Goal: Task Accomplishment & Management: Manage account settings

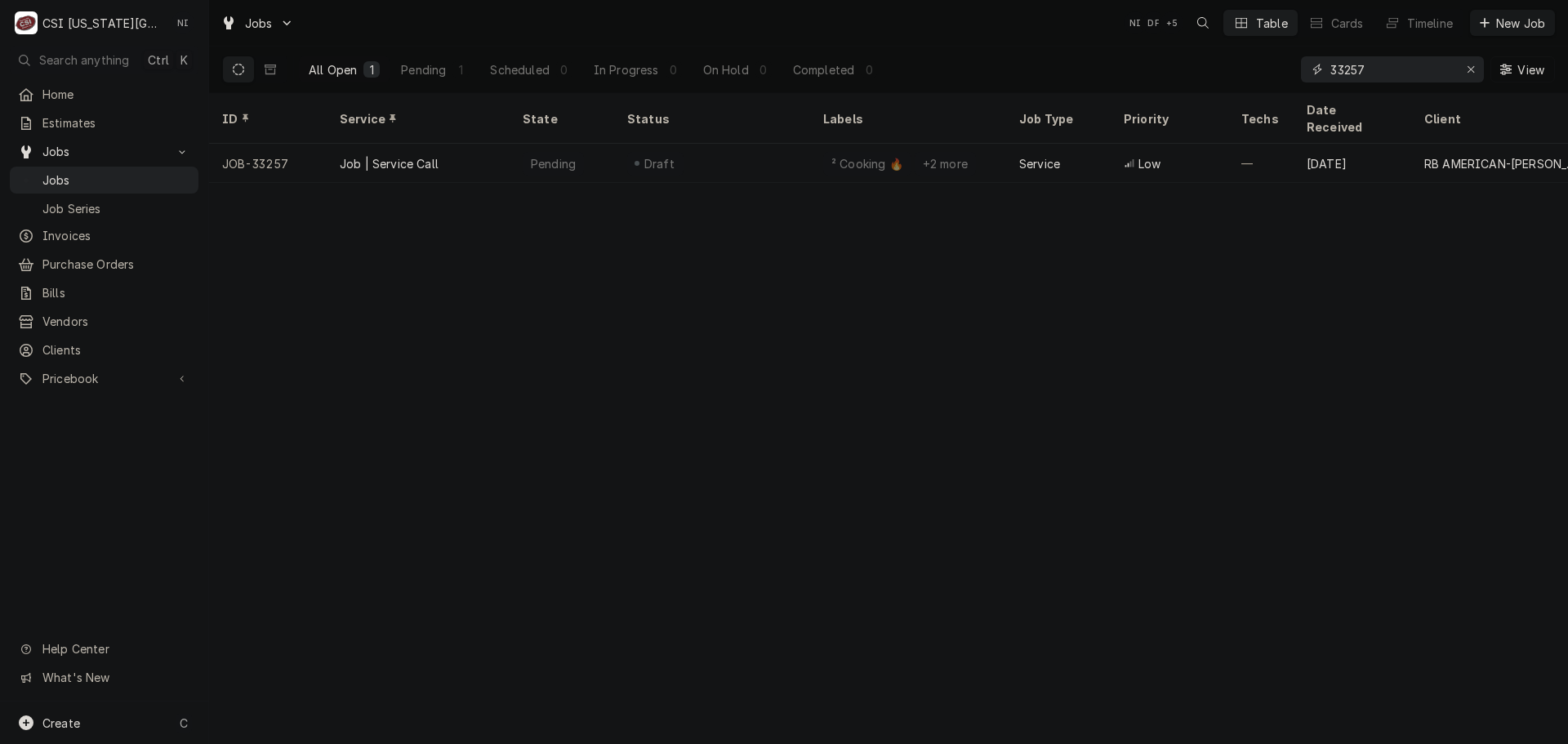
click at [1468, 67] on icon "Erase input" at bounding box center [1471, 69] width 9 height 11
paste input "32209"
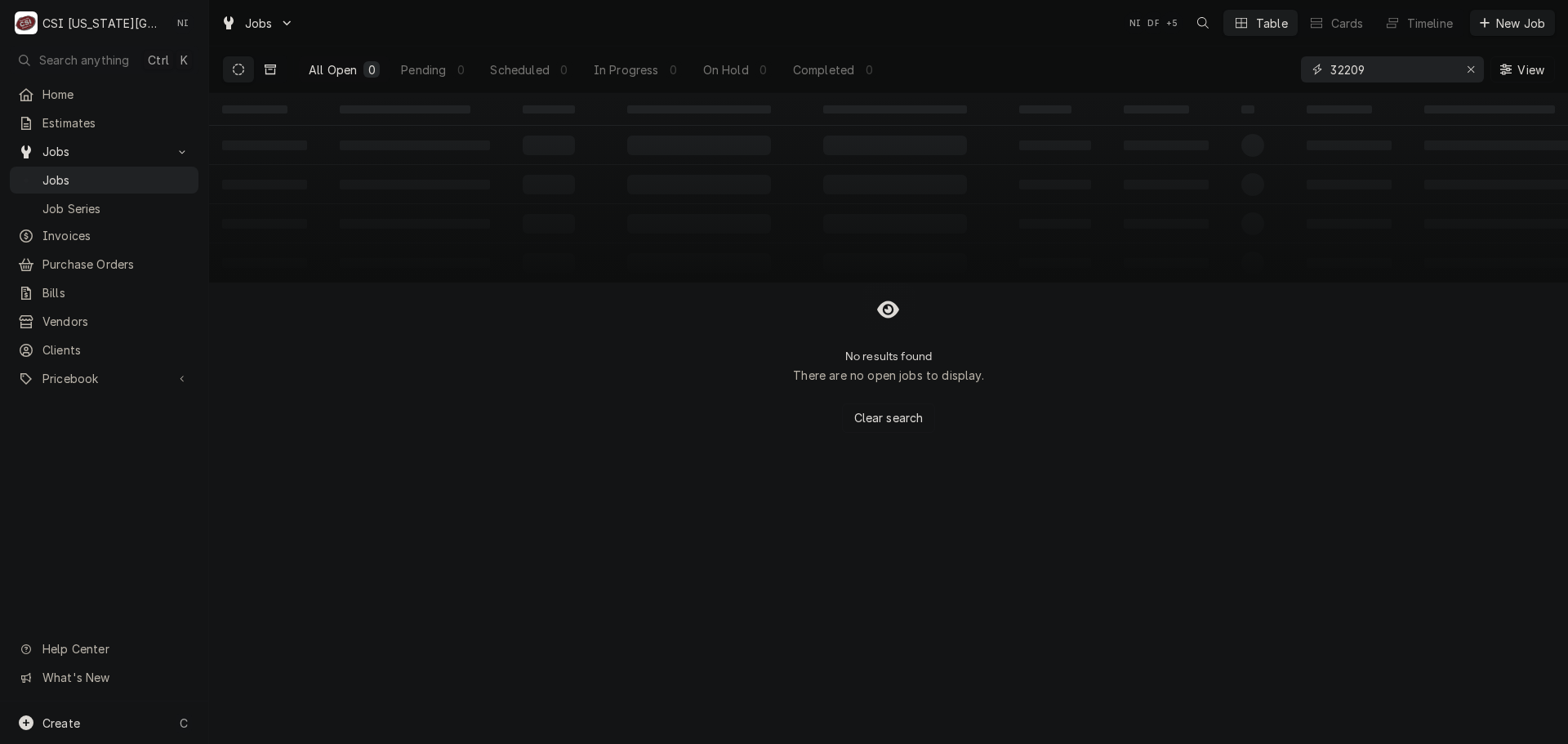
type input "32209"
click at [269, 69] on icon "Dynamic Content Wrapper" at bounding box center [270, 69] width 11 height 10
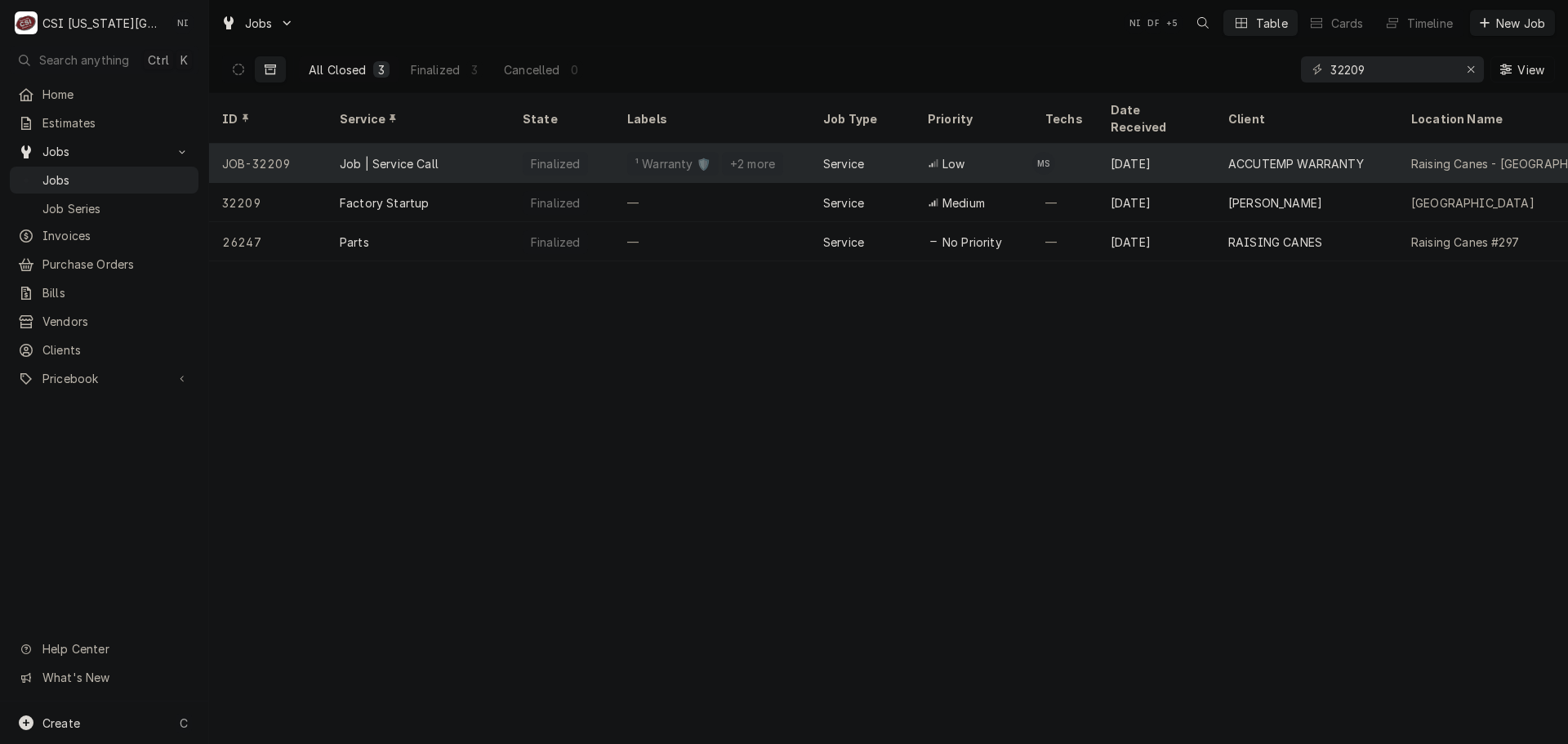
click at [490, 148] on div "Job | Service Call" at bounding box center [418, 162] width 183 height 39
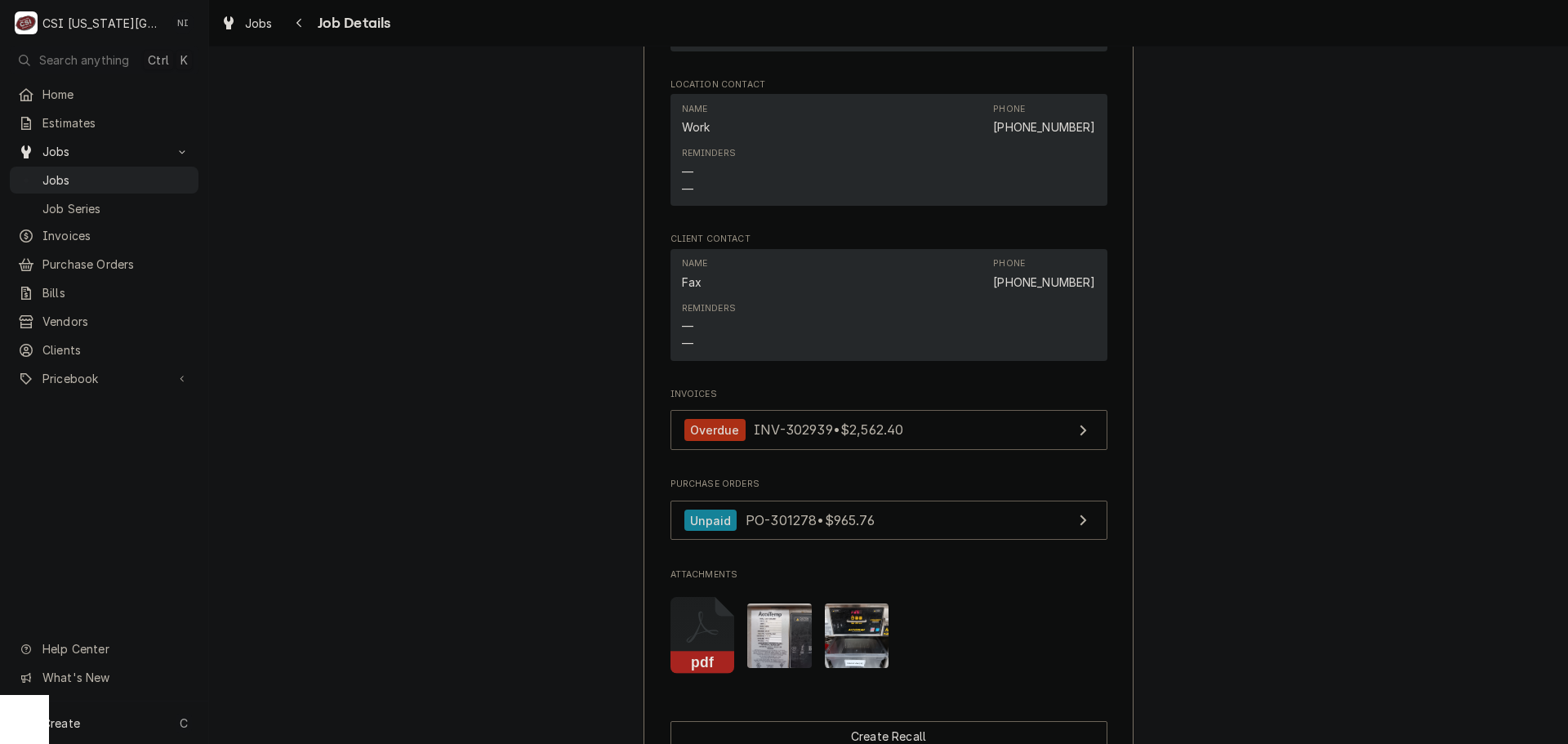
scroll to position [3513, 0]
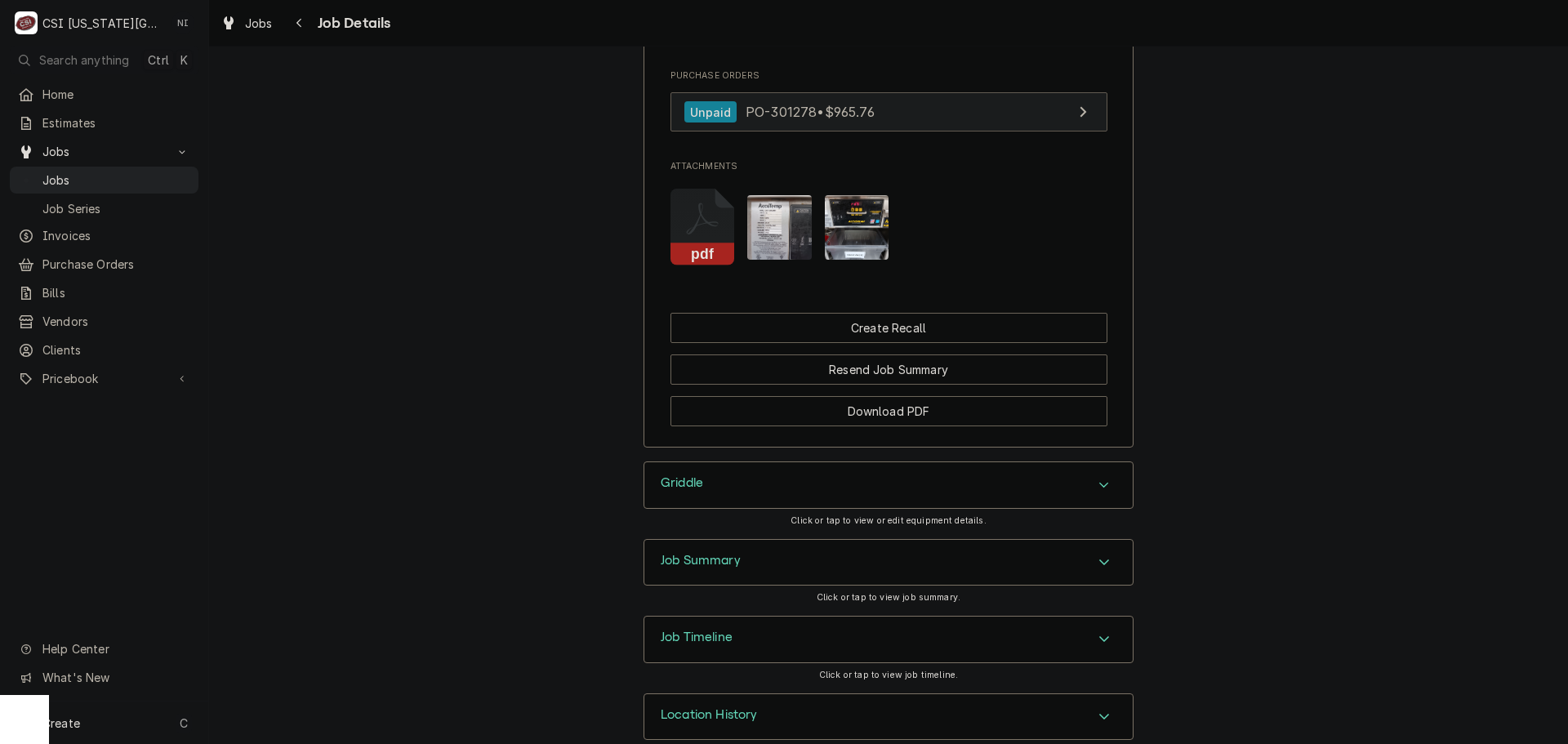
click at [914, 132] on link "Unpaid PO-301278 • $965.76" at bounding box center [889, 112] width 437 height 40
click at [111, 172] on span "Jobs" at bounding box center [116, 181] width 148 height 17
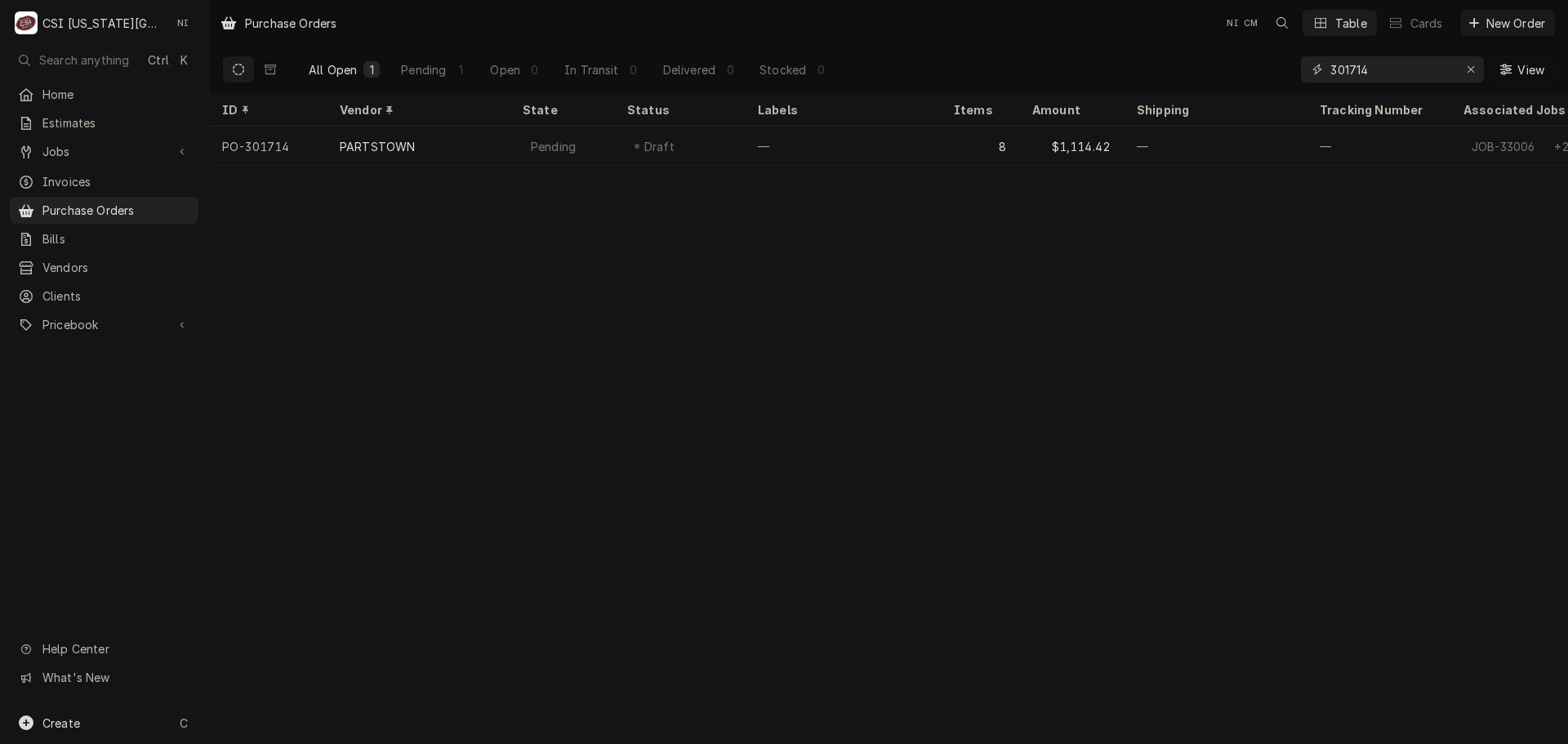
click at [1179, 67] on div "All Open 1 Pending 1 Open 0 In Transit 0 Delivered 0 Stocked 0 301714 View" at bounding box center [888, 69] width 1333 height 46
drag, startPoint x: 1380, startPoint y: 74, endPoint x: 985, endPoint y: 73, distance: 395.0
click at [1040, 76] on div "All Open 1 Pending 0 Open 0 In Transit 0 Delivered 0 Stocked 1 301644 View" at bounding box center [888, 69] width 1333 height 46
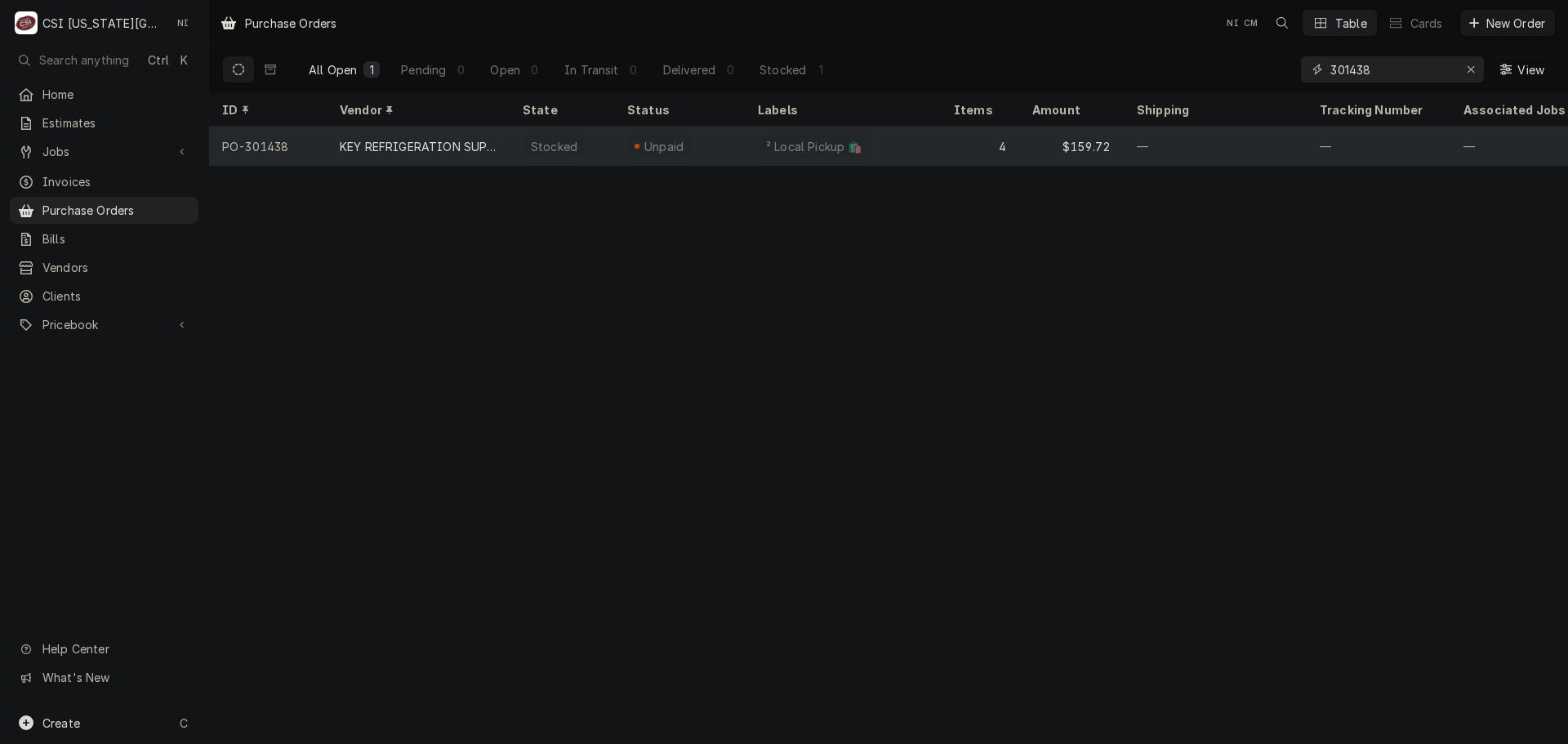
type input "301438"
click at [493, 151] on div "KEY REFRIGERATION SUPPLY" at bounding box center [417, 147] width 156 height 17
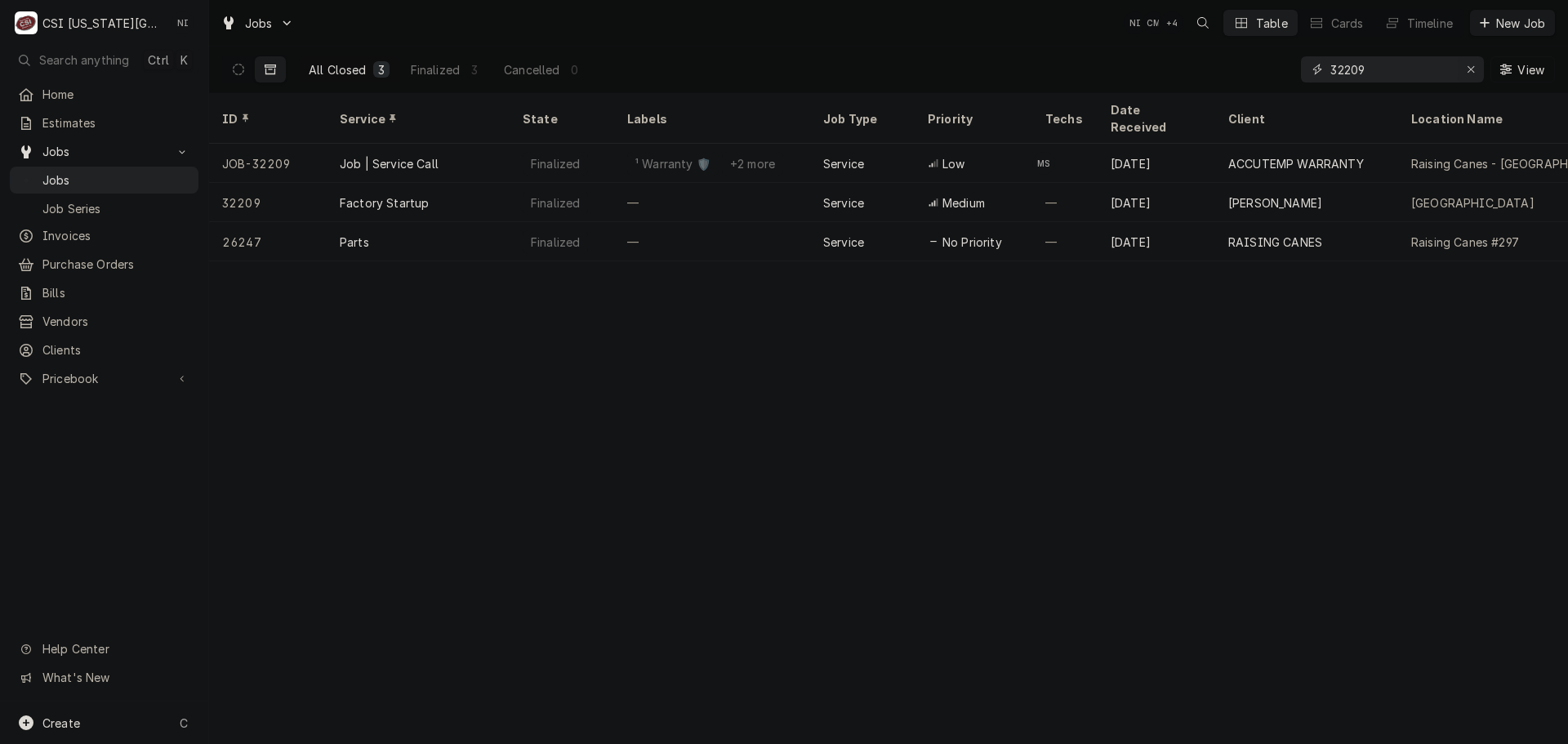
click at [1465, 63] on div "Erase input" at bounding box center [1470, 69] width 16 height 16
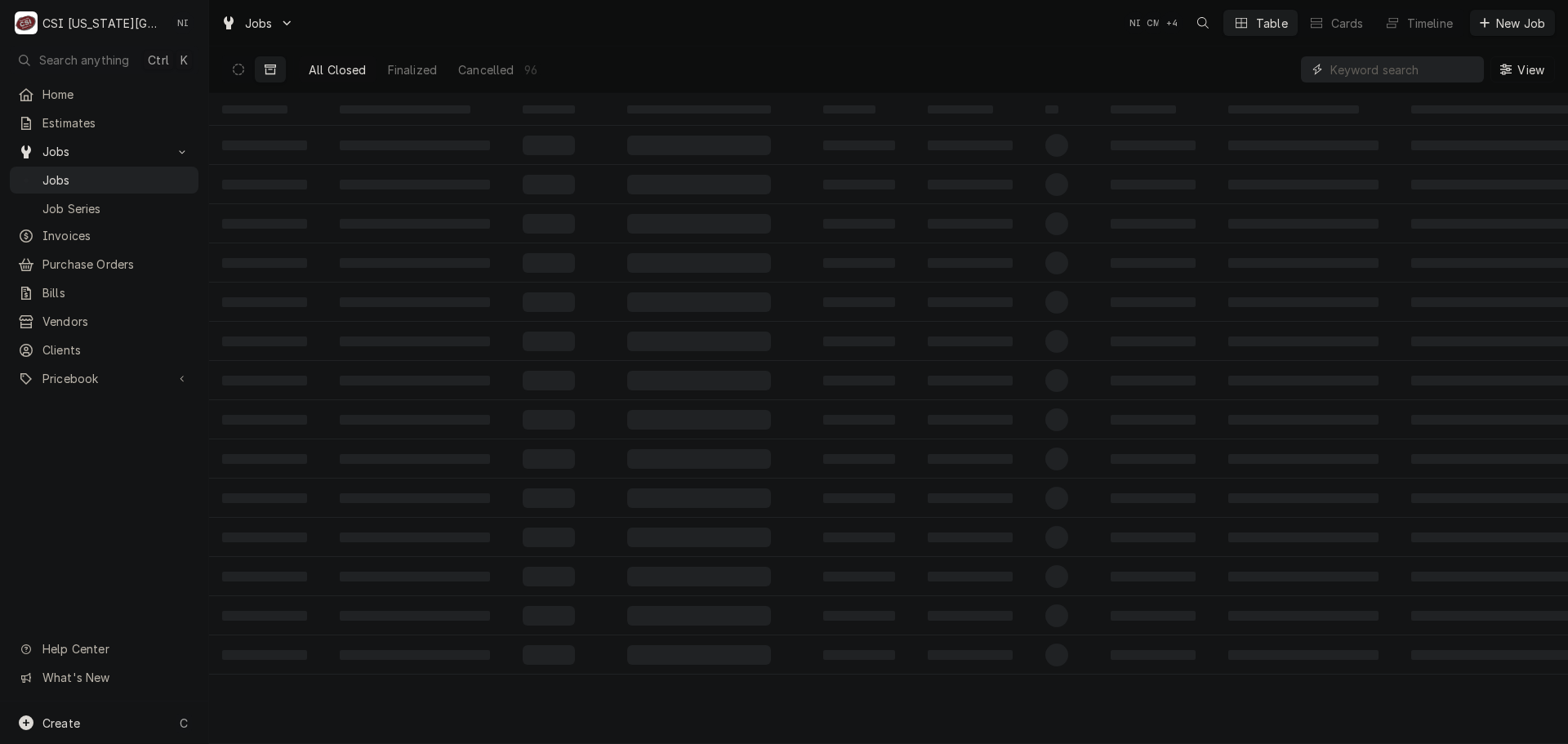
paste input "32922"
type input "32922"
click at [241, 72] on icon "Dynamic Content Wrapper" at bounding box center [238, 69] width 11 height 11
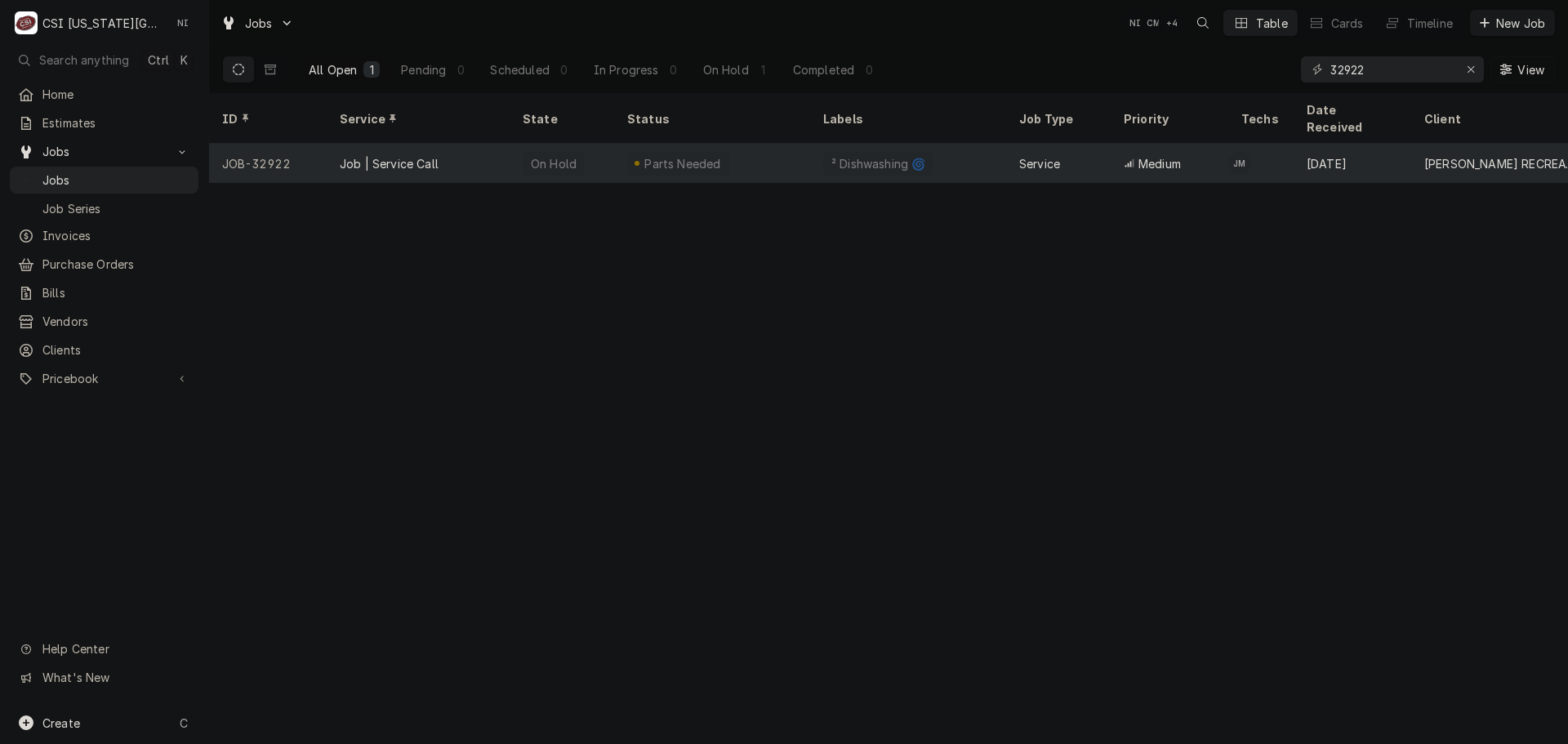
click at [447, 143] on div "Job | Service Call" at bounding box center [418, 162] width 183 height 39
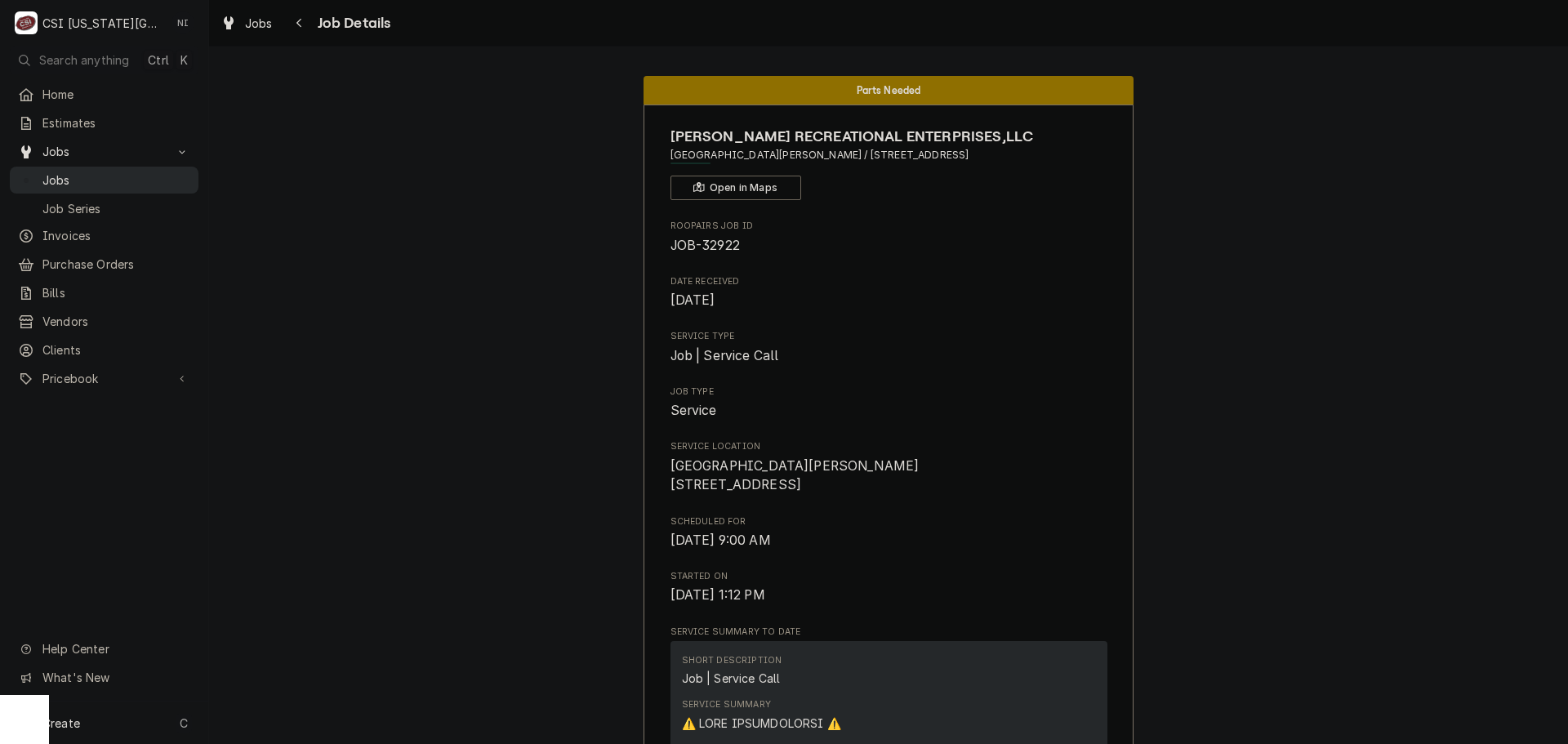
click at [134, 177] on span "Jobs" at bounding box center [116, 181] width 148 height 17
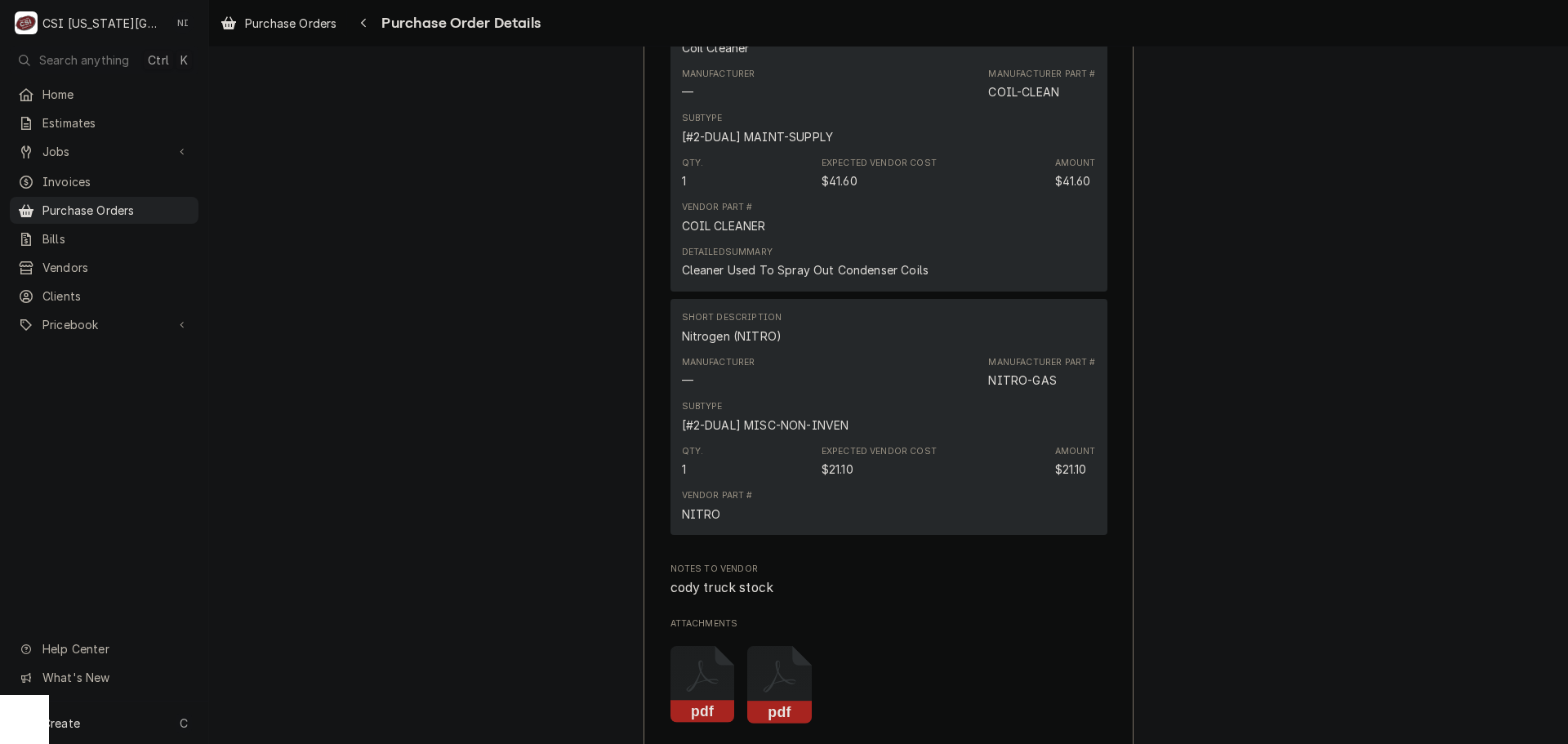
scroll to position [1797, 0]
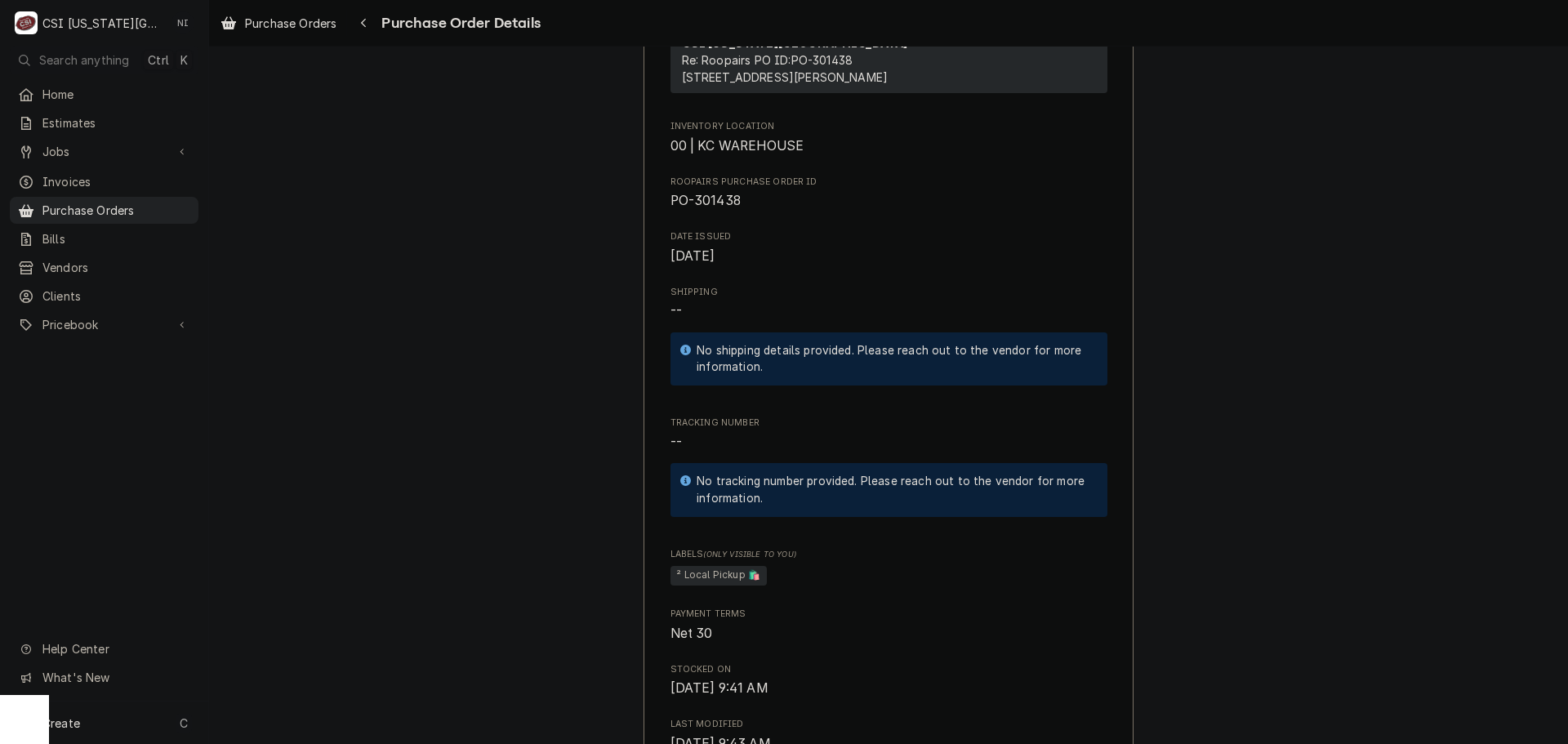
scroll to position [327, 0]
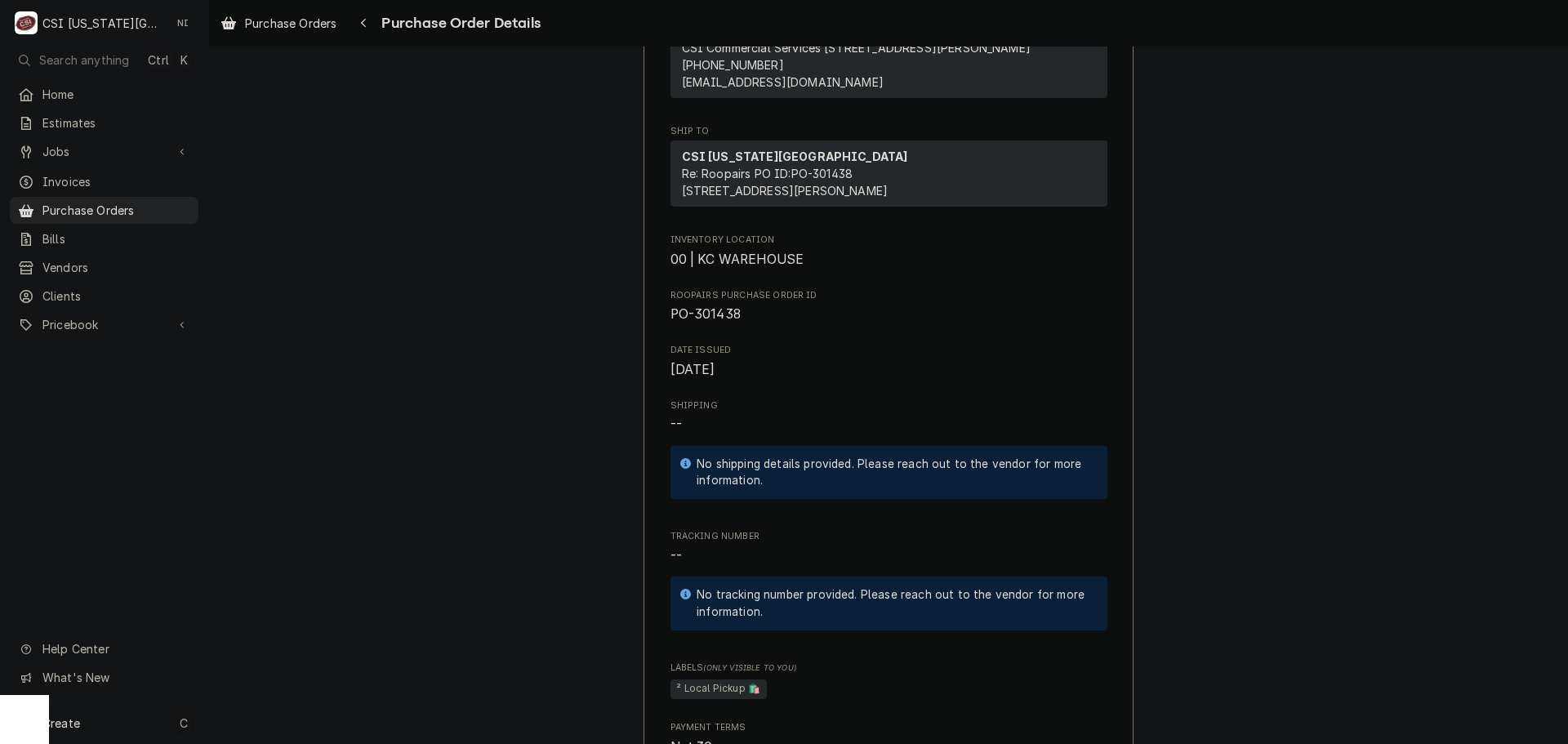
click at [108, 728] on div "Create C" at bounding box center [104, 722] width 208 height 42
click at [284, 611] on div "Purchase Order" at bounding box center [305, 611] width 110 height 17
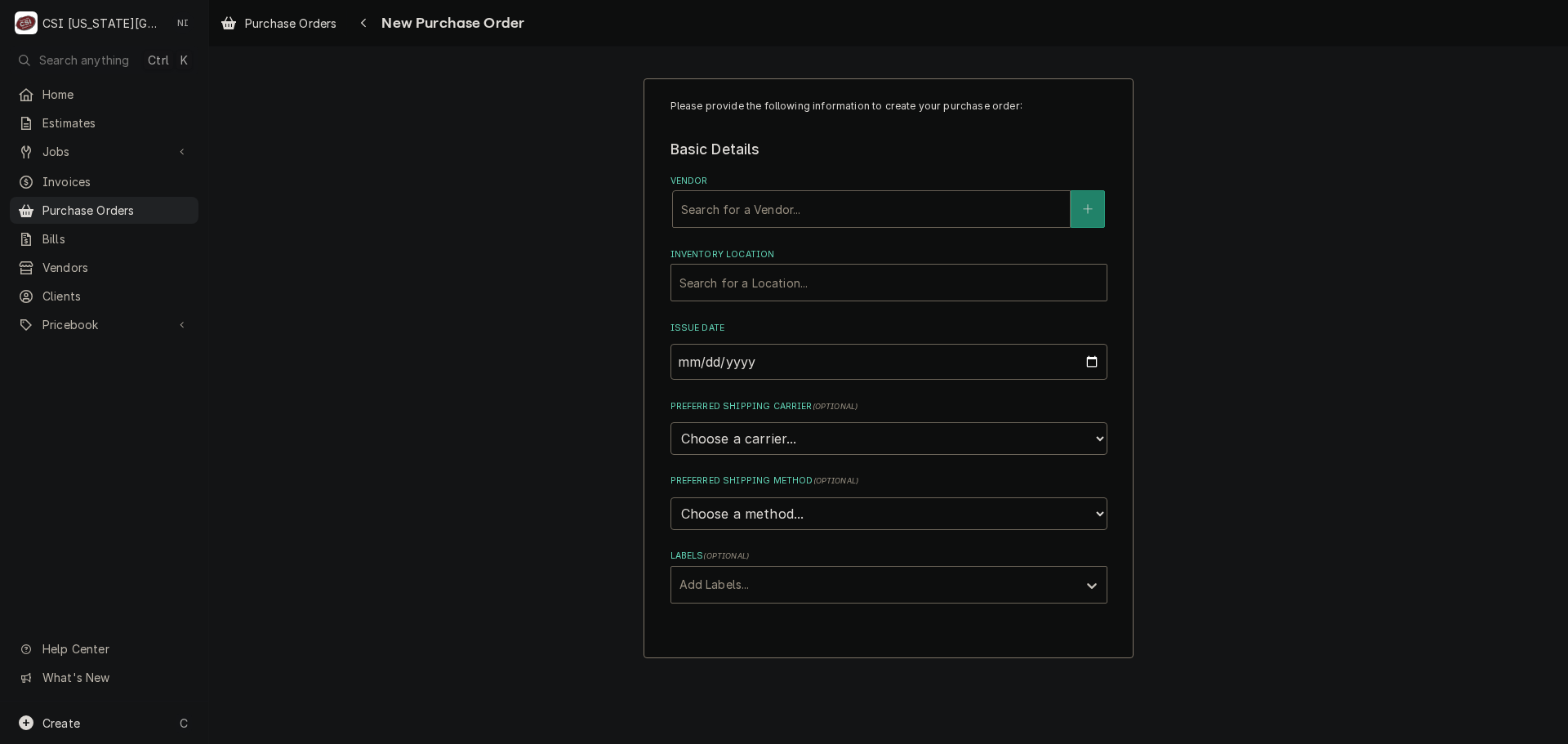
click at [826, 213] on div "Vendor" at bounding box center [871, 209] width 381 height 29
type input "reeve"
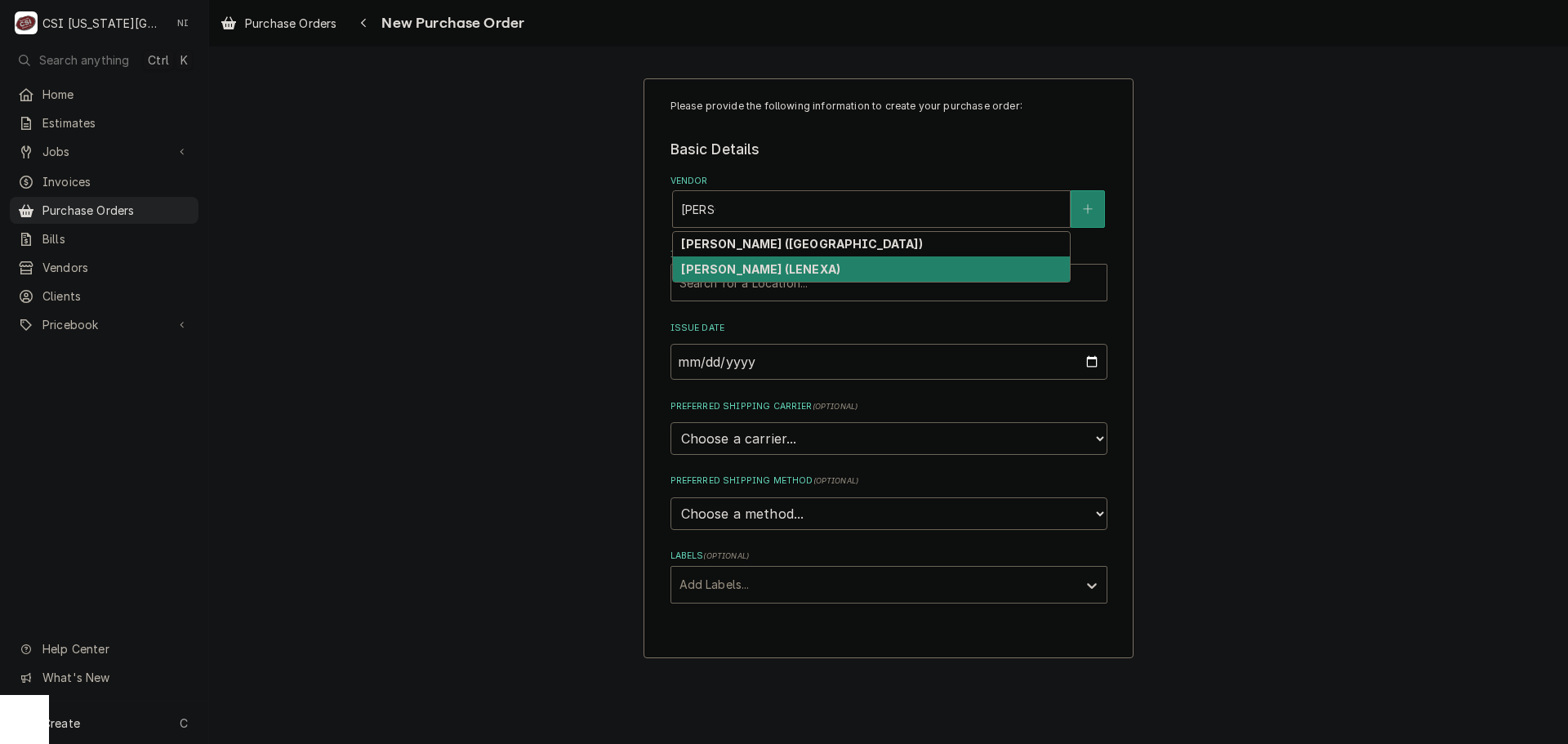
click at [772, 264] on strong "REEVES-WIEDEMAN (LENEXA)" at bounding box center [760, 269] width 159 height 14
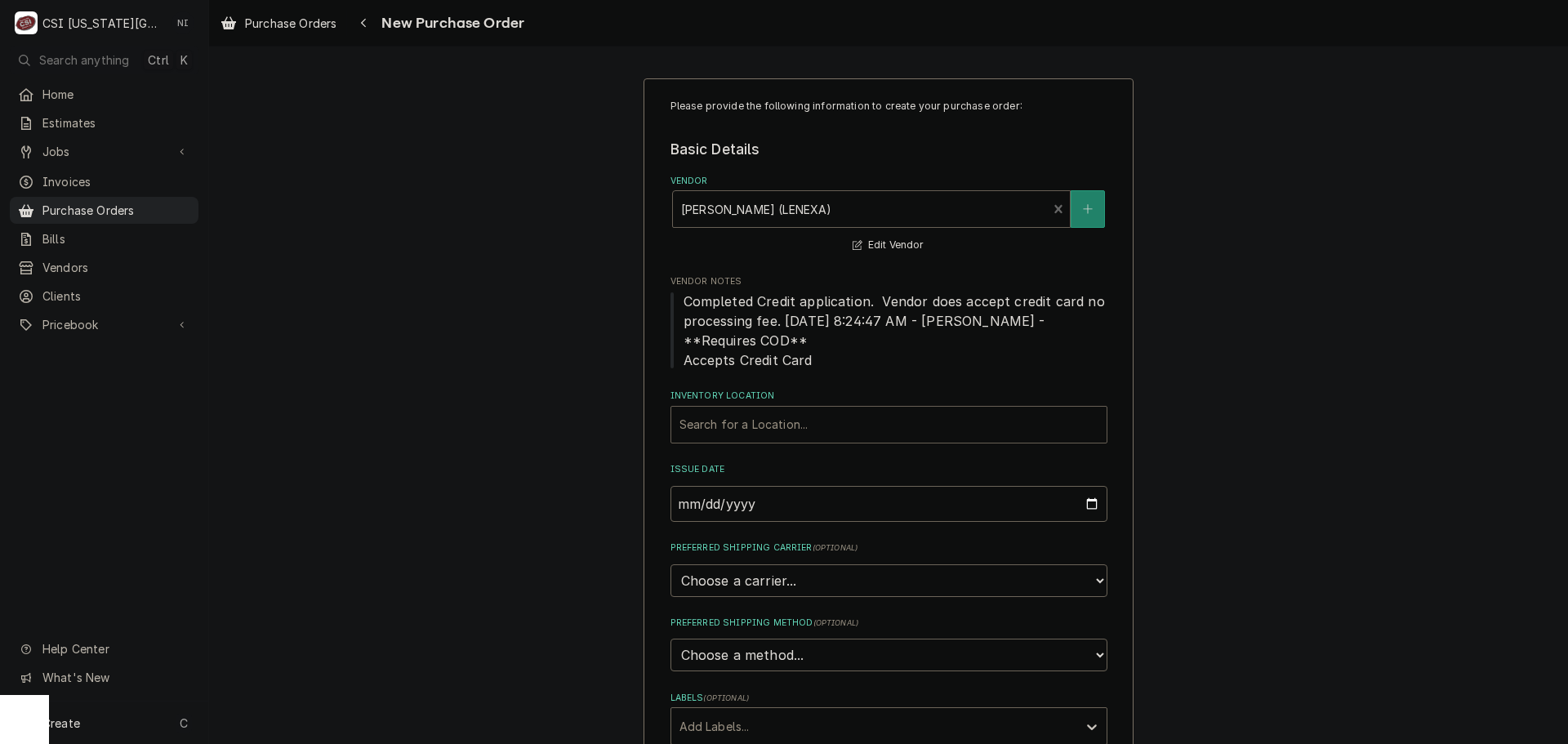
click at [780, 428] on div "Inventory Location" at bounding box center [888, 425] width 419 height 29
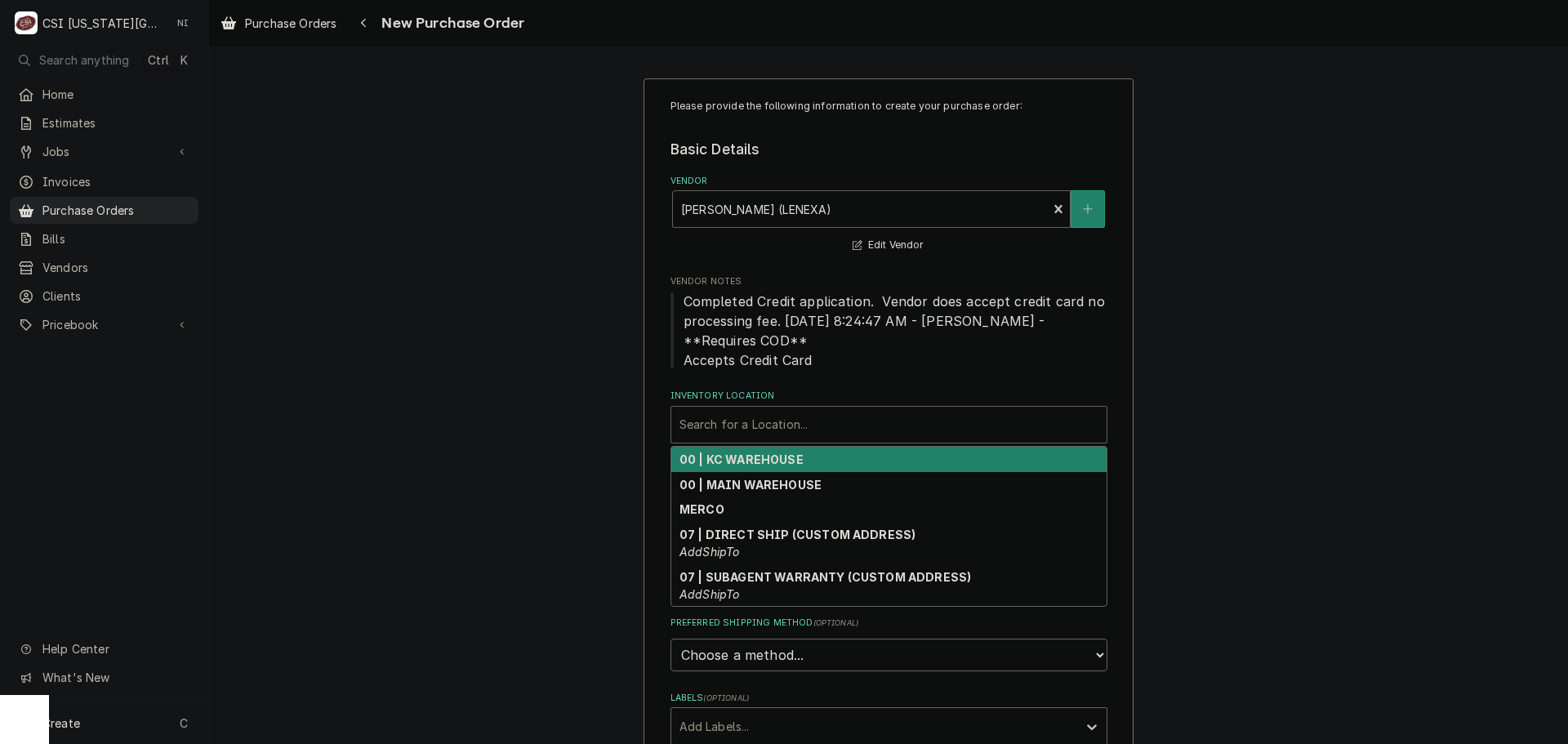
click at [864, 207] on div "Vendor" at bounding box center [860, 209] width 359 height 29
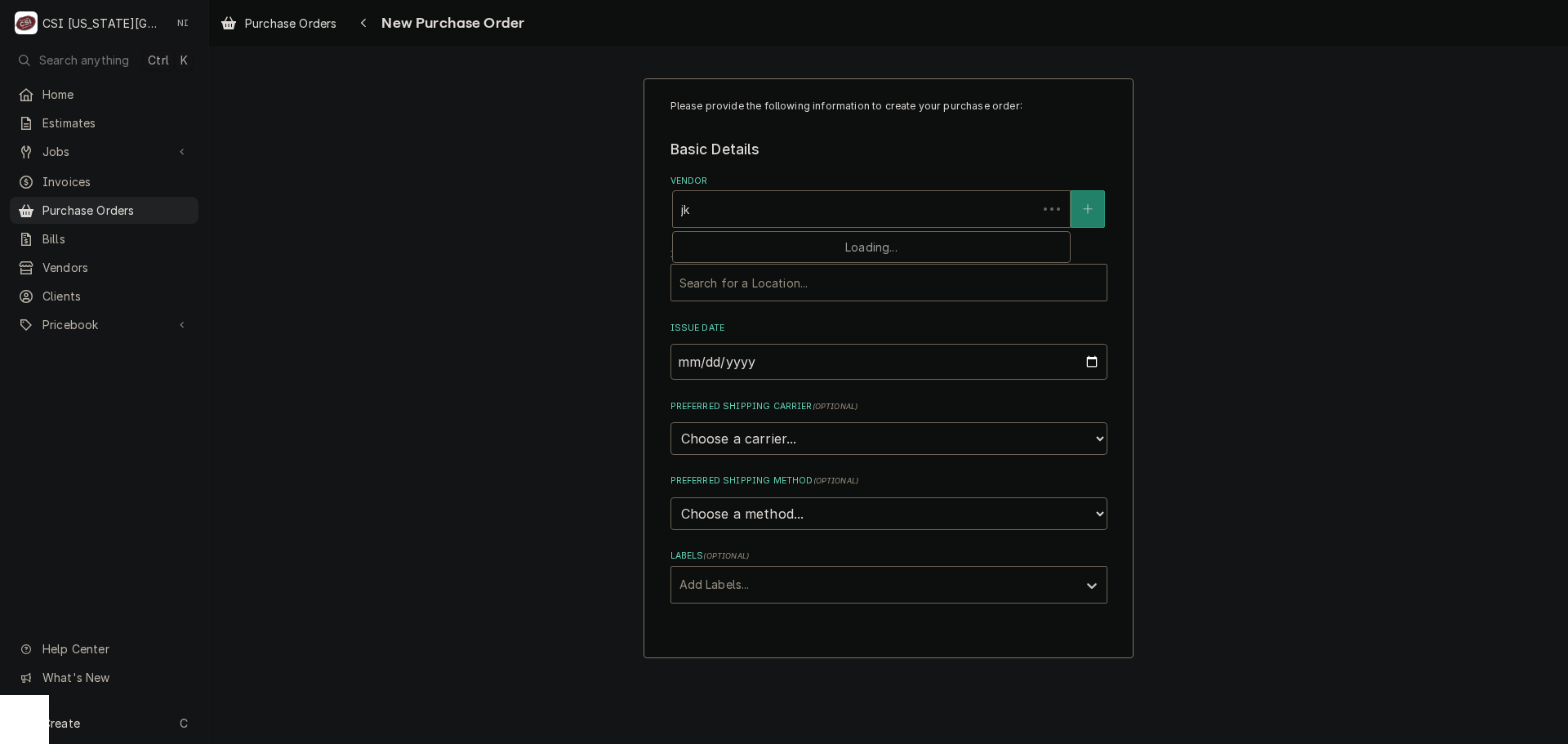
type input "j"
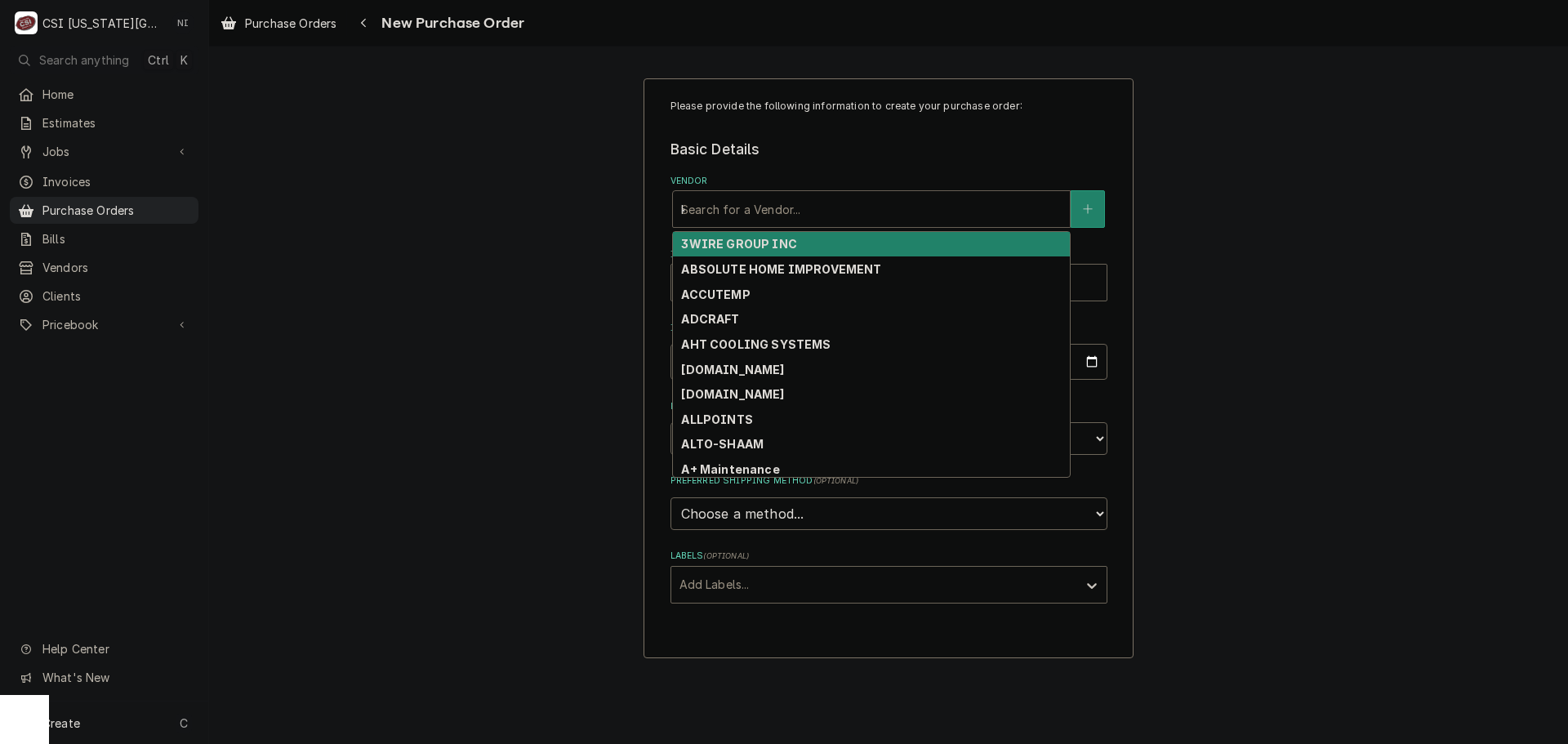
type input "key"
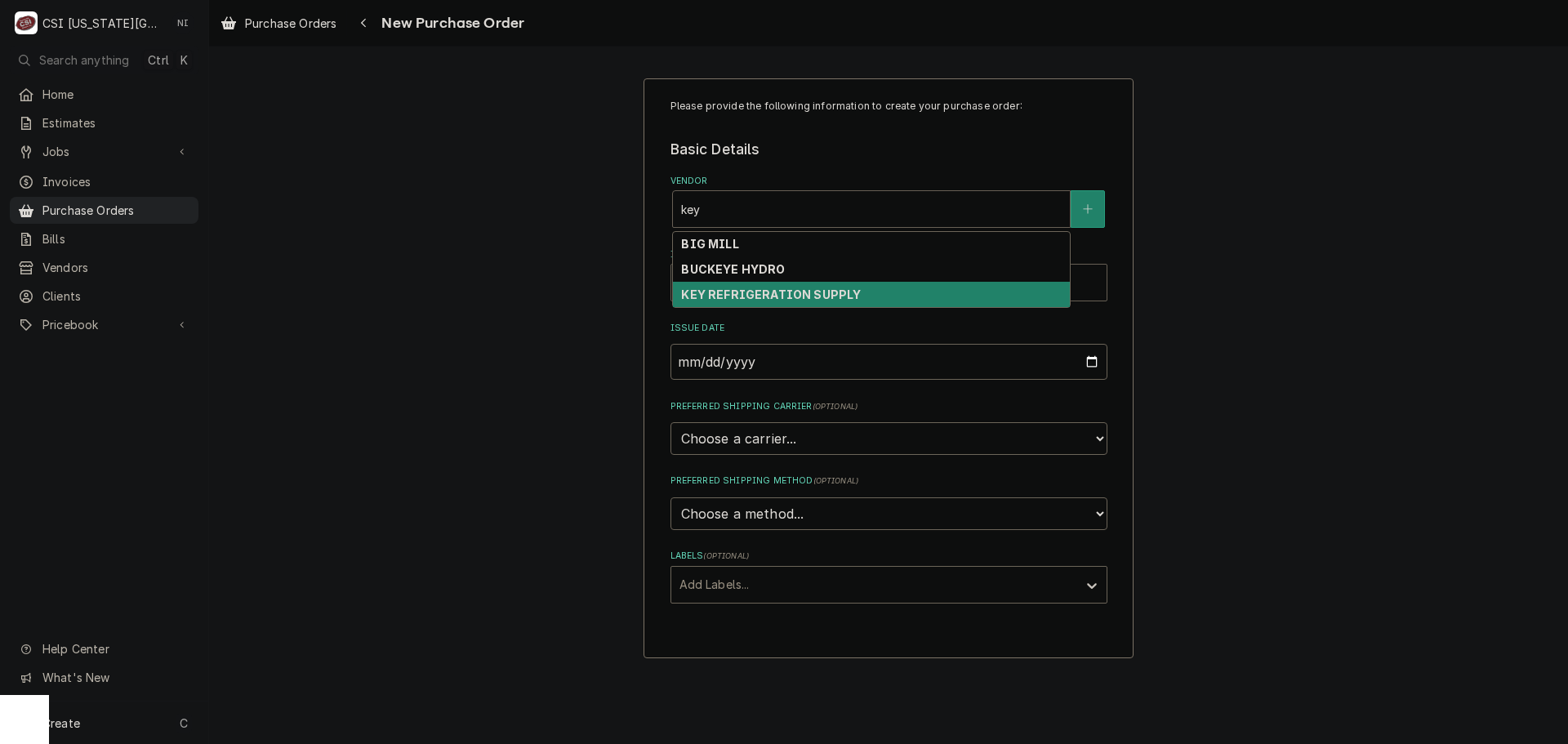
drag, startPoint x: 816, startPoint y: 291, endPoint x: 806, endPoint y: 275, distance: 18.9
click at [817, 292] on strong "KEY REFRIGERATION SUPPLY" at bounding box center [771, 295] width 180 height 14
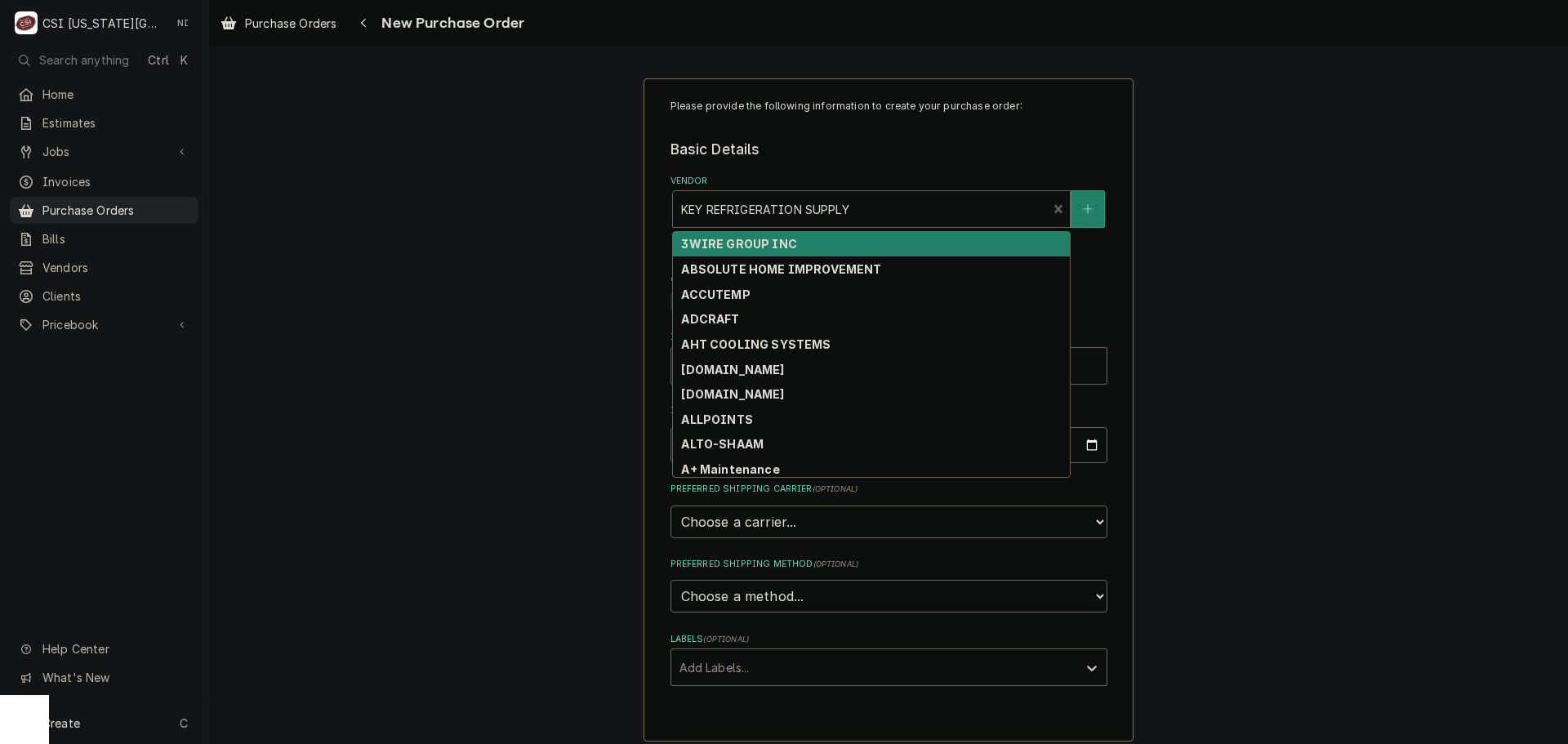
click at [805, 207] on div "Vendor" at bounding box center [860, 209] width 359 height 29
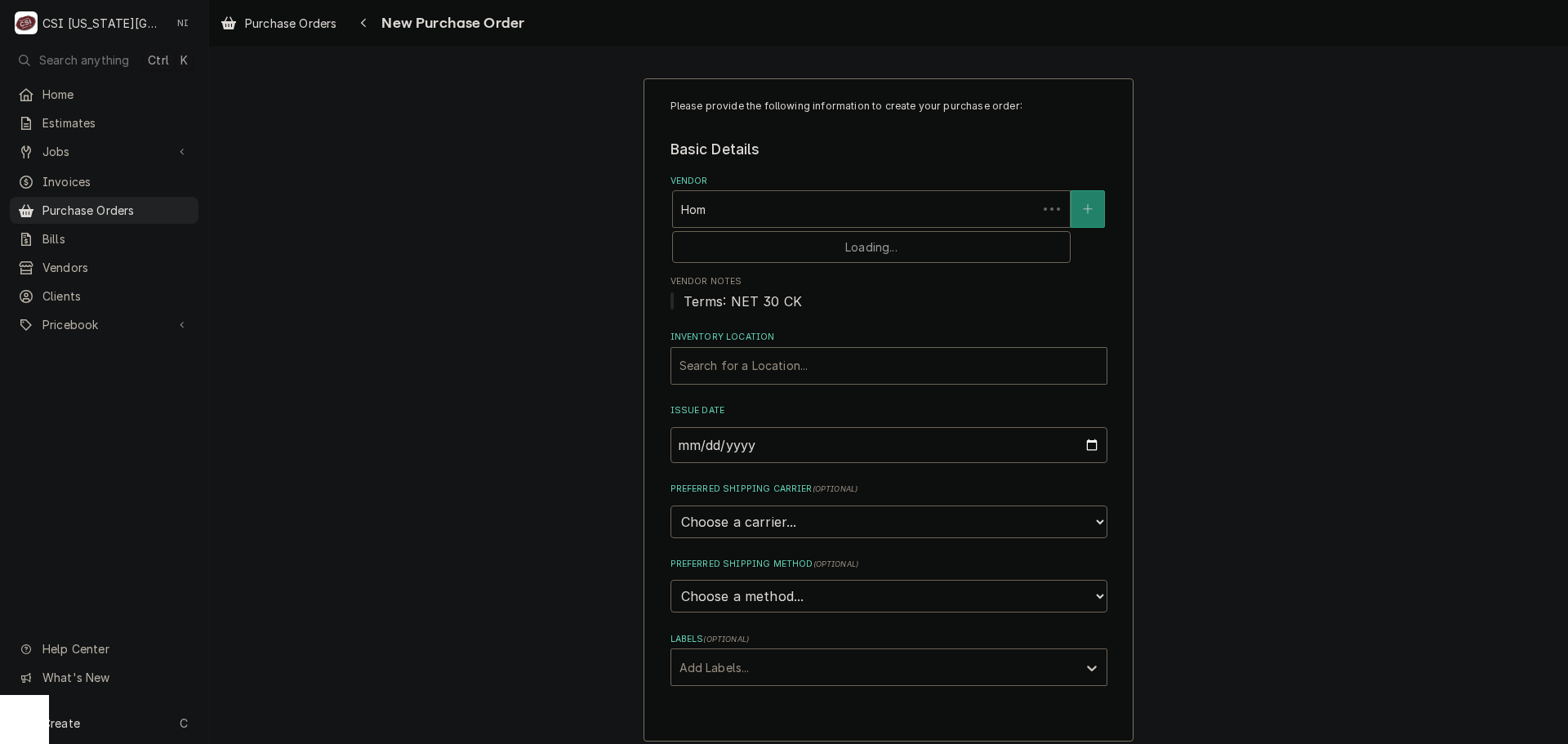
type input "Home"
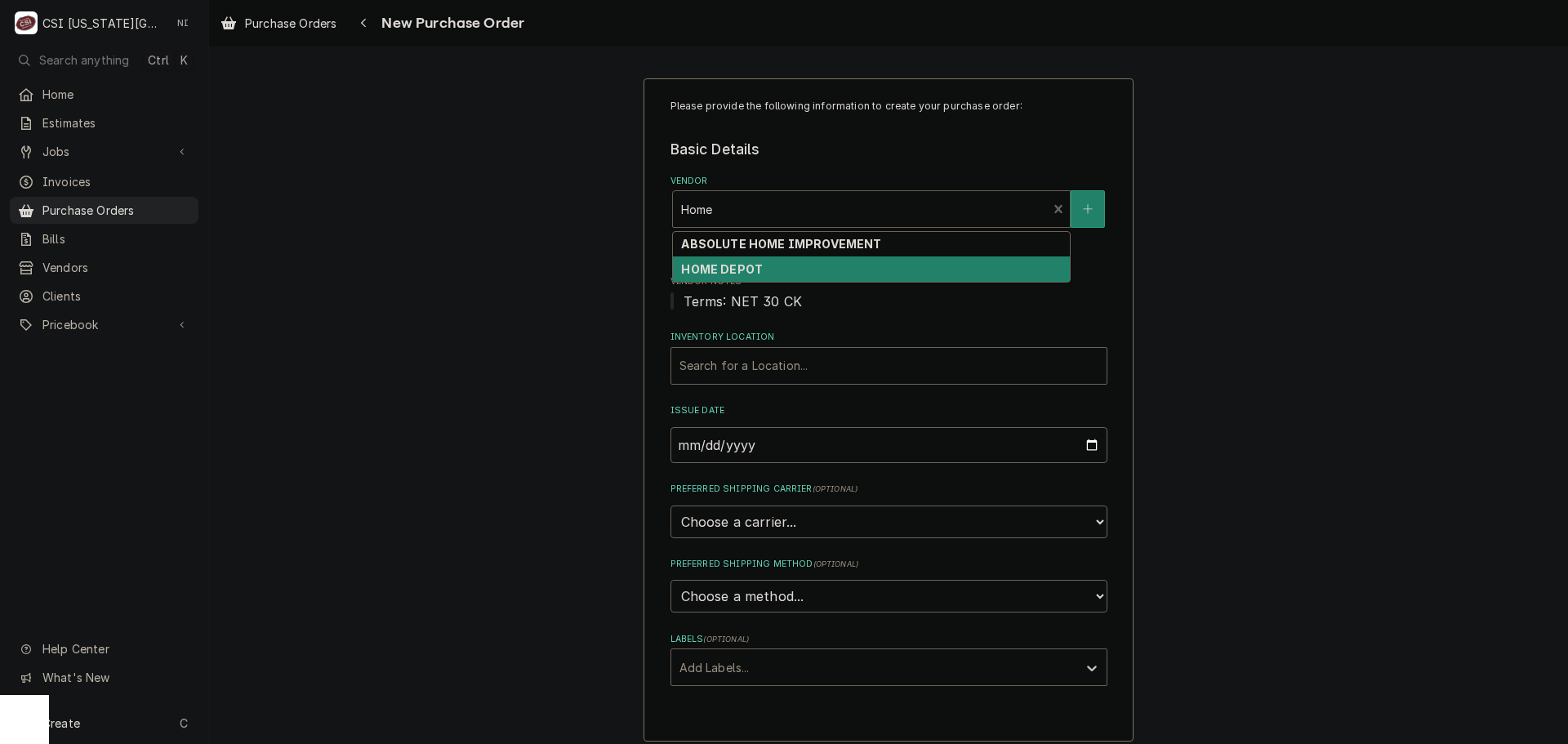
click at [784, 264] on div "HOME DEPOT" at bounding box center [871, 269] width 397 height 25
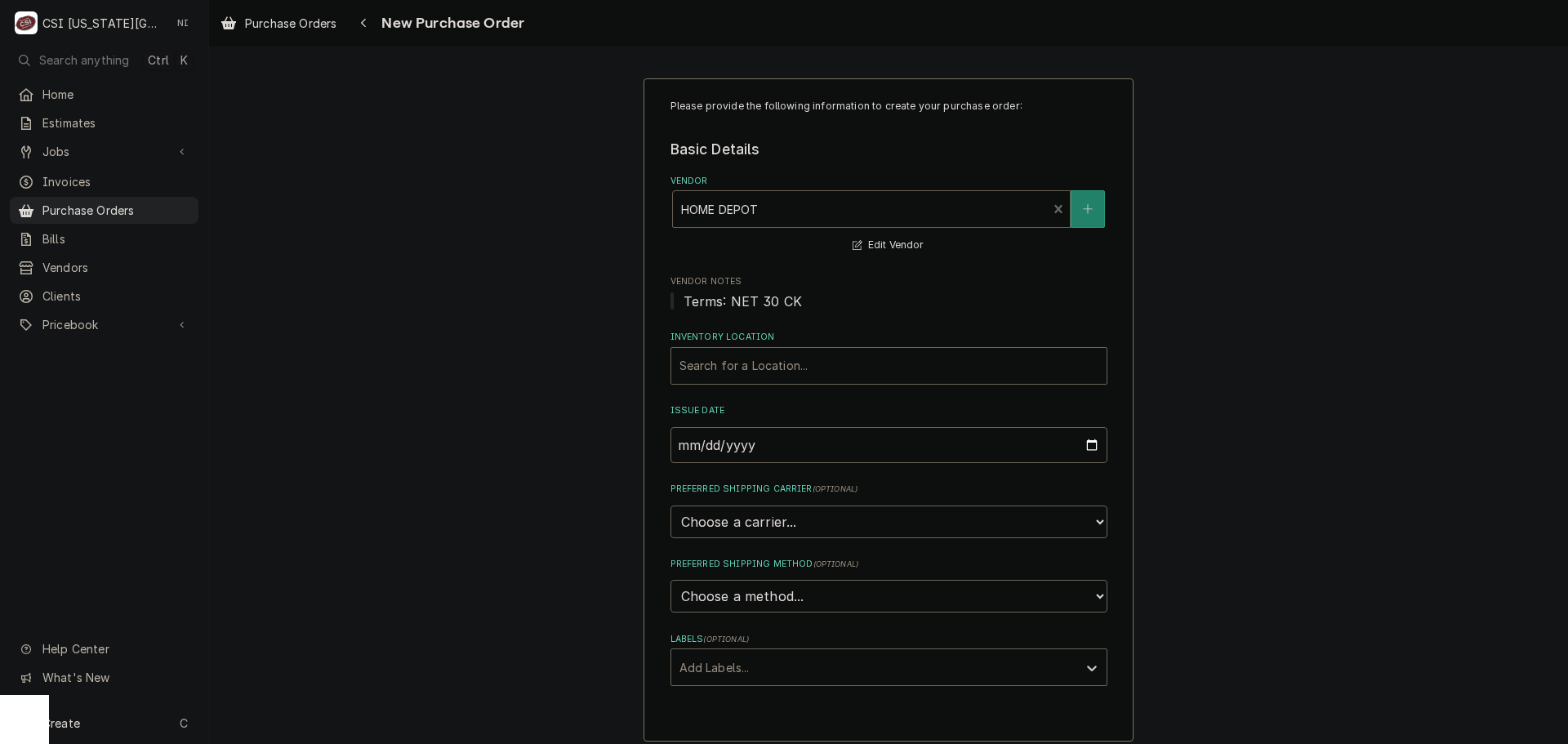
click at [779, 204] on div "Vendor" at bounding box center [860, 209] width 359 height 29
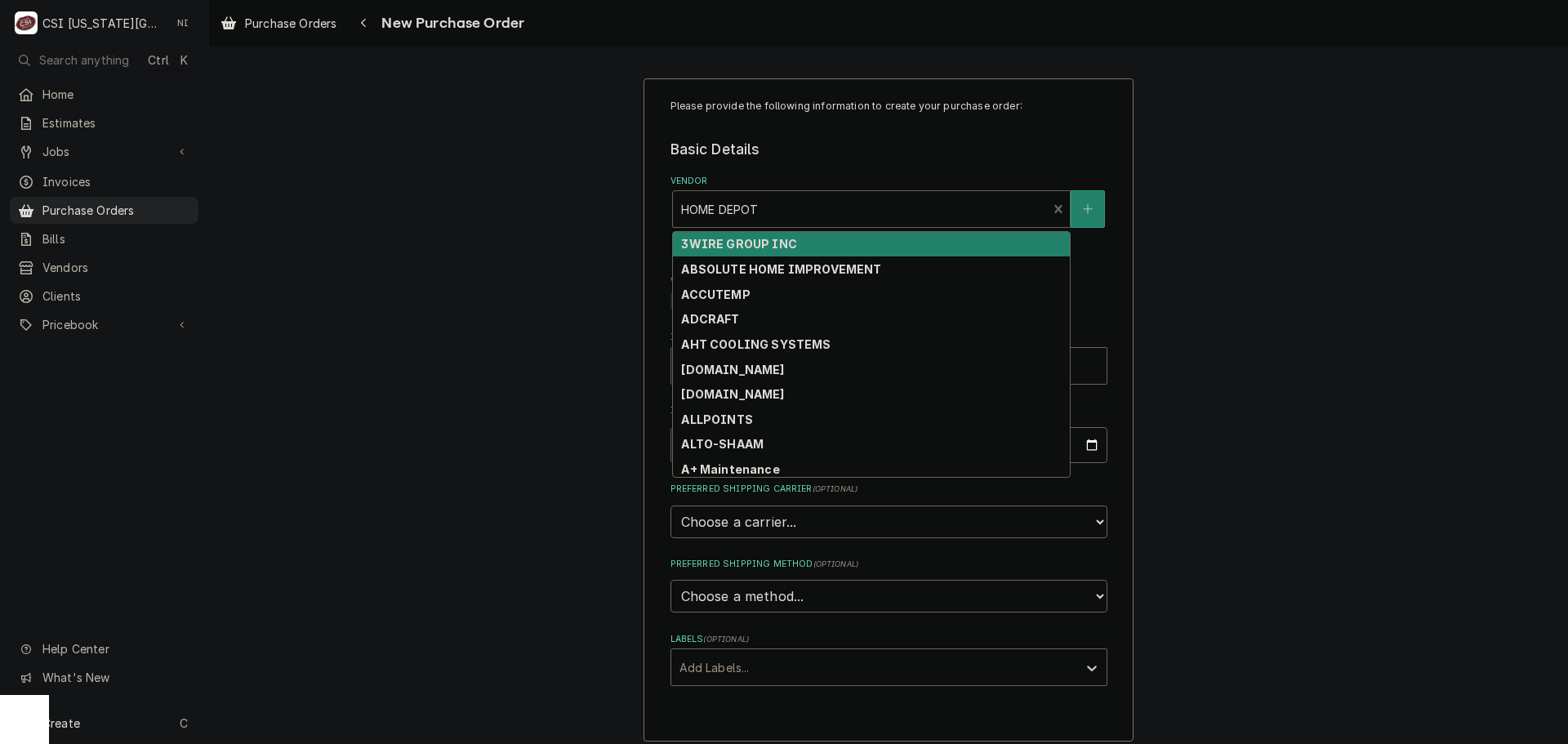
type input "l"
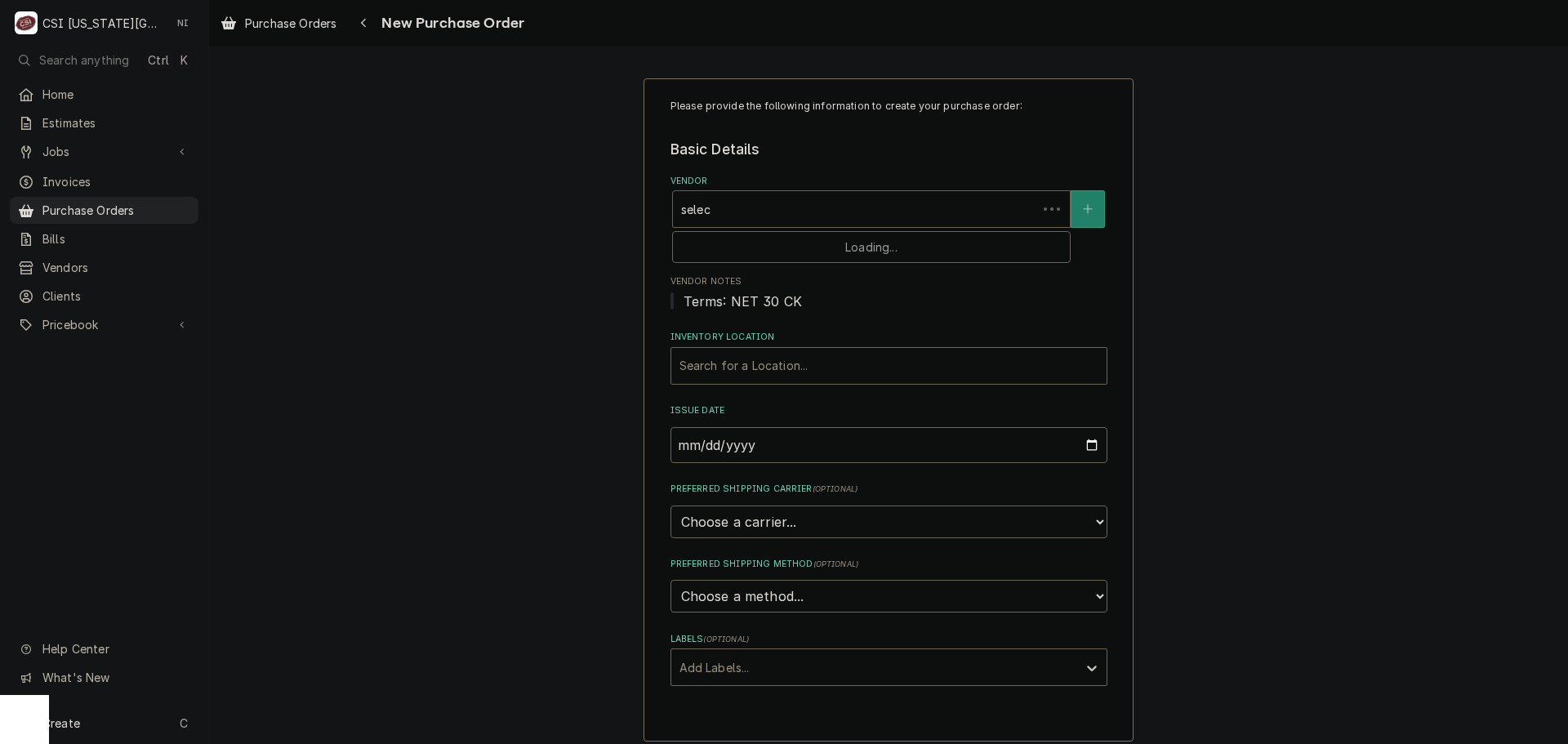
type input "select"
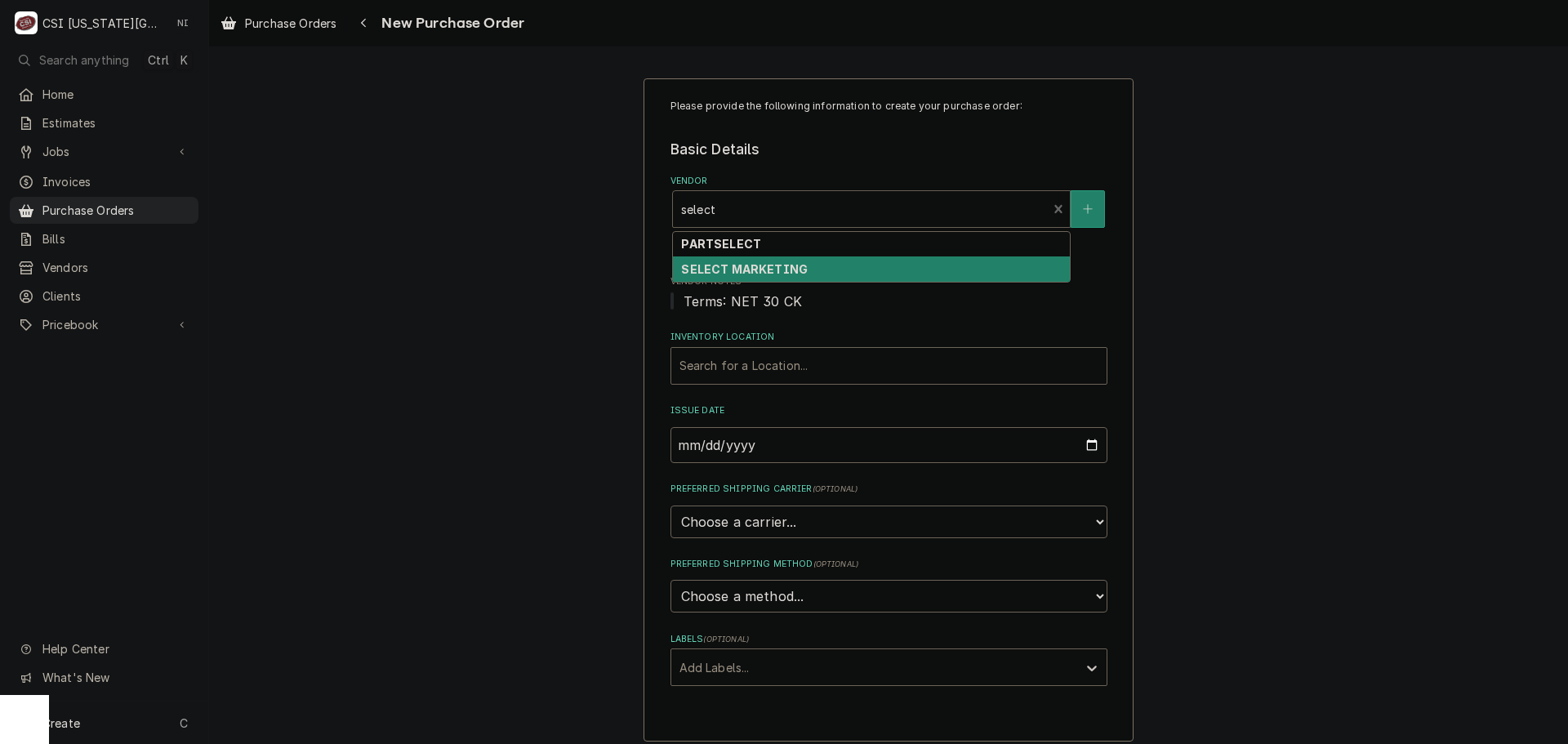
click at [769, 276] on strong "SELECT MARKETING" at bounding box center [744, 269] width 127 height 14
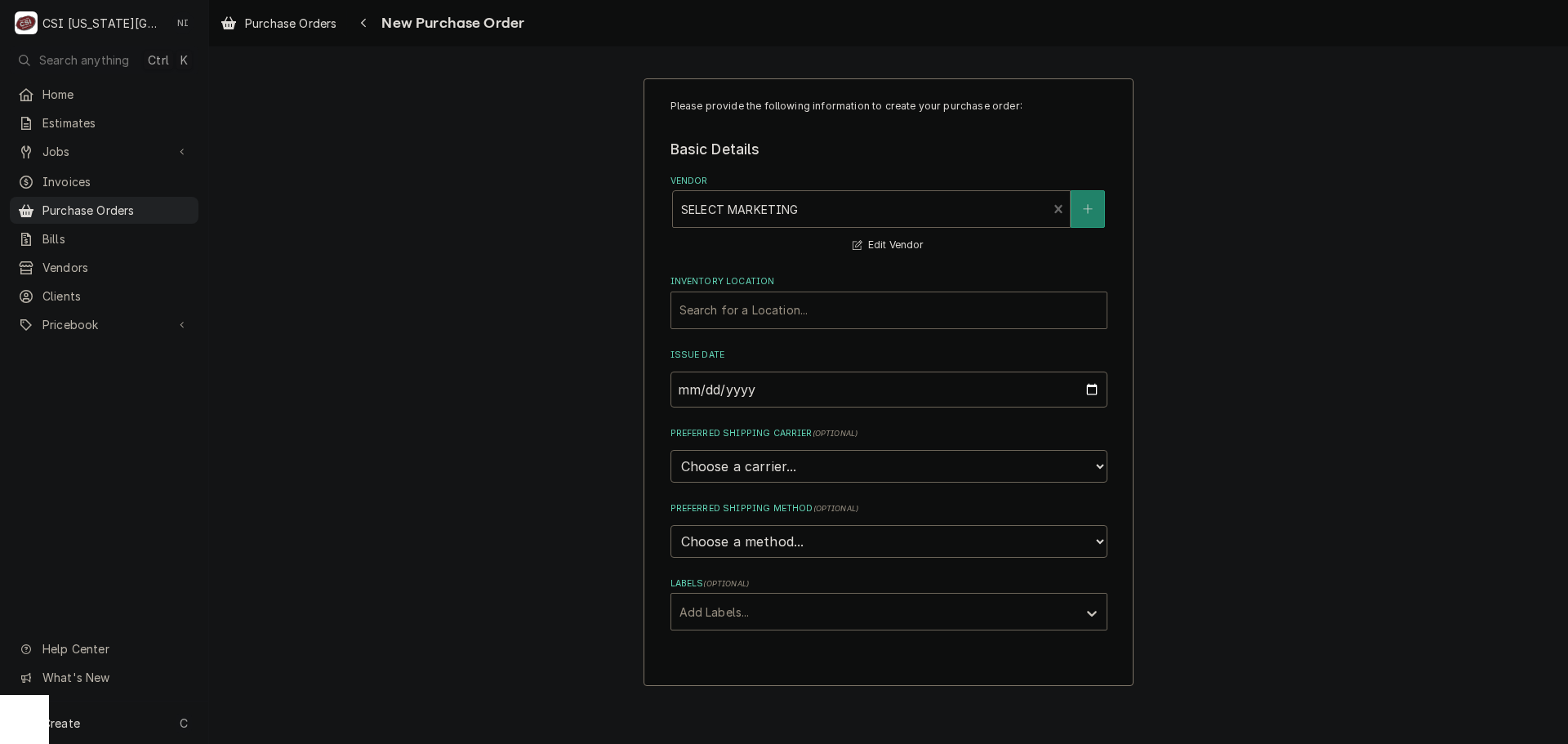
click at [769, 307] on div "Inventory Location" at bounding box center [888, 310] width 419 height 29
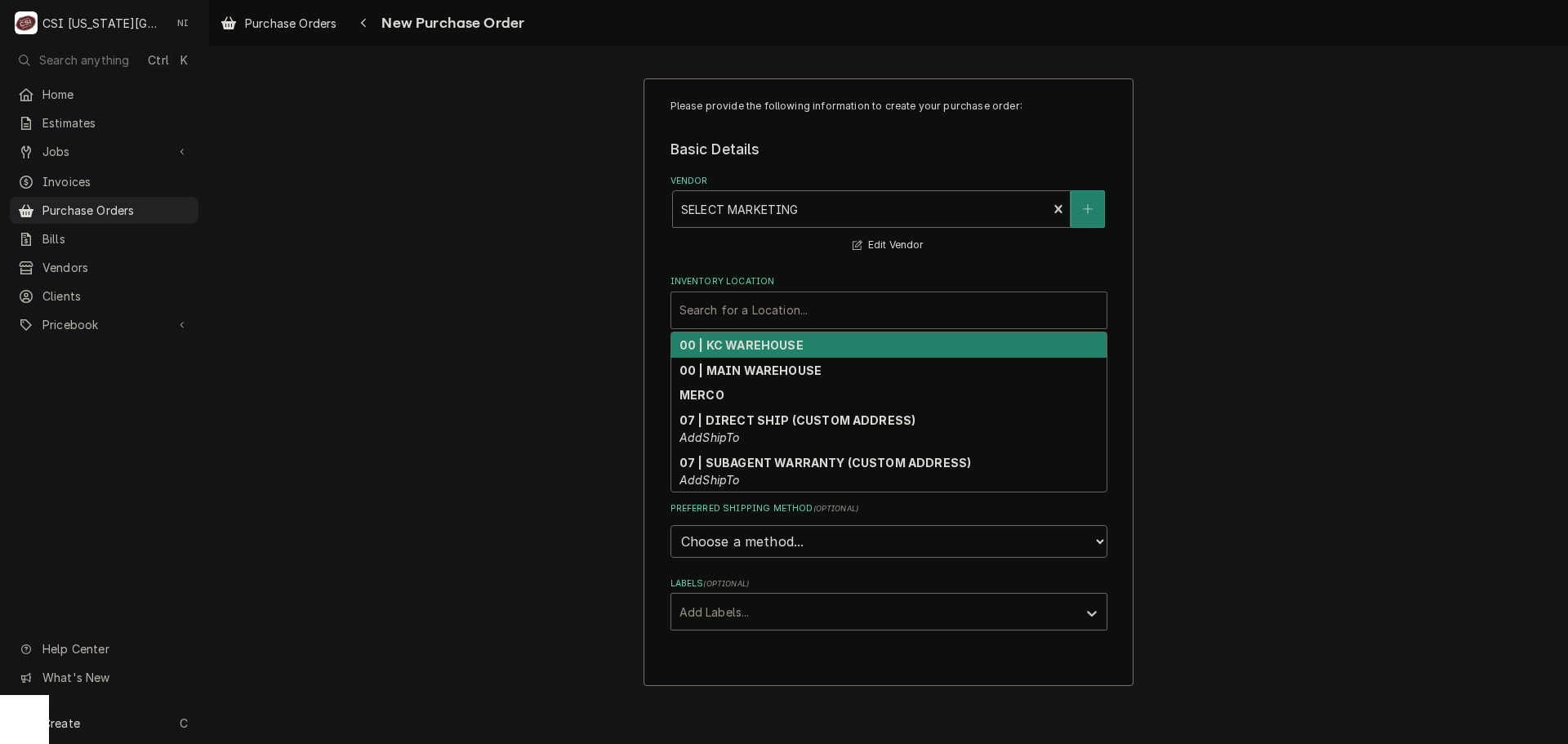
click at [748, 343] on strong "00 | KC WAREHOUSE" at bounding box center [741, 345] width 124 height 14
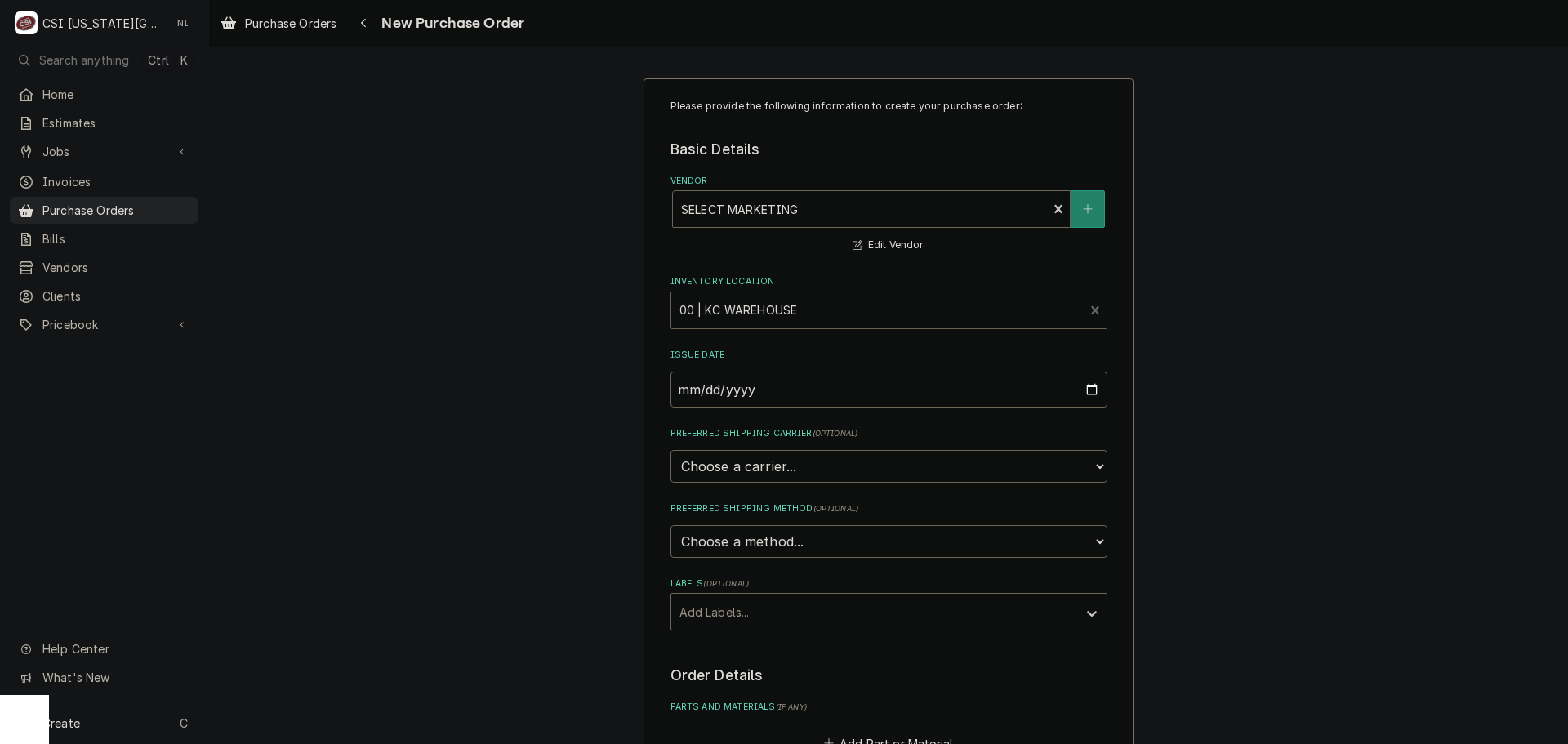
scroll to position [82, 0]
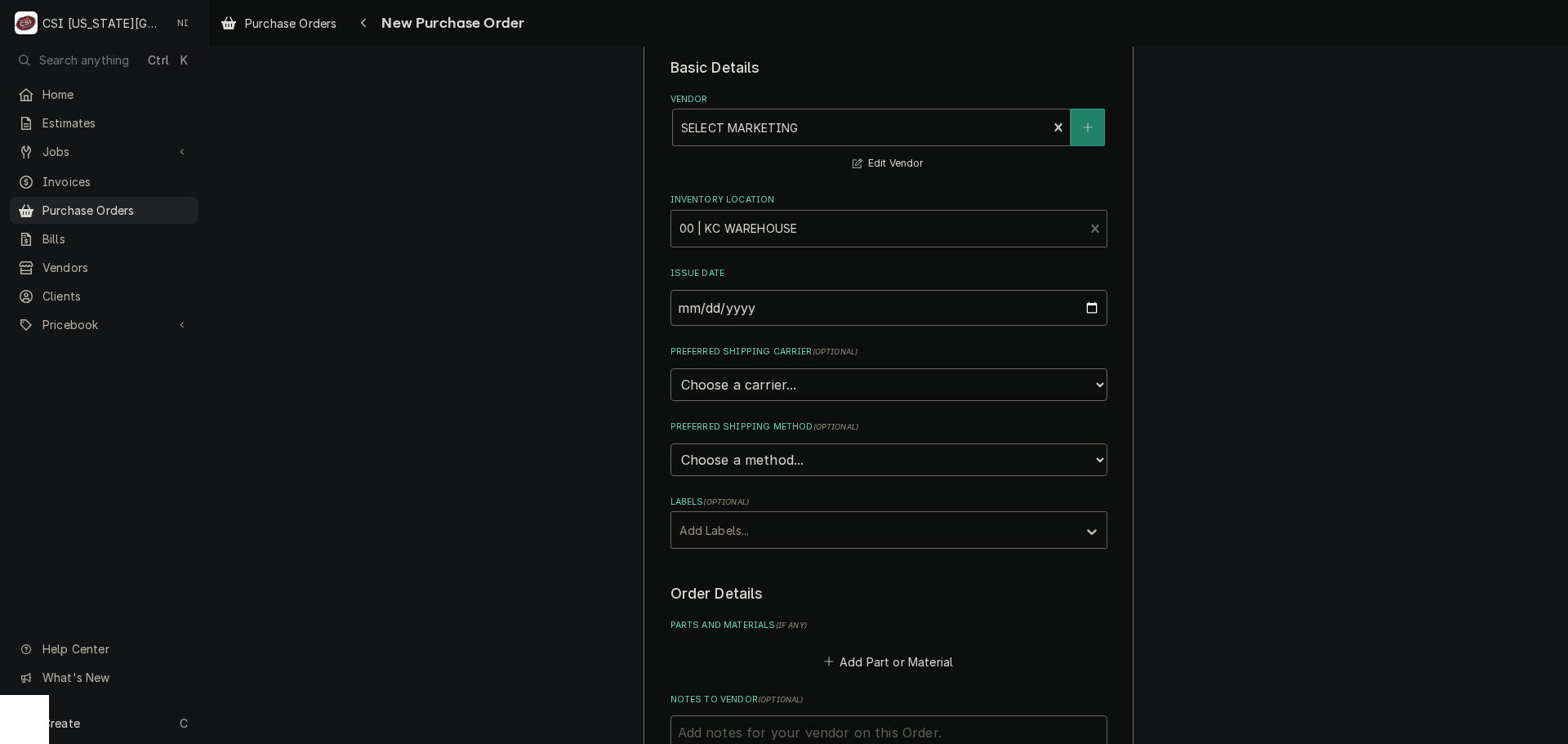
click at [703, 521] on div "Labels" at bounding box center [873, 530] width 390 height 29
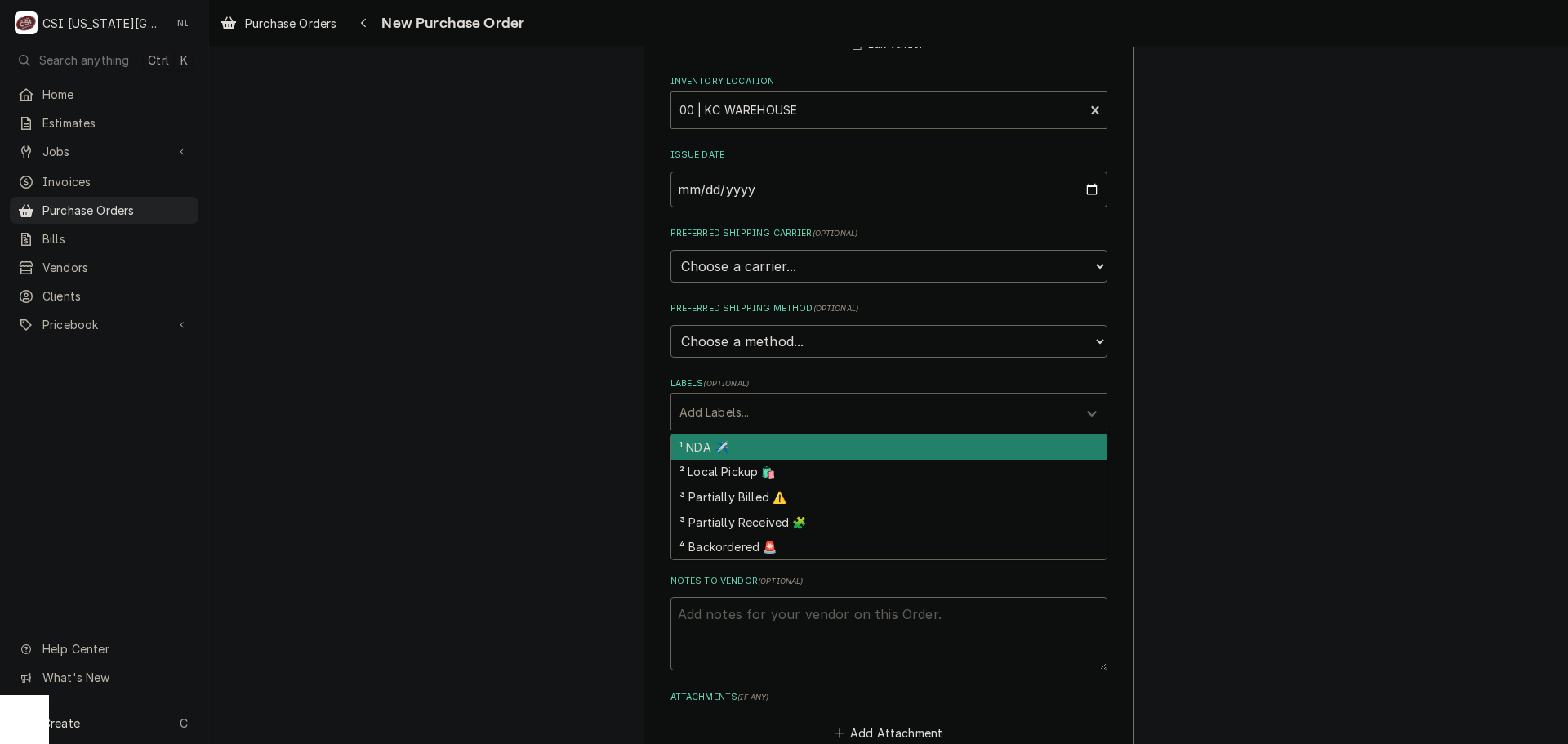
scroll to position [327, 0]
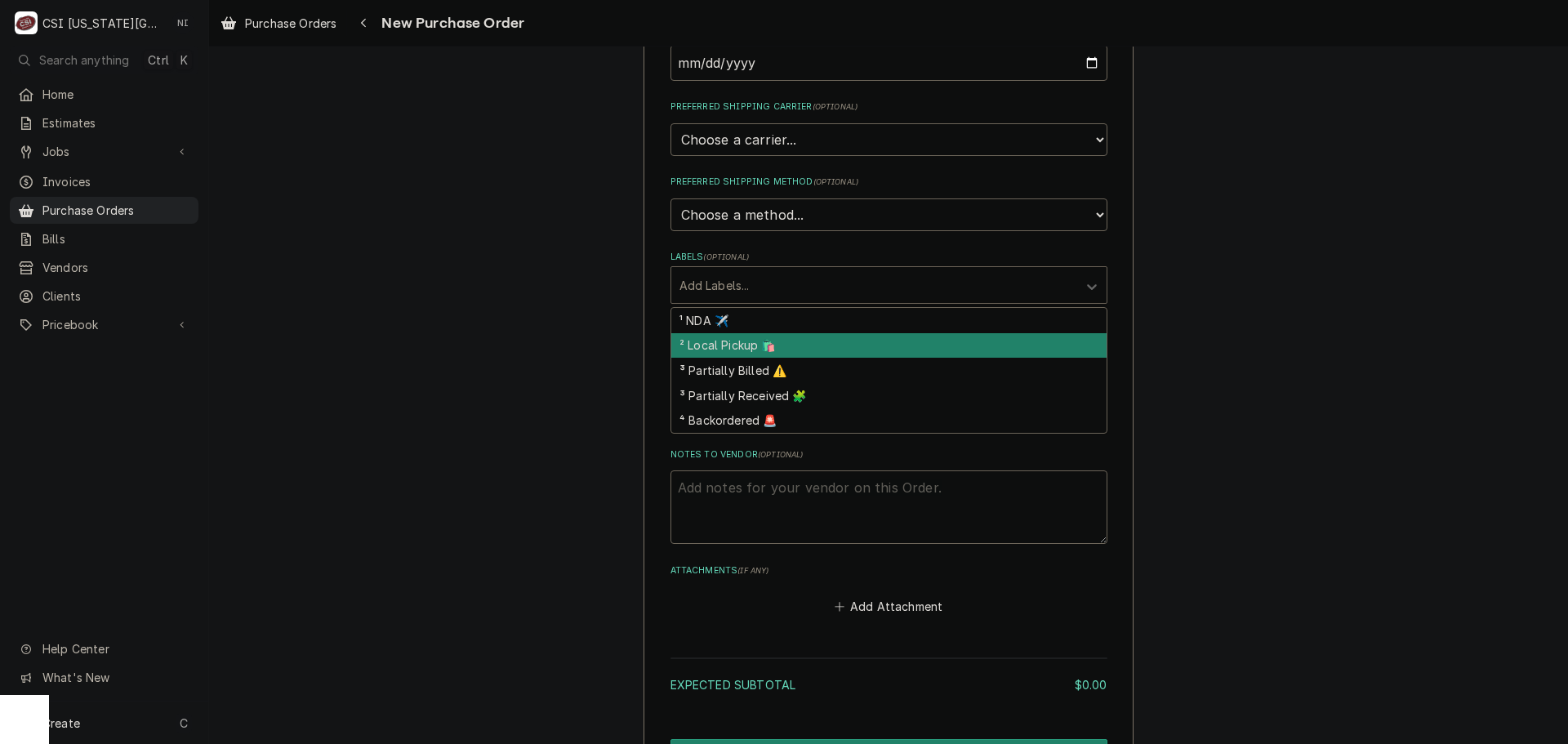
click at [709, 347] on div "² Local Pickup 🛍️" at bounding box center [889, 346] width 435 height 25
type textarea "x"
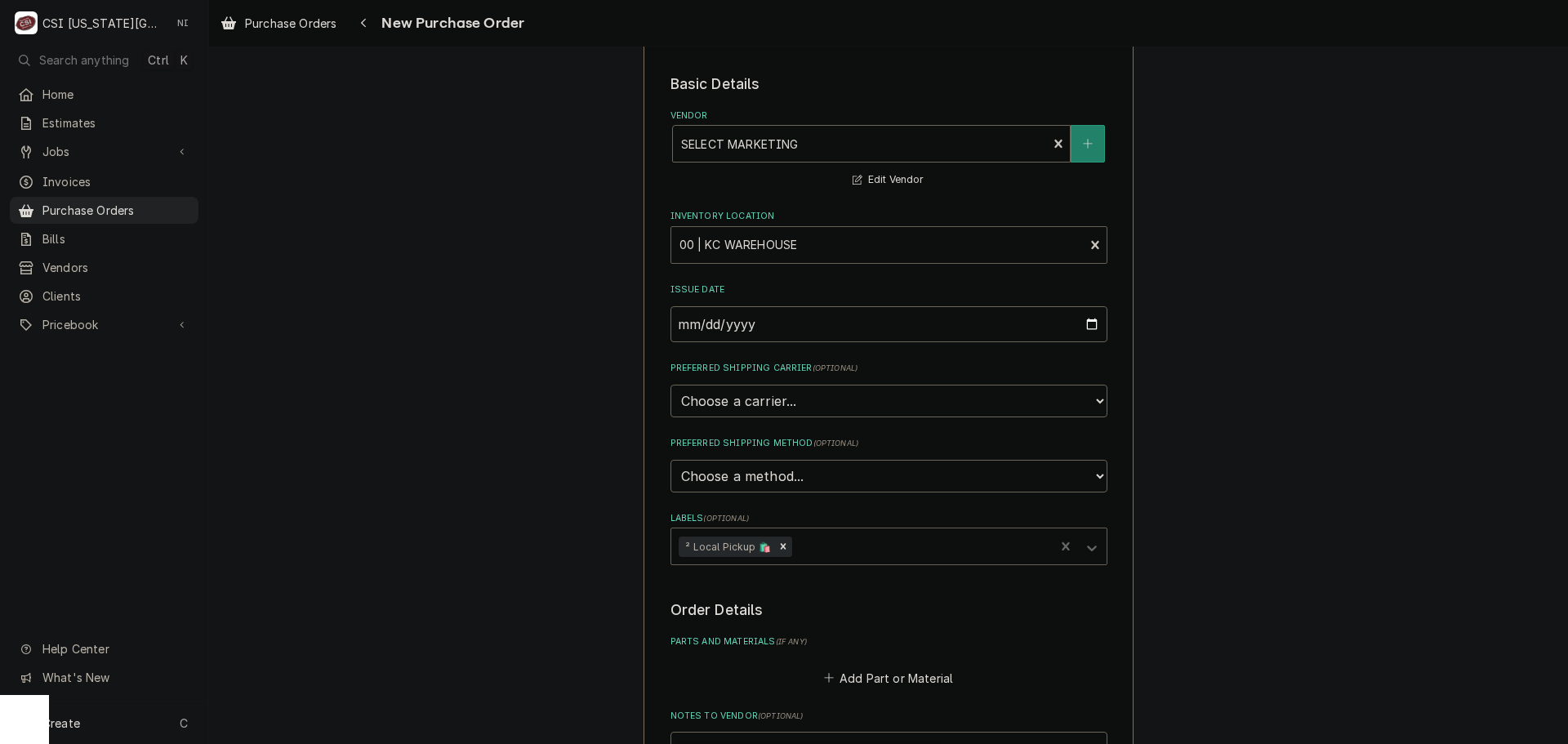
scroll to position [0, 0]
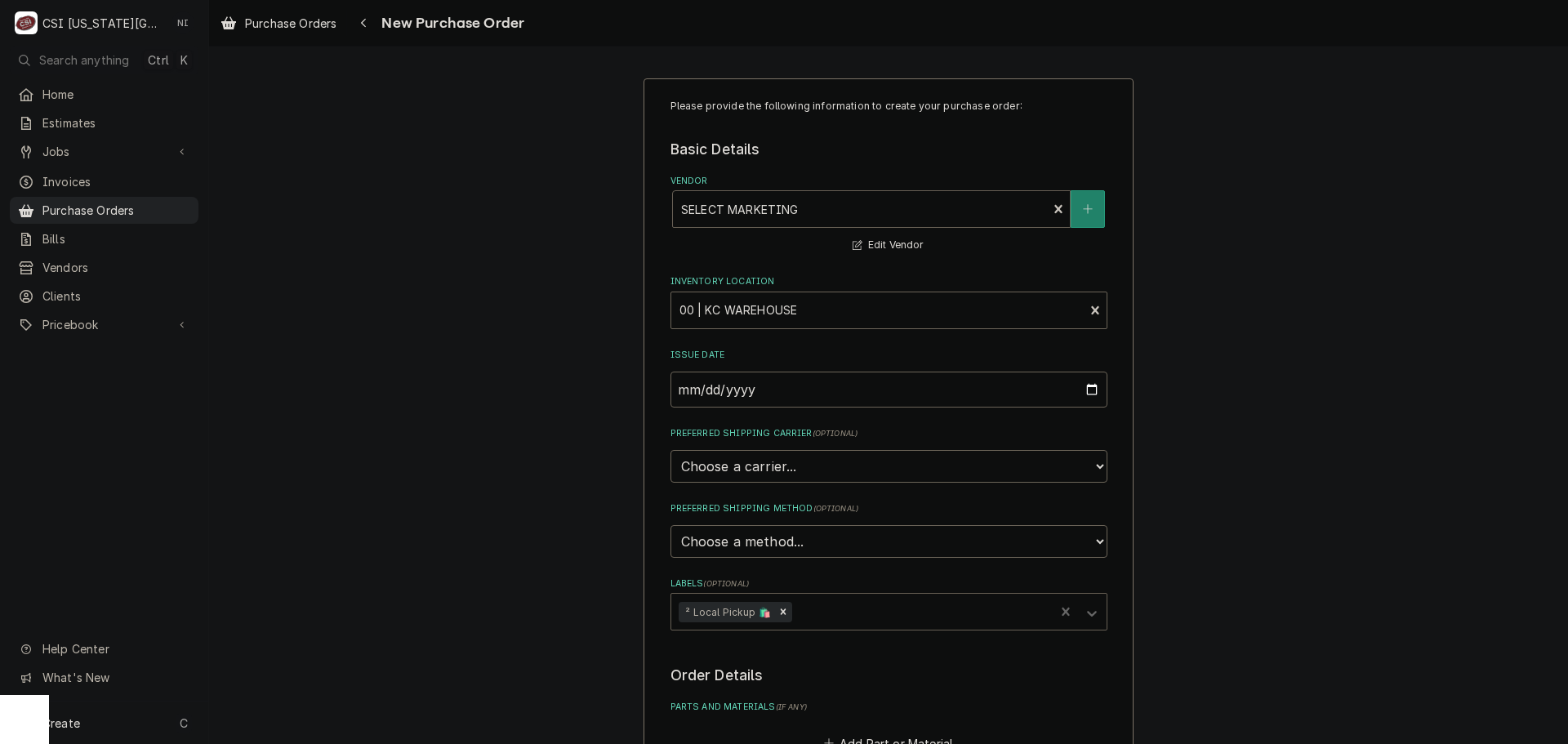
click at [775, 215] on div "Vendor" at bounding box center [860, 209] width 359 height 29
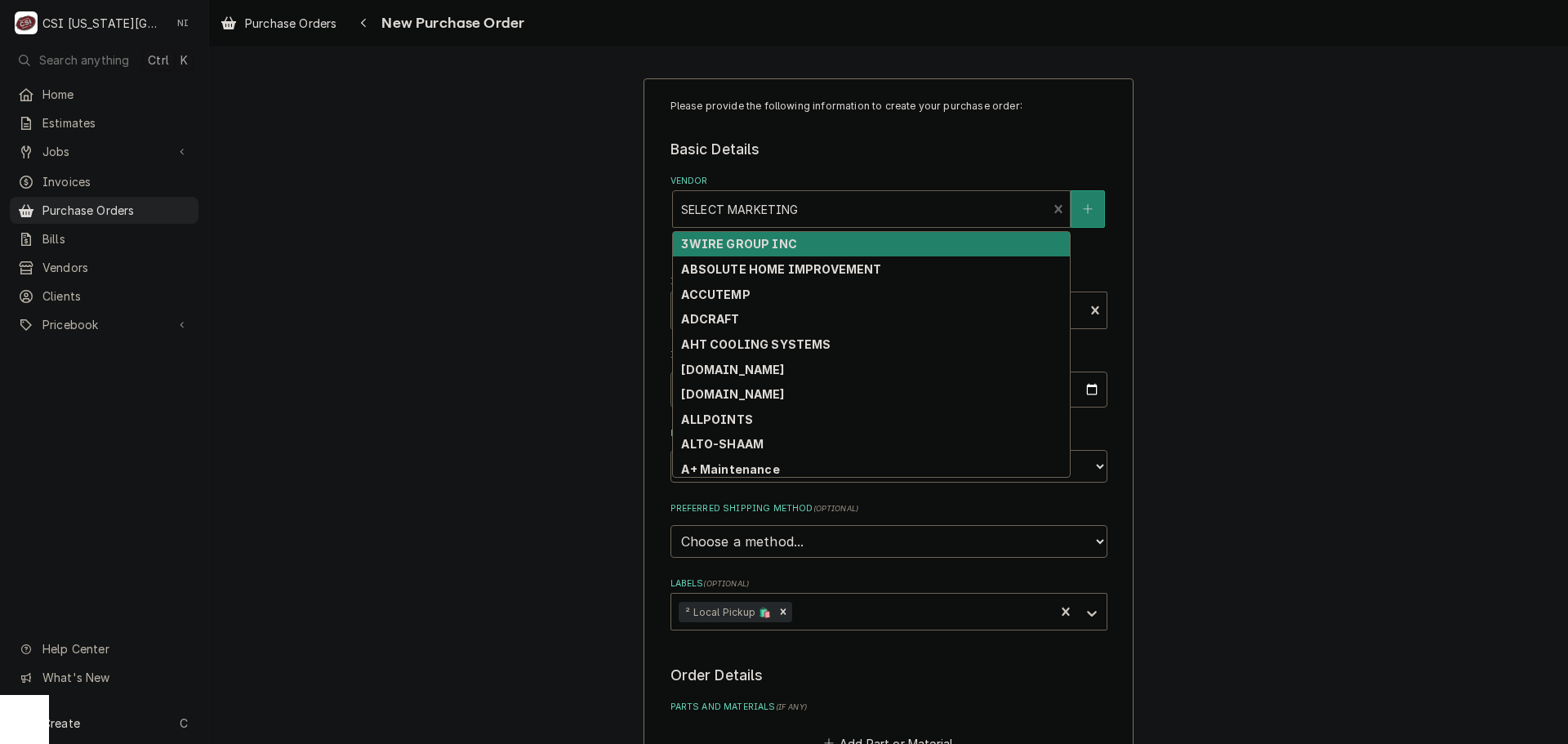
click at [775, 207] on div "Vendor" at bounding box center [860, 209] width 359 height 29
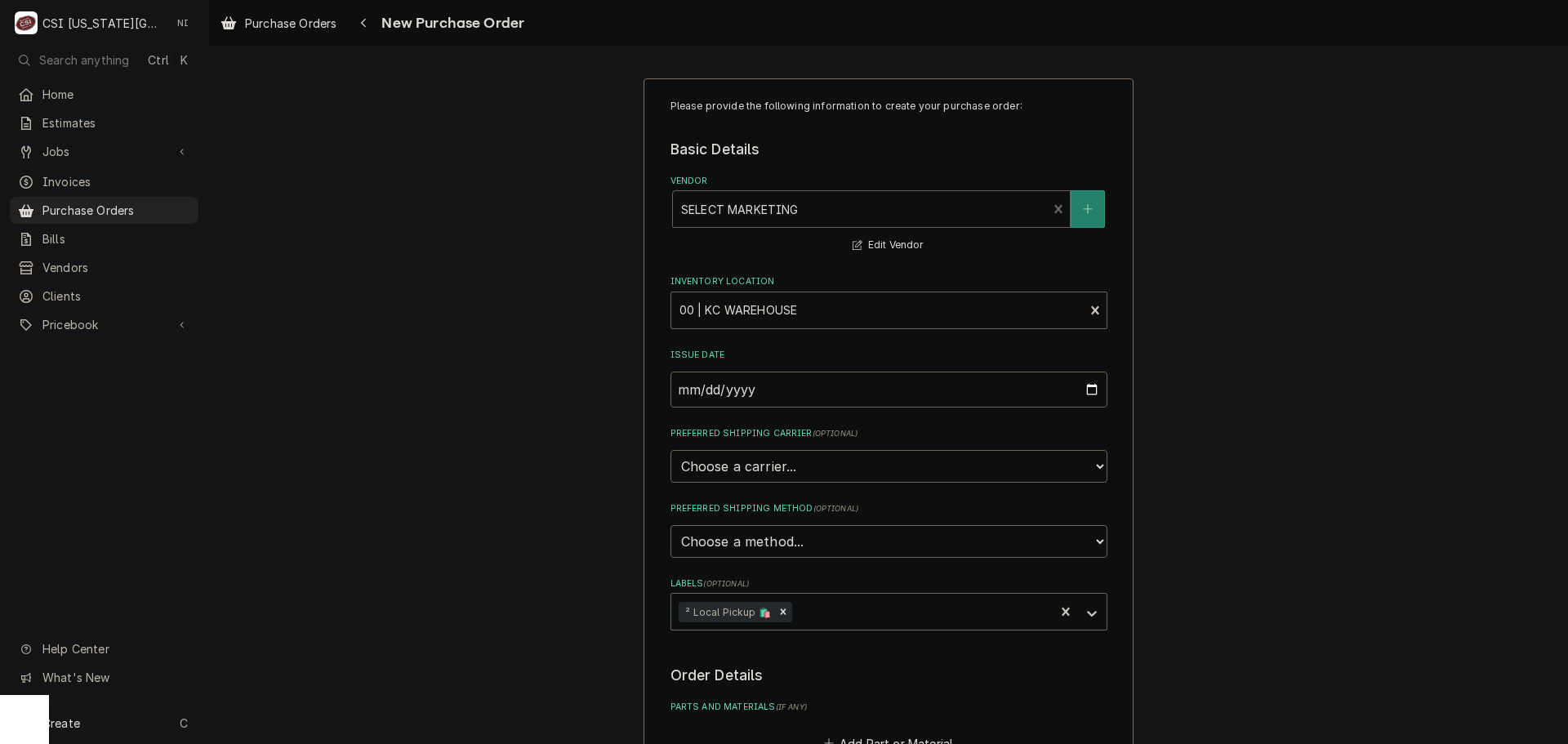
type input "r"
type textarea "x"
type input "re"
type textarea "x"
type input "rev"
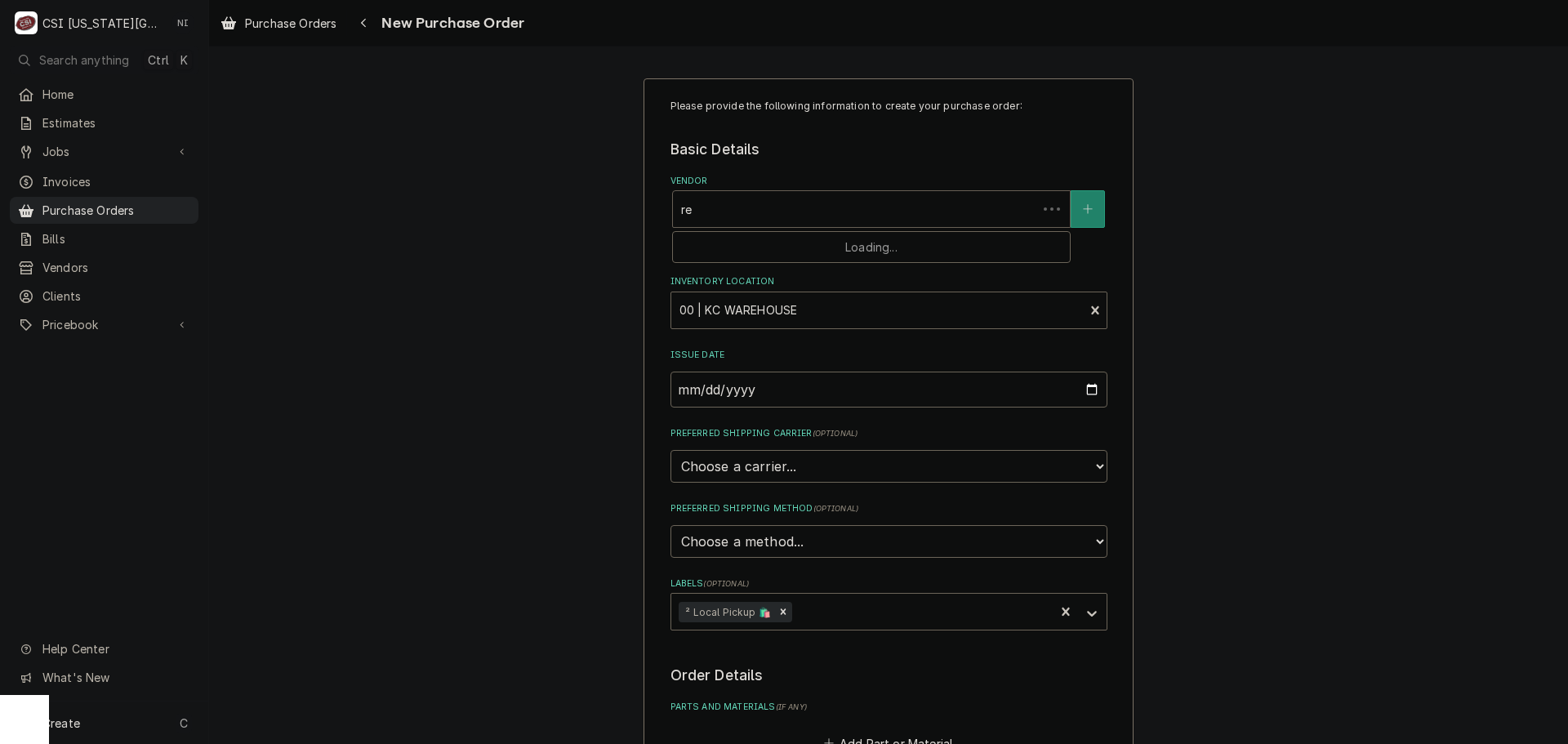
type textarea "x"
type input "ree"
type textarea "x"
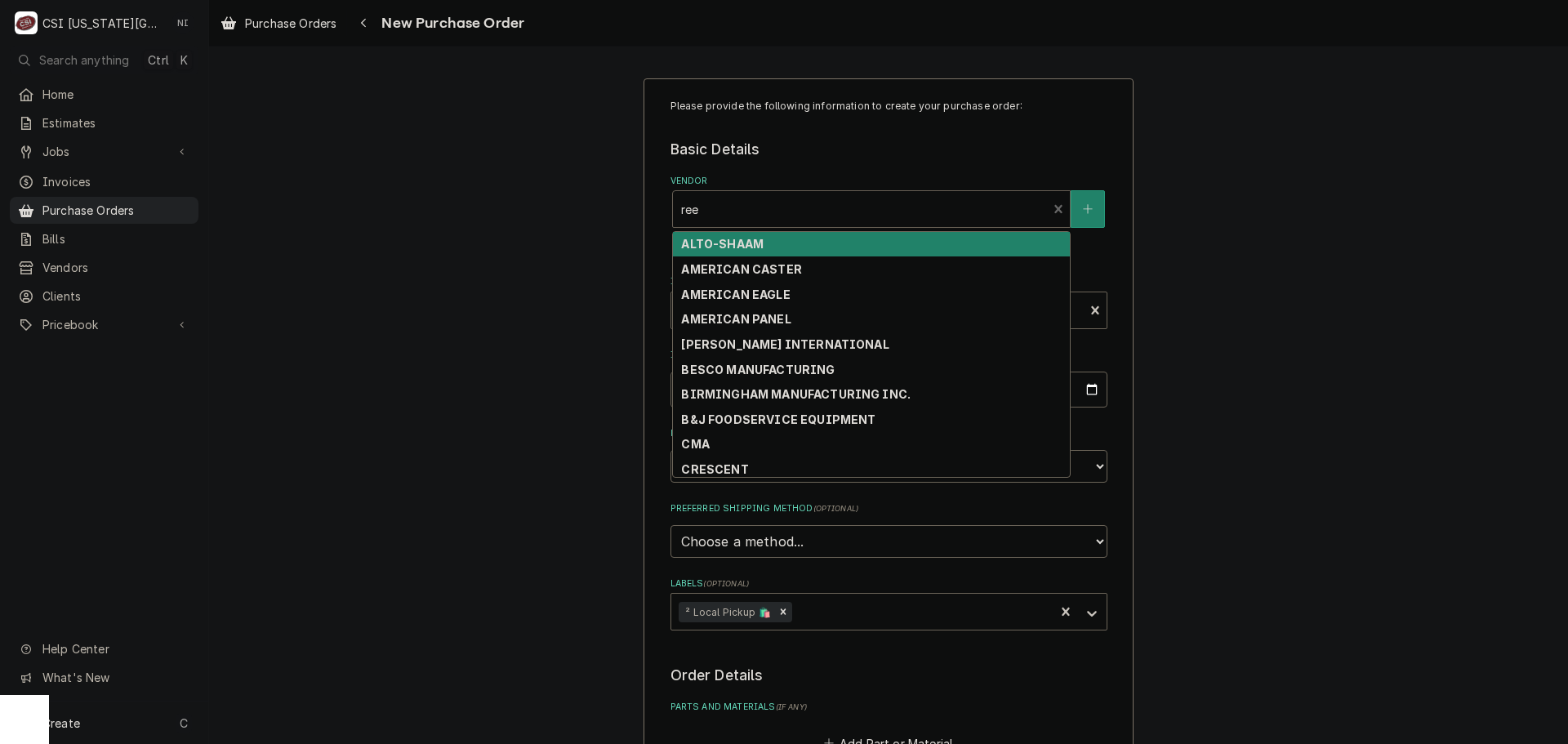
type input "reev"
type textarea "x"
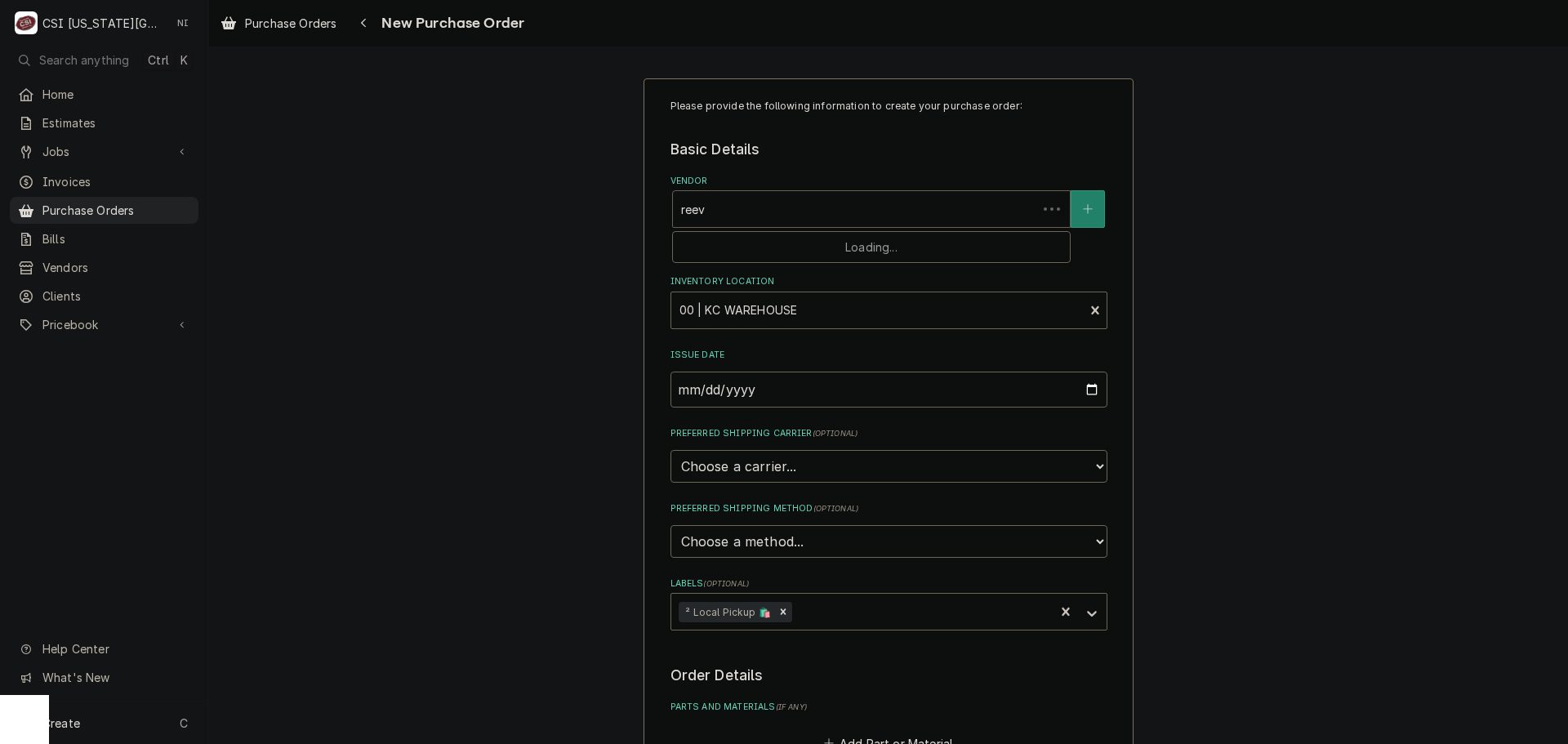
type input "reeve"
type textarea "x"
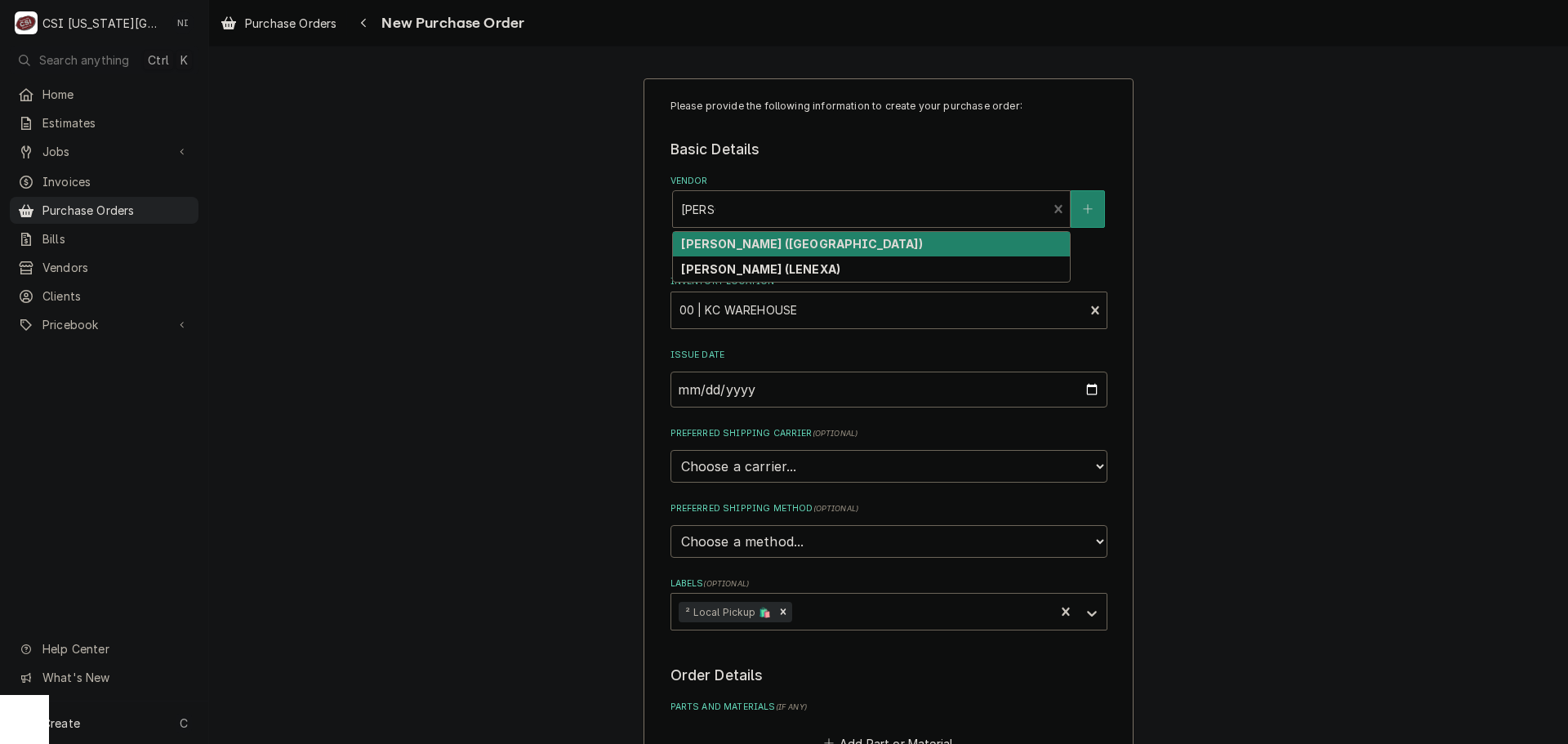
type input "reeves"
type textarea "x"
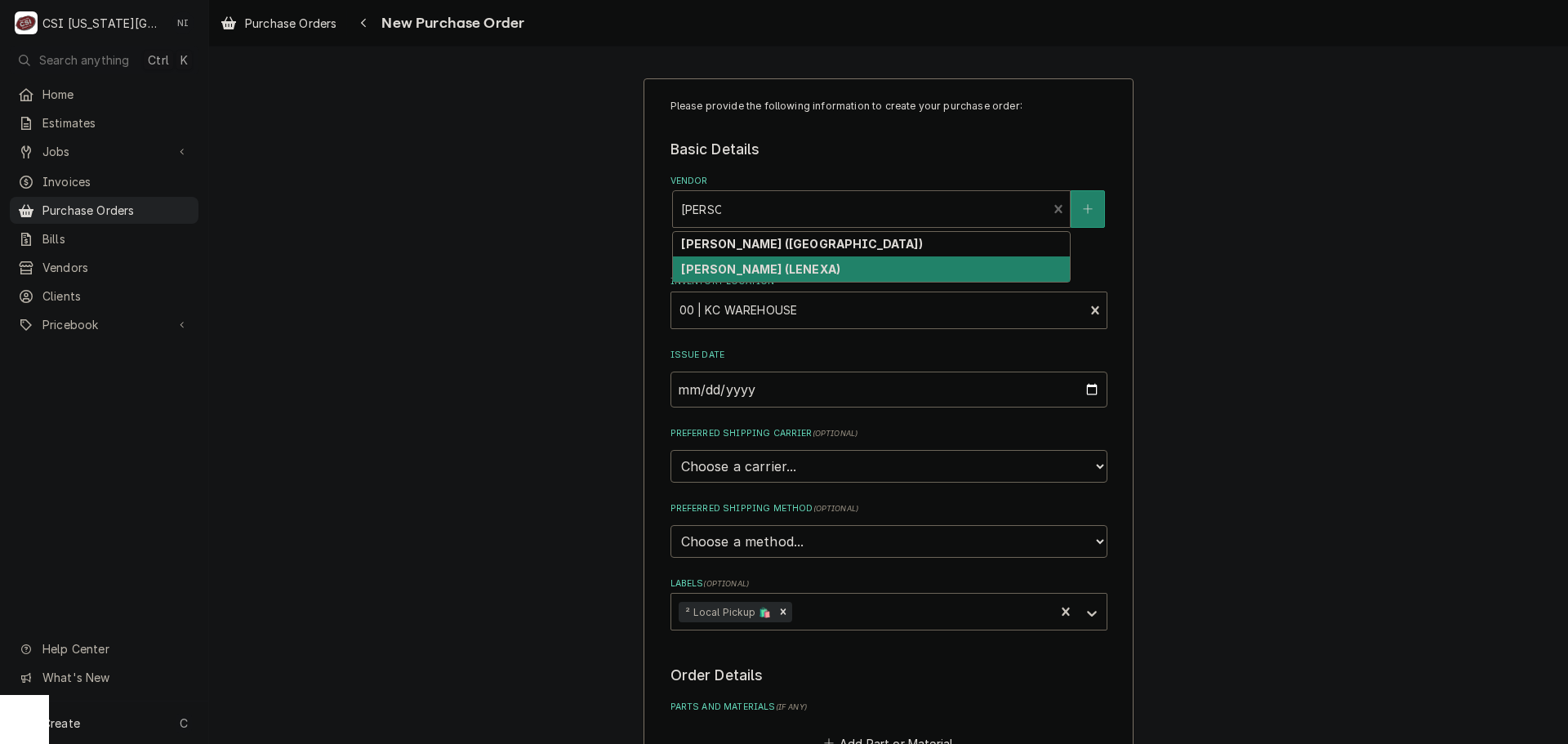
click at [779, 269] on strong "REEVES-WIEDEMAN (LENEXA)" at bounding box center [760, 269] width 159 height 14
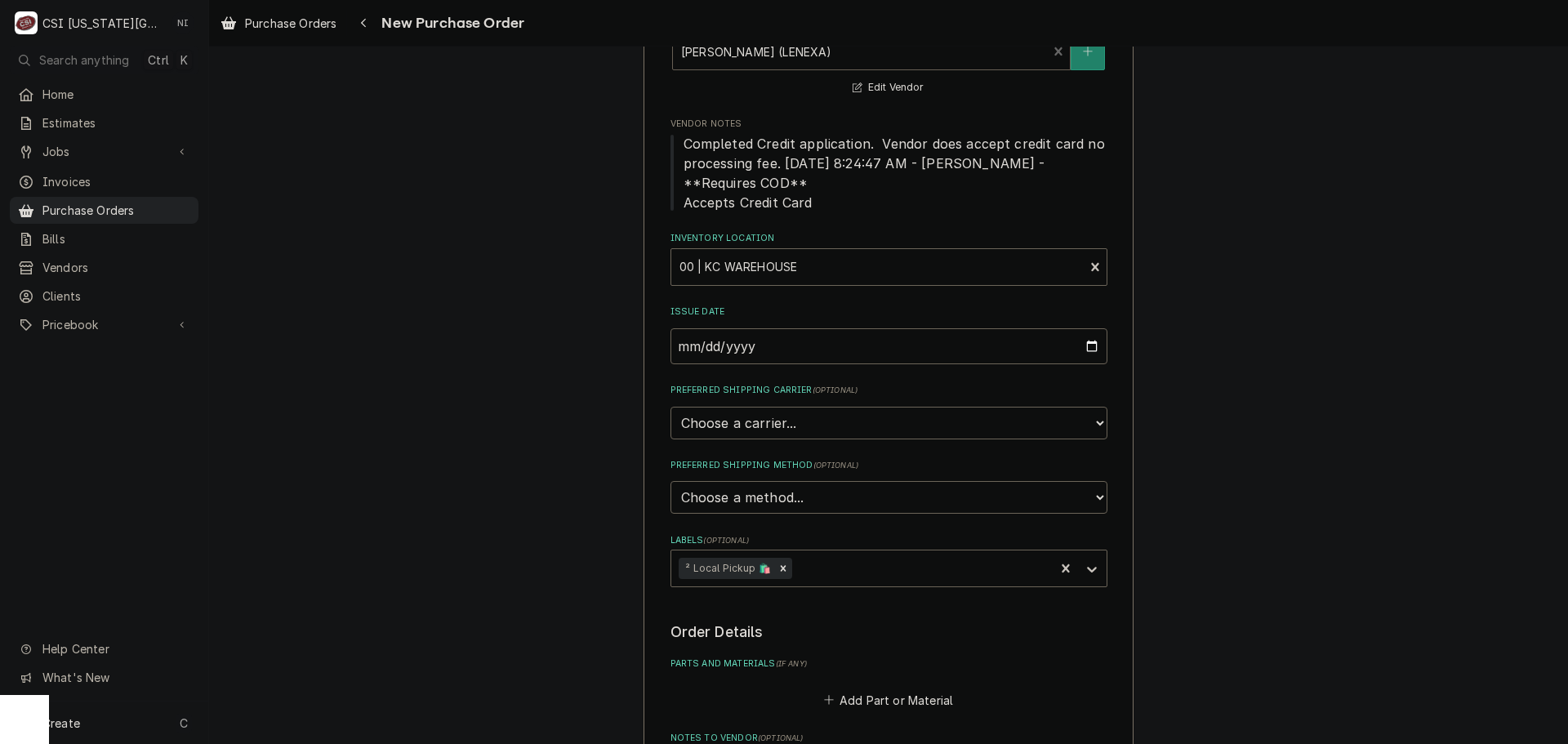
scroll to position [490, 0]
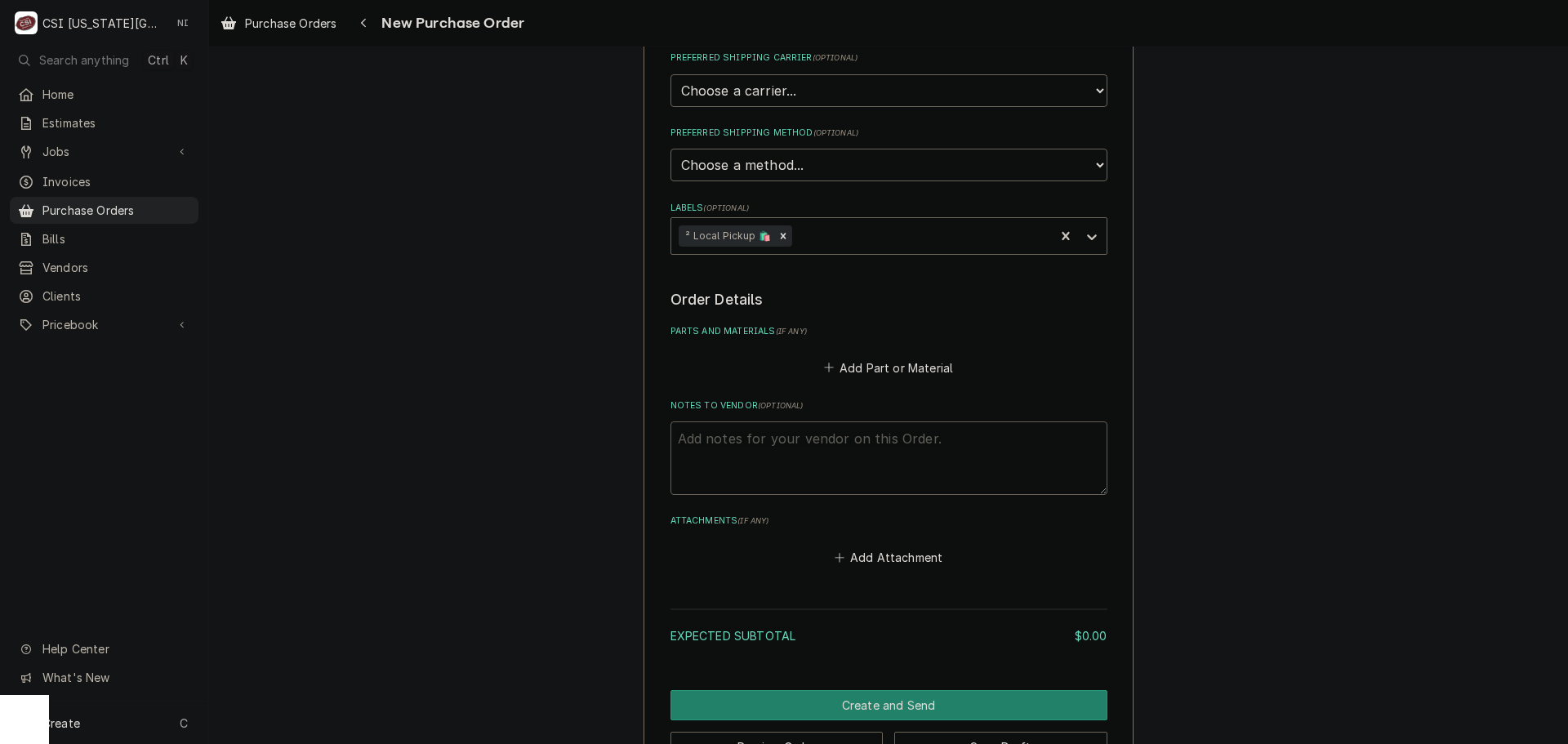
click at [836, 436] on textarea "Notes to Vendor ( optional )" at bounding box center [889, 458] width 437 height 73
click at [775, 431] on textarea "Notes to Vendor ( optional )" at bounding box center [889, 458] width 437 height 73
type textarea "x"
type textarea "m"
type textarea "x"
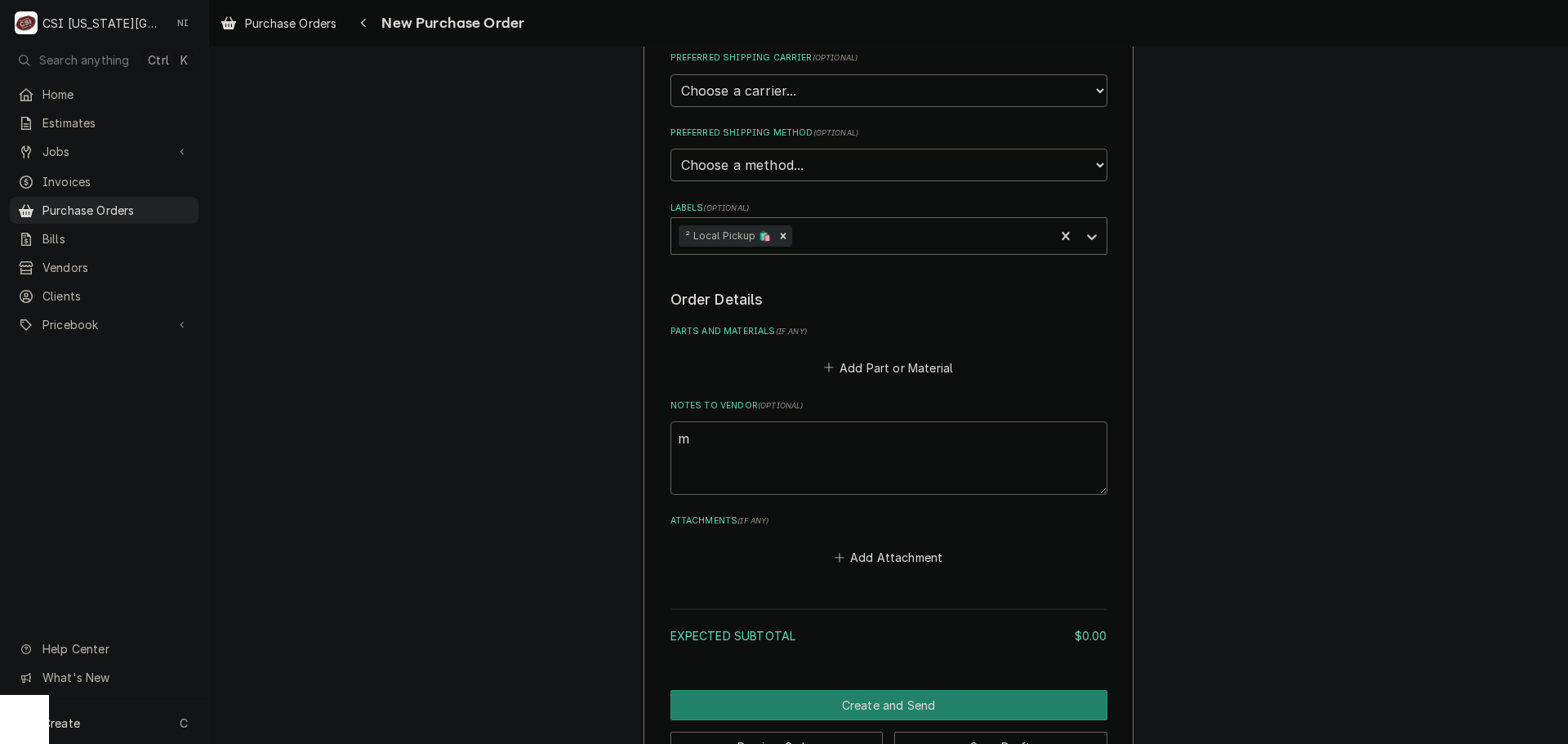
type textarea "ms"
type textarea "x"
type textarea "mst"
type textarea "x"
type textarea "mste"
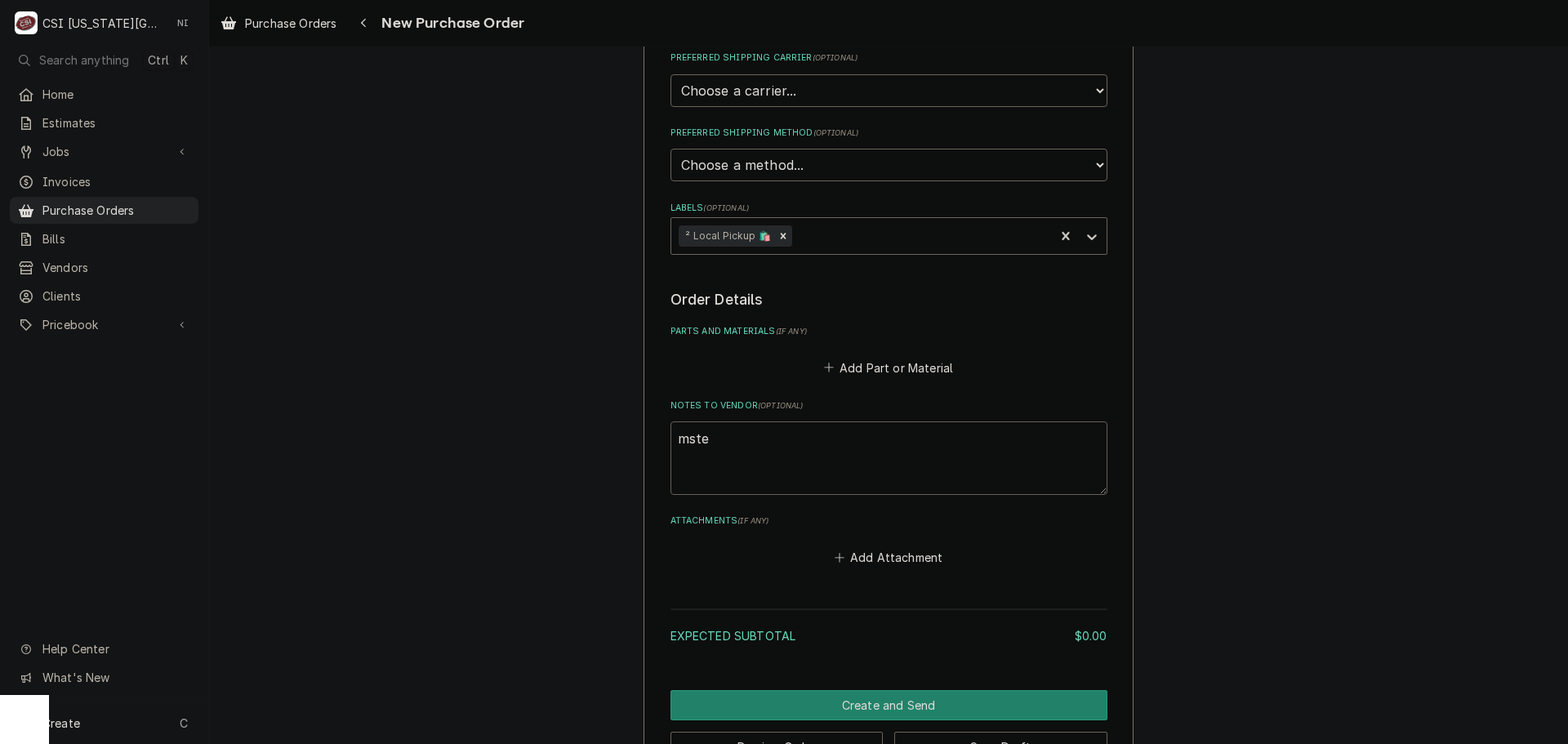
type textarea "x"
type textarea "mster"
type textarea "x"
type textarea "mste"
type textarea "x"
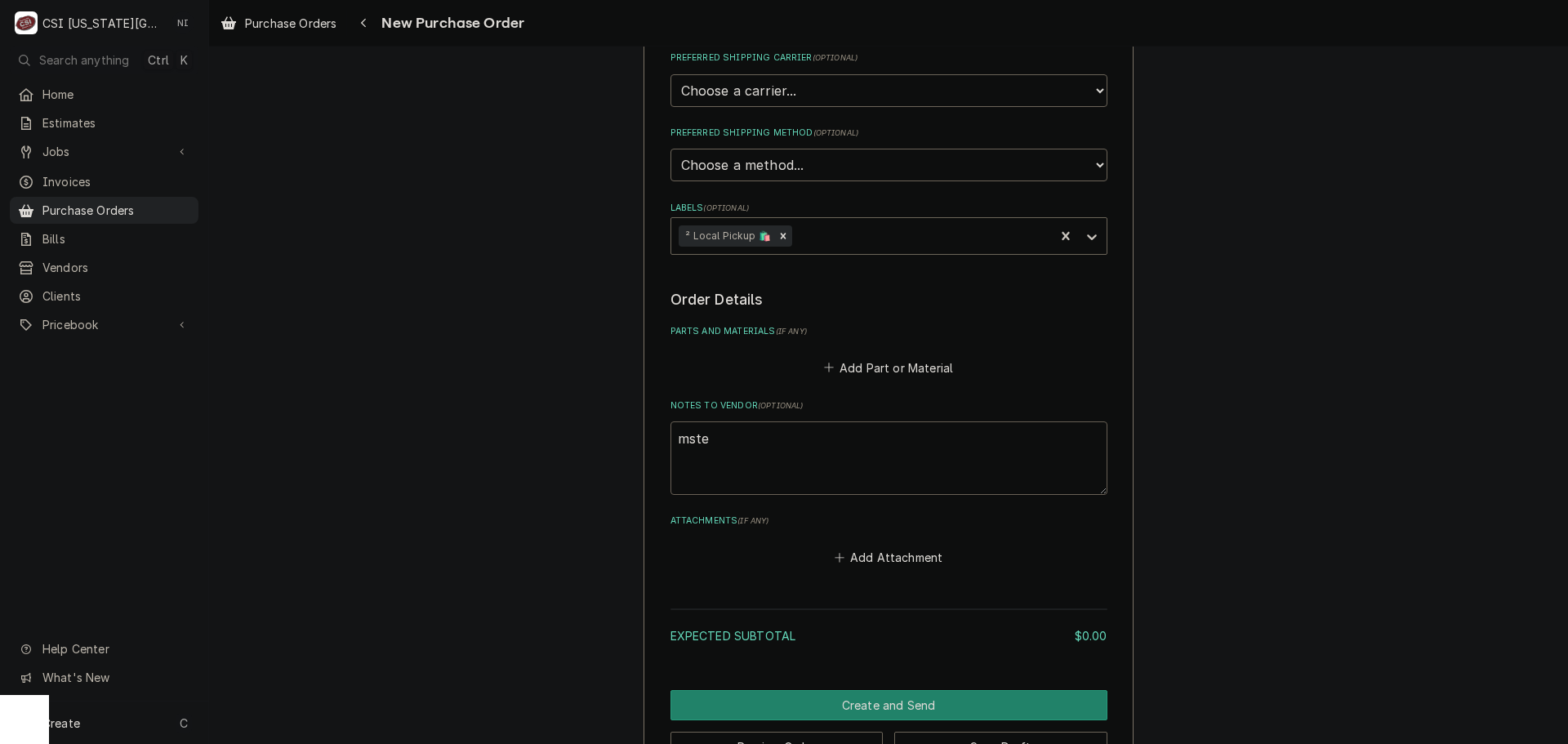
type textarea "mst"
type textarea "x"
type textarea "ms"
type textarea "x"
type textarea "m"
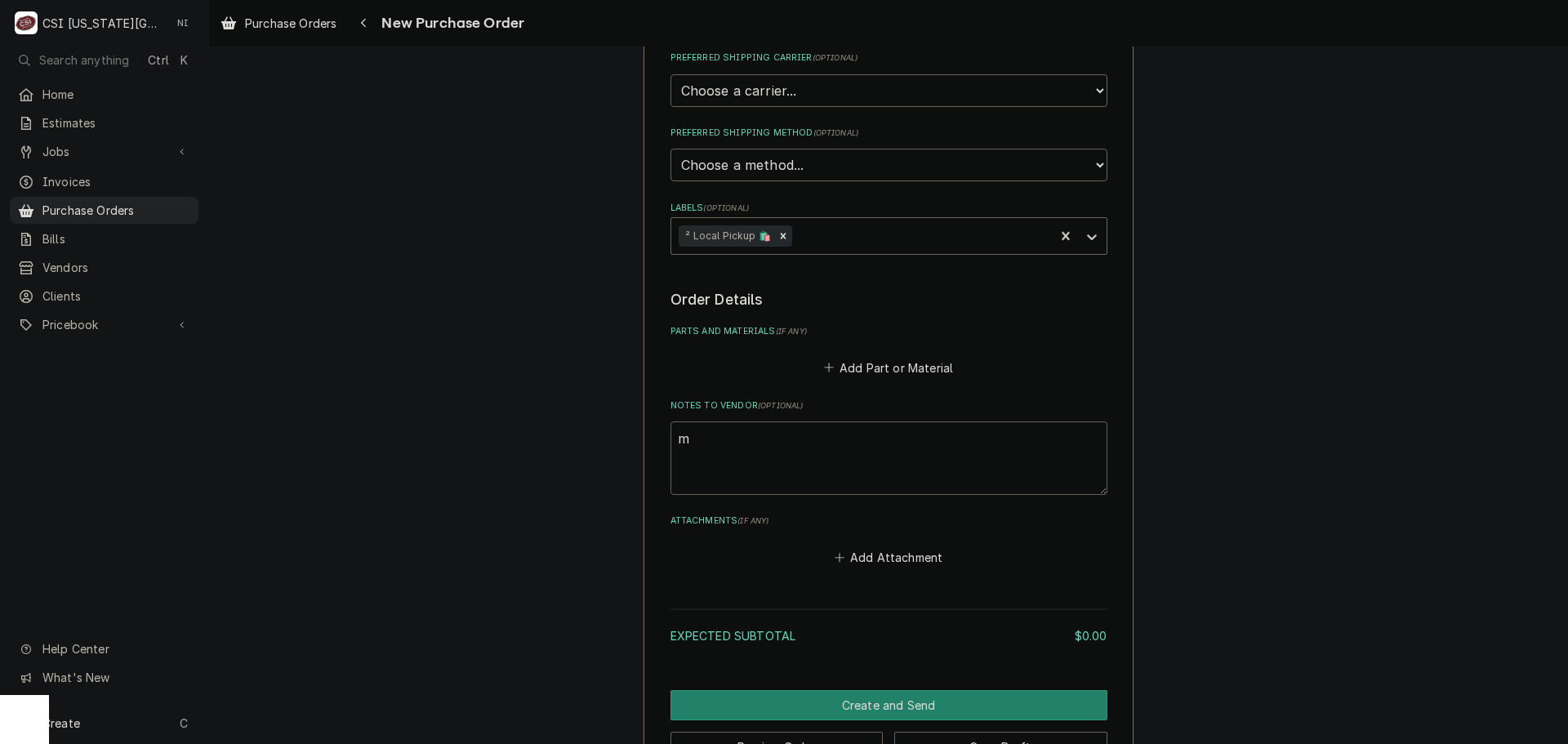
type textarea "x"
type textarea "m"
type textarea "x"
type textarea "mas"
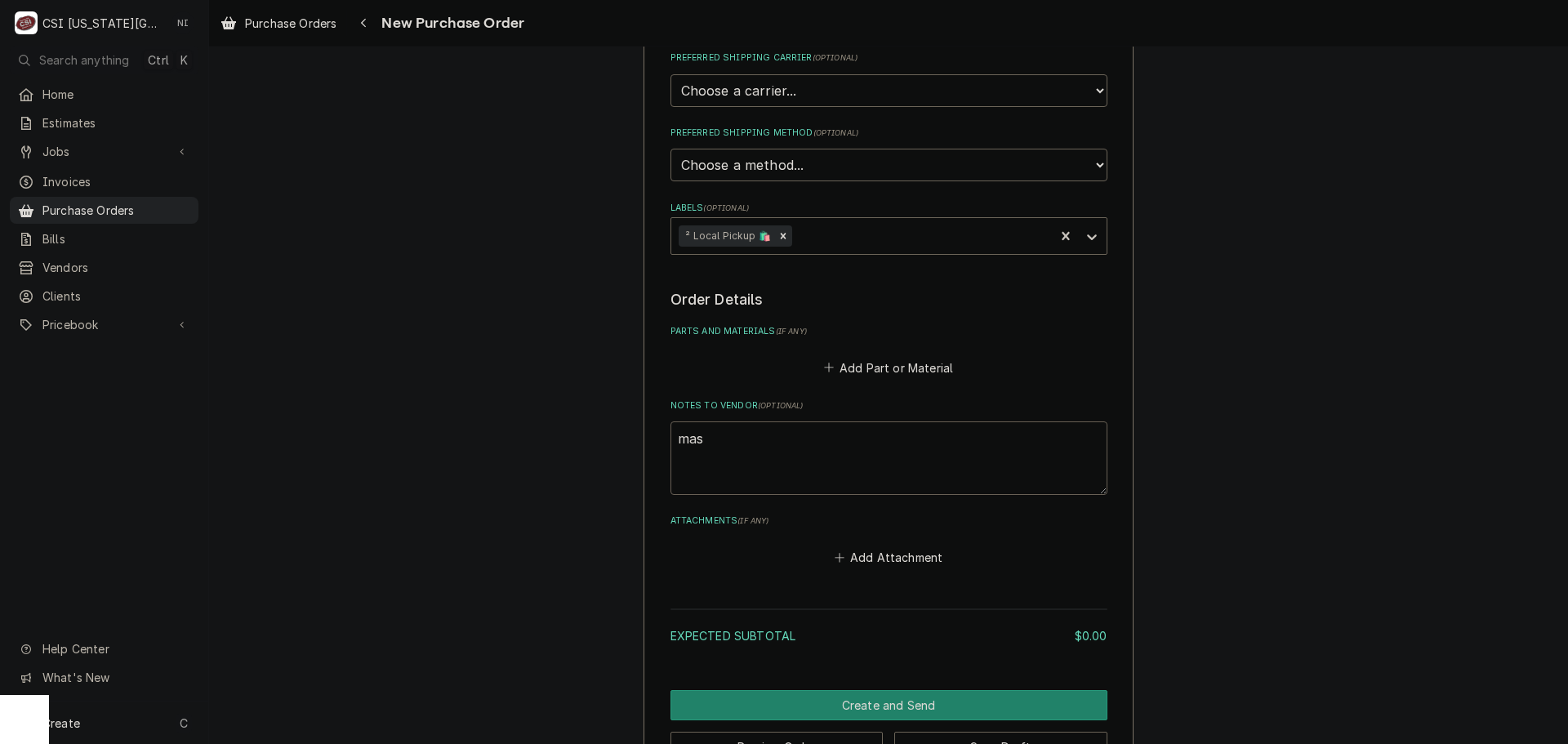
type textarea "x"
type textarea "mast"
type textarea "x"
type textarea "maste"
type textarea "x"
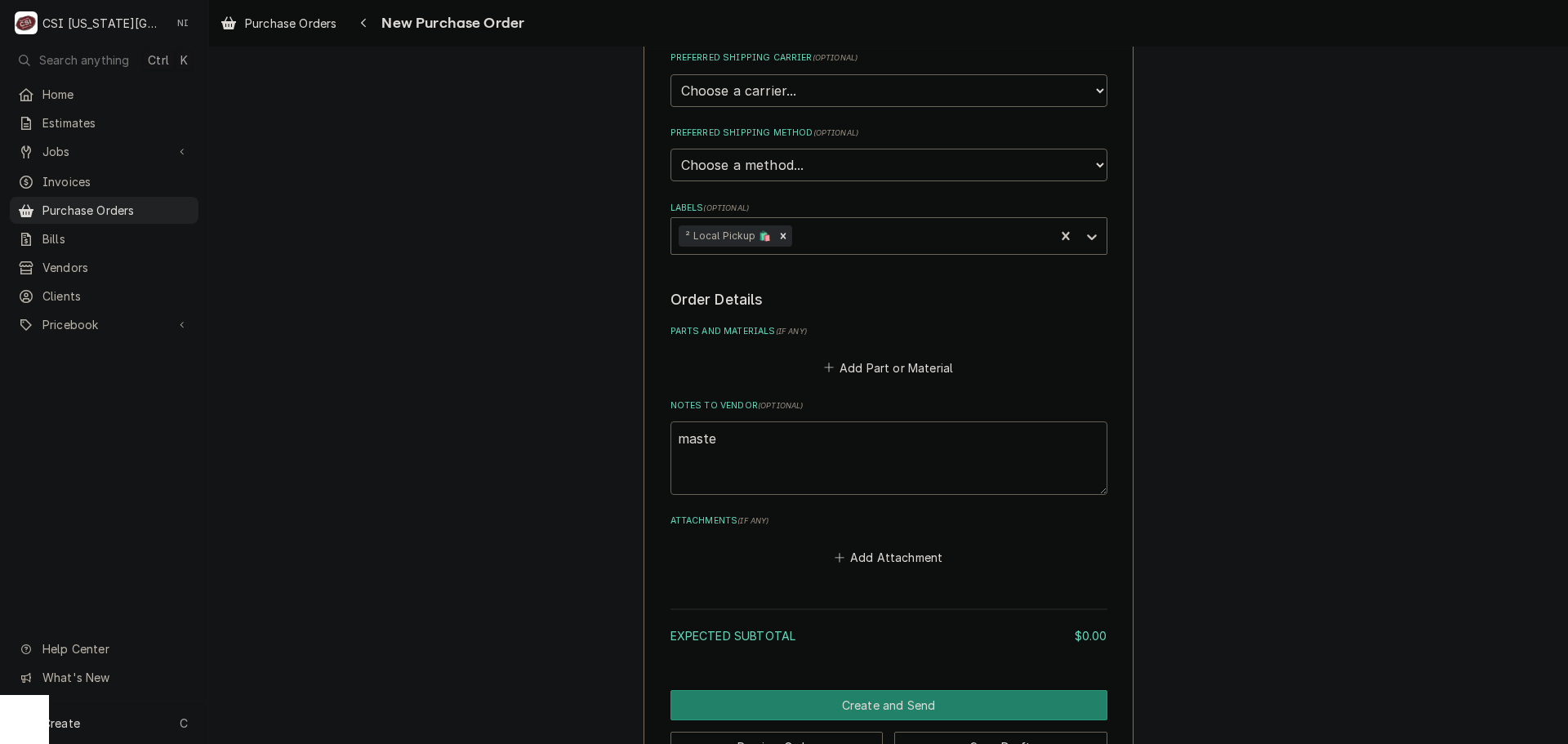
type textarea "master"
type textarea "x"
type textarea "masters"
click at [851, 369] on button "Add Part or Material" at bounding box center [888, 367] width 135 height 22
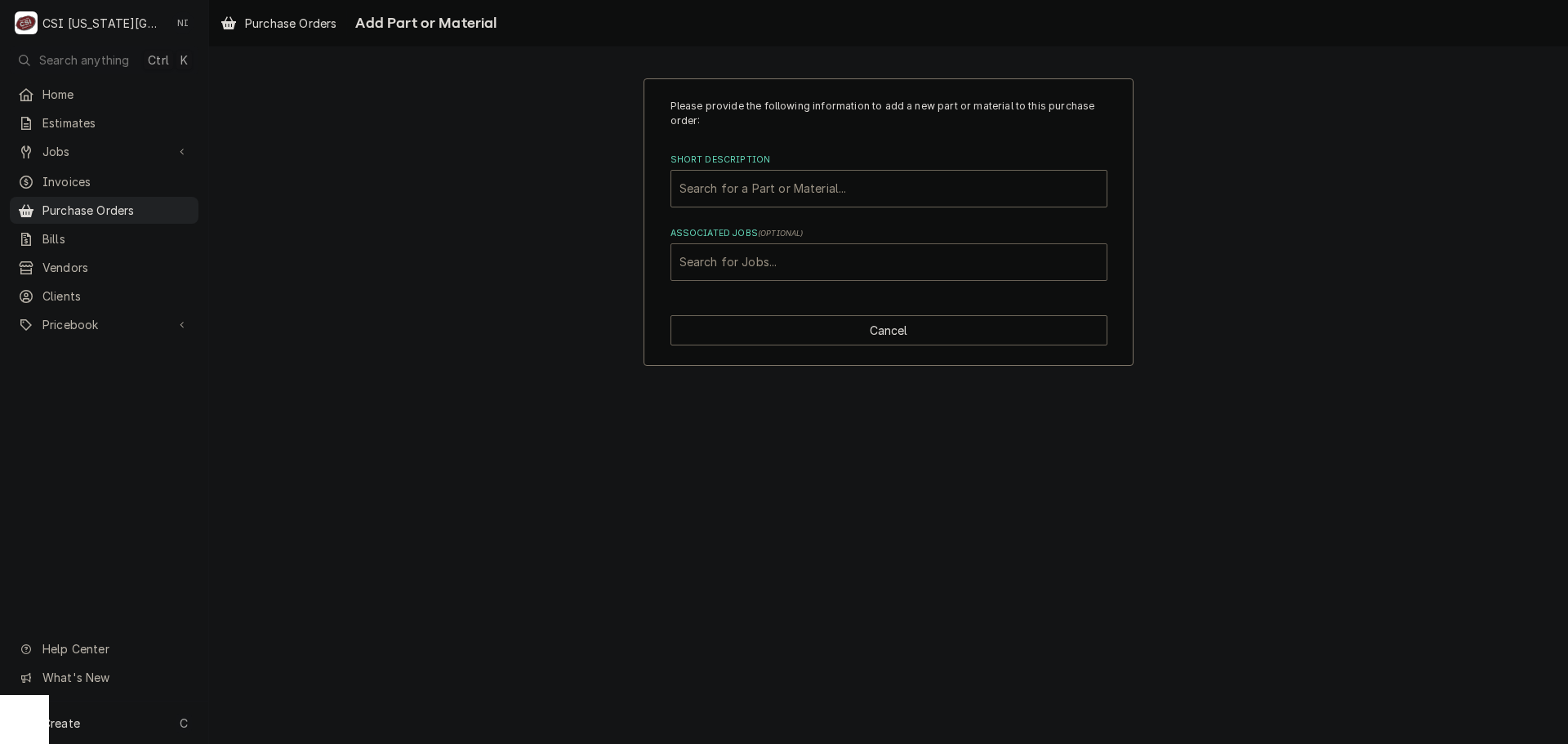
click at [787, 260] on div "Associated Jobs" at bounding box center [888, 262] width 419 height 29
type input "45811"
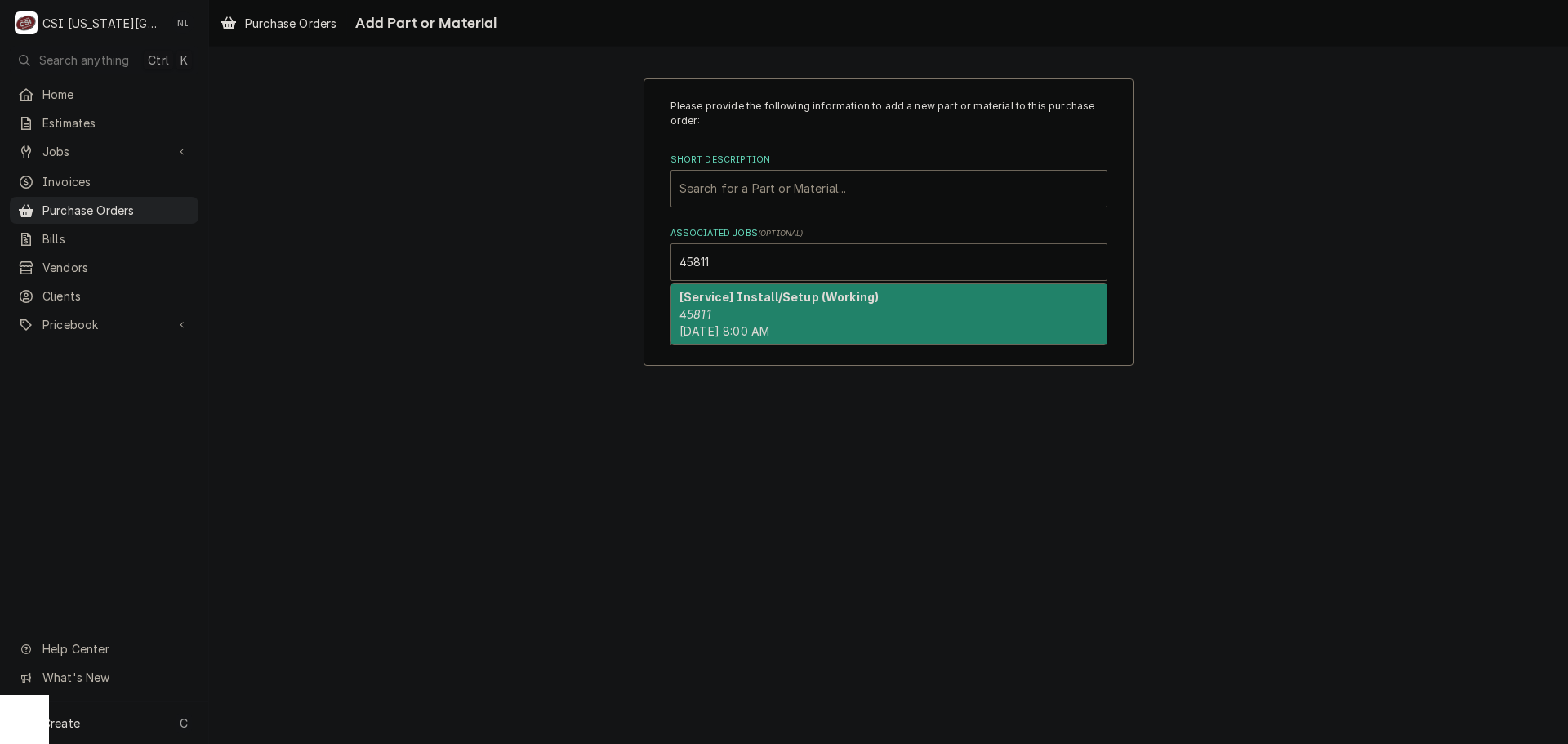
click at [752, 319] on div "[Service] Install/Setup (Working) 45811 Mon, Oct 6th, 2025 - 8:00 AM" at bounding box center [889, 314] width 435 height 60
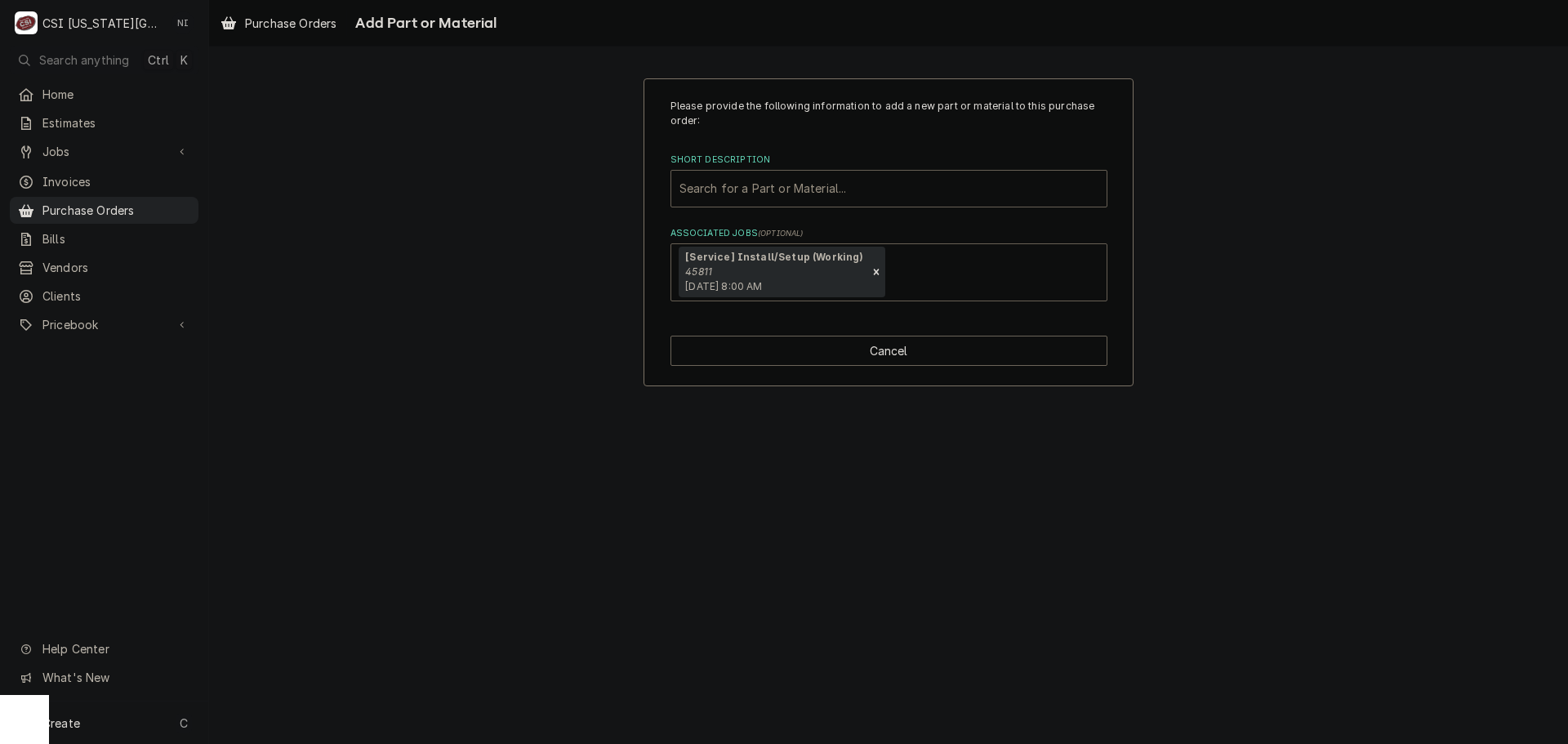
click at [784, 192] on div "Short Description" at bounding box center [888, 188] width 419 height 29
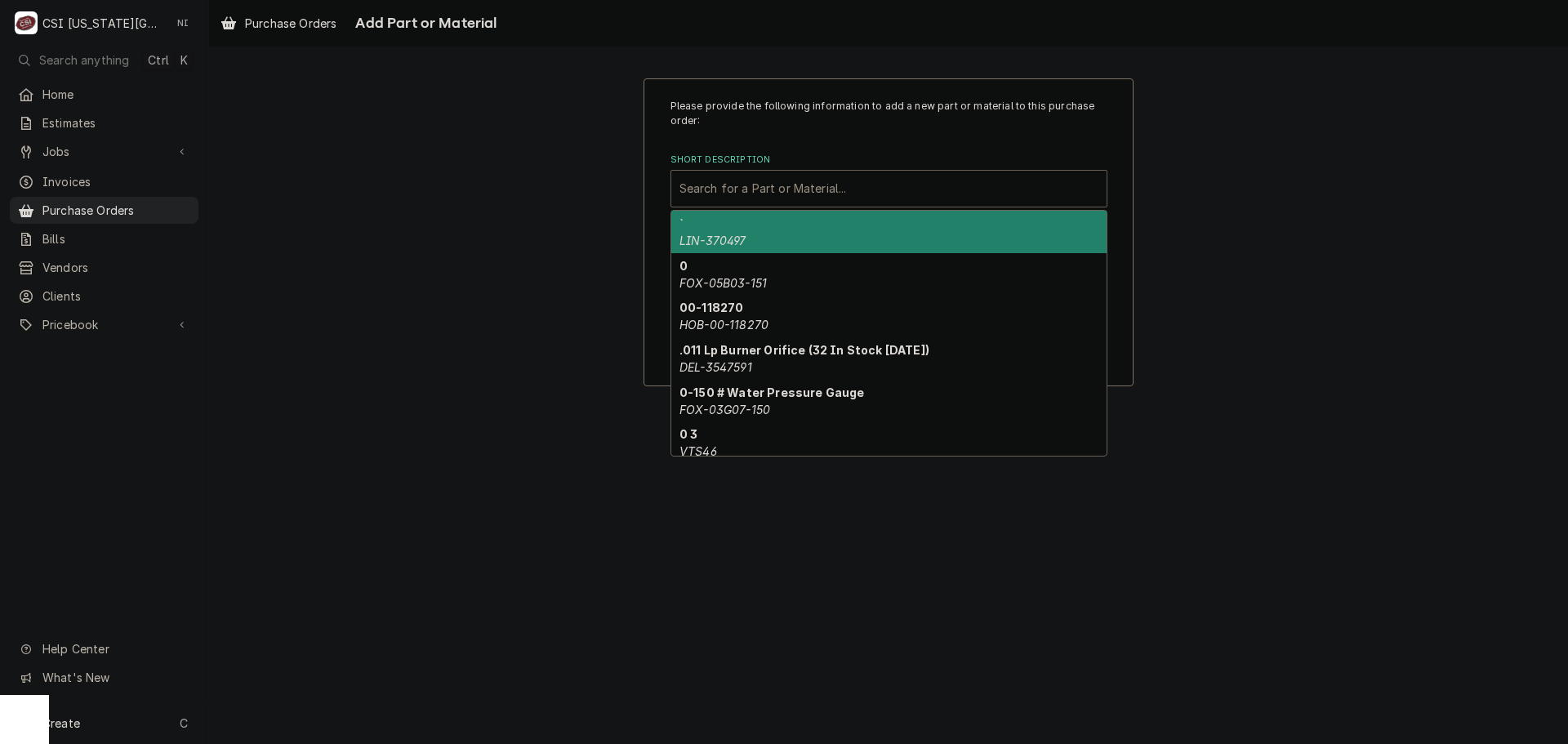
click at [741, 197] on div "Short Description" at bounding box center [888, 188] width 419 height 29
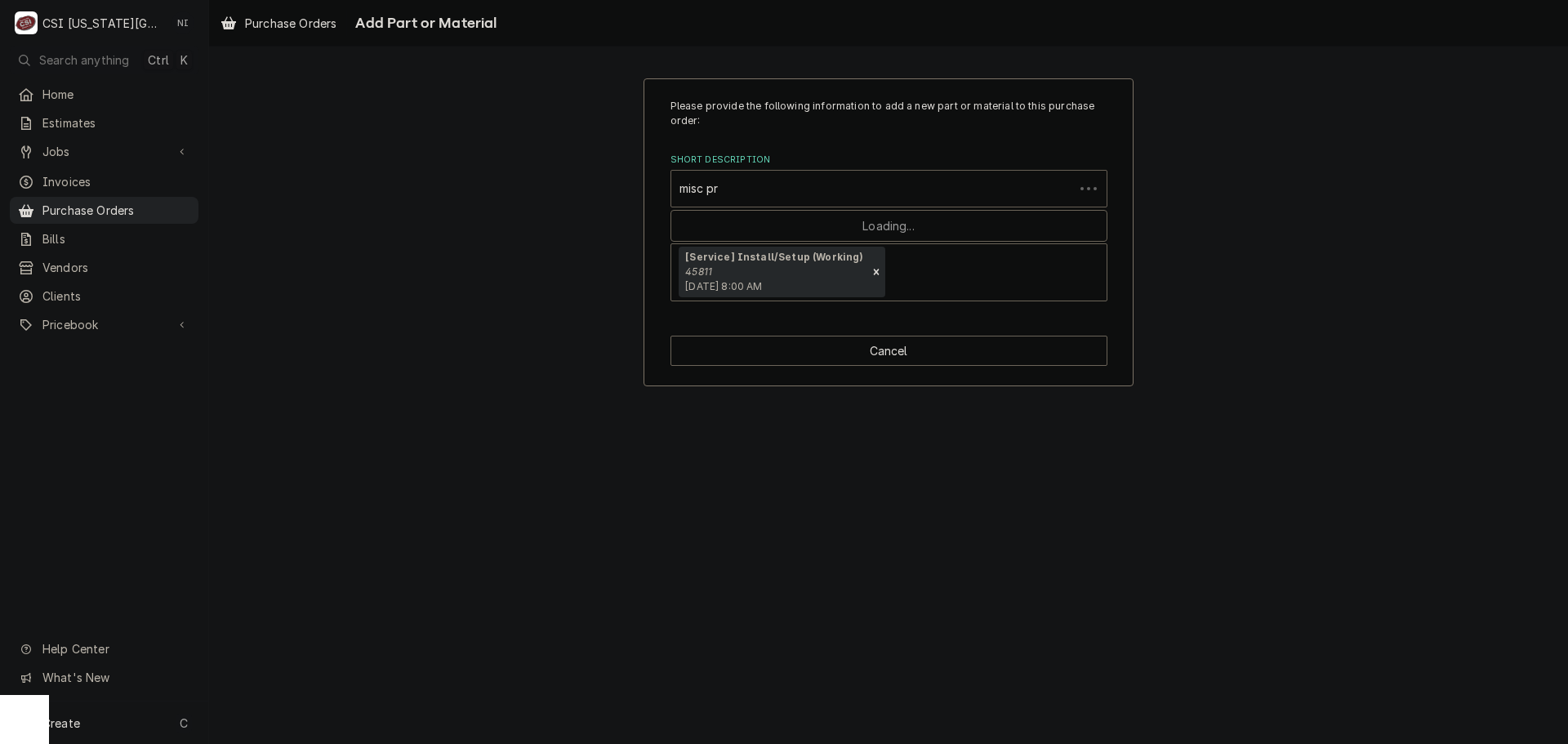
type input "misc pro"
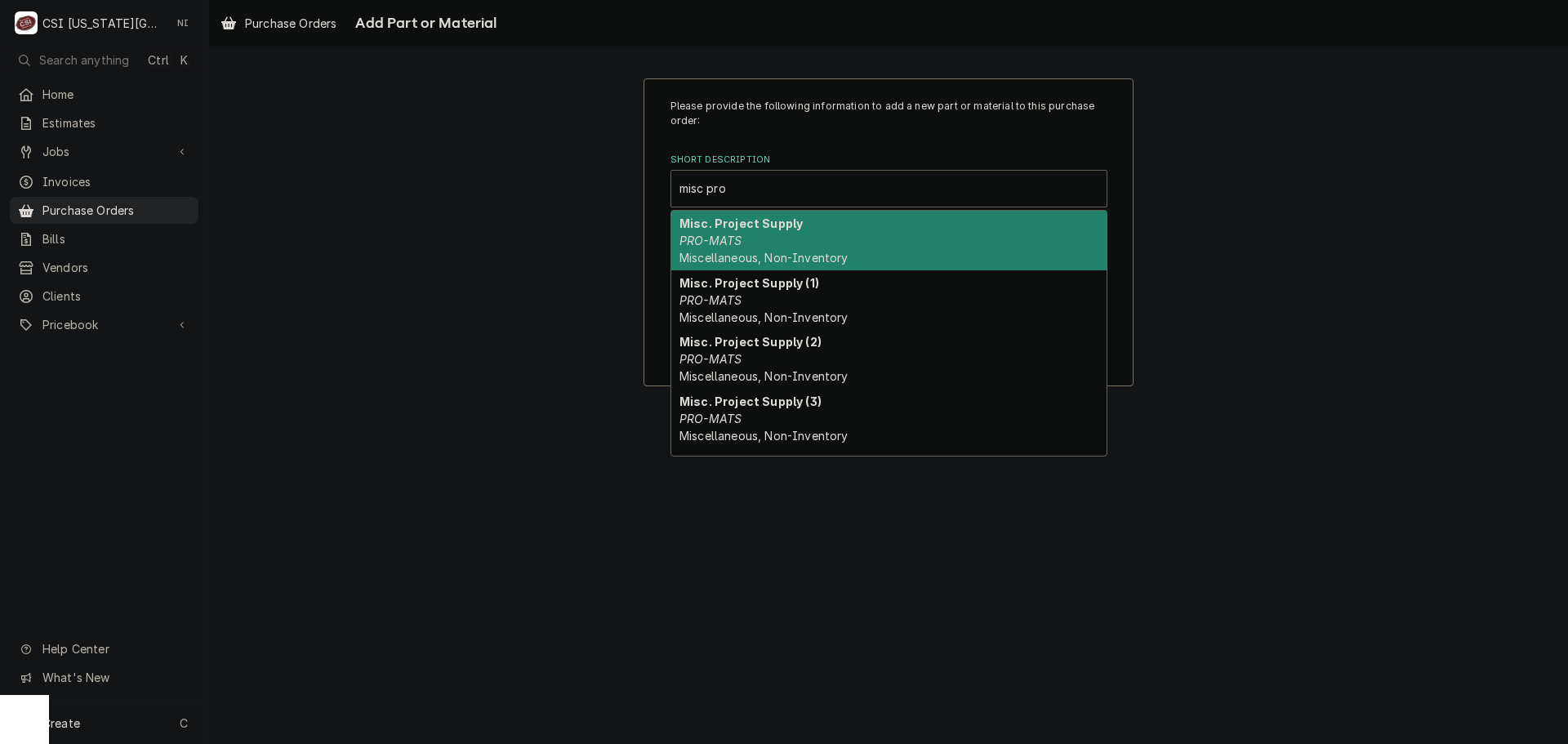
click at [754, 230] on strong "Misc. Project Supply" at bounding box center [740, 224] width 124 height 14
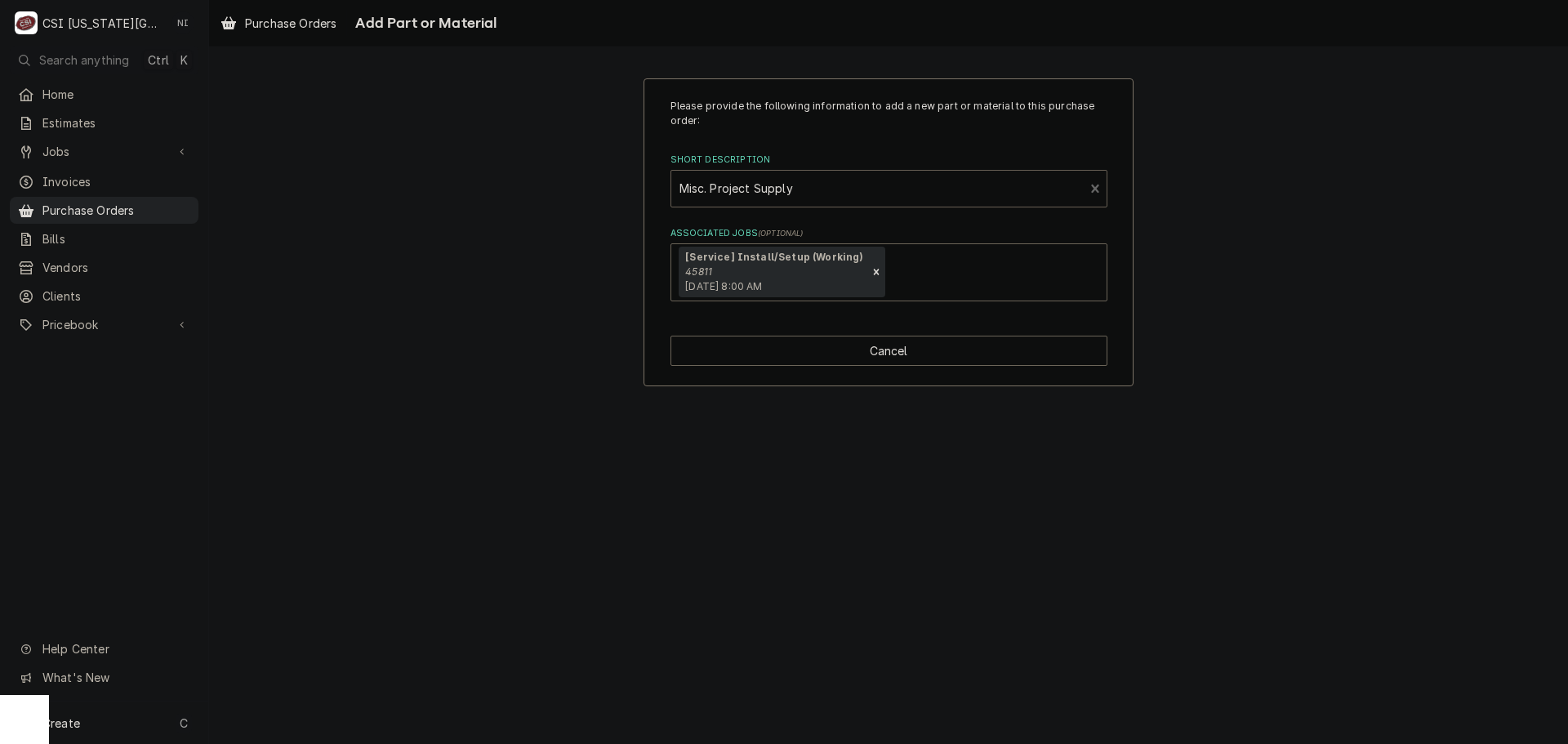
type textarea "x"
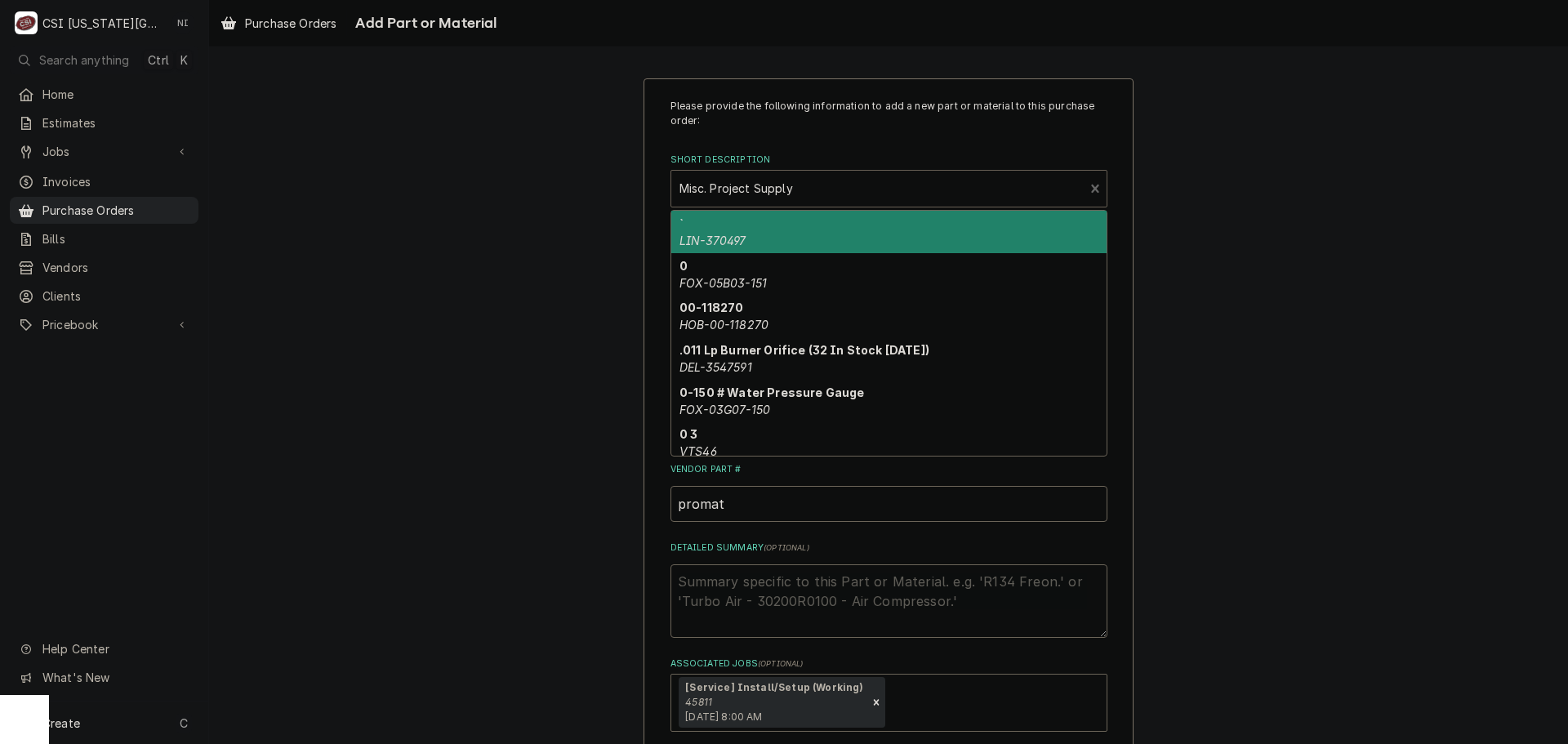
click at [809, 188] on div "Short Description" at bounding box center [877, 188] width 397 height 29
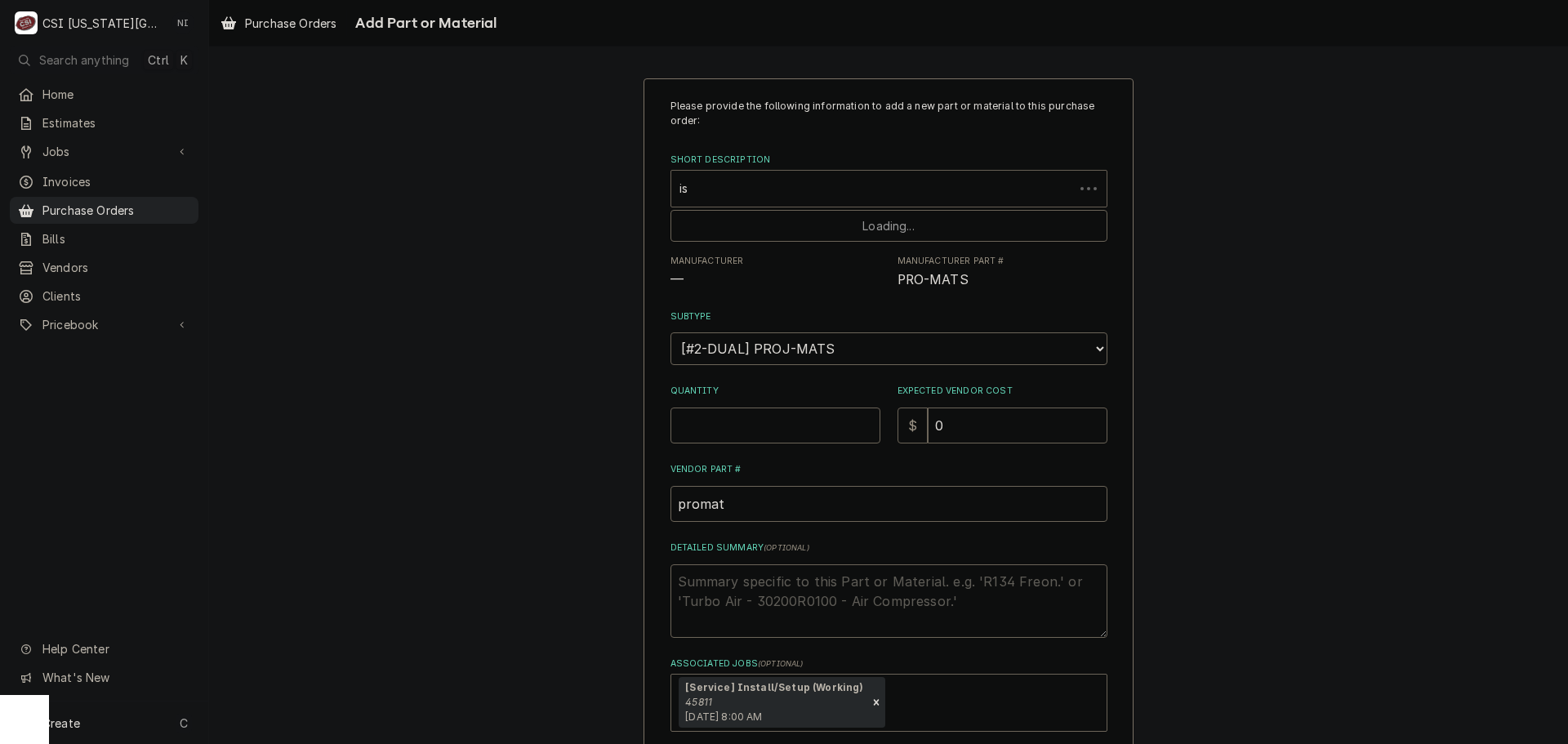
type input "i"
type input "misc bev"
click at [771, 199] on div "Short Description" at bounding box center [877, 188] width 397 height 29
click at [727, 426] on input "Quantity" at bounding box center [775, 426] width 210 height 36
type textarea "x"
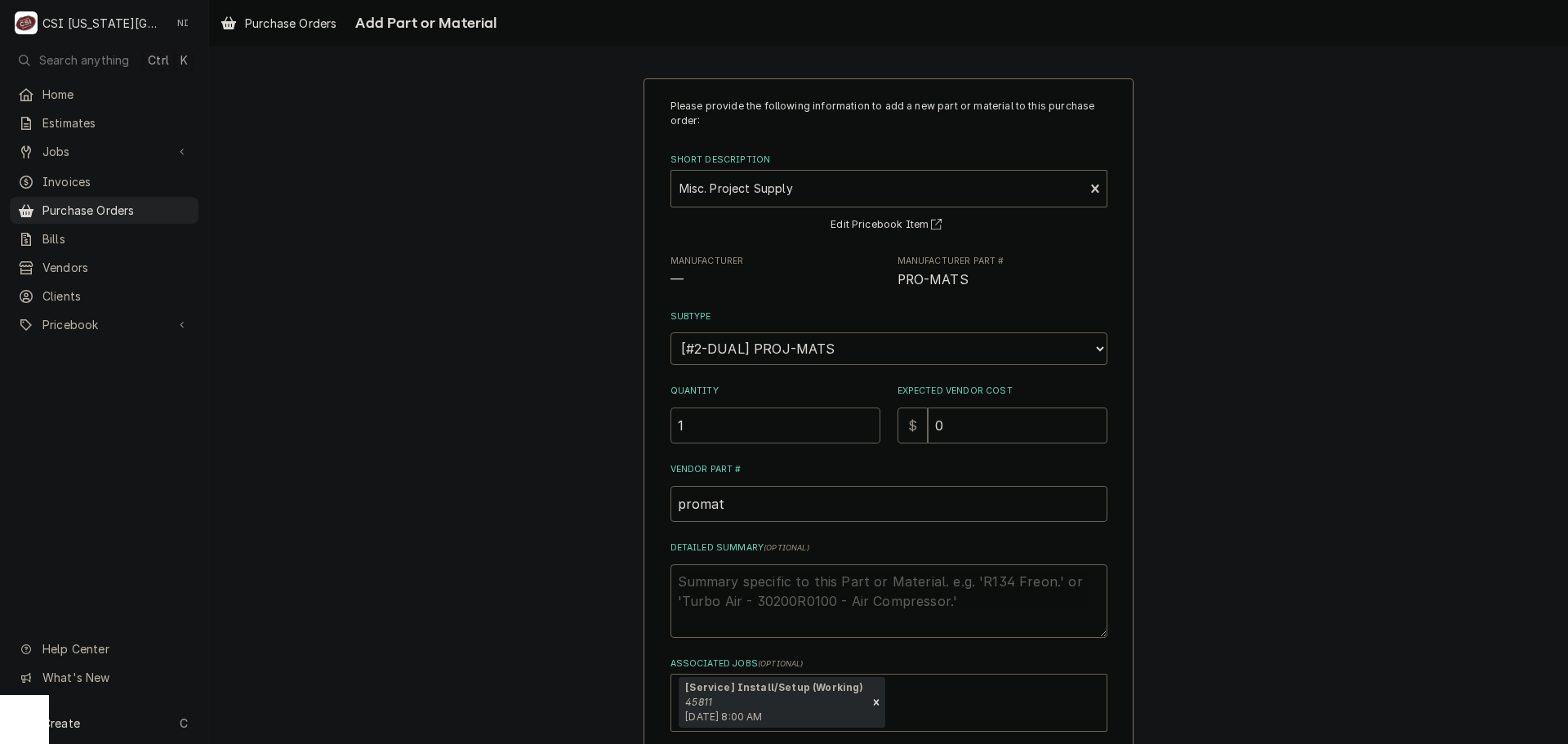
type input "1"
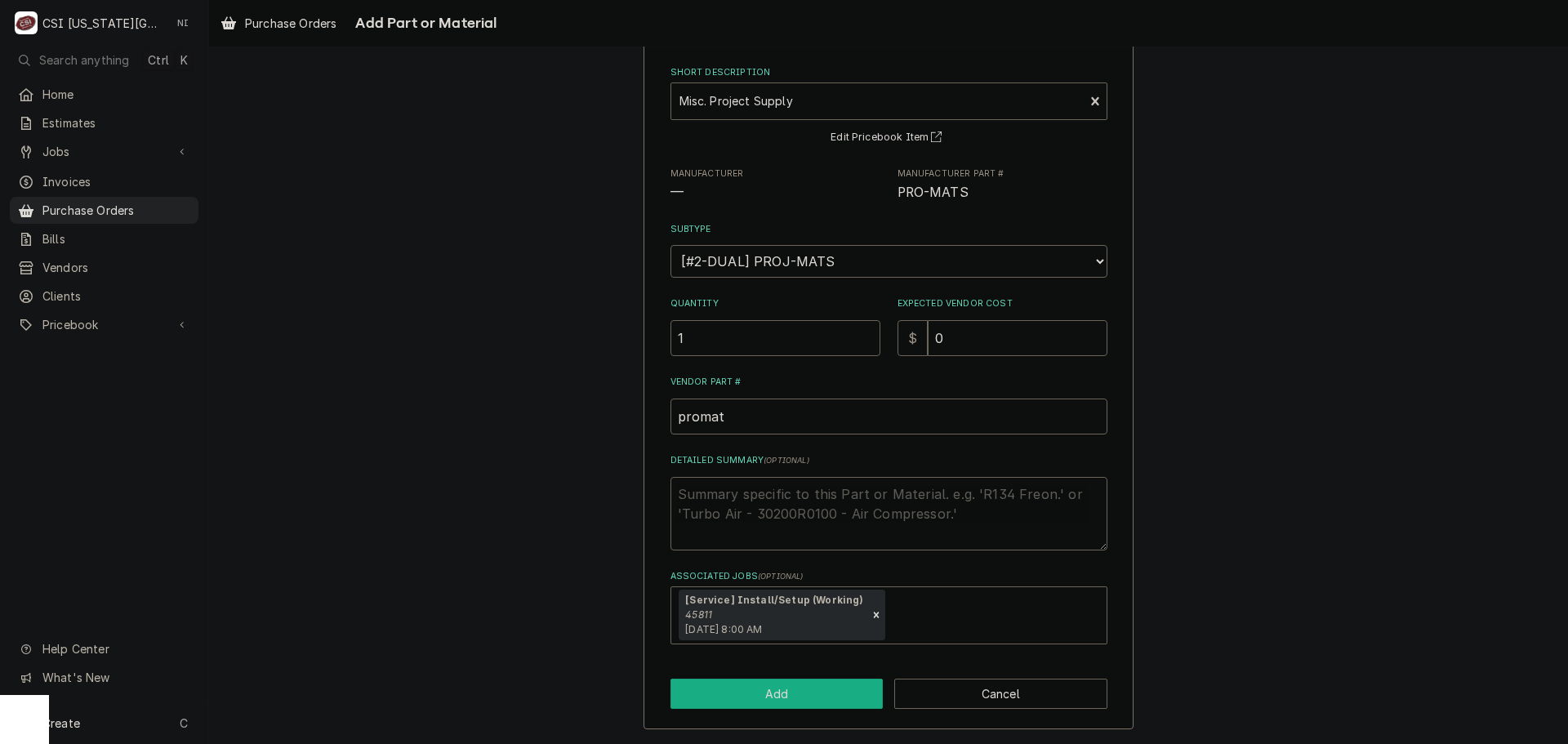
click at [830, 698] on button "Add" at bounding box center [777, 694] width 213 height 30
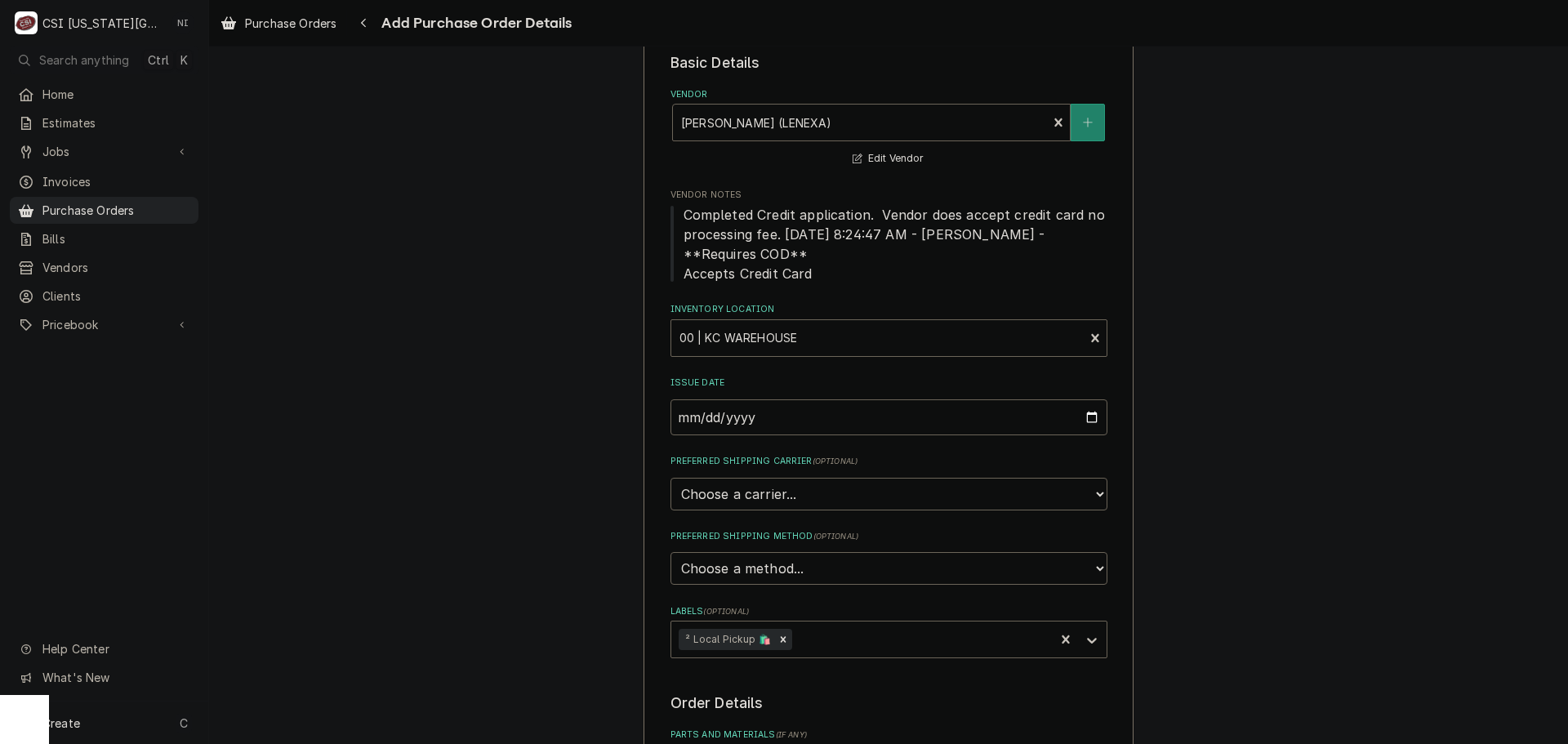
scroll to position [735, 0]
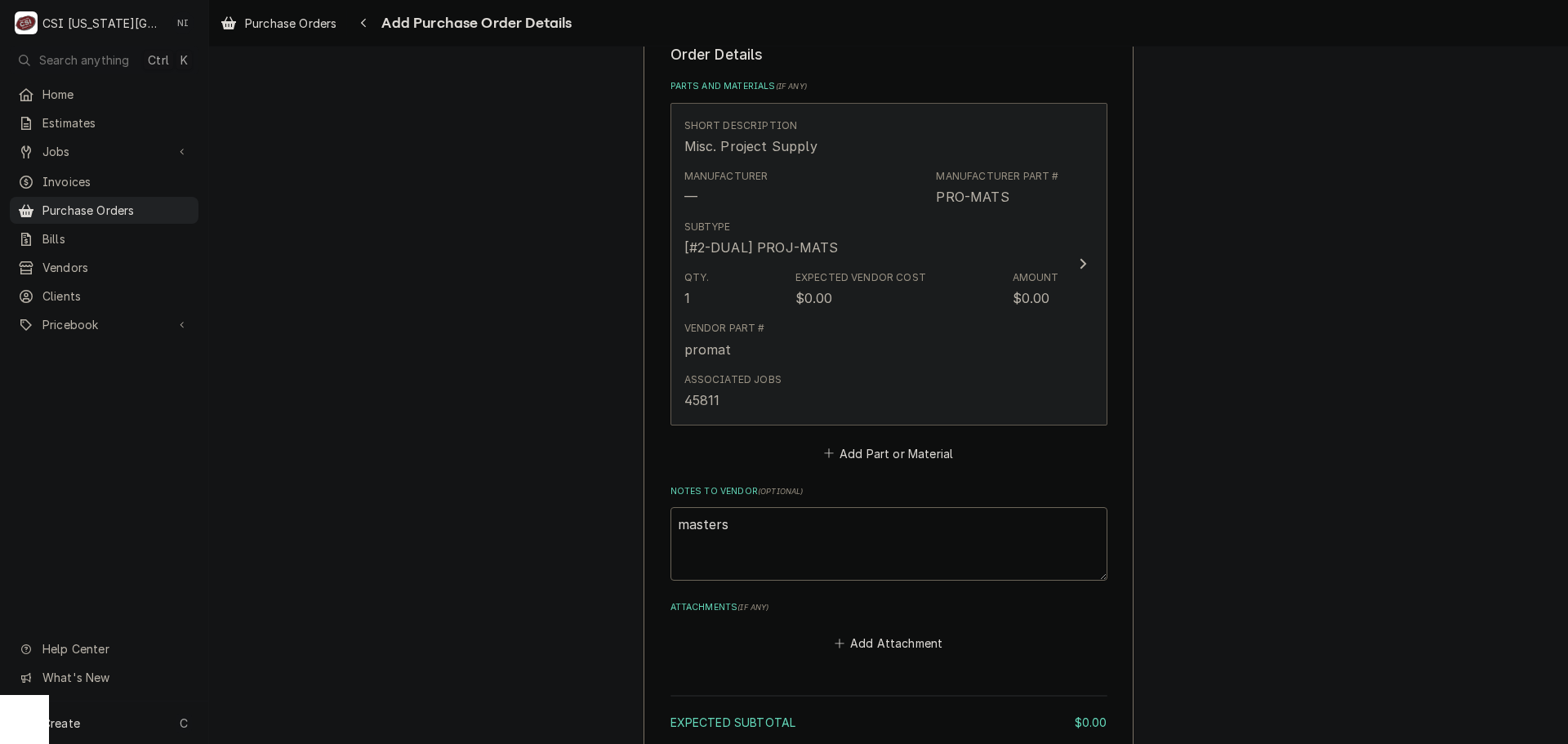
click at [977, 376] on div "Associated Jobs 45811" at bounding box center [872, 391] width 375 height 51
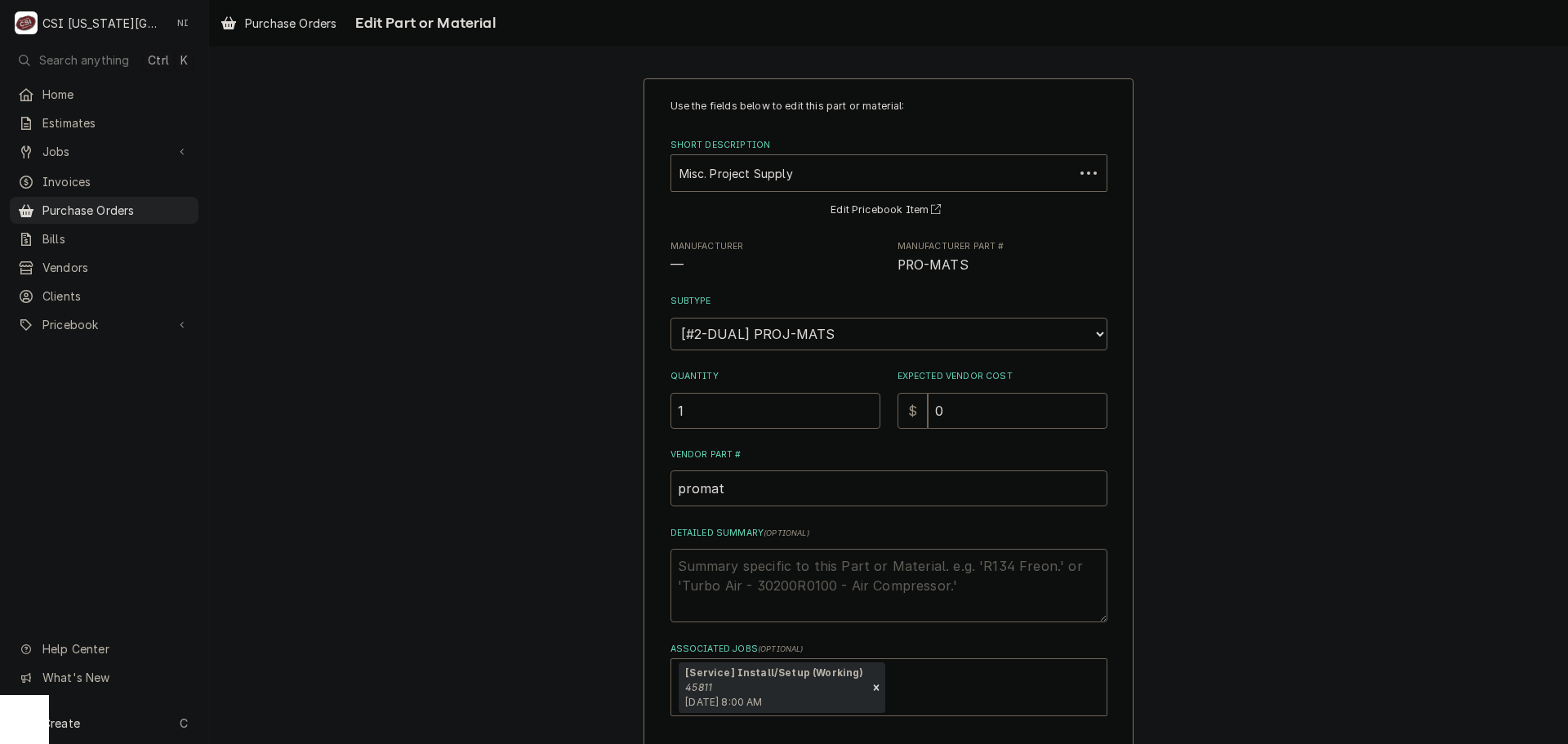
scroll to position [113, 0]
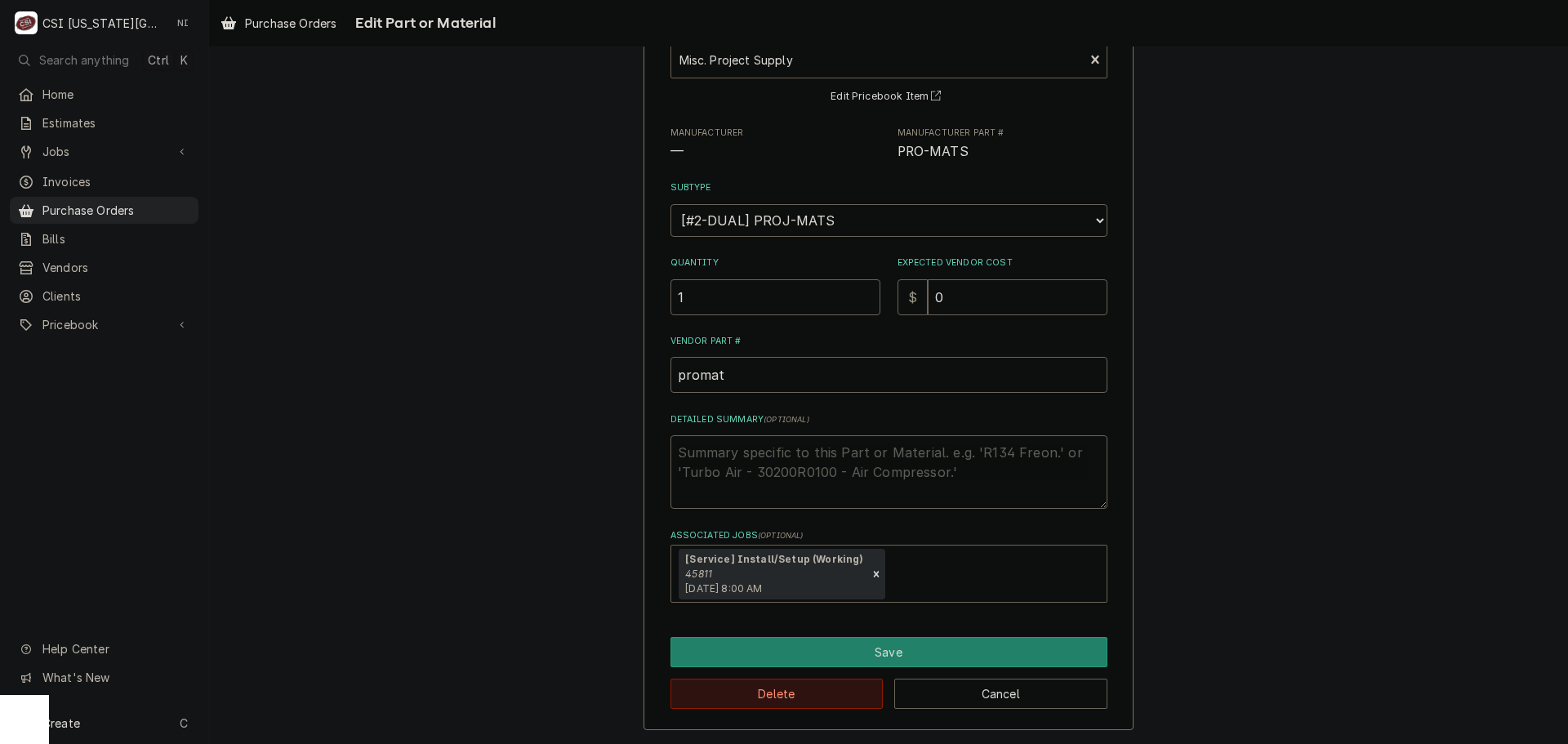
click at [831, 701] on button "Delete" at bounding box center [777, 694] width 213 height 30
type textarea "x"
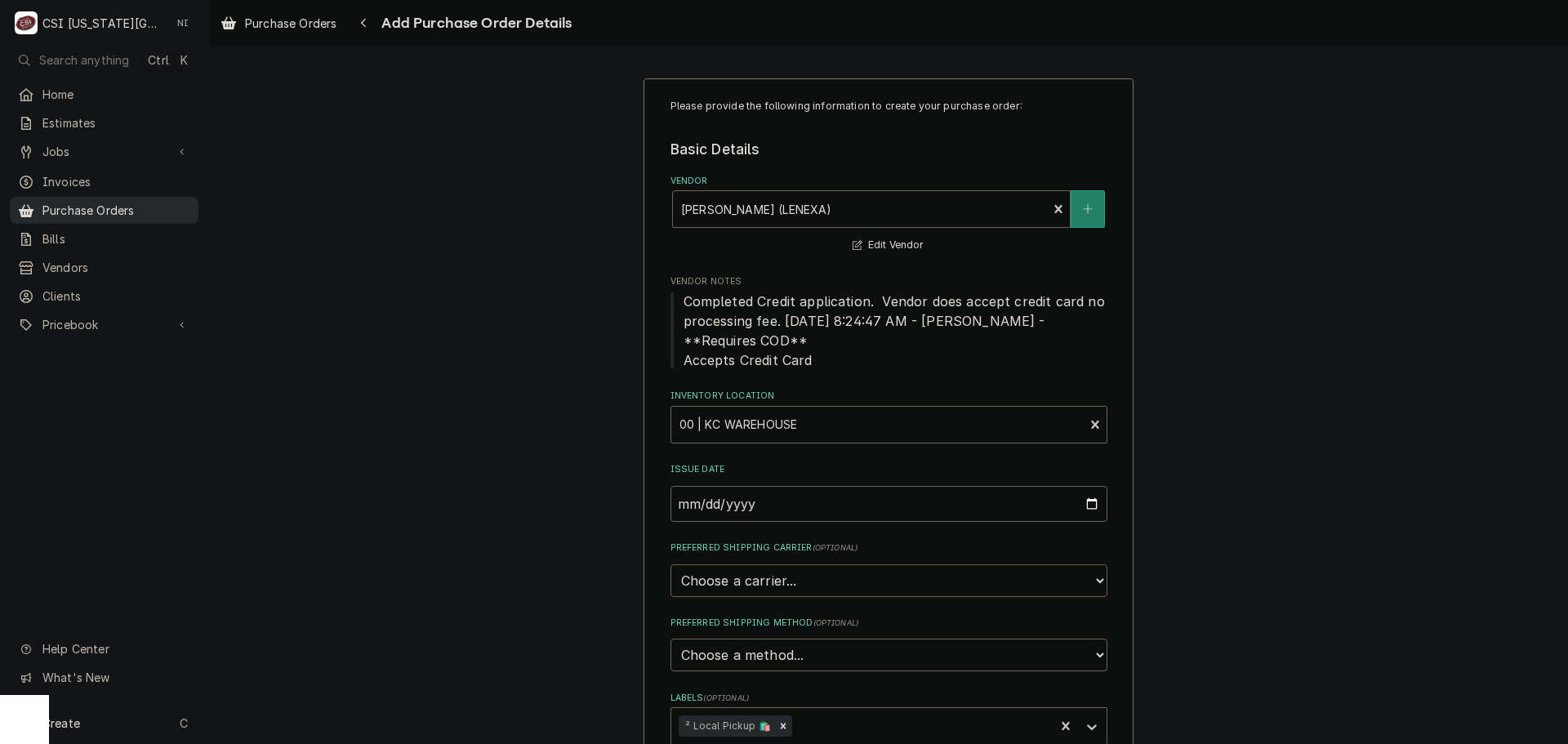
click at [126, 202] on span "Purchase Orders" at bounding box center [116, 210] width 148 height 17
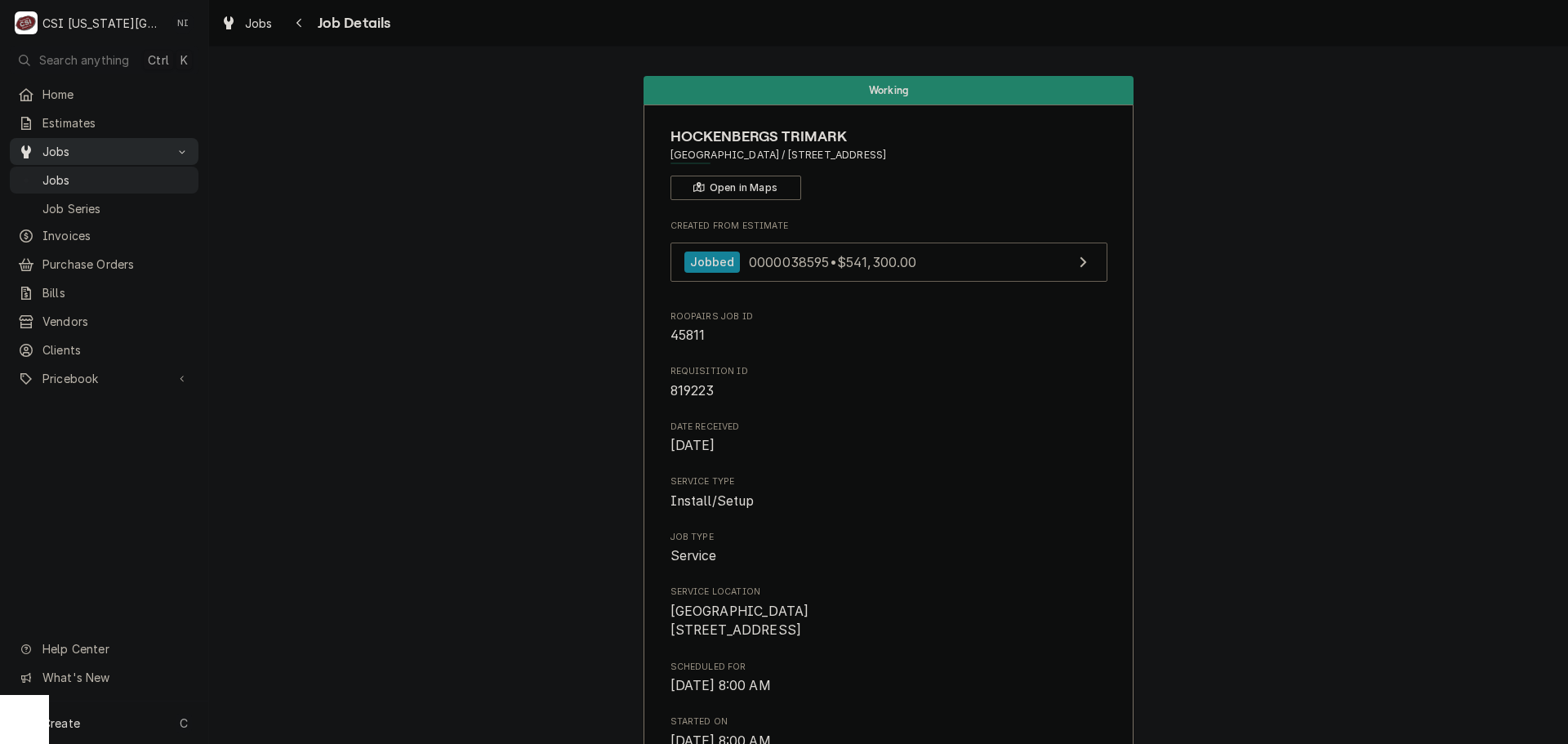
click at [126, 156] on link "Jobs" at bounding box center [104, 151] width 188 height 27
click at [128, 173] on span "Invoices" at bounding box center [116, 181] width 148 height 17
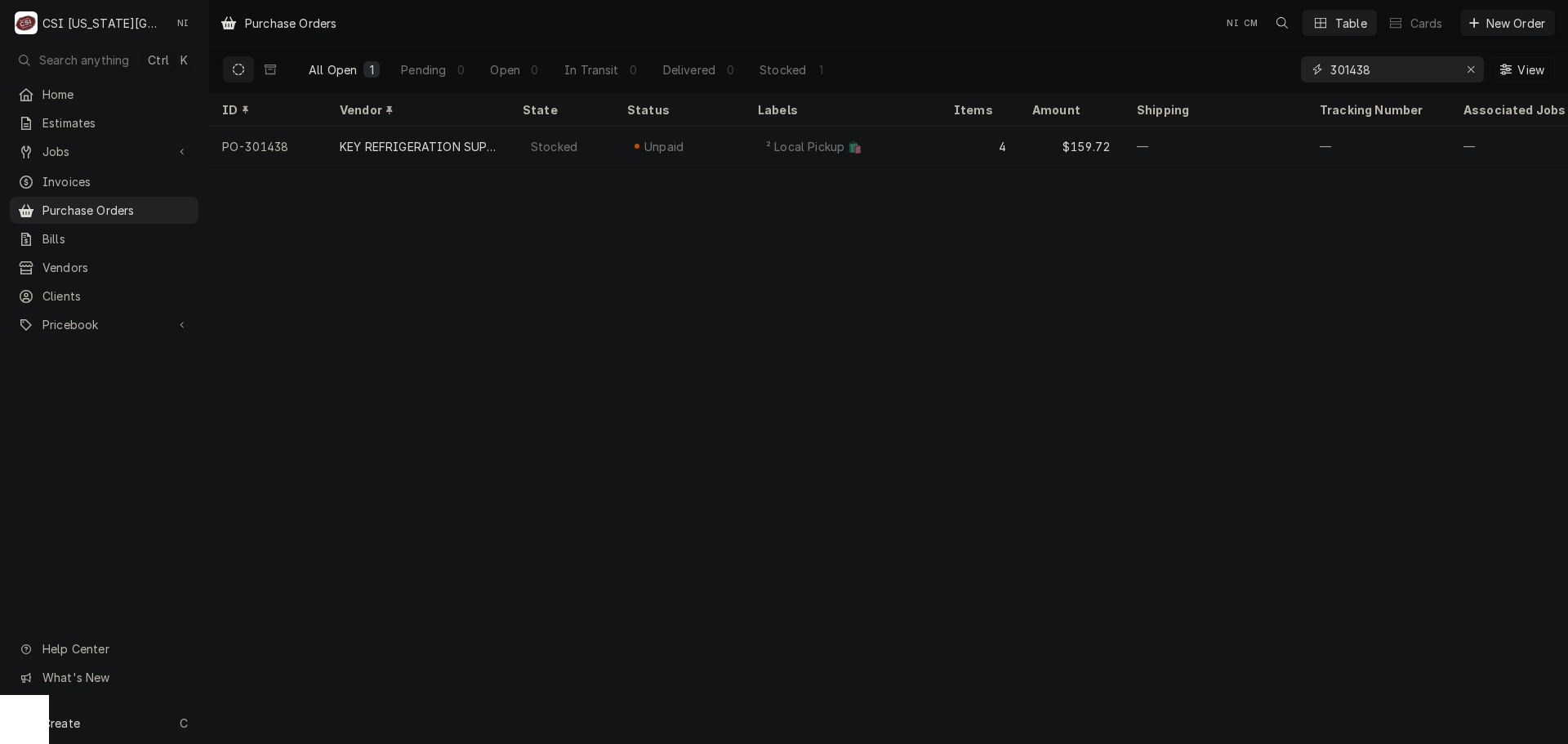
drag, startPoint x: 1381, startPoint y: 71, endPoint x: 1224, endPoint y: 82, distance: 157.4
click at [1212, 73] on div "All Open 1 Pending 0 Open 0 In Transit 0 Delivered 0 Stocked 1 301438 View" at bounding box center [888, 69] width 1333 height 46
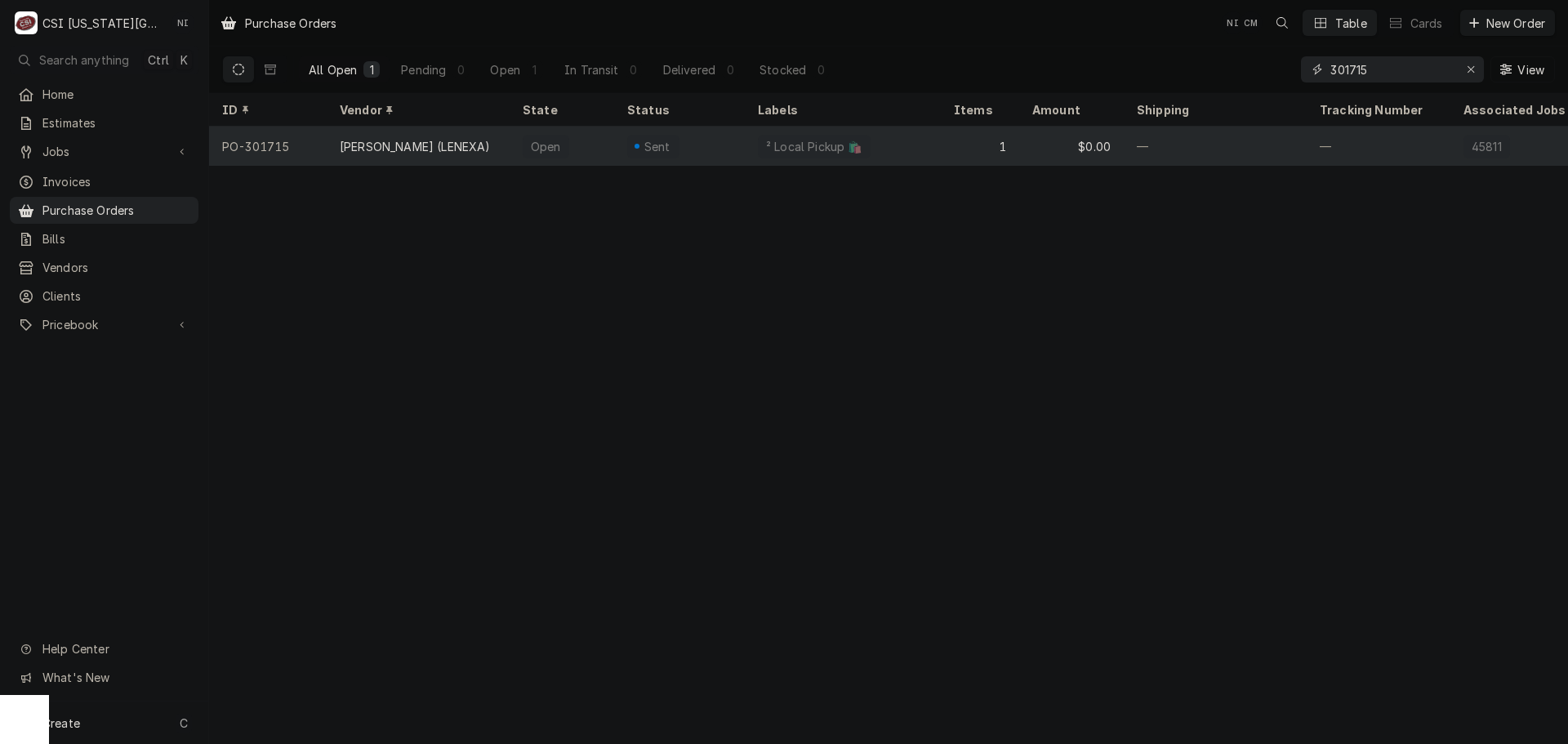
type input "301715"
click at [707, 131] on div "Sent" at bounding box center [679, 146] width 130 height 39
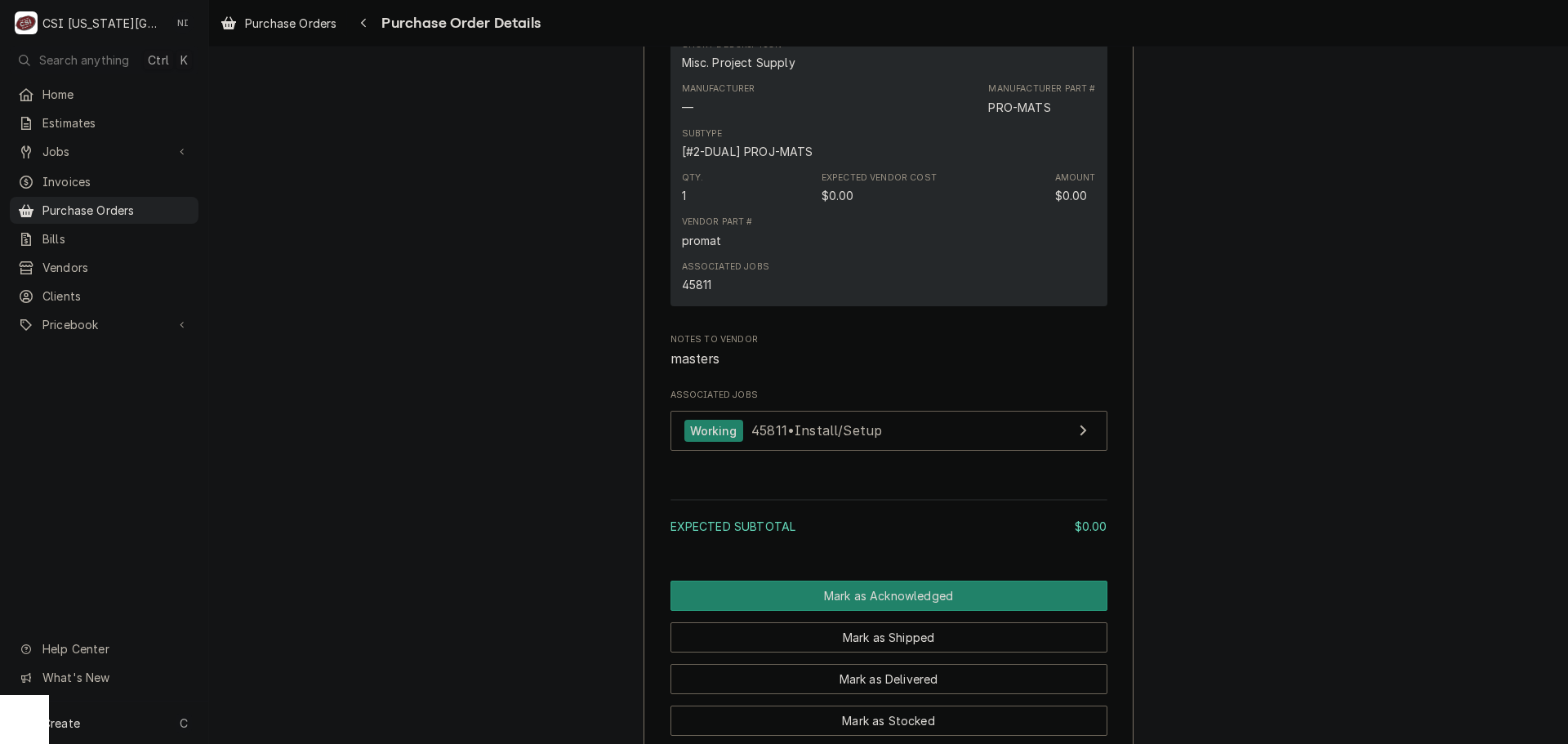
scroll to position [1261, 0]
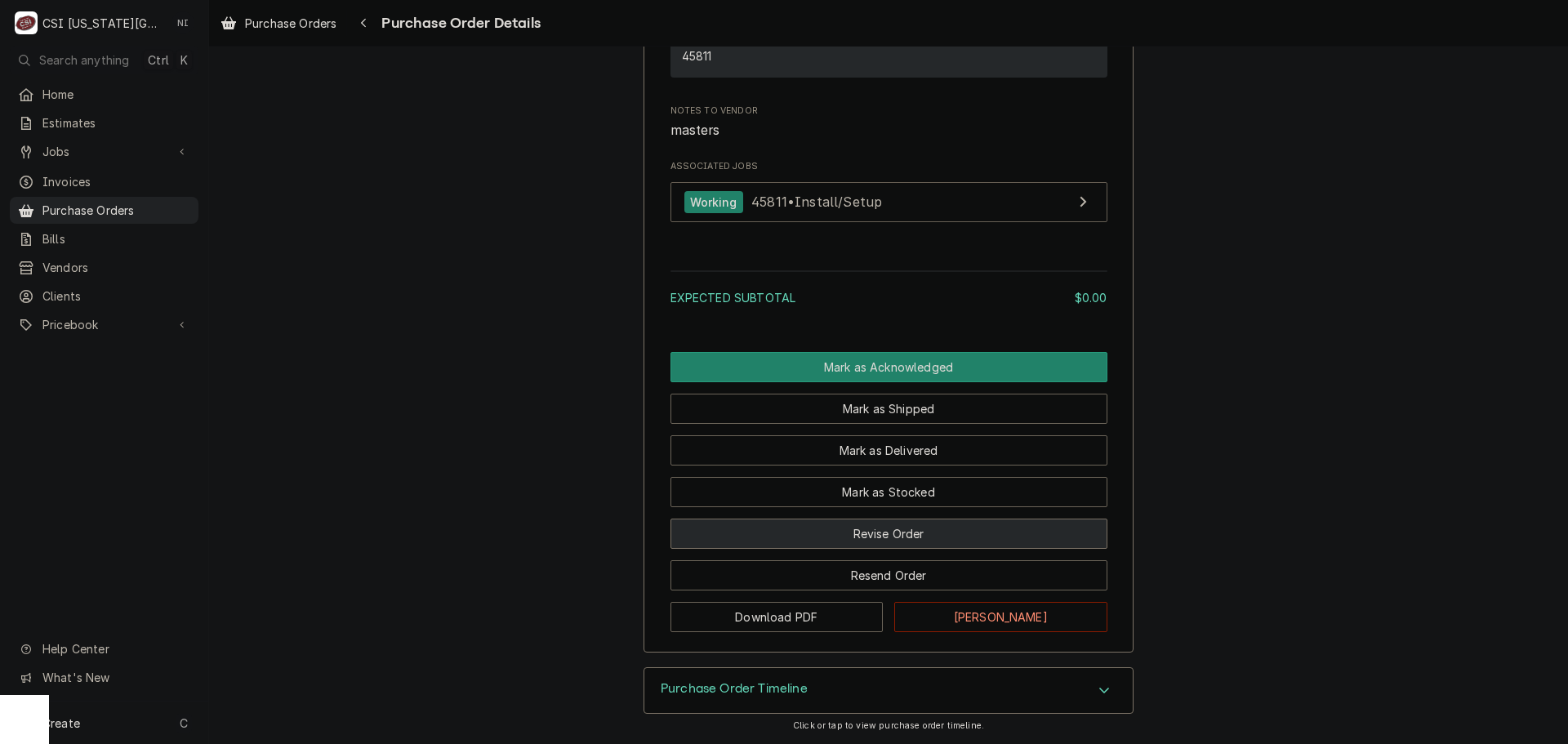
click at [884, 537] on button "Revise Order" at bounding box center [889, 533] width 437 height 30
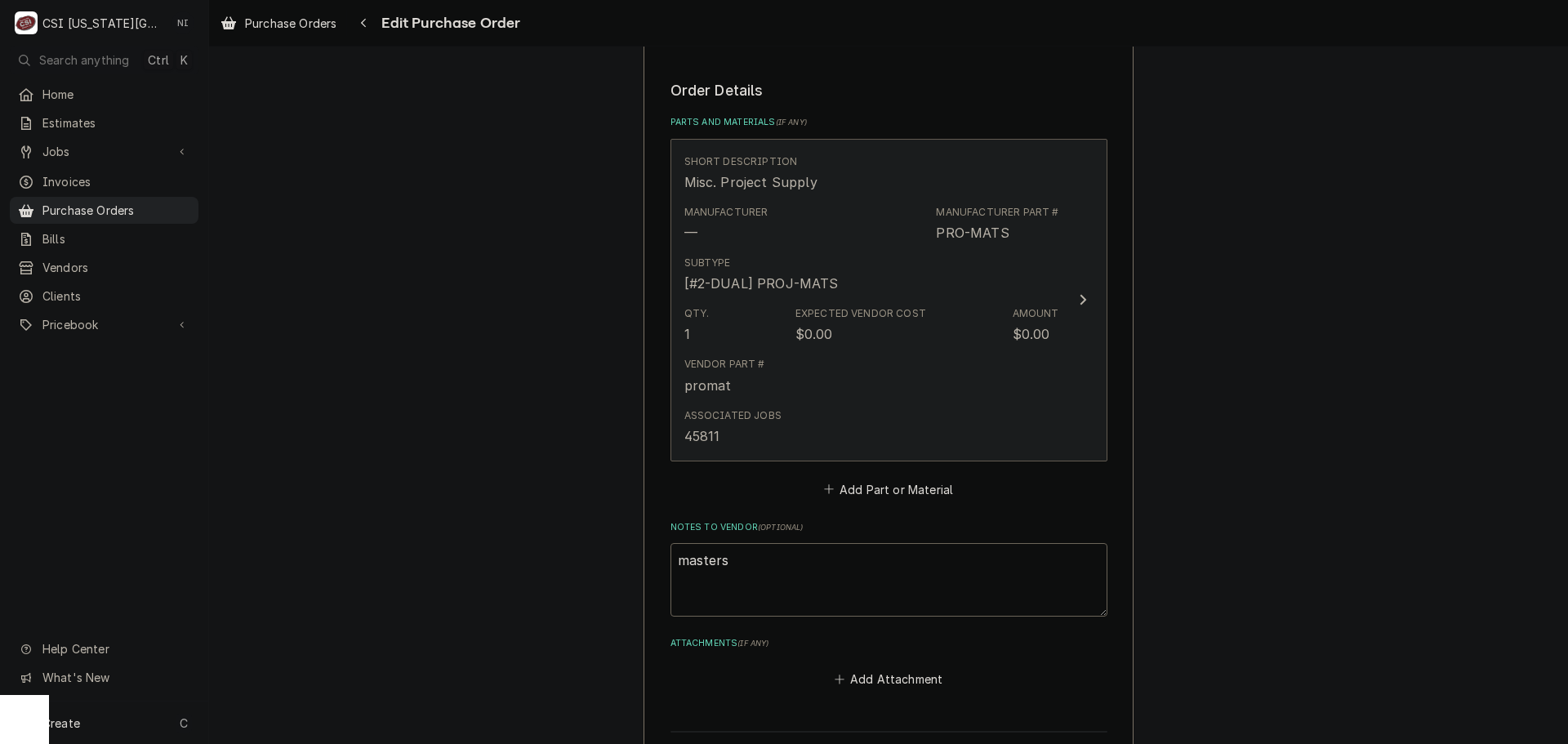
scroll to position [735, 0]
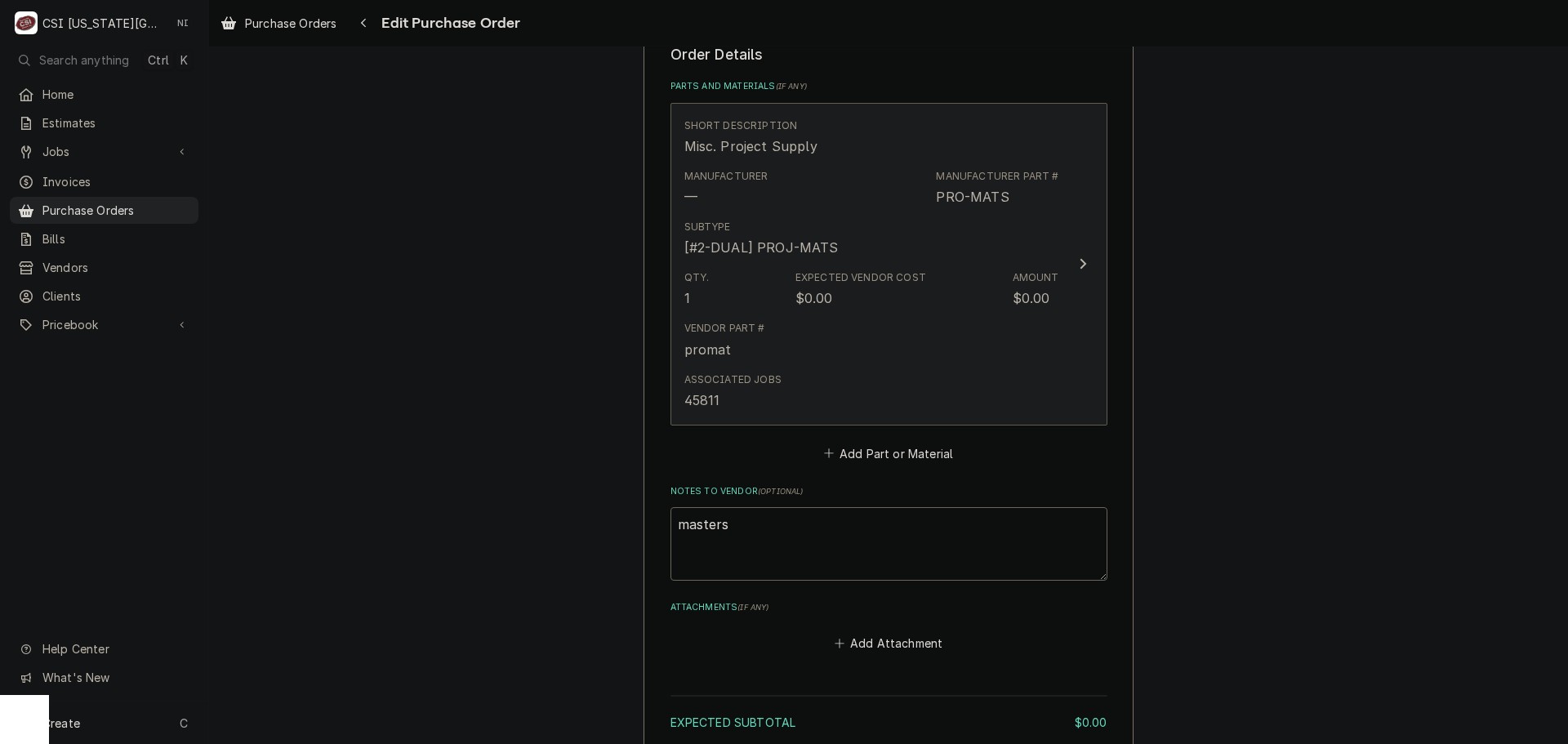
click at [936, 327] on div "Vendor Part # promat" at bounding box center [872, 340] width 375 height 51
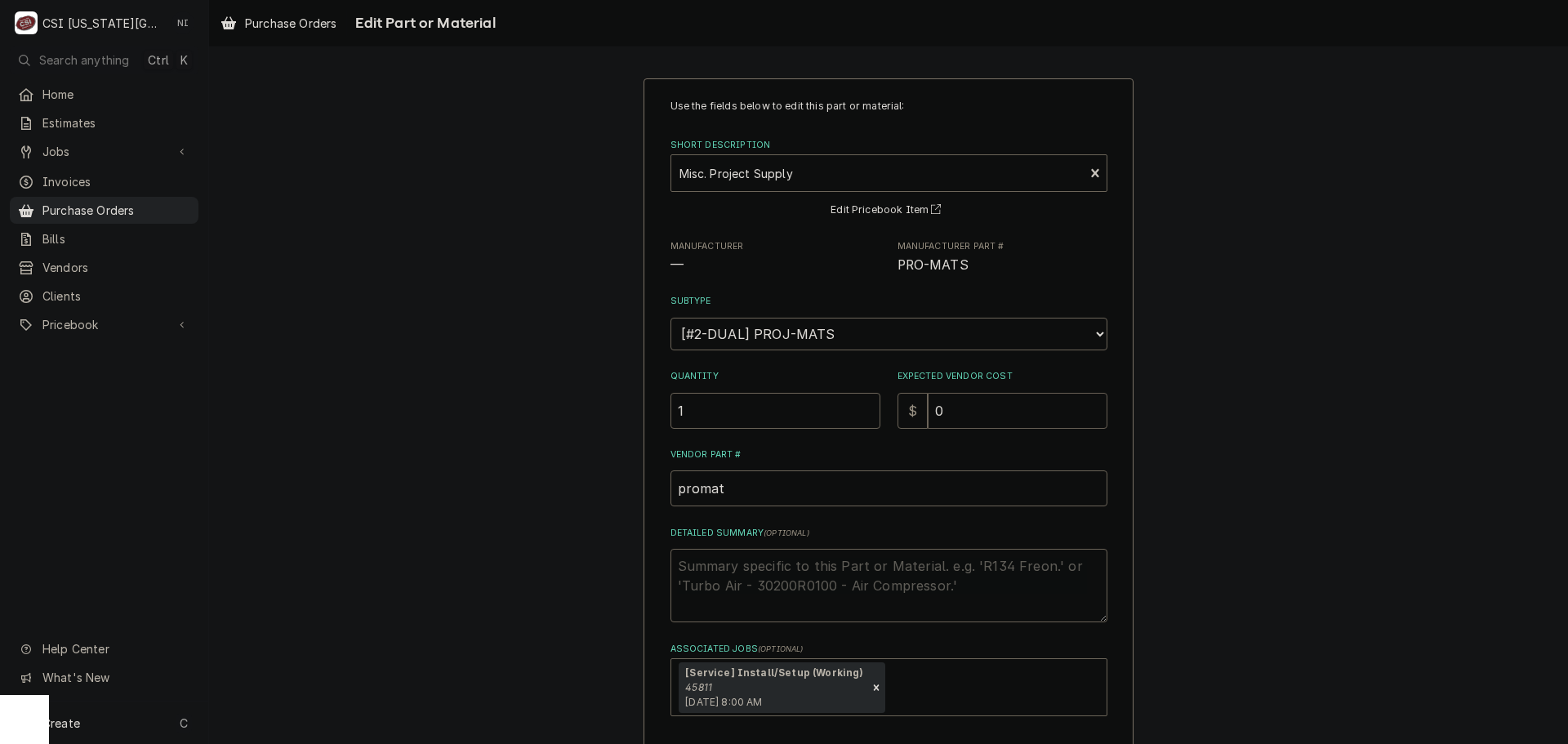
drag, startPoint x: 943, startPoint y: 414, endPoint x: 674, endPoint y: 373, distance: 272.1
click at [690, 373] on div "Quantity 1 Expected Vendor Cost $ 0" at bounding box center [889, 398] width 437 height 58
type textarea "x"
type input "2"
type textarea "x"
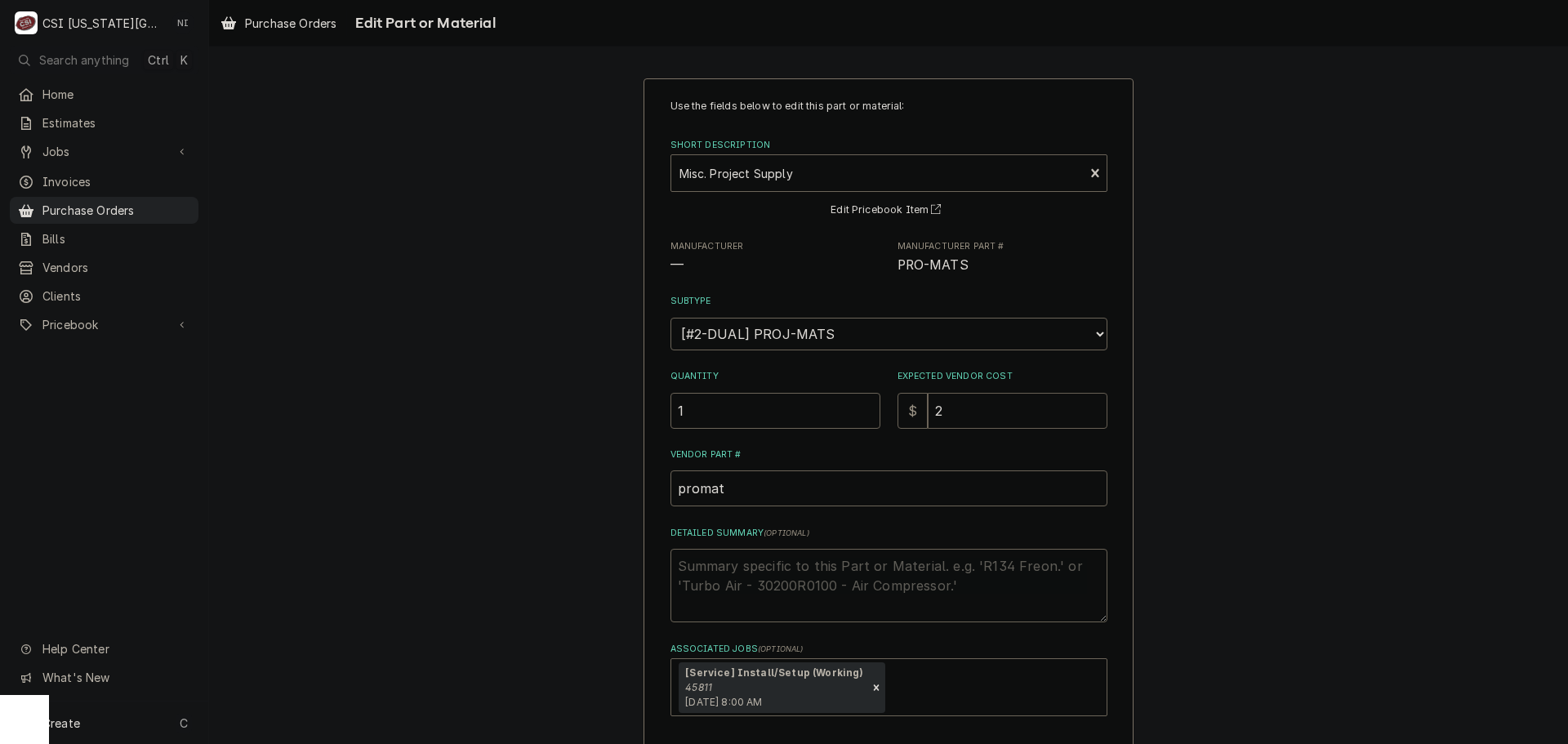
type input "27"
type textarea "x"
type input "270"
type textarea "x"
type input "270.8"
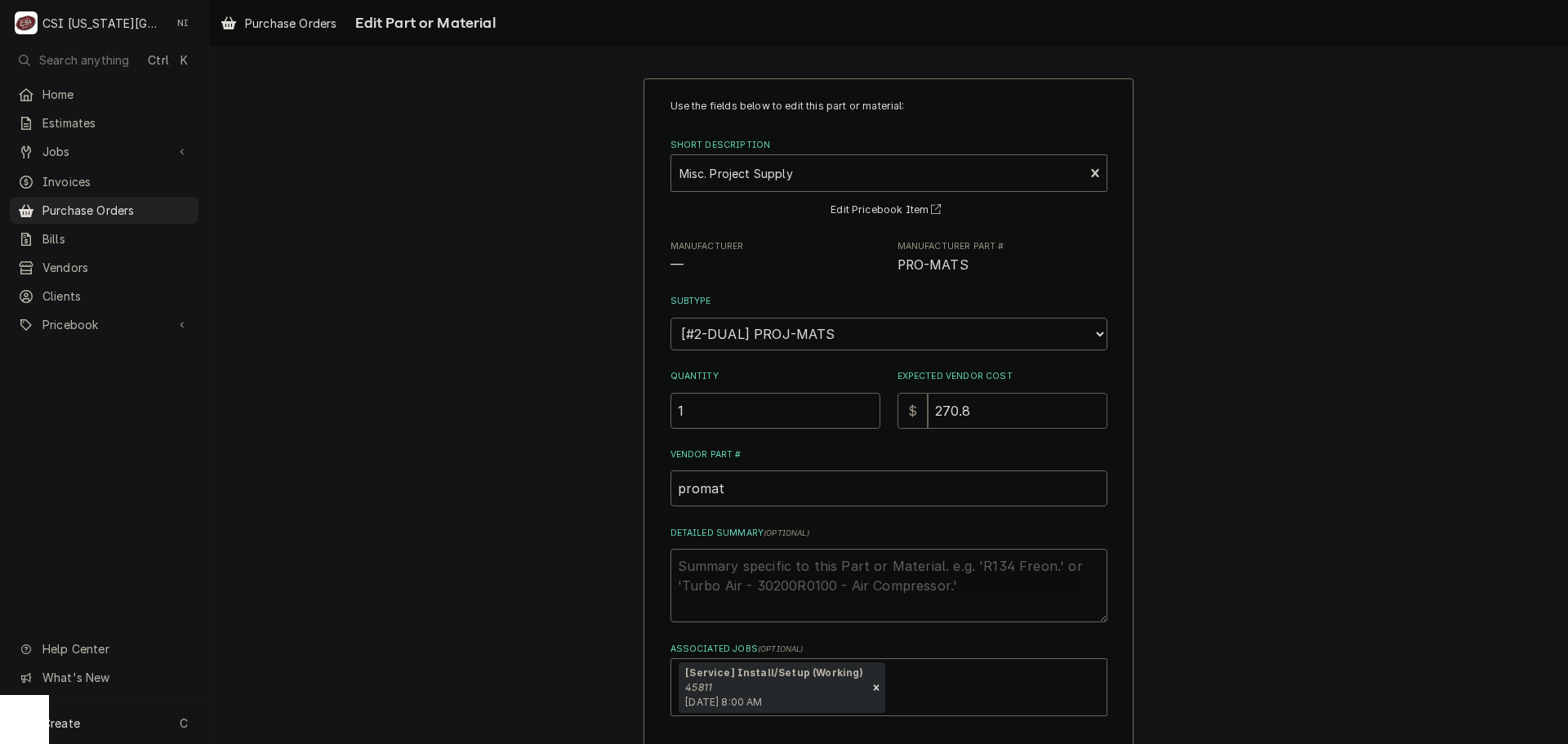
type textarea "x"
type input "270.87"
click at [740, 569] on textarea "Detailed Summary ( optional )" at bounding box center [889, 585] width 437 height 73
type textarea "x"
type textarea "c"
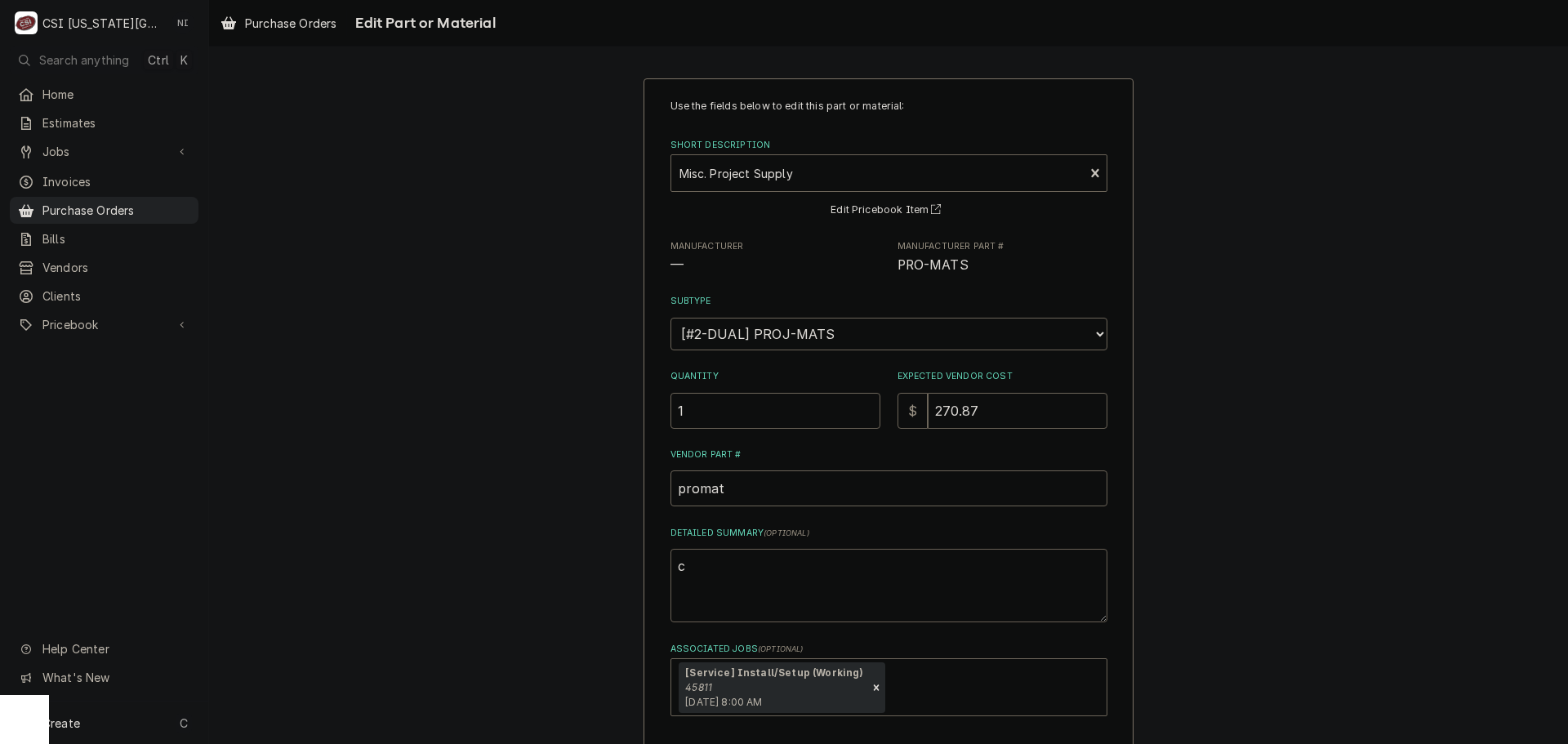
type textarea "x"
type textarea "cl"
type textarea "x"
type textarea "clo"
type textarea "x"
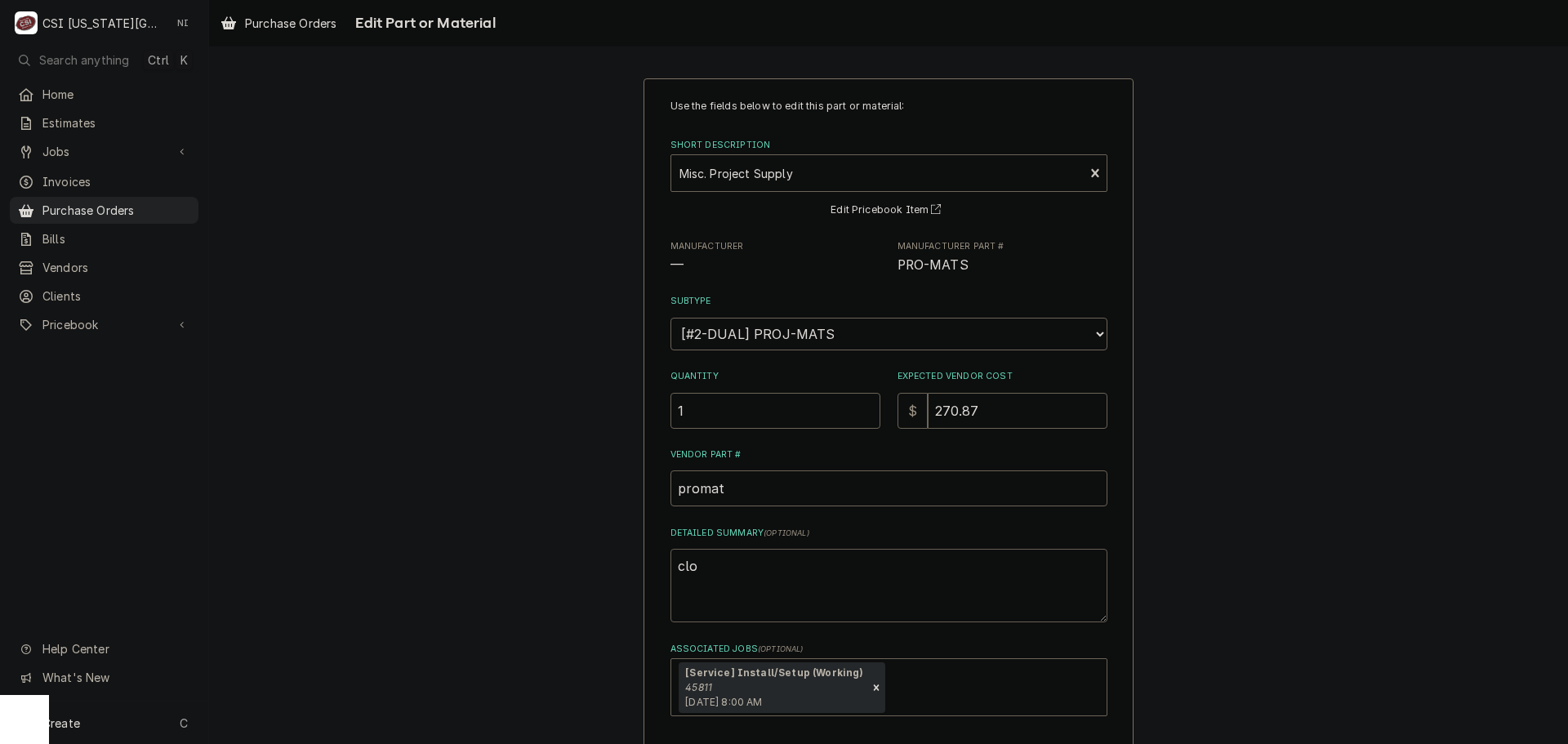
type textarea "clop"
type textarea "x"
type textarea "clopp"
type textarea "x"
type textarea "cloppm"
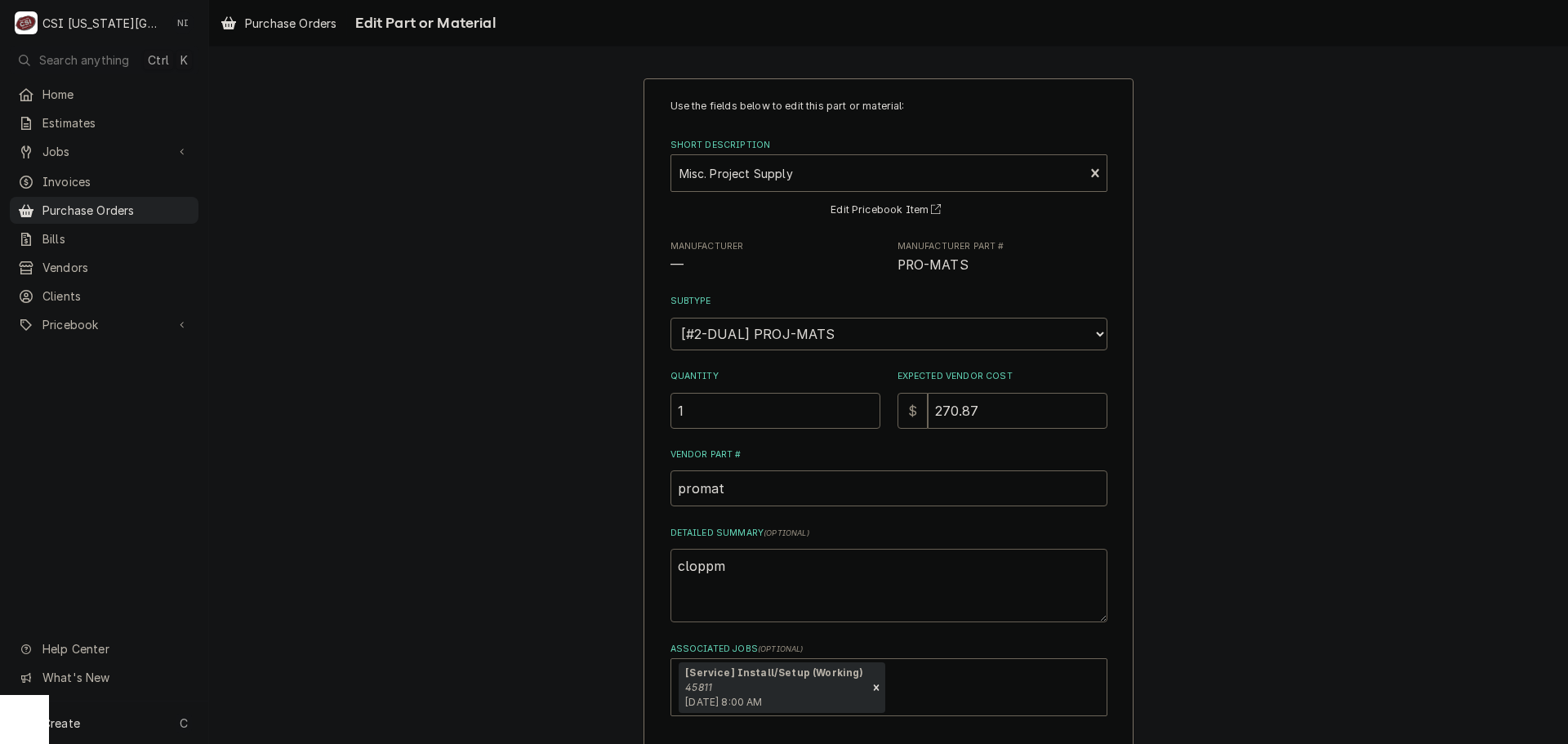
type textarea "x"
type textarea "clopp"
type textarea "x"
type textarea "clop"
type textarea "x"
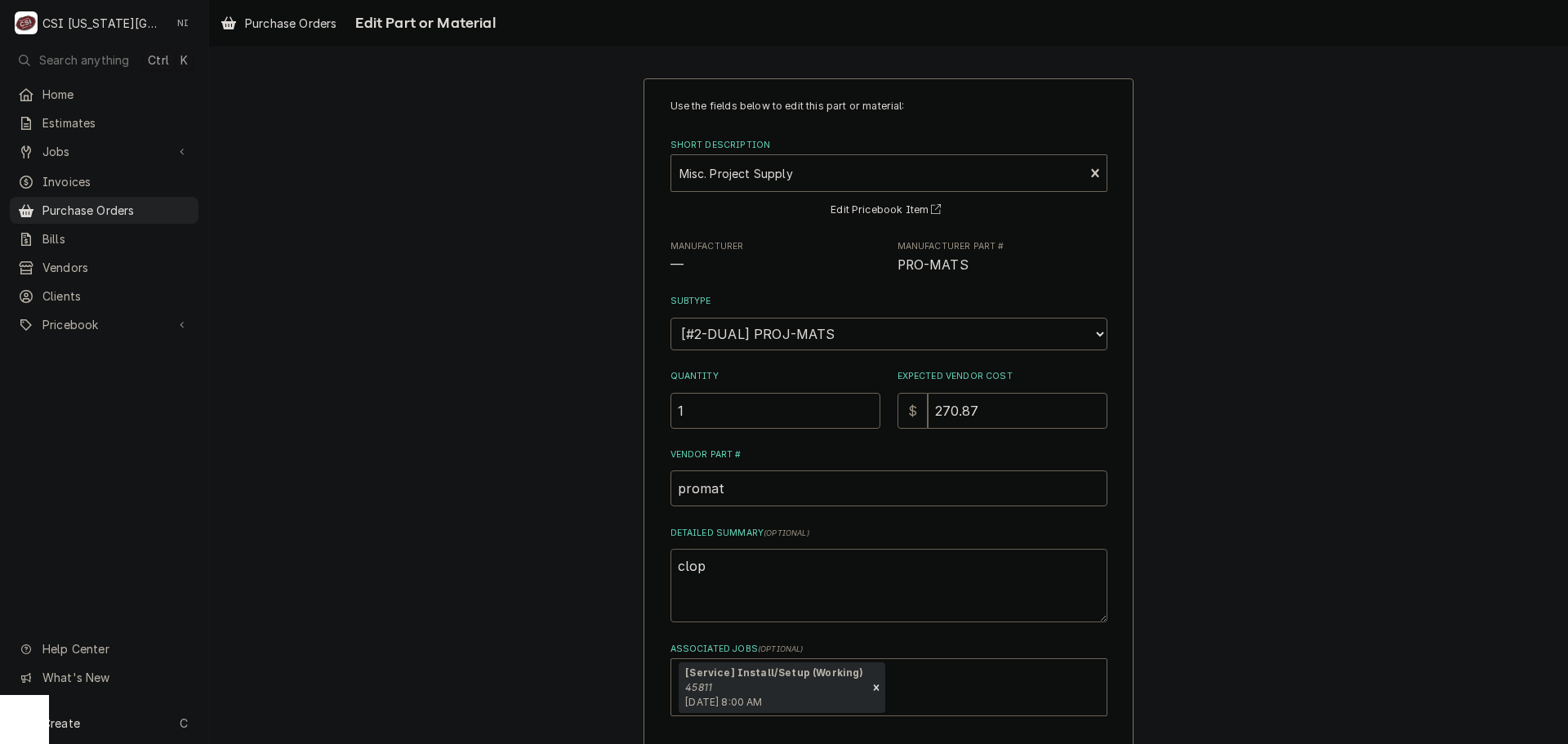
type textarea "clo"
type textarea "x"
type textarea "cl"
type textarea "x"
type textarea "cla"
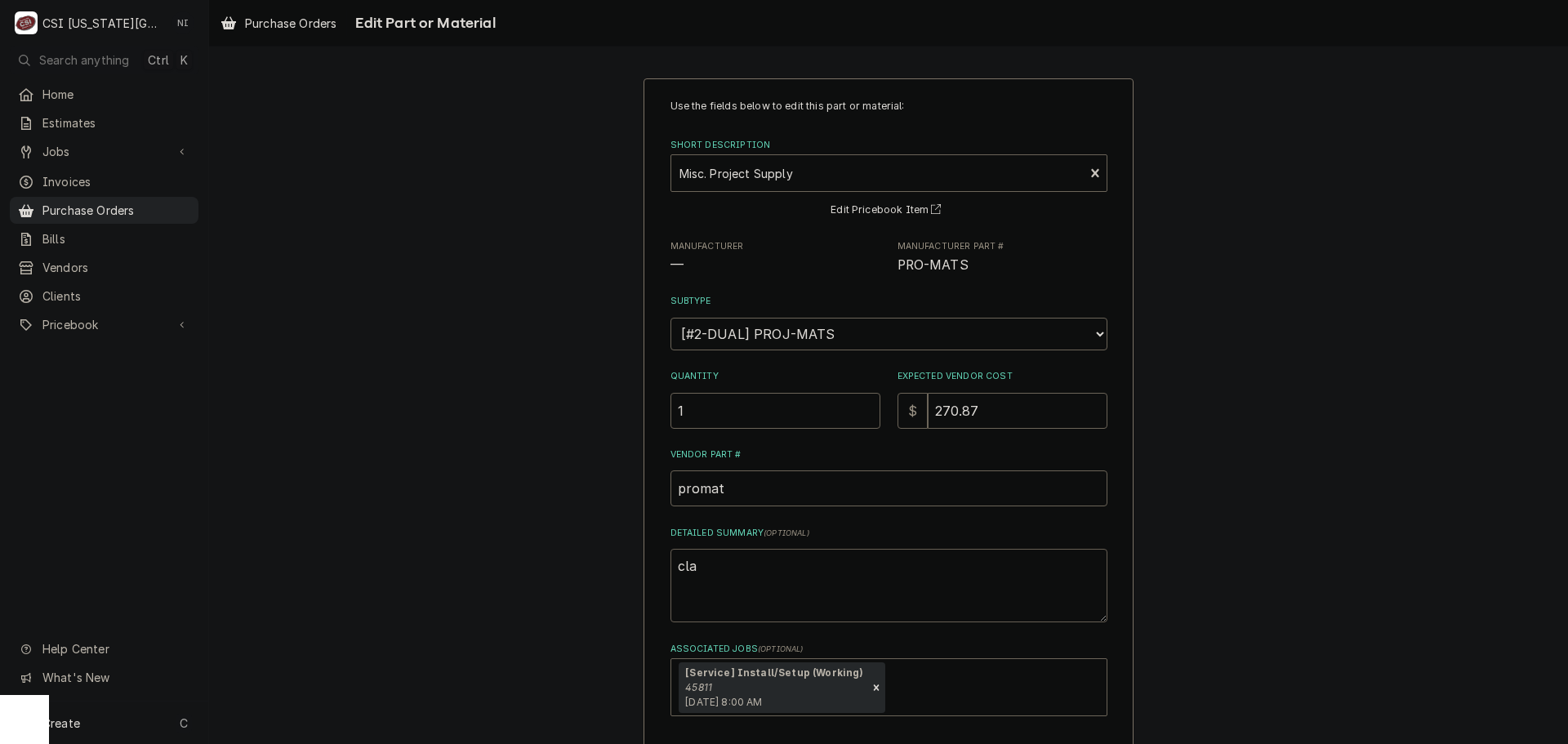
type textarea "x"
type textarea "clam"
type textarea "x"
type textarea "clamp"
type textarea "x"
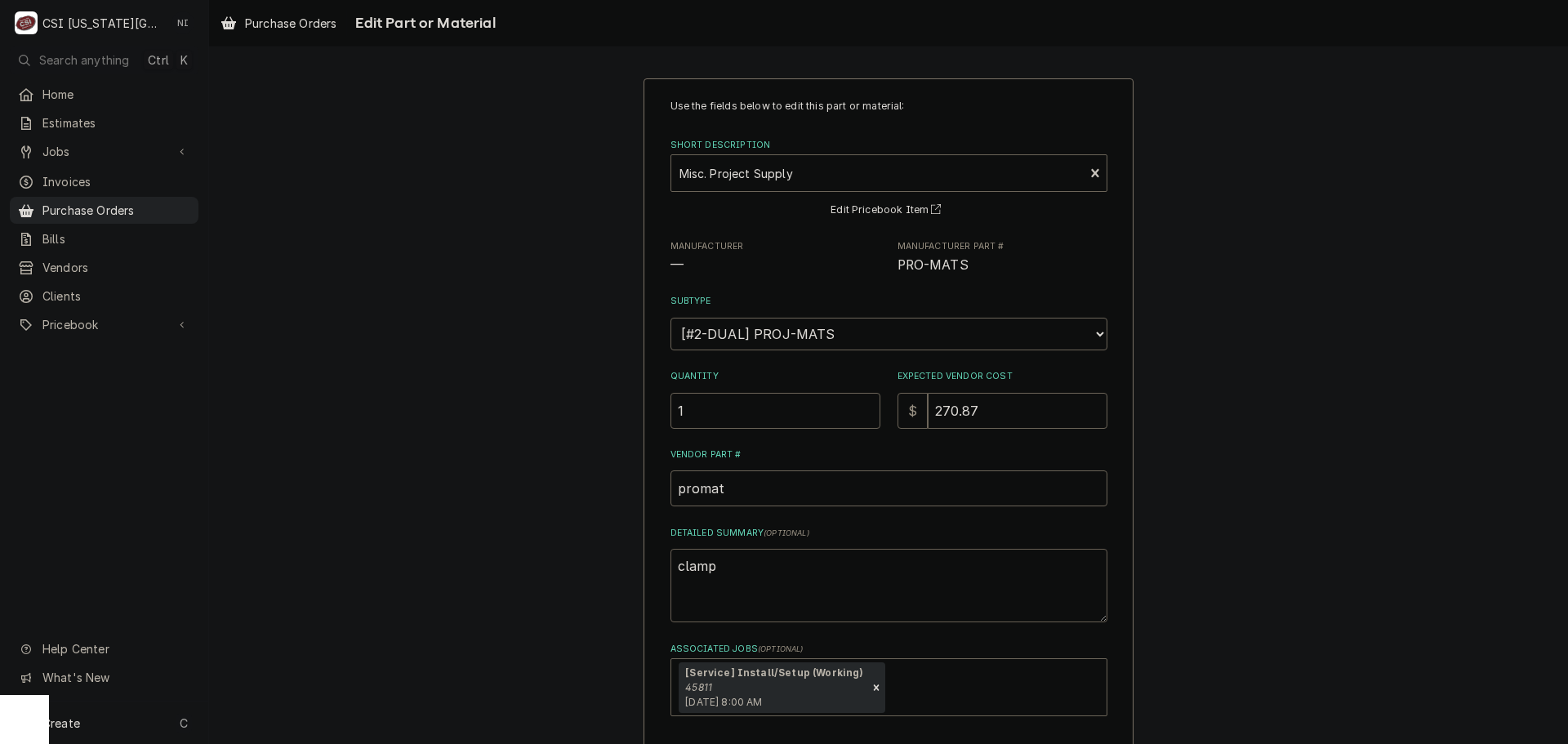
type textarea "clamps"
type textarea "x"
type textarea "clamps,"
type textarea "x"
type textarea "clamps,"
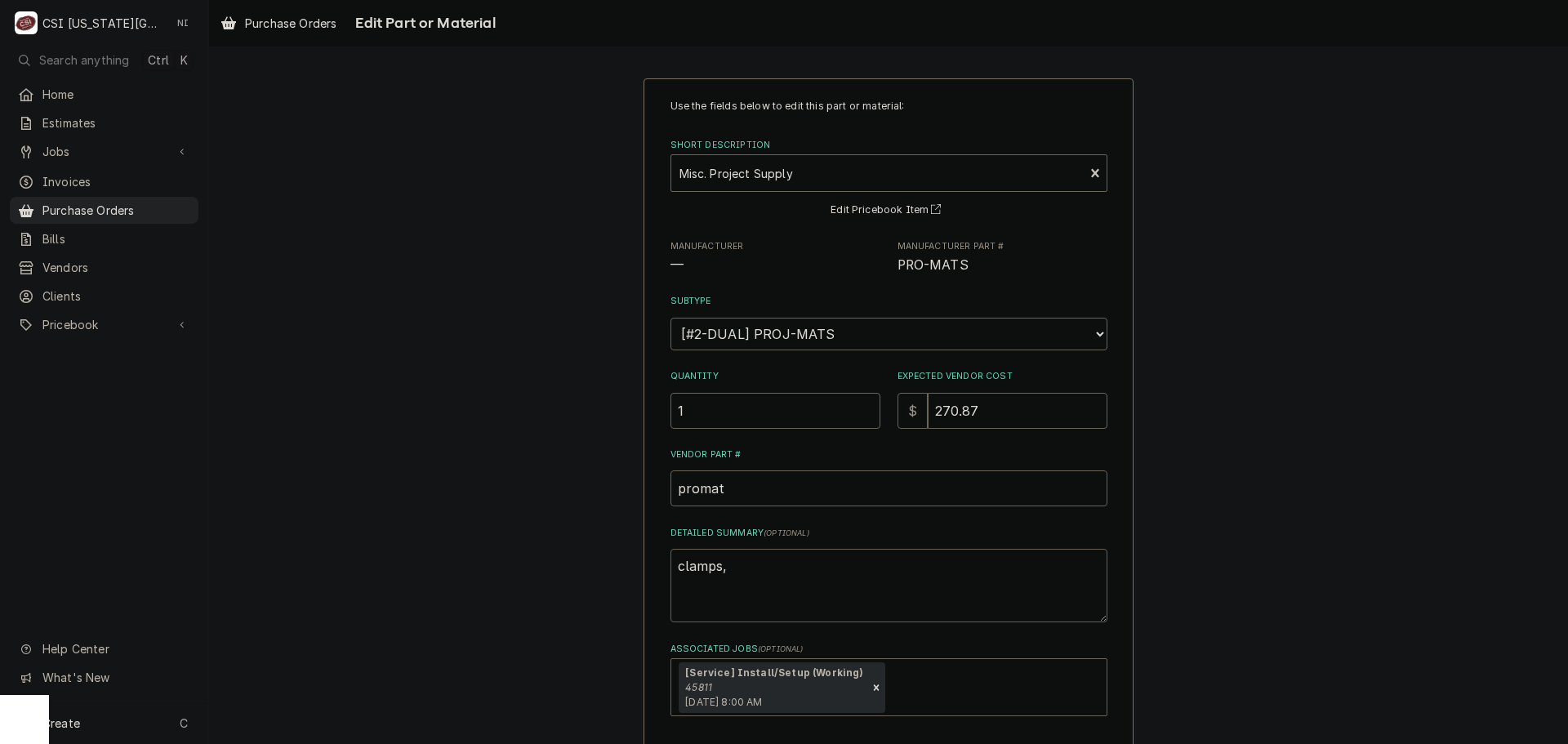
type textarea "x"
type textarea "clamps, p"
type textarea "x"
type textarea "clamps, pa"
type textarea "x"
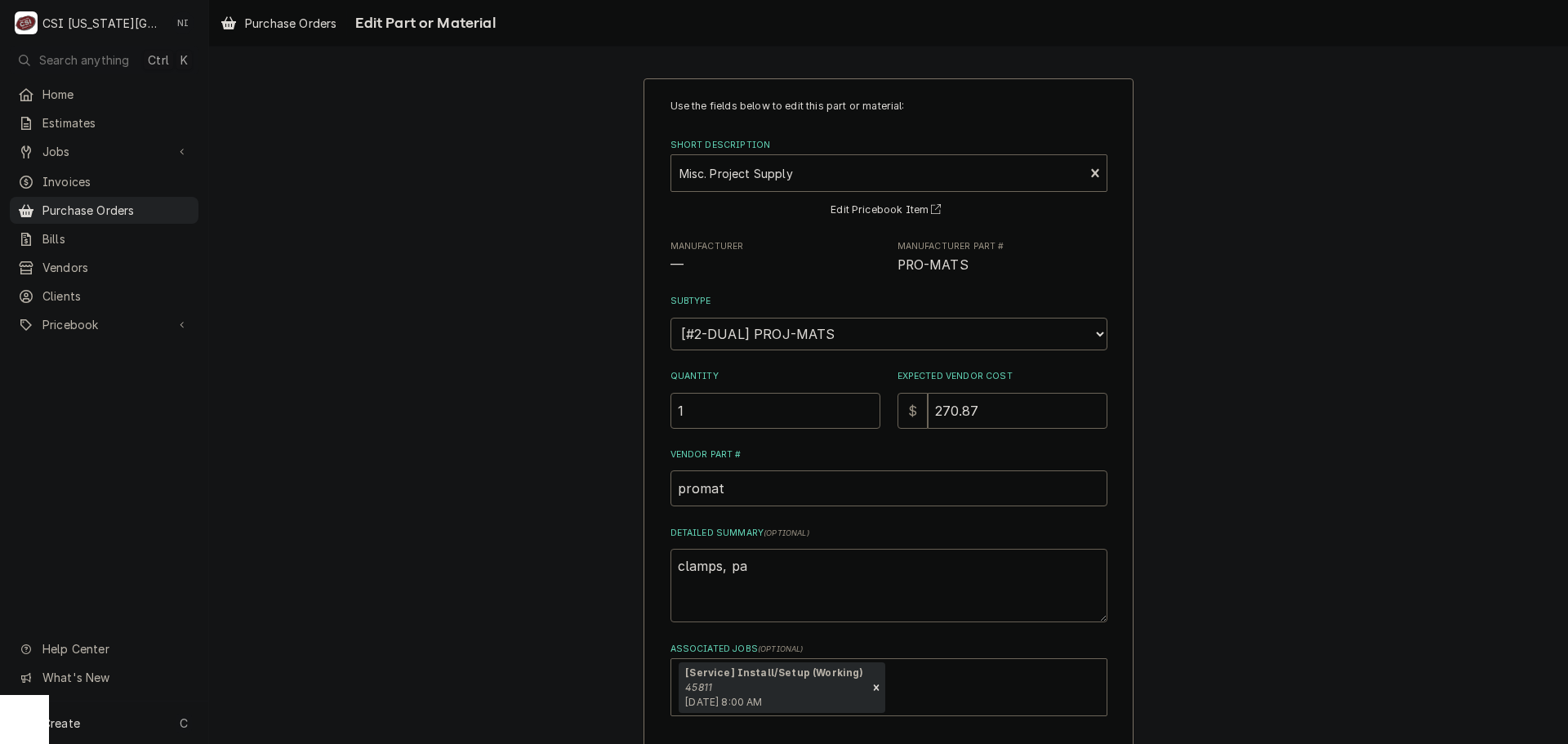
type textarea "clamps, pai"
type textarea "x"
type textarea "clamps, pain"
type textarea "x"
type textarea "clamps, pai"
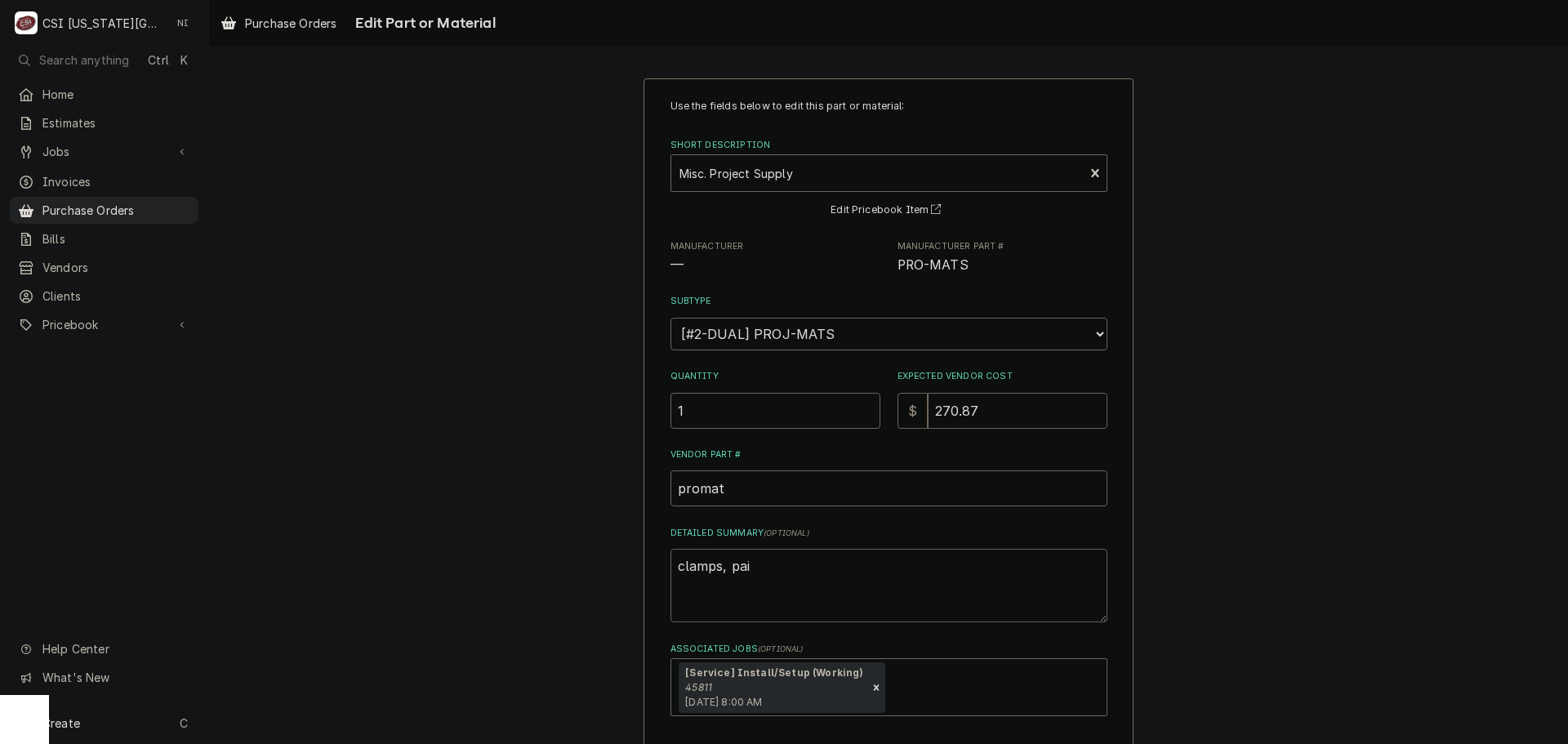
type textarea "x"
type textarea "clamps, pa"
type textarea "x"
type textarea "clamps, p"
type textarea "x"
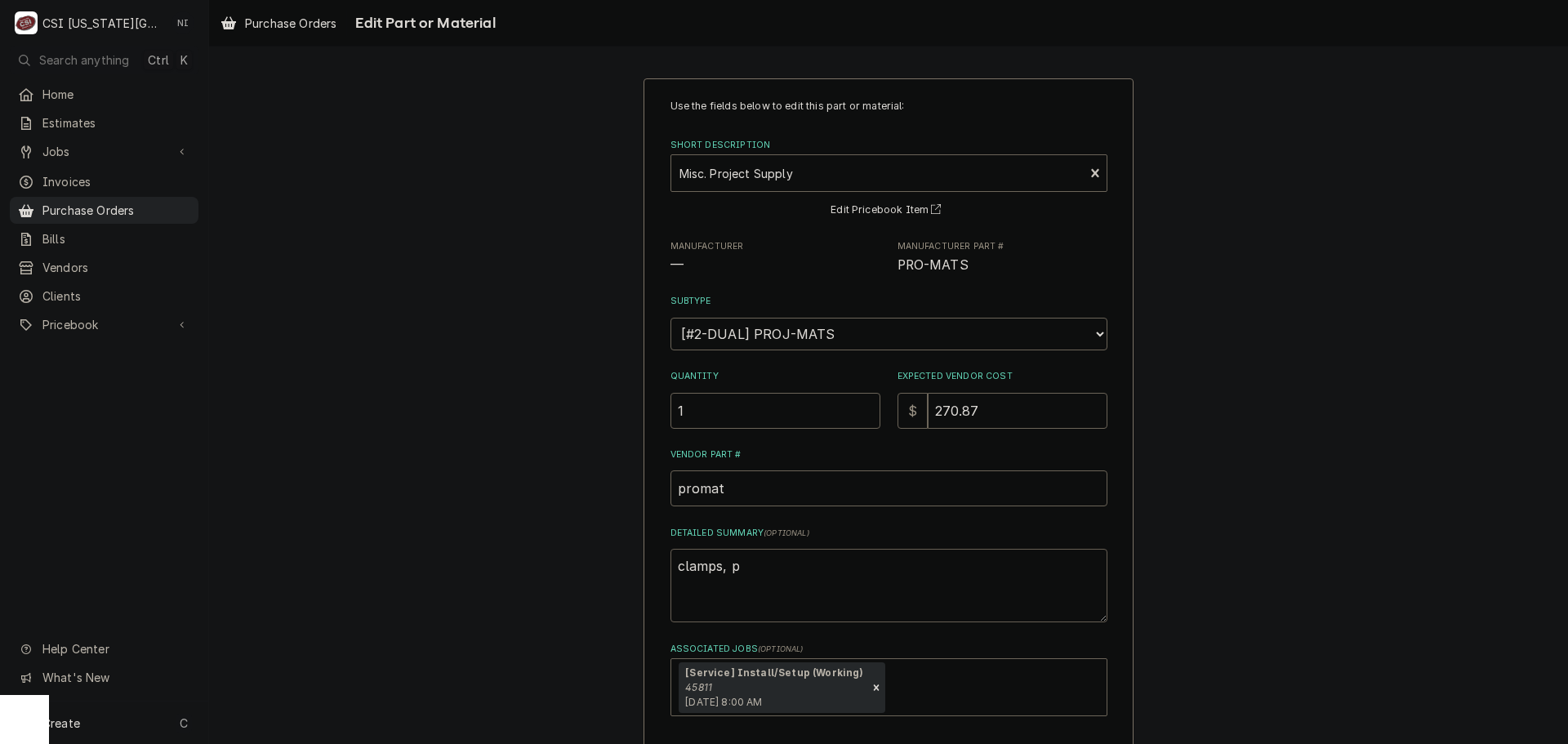
type textarea "clamps,"
type textarea "x"
type textarea "clamps, s"
type textarea "x"
type textarea "clamps, sp"
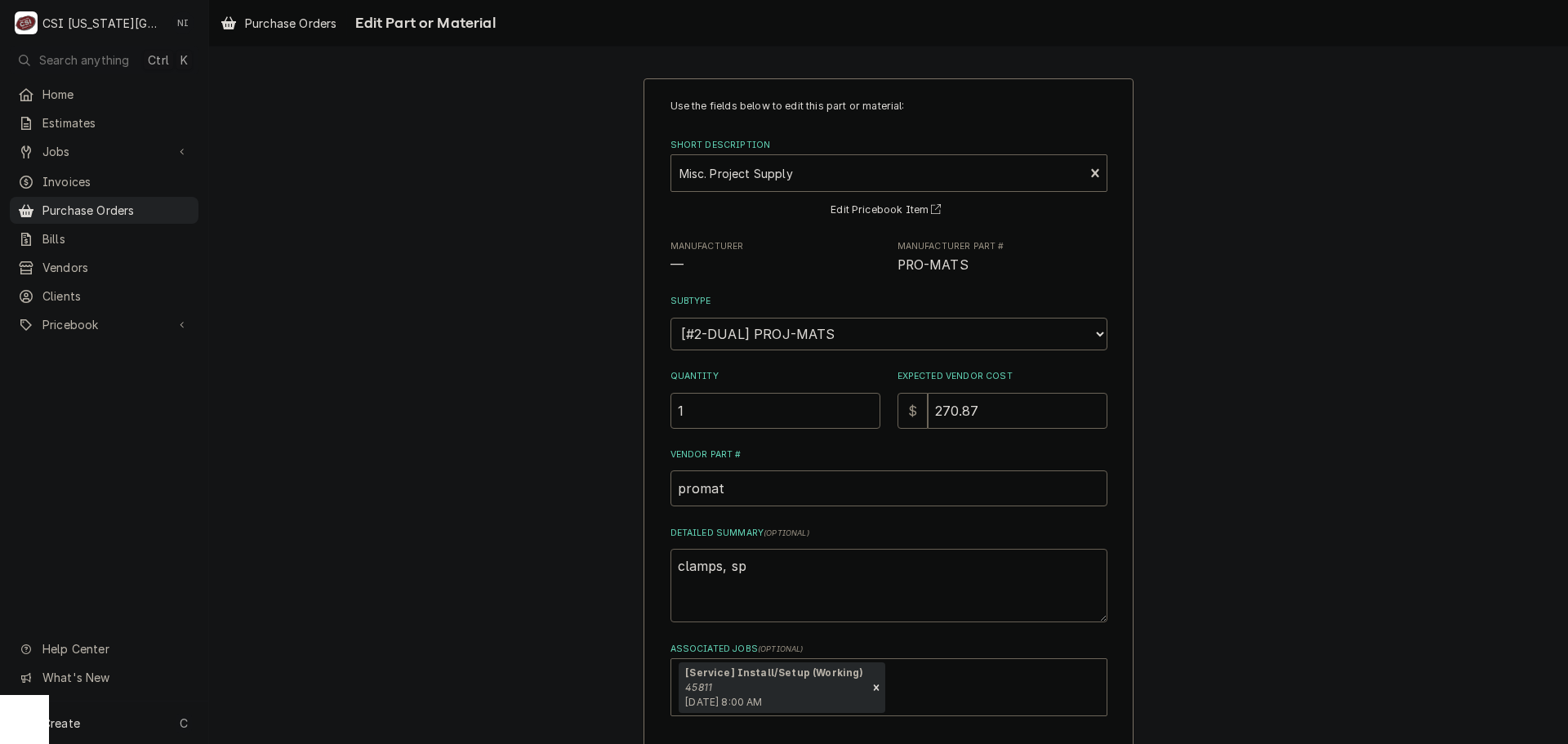
type textarea "x"
type textarea "clamps, spr"
type textarea "x"
type textarea "clamps, spra"
type textarea "x"
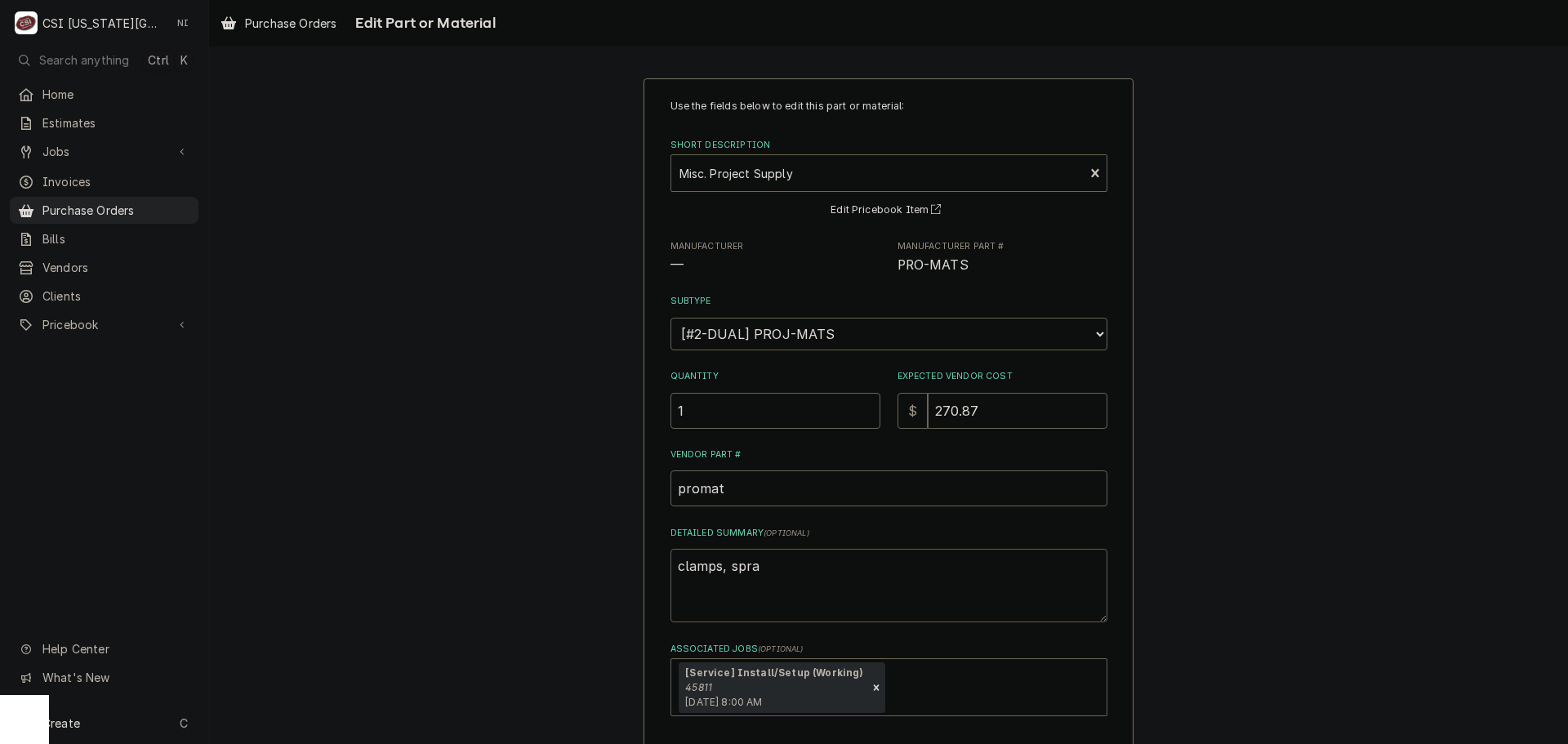
type textarea "clamps, spray"
type textarea "x"
type textarea "clamps, spray"
type textarea "x"
type textarea "clamps, spray p"
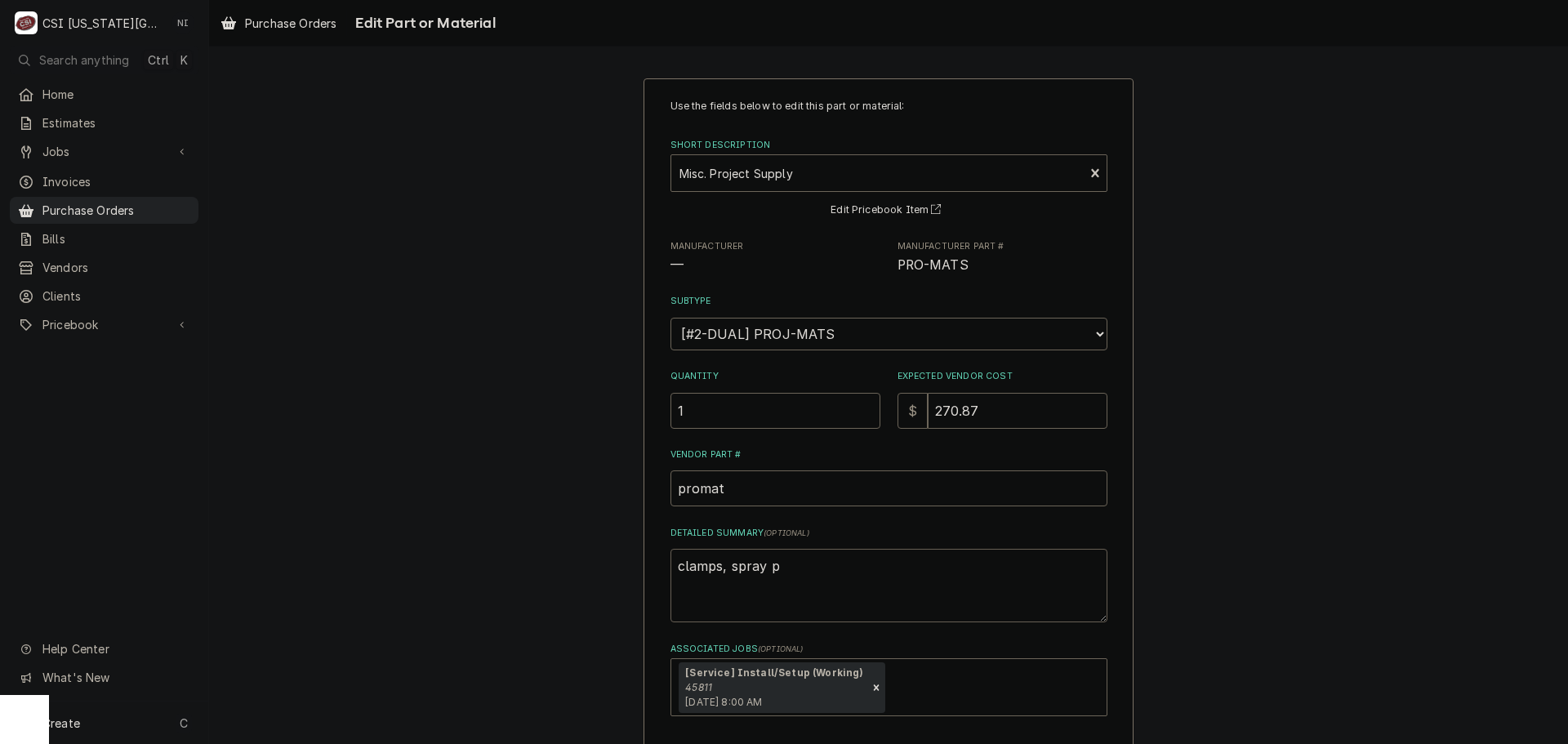
type textarea "x"
type textarea "clamps, spray pa"
type textarea "x"
type textarea "clamps, spray pai"
type textarea "x"
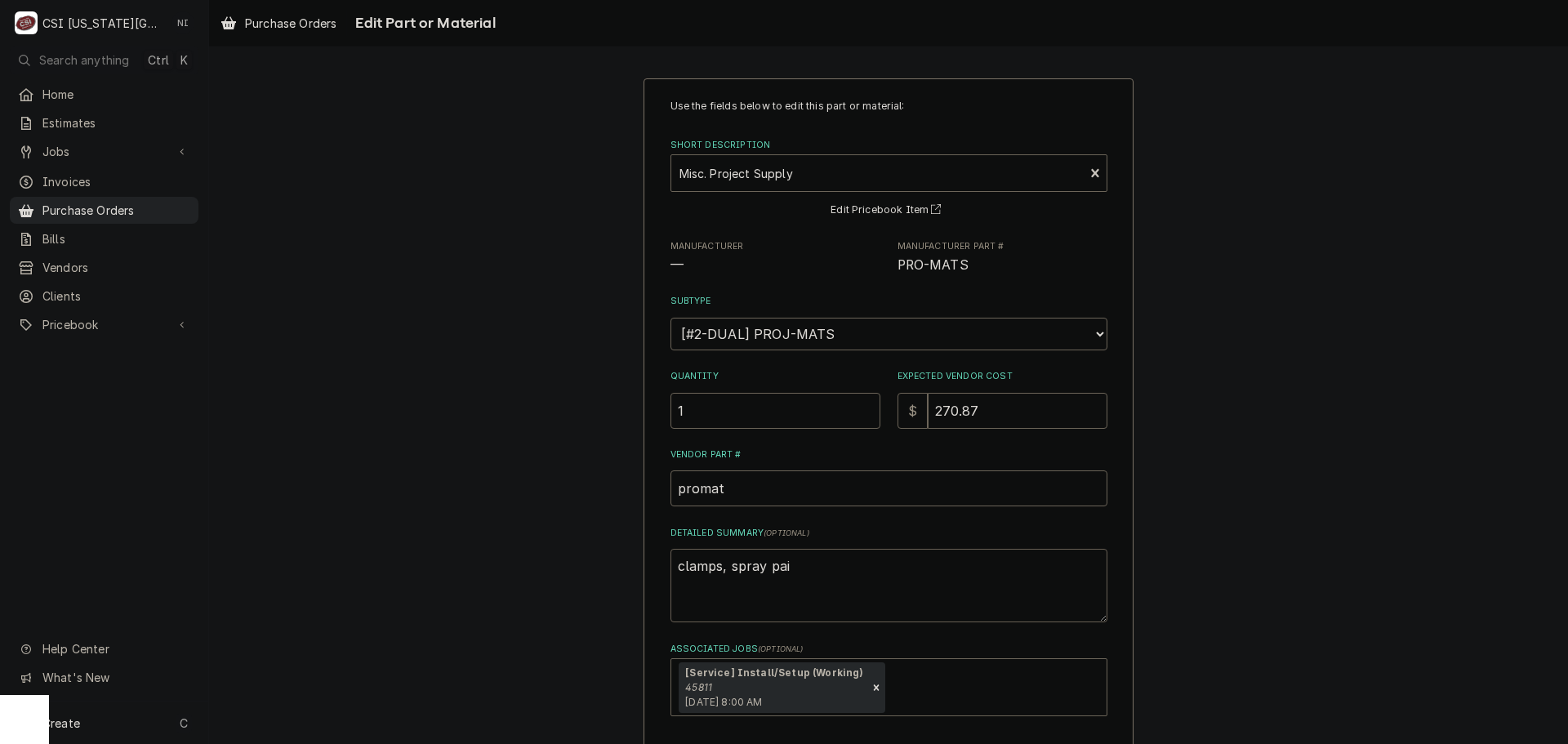
type textarea "clamps, spray pain"
type textarea "x"
type textarea "clamps, spray paint"
type textarea "x"
type textarea "clamps, spray paint,"
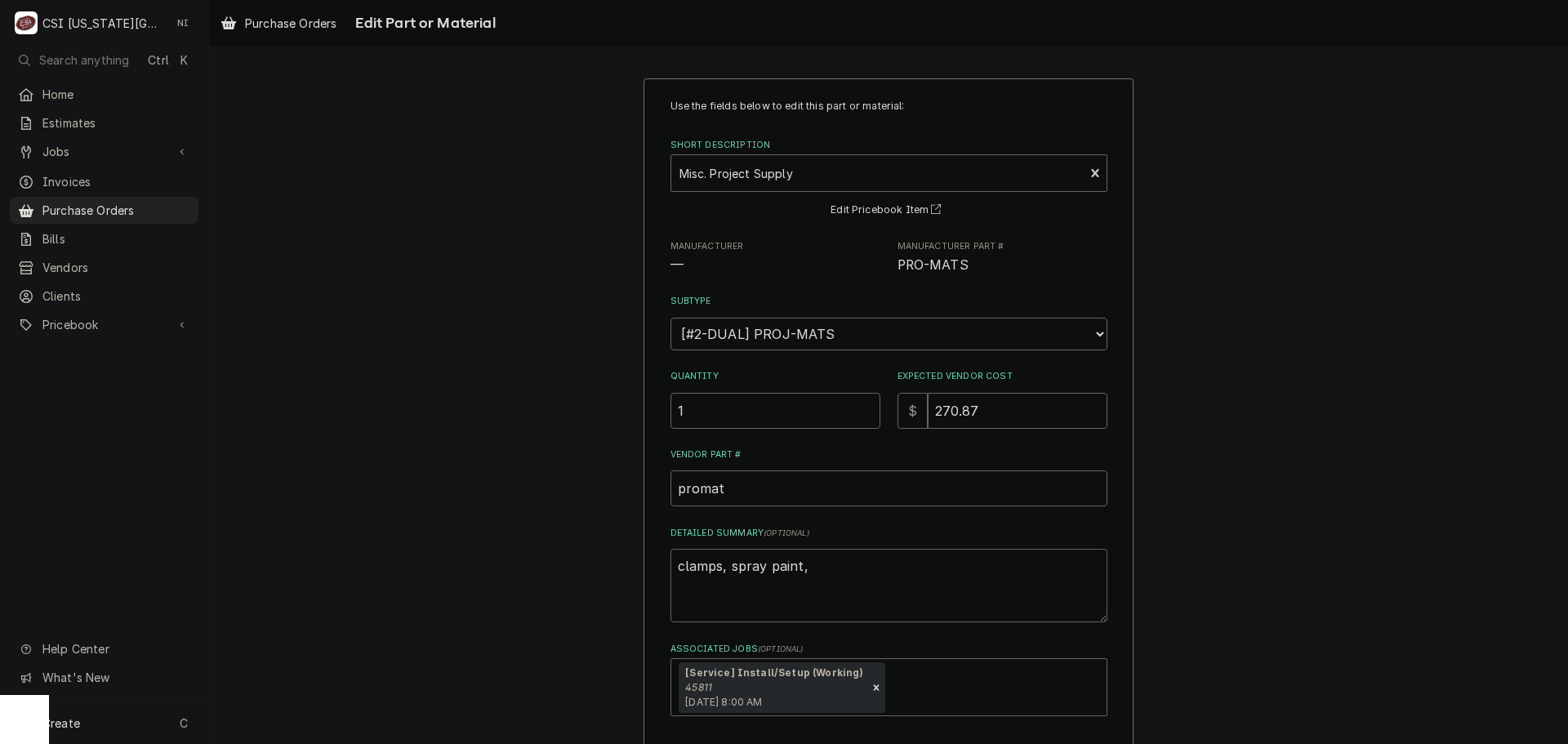
type textarea "x"
type textarea "clamps, spray paint,"
type textarea "x"
type textarea "clamps, spray paint, r"
type textarea "x"
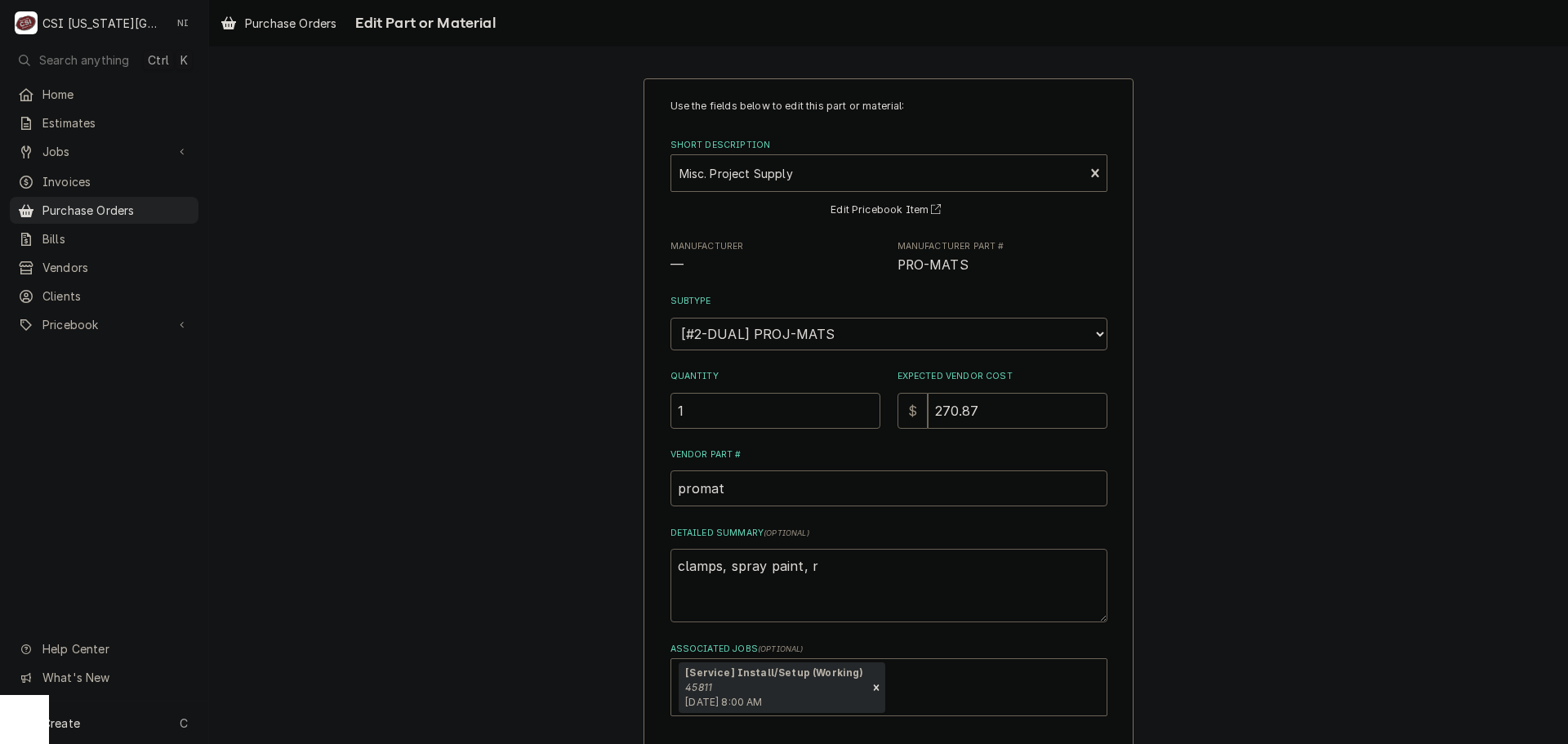
type textarea "clamps, spray paint, ro"
type textarea "x"
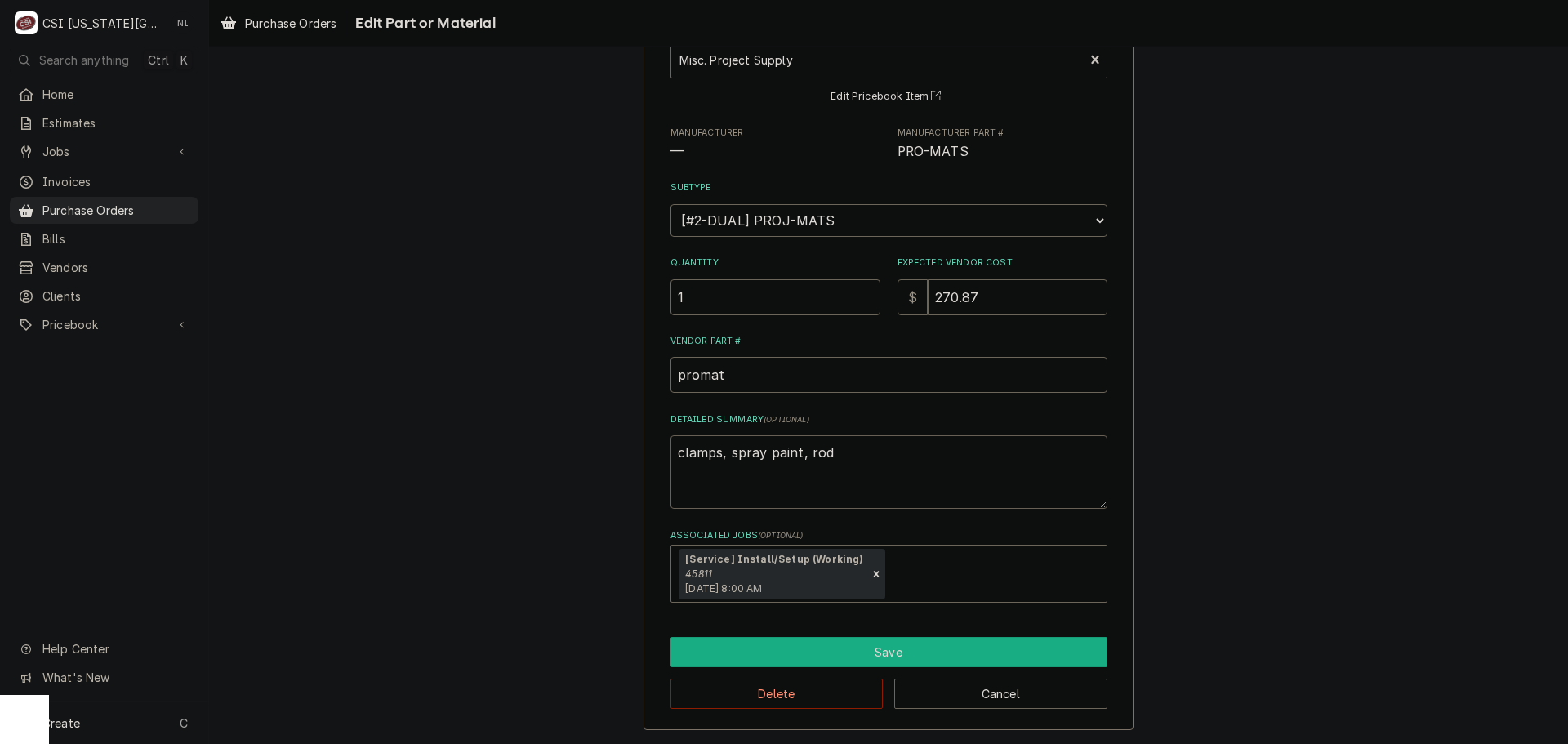
type textarea "clamps, spray paint, rod"
click at [924, 651] on button "Save" at bounding box center [889, 652] width 437 height 30
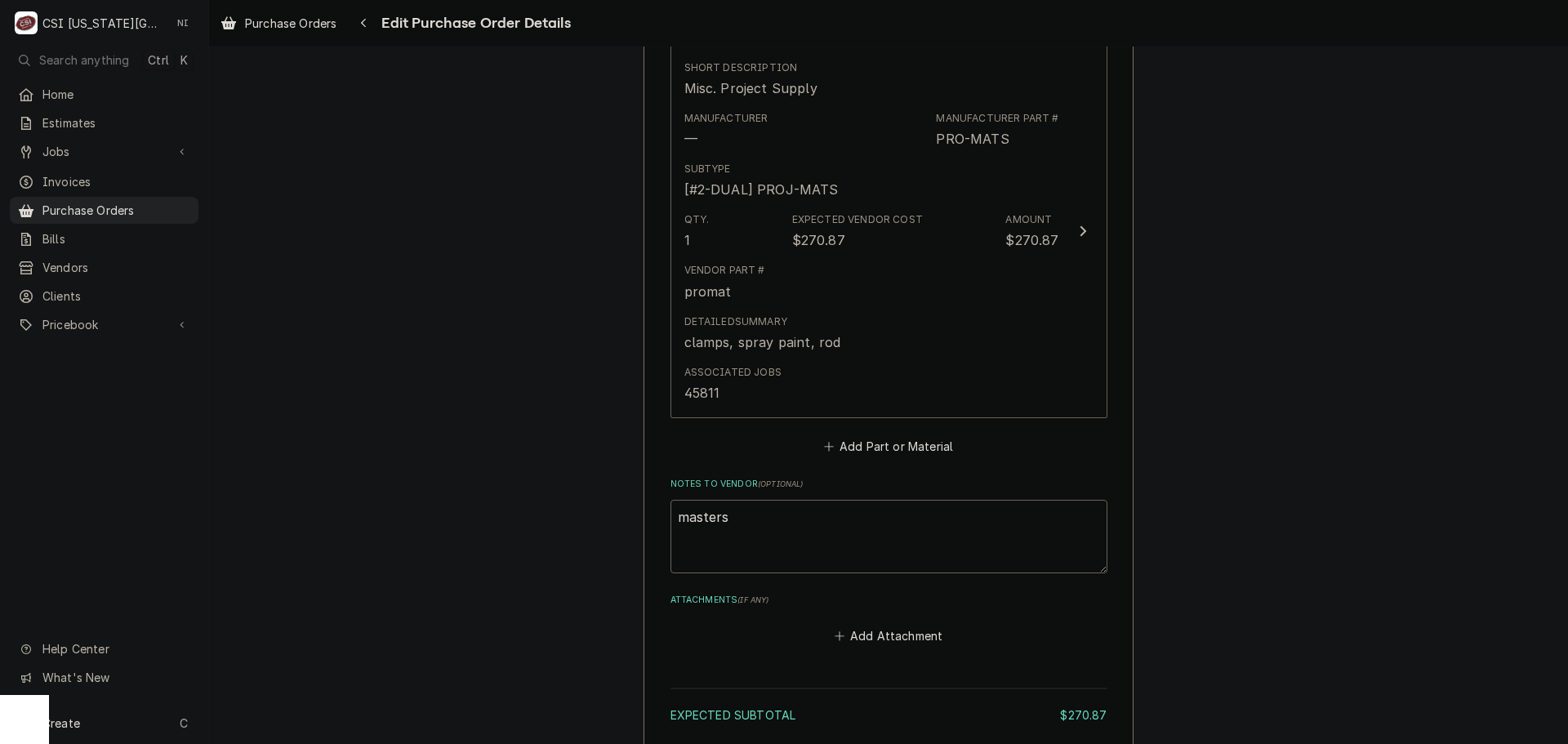
scroll to position [961, 0]
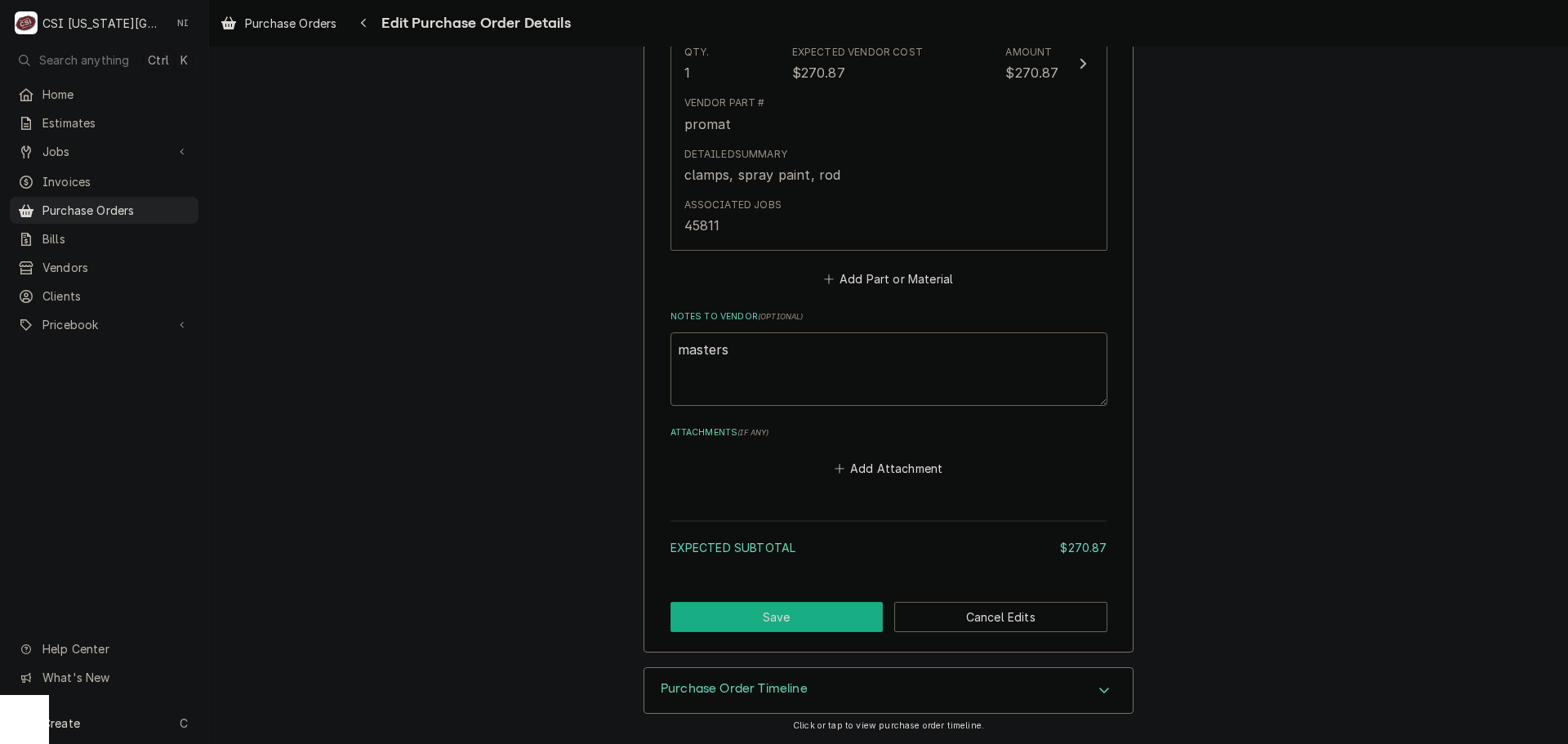
click at [791, 611] on button "Save" at bounding box center [777, 617] width 213 height 30
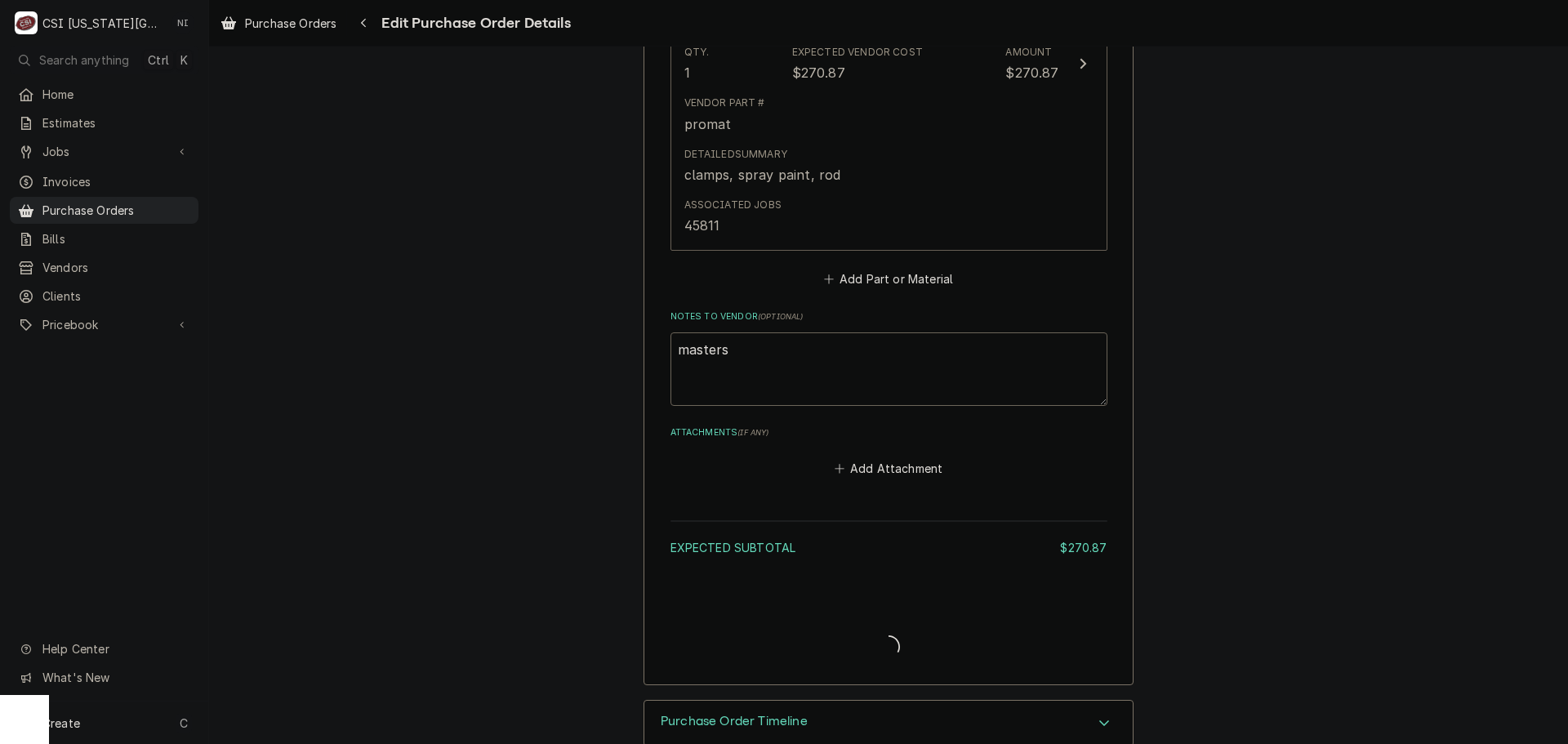
type textarea "x"
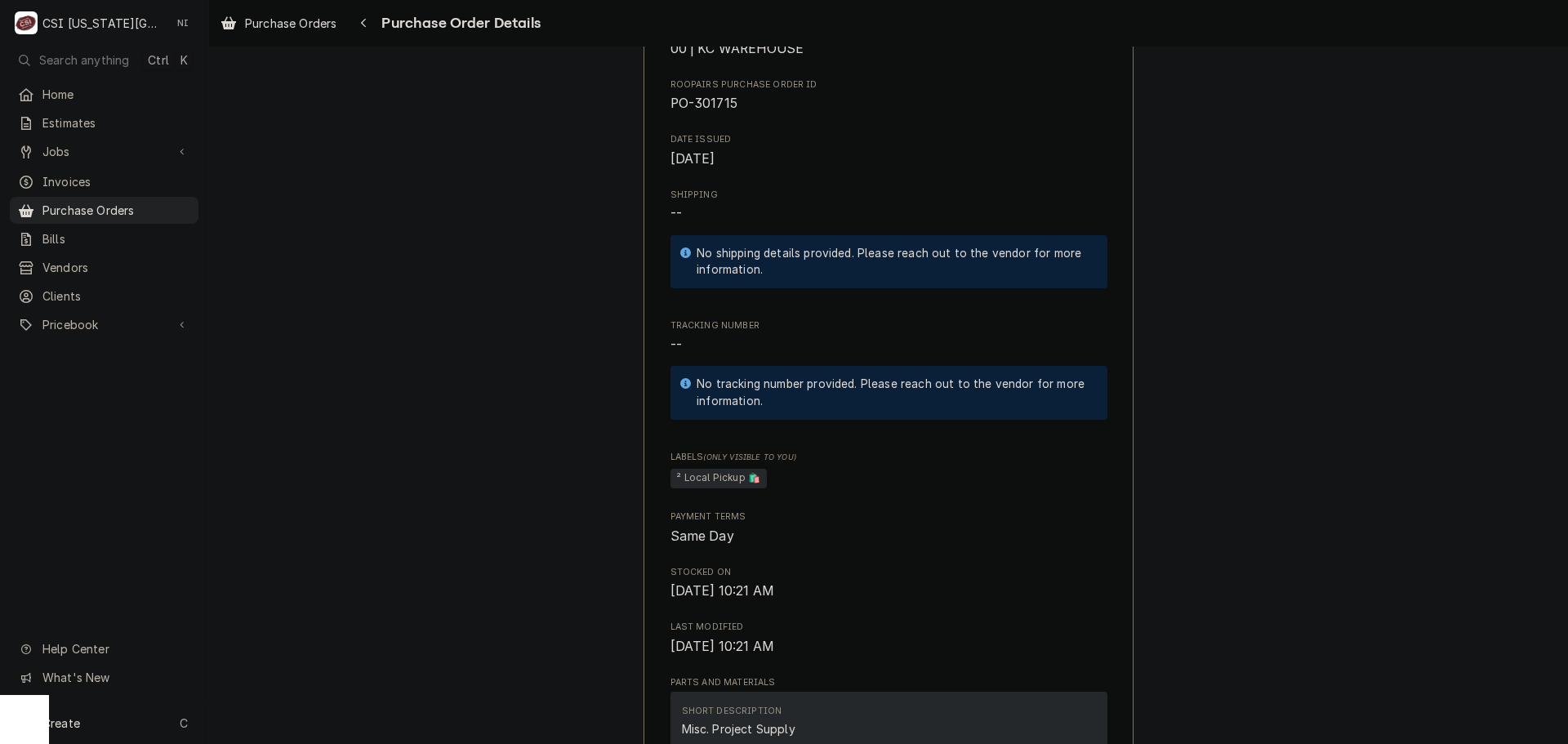
scroll to position [162, 0]
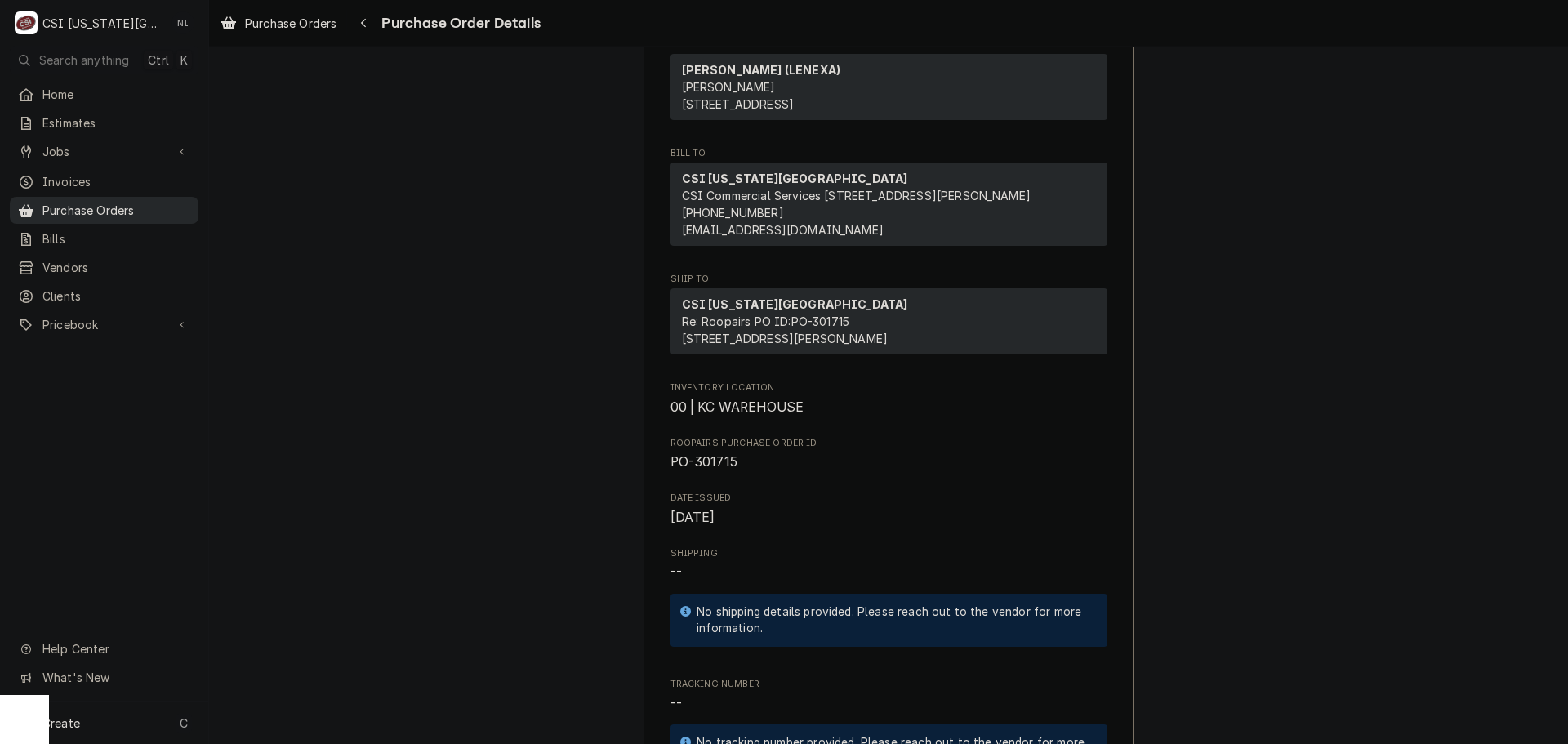
click at [107, 201] on span "Purchase Orders" at bounding box center [116, 210] width 148 height 17
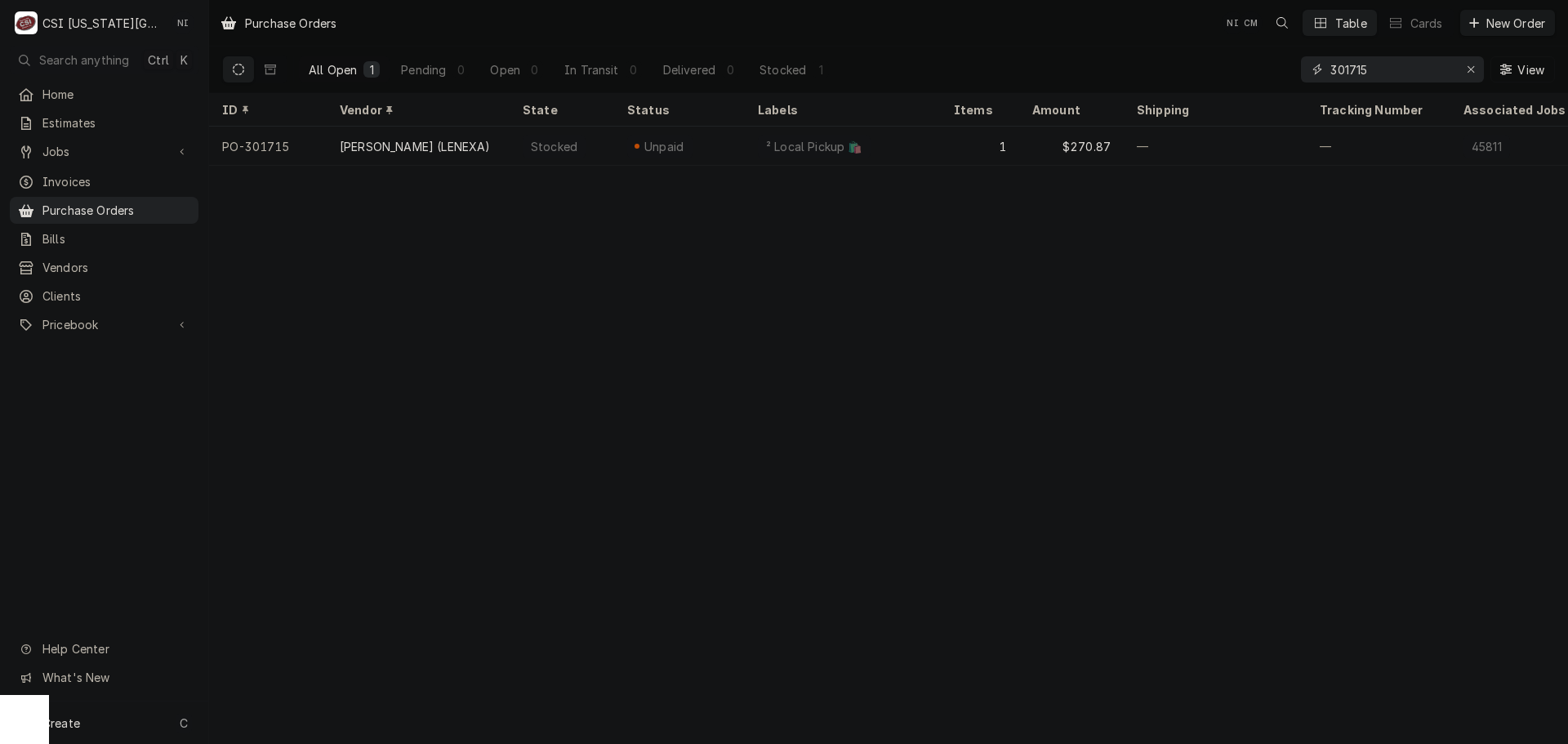
click at [1386, 71] on input "301715" at bounding box center [1392, 69] width 123 height 26
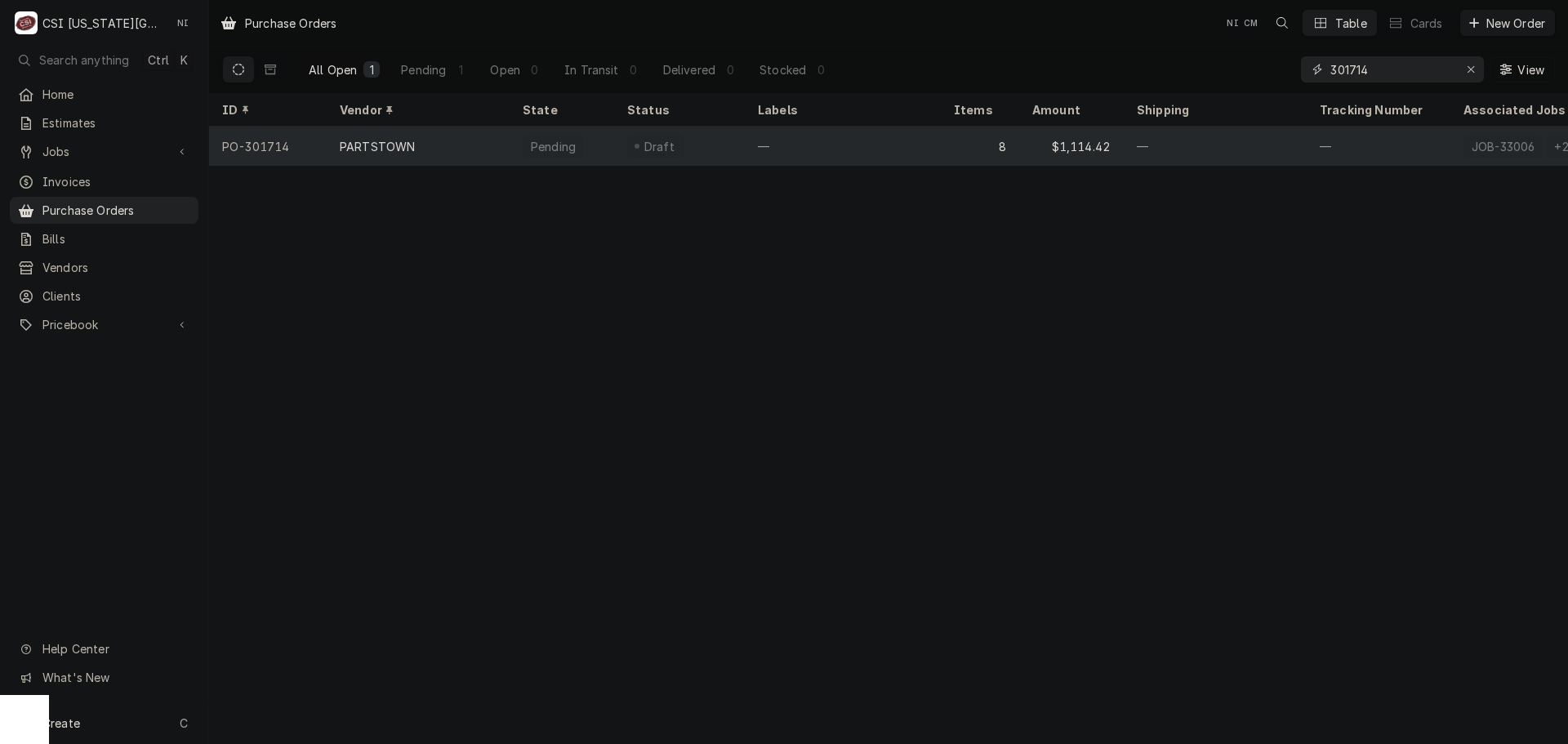
type input "301714"
click at [512, 144] on div "Pending" at bounding box center [562, 146] width 105 height 39
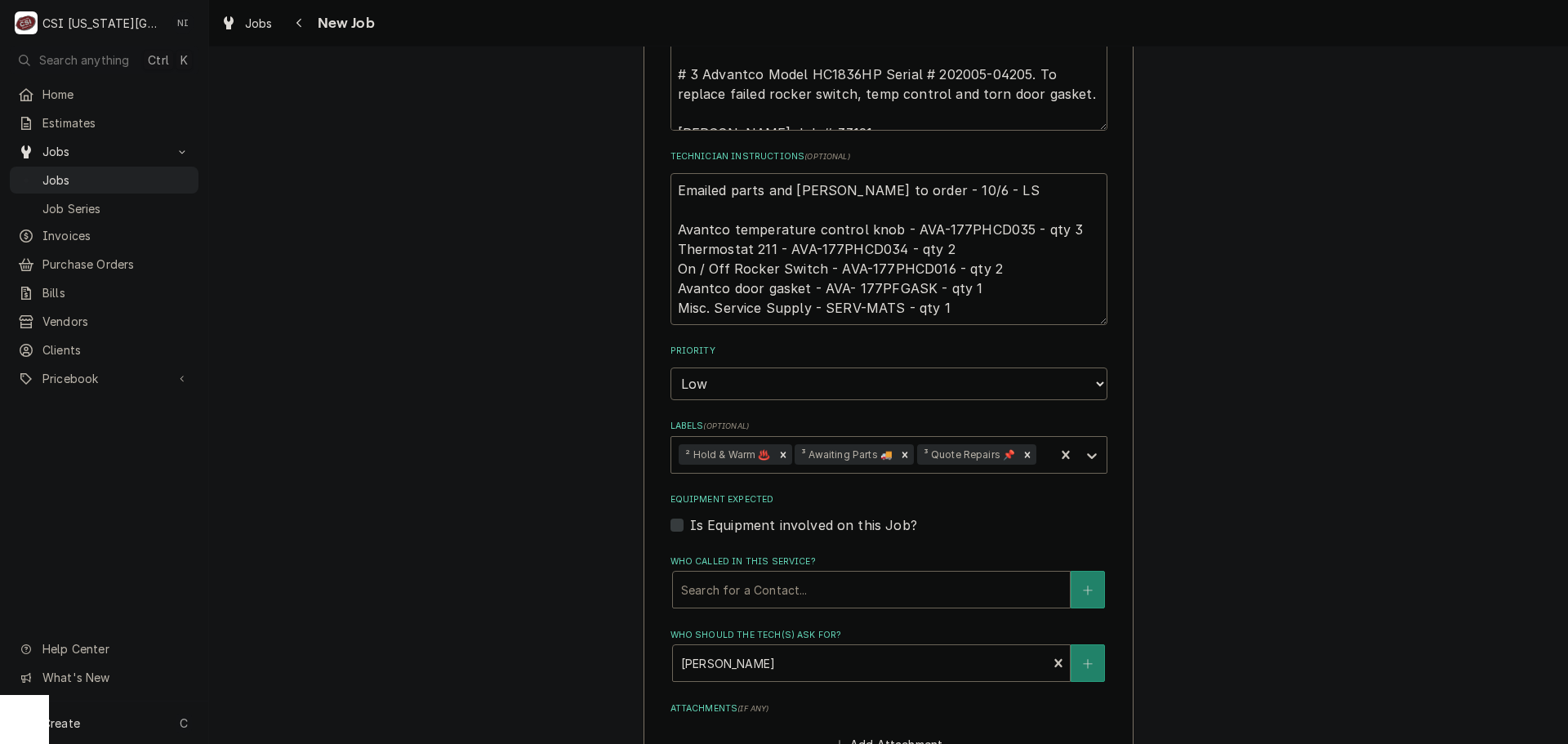
scroll to position [980, 0]
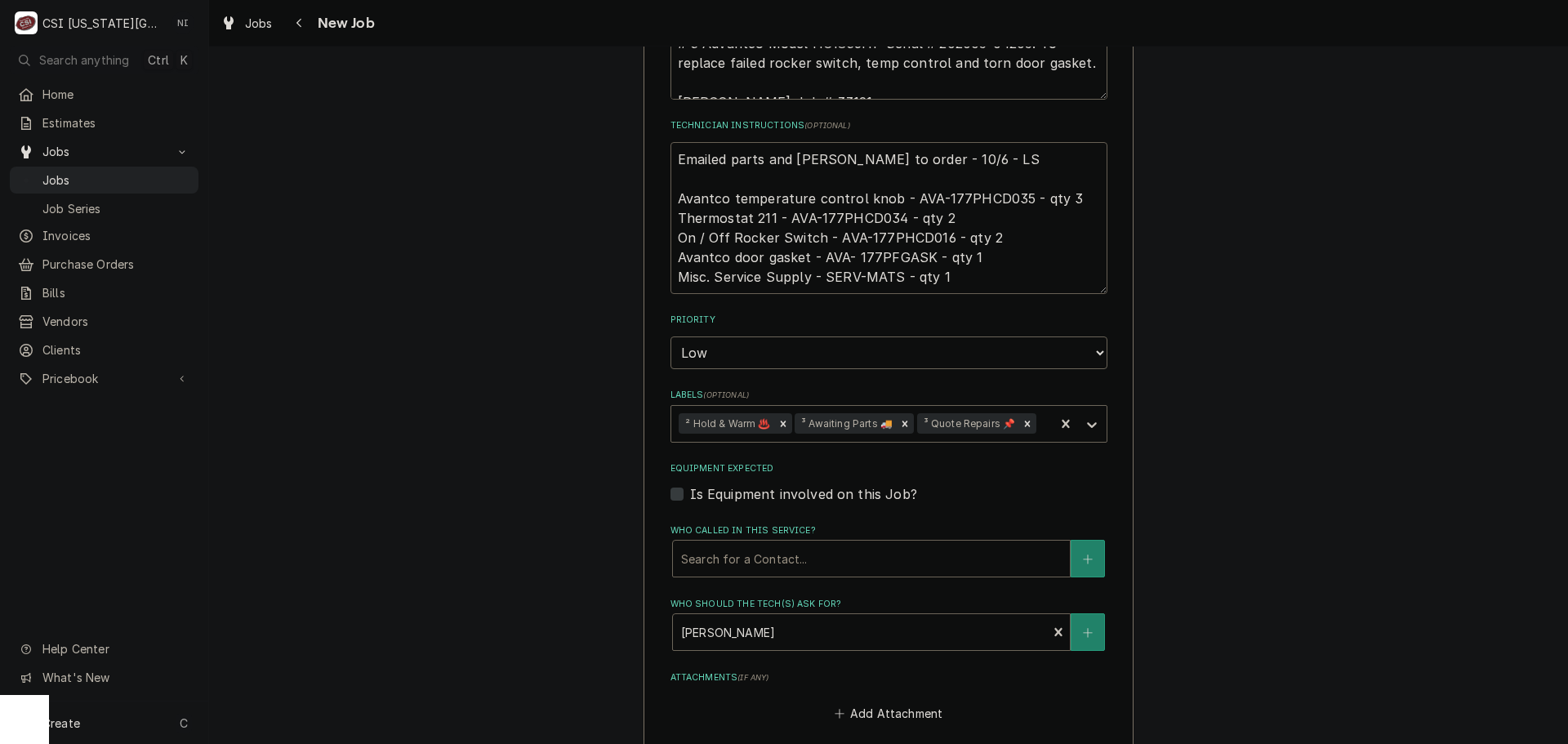
click at [987, 200] on textarea "Emailed parts and [PERSON_NAME] to order - 10/6 - LS Avantco temperature contro…" at bounding box center [889, 218] width 437 height 152
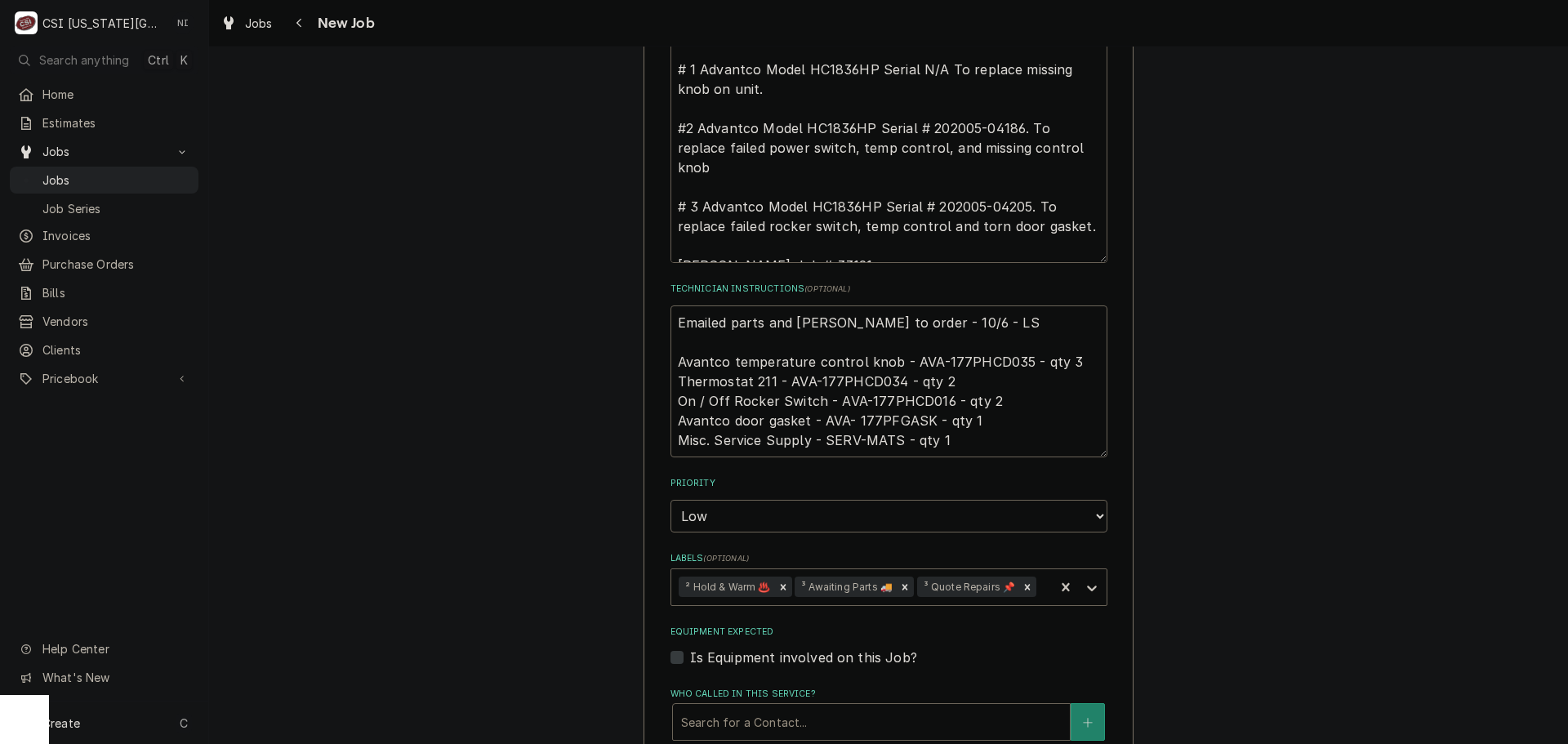
scroll to position [20, 0]
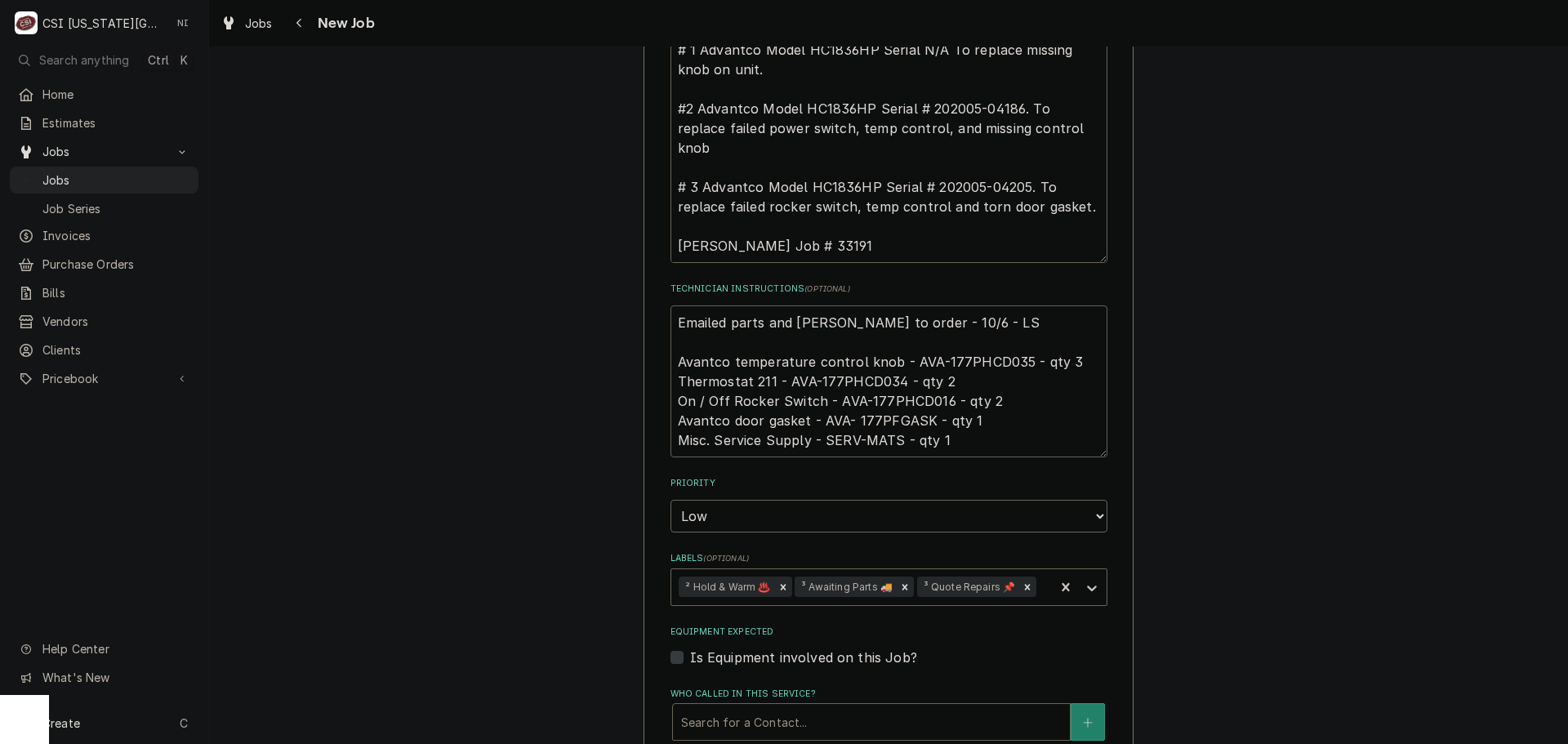
click at [863, 380] on textarea "Emailed parts and Lindy to order - 10/6 - LS Avantco temperature control knob -…" at bounding box center [889, 382] width 437 height 152
click at [899, 400] on textarea "Emailed parts and Lindy to order - 10/6 - LS Avantco temperature control knob -…" at bounding box center [889, 382] width 437 height 152
click at [880, 417] on textarea "Emailed parts and Lindy to order - 10/6 - LS Avantco temperature control knob -…" at bounding box center [889, 382] width 437 height 152
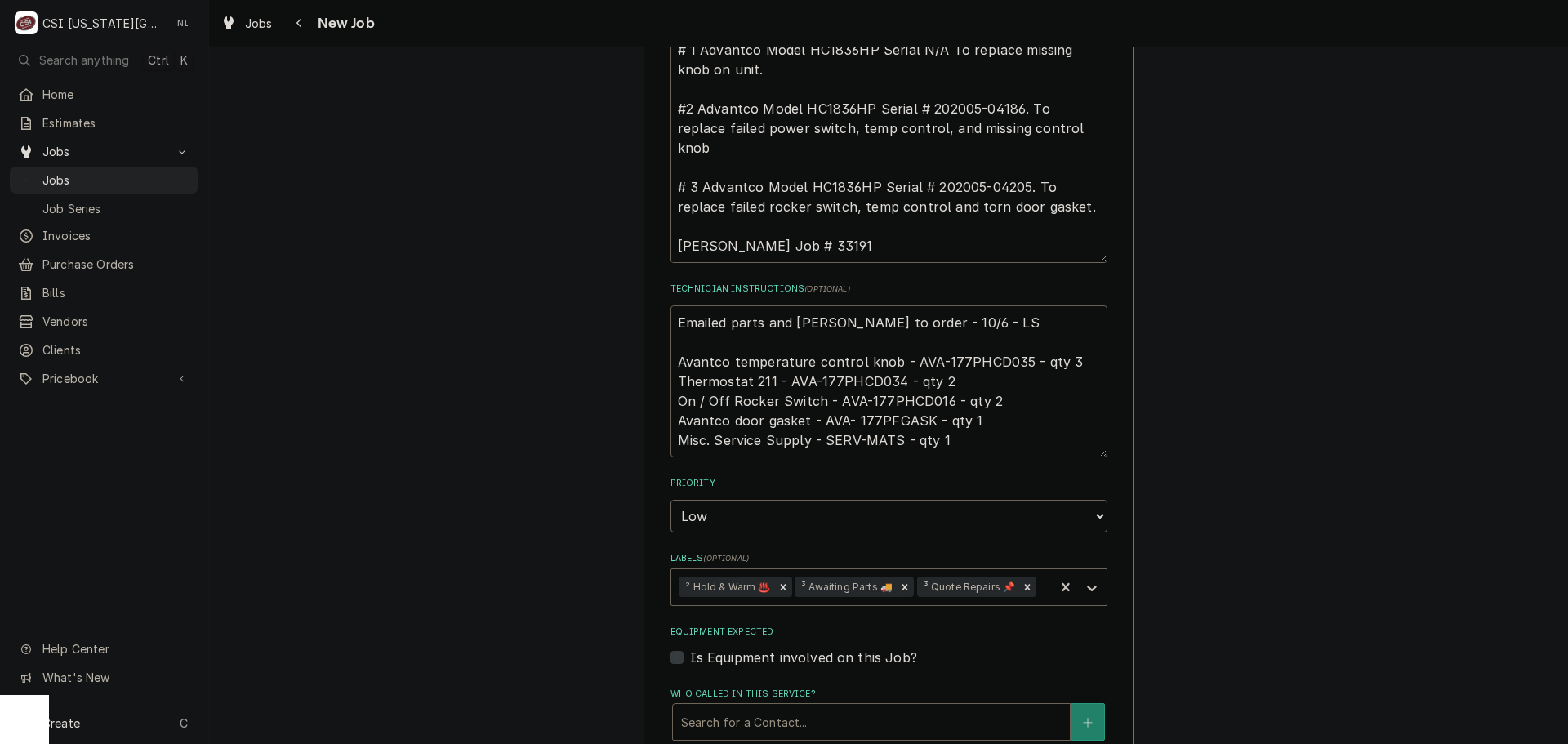
click at [880, 417] on textarea "Emailed parts and Lindy to order - 10/6 - LS Avantco temperature control knob -…" at bounding box center [889, 382] width 437 height 152
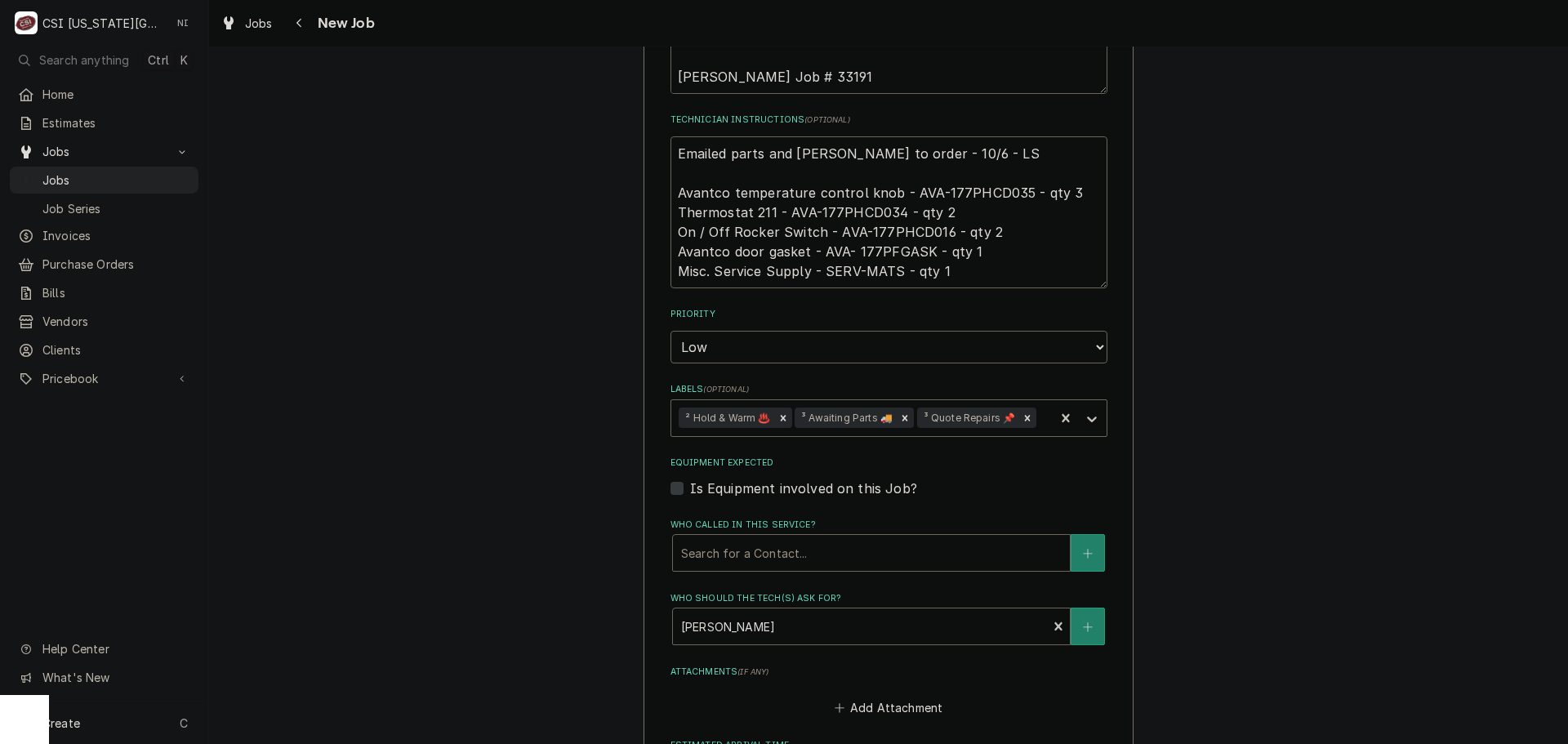
scroll to position [1143, 0]
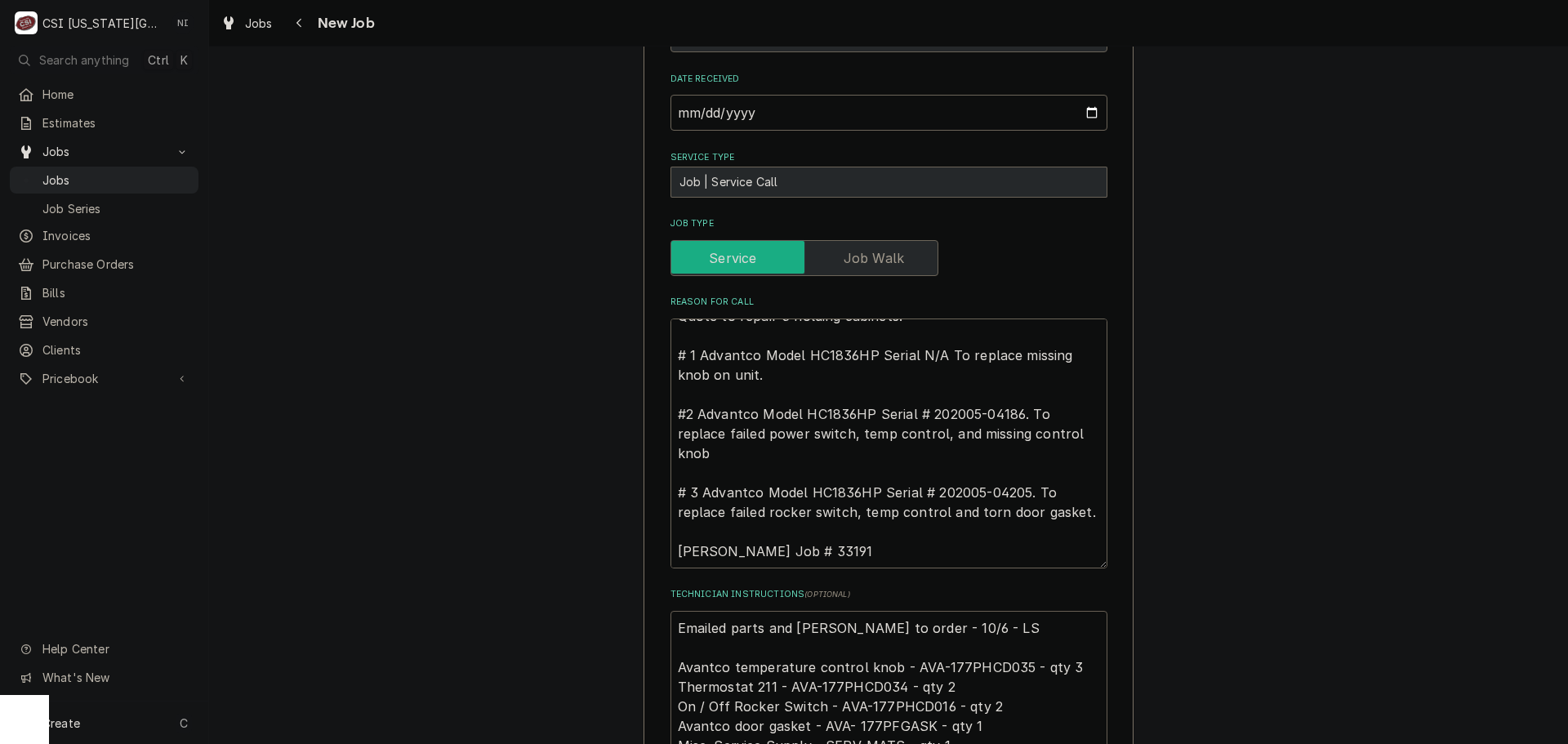
type textarea "x"
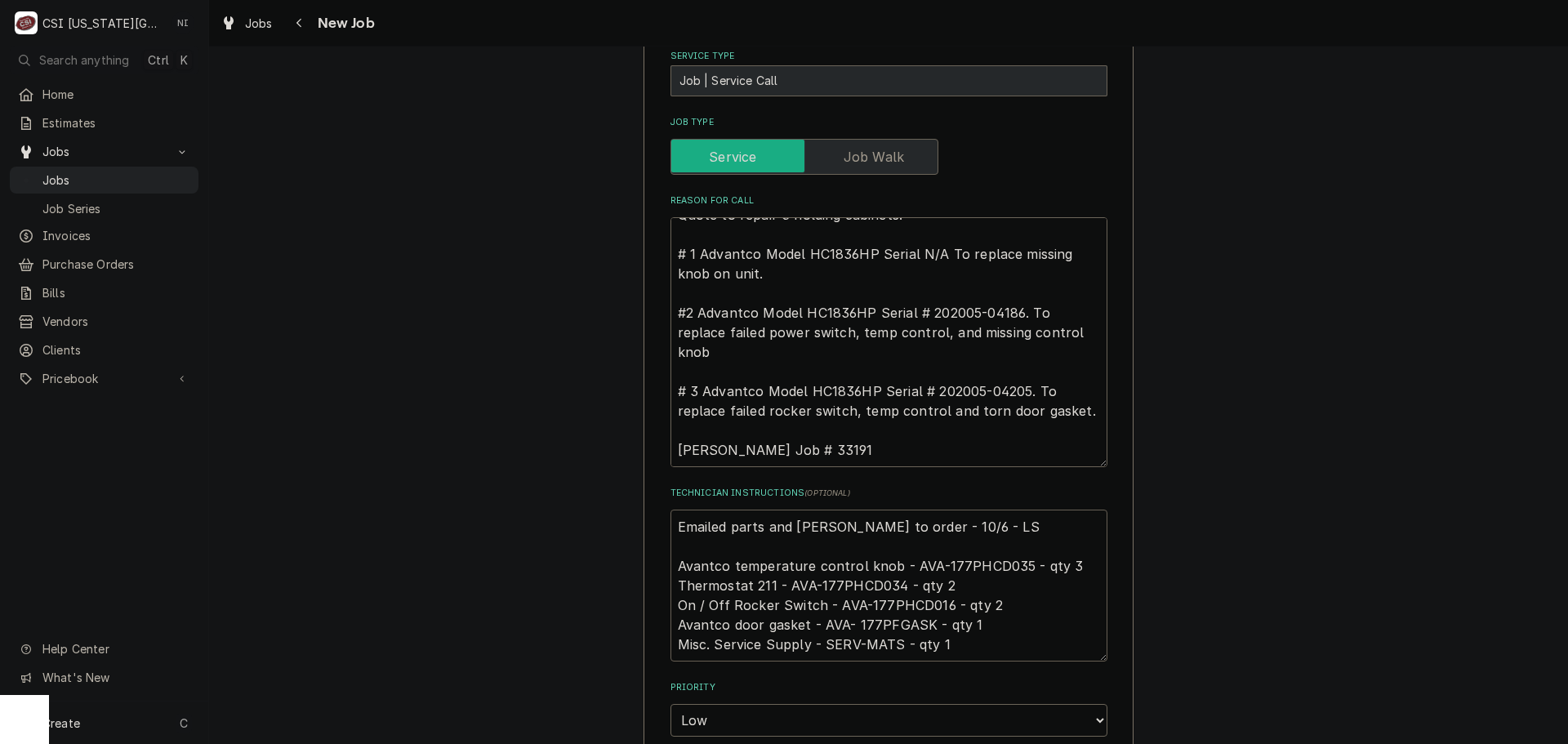
scroll to position [735, 0]
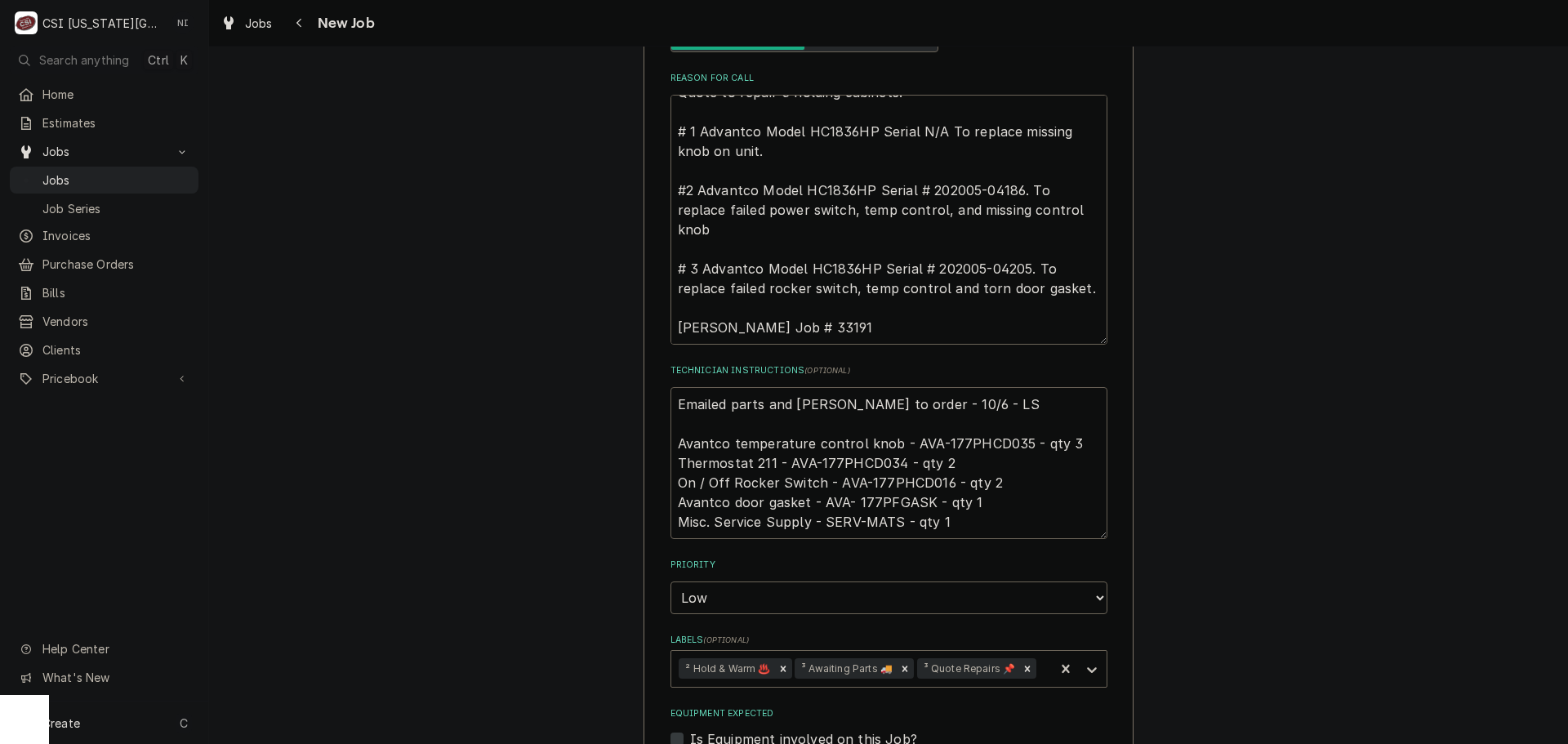
click at [671, 404] on textarea "Emailed parts and Lindy to order - 10/6 - LS Avantco temperature control knob -…" at bounding box center [889, 463] width 437 height 152
type textarea "Emailed parts and Lindy to order - 10/6 - LS Avantco temperature control knob -…"
type textarea "x"
type textarea "Emailed parts and Lindy to order - 10/6 - LS Avantco temperature control knob -…"
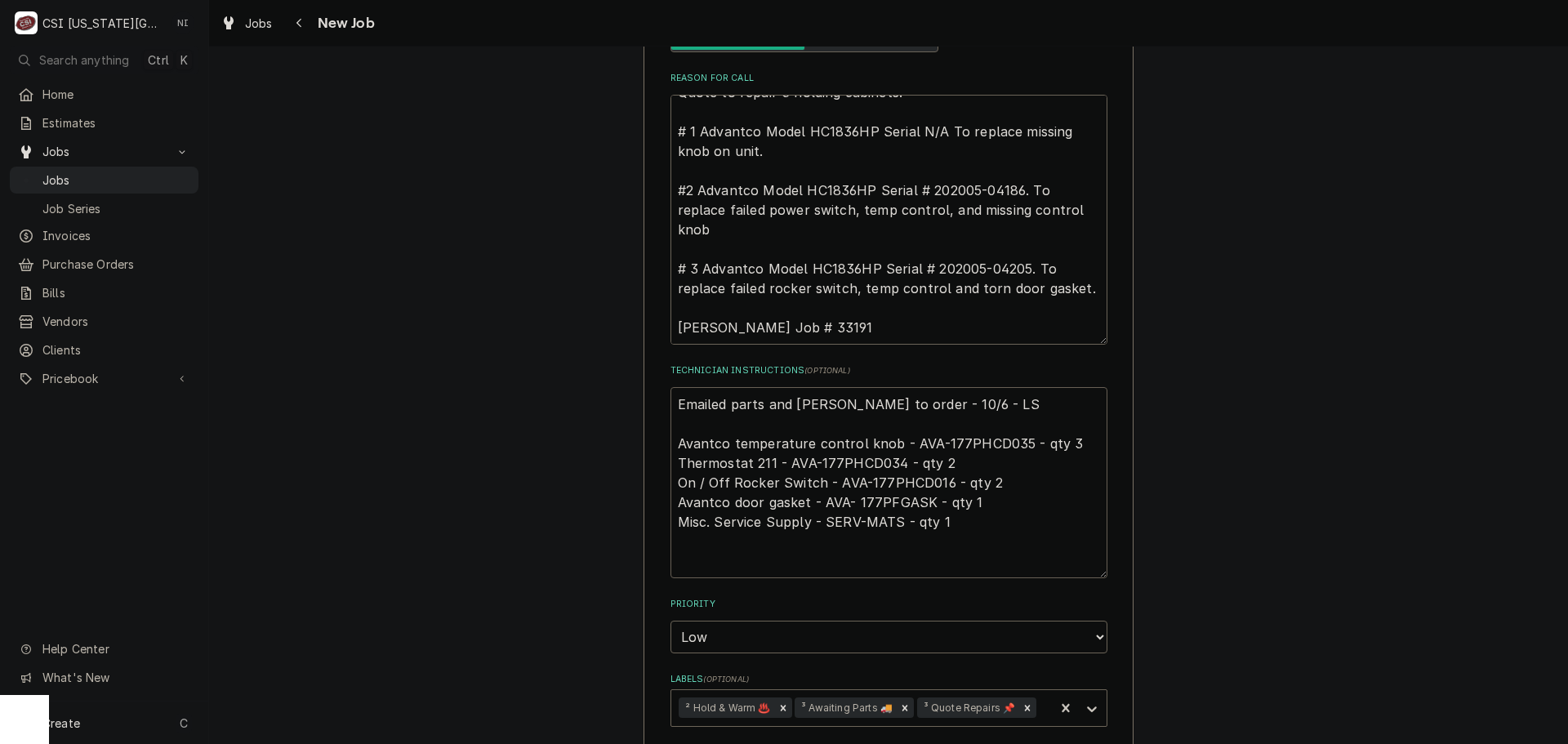
click at [746, 407] on textarea "Emailed parts and Lindy to order - 10/6 - LS Avantco temperature control knob -…" at bounding box center [889, 482] width 437 height 191
type textarea "x"
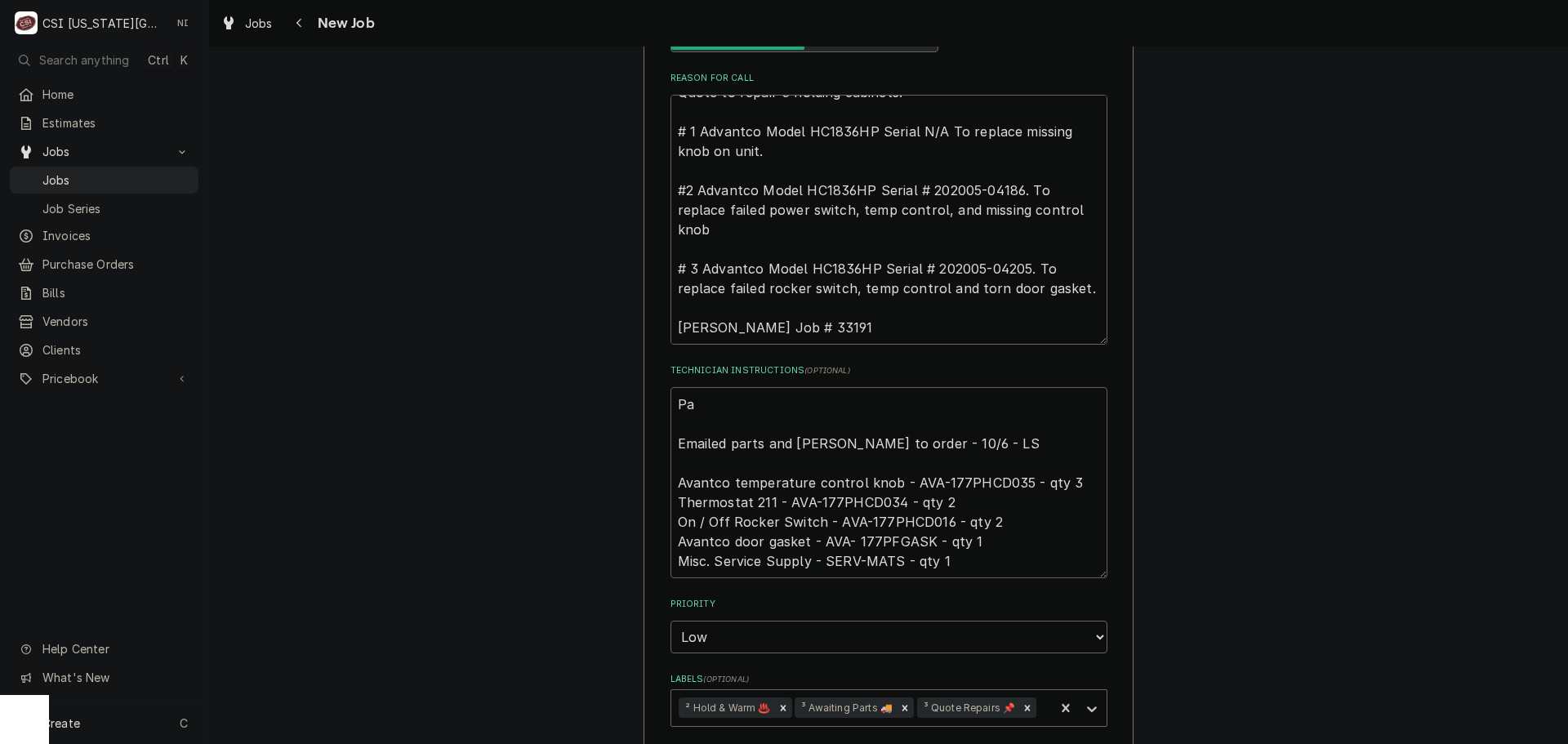
type textarea "Pas Emailed parts and Lindy to order - 10/6 - LS Avantco temperature control kn…"
type textarea "x"
type textarea "Pa Emailed parts and Lindy to order - 10/6 - LS Avantco temperature control kno…"
type textarea "x"
type textarea "P Emailed parts and Lindy to order - 10/6 - LS Avantco temperature control knob…"
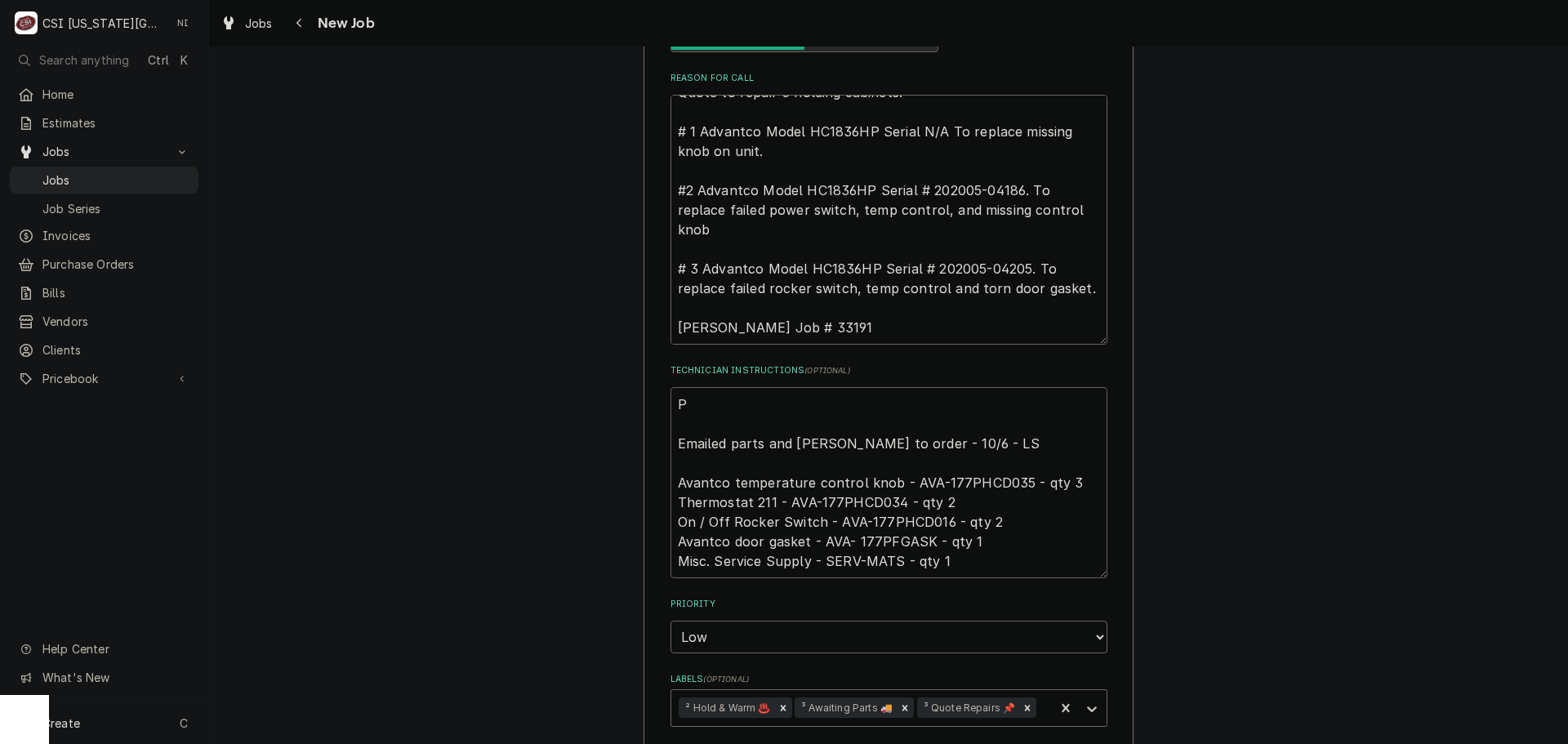
type textarea "x"
type textarea "Emailed parts and Lindy to order - 10/6 - LS Avantco temperature control knob -…"
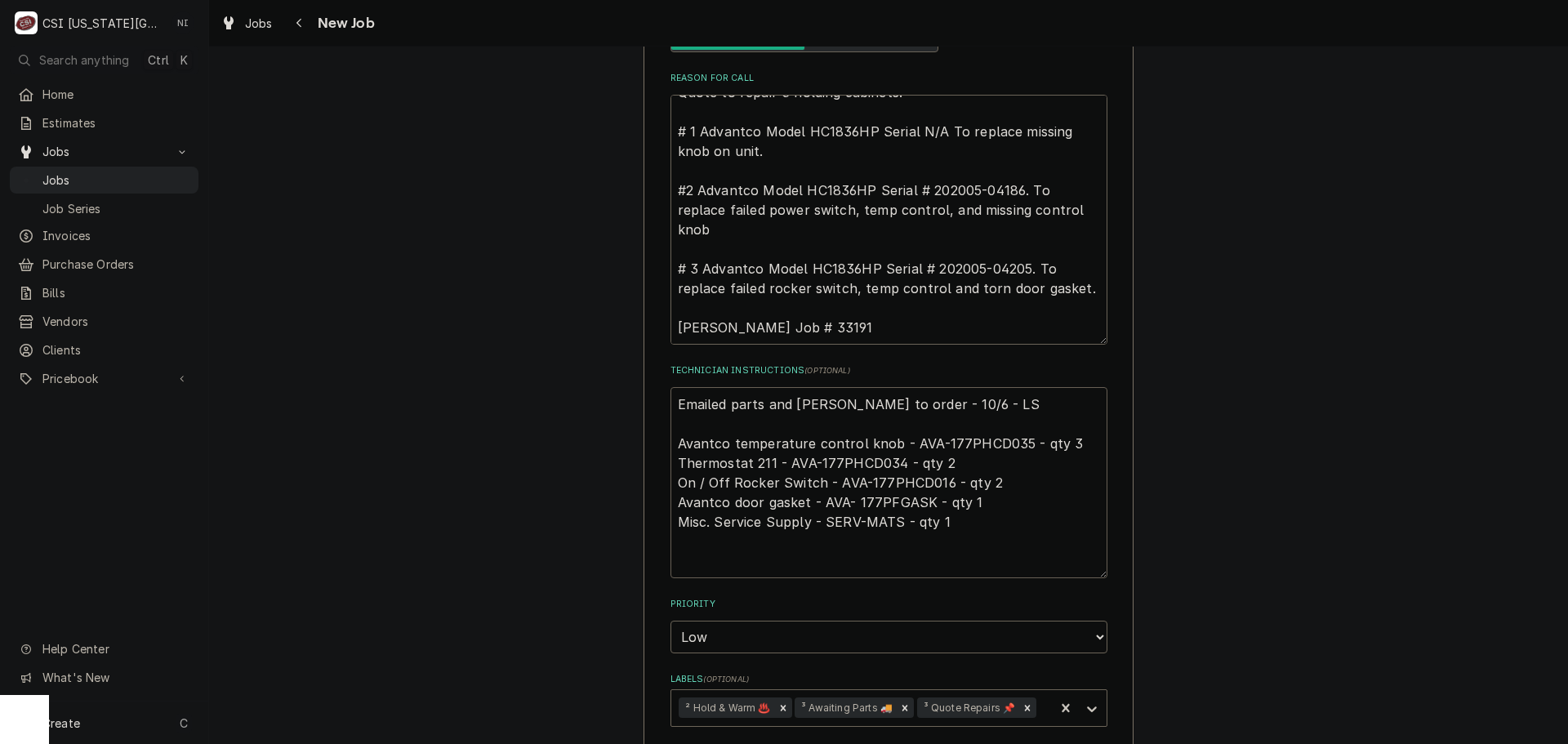
type textarea "x"
type textarea "P Emailed parts and Lindy to order - 10/6 - LS Avantco temperature control knob…"
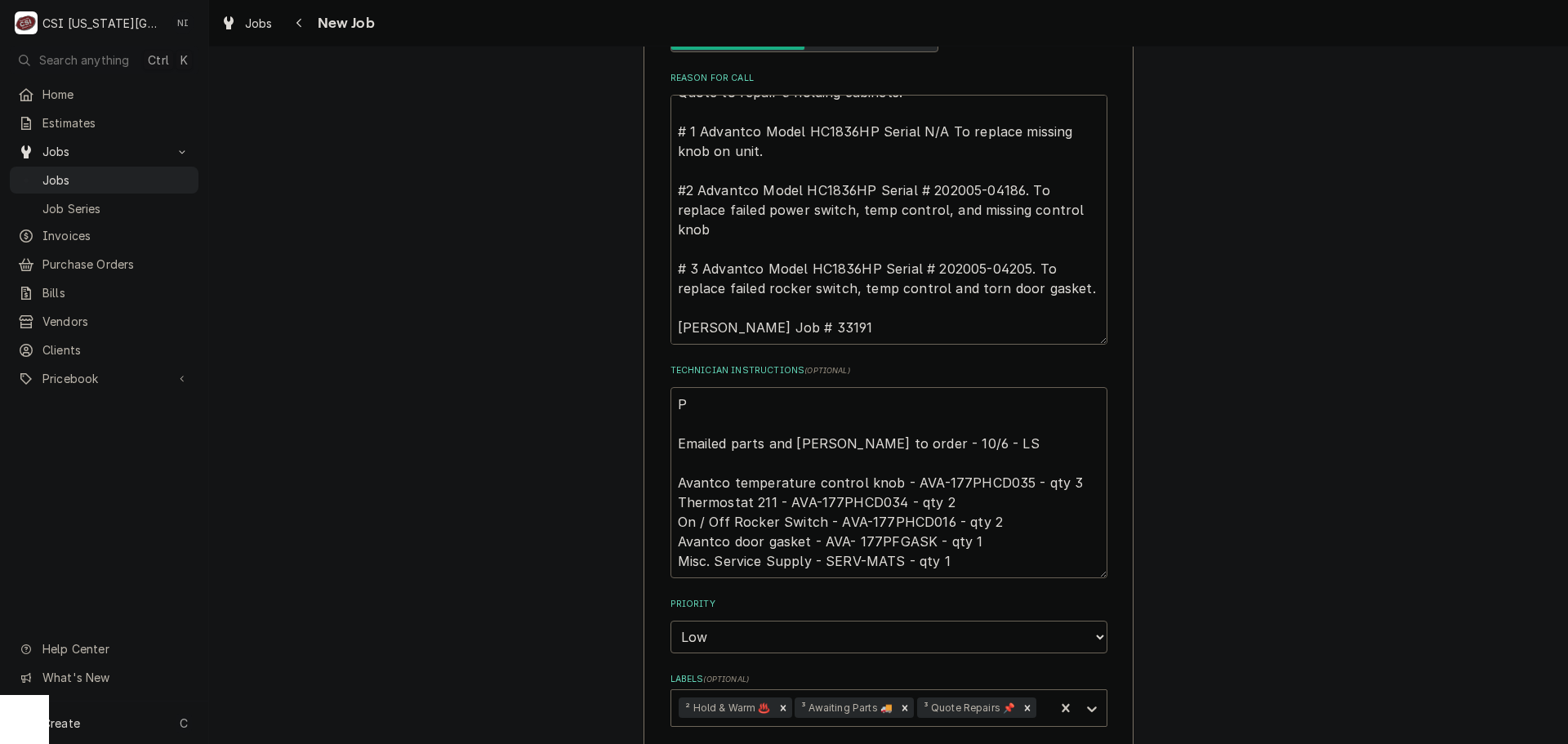
type textarea "x"
type textarea "Pa Emailed parts and Lindy to order - 10/6 - LS Avantco temperature control kno…"
type textarea "x"
type textarea "Par Emailed parts and Lindy to order - 10/6 - LS Avantco temperature control kn…"
type textarea "x"
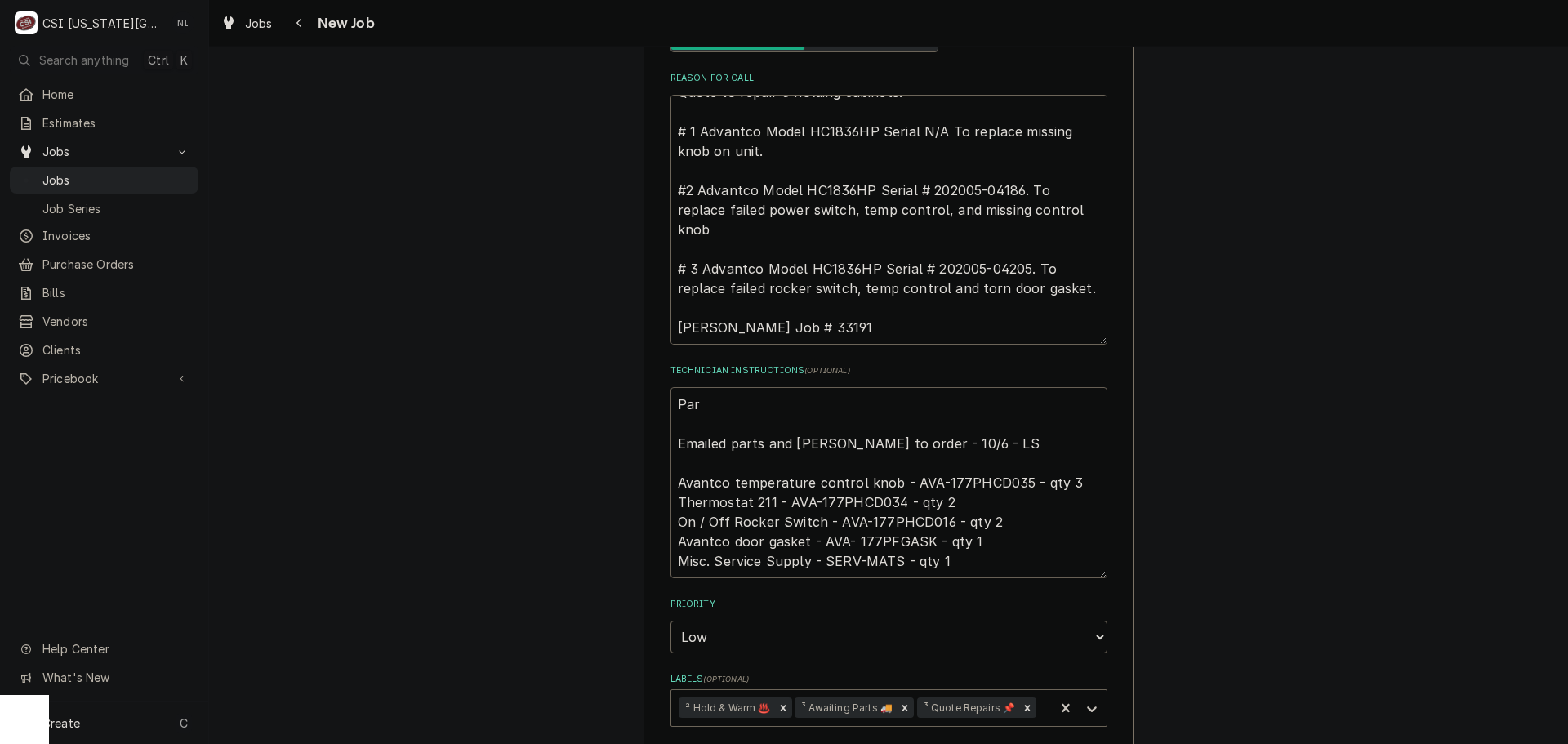
type textarea "Part Emailed parts and Lindy to order - 10/6 - LS Avantco temperature control k…"
type textarea "x"
type textarea "Parts Emailed parts and Lindy to order - 10/6 - LS Avantco temperature control …"
type textarea "x"
type textarea "Parts Emailed parts and Lindy to order - 10/6 - LS Avantco temperature control …"
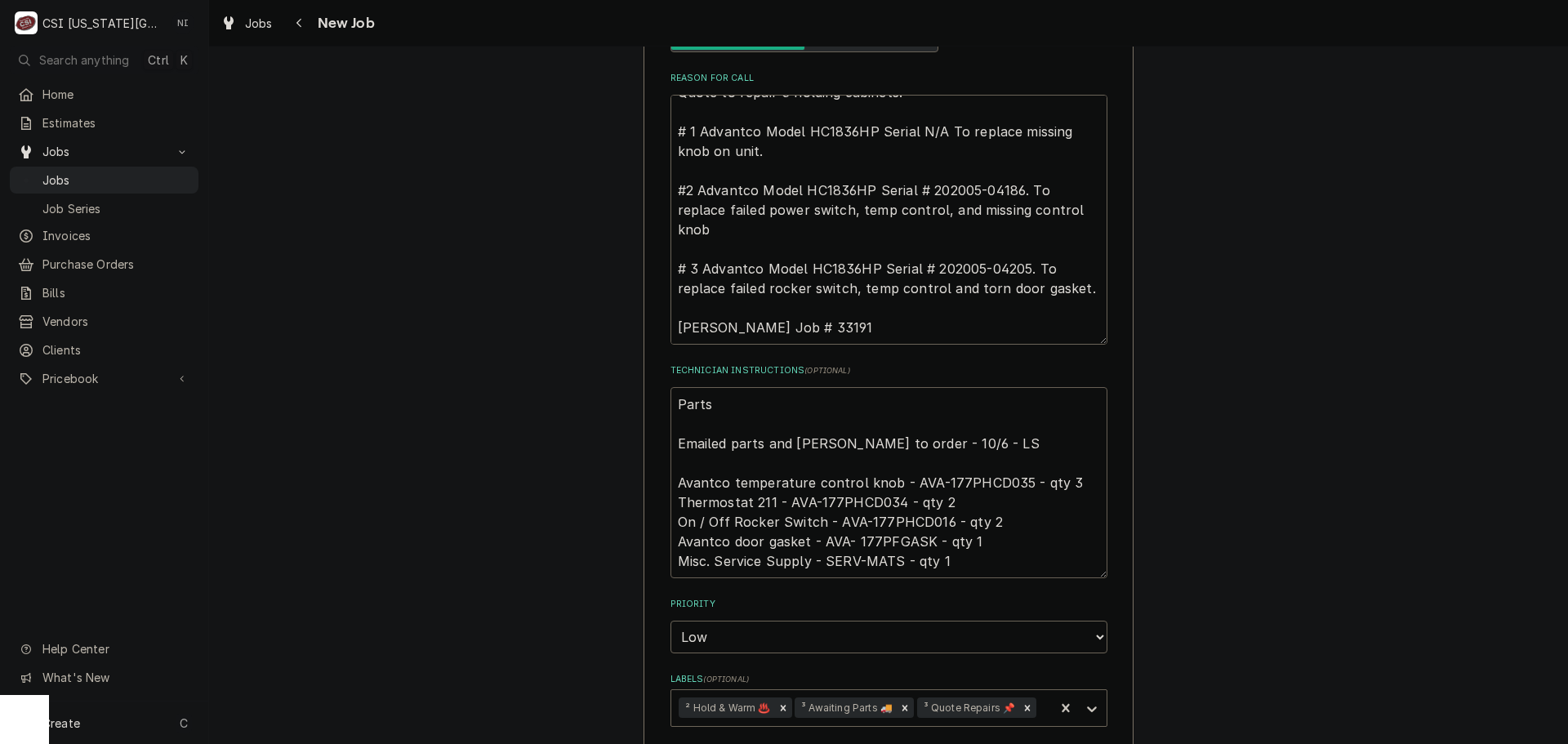
type textarea "x"
type textarea "Parts o Emailed parts and Lindy to order - 10/6 - LS Avantco temperature contro…"
type textarea "x"
type textarea "Parts or Emailed parts and Lindy to order - 10/6 - LS Avantco temperature contr…"
type textarea "x"
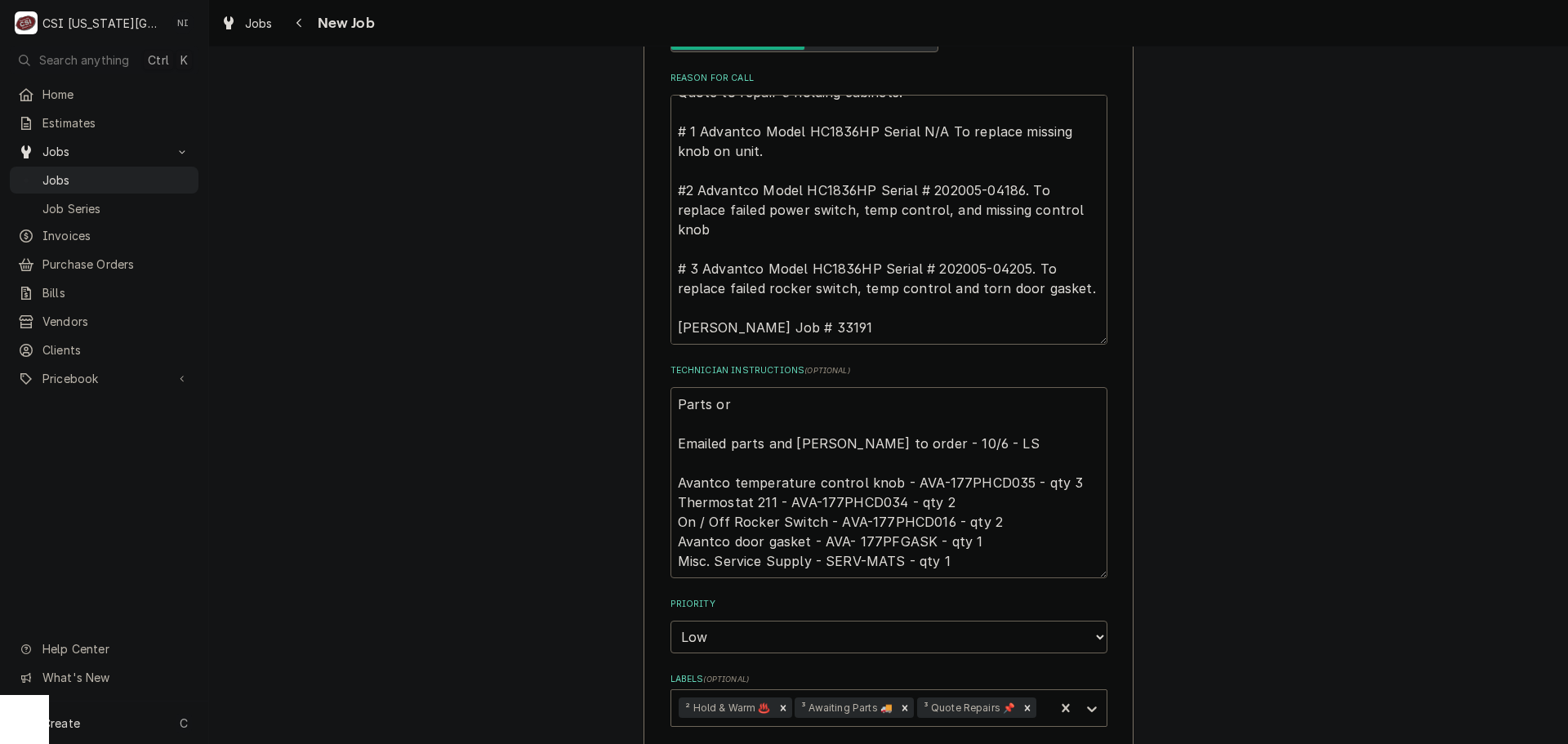
type textarea "Parts ord Emailed parts and Lindy to order - 10/6 - LS Avantco temperature cont…"
type textarea "x"
type textarea "Parts orde Emailed parts and Lindy to order - 10/6 - LS Avantco temperature con…"
type textarea "x"
type textarea "Parts order Emailed parts and Lindy to order - 10/6 - LS Avantco temperature co…"
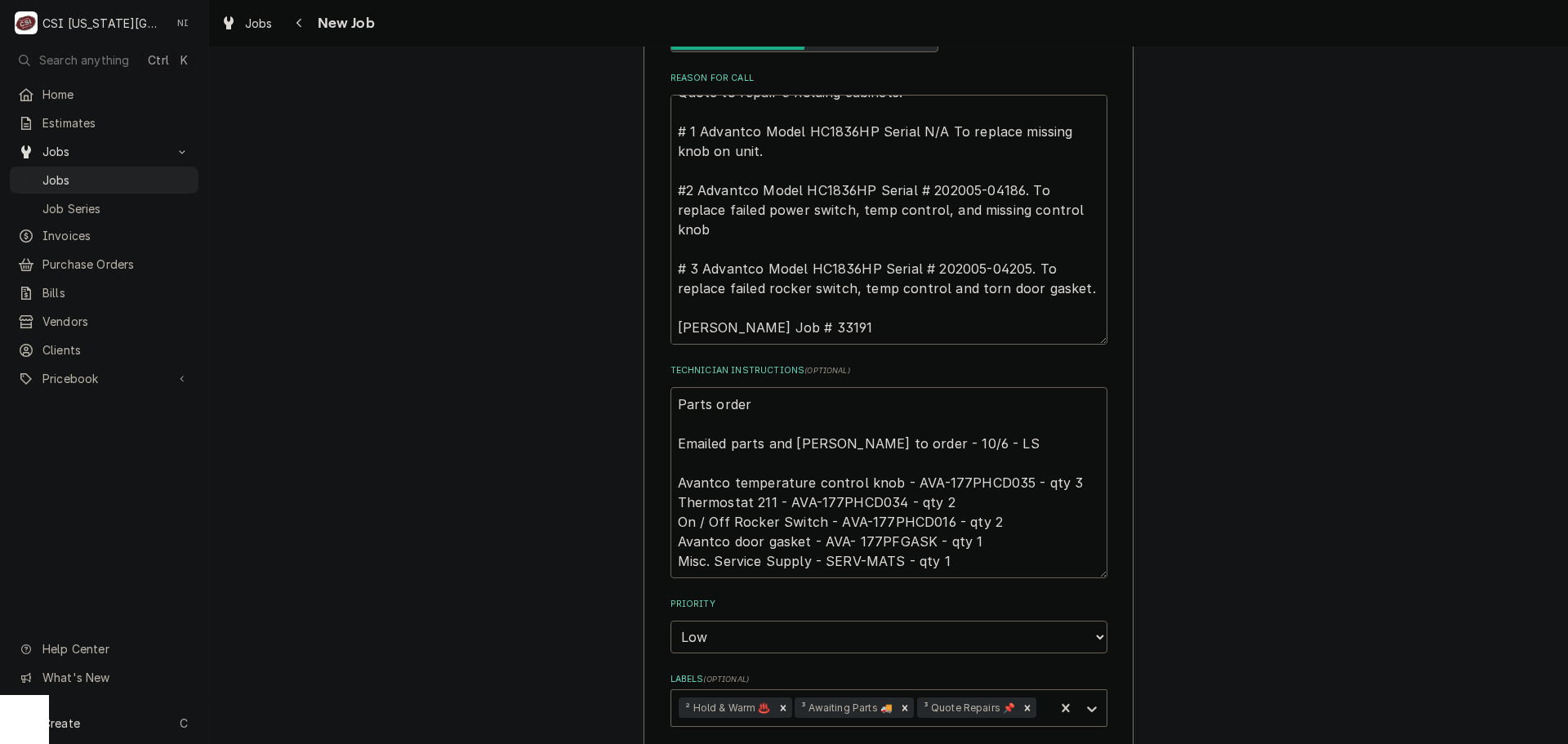
type textarea "x"
type textarea "Parts ordere Emailed parts and Lindy to order - 10/6 - LS Avantco temperature c…"
type textarea "x"
type textarea "Parts ordered Emailed parts and Lindy to order - 10/6 - LS Avantco temperature …"
type textarea "x"
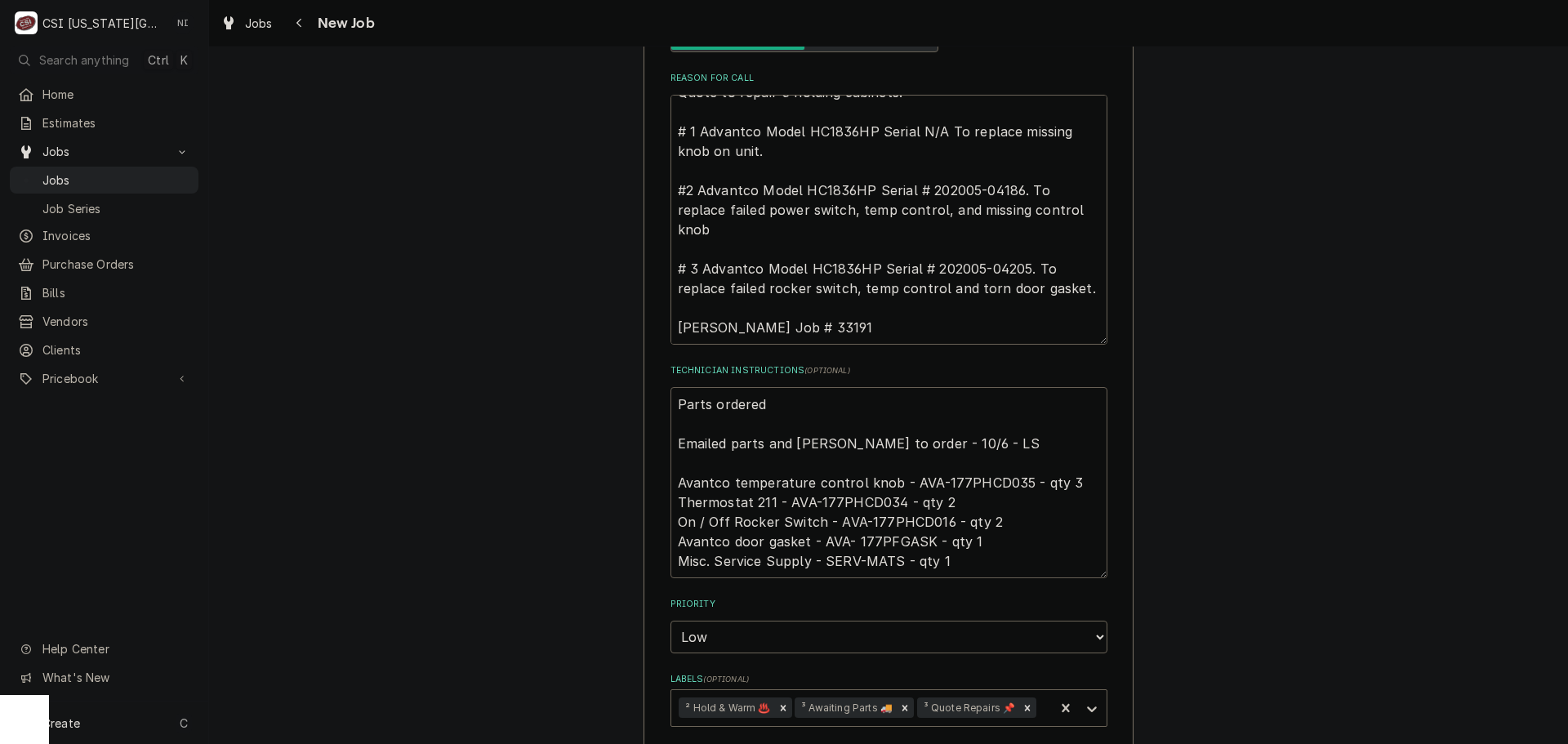
type textarea "Parts ordered n Emailed parts and Lindy to order - 10/6 - LS Avantco temperatur…"
type textarea "x"
type textarea "Parts ordered no Emailed parts and Lindy to order - 10/6 - LS Avantco temperatu…"
type textarea "x"
type textarea "Parts ordered no P Emailed parts and Lindy to order - 10/6 - LS Avantco tempera…"
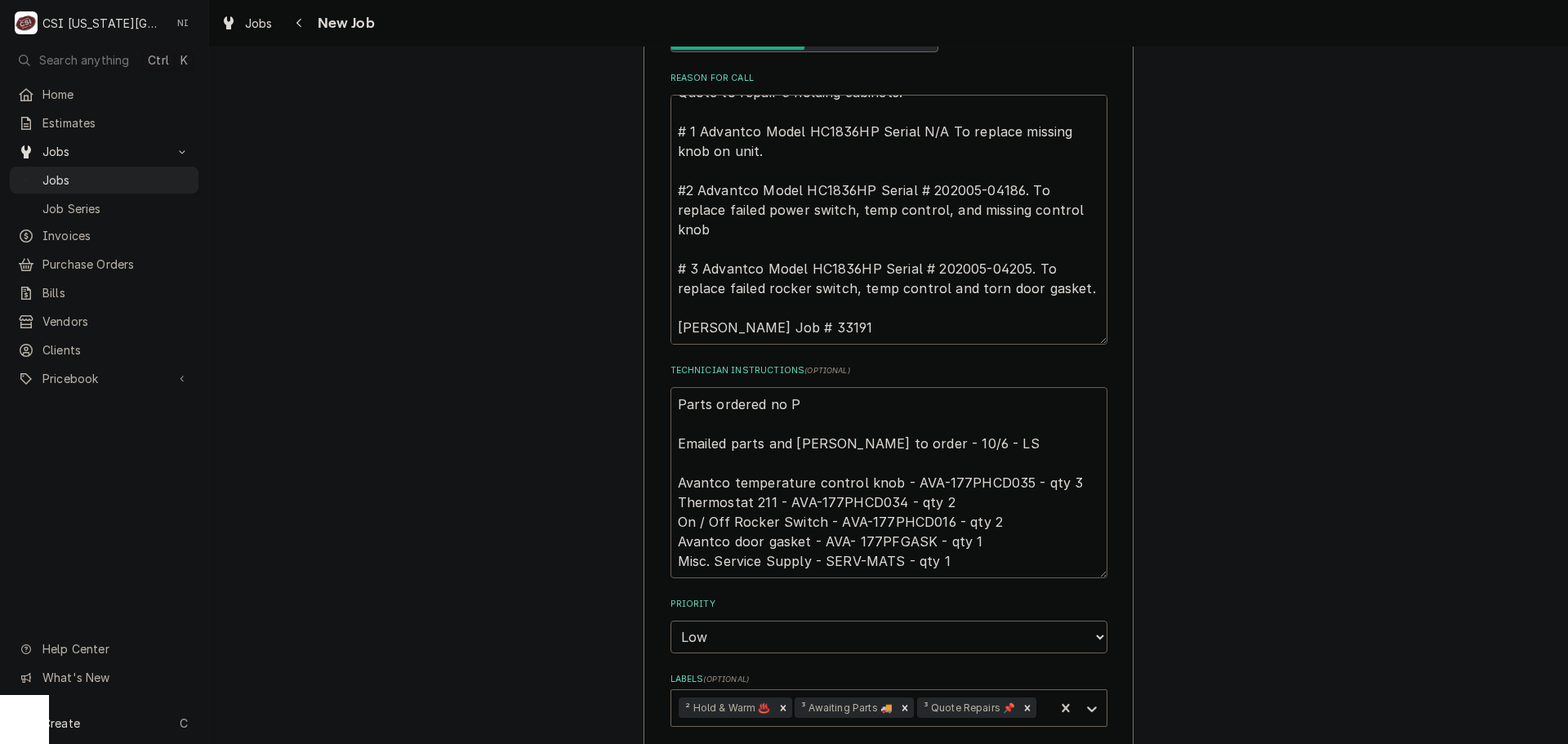
type textarea "x"
type textarea "Parts ordered no Po Emailed parts and Lindy to order - 10/6 - LS Avantco temper…"
type textarea "x"
type textarea "Parts ordered no Po Emailed parts and Lindy to order - 10/6 - LS Avantco temper…"
type textarea "x"
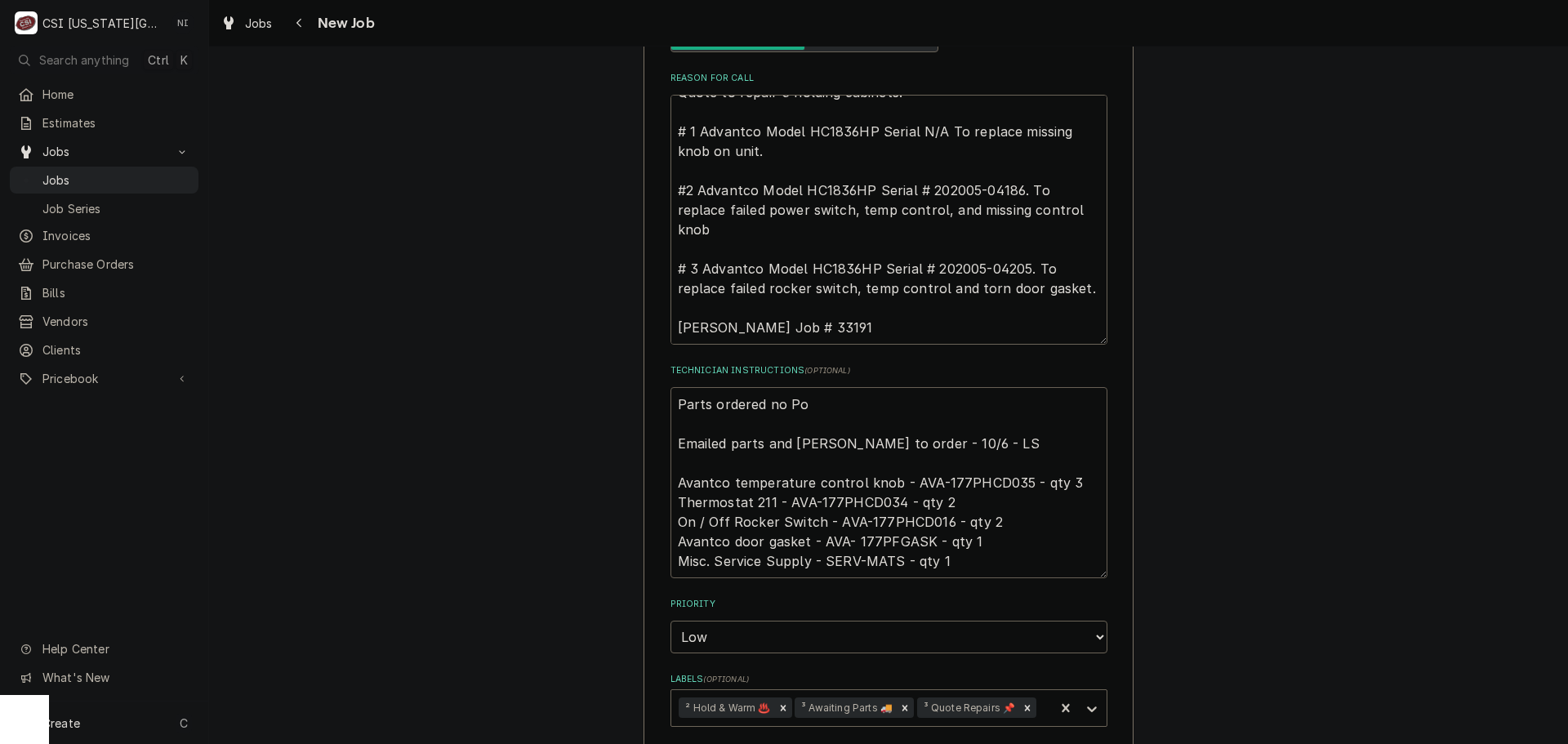
type textarea "Parts ordered no Po Emailed parts and Lindy to order - 10/6 - LS Avantco temper…"
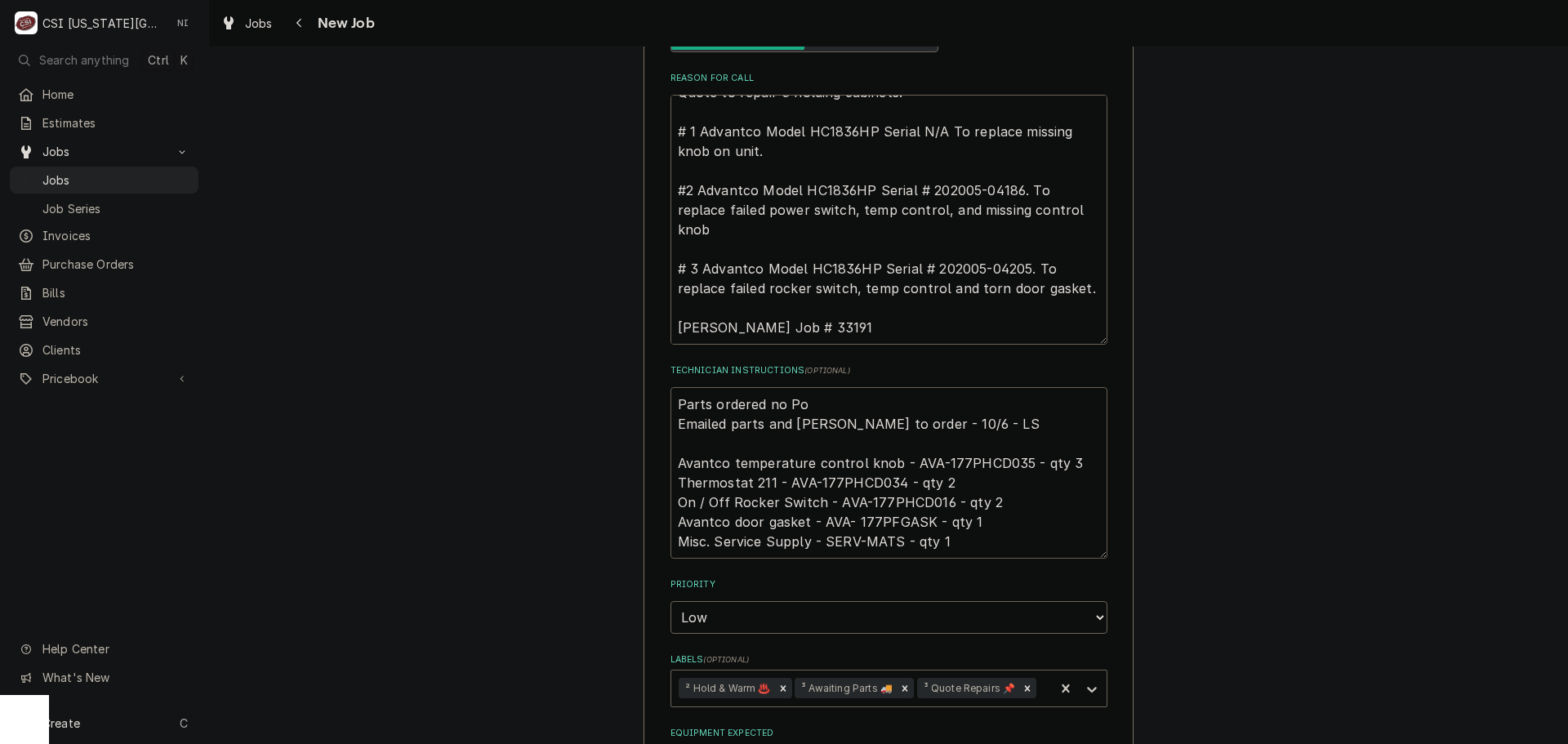
type textarea "x"
type textarea "Parts ordered no Po Emailed parts and Lindy to order - 10/6 - LS Avantco temper…"
type textarea "x"
type textarea "Parts ordered no P Emailed parts and Lindy to order - 10/6 - LS Avantco tempera…"
type textarea "x"
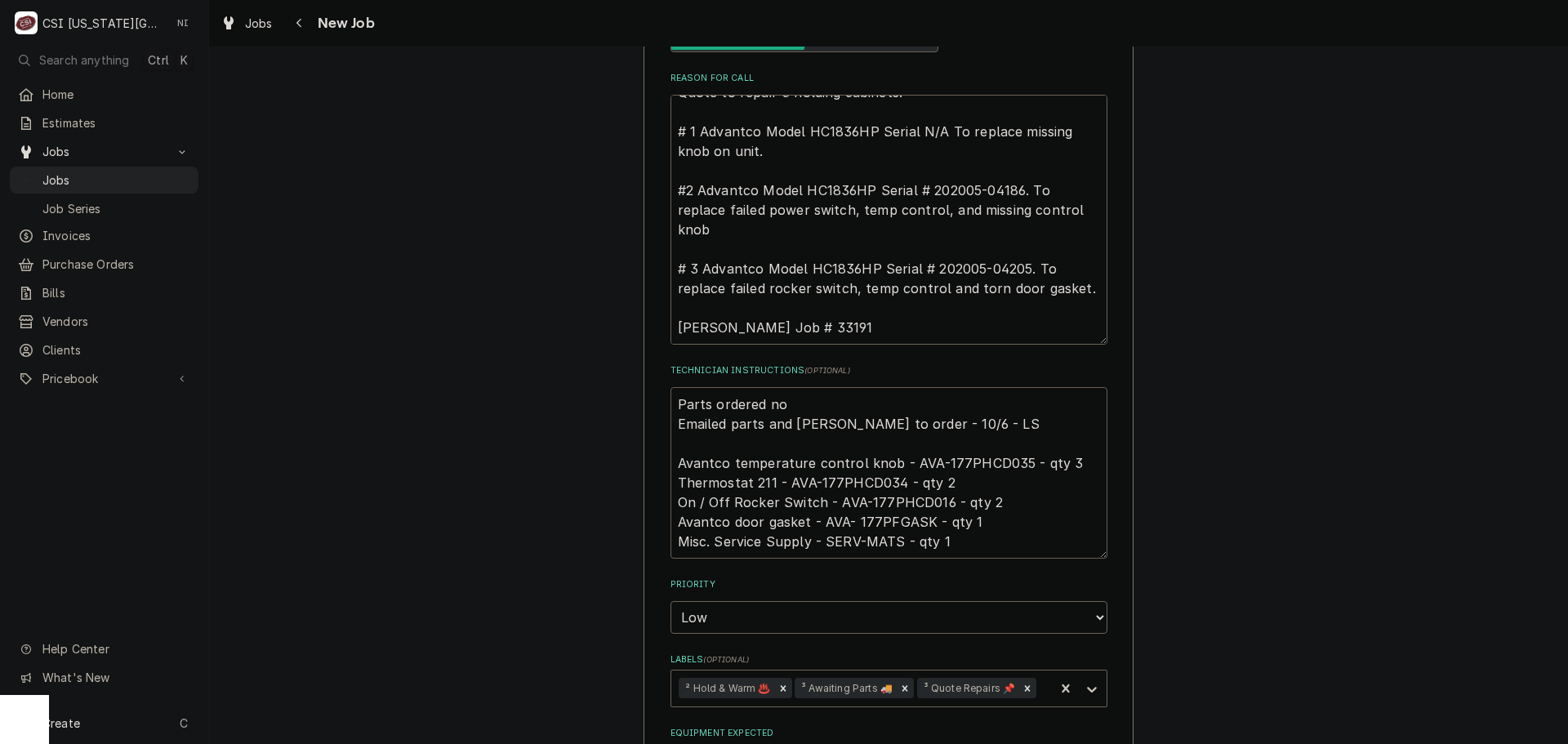
type textarea "Parts ordered no = Emailed parts and Lindy to order - 10/6 - LS Avantco tempera…"
type textarea "x"
type textarea "Parts ordered no == Emailed parts and Lindy to order - 10/6 - LS Avantco temper…"
type textarea "x"
type textarea "Parts ordered no === Emailed parts and Lindy to order - 10/6 - LS Avantco tempe…"
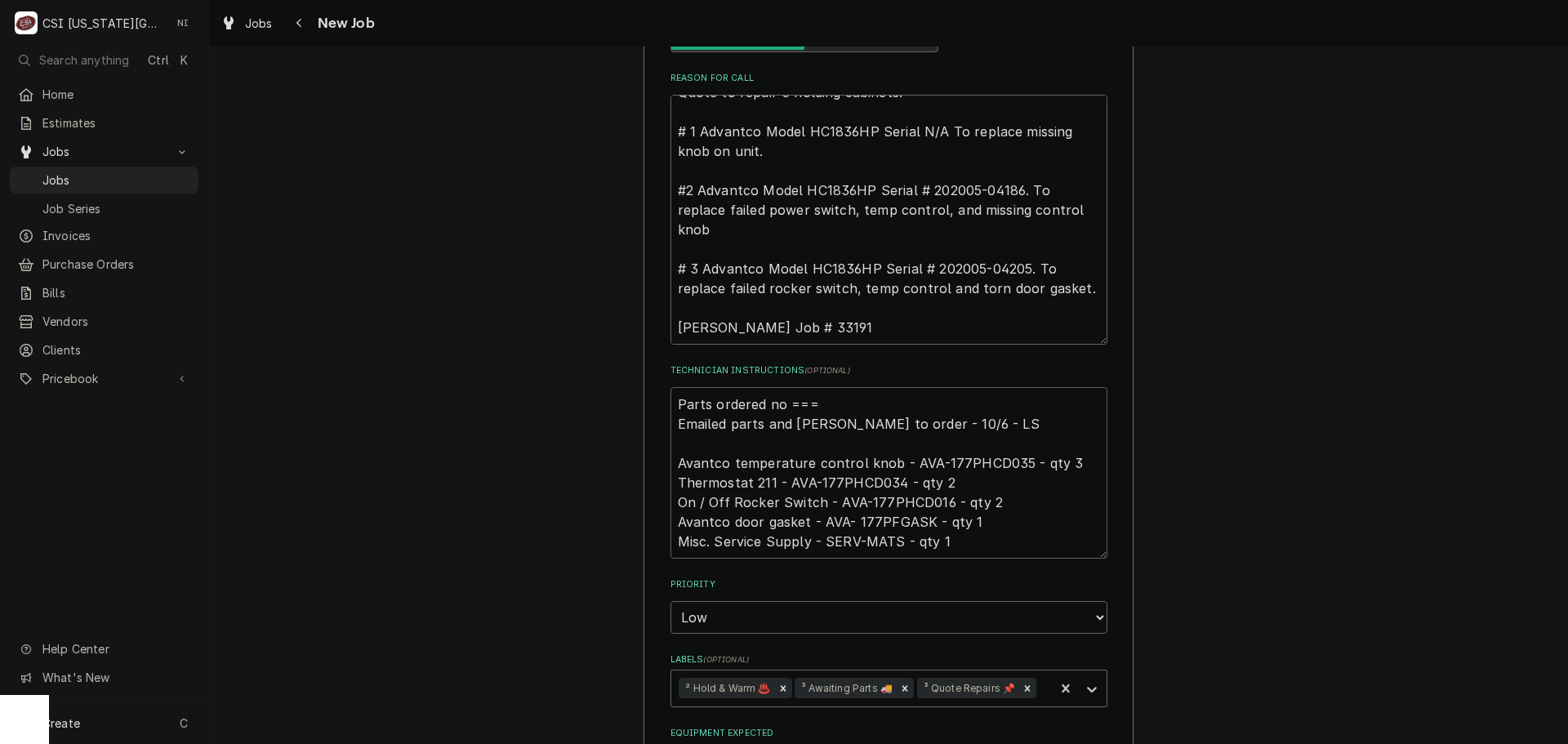
type textarea "x"
type textarea "Parts ordered no == Emailed parts and Lindy to order - 10/6 - LS Avantco temper…"
type textarea "x"
type textarea "Parts ordered no = Emailed parts and Lindy to order - 10/6 - LS Avantco tempera…"
type textarea "x"
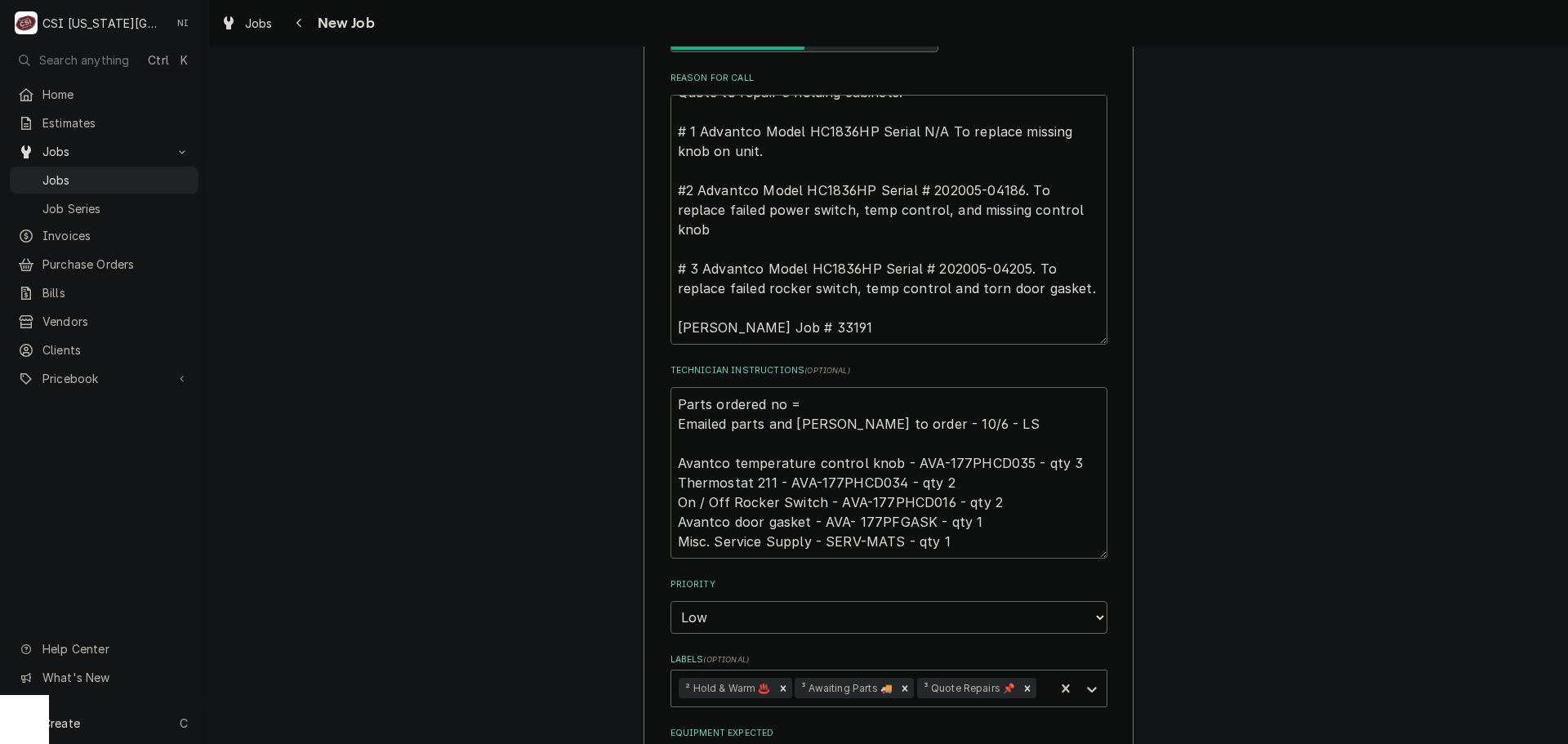
type textarea "Parts ordered no Emailed parts and Lindy to order - 10/6 - LS Avantco temperatu…"
type textarea "x"
type textarea "Parts ordered no Emailed parts and Lindy to order - 10/6 - LS Avantco temperatu…"
type textarea "x"
type textarea "Parts ordered n Emailed parts and Lindy to order - 10/6 - LS Avantco temperatur…"
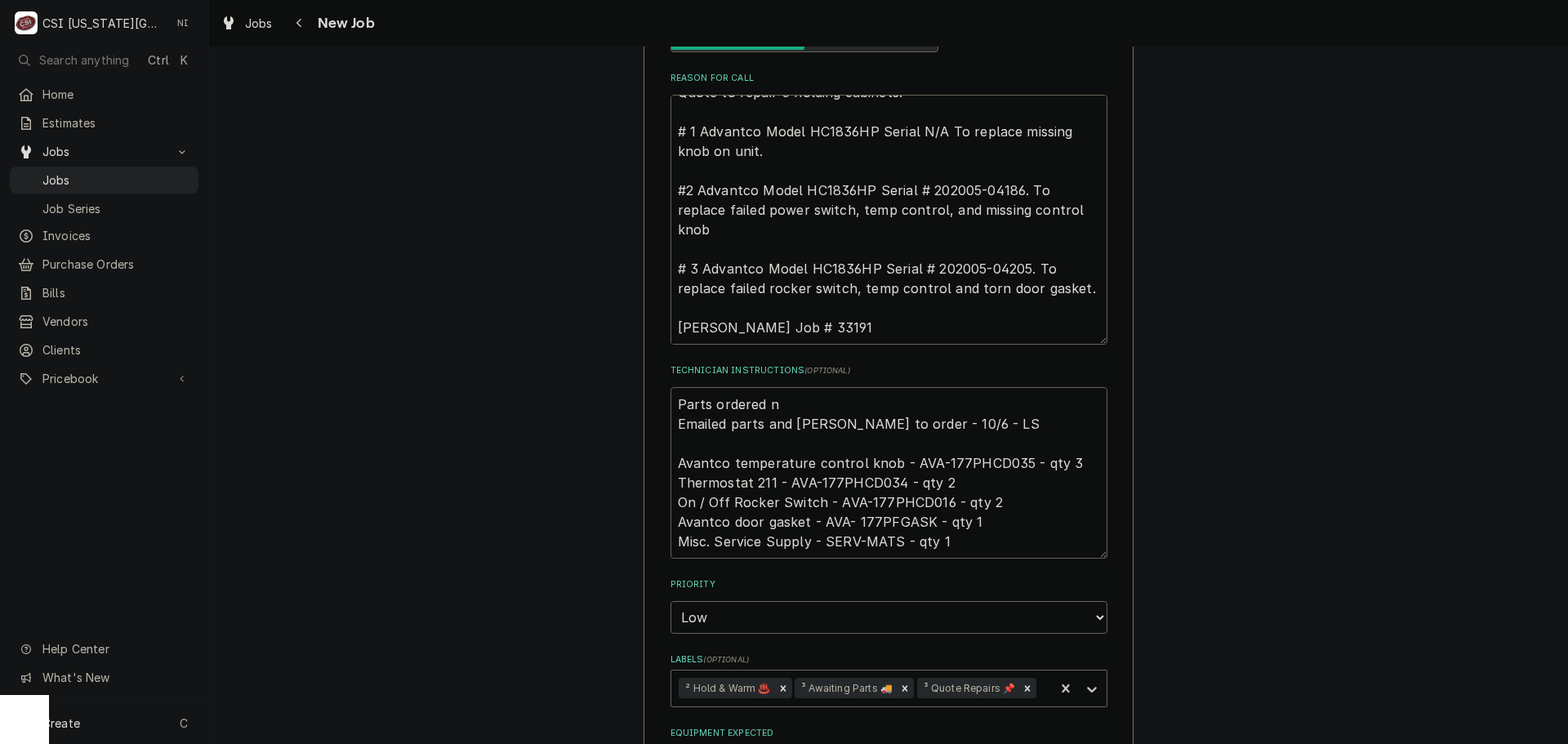
type textarea "x"
type textarea "Parts ordered Emailed parts and Lindy to order - 10/6 - LS Avantco temperature …"
type textarea "x"
type textarea "Parts ordered o Emailed parts and Lindy to order - 10/6 - LS Avantco temperatur…"
type textarea "x"
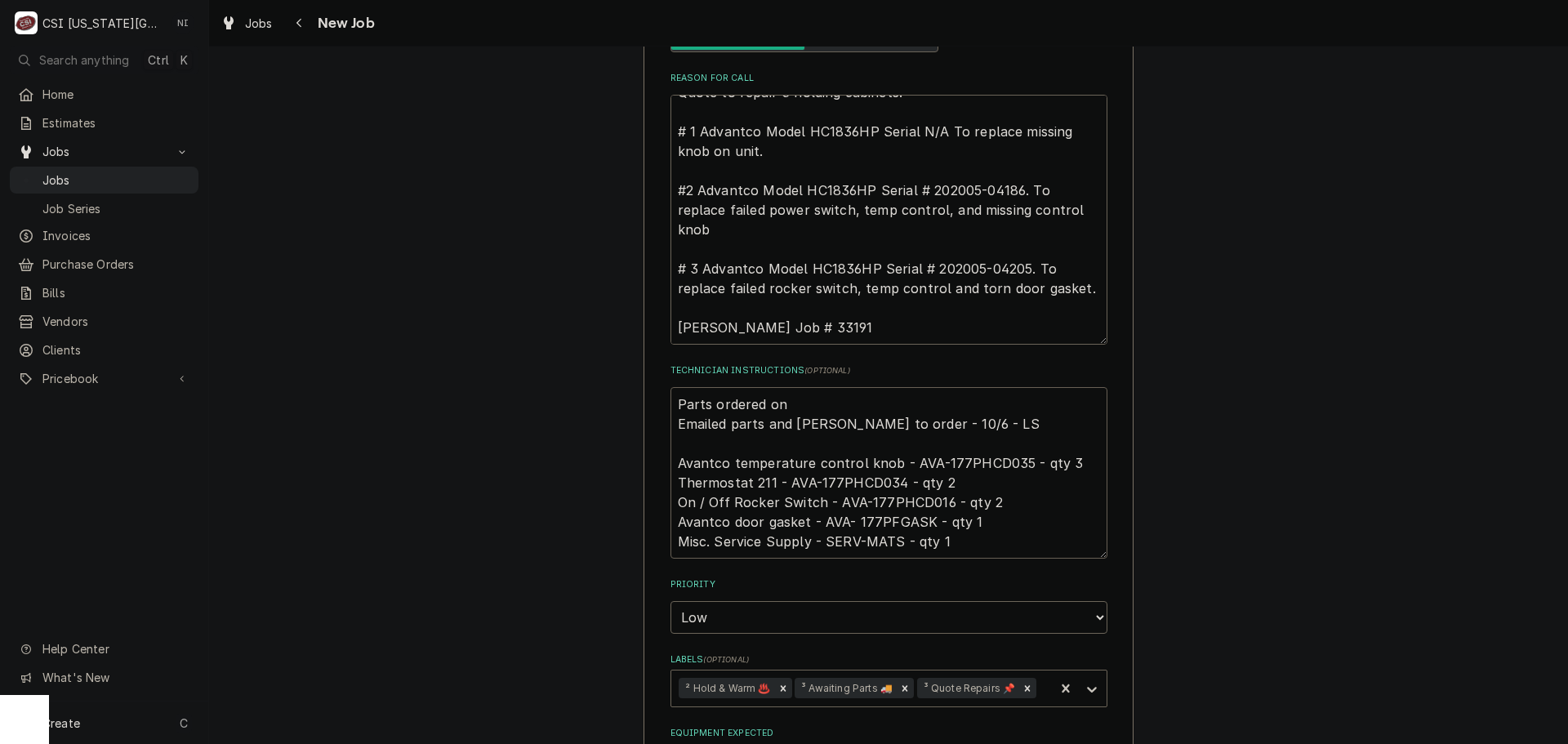
type textarea "Parts ordered on Emailed parts and Lindy to order - 10/6 - LS Avantco temperatu…"
type textarea "x"
type textarea "Parts ordered on P Emailed parts and Lindy to order - 10/6 - LS Avantco tempera…"
type textarea "x"
type textarea "Parts ordered on Po Emailed parts and Lindy to order - 10/6 - LS Avantco temper…"
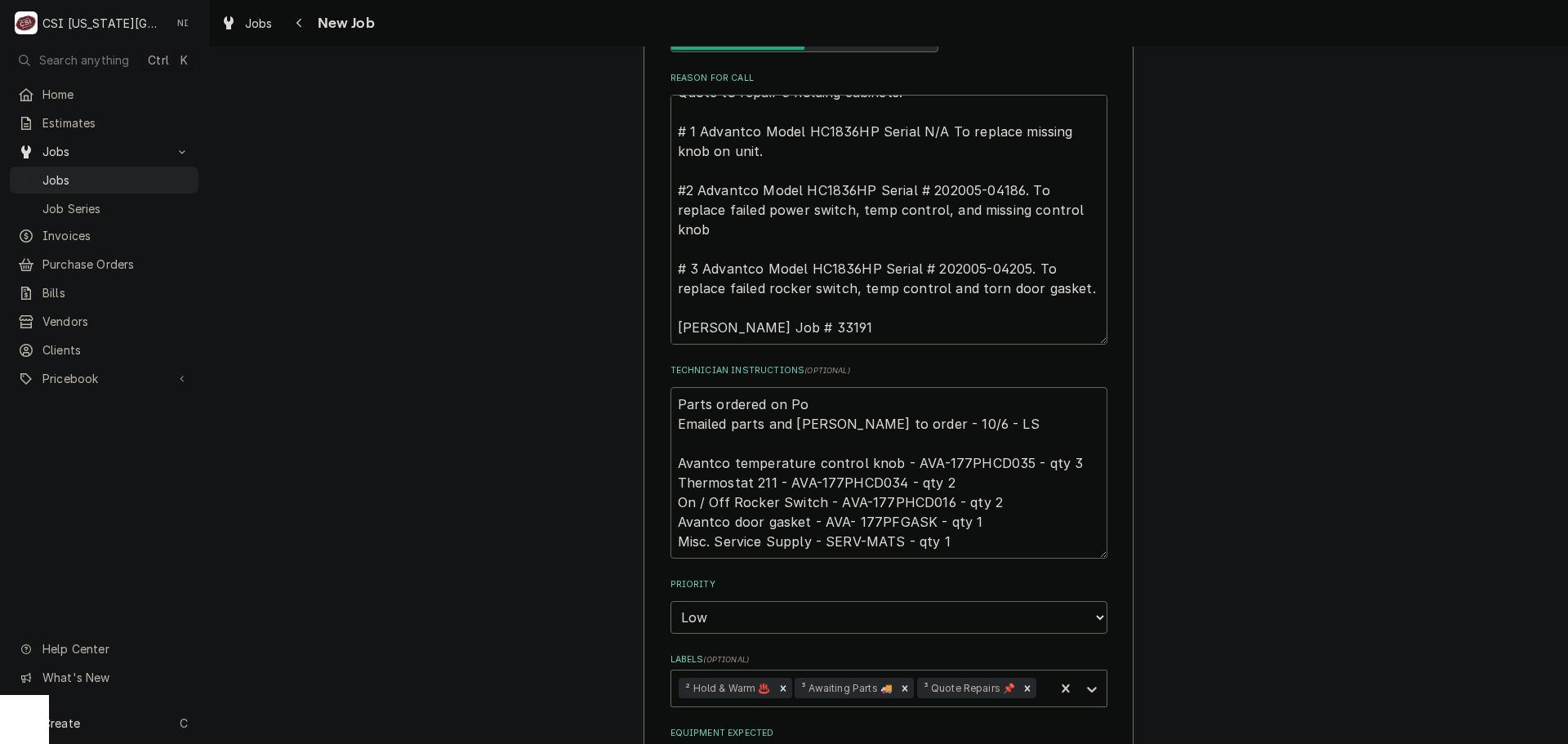
type textarea "x"
type textarea "Parts ordered on Po 3 Emailed parts and Lindy to order - 10/6 - LS Avantco temp…"
type textarea "x"
type textarea "Parts ordered on Po 30 Emailed parts and Lindy to order - 10/6 - LS Avantco tem…"
type textarea "x"
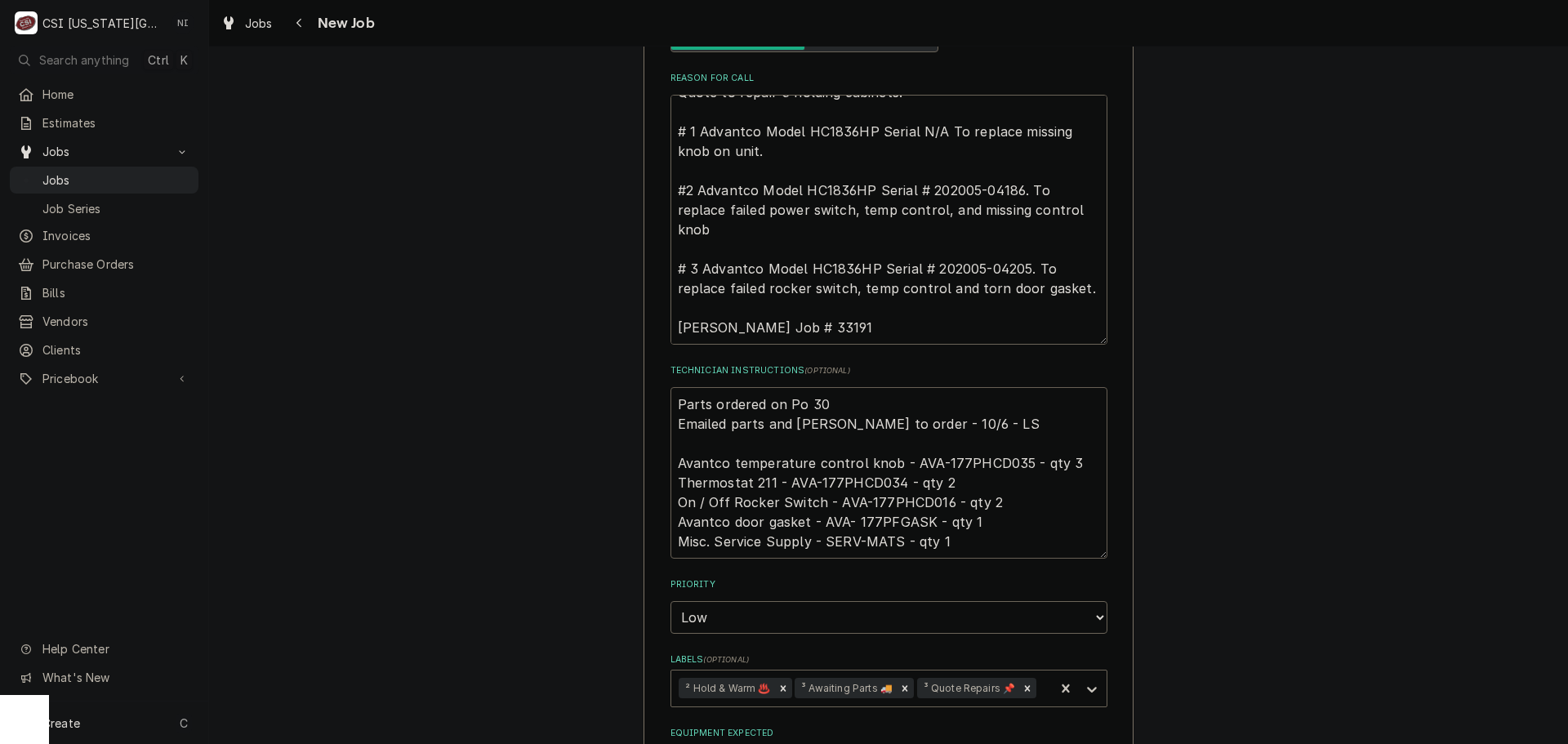
type textarea "Parts ordered on Po 301 Emailed parts and Lindy to order - 10/6 - LS Avantco te…"
type textarea "x"
type textarea "Parts ordered on Po 3017 Emailed parts and Lindy to order - 10/6 - LS Avantco t…"
type textarea "x"
type textarea "Parts ordered on Po 30171 Emailed parts and Lindy to order - 10/6 - LS Avantco …"
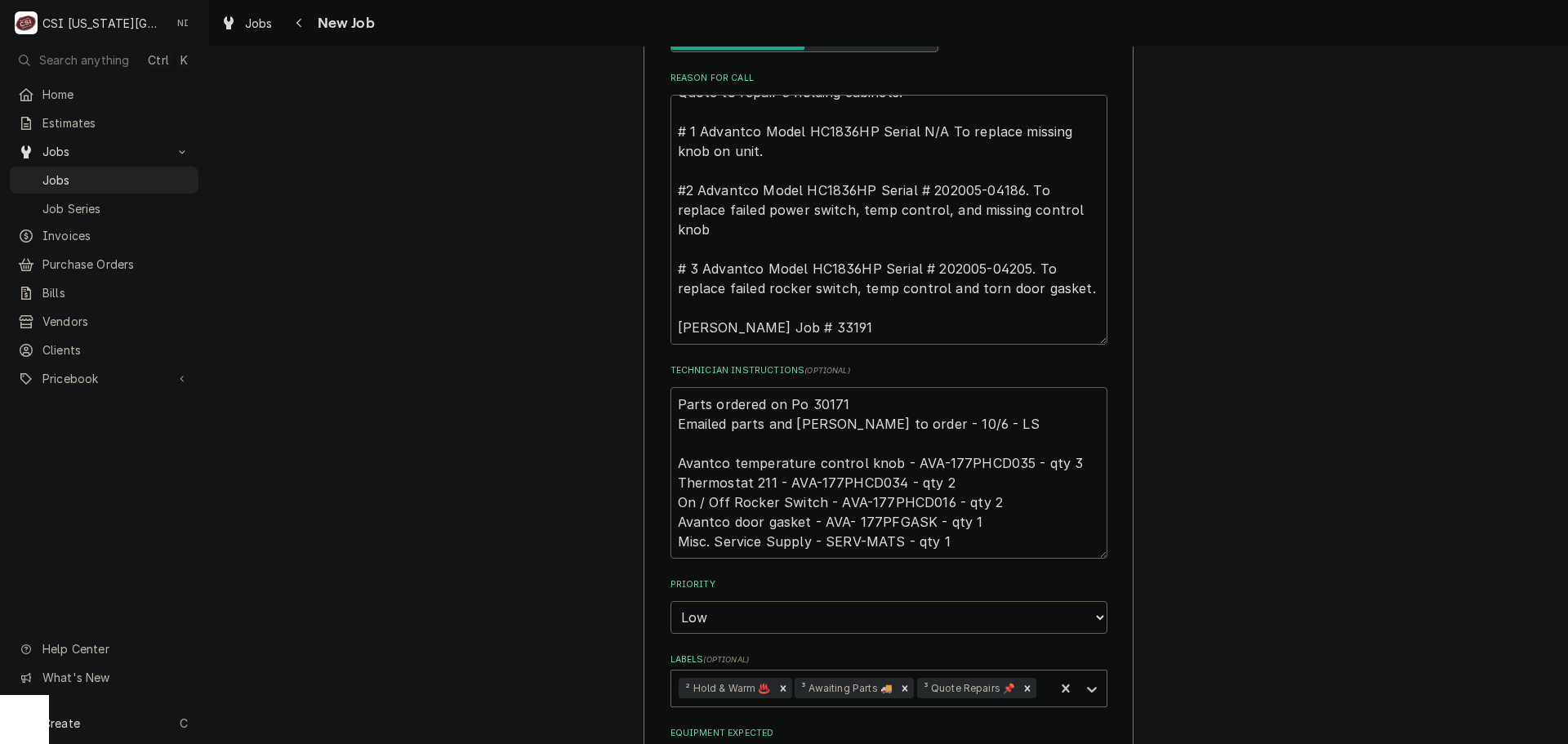
type textarea "x"
type textarea "Parts ordered on Po 301714 Emailed parts and Lindy to order - 10/6 - LS Avantco…"
type textarea "x"
type textarea "Parts ordered on Po 301714 Emailed parts and Lindy to order - 10/6 - LS Avantco…"
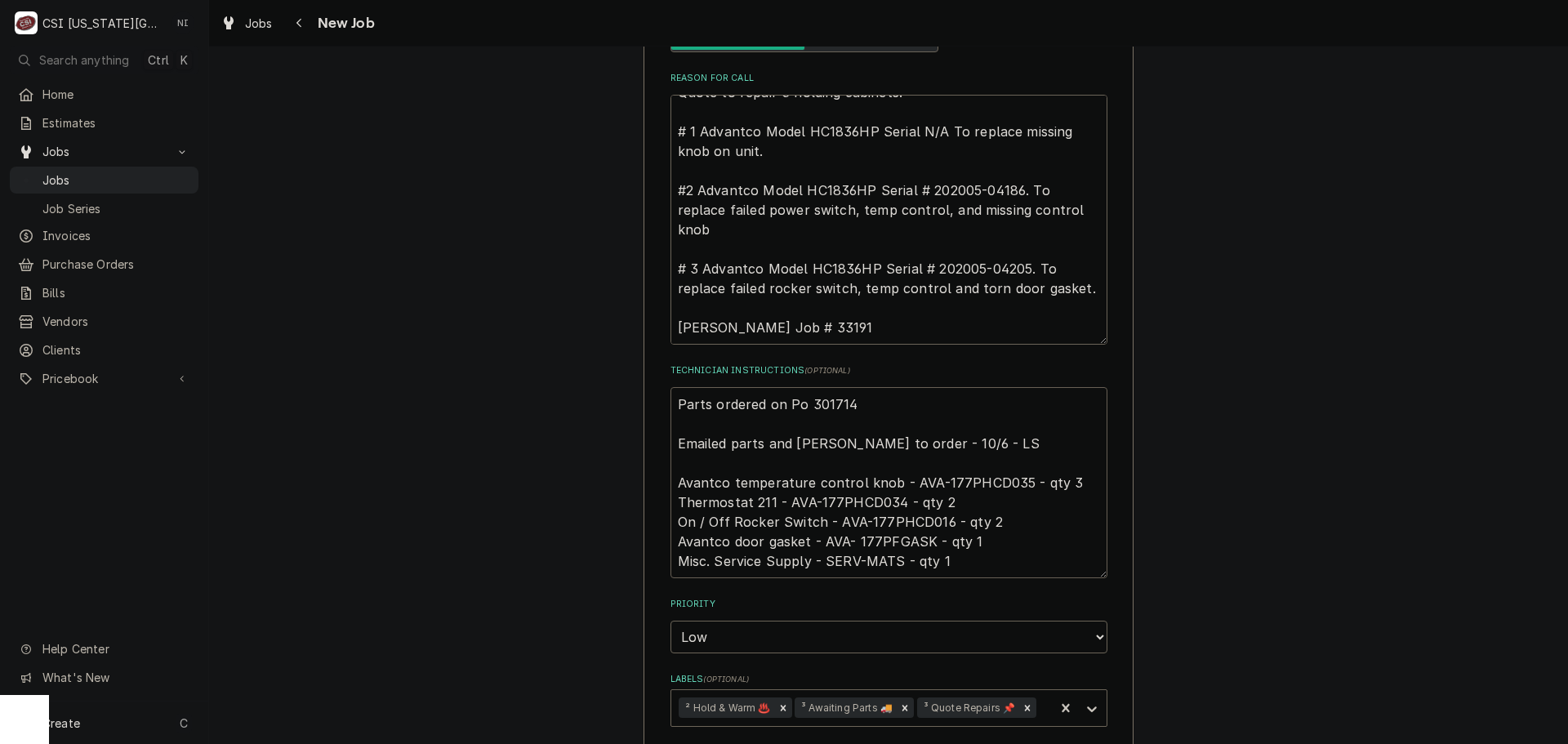
type textarea "x"
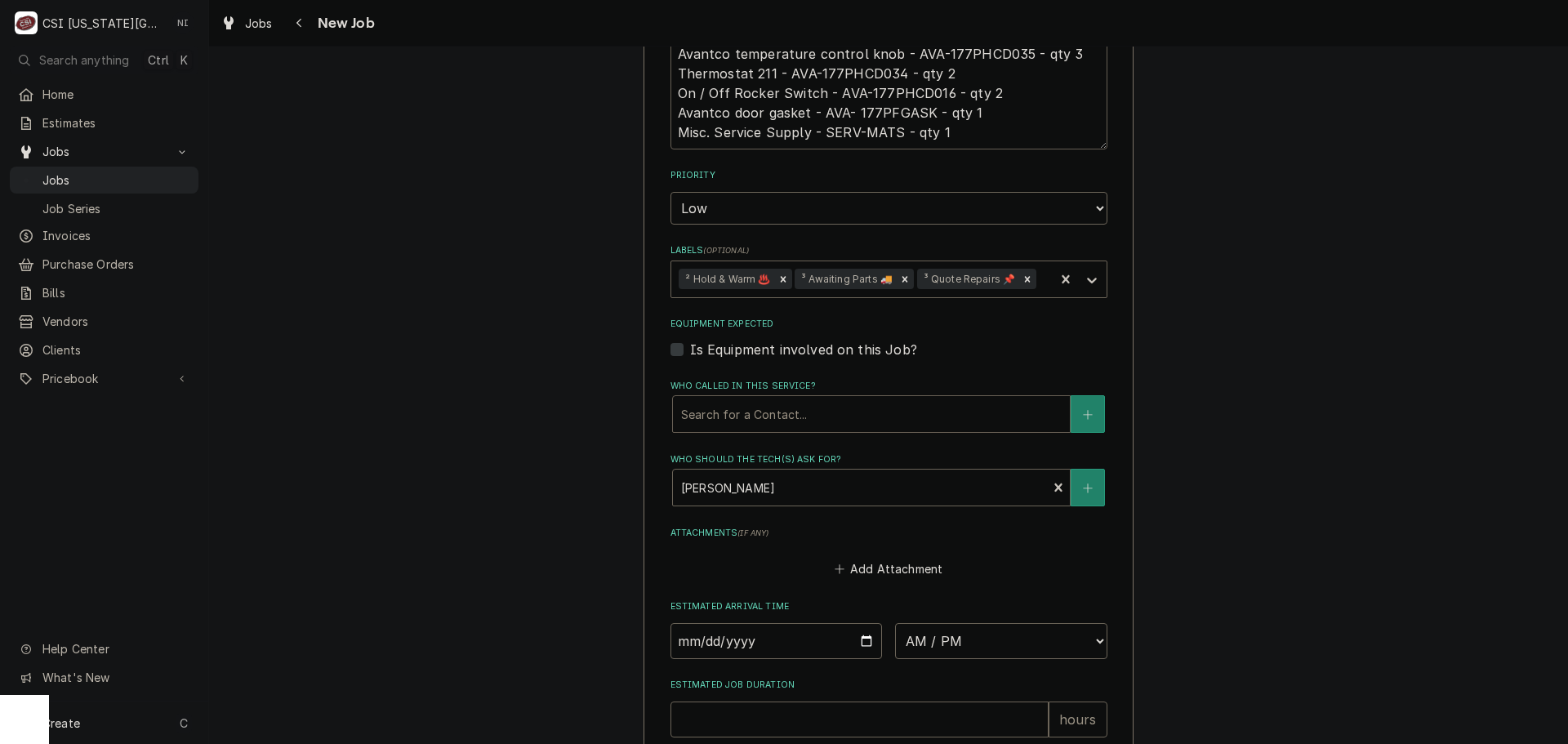
scroll to position [1006, 0]
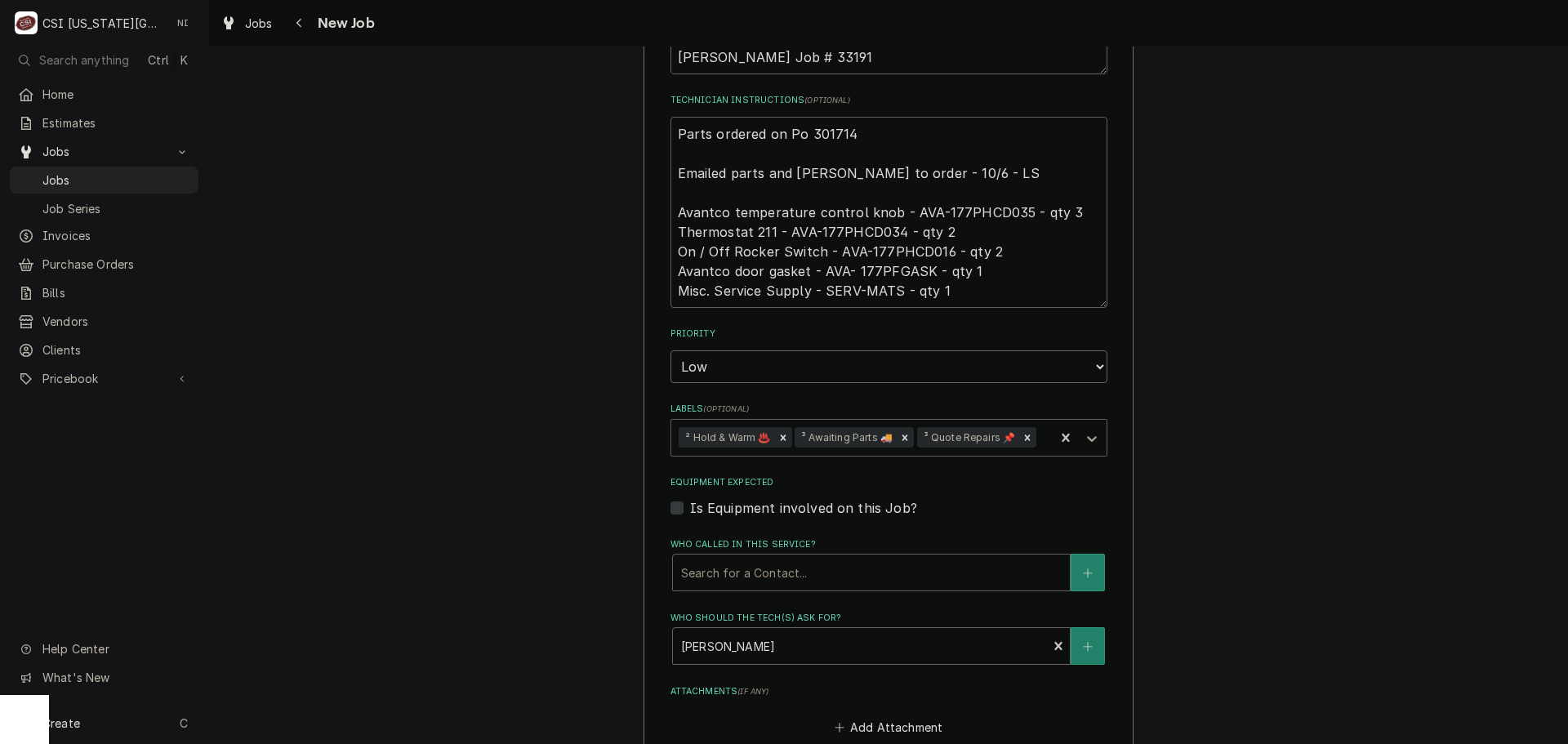
type textarea "Parts ordered on Po 301714 Emailed parts and Lindy to order - 10/6 - LS Avantco…"
click at [1093, 436] on icon "Labels" at bounding box center [1091, 438] width 16 height 16
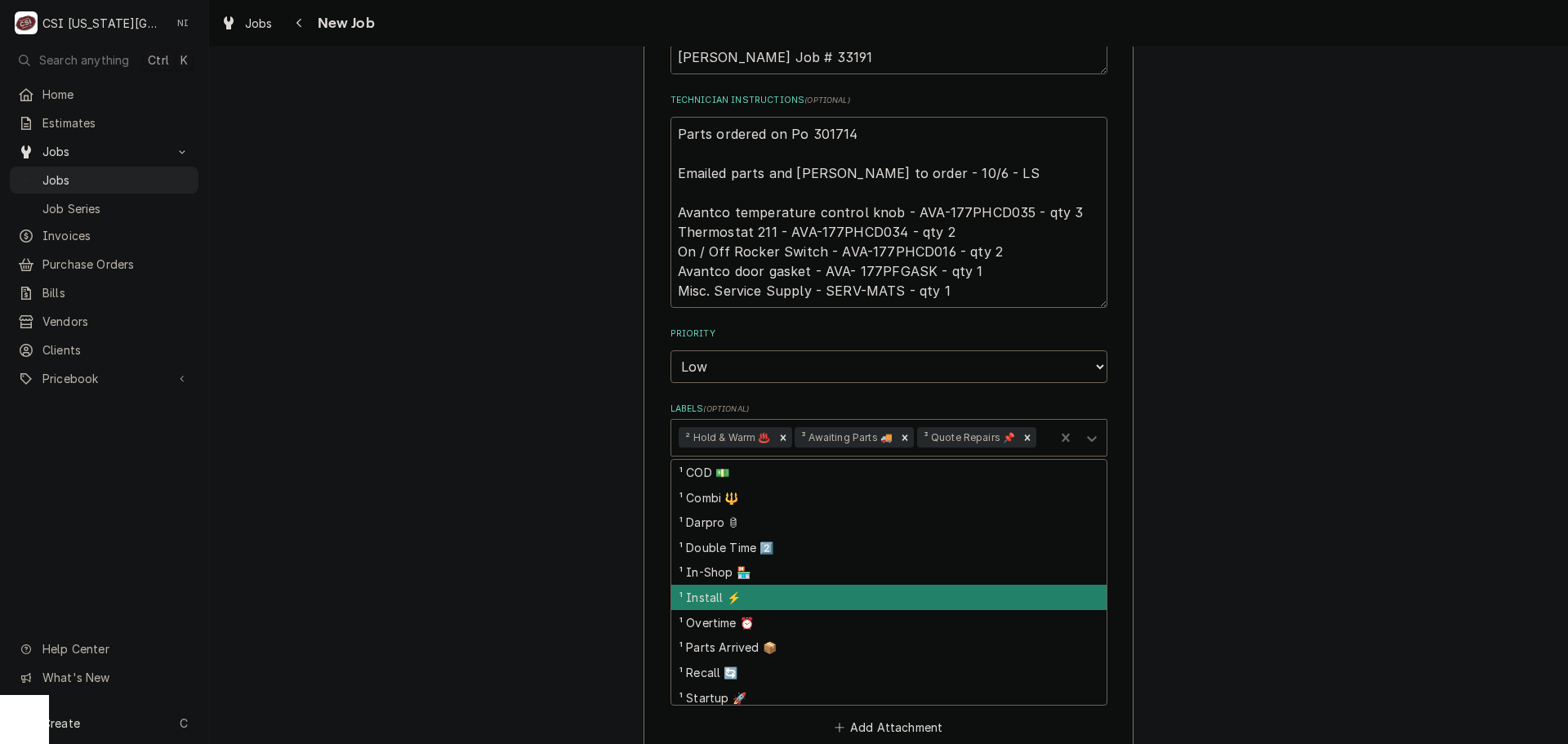
click at [1353, 484] on div "Use the fields below to edit this job: Client Details Client PEMBROKE HILL WORN…" at bounding box center [888, 105] width 1359 height 2095
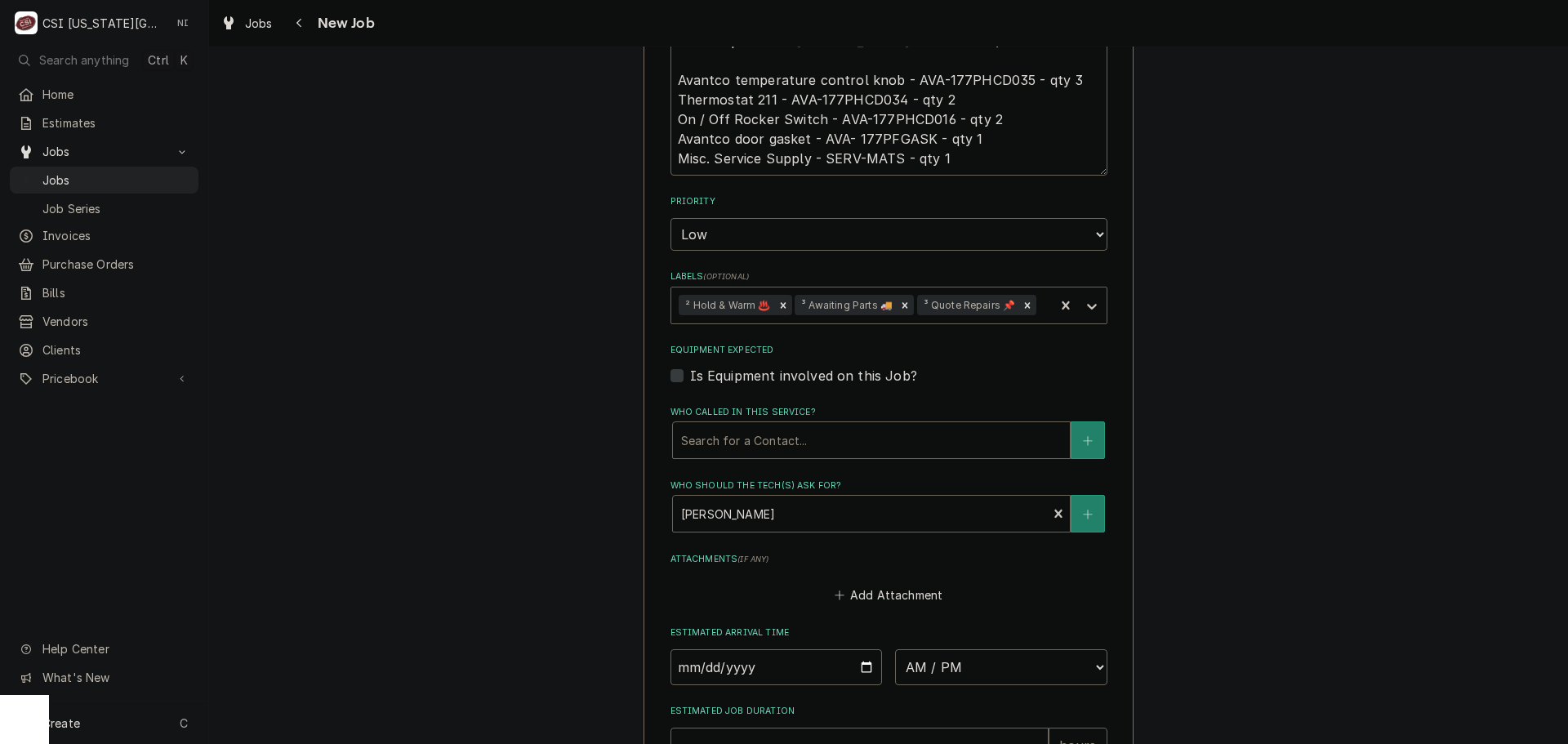
scroll to position [1414, 0]
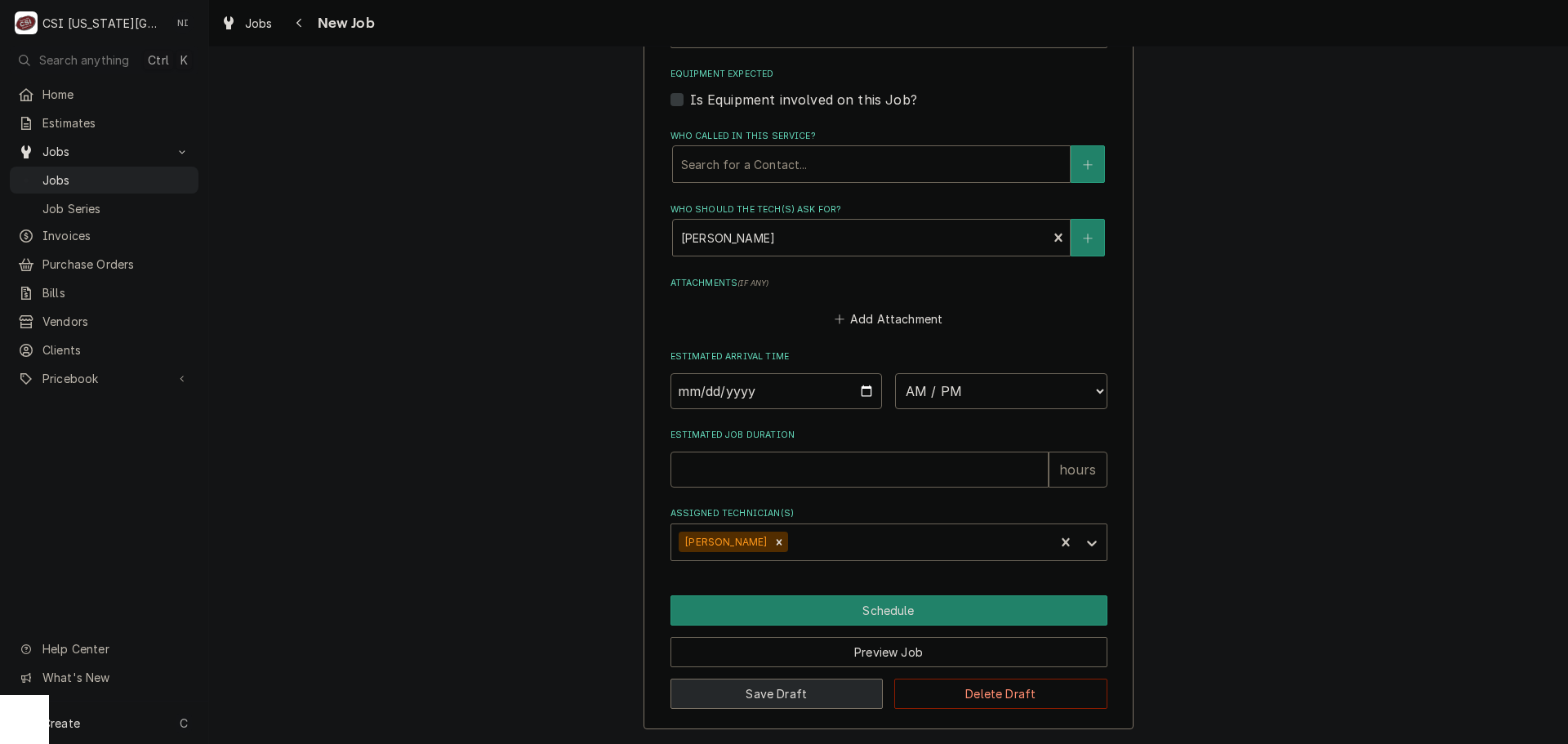
click at [746, 694] on button "Save Draft" at bounding box center [777, 694] width 213 height 30
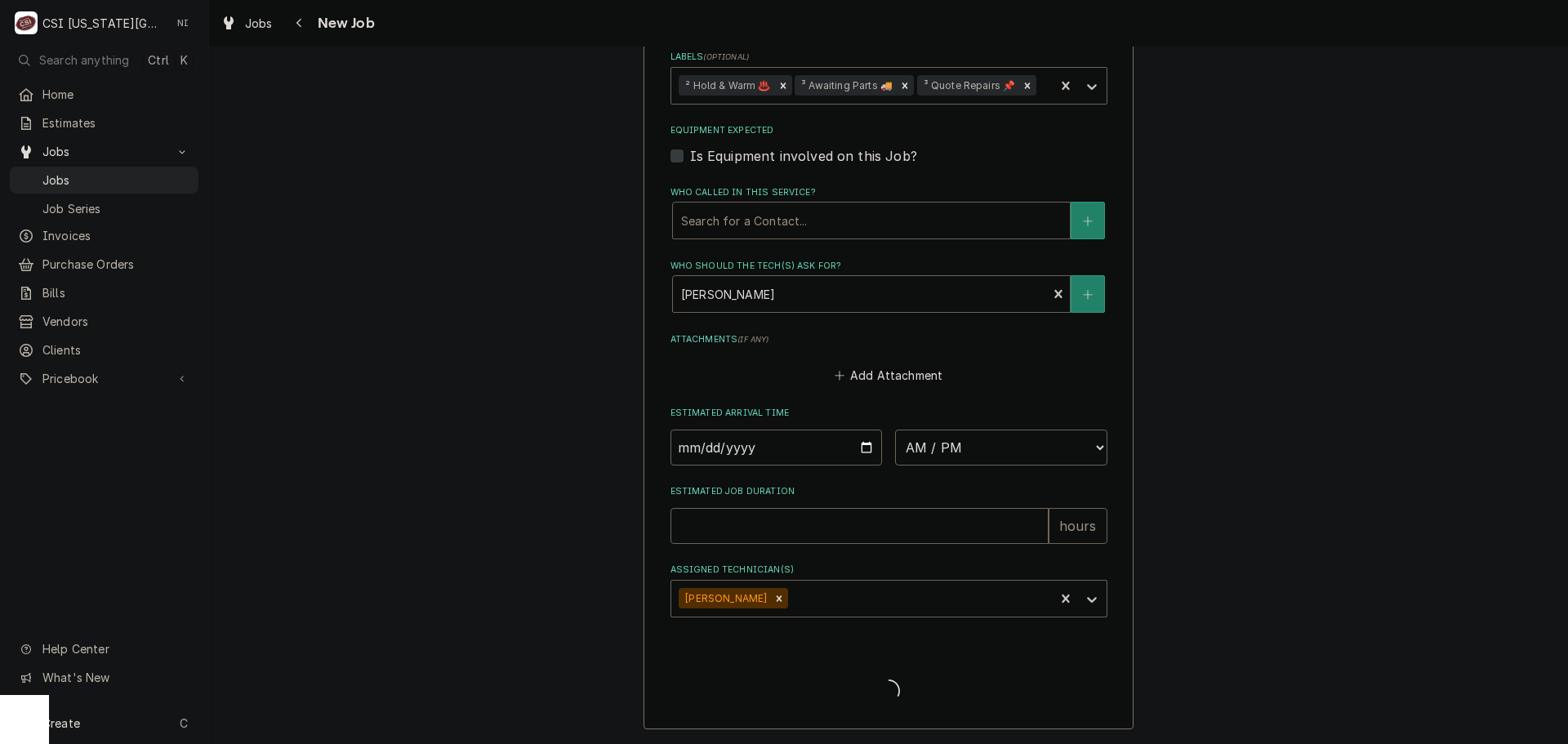
scroll to position [1358, 0]
type textarea "x"
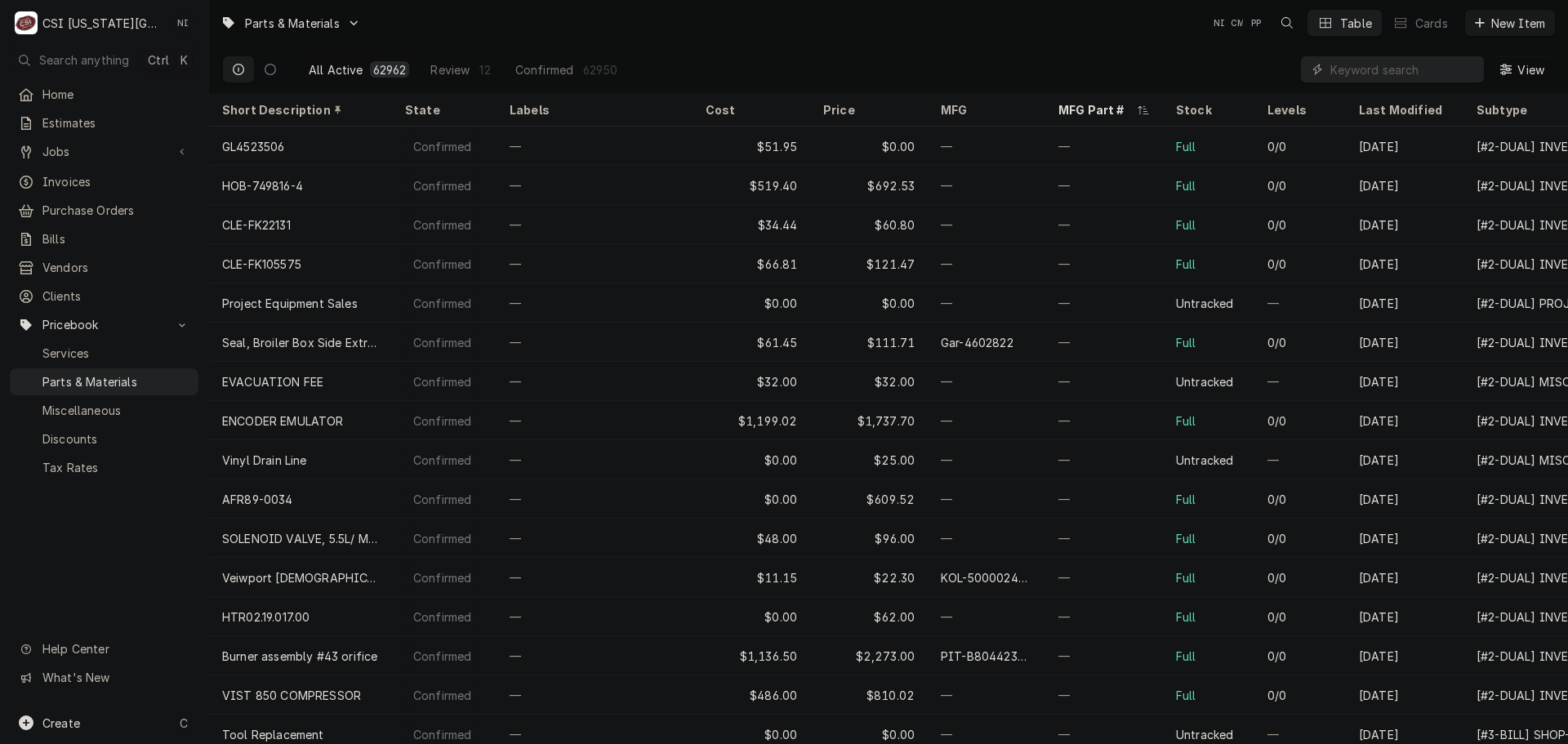
click at [1357, 69] on input "Dynamic Content Wrapper" at bounding box center [1403, 69] width 145 height 26
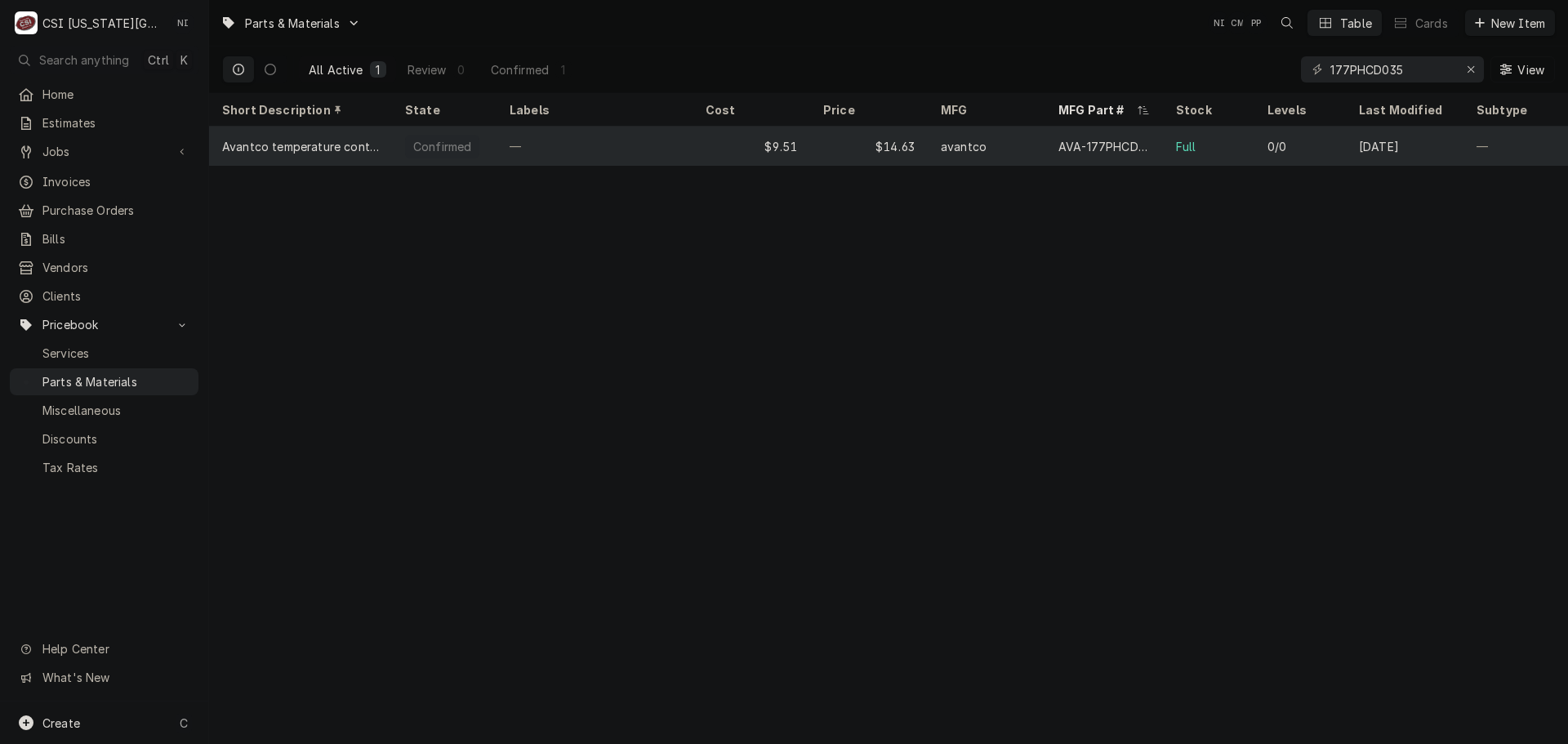
type input "177PHCD035"
click at [1006, 144] on div "avantco" at bounding box center [987, 146] width 117 height 39
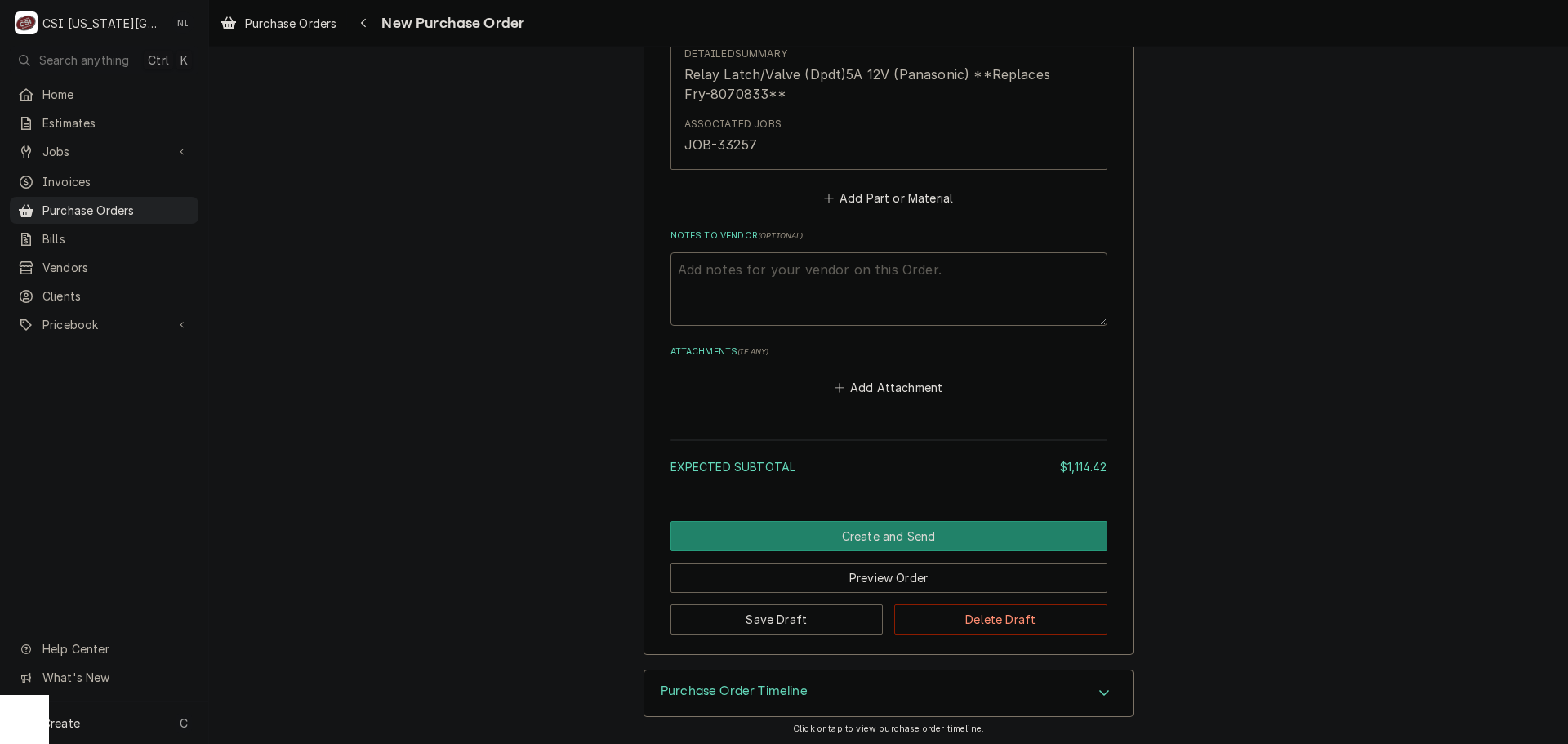
scroll to position [3621, 0]
click at [874, 193] on button "Add Part or Material" at bounding box center [888, 196] width 135 height 22
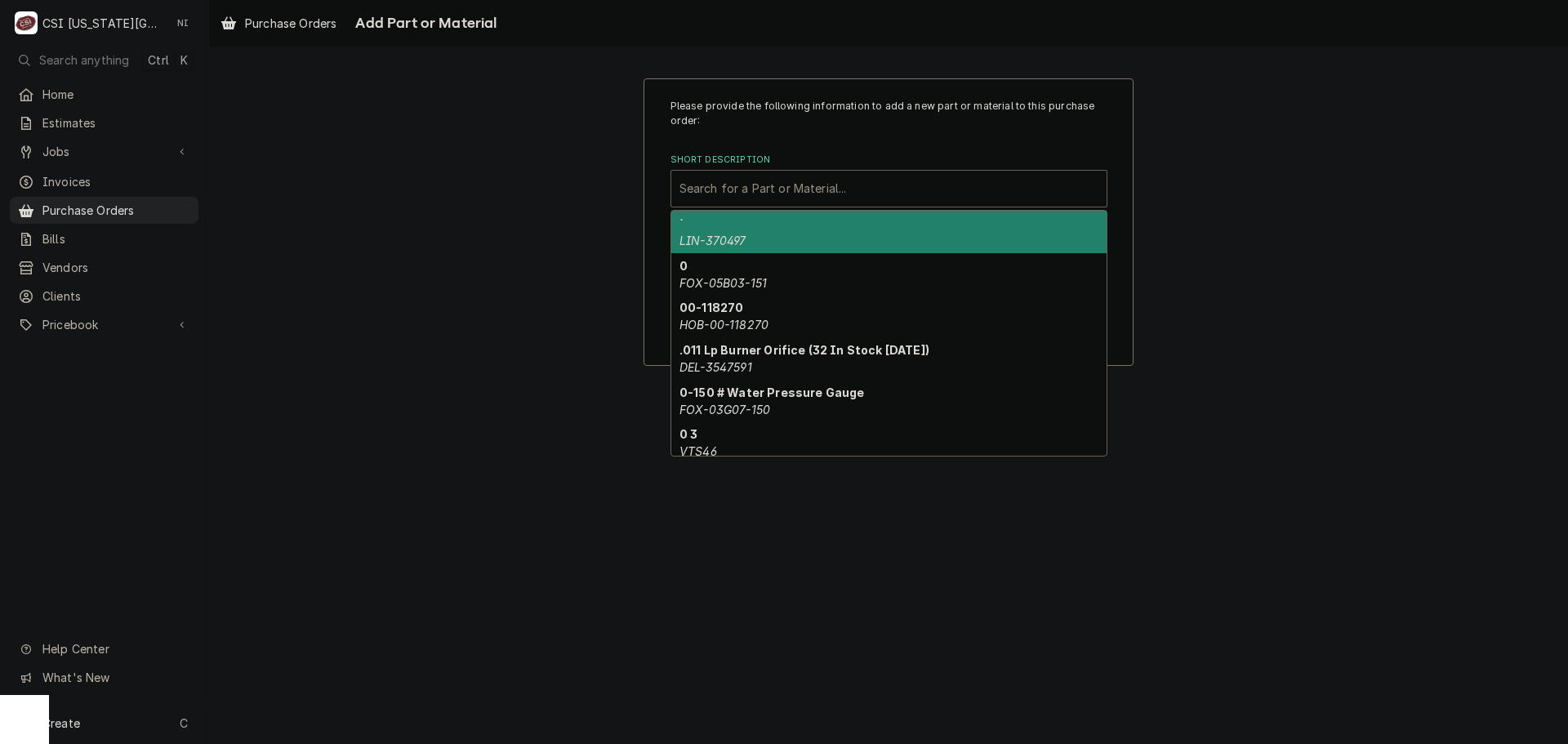
click at [711, 191] on div "Short Description" at bounding box center [888, 188] width 419 height 29
paste input "177PHCD035"
type input "177PHCD035"
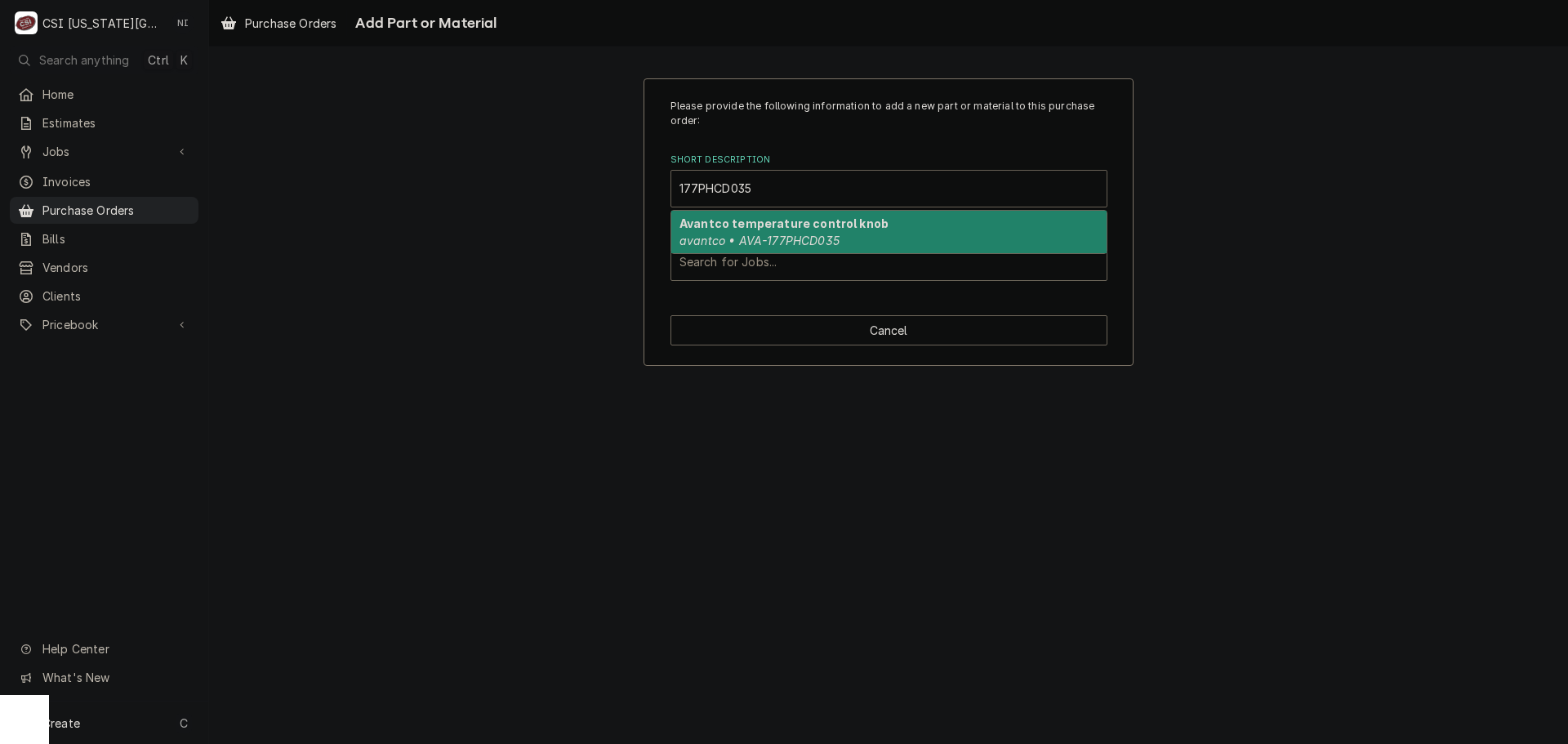
click at [744, 221] on strong "Avantco temperature control knob" at bounding box center [784, 224] width 209 height 14
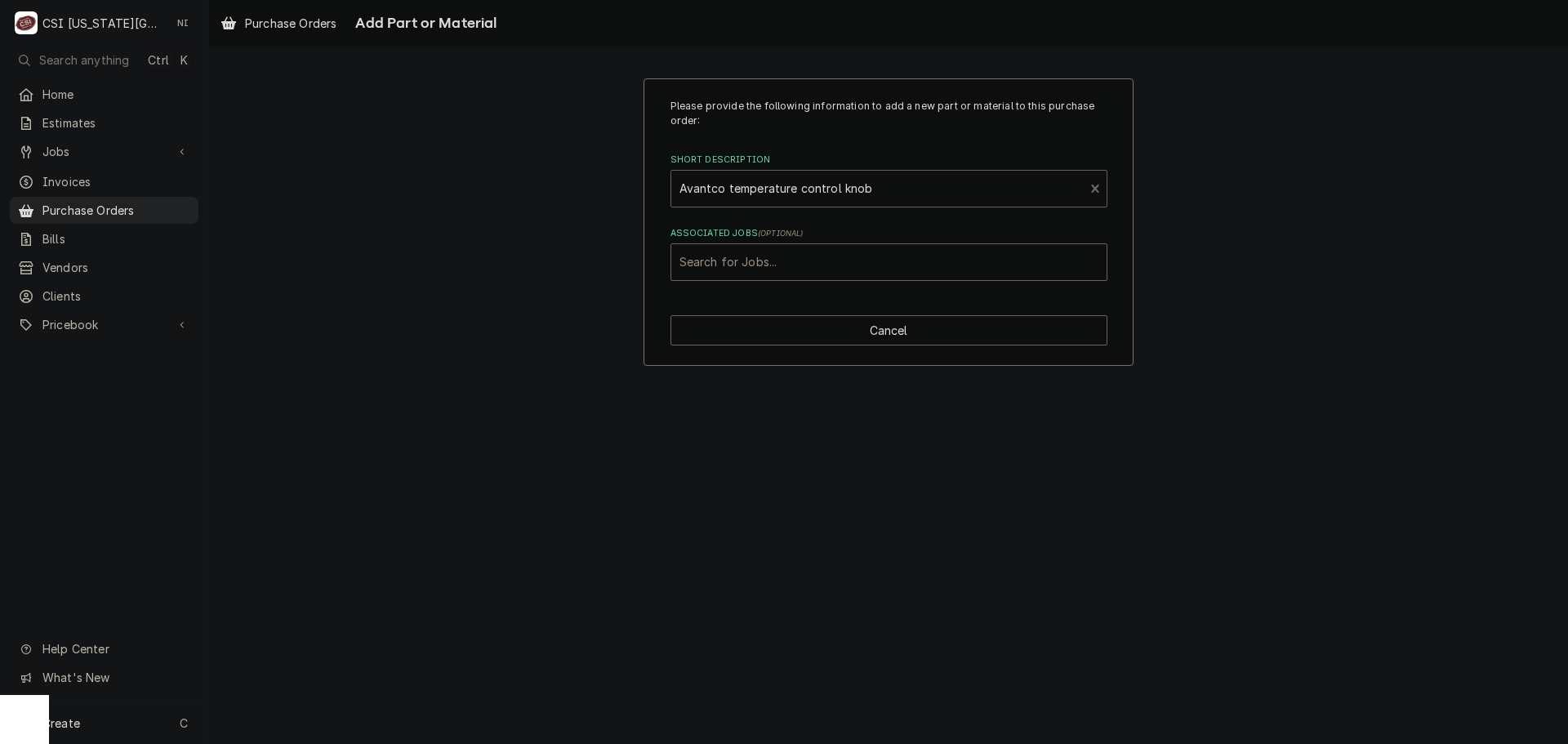
type textarea "x"
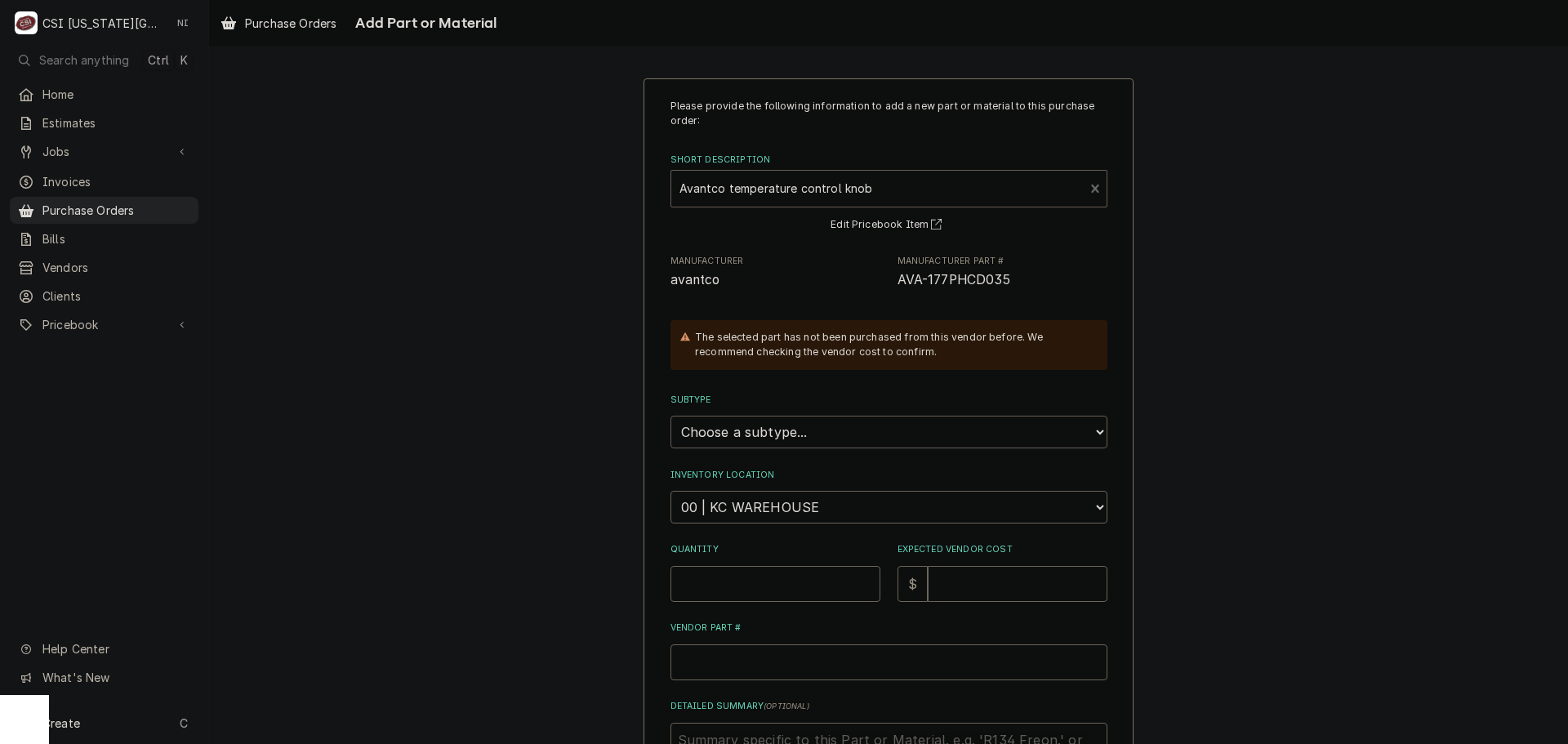
click at [815, 440] on select "Choose a subtype... [#2-DUAL] AFTERHRS-WH-CHG-2 [#2-DUAL] [PERSON_NAME]-EQUIP […" at bounding box center [889, 432] width 437 height 33
select select "45"
click at [670, 416] on select "Choose a subtype... [#2-DUAL] AFTERHRS-WH-CHG-2 [#2-DUAL] [PERSON_NAME]-EQUIP […" at bounding box center [889, 432] width 437 height 33
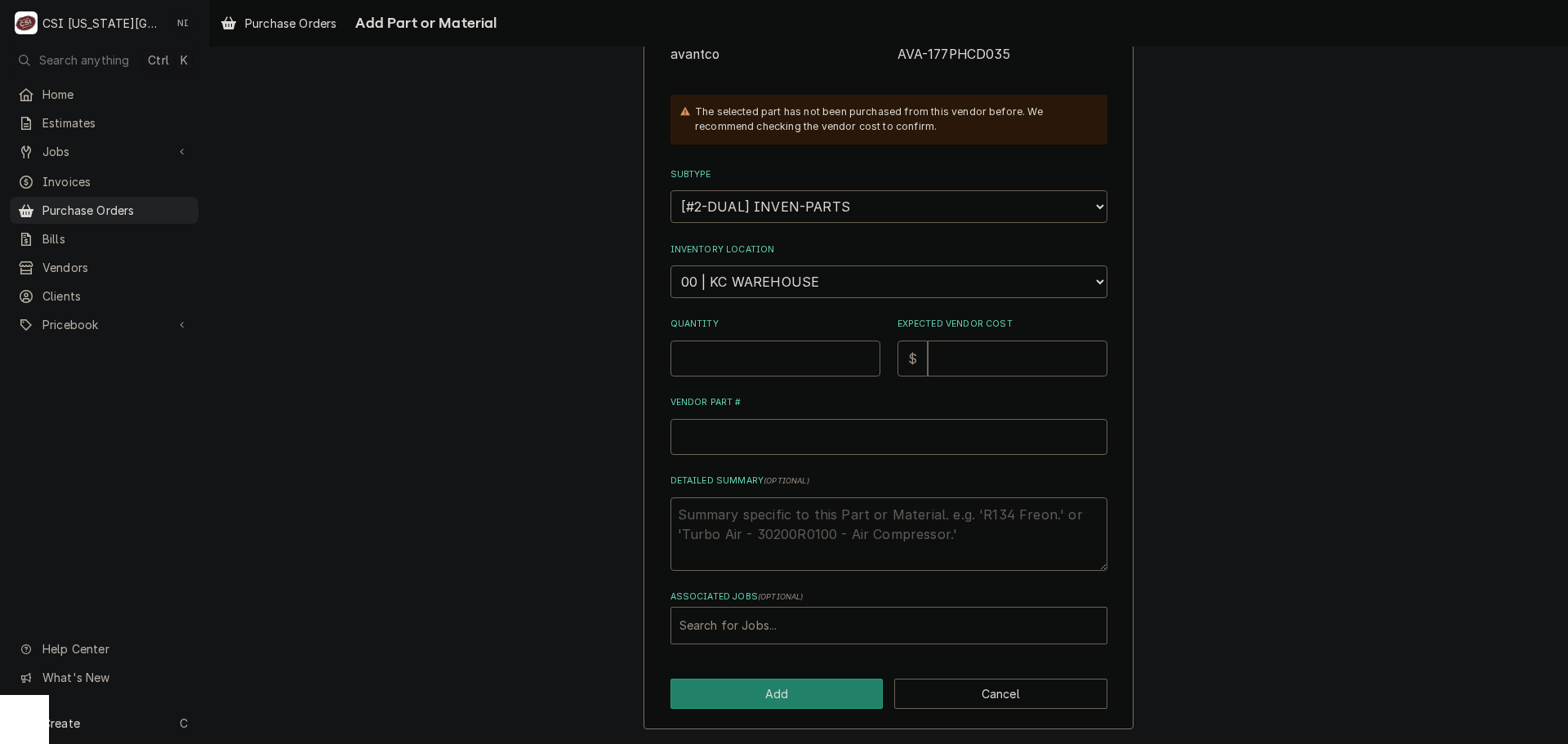
type textarea "x"
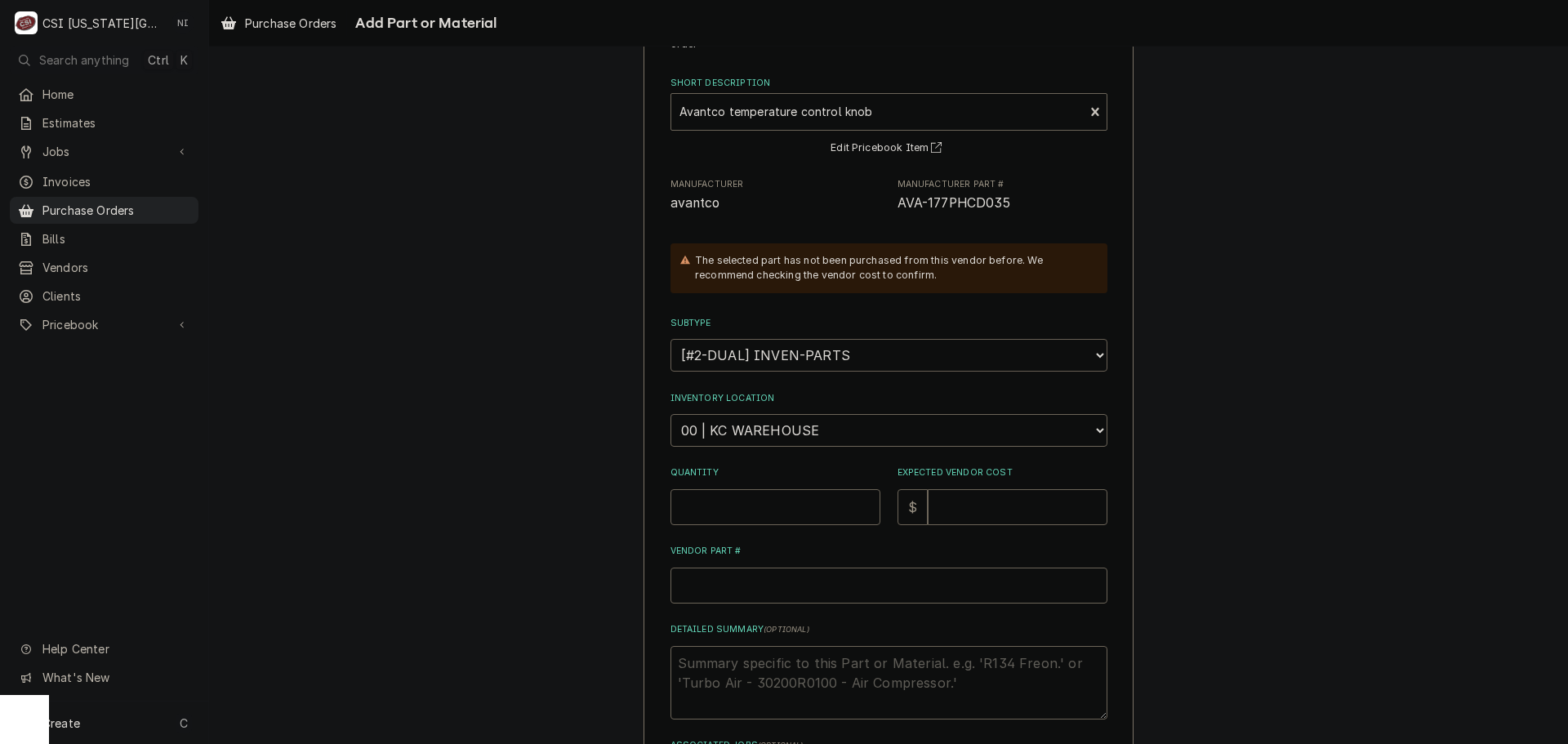
scroll to position [163, 0]
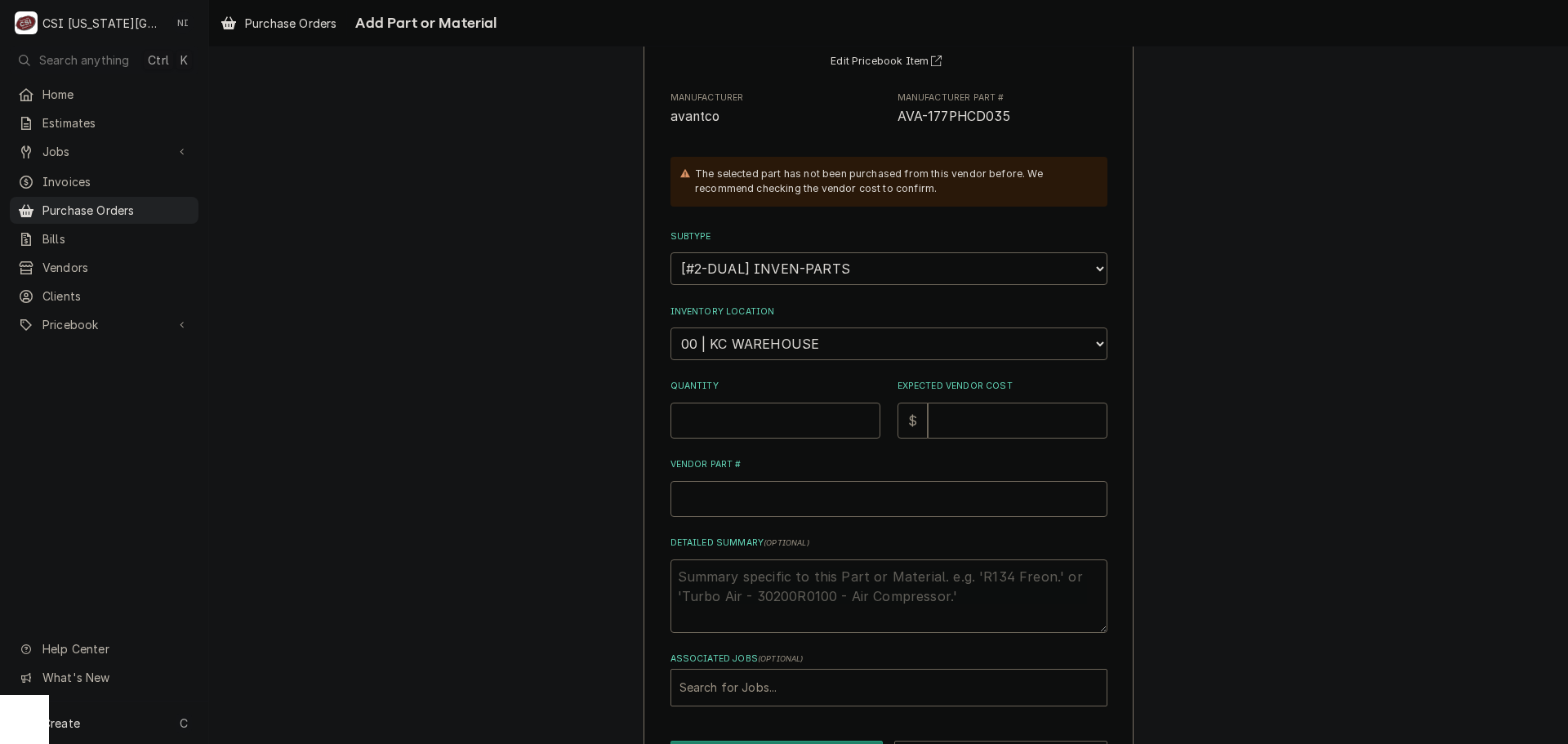
click at [795, 349] on select "Choose a location... 00 | KC WAREHOUSE 00 | MAIN WAREHOUSE 01 | BRIAN BREAZIER …" at bounding box center [889, 344] width 437 height 33
select select "2800"
click at [670, 327] on select "Choose a location... 00 | KC WAREHOUSE 00 | MAIN WAREHOUSE 01 | BRIAN BREAZIER …" at bounding box center [889, 344] width 437 height 33
click at [779, 432] on input "Quantity" at bounding box center [775, 421] width 210 height 36
type textarea "x"
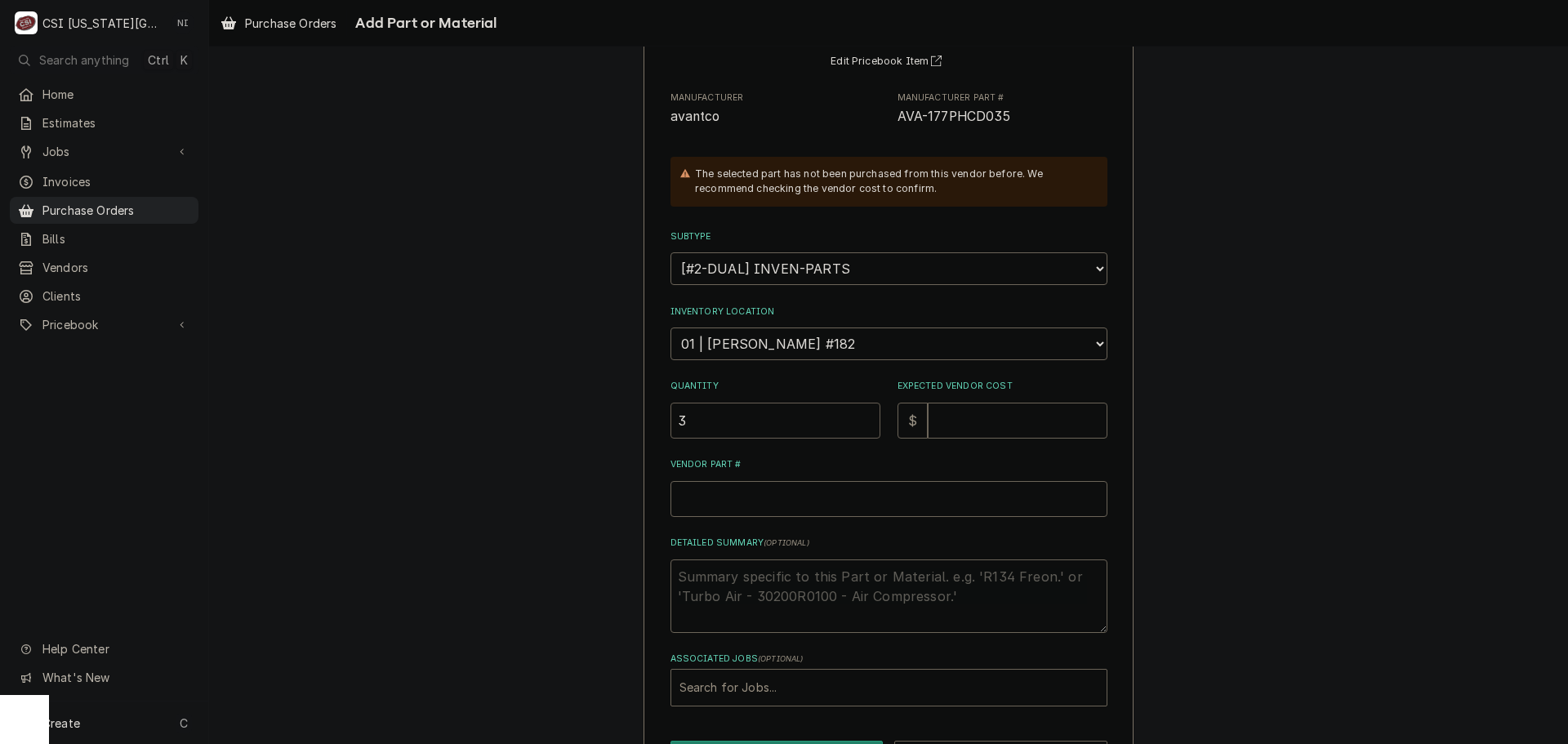
type input "3"
click at [955, 423] on input "Expected Vendor Cost" at bounding box center [1018, 421] width 180 height 36
type textarea "x"
type input "9"
type textarea "x"
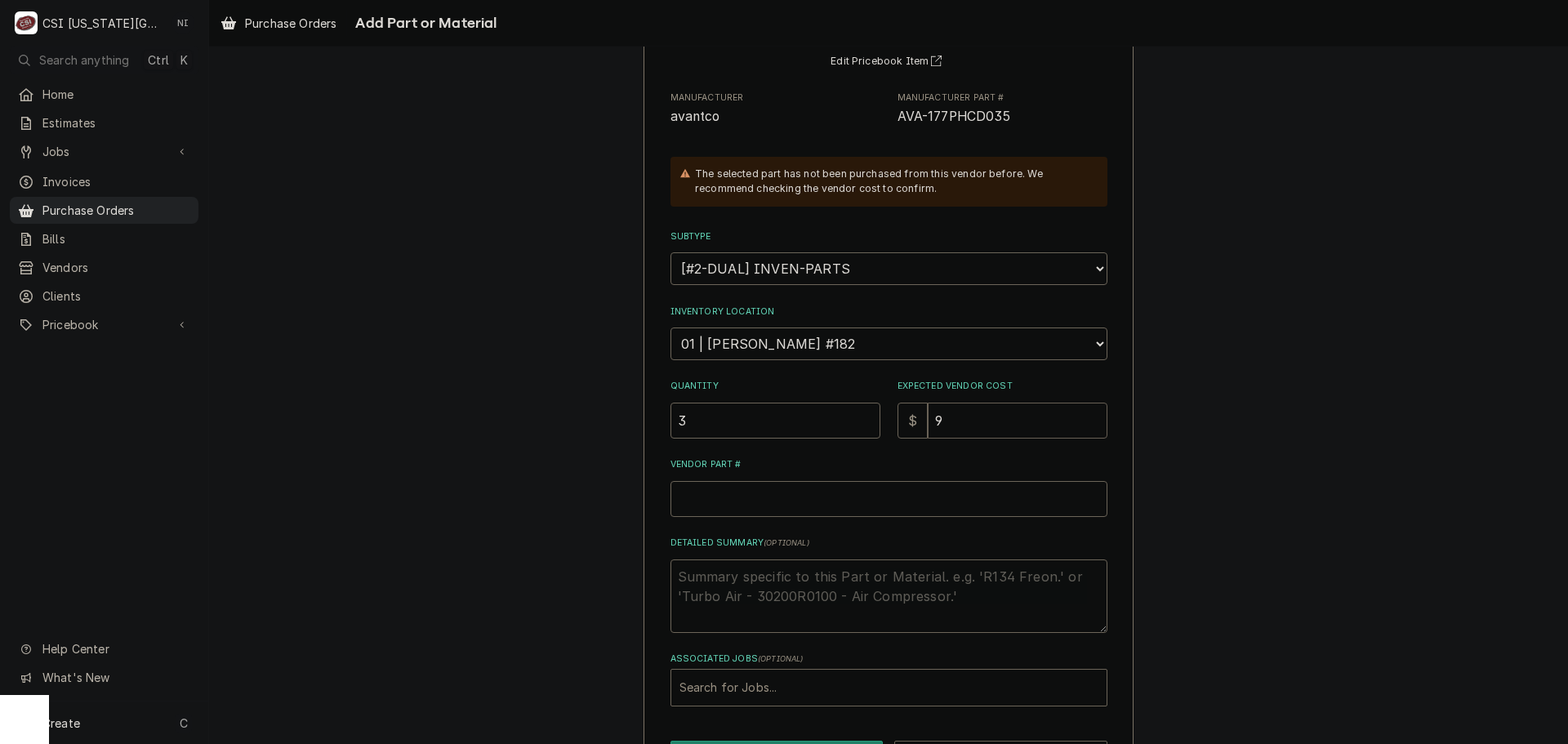
type input "9.5"
type textarea "x"
type input "9.51"
drag, startPoint x: 955, startPoint y: 121, endPoint x: 888, endPoint y: 121, distance: 67.0
click at [888, 121] on div "Manufacturer avantco Manufacturer Part # AVA-177PHCD035" at bounding box center [889, 109] width 437 height 35
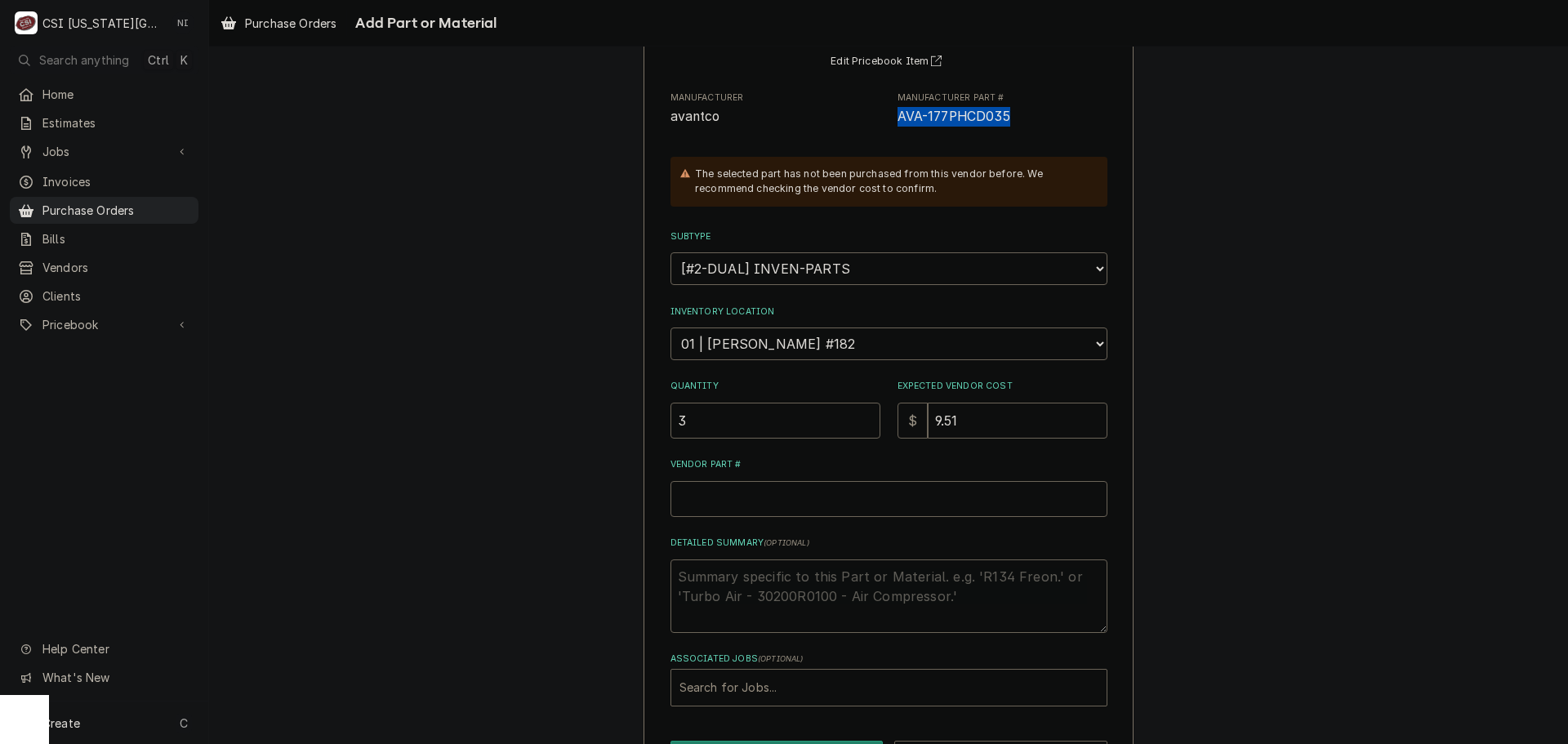
copy span "AVA-177PHCD035"
click at [736, 495] on input "Vendor Part #" at bounding box center [889, 499] width 437 height 36
paste input "AVA-177PHCD035"
type textarea "x"
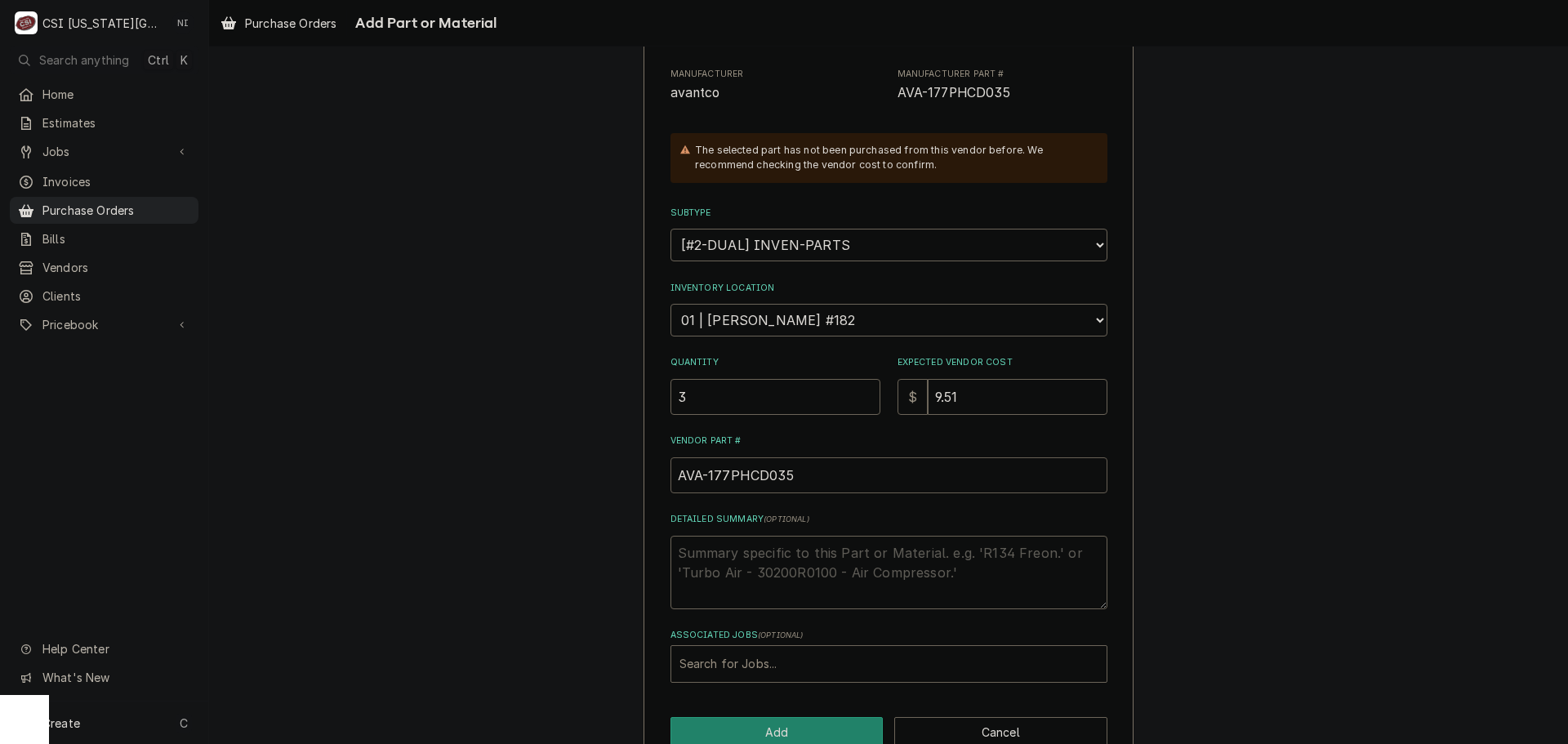
scroll to position [226, 0]
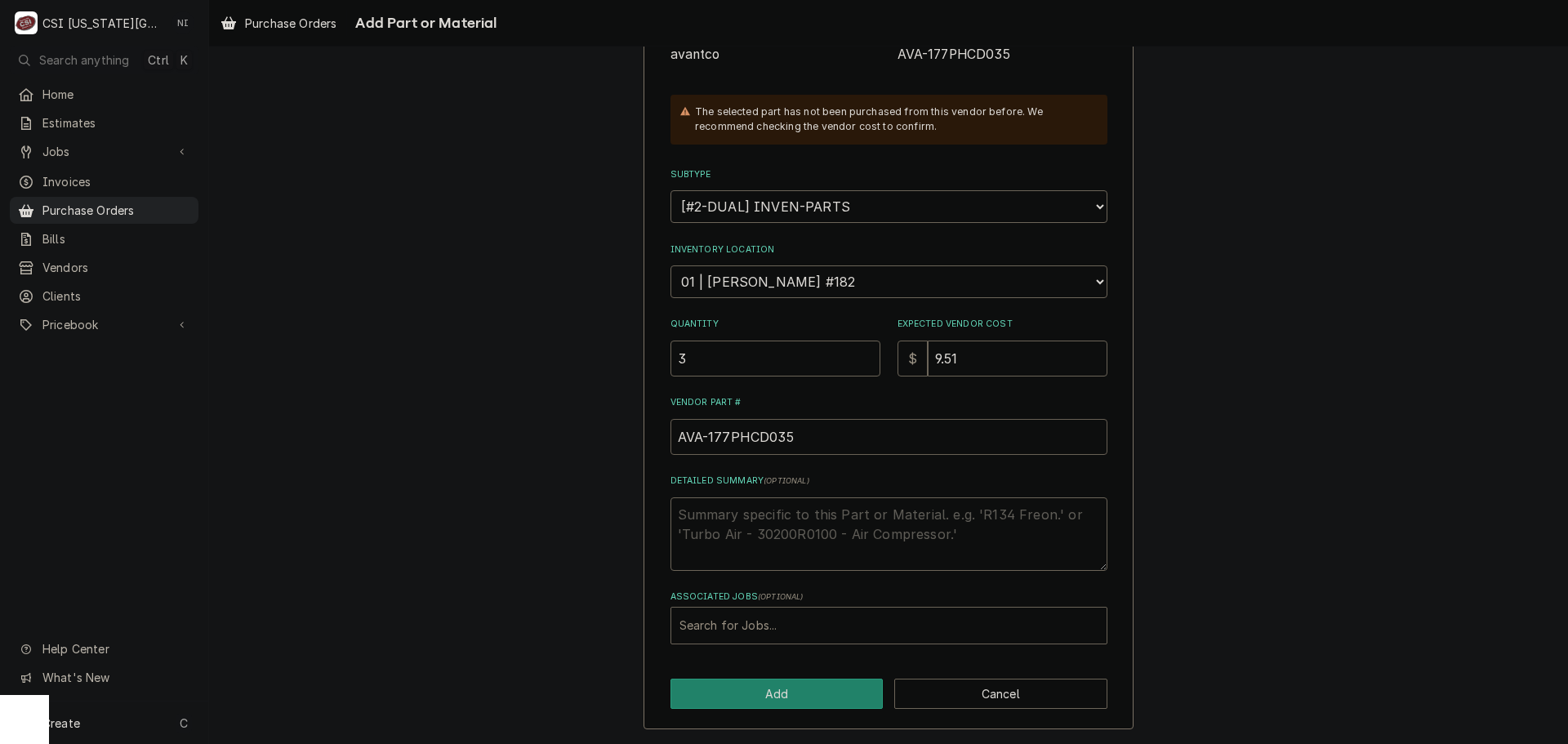
type input "AVA-177PHCD035"
click at [743, 618] on div "Associated Jobs" at bounding box center [888, 626] width 419 height 29
paste input "33255"
type input "33255"
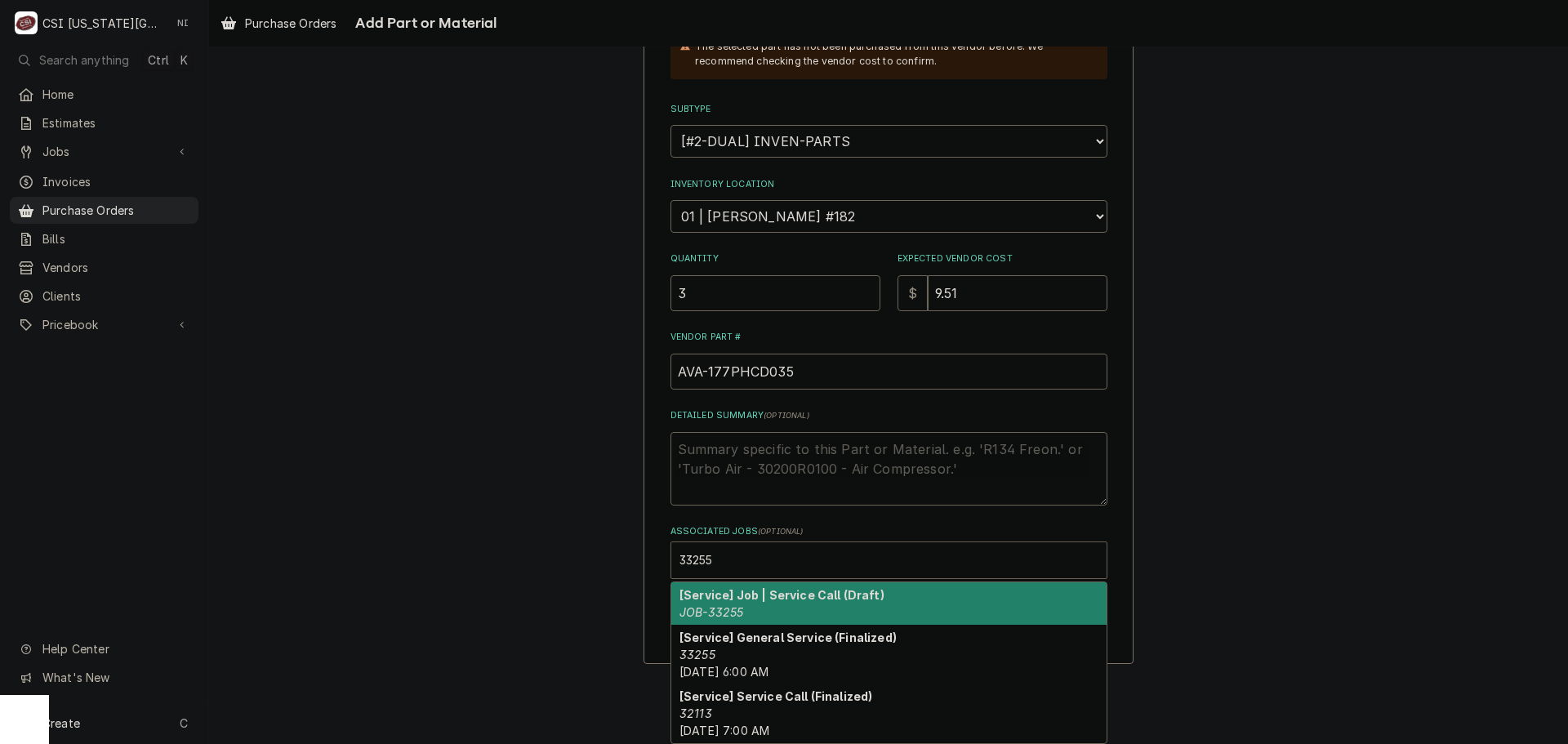
click at [806, 595] on strong "[Service] Job | Service Call (Draft)" at bounding box center [781, 595] width 205 height 14
type textarea "x"
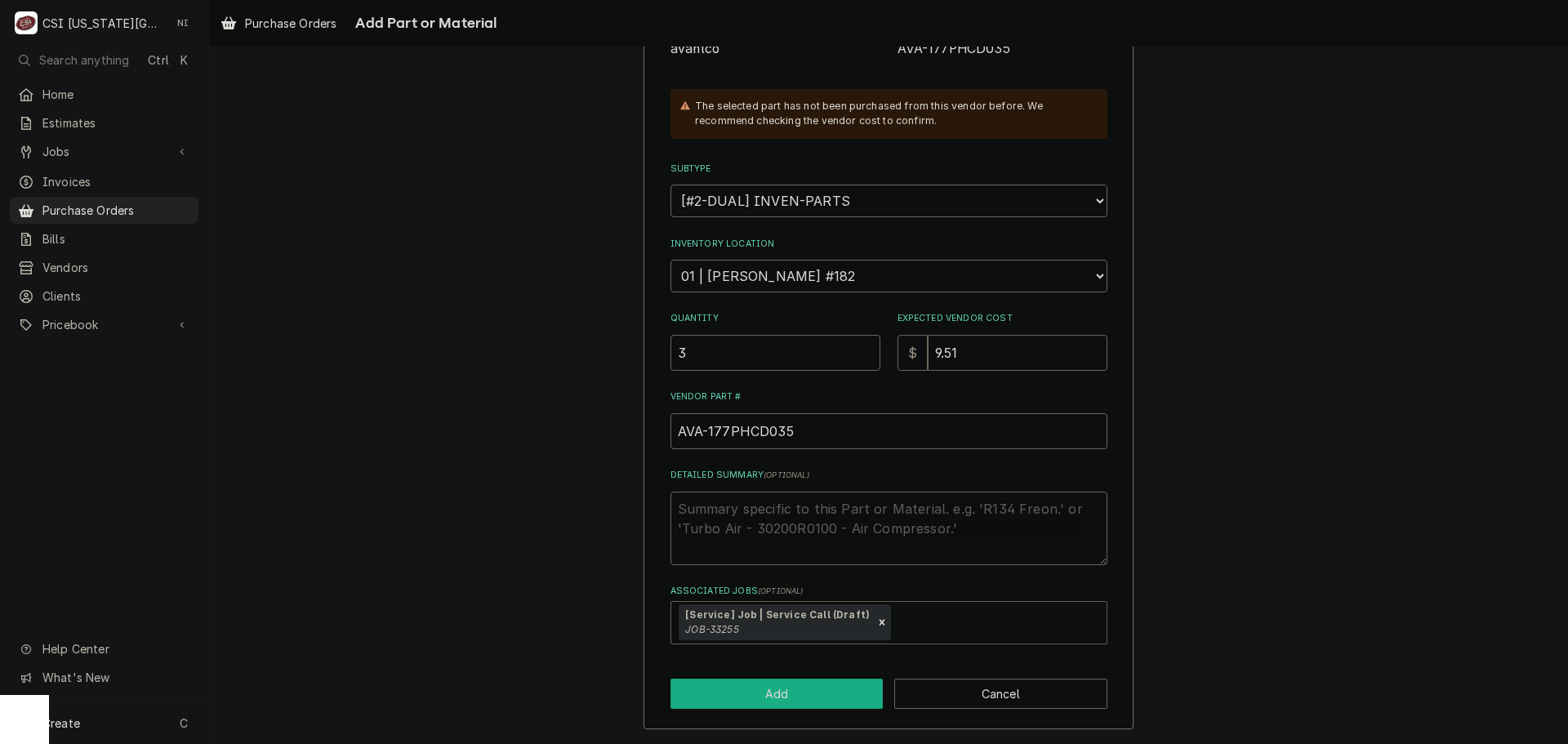
click at [775, 697] on button "Add" at bounding box center [777, 694] width 213 height 30
type textarea "x"
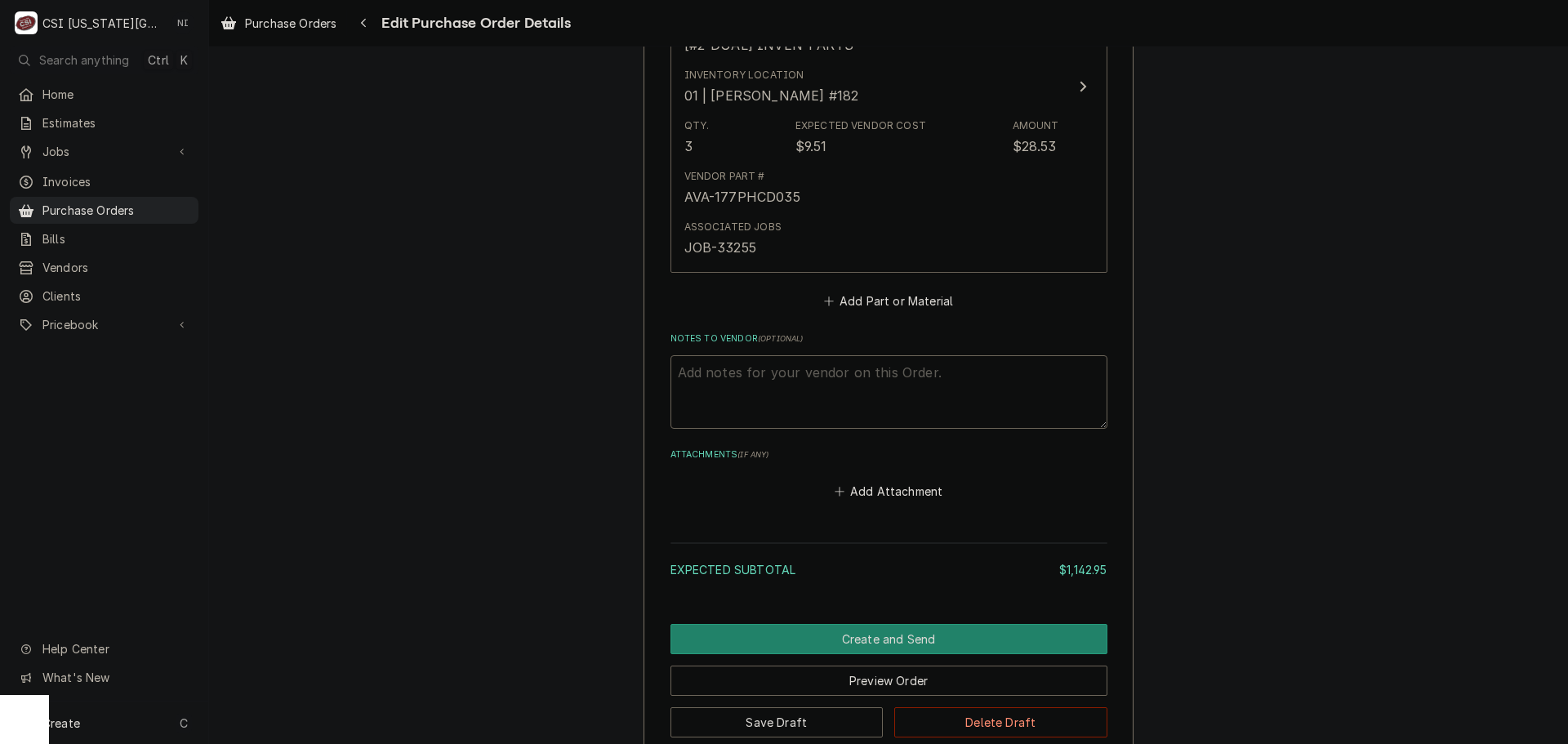
scroll to position [3755, 0]
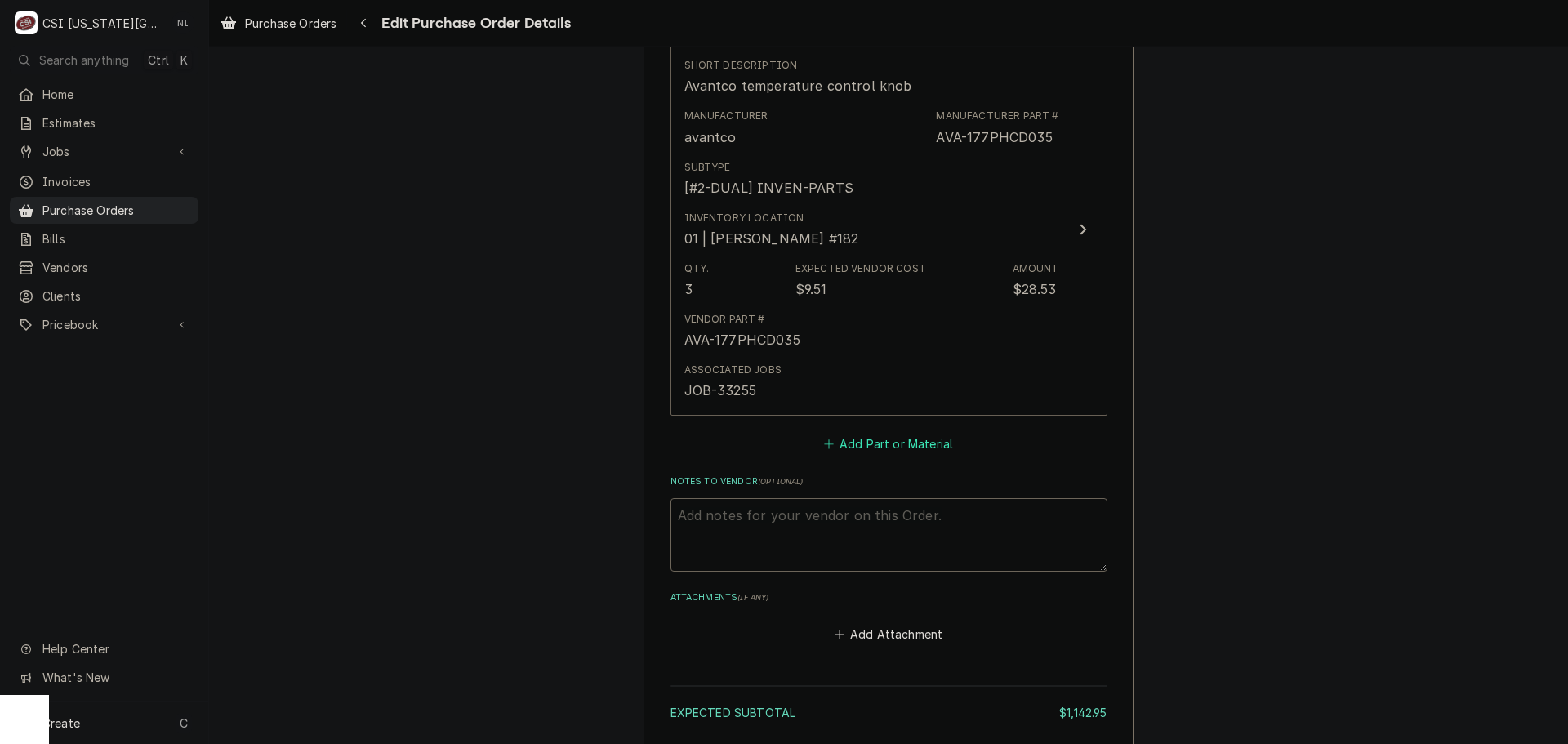
click at [874, 455] on button "Add Part or Material" at bounding box center [888, 444] width 135 height 22
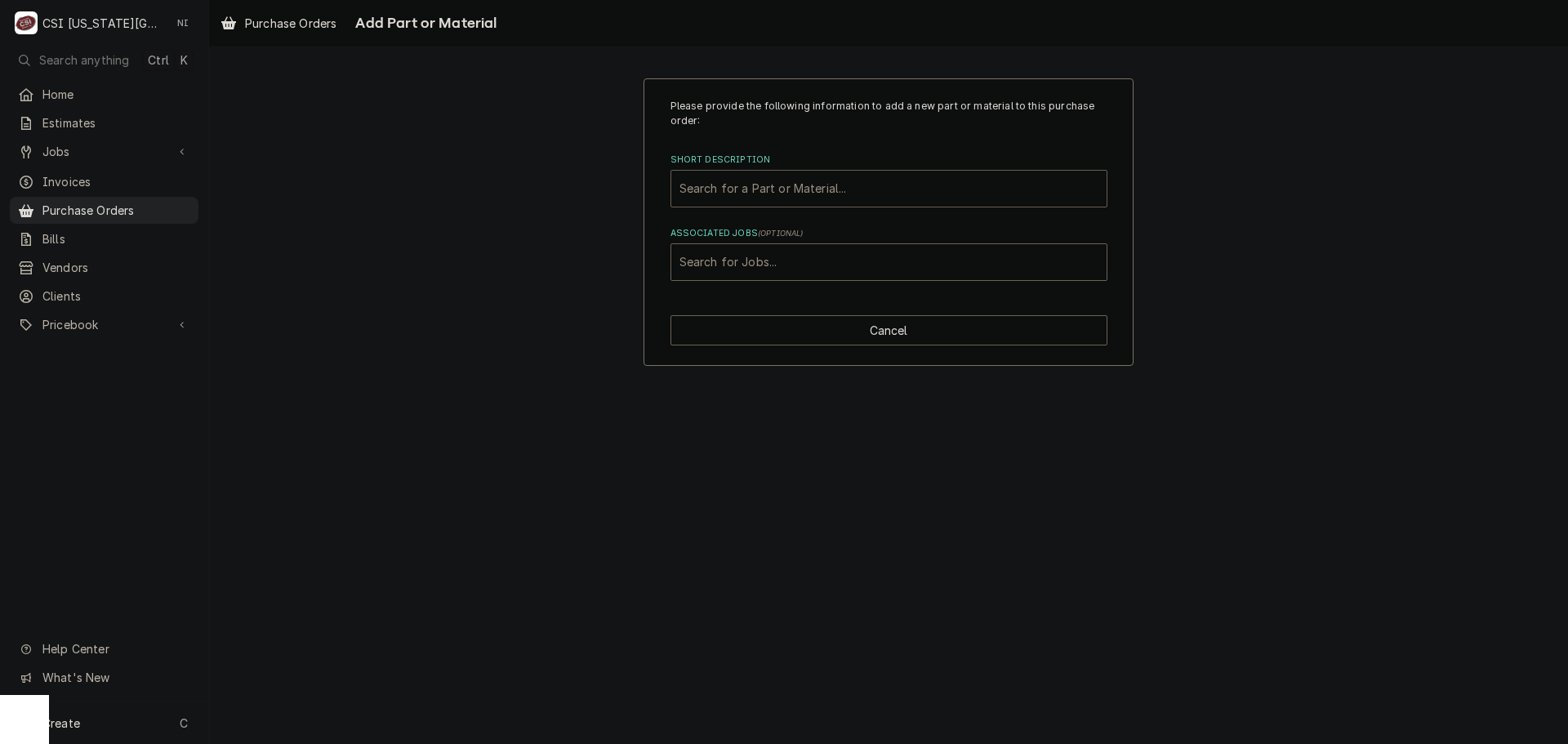
click at [810, 187] on div "Short Description" at bounding box center [888, 188] width 419 height 29
paste input "177PHCD034"
type input "177PHCD034"
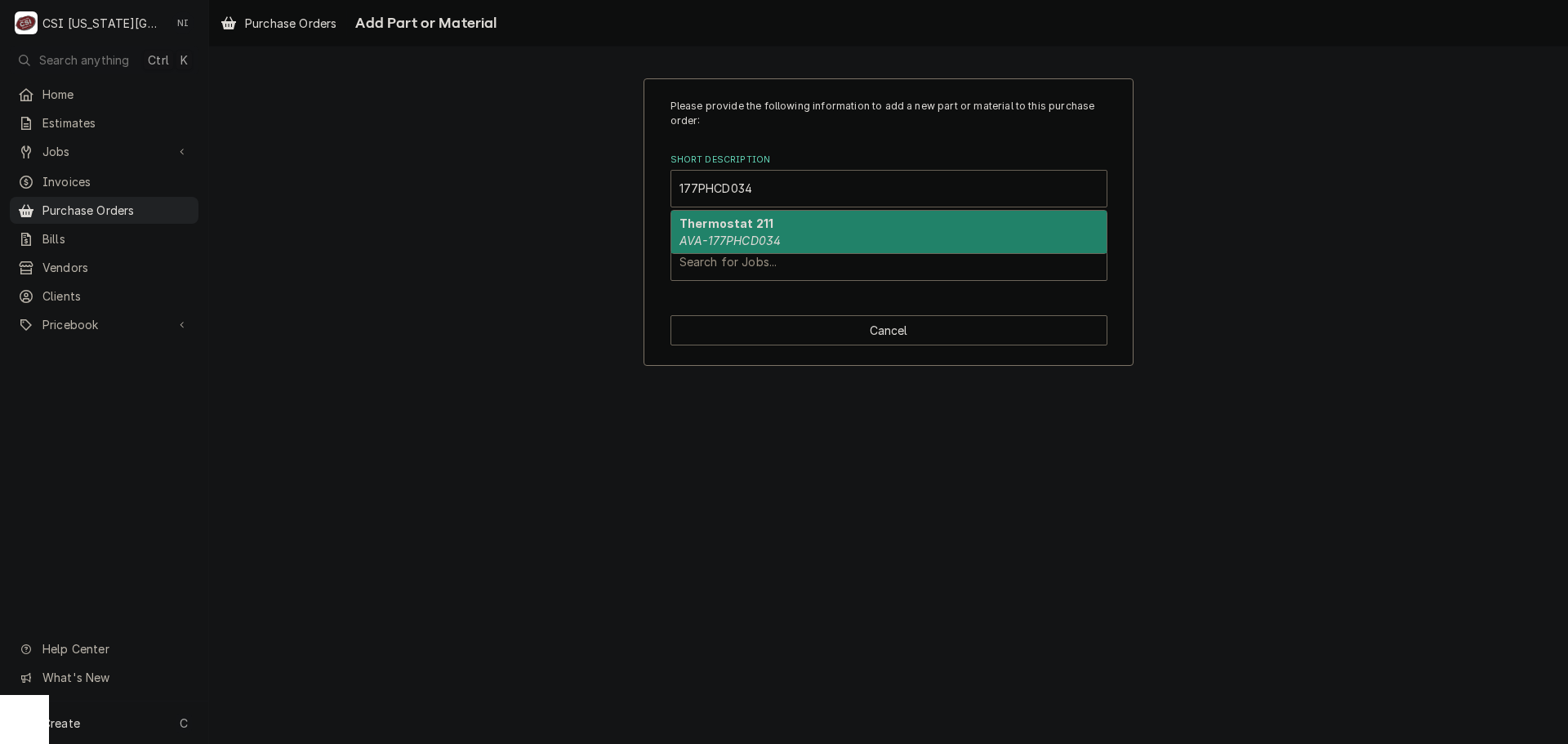
click at [753, 226] on strong "Thermostat 211" at bounding box center [726, 224] width 94 height 14
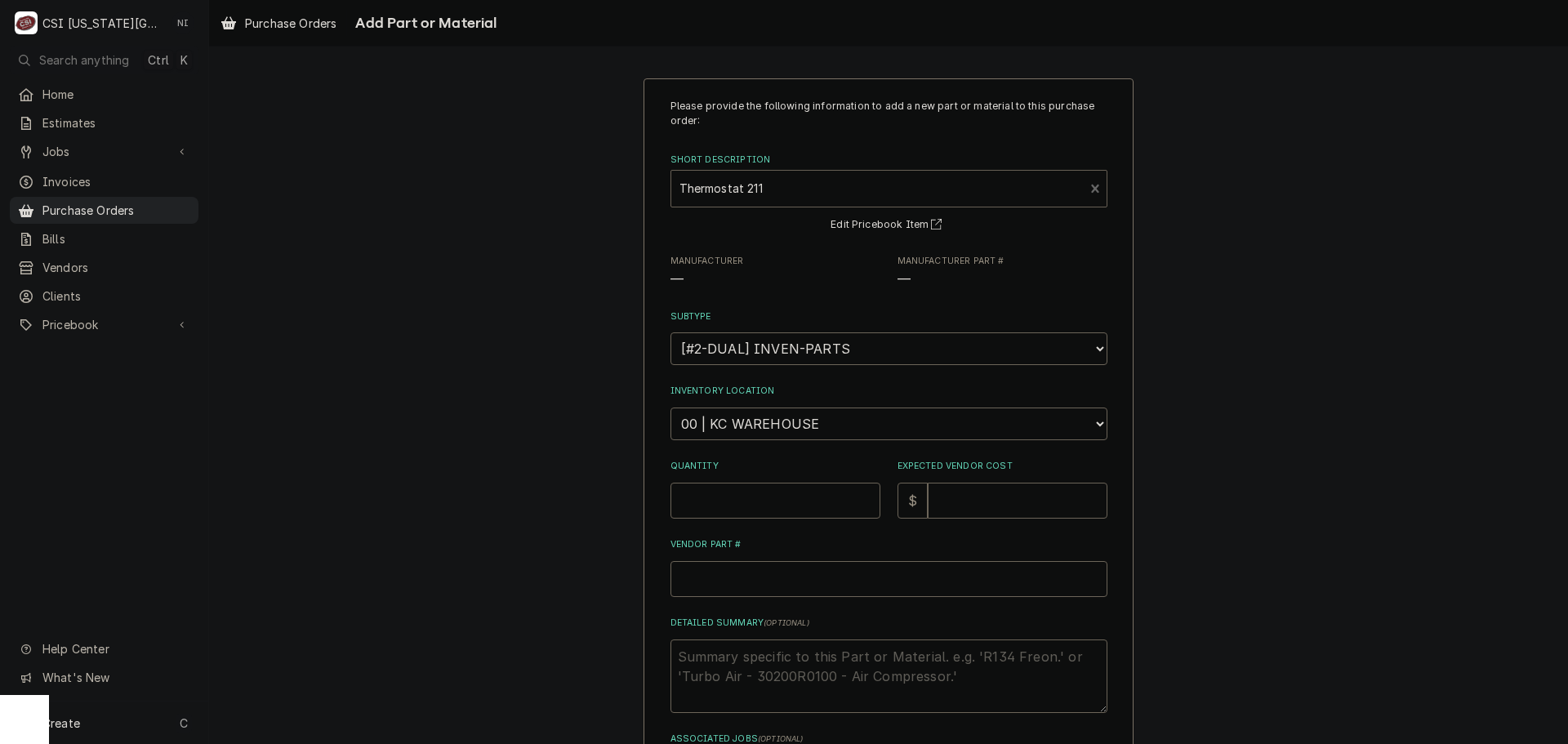
type textarea "x"
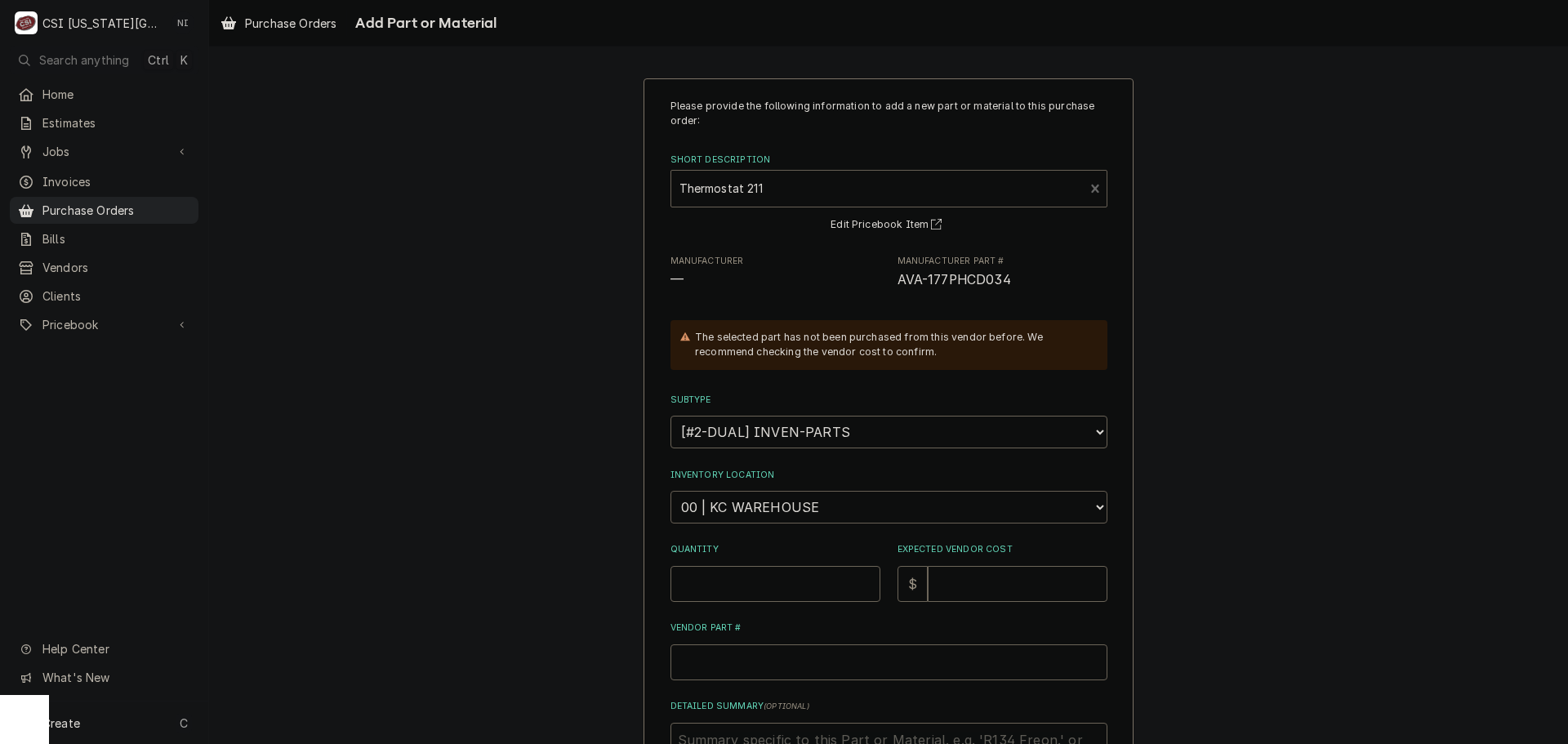
click at [727, 500] on select "Choose a location... 00 | KC WAREHOUSE 00 | MAIN WAREHOUSE 01 | BRIAN BREAZIER …" at bounding box center [889, 507] width 437 height 33
select select "2800"
click at [670, 491] on select "Choose a location... 00 | KC WAREHOUSE 00 | MAIN WAREHOUSE 01 | BRIAN BREAZIER …" at bounding box center [889, 507] width 437 height 33
click at [765, 579] on input "Quantity" at bounding box center [775, 584] width 210 height 36
click at [747, 575] on input "Quantity" at bounding box center [775, 584] width 210 height 36
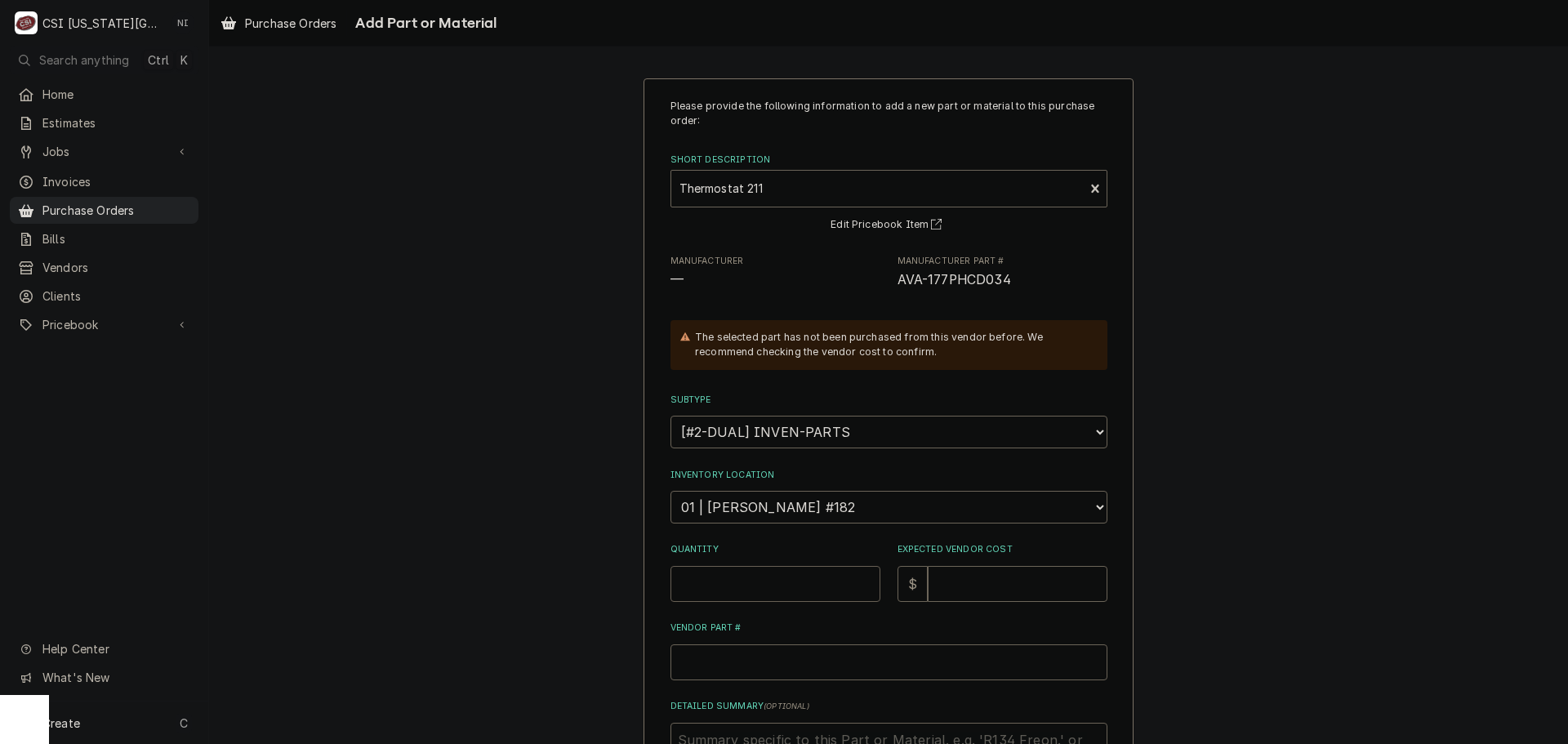
type textarea "x"
type input "2"
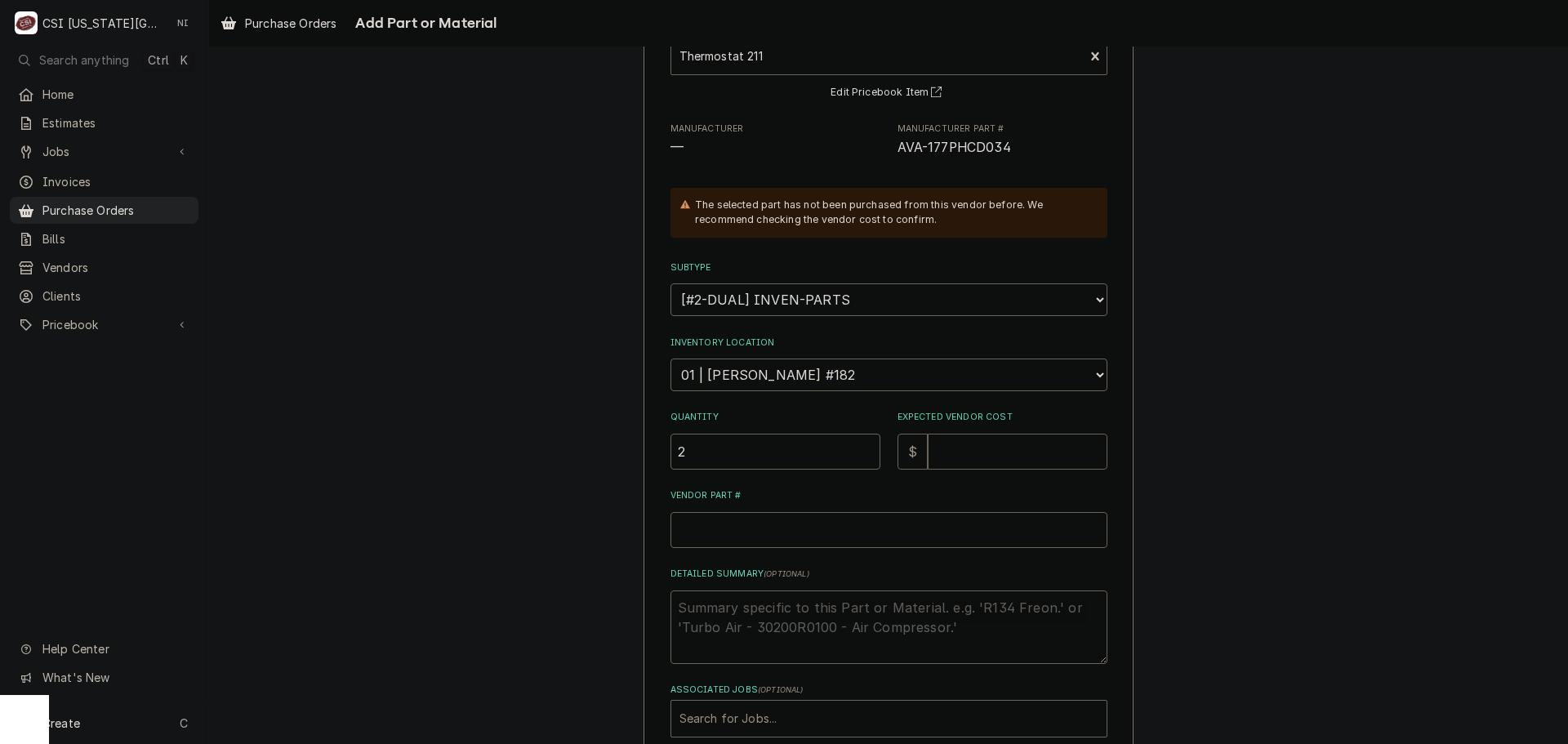
scroll to position [226, 0]
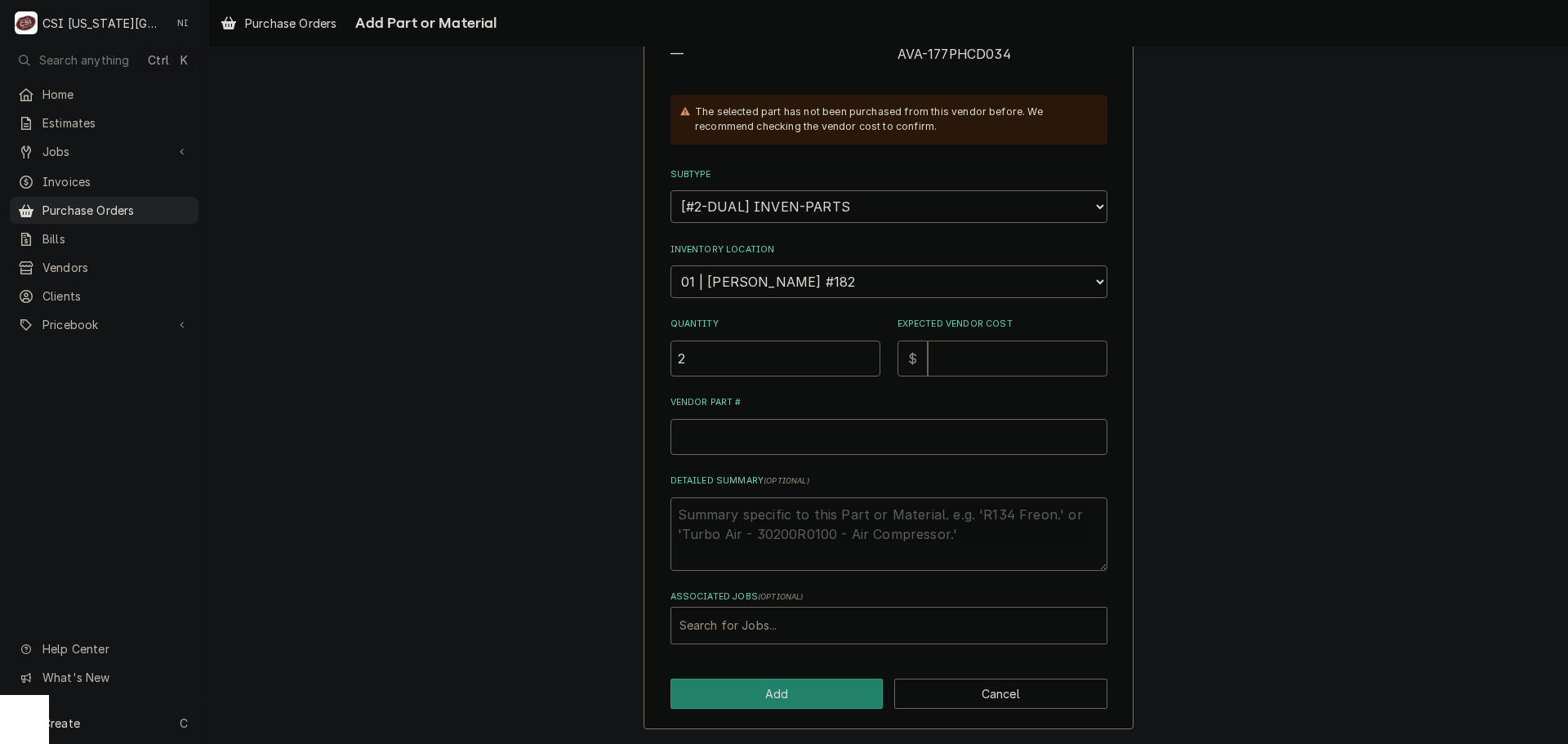
click at [1000, 360] on input "Expected Vendor Cost" at bounding box center [1018, 359] width 180 height 36
type textarea "x"
type input "5"
type textarea "x"
type input "55"
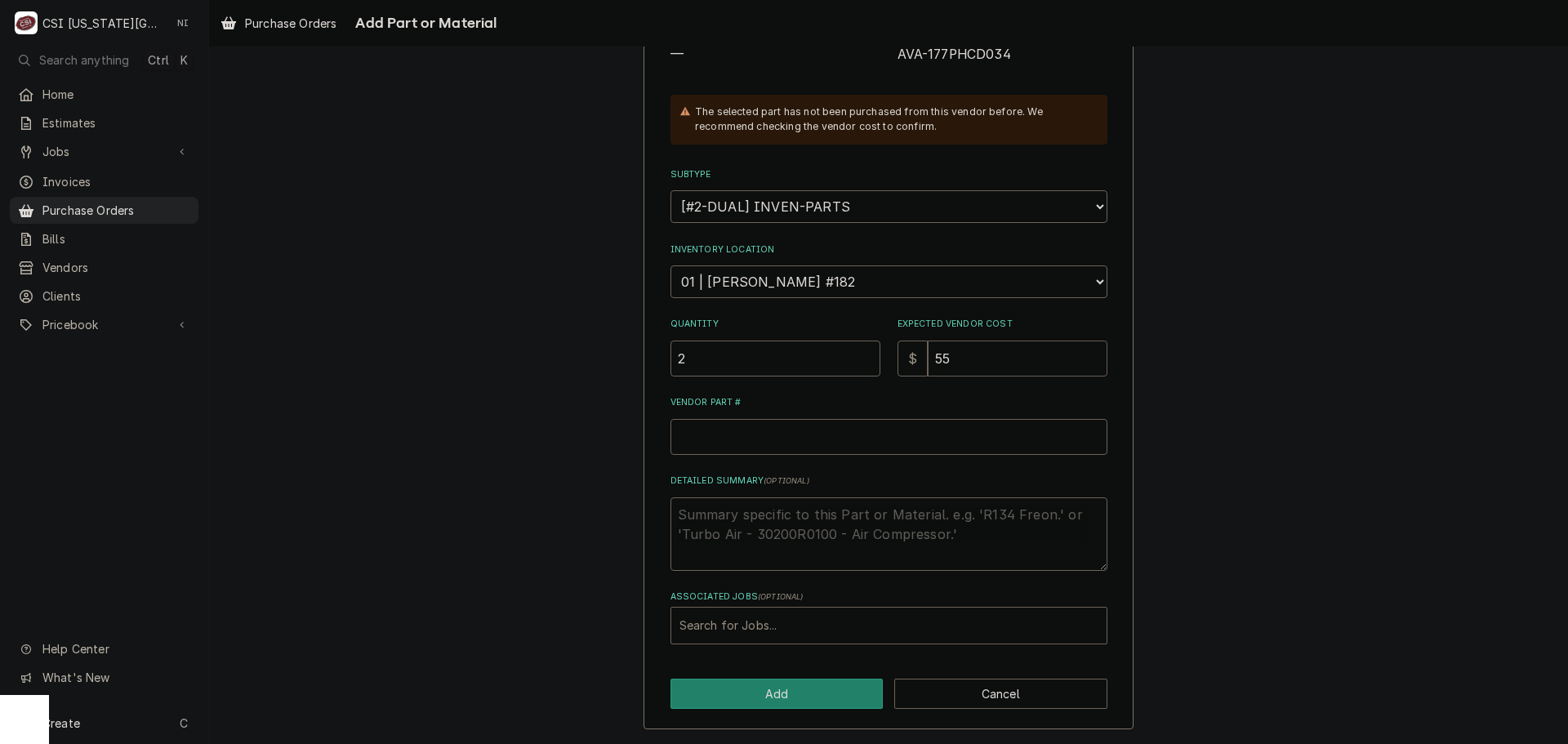
type textarea "x"
type input "55.6"
type textarea "x"
type input "55.60"
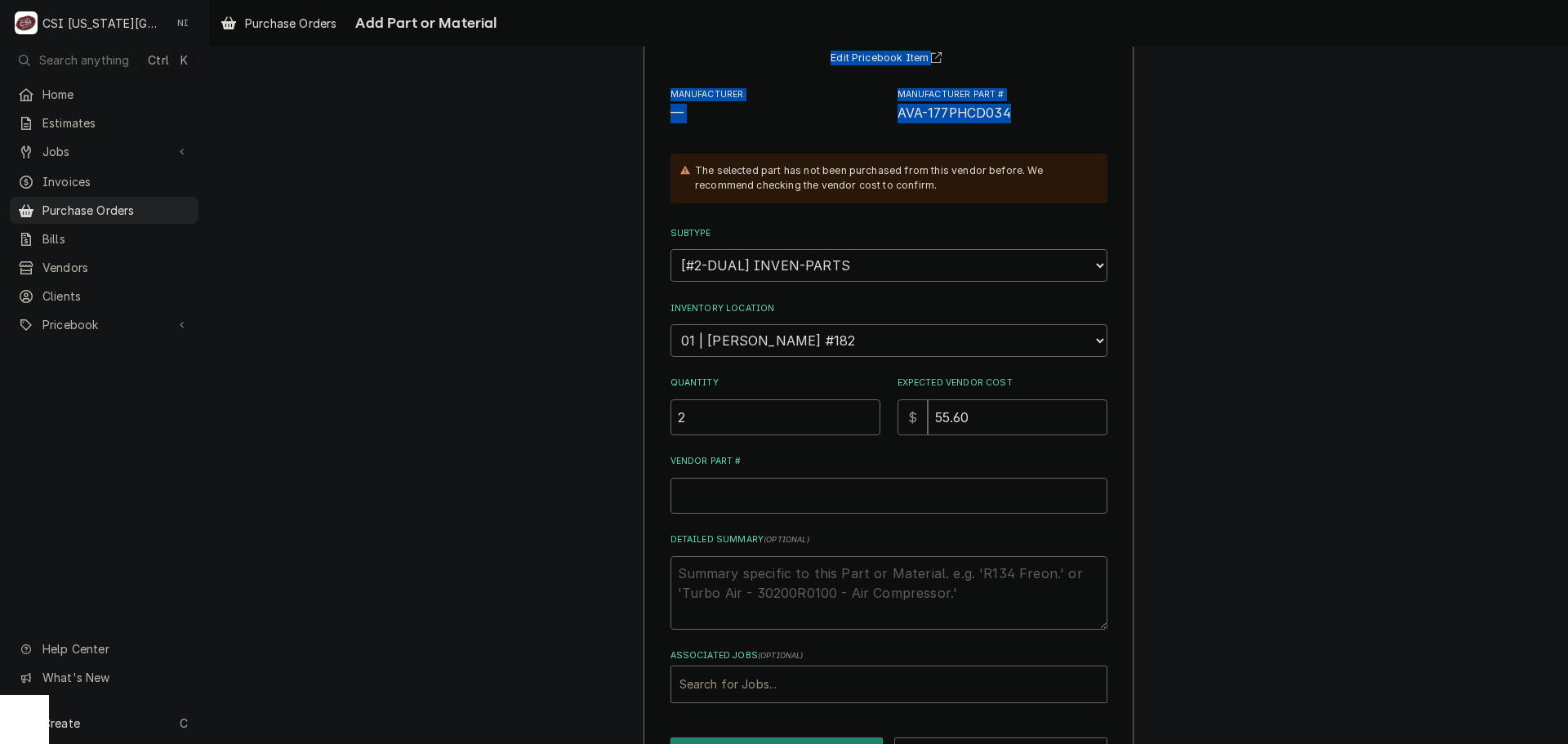
scroll to position [104, 0]
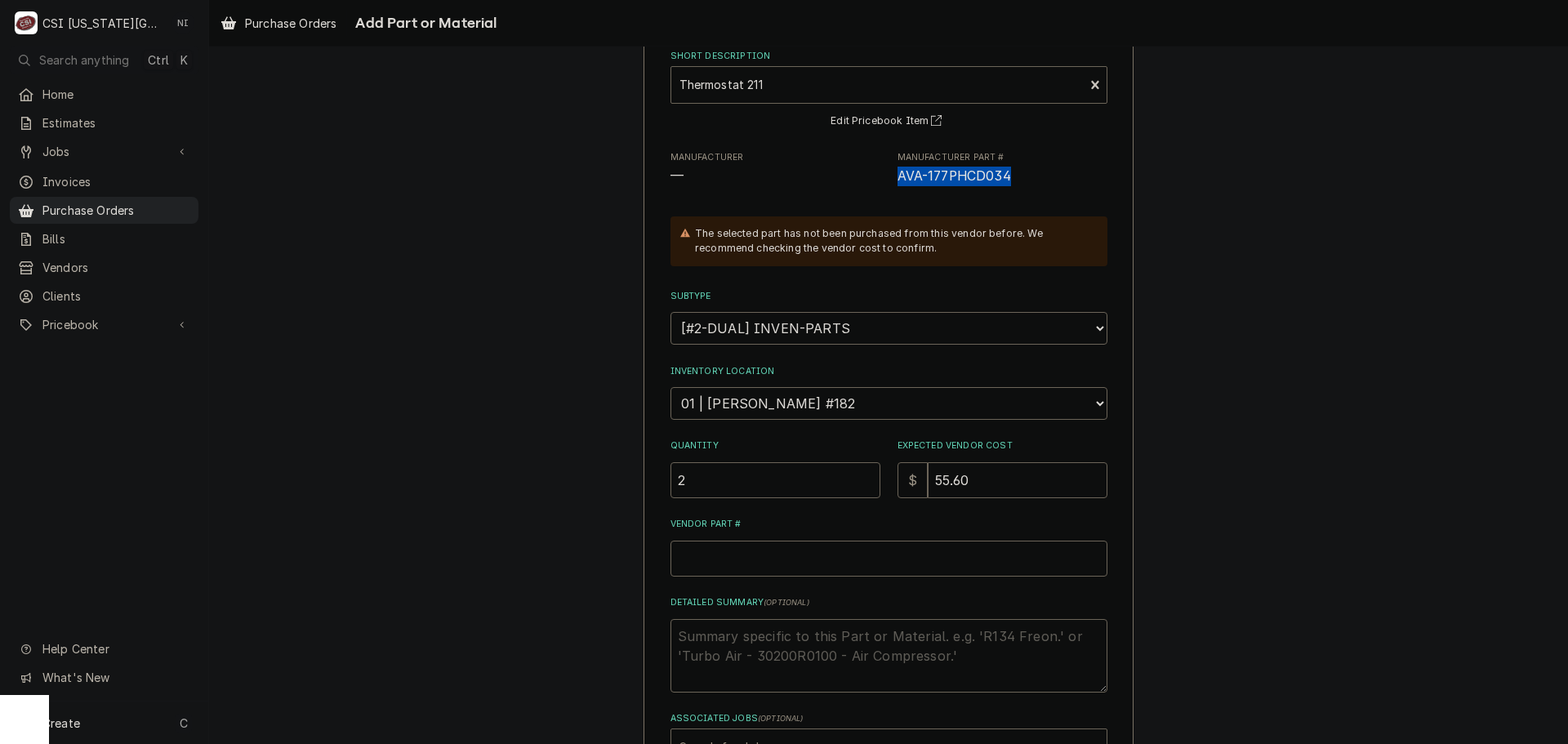
drag, startPoint x: 1000, startPoint y: 53, endPoint x: 890, endPoint y: 184, distance: 171.1
click at [890, 184] on div "Manufacturer — Manufacturer Part # AVA-177PHCD034" at bounding box center [889, 169] width 437 height 35
copy span "AVA-177PHCD034"
click at [782, 560] on input "Vendor Part #" at bounding box center [889, 559] width 437 height 36
paste input "AVA-177PHCD034"
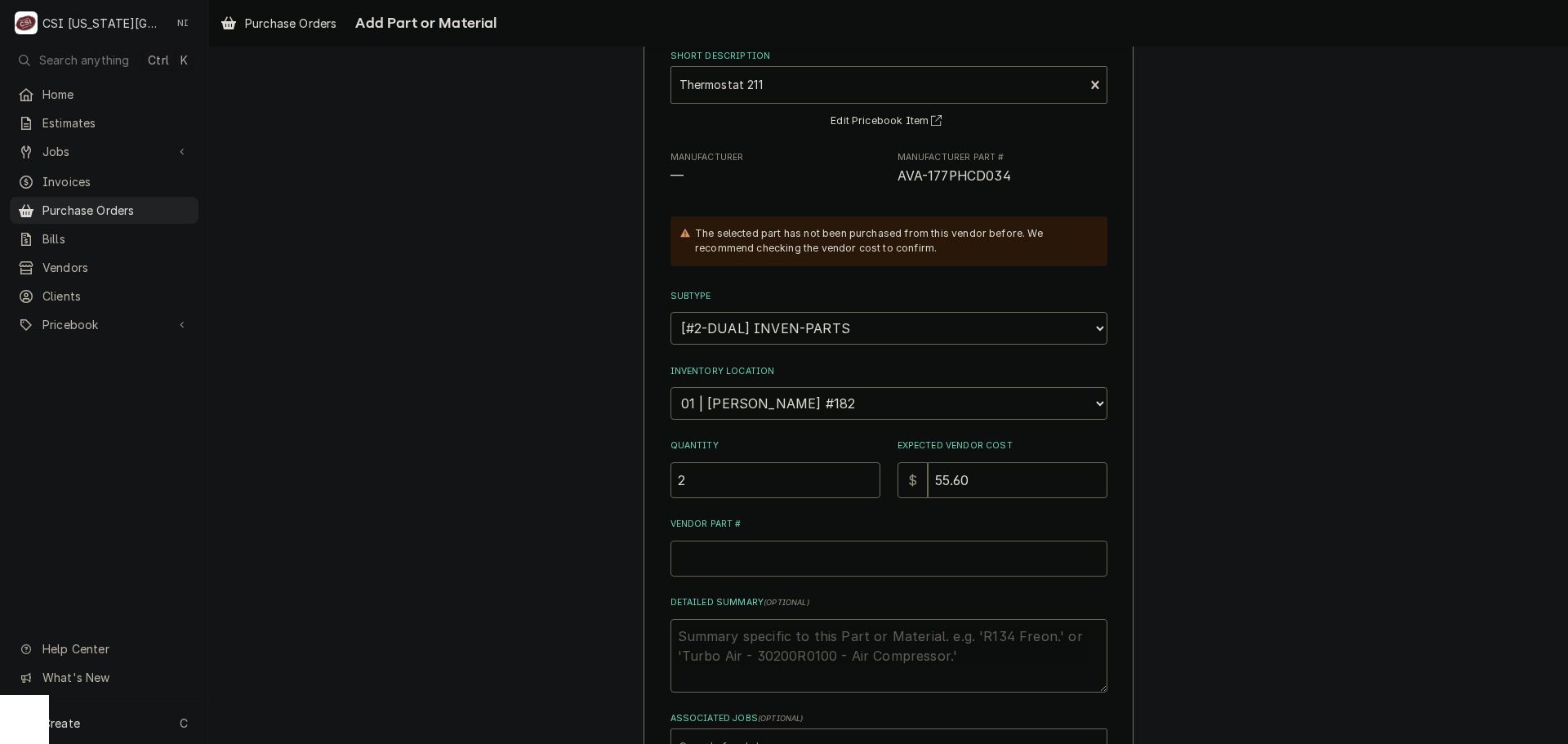
type textarea "x"
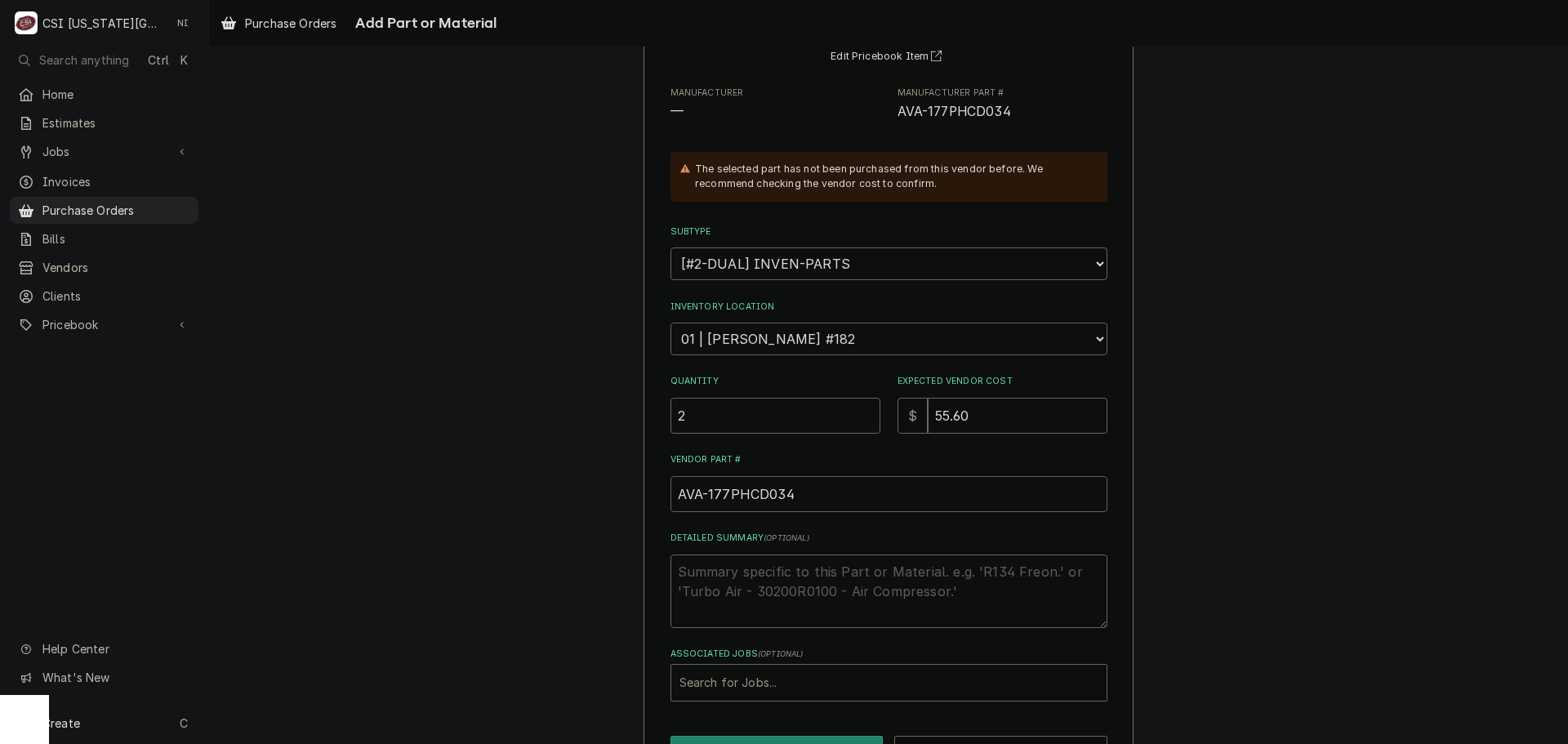
scroll to position [226, 0]
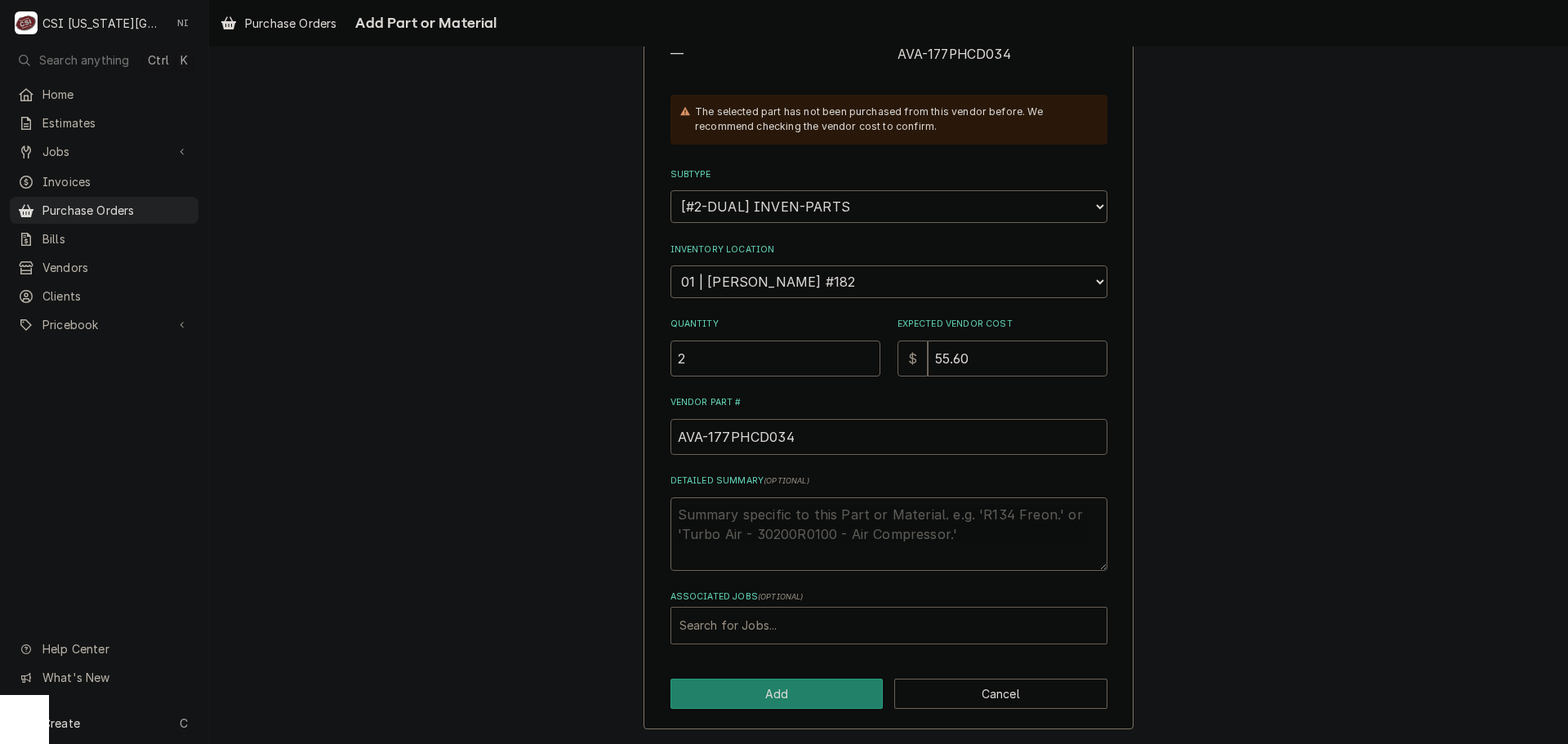
type input "AVA-177PHCD034"
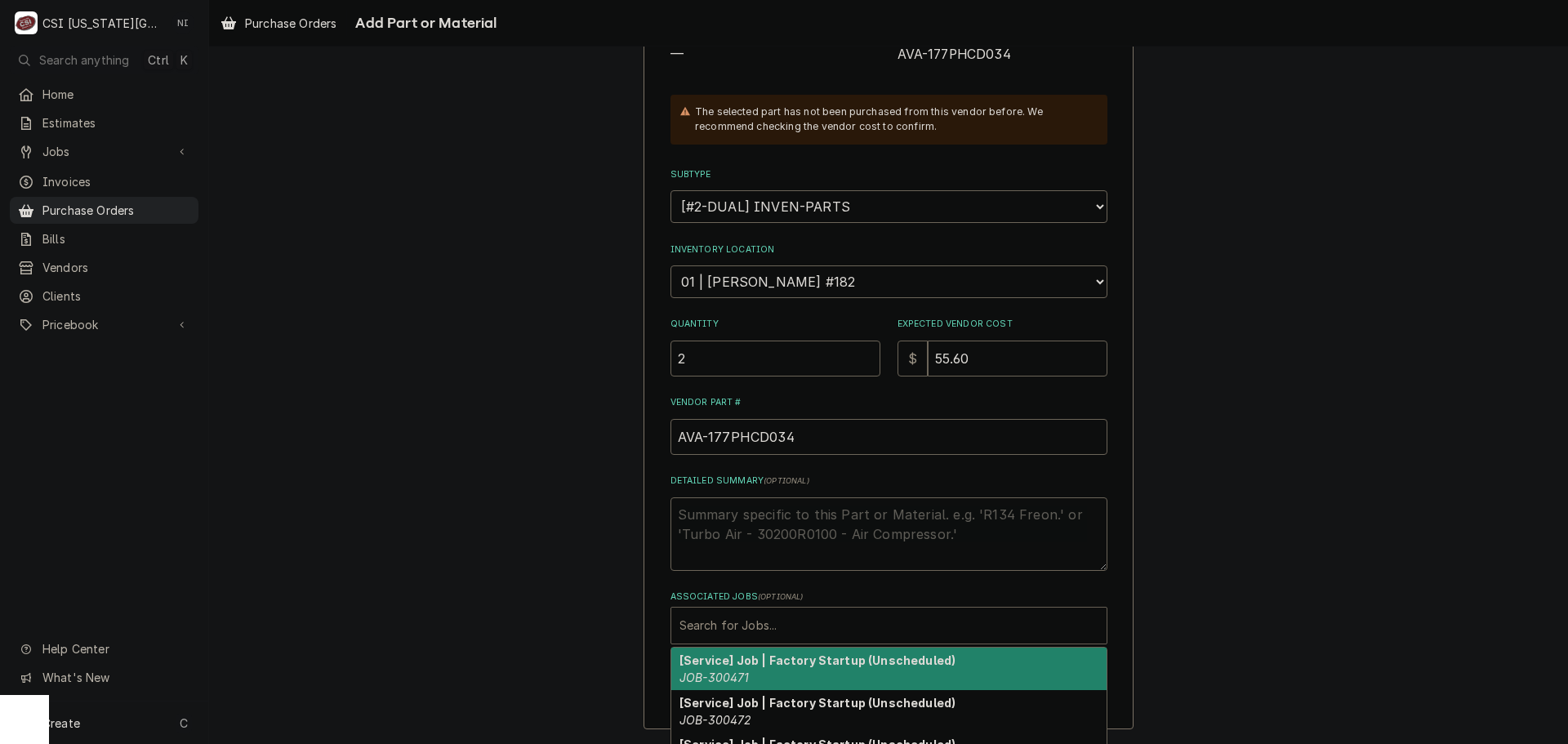
click at [771, 620] on div "Associated Jobs" at bounding box center [888, 626] width 419 height 29
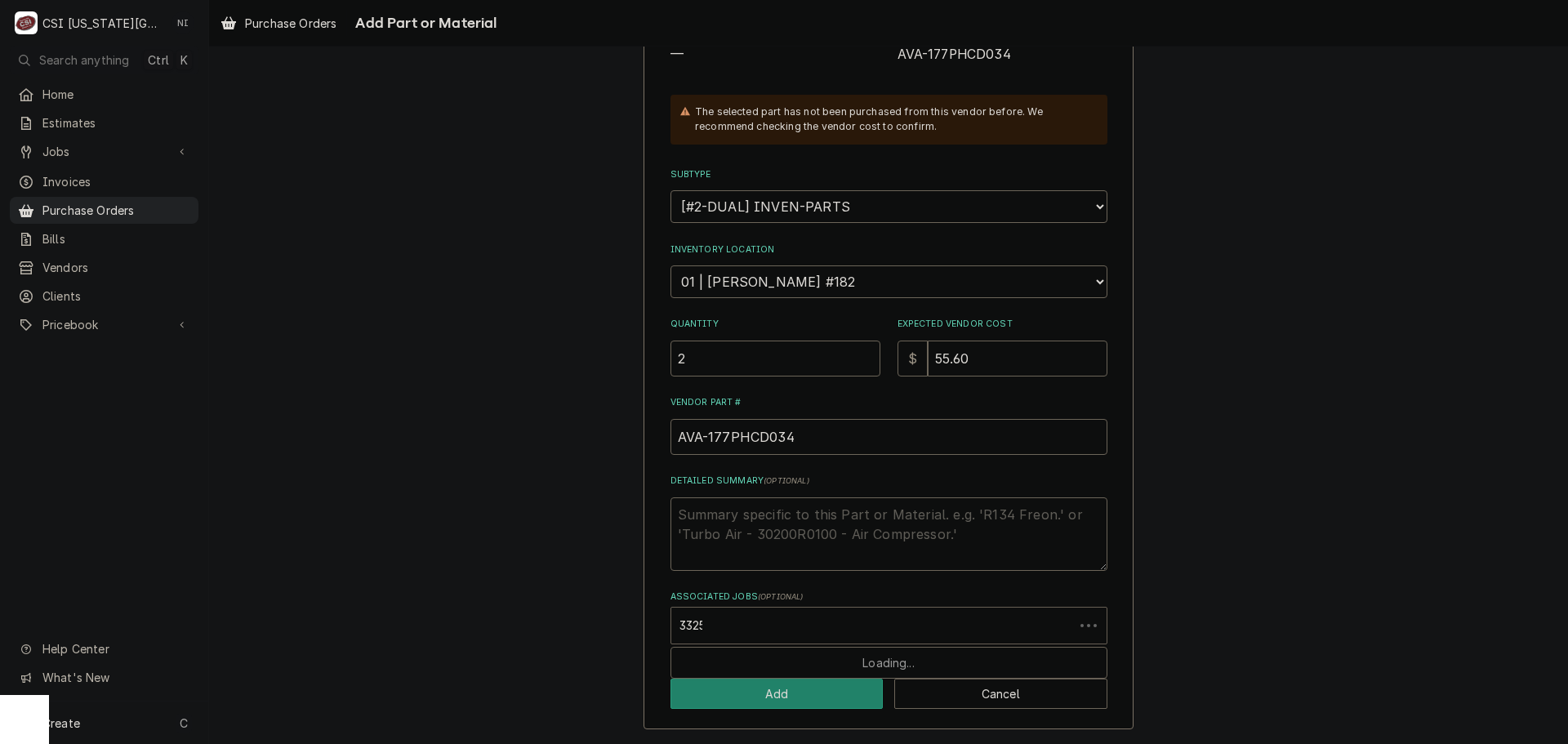
type input "33255"
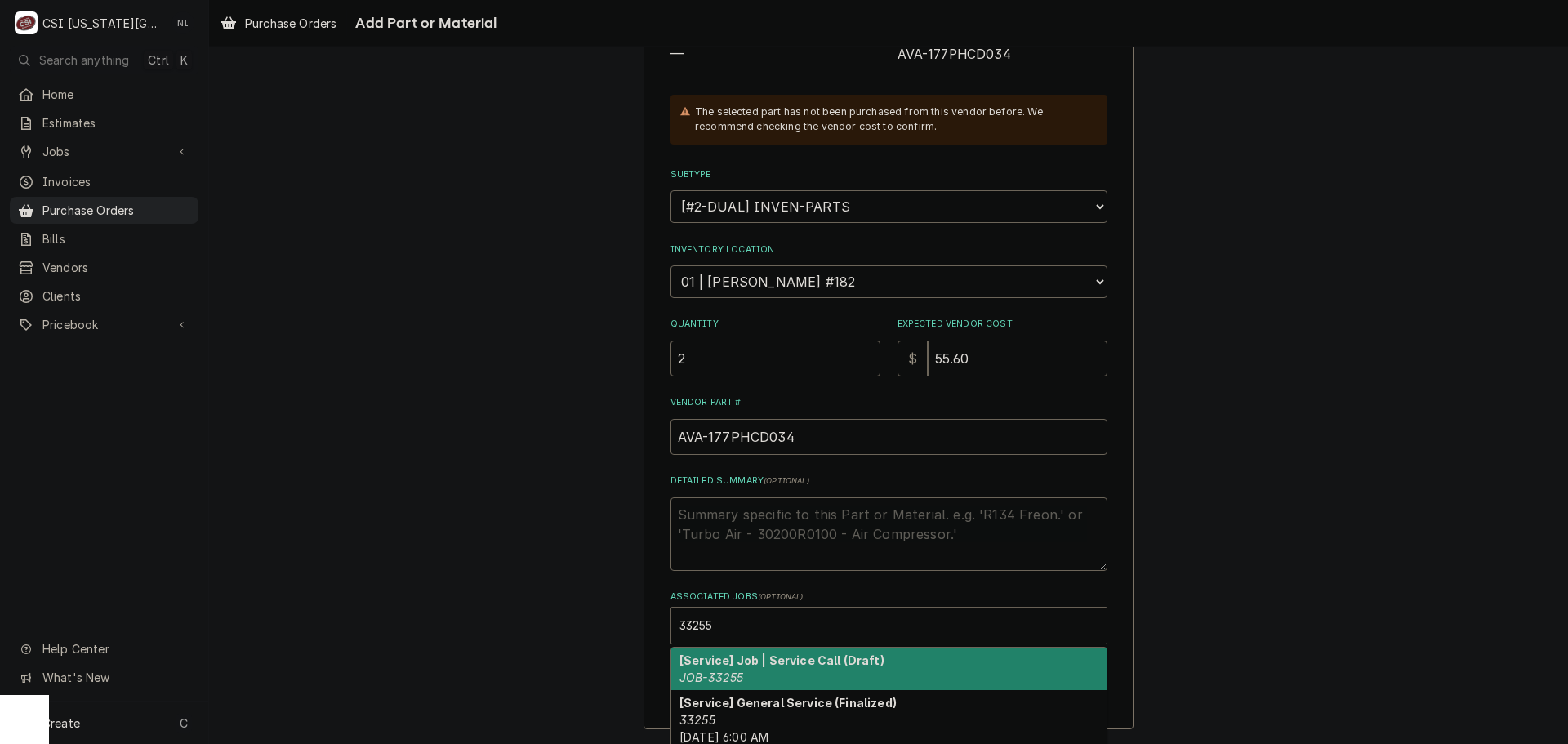
click at [696, 665] on strong "[Service] Job | Service Call (Draft)" at bounding box center [781, 660] width 205 height 14
type textarea "x"
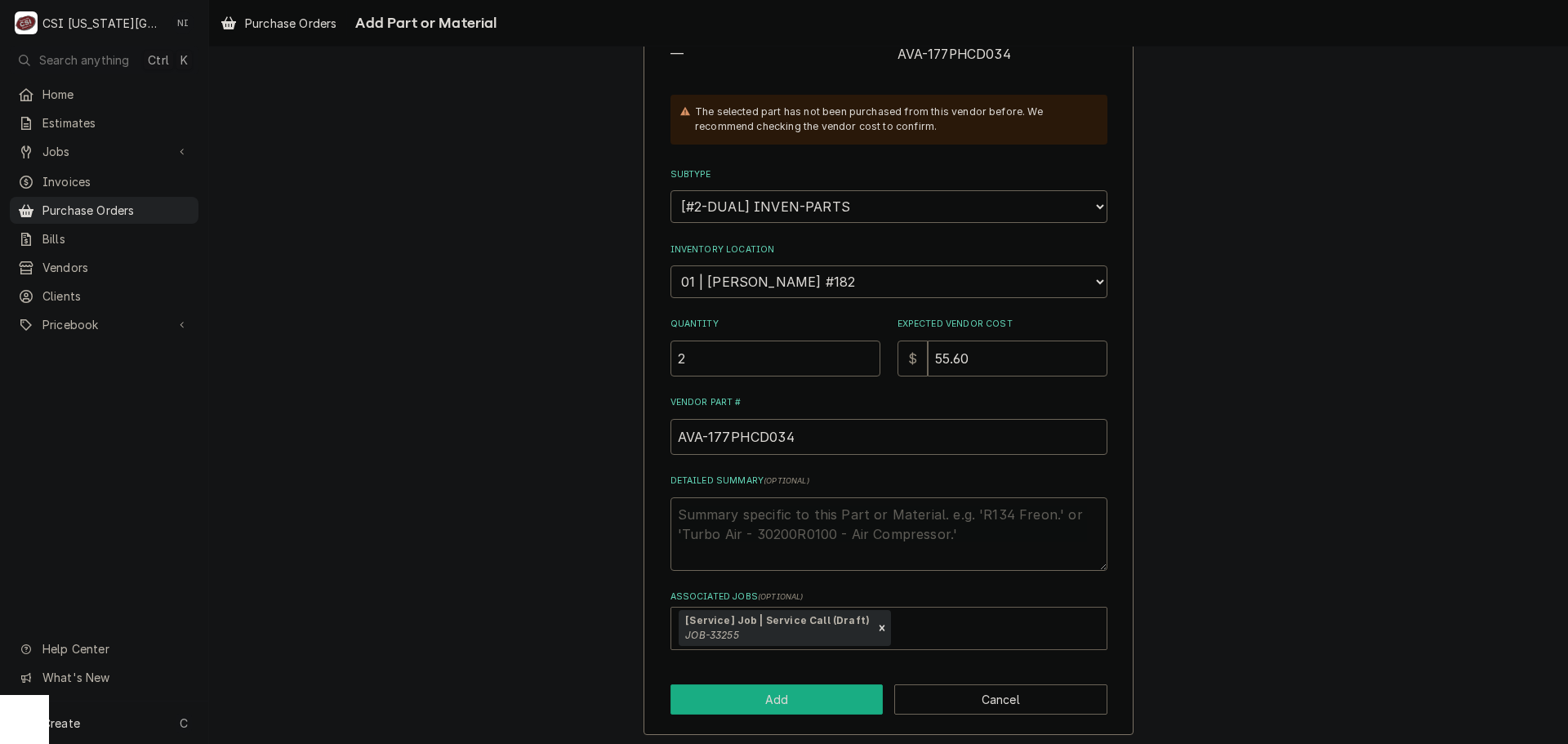
click at [718, 692] on button "Add" at bounding box center [777, 699] width 213 height 30
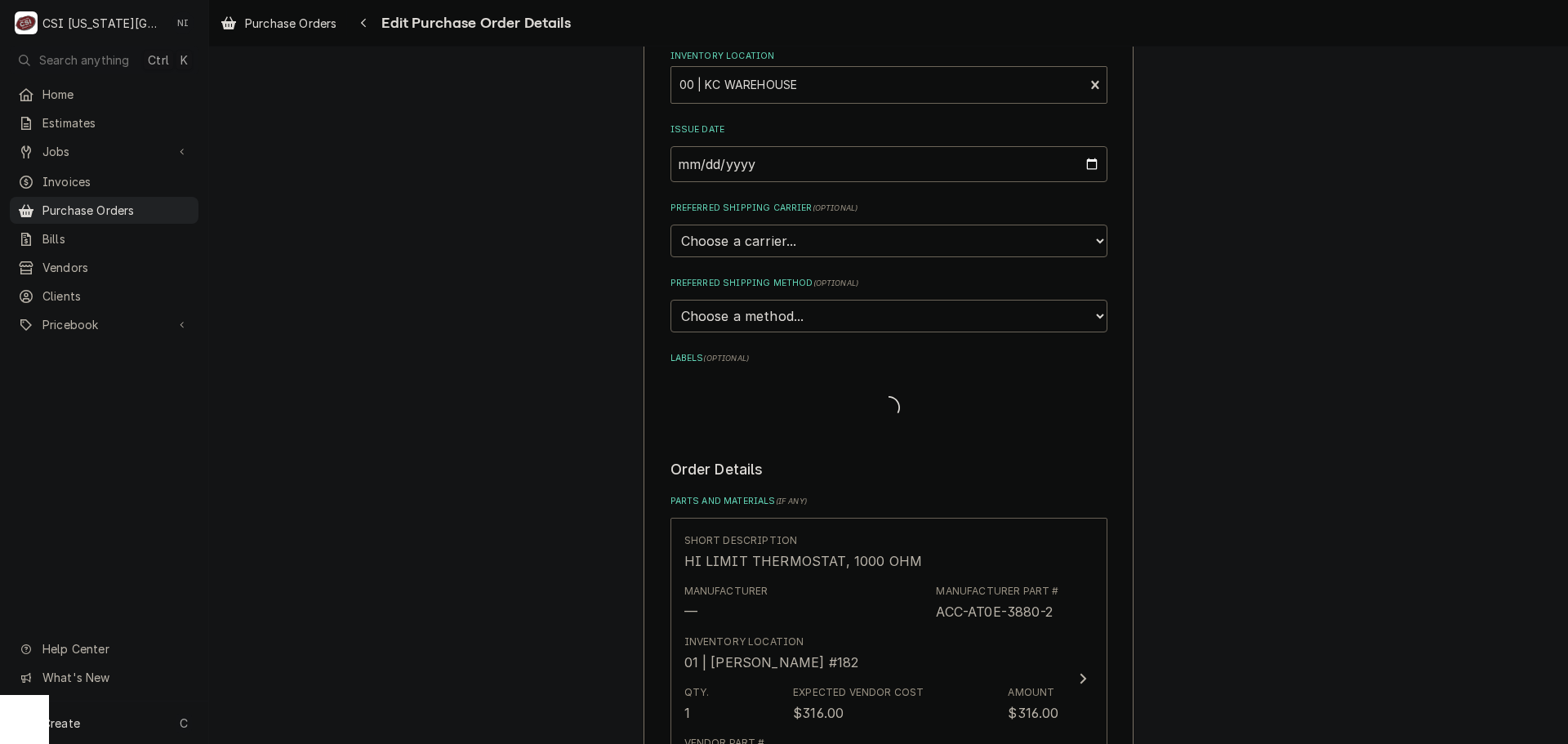
type textarea "x"
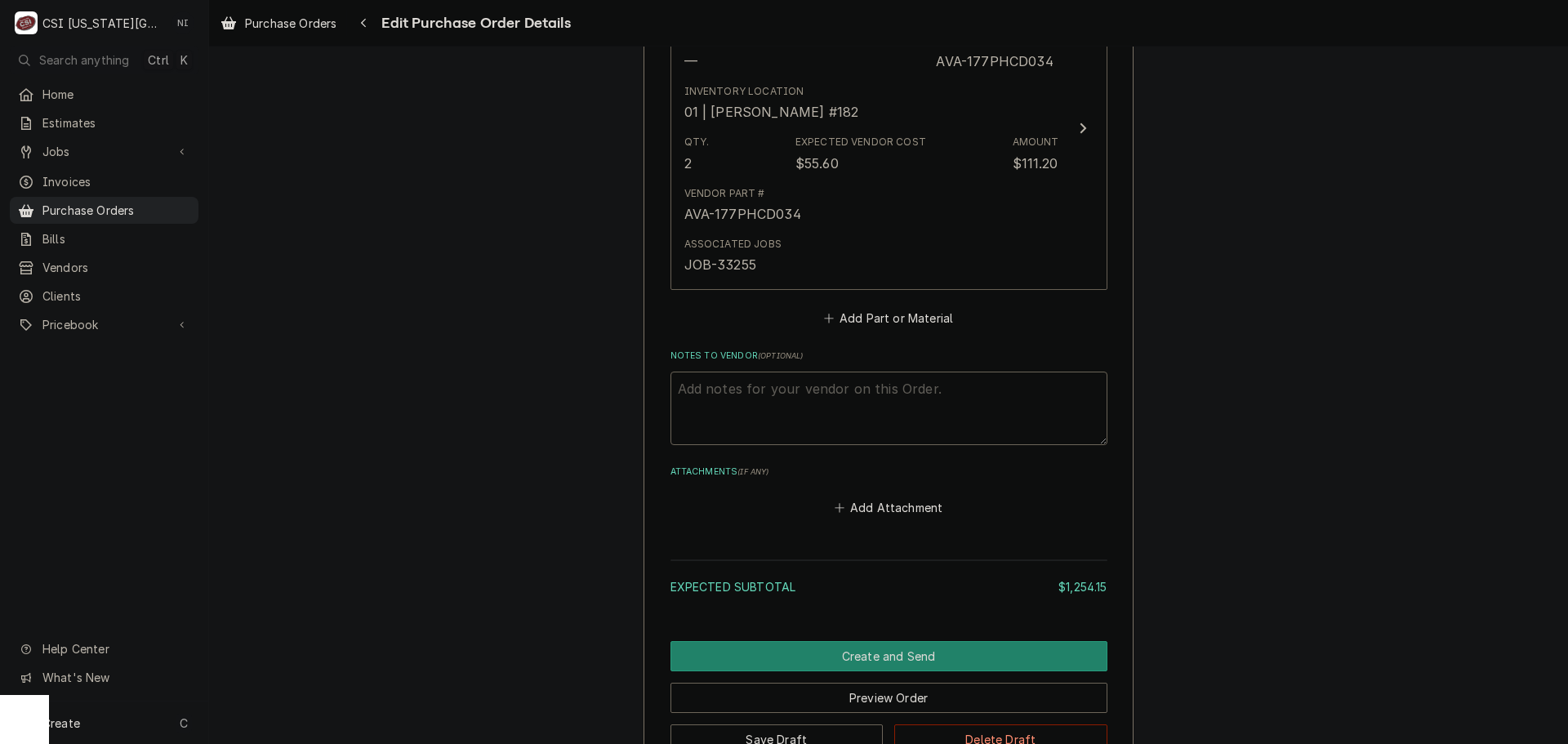
scroll to position [4192, 0]
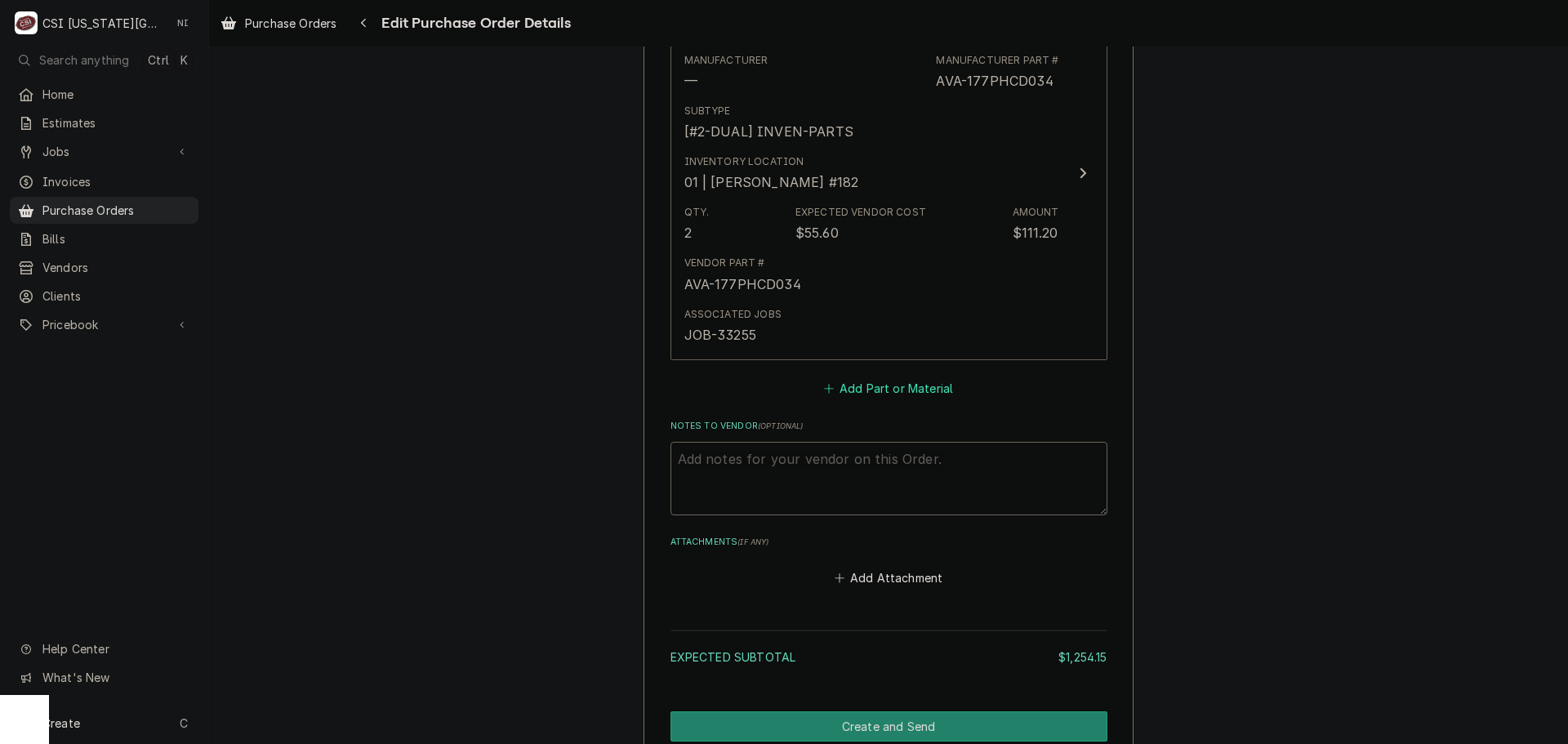
click at [871, 387] on button "Add Part or Material" at bounding box center [888, 388] width 135 height 22
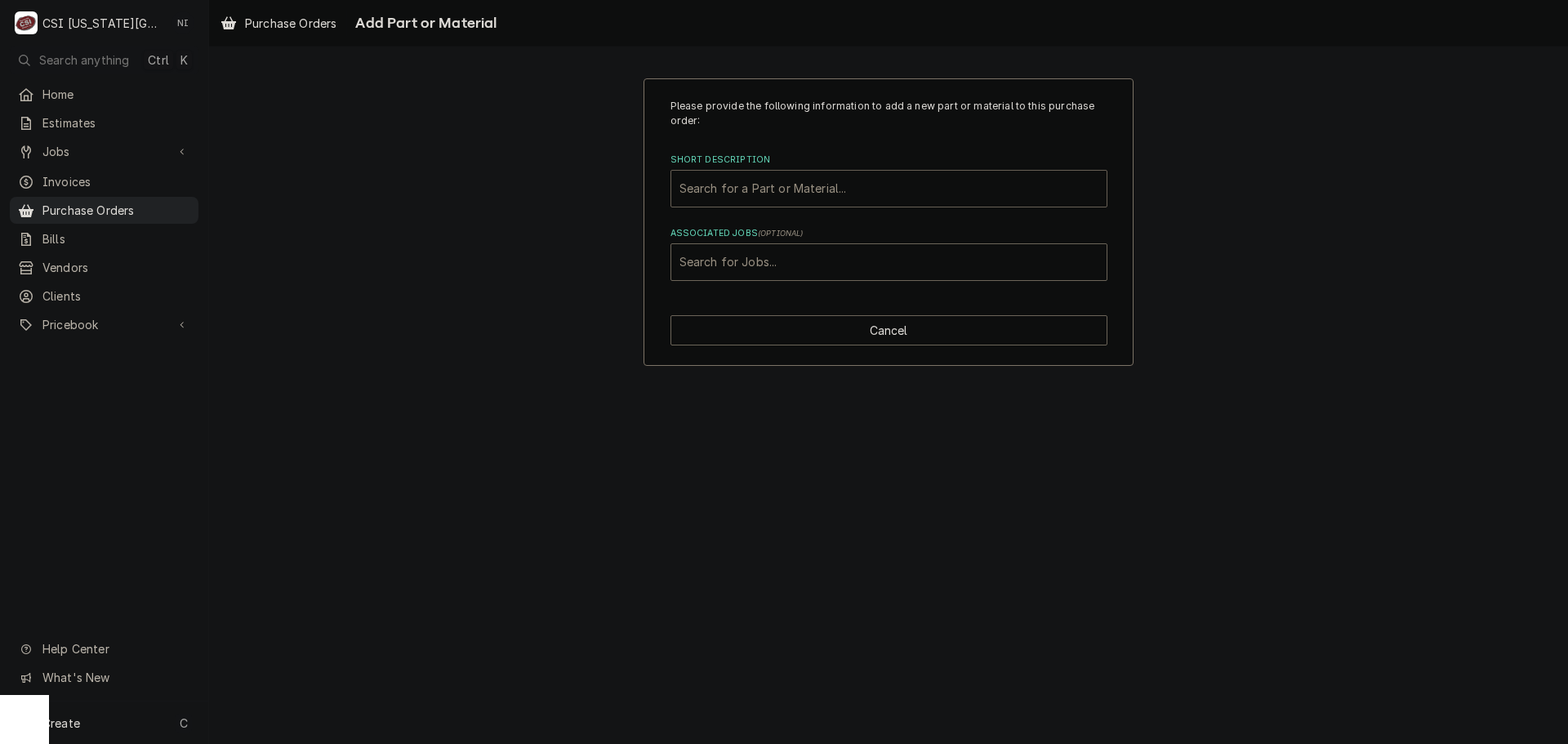
click at [804, 195] on div "Short Description" at bounding box center [888, 188] width 419 height 29
paste input "177PHCD016"
type input "177PHCD016"
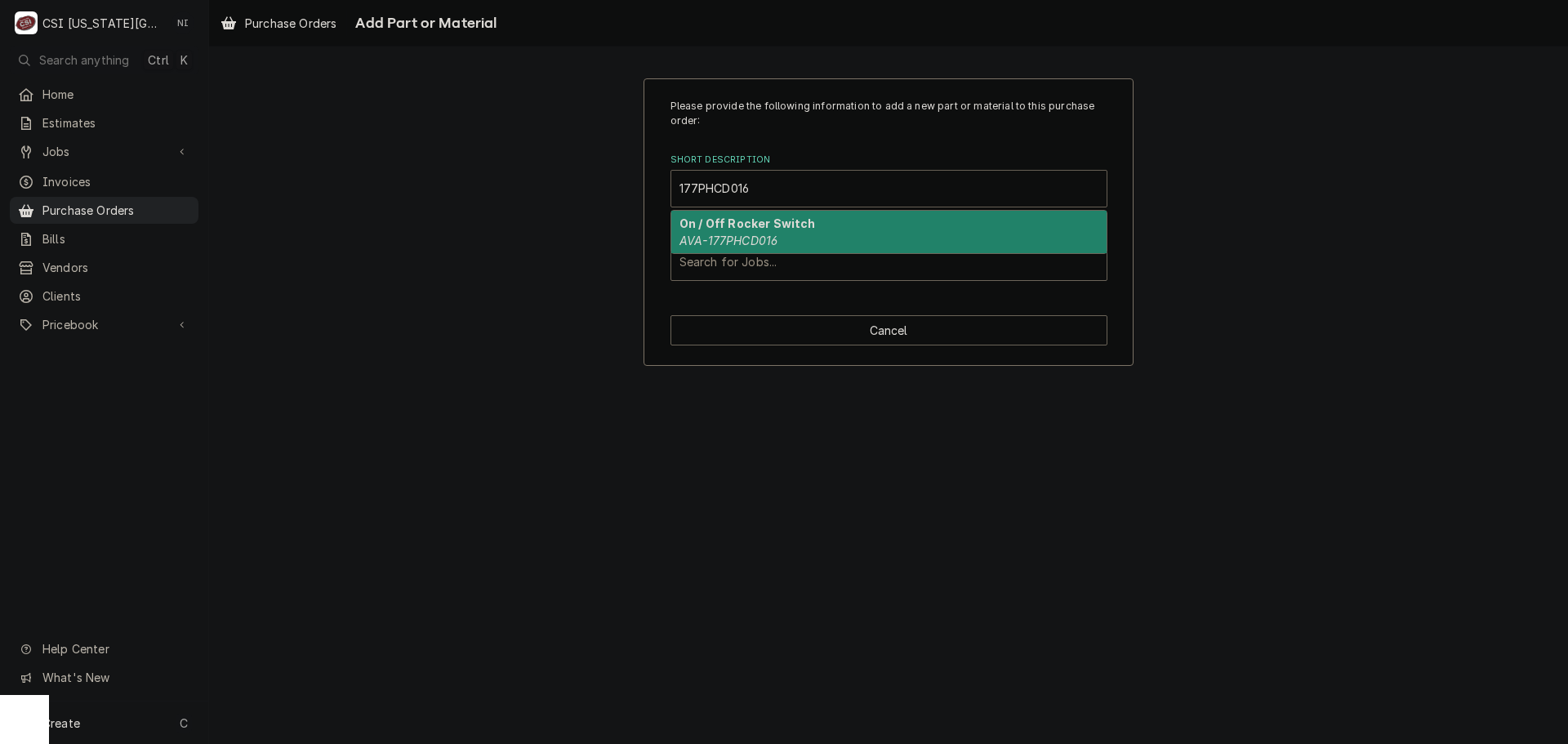
click at [775, 230] on strong "On / Off Rocker Switch" at bounding box center [747, 224] width 136 height 14
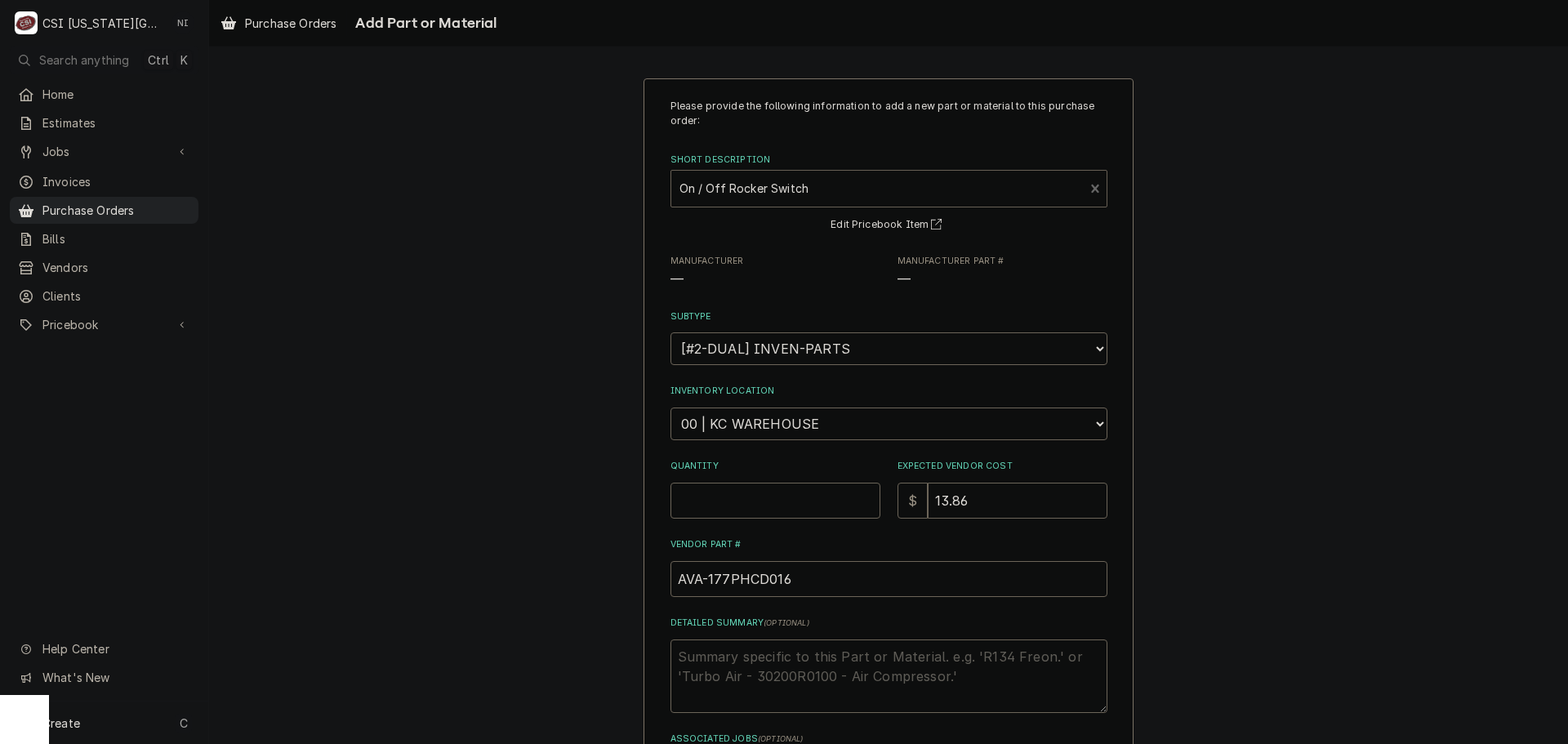
type textarea "x"
click at [761, 437] on select "Choose a location... 00 | KC WAREHOUSE 00 | MAIN WAREHOUSE 01 | [PERSON_NAME] #…" at bounding box center [889, 424] width 437 height 33
select select "2800"
click at [670, 408] on select "Choose a location... 00 | KC WAREHOUSE 00 | MAIN WAREHOUSE 01 | [PERSON_NAME] #…" at bounding box center [889, 424] width 437 height 33
click at [748, 501] on input "Quantity" at bounding box center [775, 501] width 210 height 36
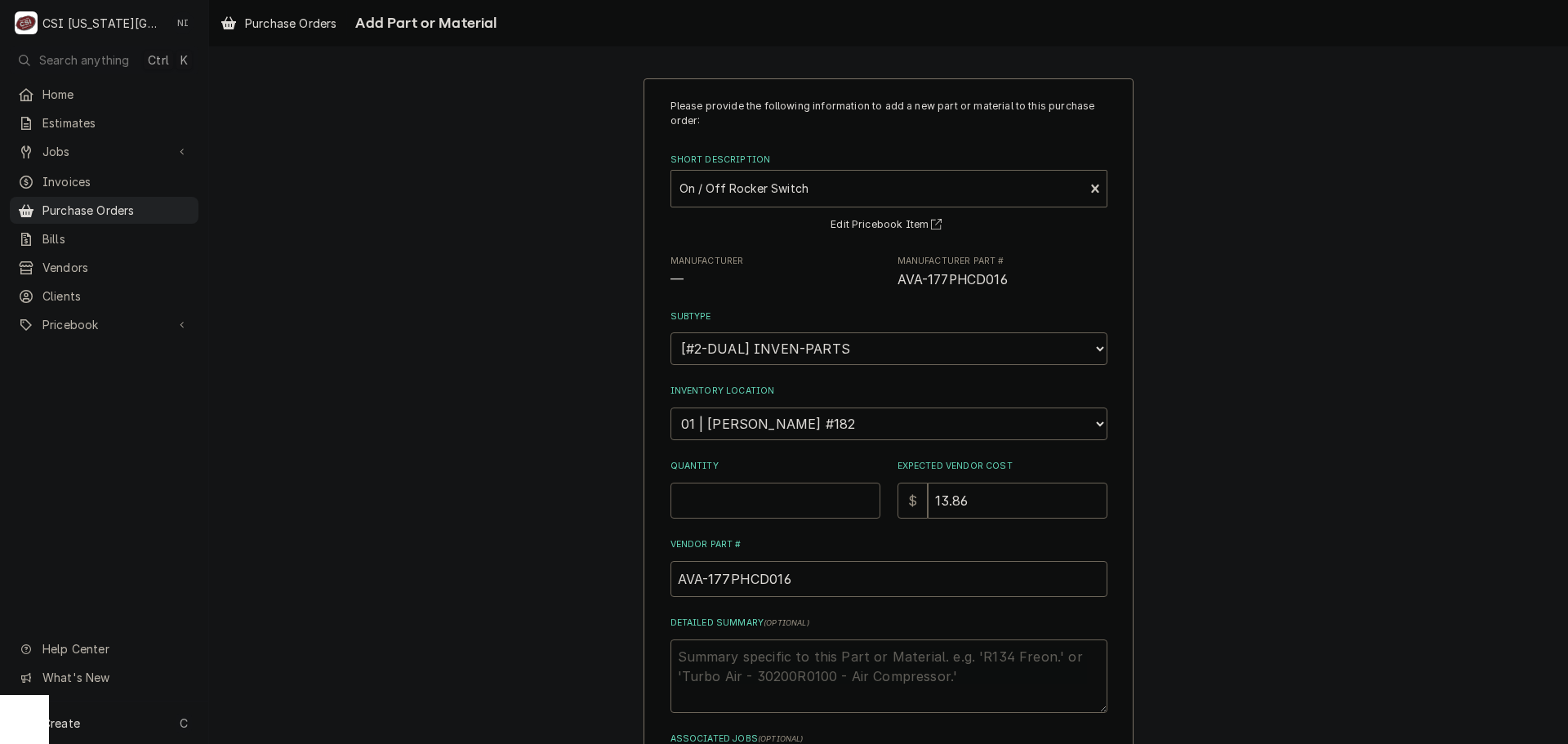
click at [759, 503] on input "Quantity" at bounding box center [775, 501] width 210 height 36
type textarea "x"
type input "2"
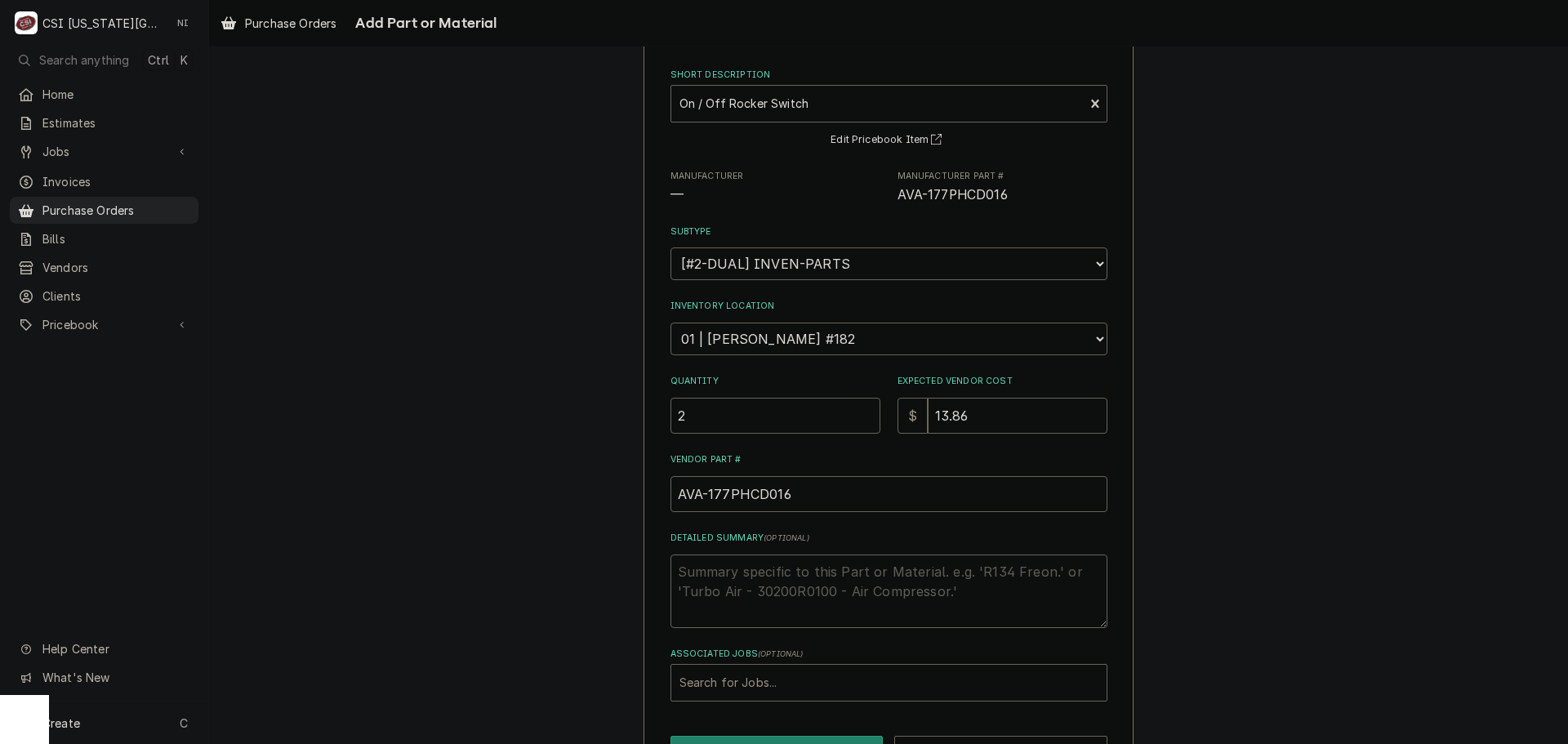
scroll to position [142, 0]
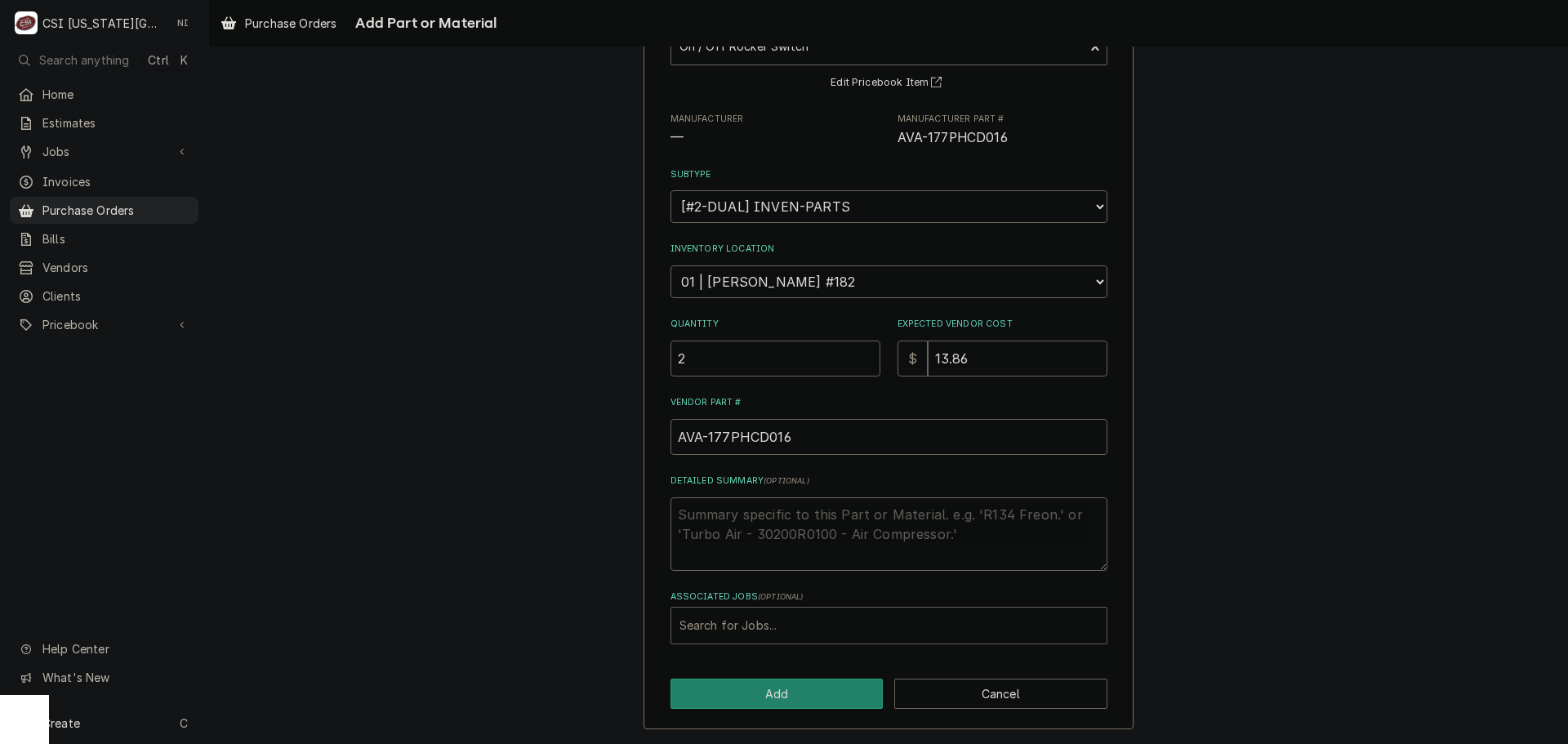
click at [740, 630] on div "Associated Jobs" at bounding box center [888, 626] width 419 height 29
type input "0"
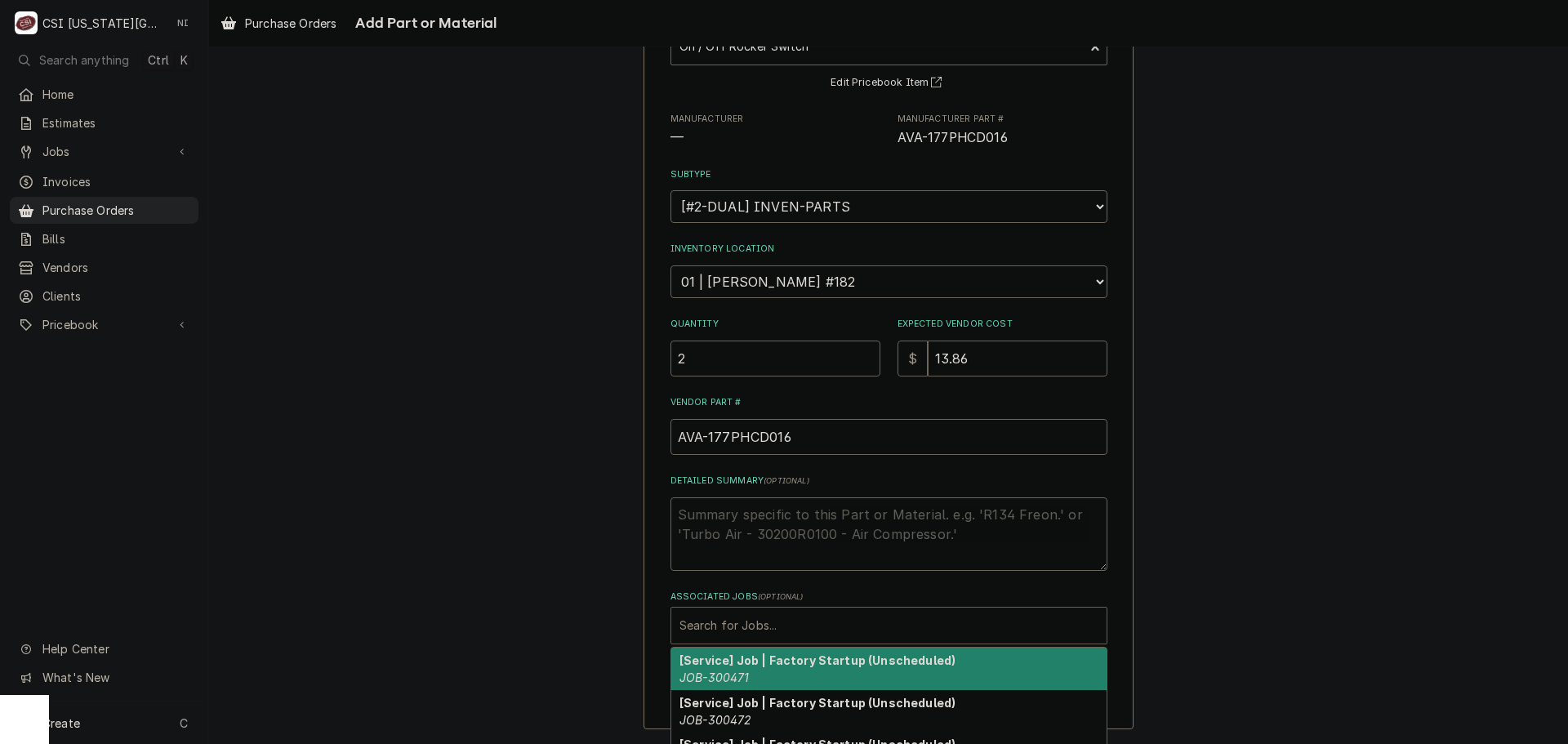
type textarea "x"
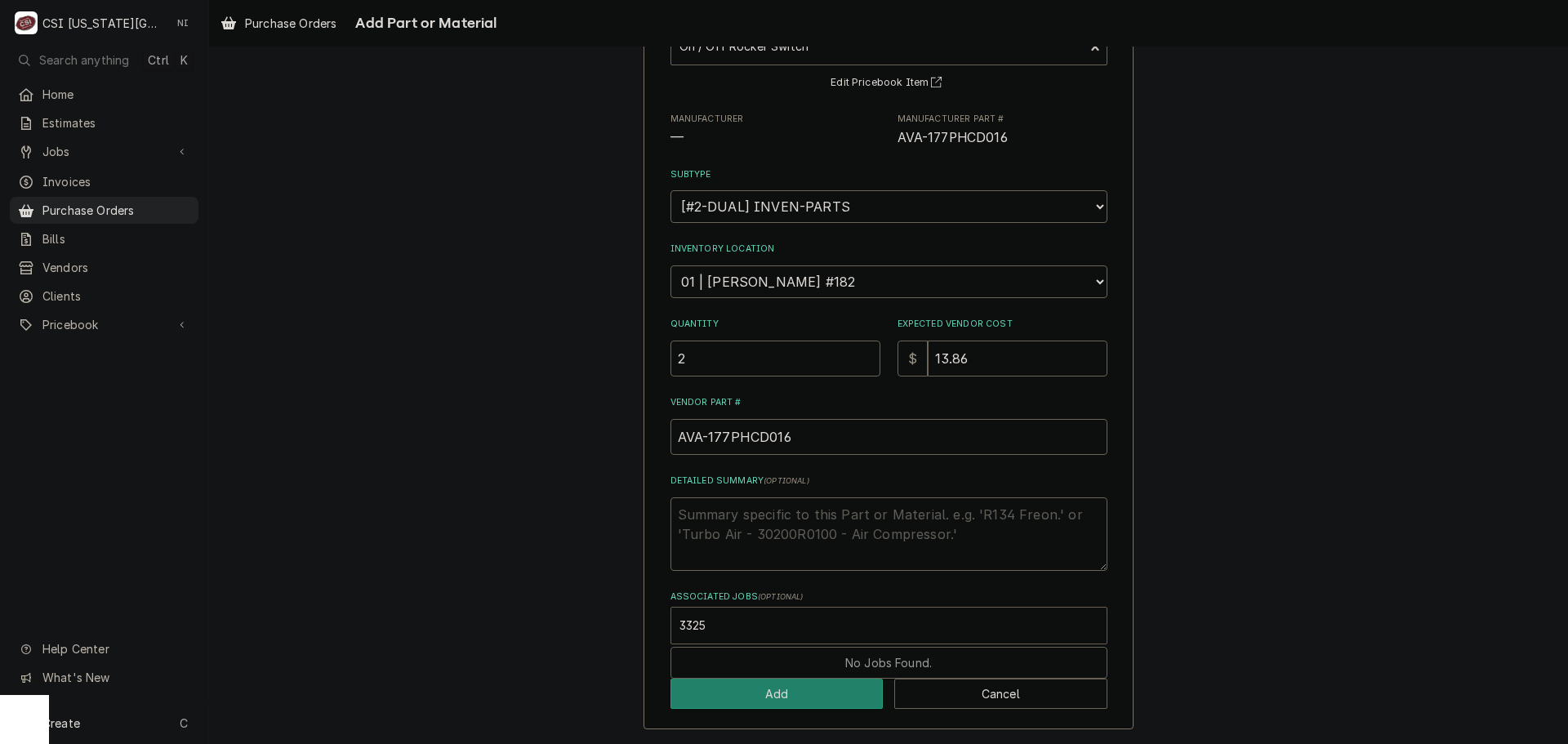
type input "33255"
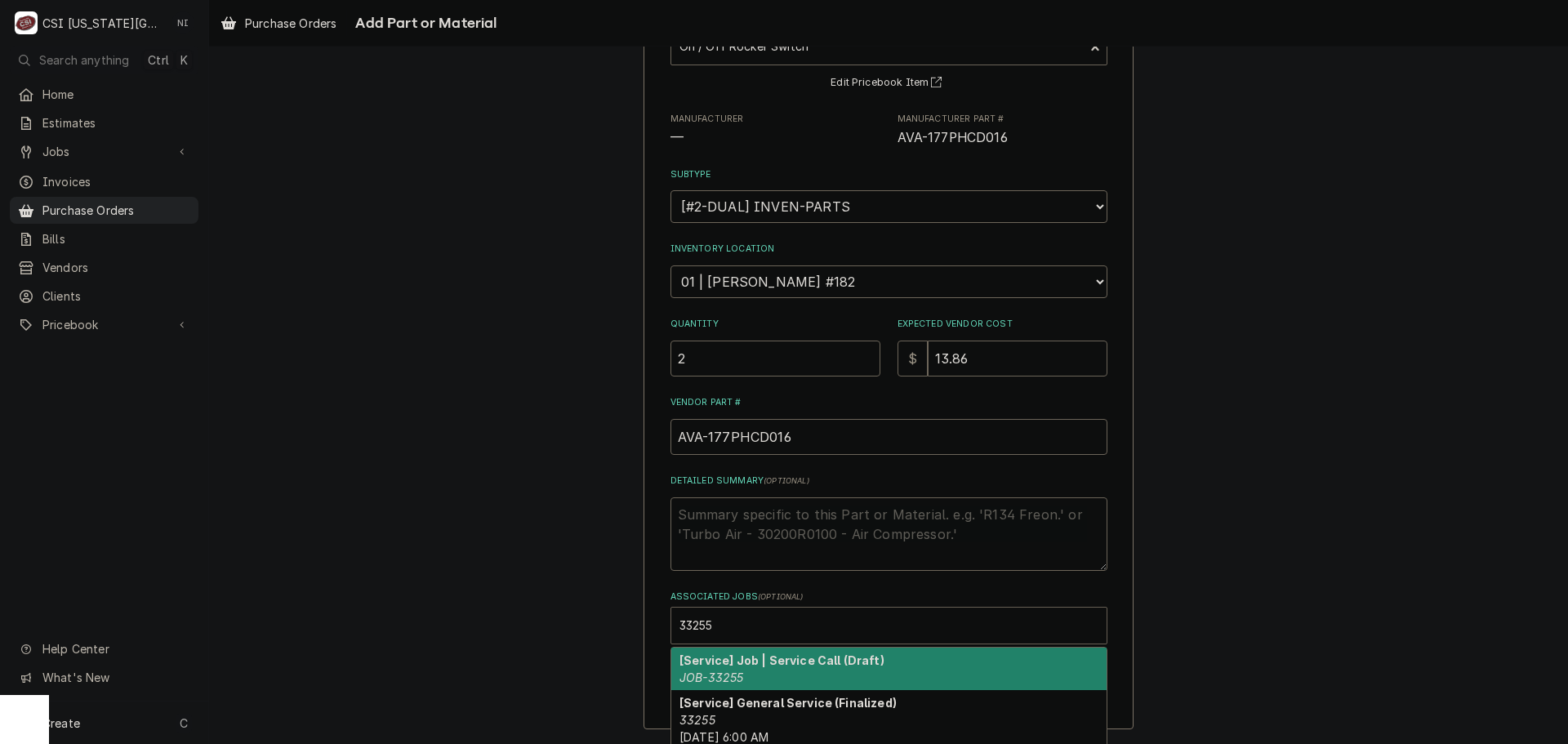
click at [731, 671] on em "JOB-33255" at bounding box center [711, 677] width 64 height 14
type textarea "x"
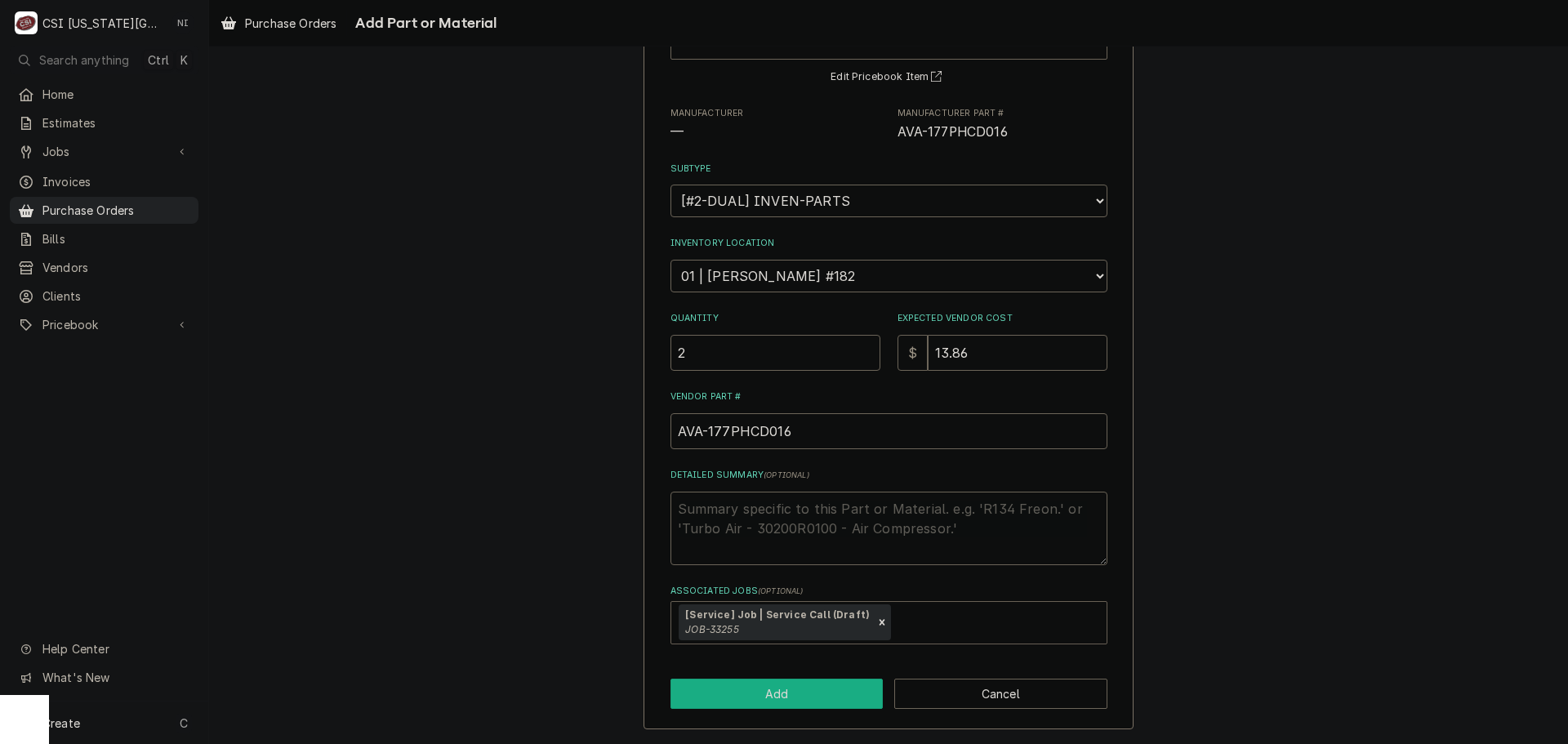
click at [814, 695] on button "Add" at bounding box center [777, 694] width 213 height 30
type textarea "x"
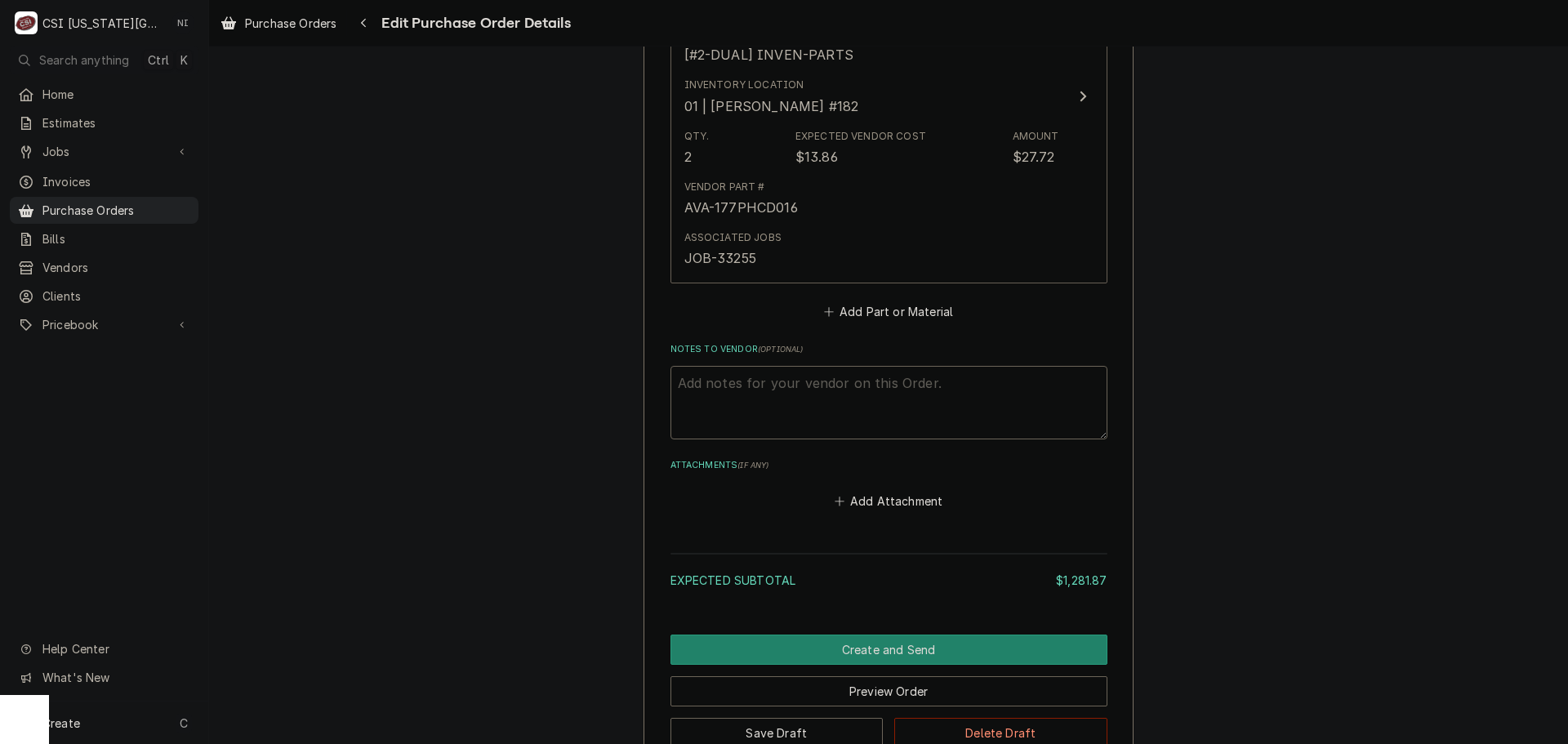
scroll to position [4766, 0]
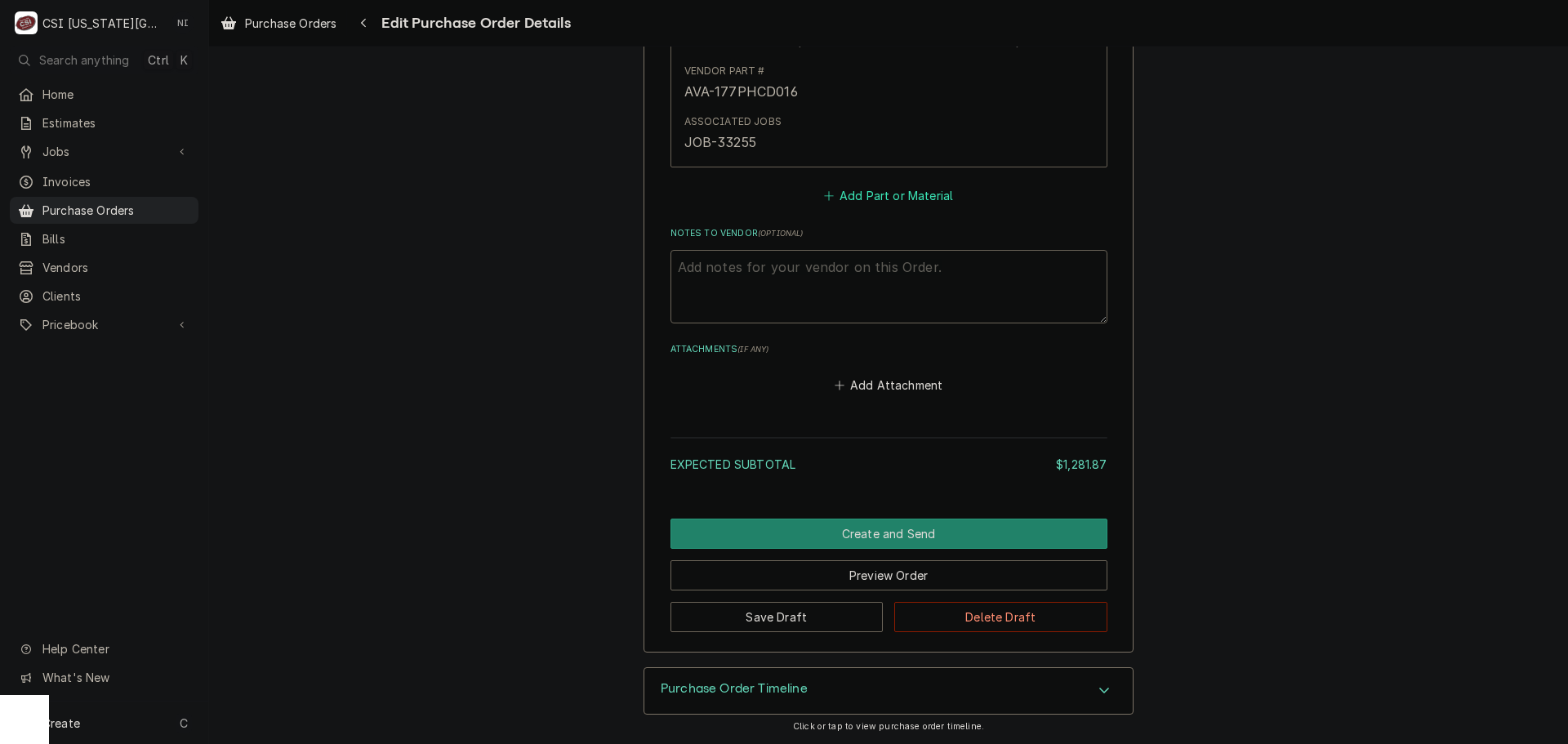
click at [917, 187] on button "Add Part or Material" at bounding box center [888, 196] width 135 height 22
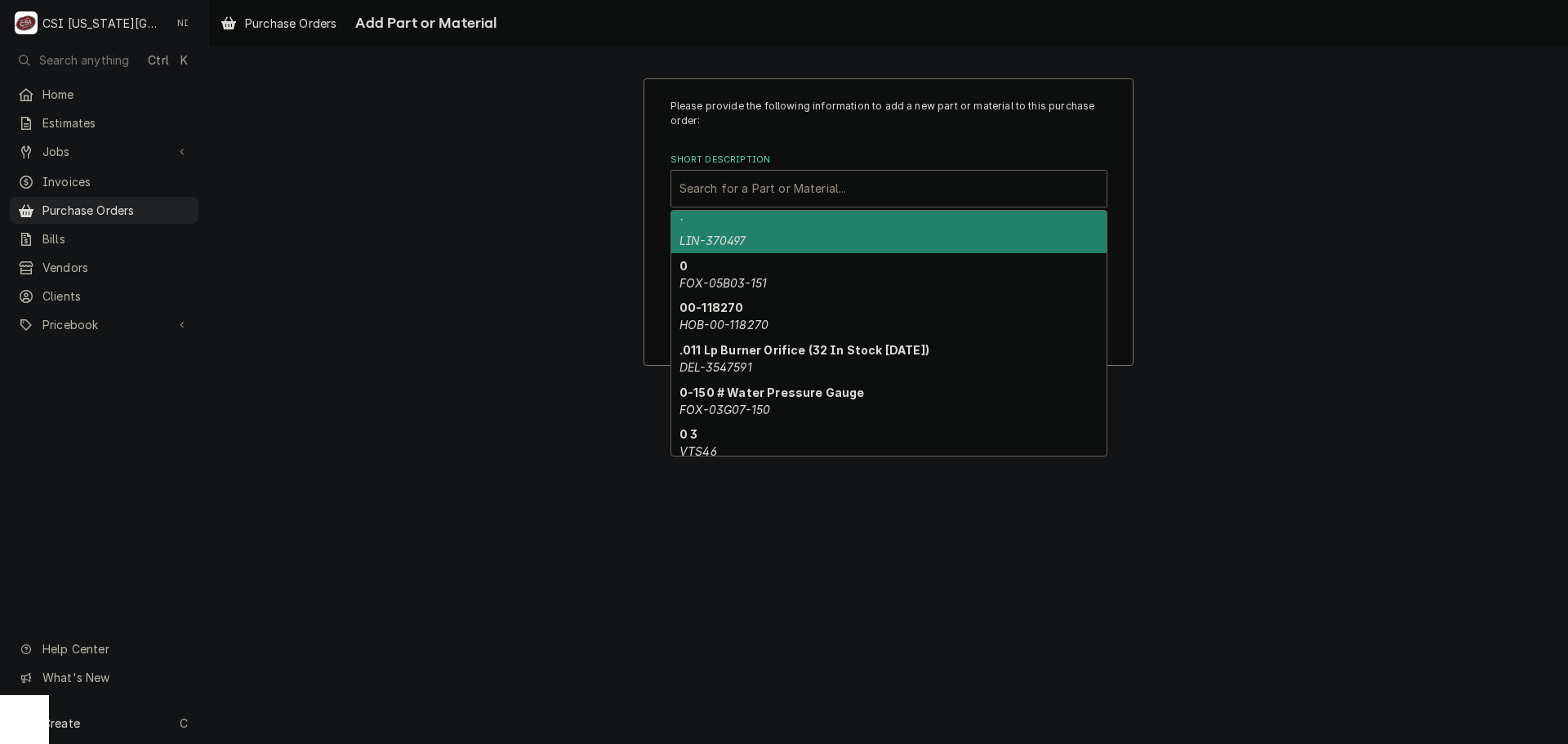
click at [840, 188] on div "Short Description" at bounding box center [888, 188] width 419 height 29
paste input "177PFGASK"
type input "177PFGASK"
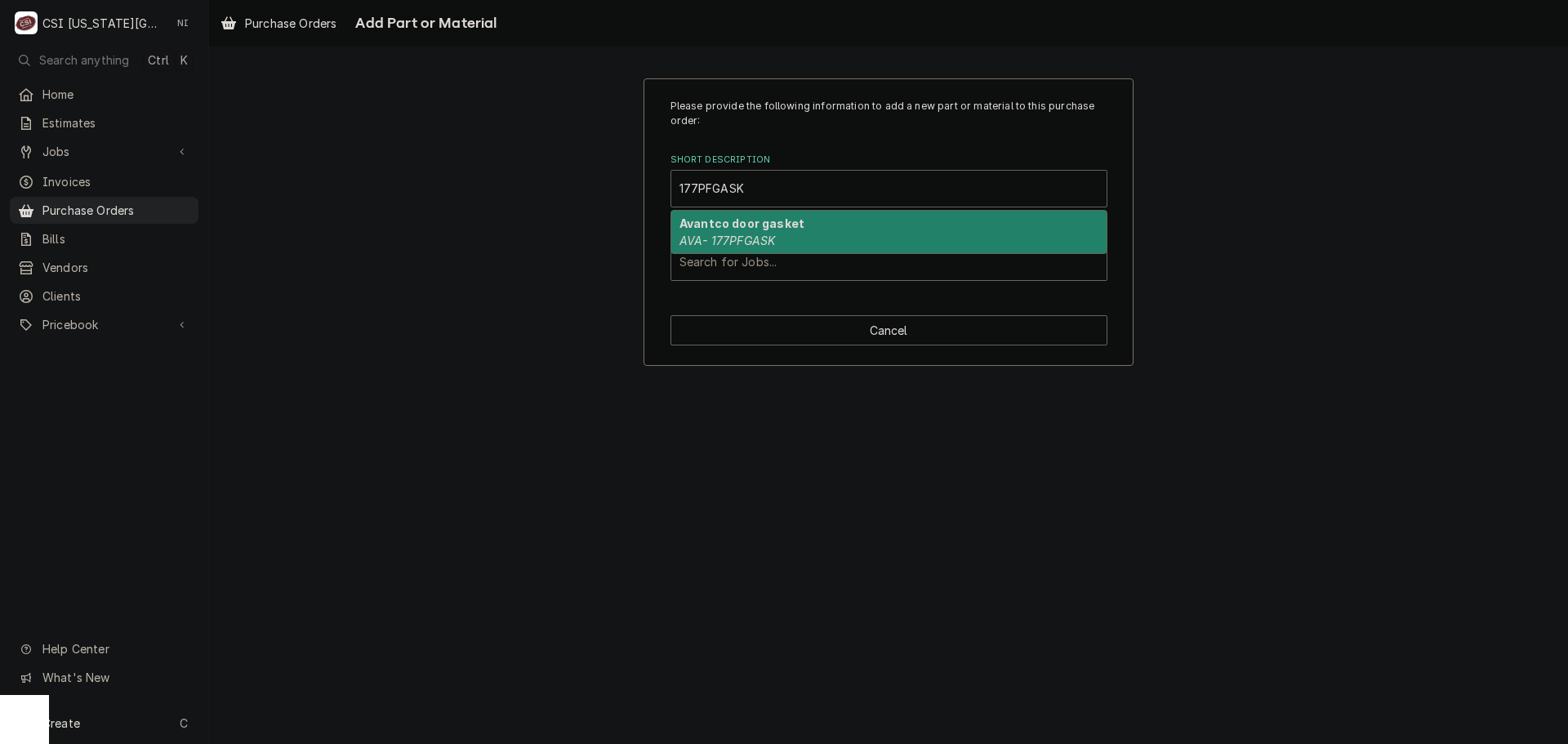
click at [771, 237] on em "AVA- 177PFGASK" at bounding box center [727, 240] width 96 height 14
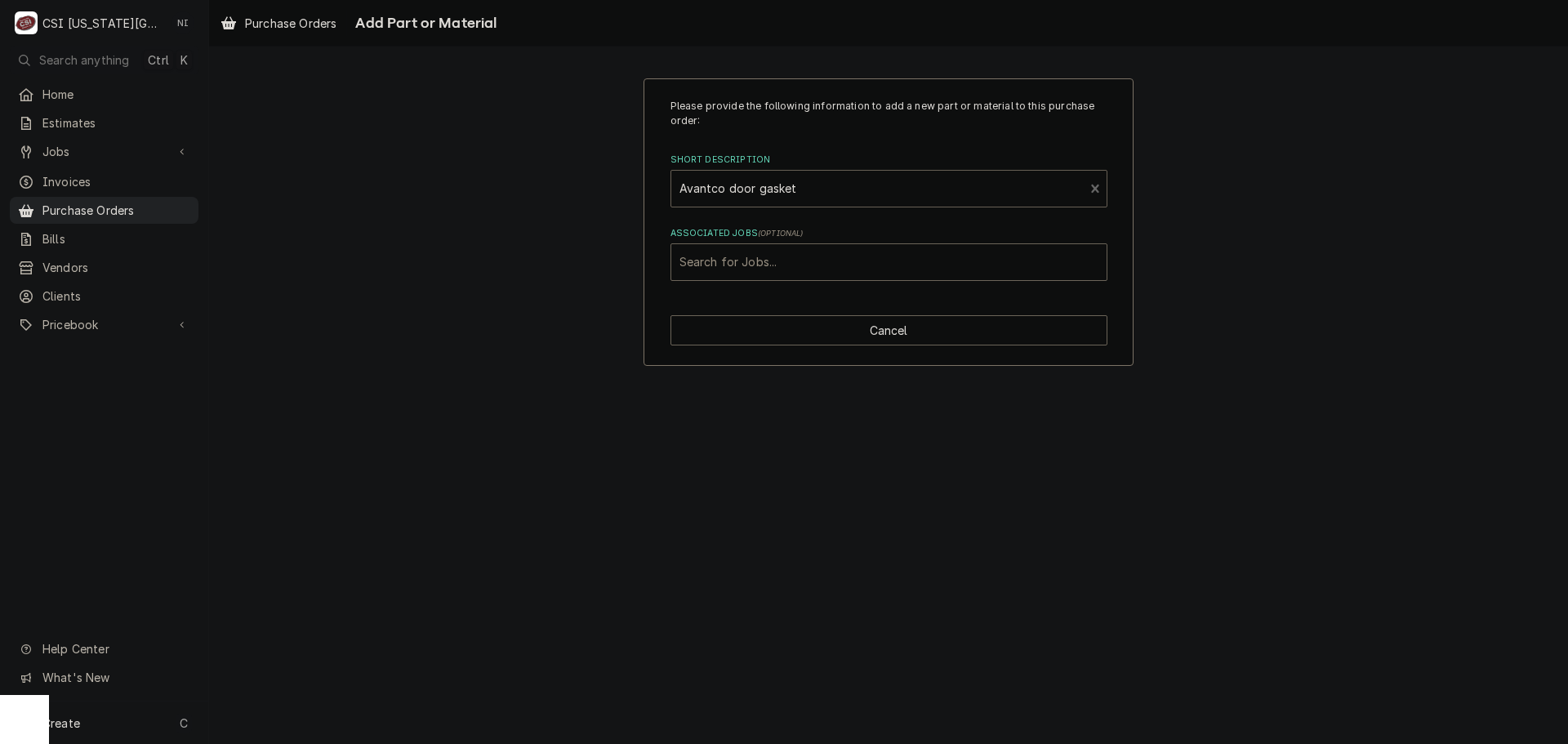
type textarea "x"
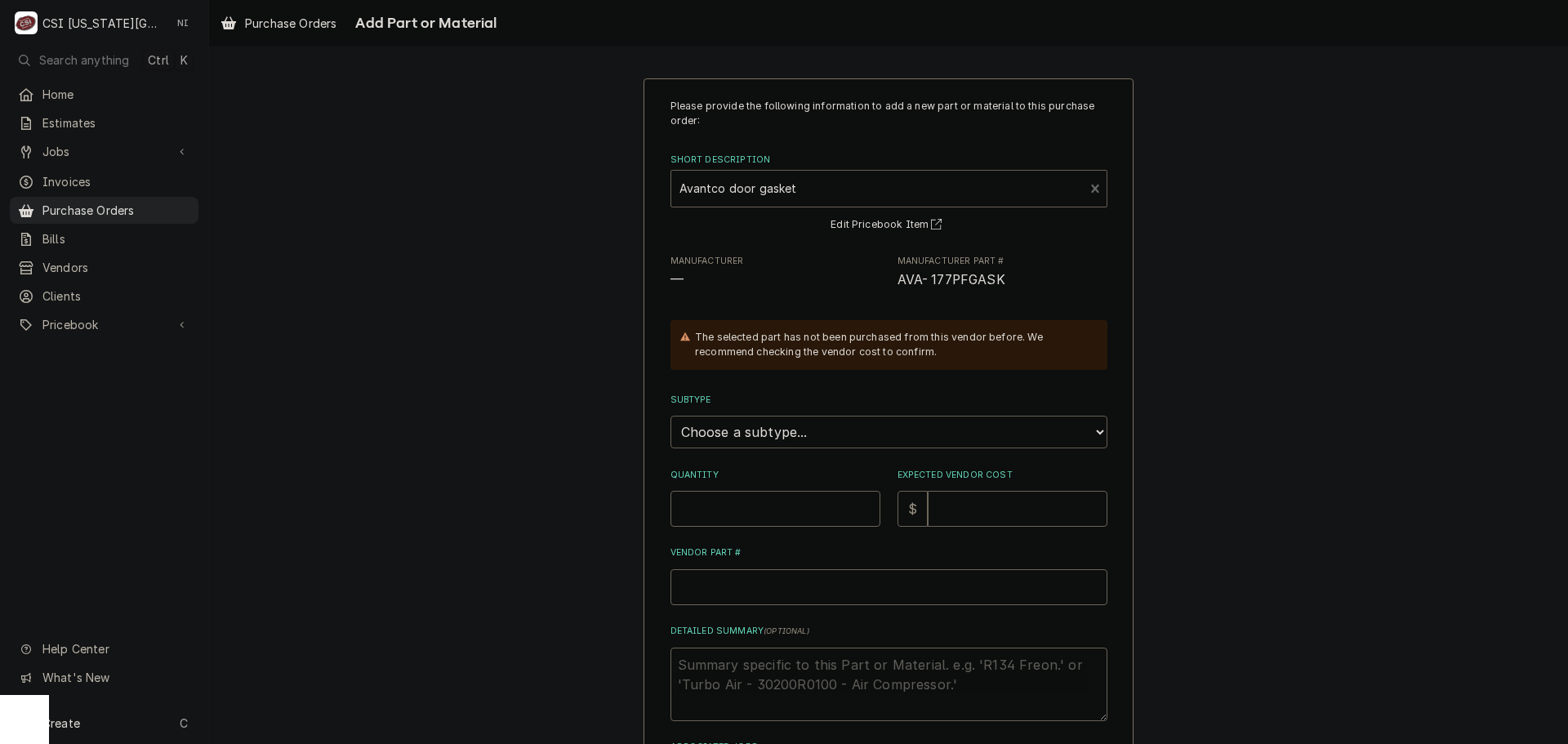
click at [759, 434] on select "Choose a subtype... [#2-DUAL] AFTERHRS-WH-CHG-2 [#2-DUAL] BEV-EQUIP [#2-DUAL] B…" at bounding box center [889, 432] width 437 height 33
select select "45"
click at [670, 416] on select "Choose a subtype... [#2-DUAL] AFTERHRS-WH-CHG-2 [#2-DUAL] BEV-EQUIP [#2-DUAL] B…" at bounding box center [889, 432] width 437 height 33
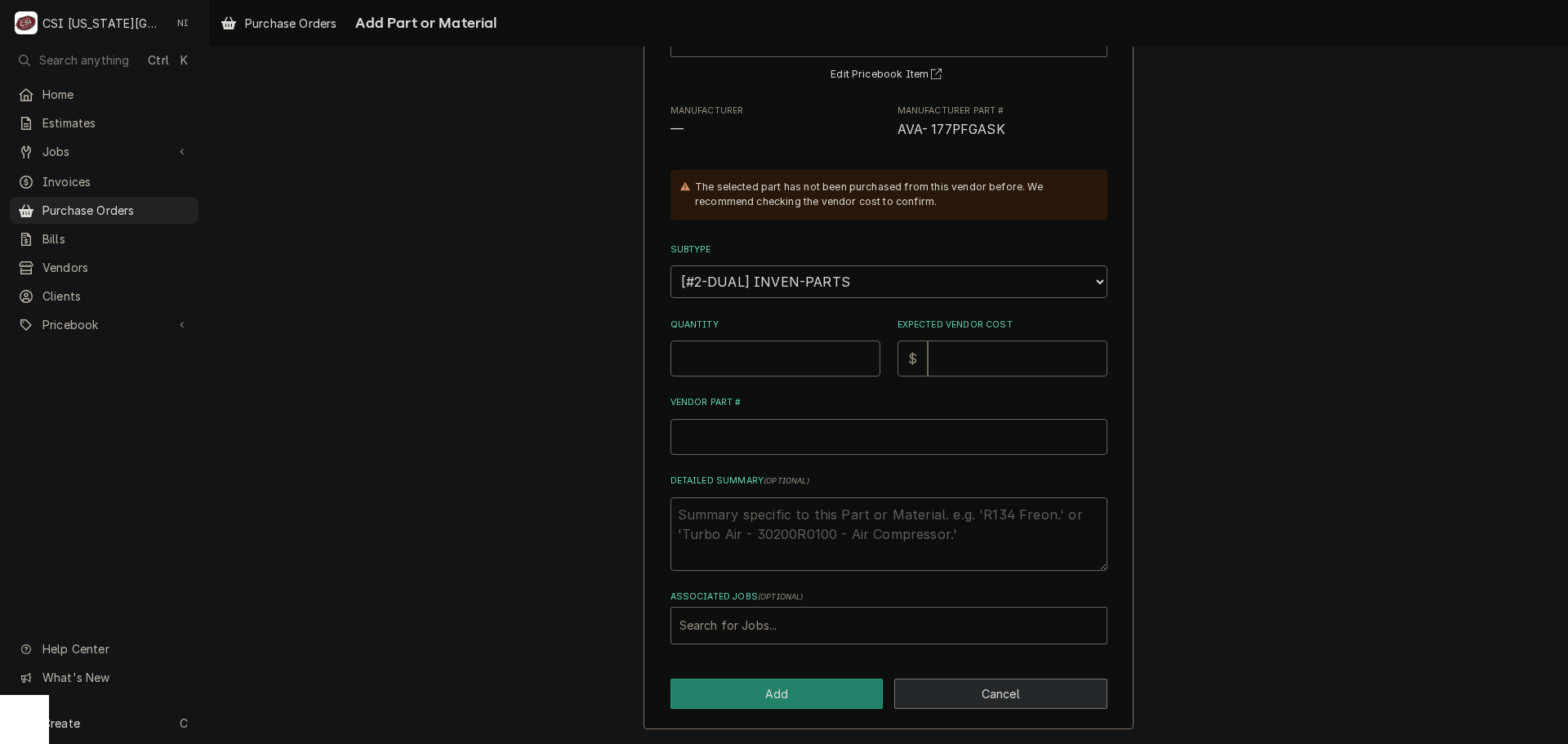
click at [1011, 707] on button "Cancel" at bounding box center [1000, 694] width 213 height 30
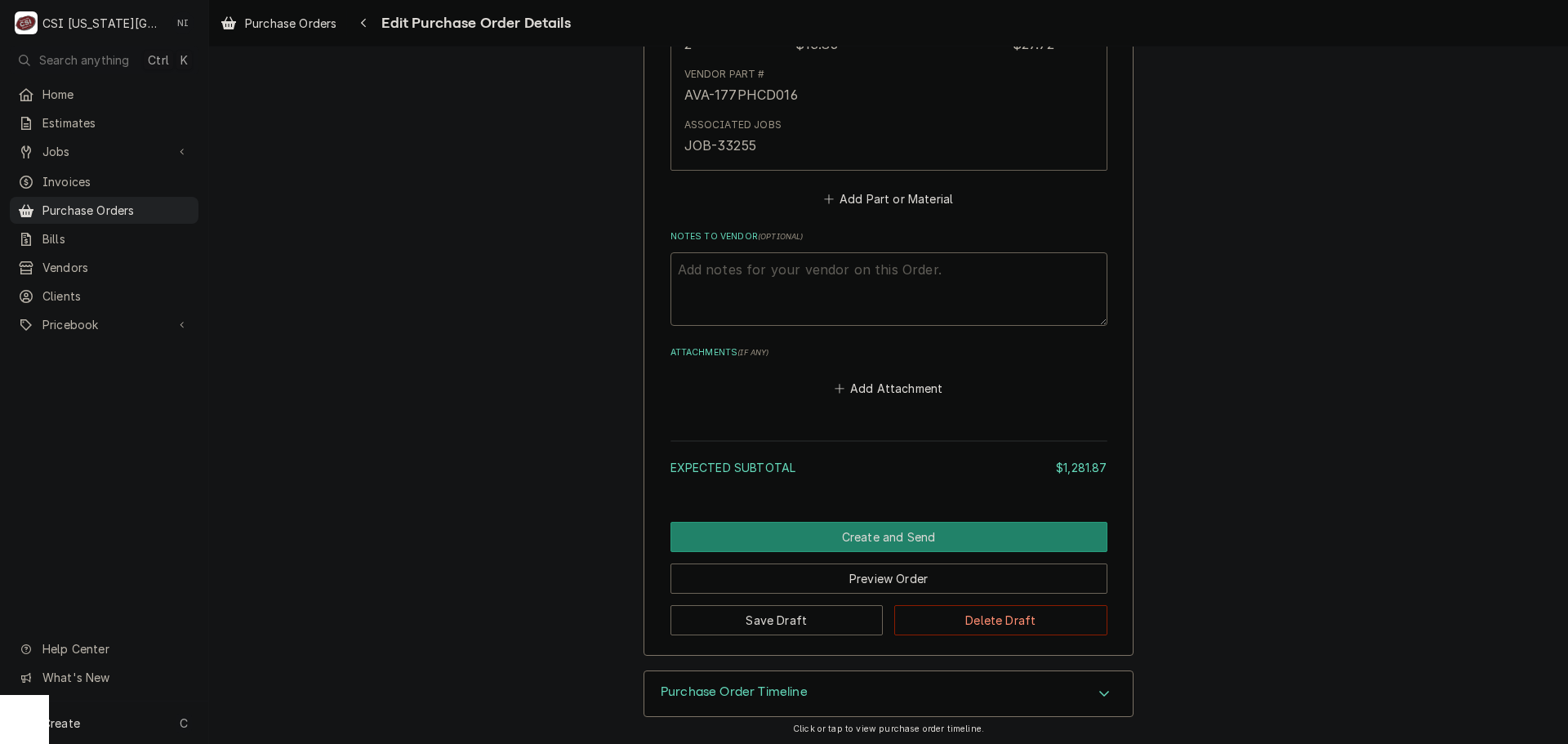
scroll to position [4763, 0]
type textarea "x"
click at [899, 188] on button "Add Part or Material" at bounding box center [888, 199] width 135 height 22
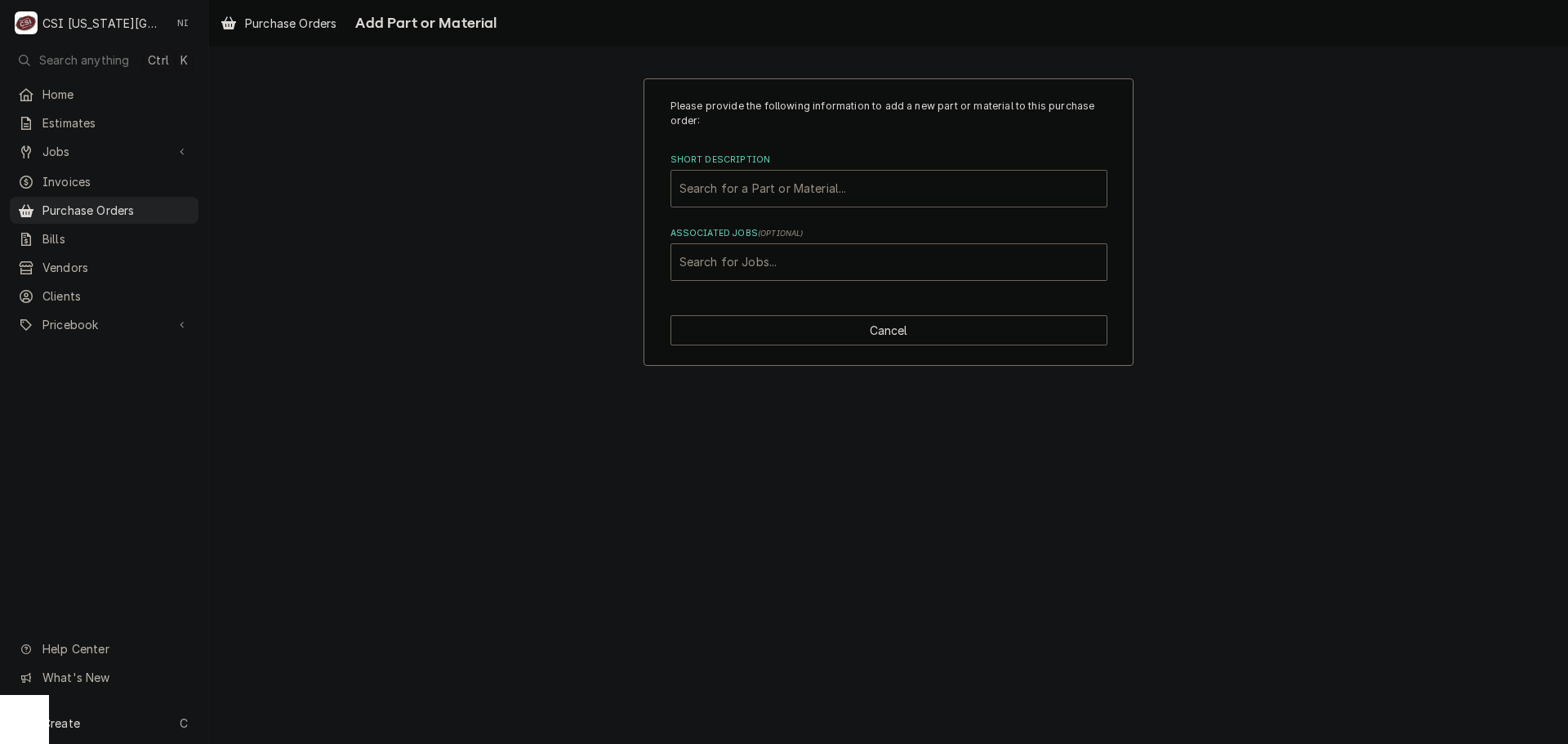
click at [847, 189] on div "Short Description" at bounding box center [888, 188] width 419 height 29
paste input "177PFGASK"
type input "177PFGASK"
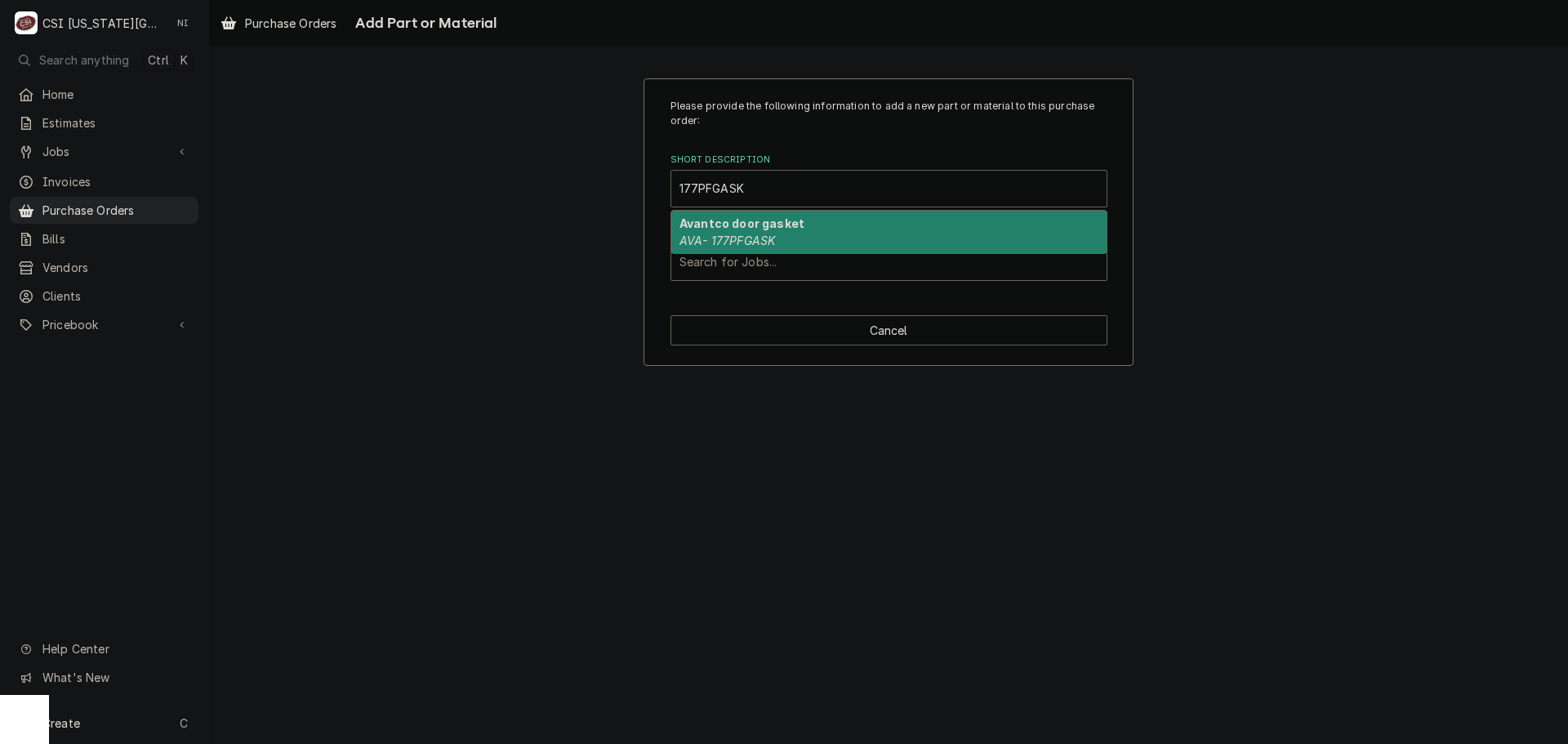
click at [740, 234] on em "AVA- 177PFGASK" at bounding box center [727, 240] width 96 height 14
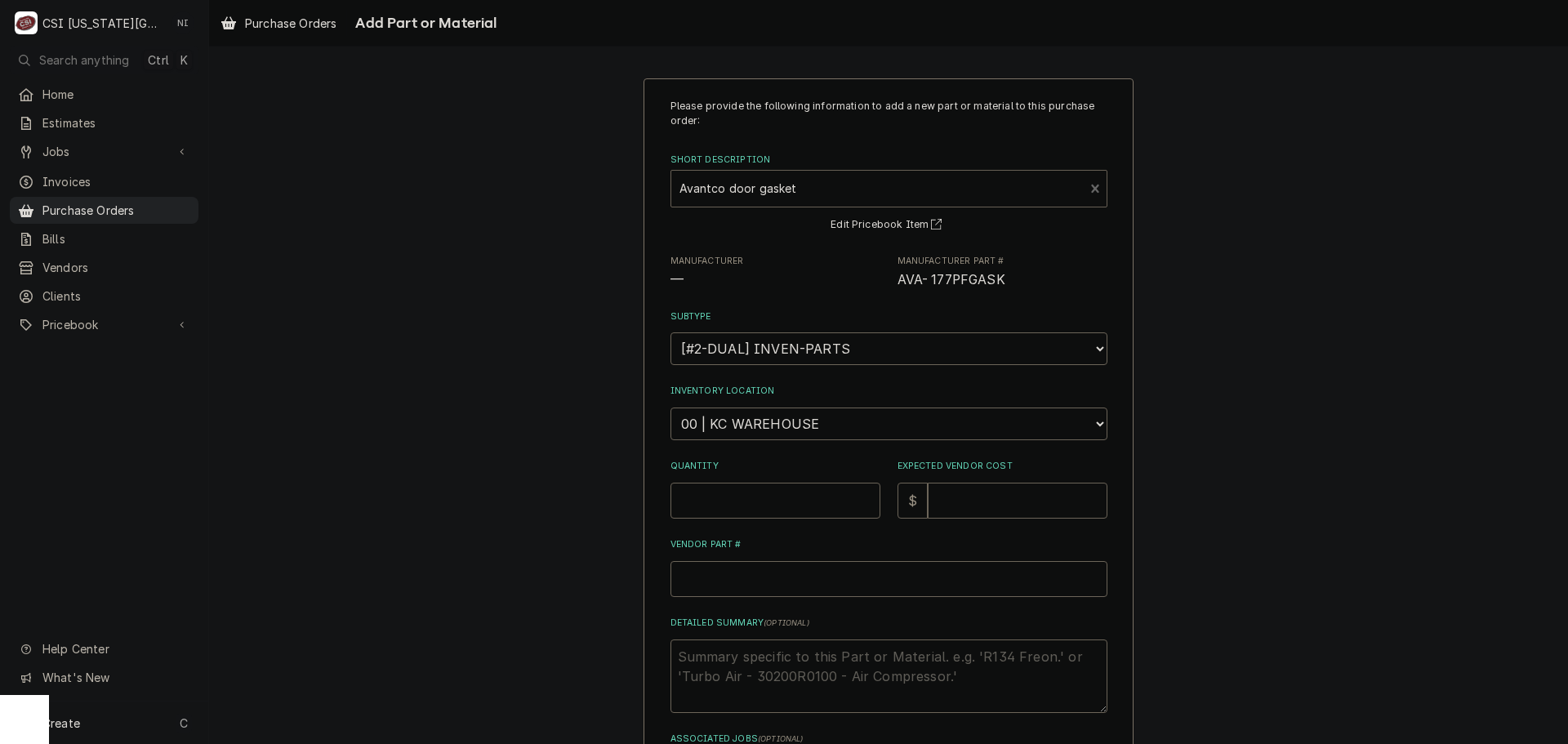
type textarea "x"
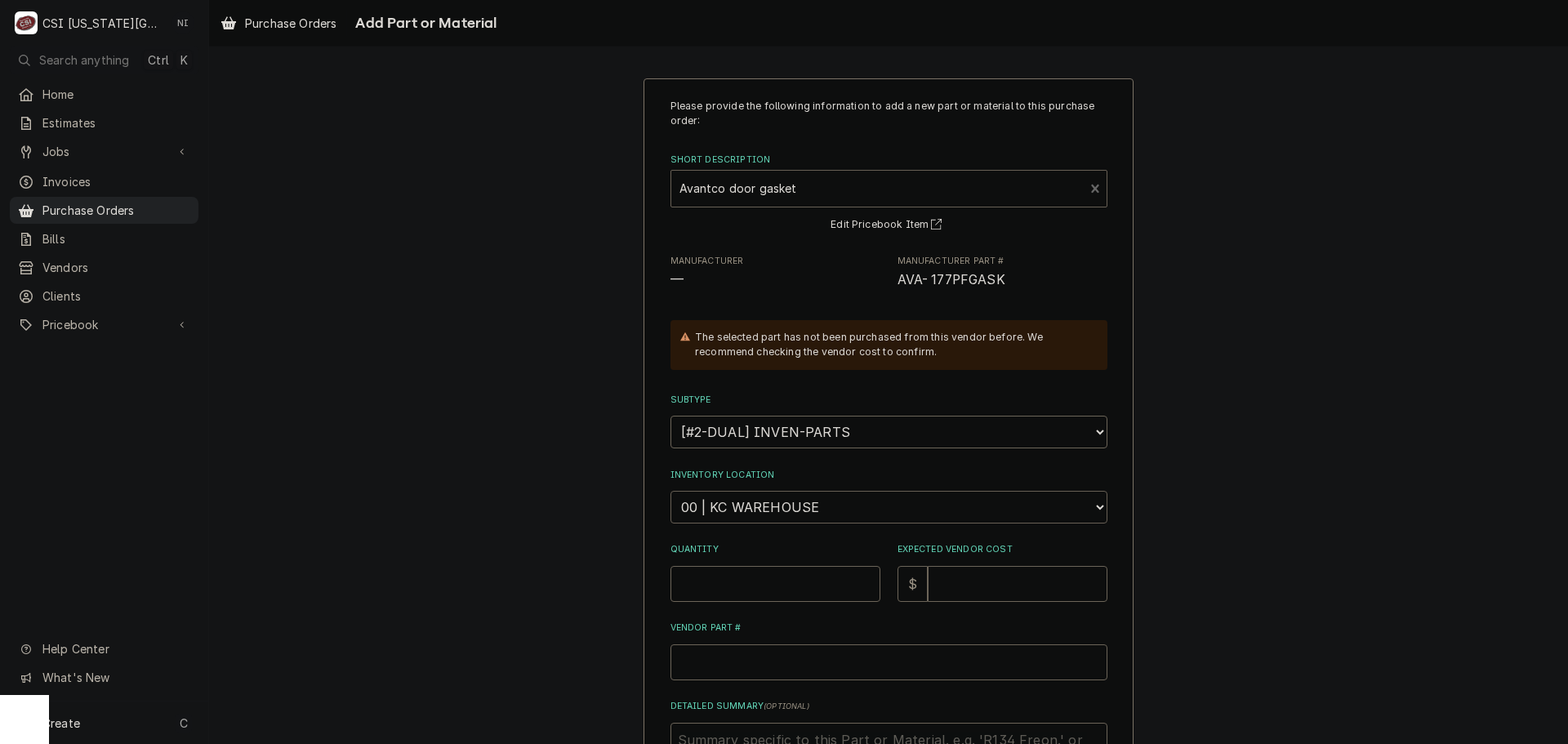
click at [809, 514] on select "Choose a location... 00 | KC WAREHOUSE 00 | MAIN WAREHOUSE 01 | BRIAN BREAZIER …" at bounding box center [889, 507] width 437 height 33
select select "2800"
click at [670, 491] on select "Choose a location... 00 | KC WAREHOUSE 00 | MAIN WAREHOUSE 01 | BRIAN BREAZIER …" at bounding box center [889, 507] width 437 height 33
click at [746, 579] on input "Quantity" at bounding box center [775, 584] width 210 height 36
type textarea "x"
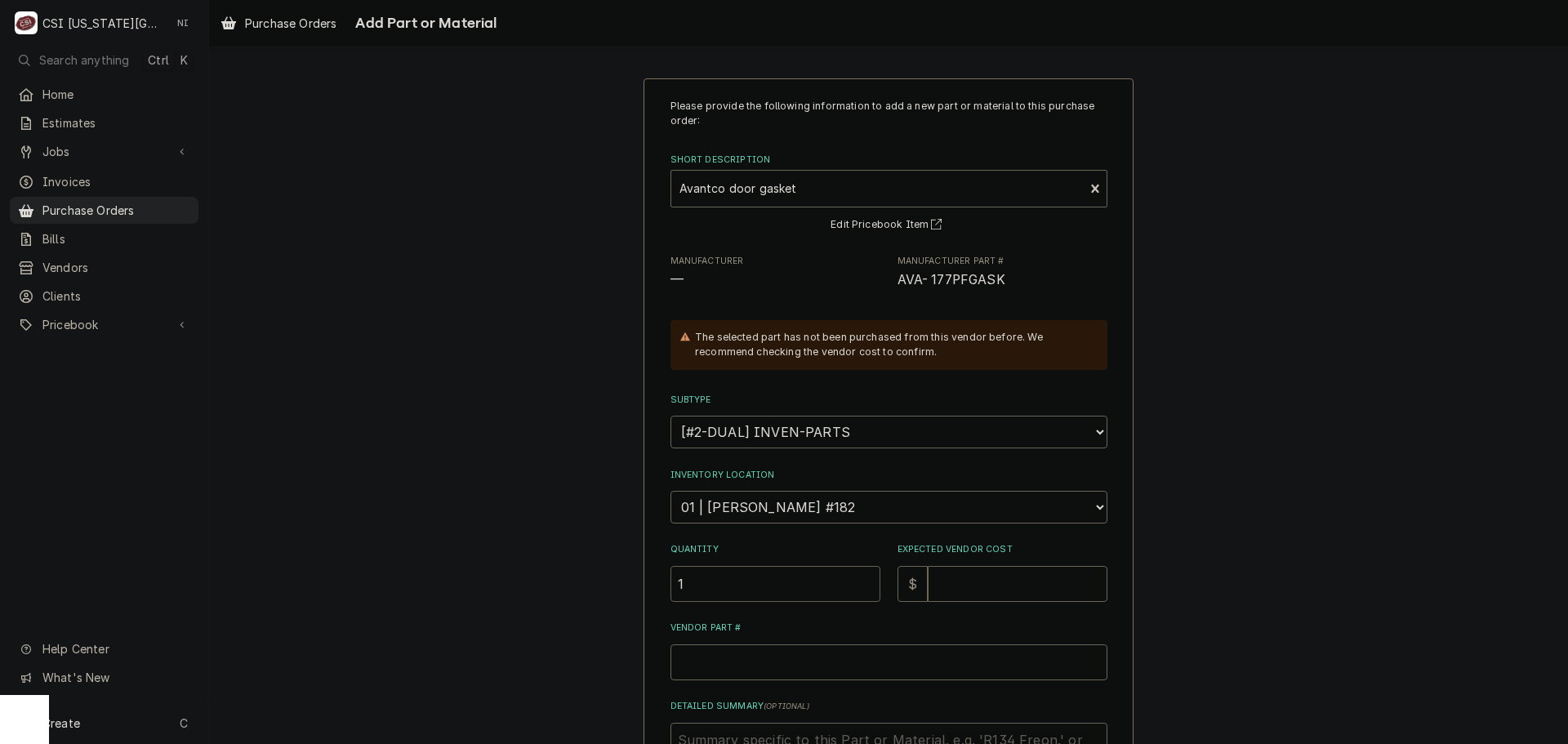
type input "1"
type textarea "x"
type input "6"
type textarea "x"
type input "69"
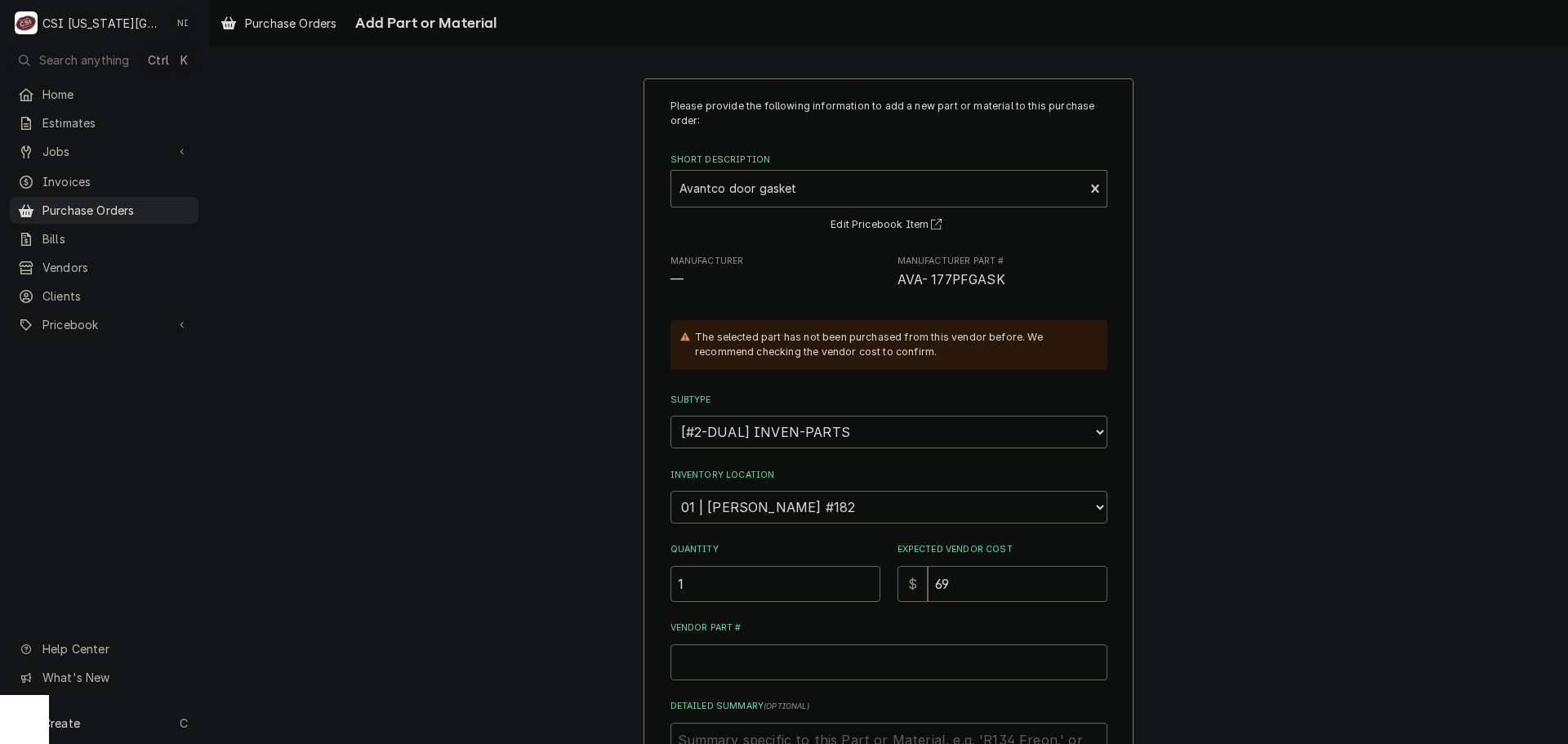
type textarea "x"
type input "69.3"
type textarea "x"
type input "69.32"
drag, startPoint x: 1016, startPoint y: 290, endPoint x: 884, endPoint y: 295, distance: 132.1
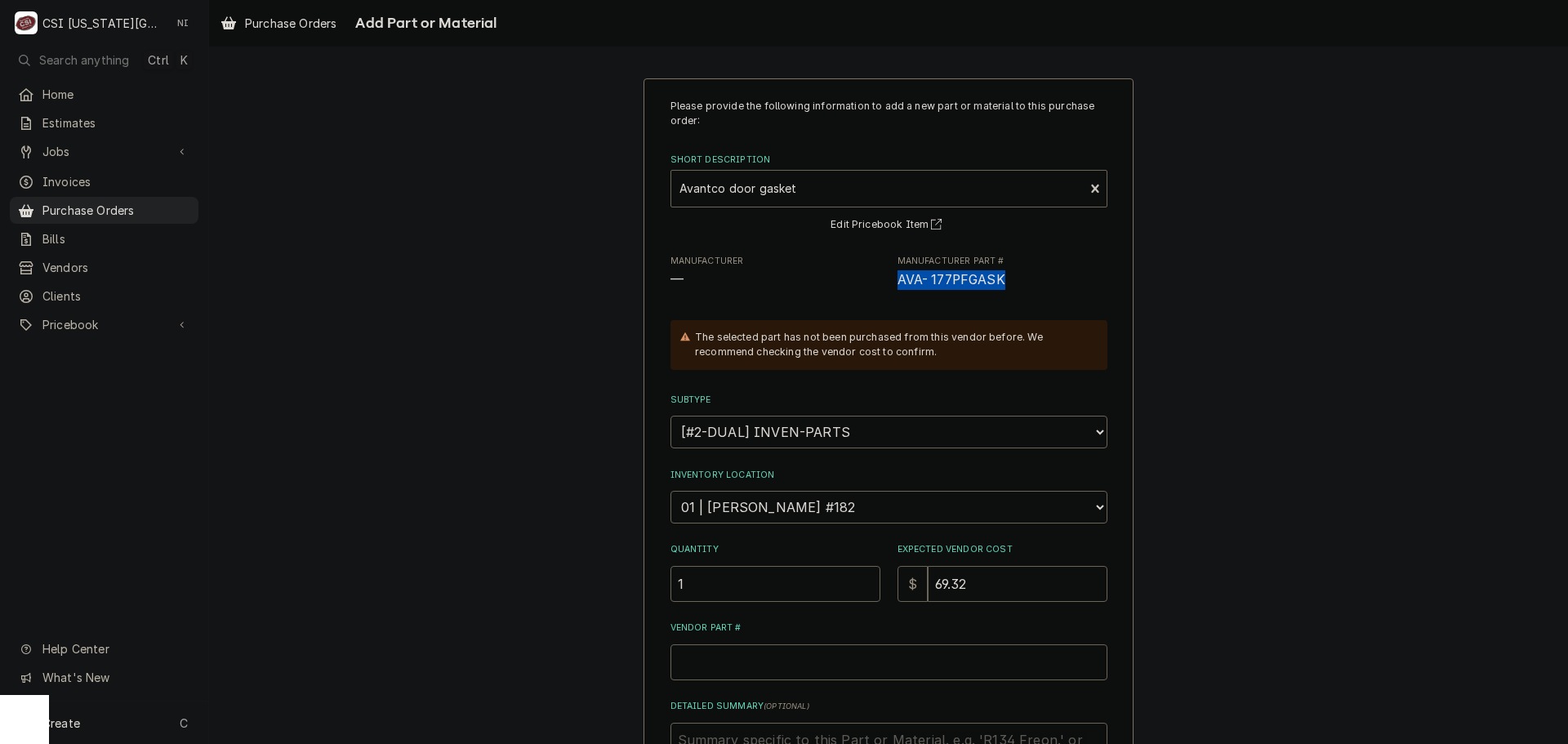
click at [884, 293] on div "Please provide the following information to add a new part or material to this …" at bounding box center [889, 484] width 437 height 771
copy span "AVA- 177PFGASK"
click at [791, 657] on input "Vendor Part #" at bounding box center [889, 663] width 437 height 36
paste input "AVA- 177PFGASK"
type textarea "x"
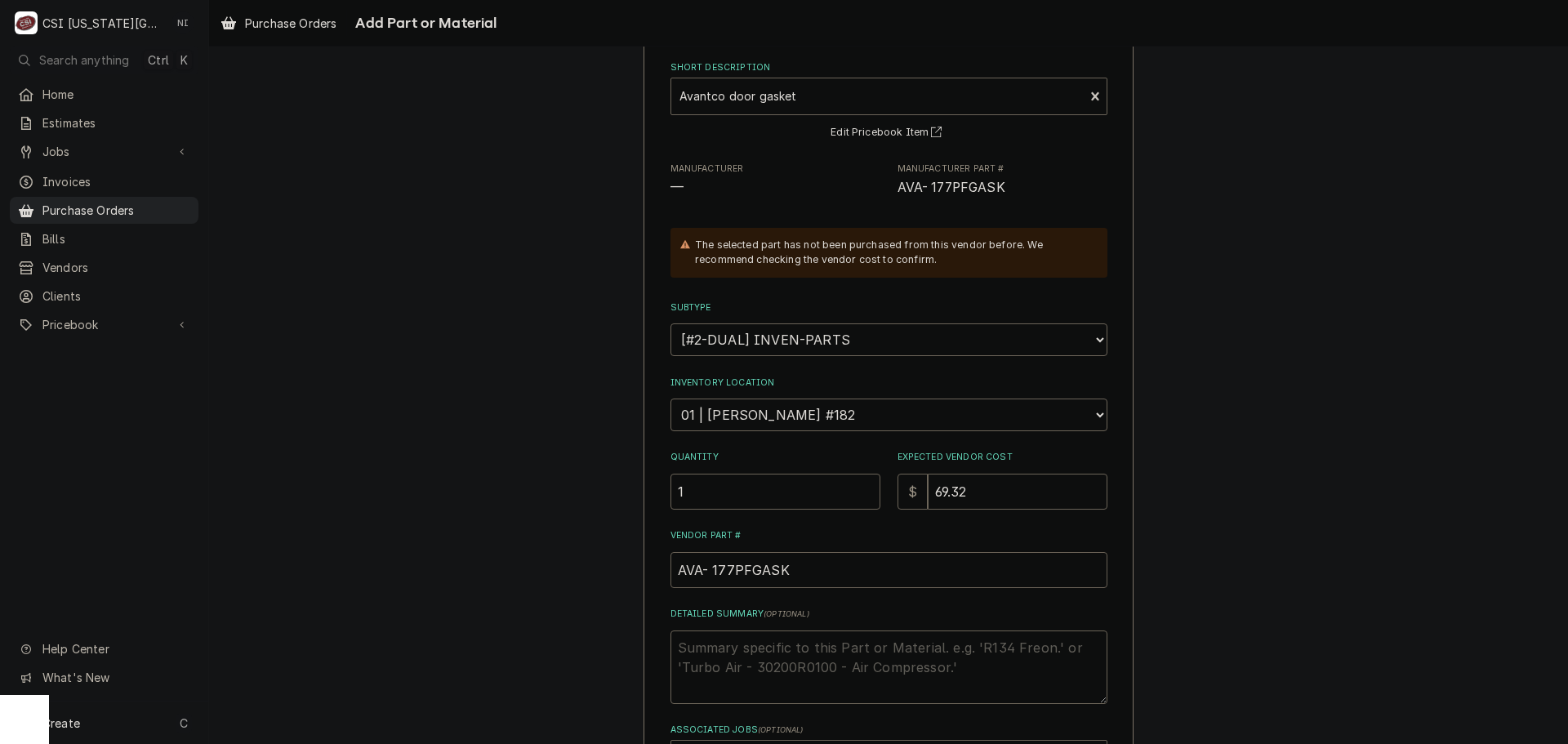
scroll to position [226, 0]
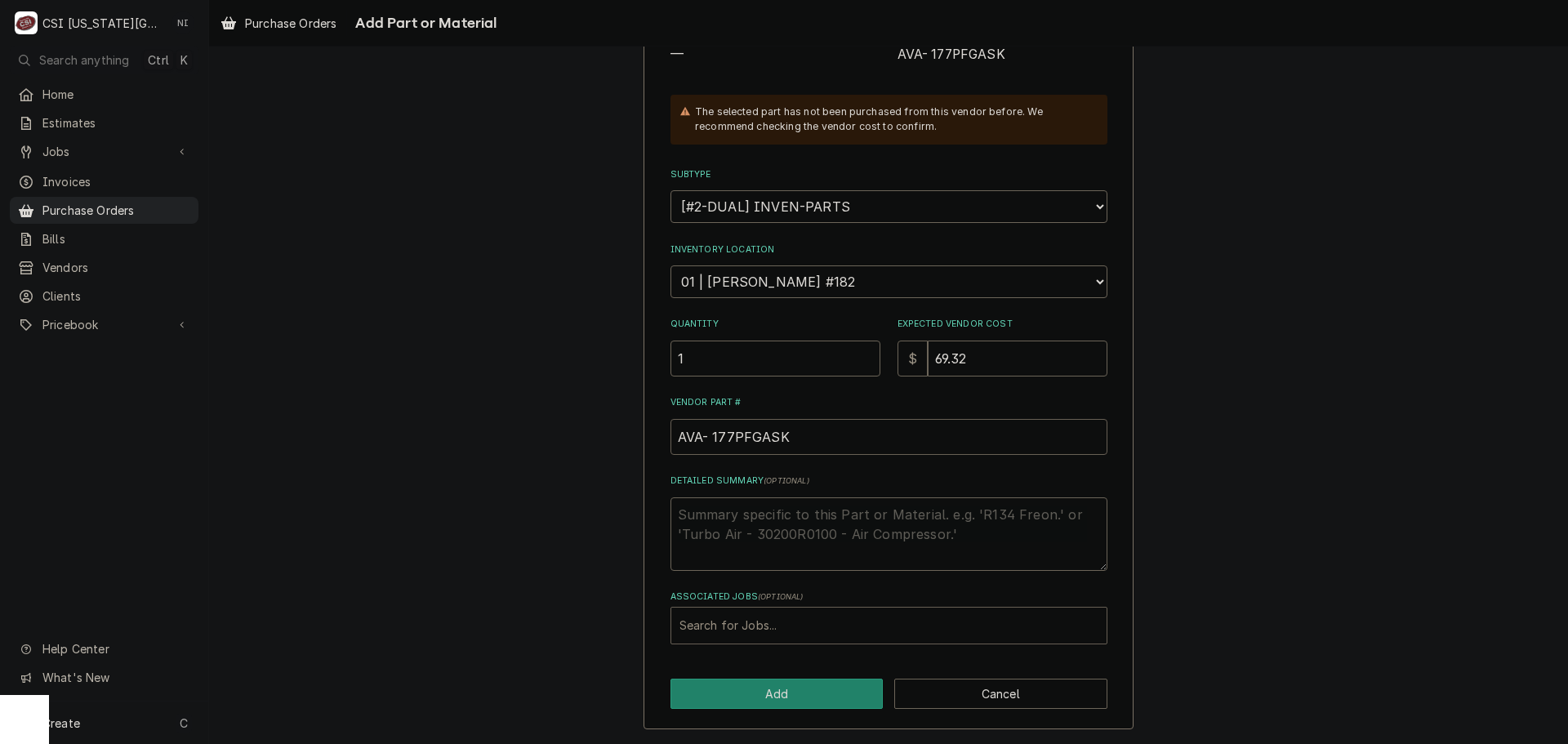
type input "AVA- 177PFGASK"
click at [806, 613] on div "Associated Jobs" at bounding box center [888, 626] width 419 height 29
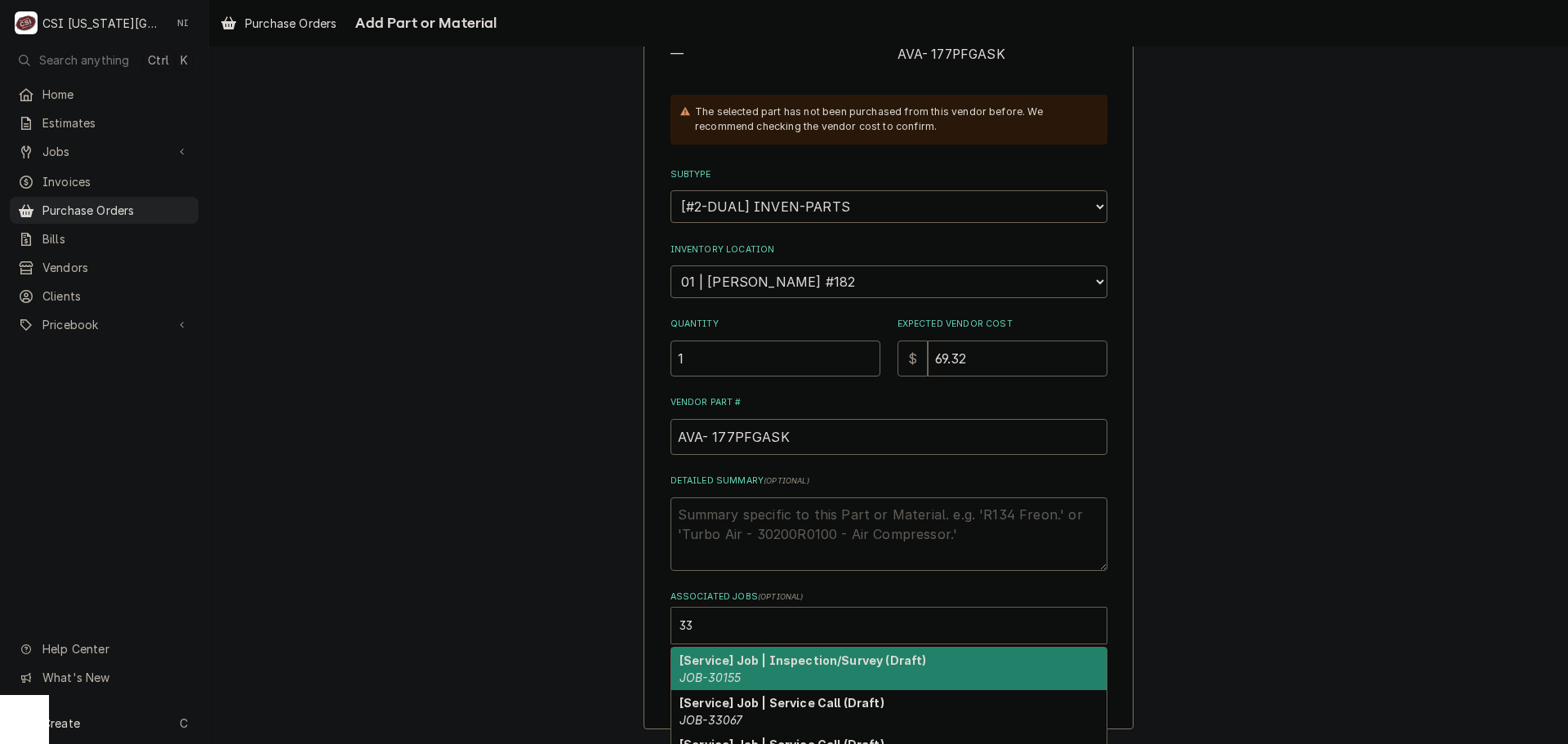
type input "33"
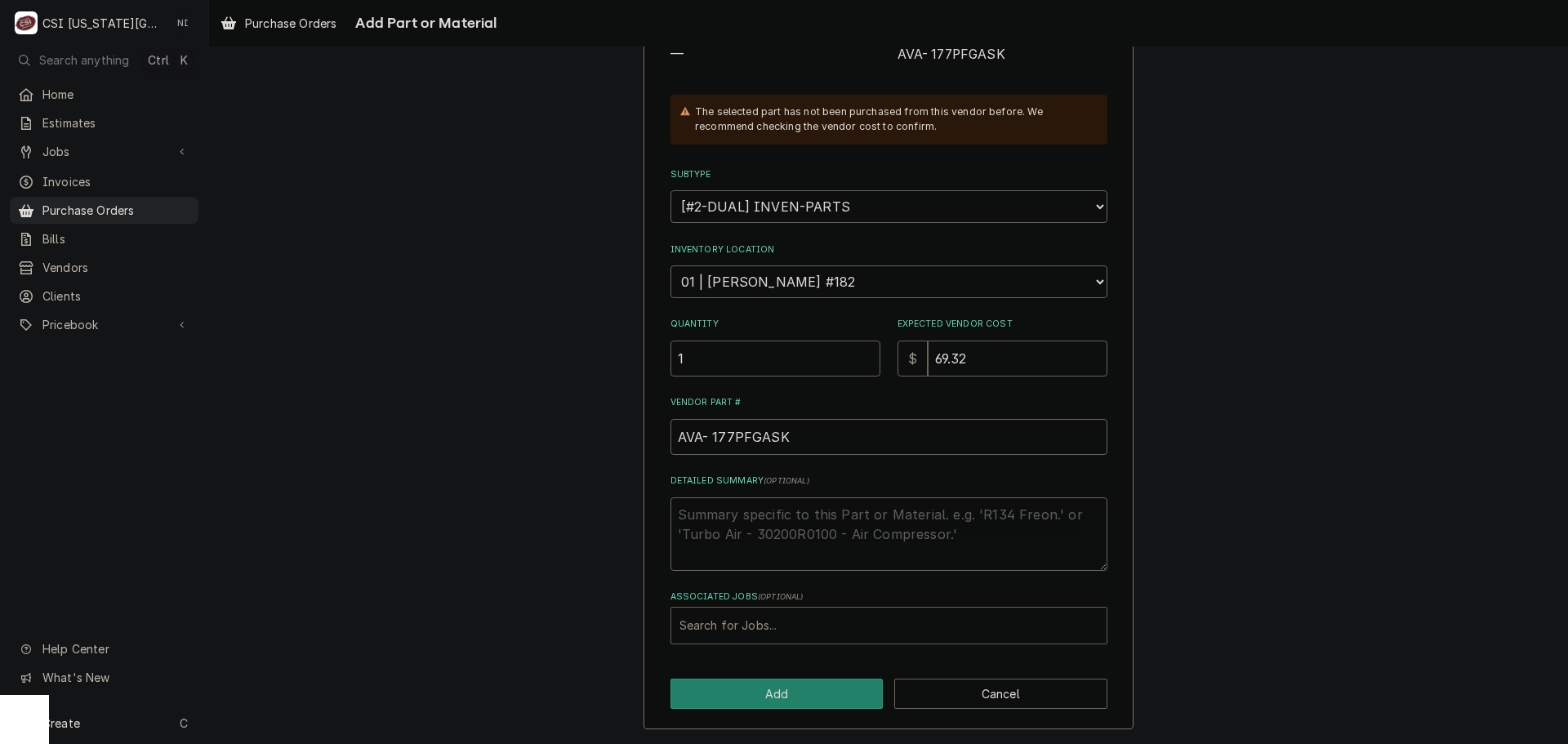
click at [846, 633] on div "Associated Jobs" at bounding box center [888, 626] width 419 height 29
type input "33255"
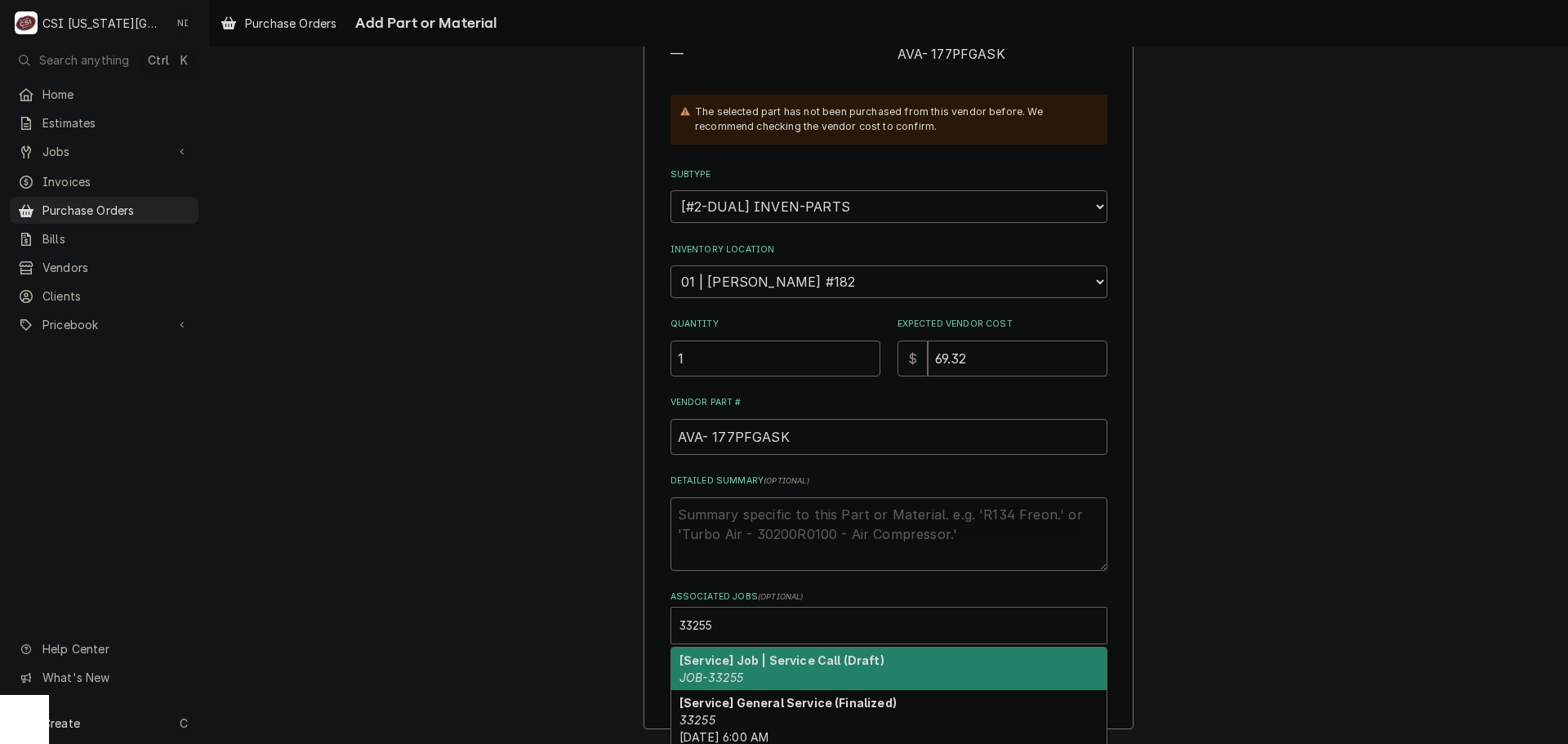
click at [795, 668] on div "[Service] Job | Service Call (Draft) JOB-33255" at bounding box center [889, 669] width 435 height 42
type textarea "x"
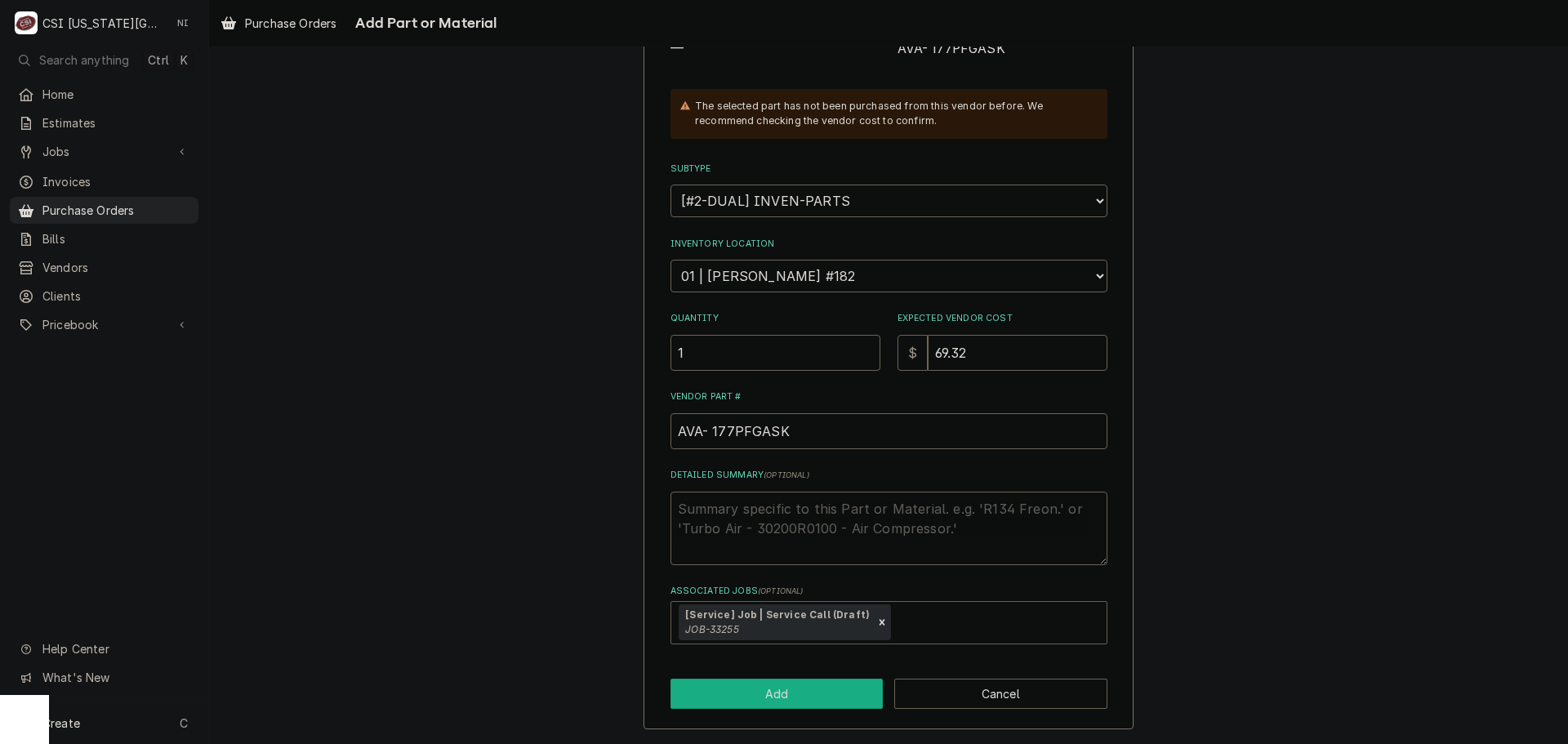
click at [825, 695] on button "Add" at bounding box center [777, 694] width 213 height 30
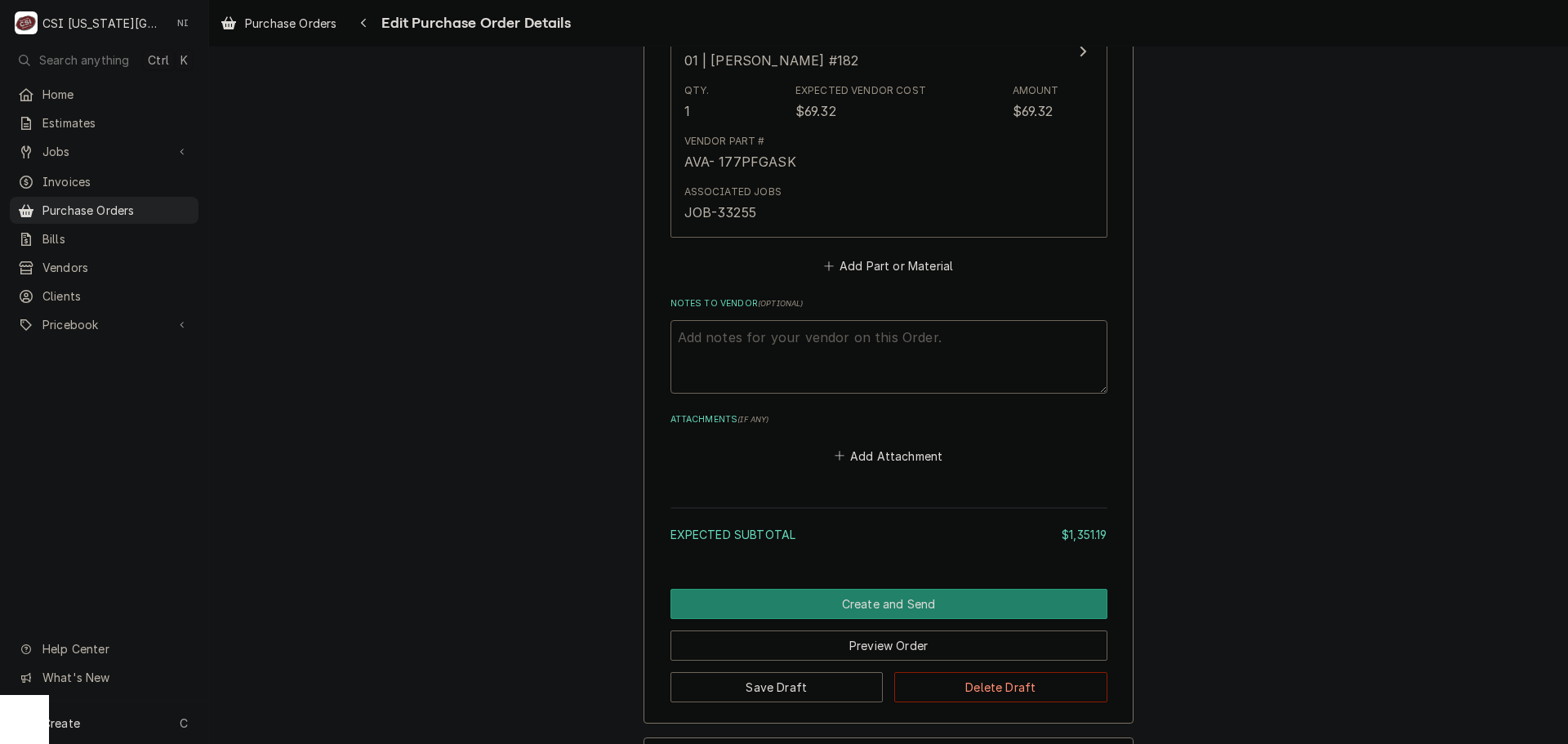
scroll to position [5148, 0]
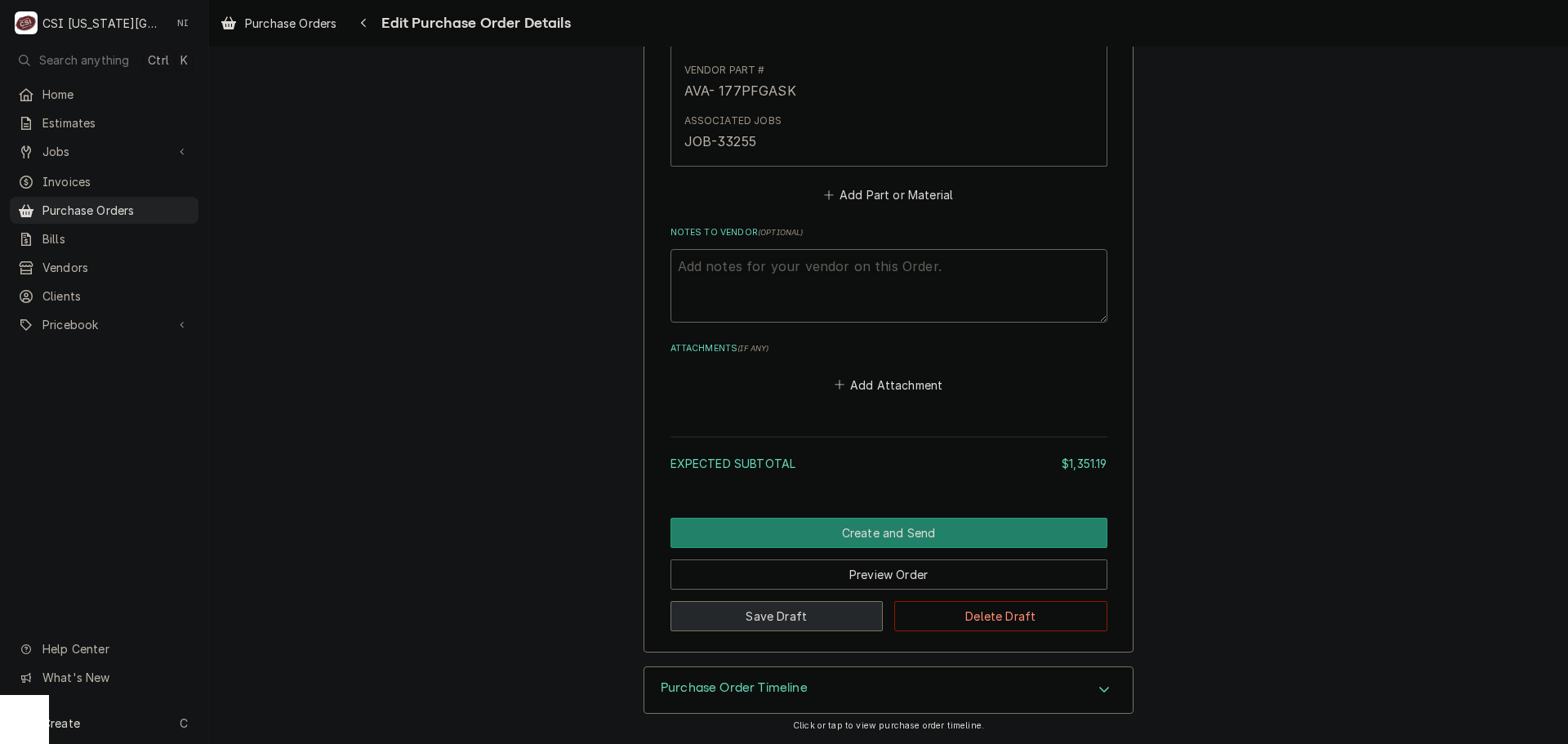
click at [769, 620] on button "Save Draft" at bounding box center [777, 616] width 213 height 30
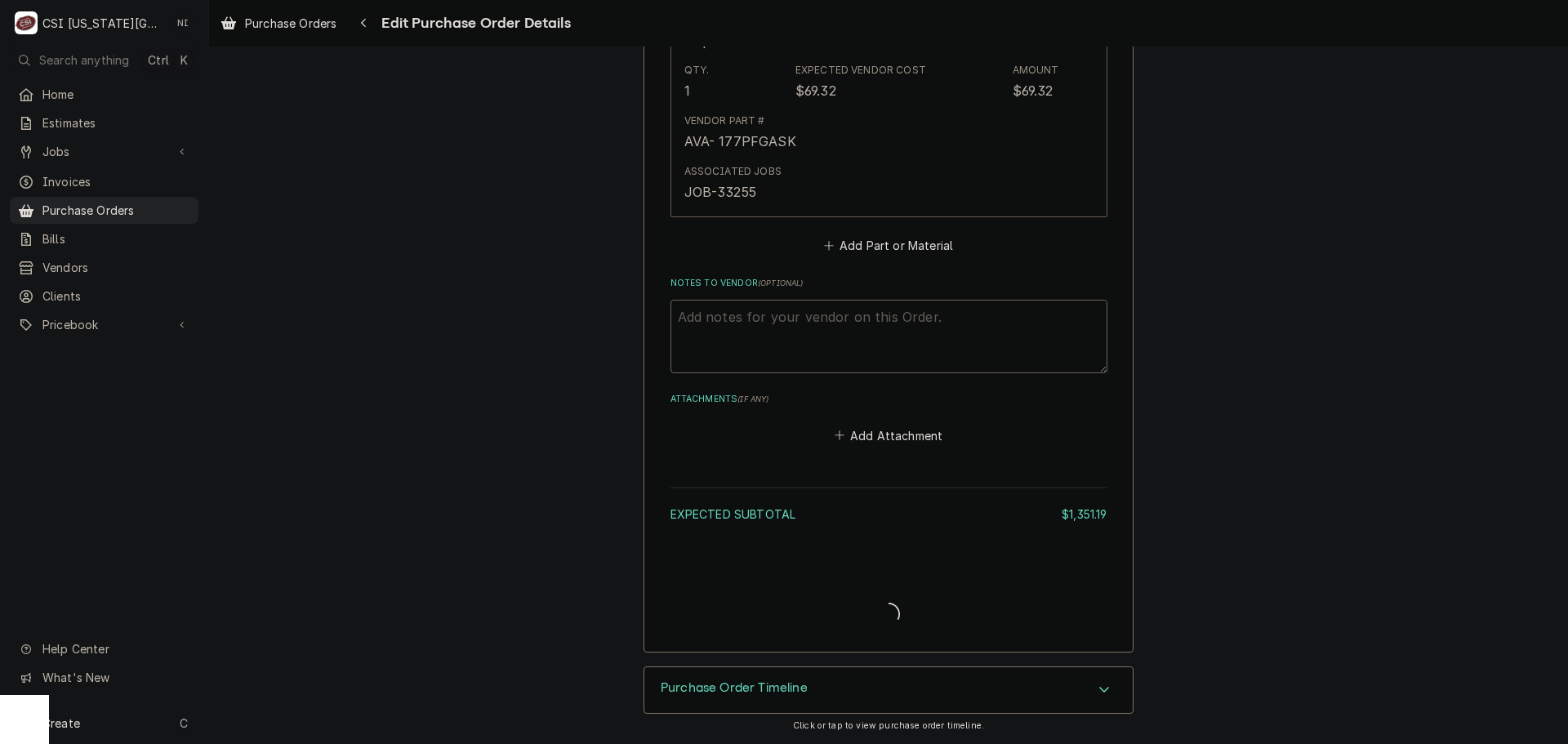
type textarea "x"
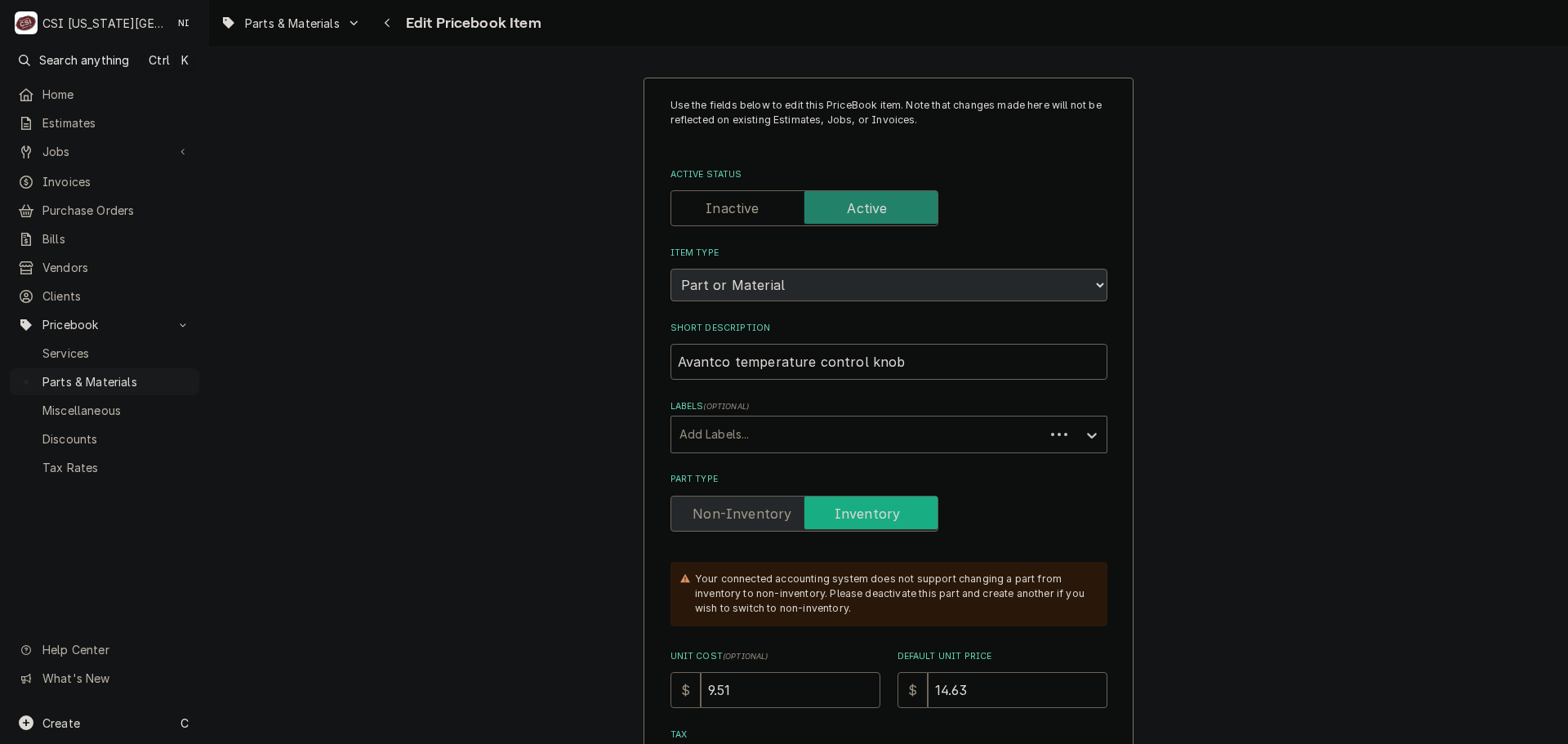
type textarea "x"
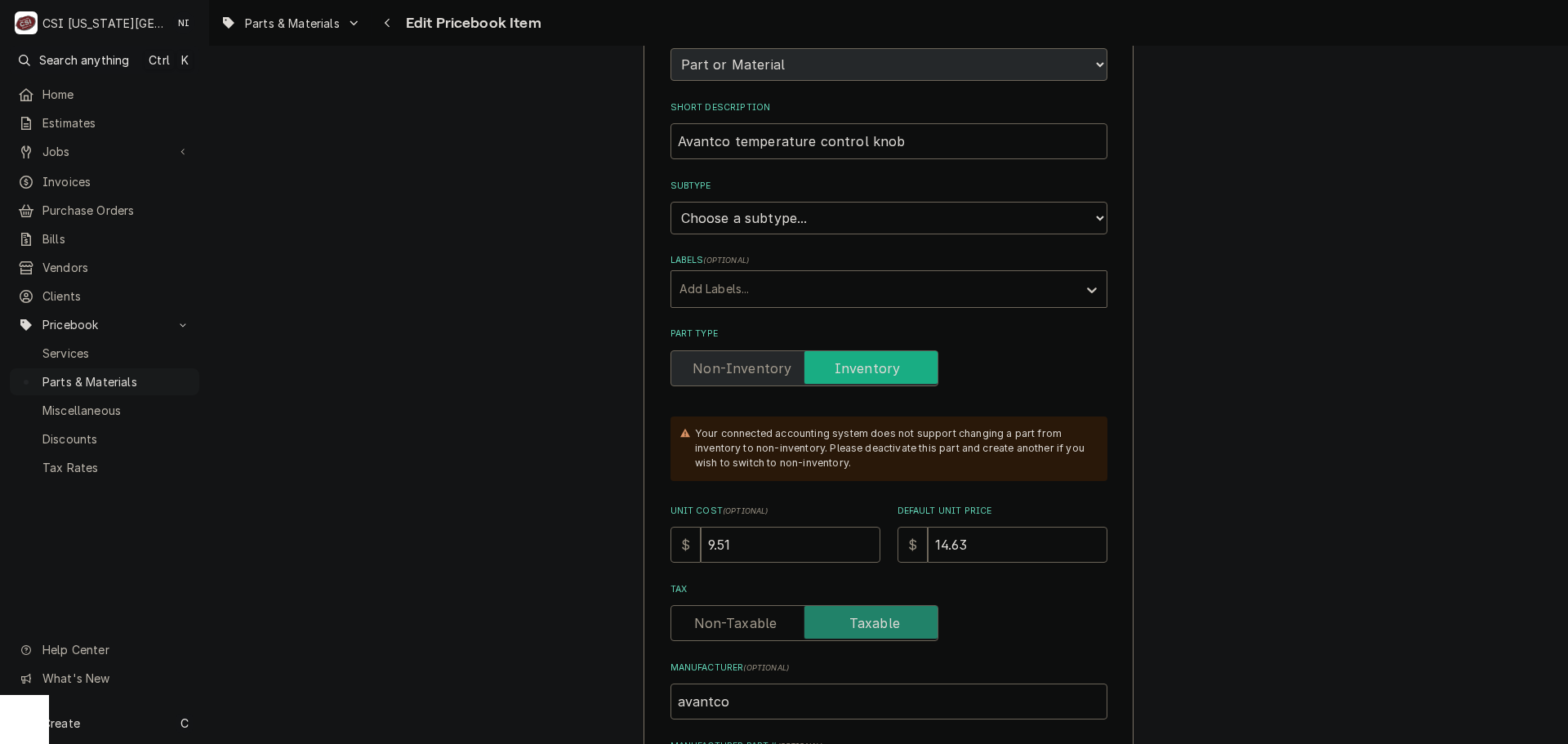
scroll to position [245, 0]
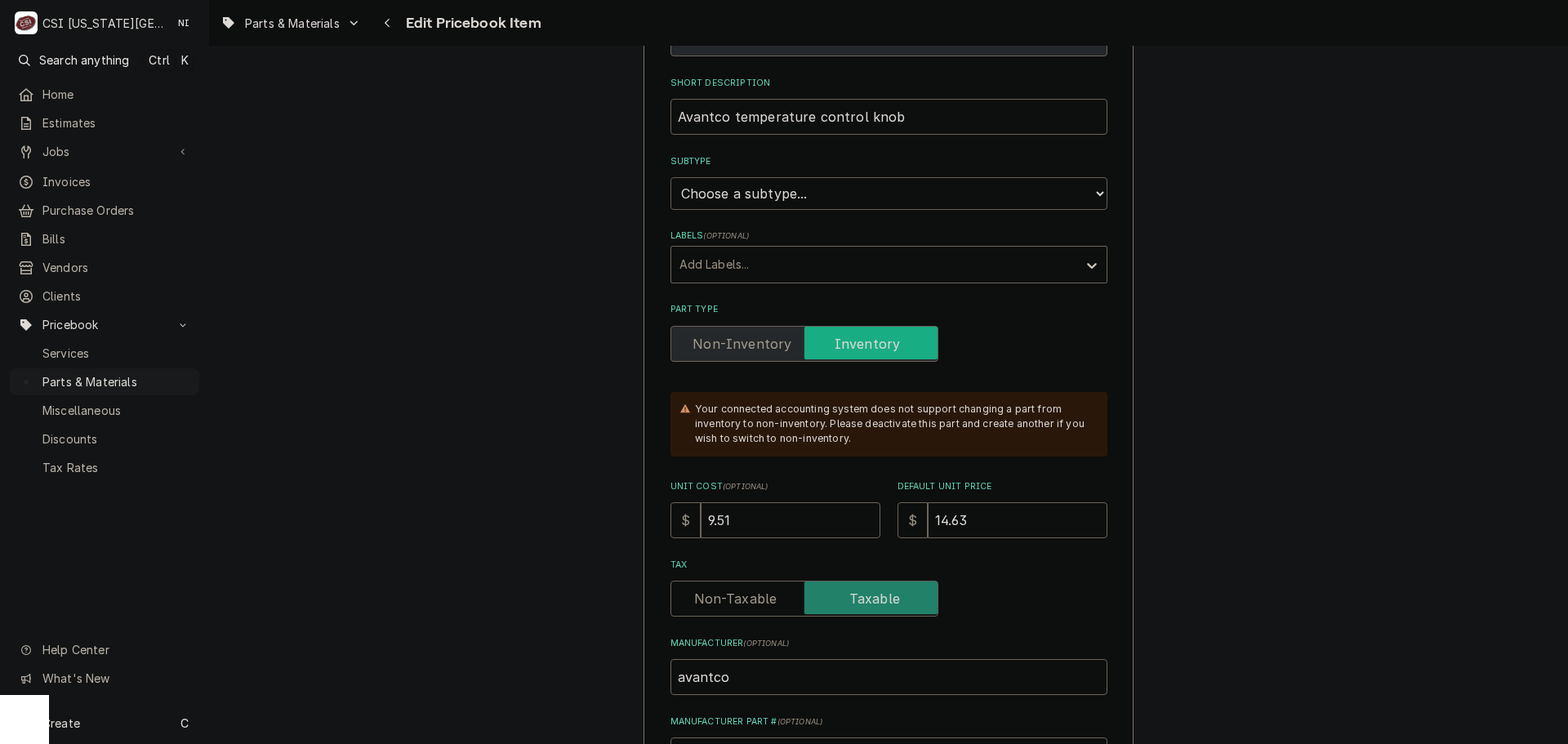
click at [858, 201] on select "Choose a subtype... [#2-DUAL] AFTERHRS-WH-CHG-2 [#2-DUAL] [PERSON_NAME]-EQUIP […" at bounding box center [889, 194] width 437 height 33
select select "45"
click at [670, 177] on select "Choose a subtype... [#2-DUAL] AFTERHRS-WH-CHG-2 [#2-DUAL] [PERSON_NAME]-EQUIP […" at bounding box center [889, 194] width 437 height 33
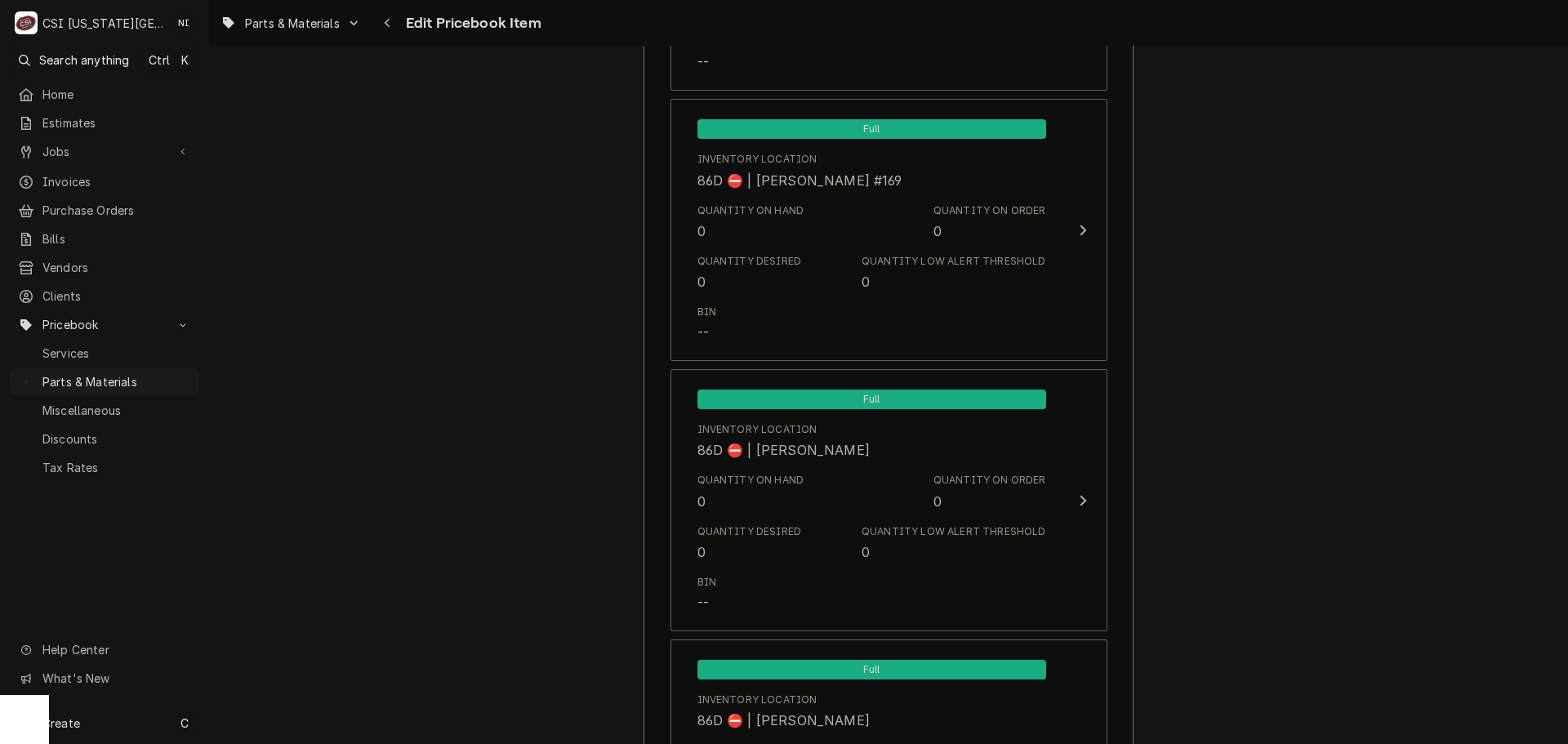
scroll to position [16104, 0]
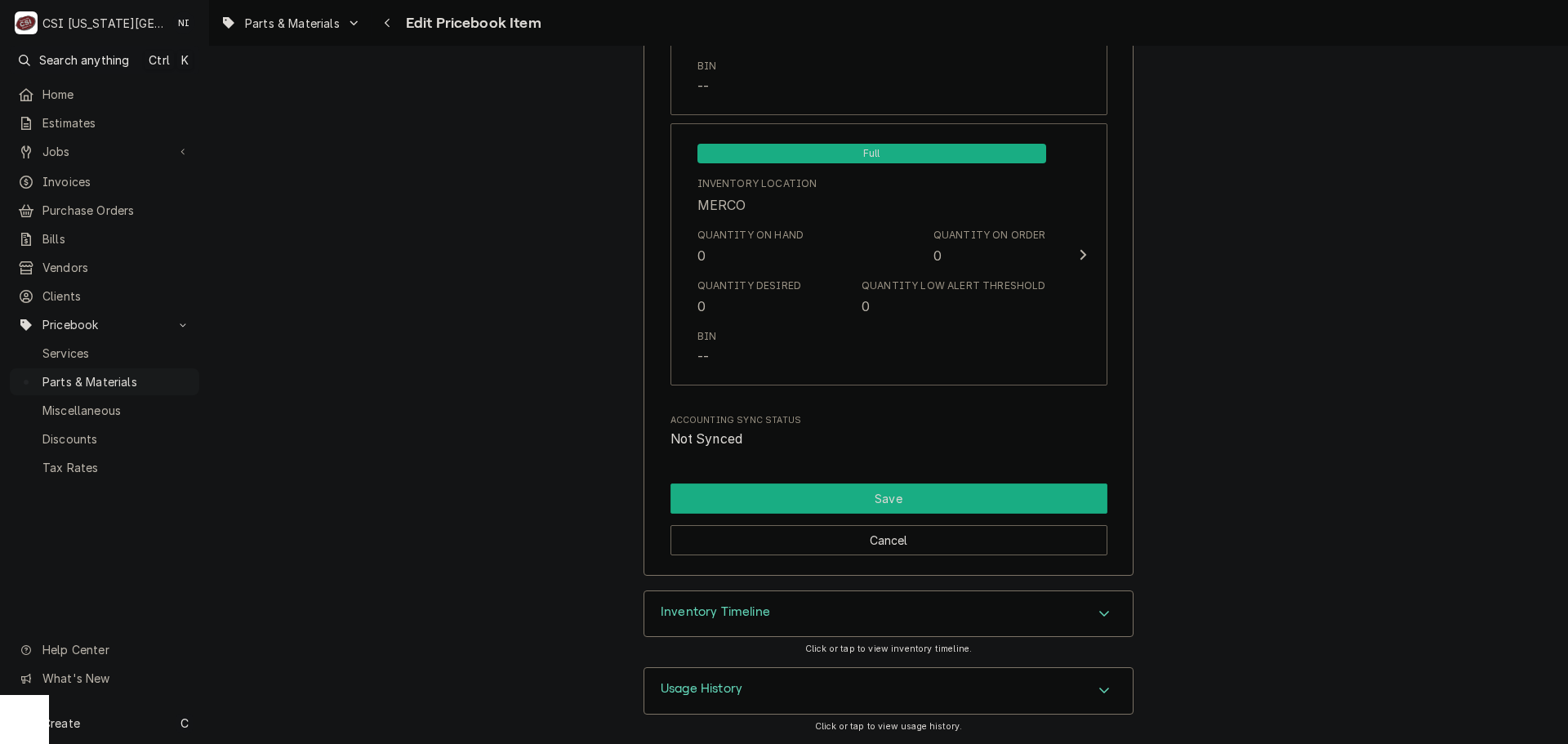
click at [927, 494] on button "Save" at bounding box center [889, 499] width 437 height 30
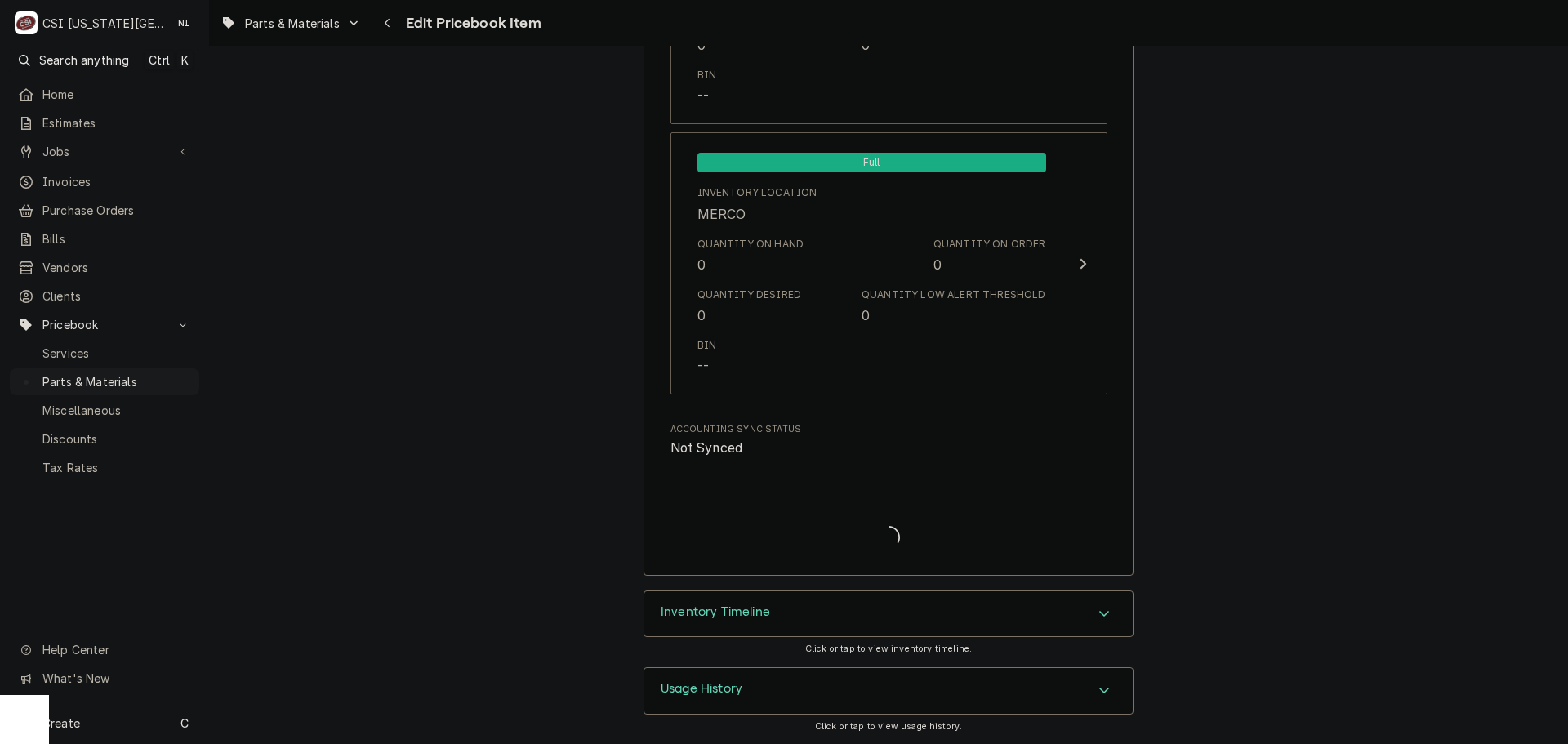
type textarea "x"
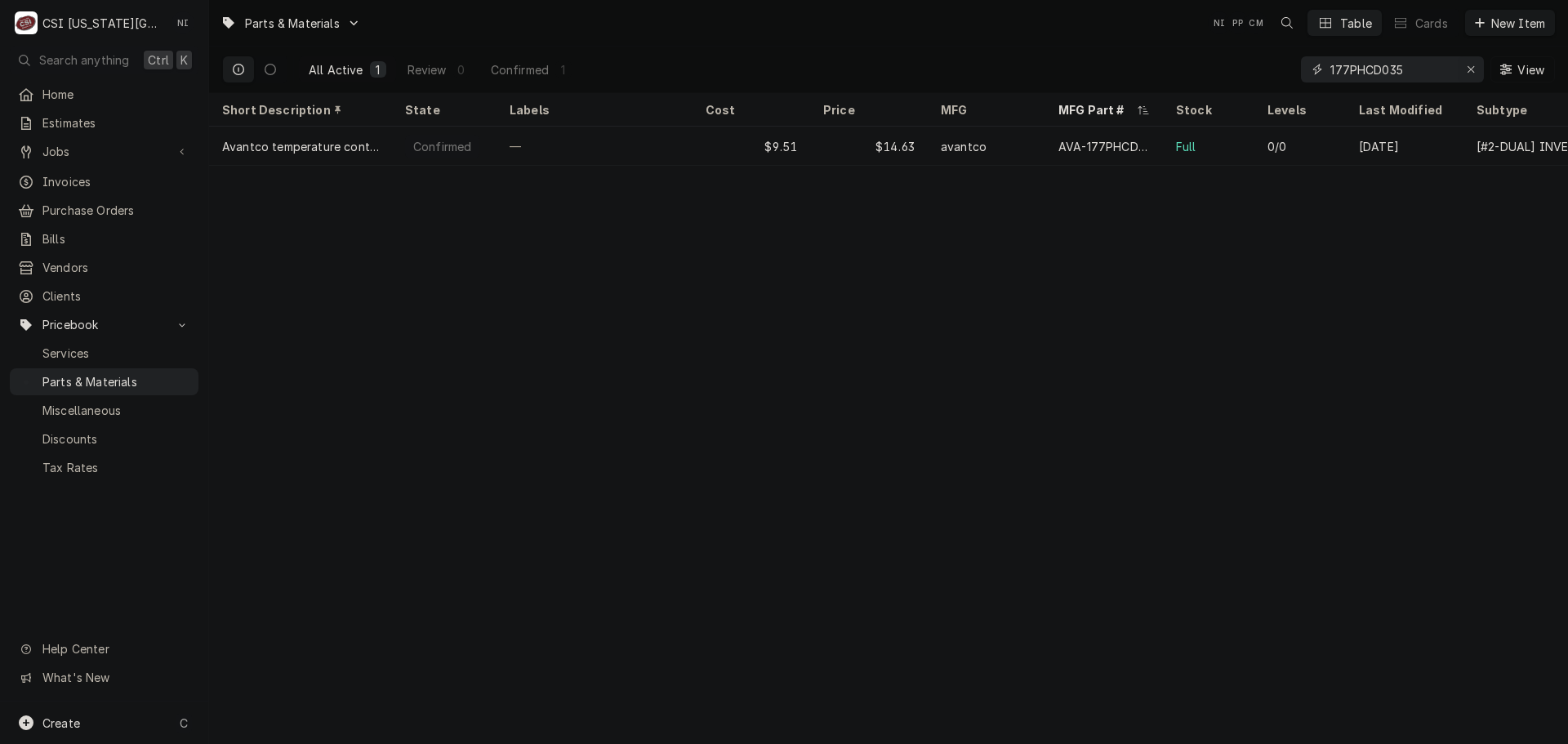
click at [1471, 65] on icon "Erase input" at bounding box center [1471, 69] width 9 height 11
click at [1456, 66] on input "Dynamic Content Wrapper" at bounding box center [1407, 69] width 154 height 26
paste input "177PFGASK"
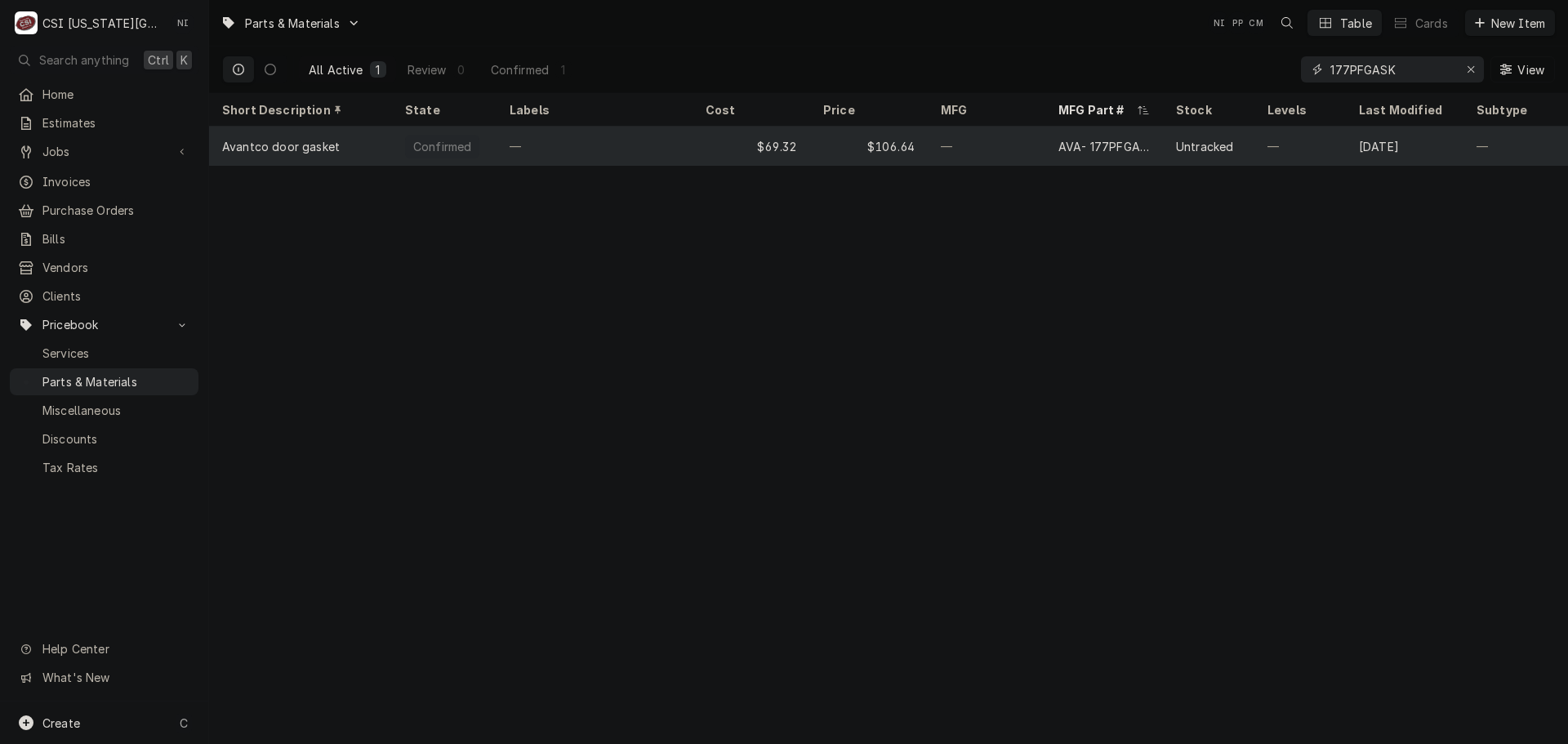
type input "177PFGASK"
click at [983, 137] on div "—" at bounding box center [987, 146] width 117 height 39
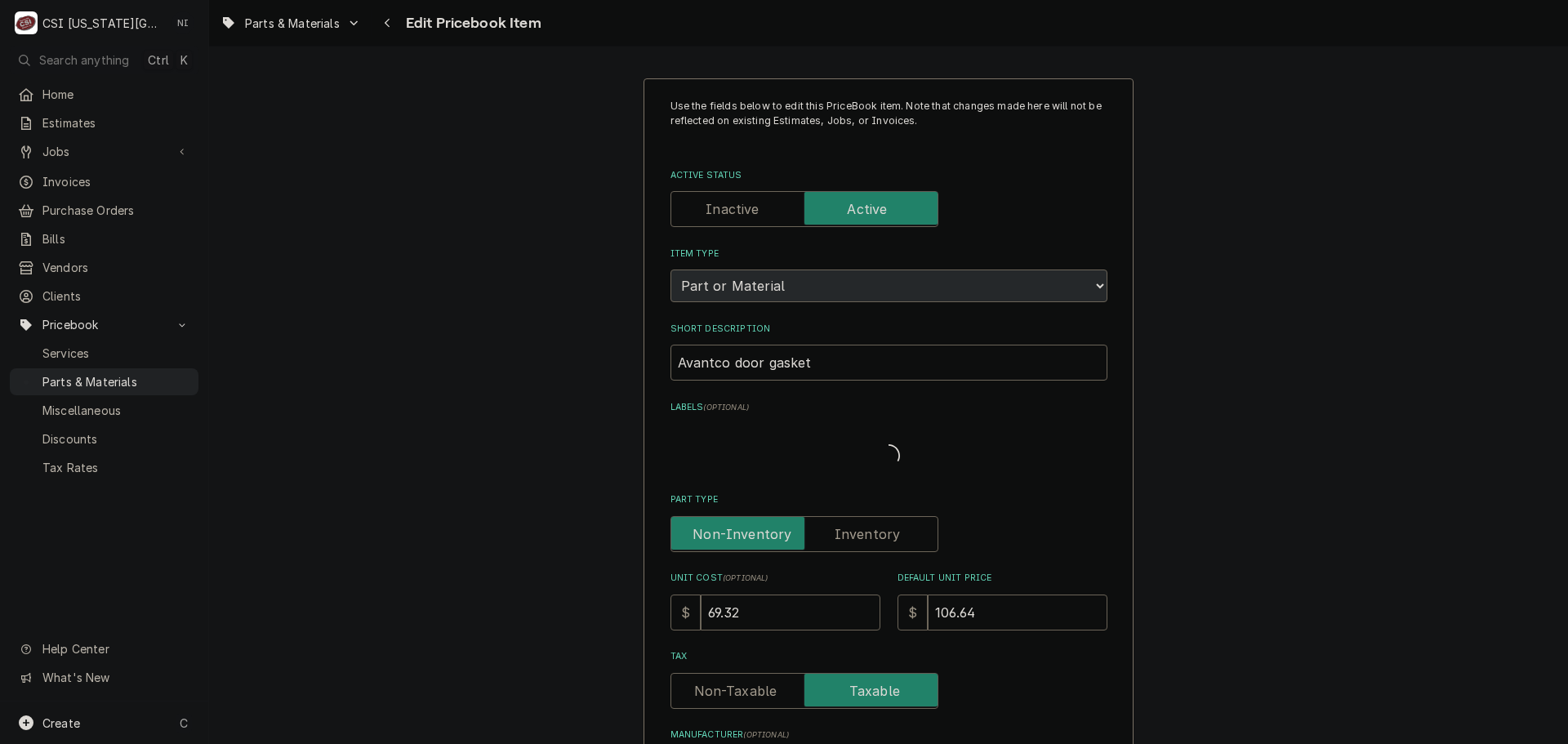
type textarea "x"
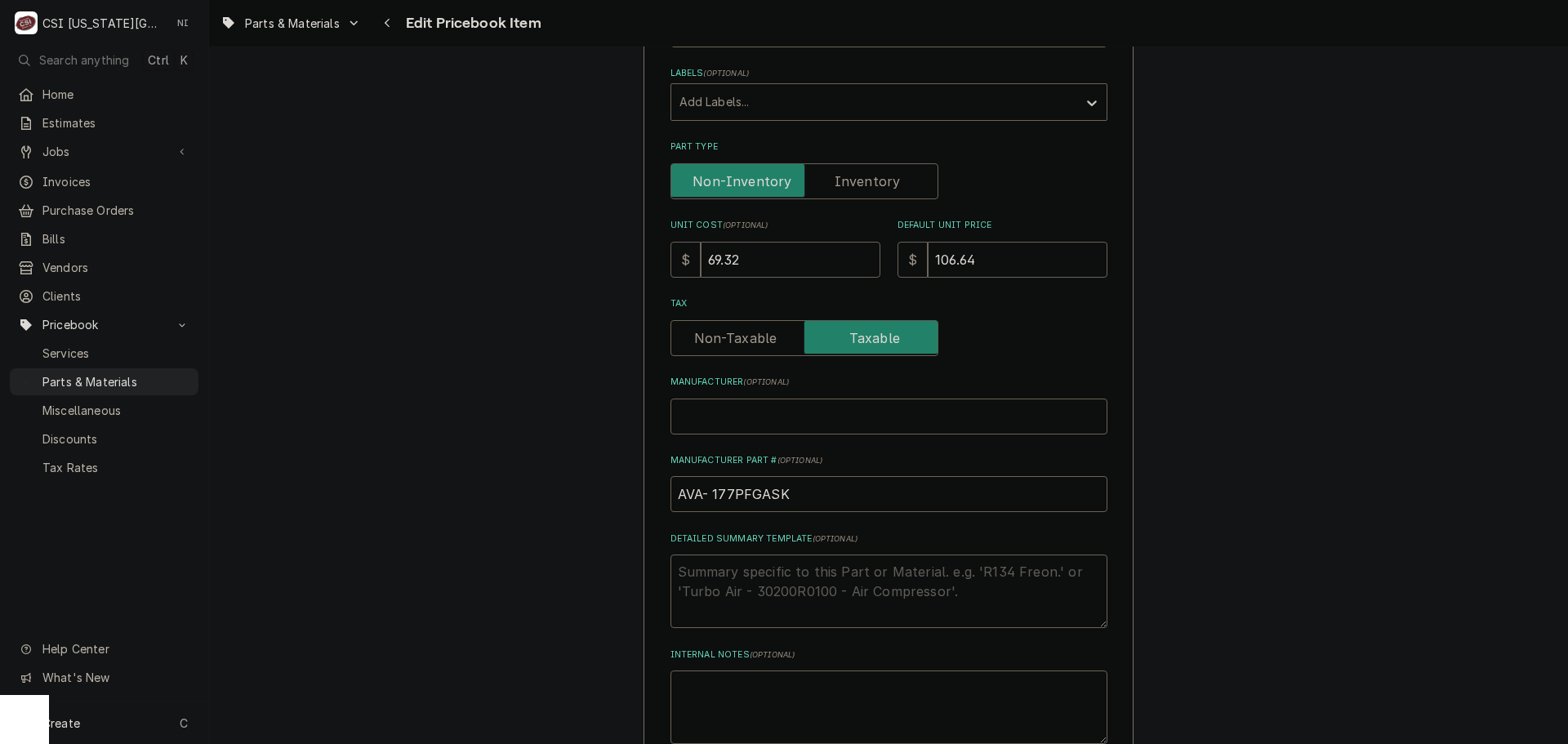
scroll to position [163, 0]
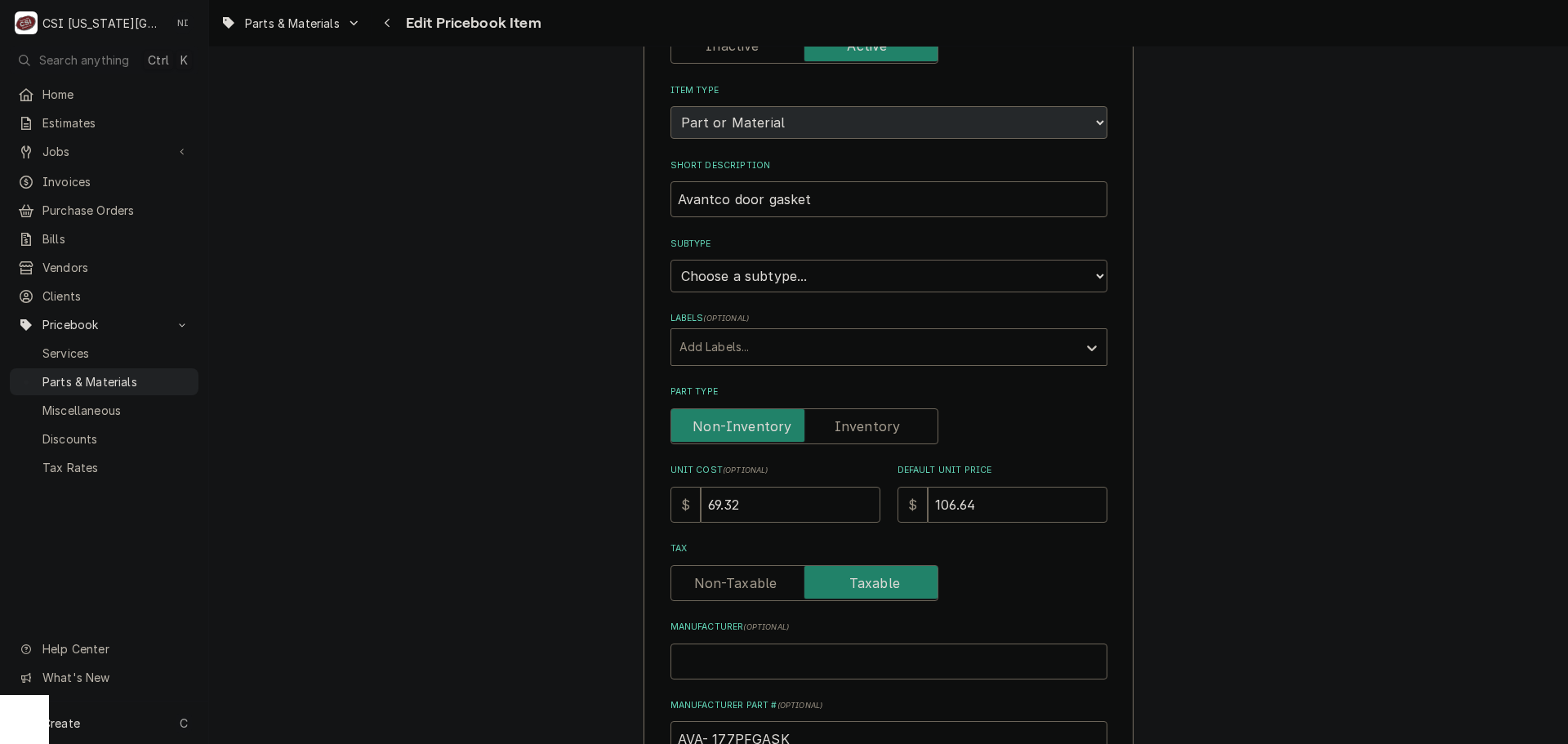
click at [795, 282] on select "Choose a subtype... [#2-DUAL] AFTERHRS-WH-CHG-2 [#2-DUAL] [PERSON_NAME]-EQUIP […" at bounding box center [889, 277] width 437 height 33
select select "45"
click at [670, 260] on select "Choose a subtype... [#2-DUAL] AFTERHRS-WH-CHG-2 [#2-DUAL] [PERSON_NAME]-EQUIP […" at bounding box center [889, 277] width 437 height 33
type textarea "x"
click at [859, 429] on label "Part Type" at bounding box center [804, 427] width 268 height 36
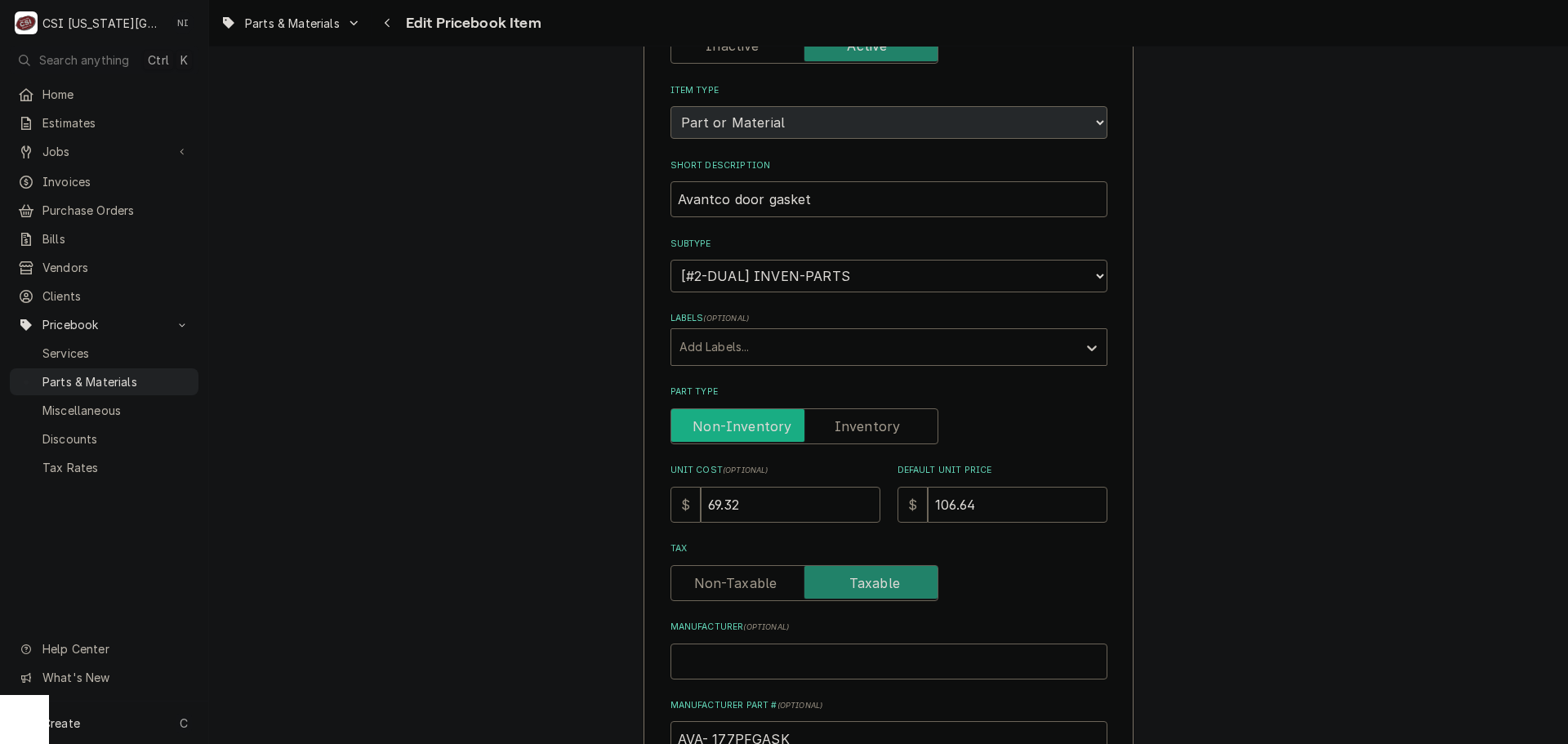
click at [859, 429] on input "Part Type" at bounding box center [804, 427] width 253 height 36
checkbox input "true"
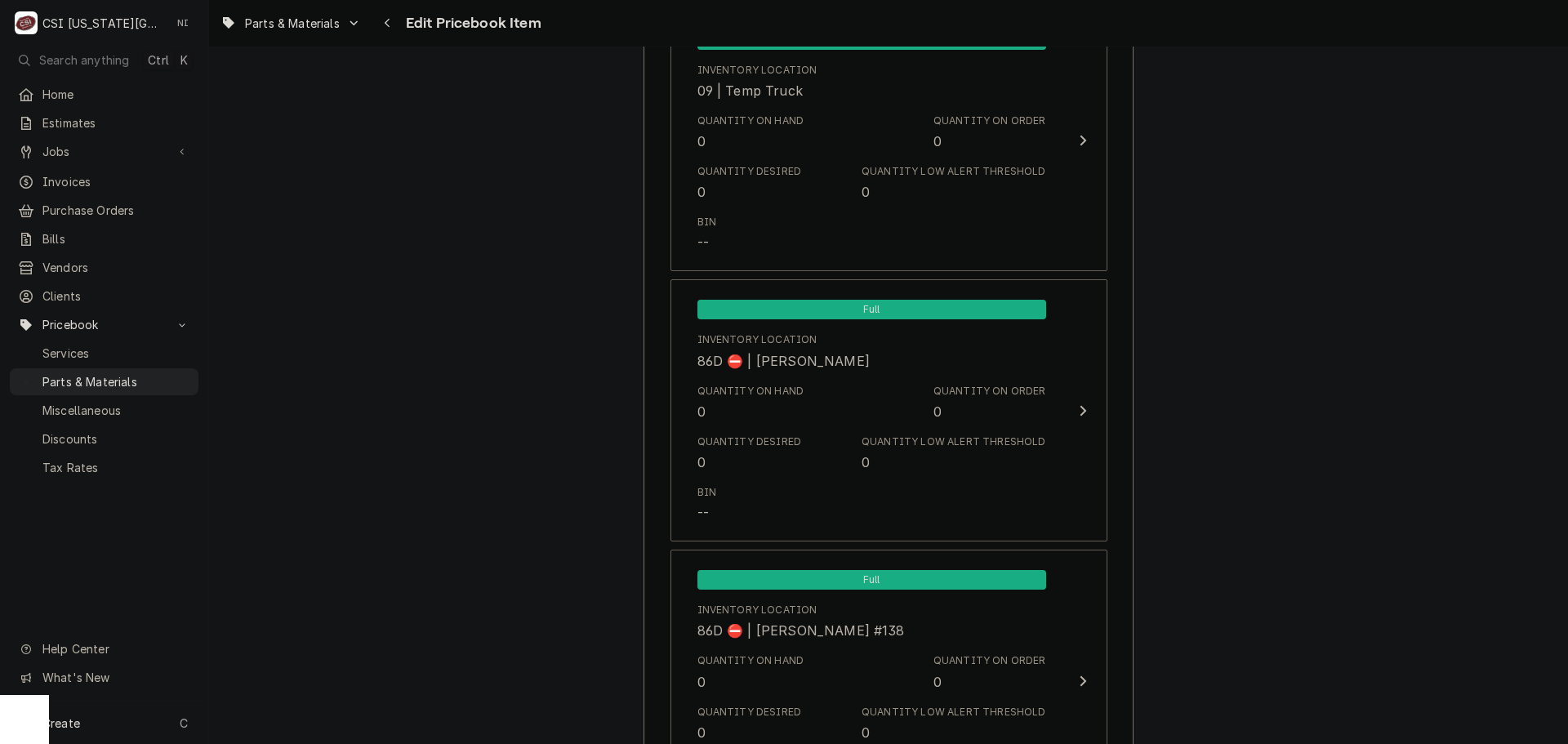
scroll to position [16005, 0]
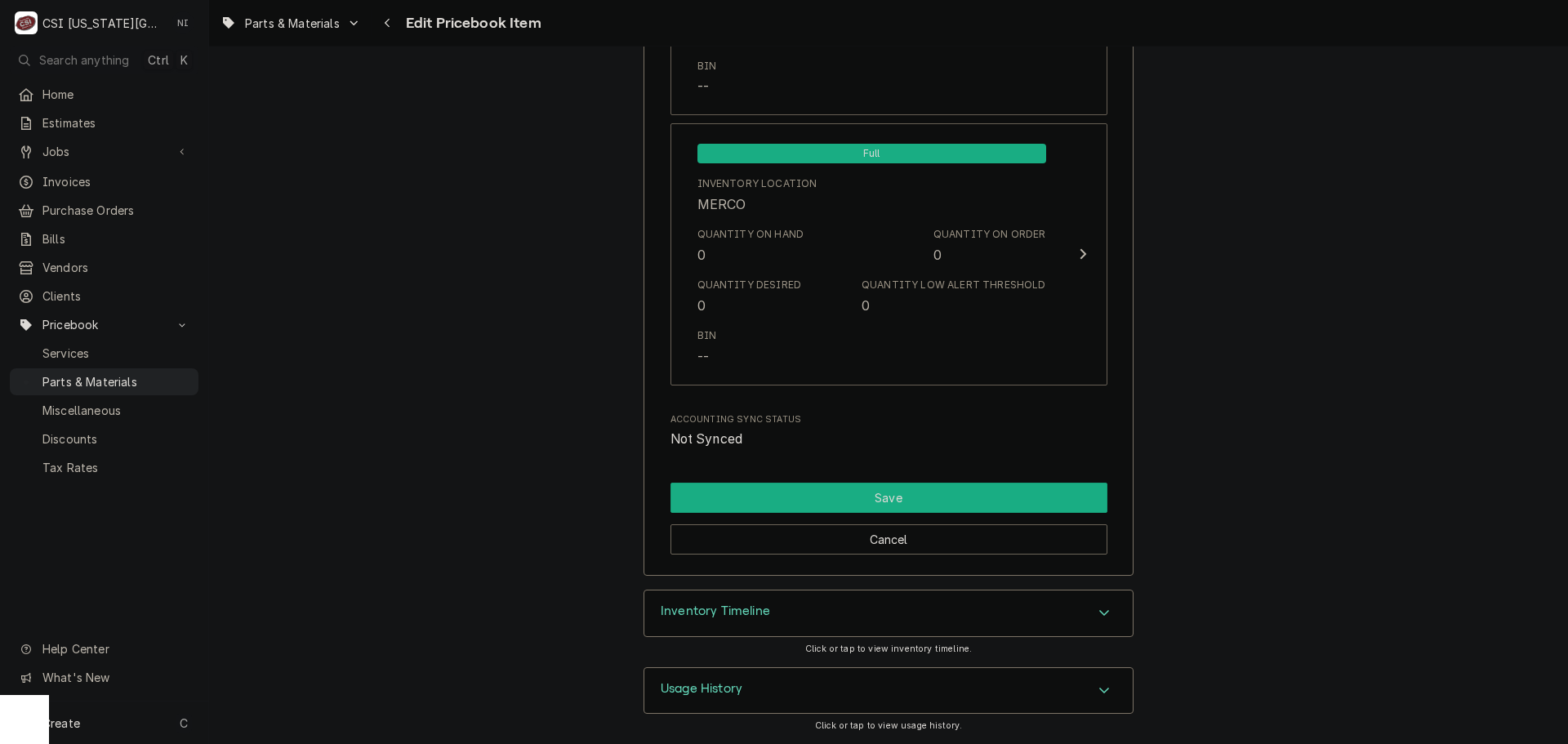
click at [982, 486] on button "Save" at bounding box center [889, 498] width 437 height 30
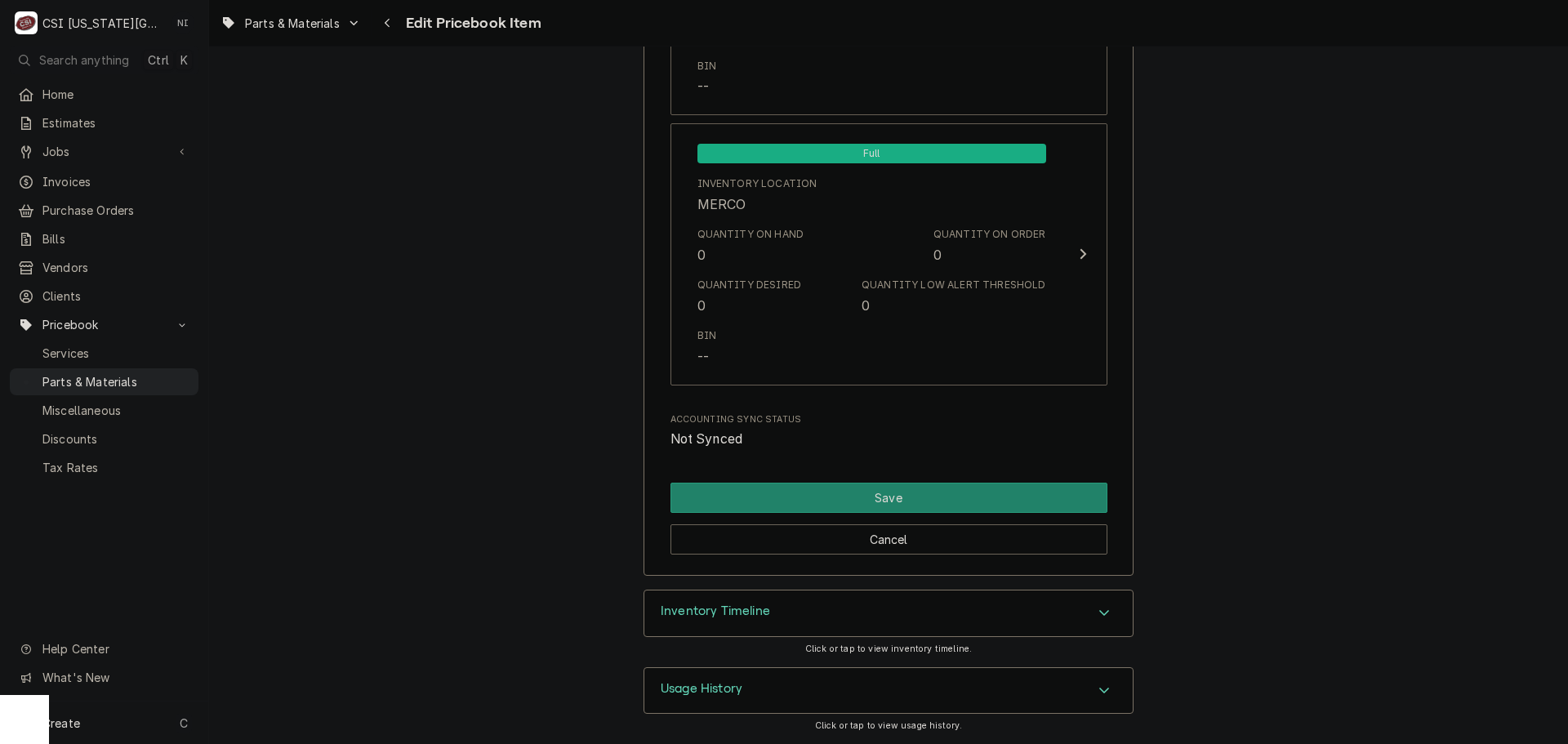
scroll to position [15996, 0]
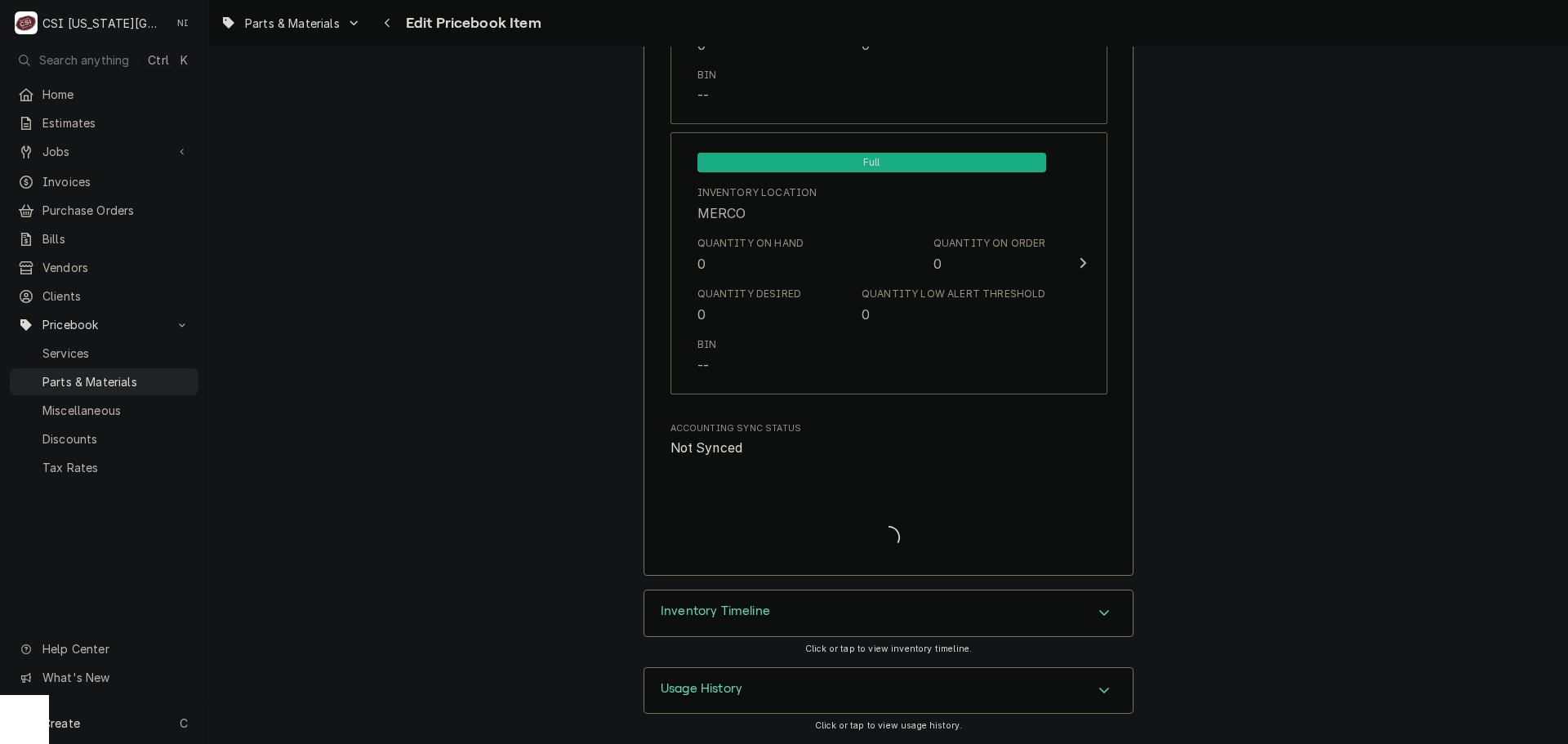
type textarea "x"
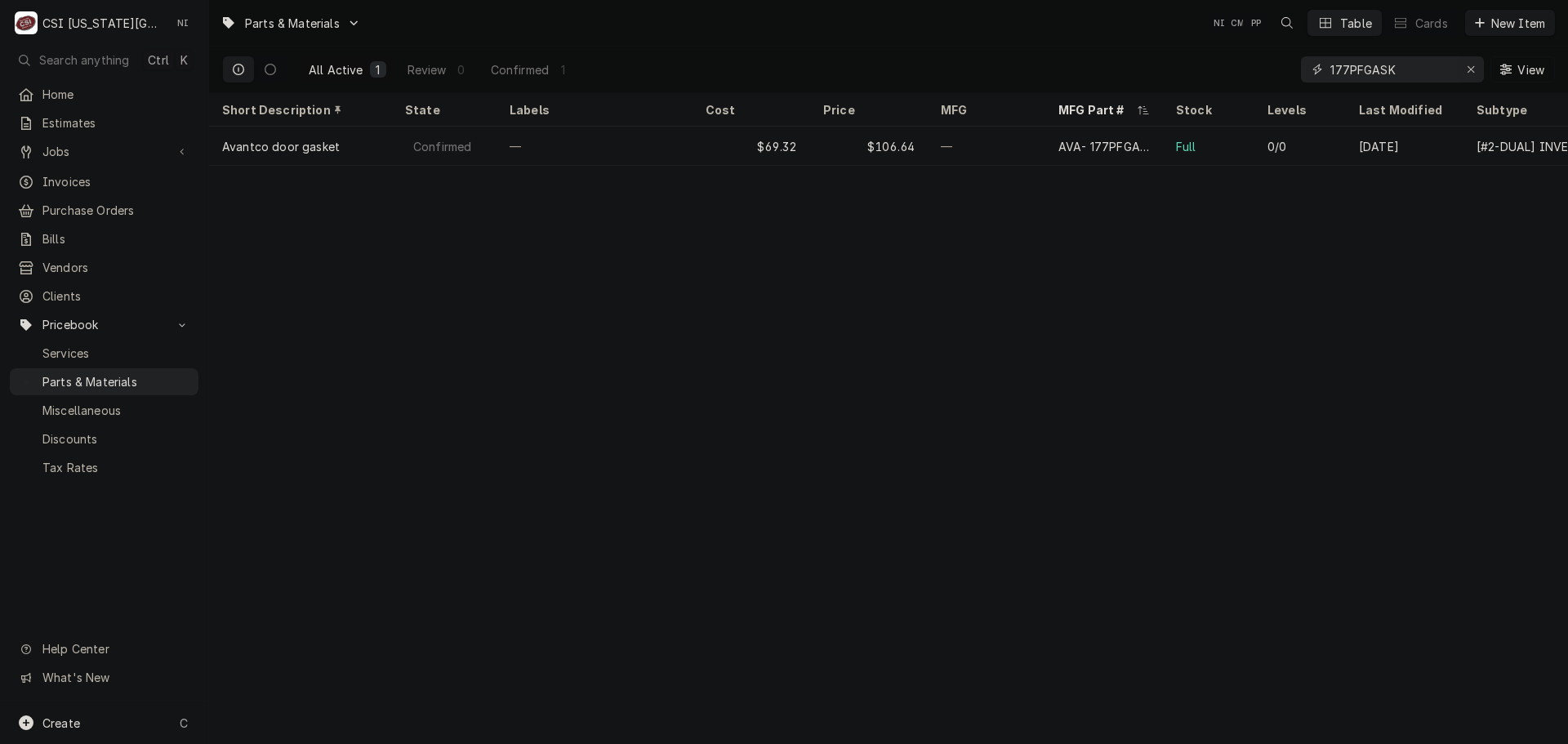
click at [1470, 68] on icon "Erase input" at bounding box center [1471, 69] width 9 height 11
paste input "0514772"
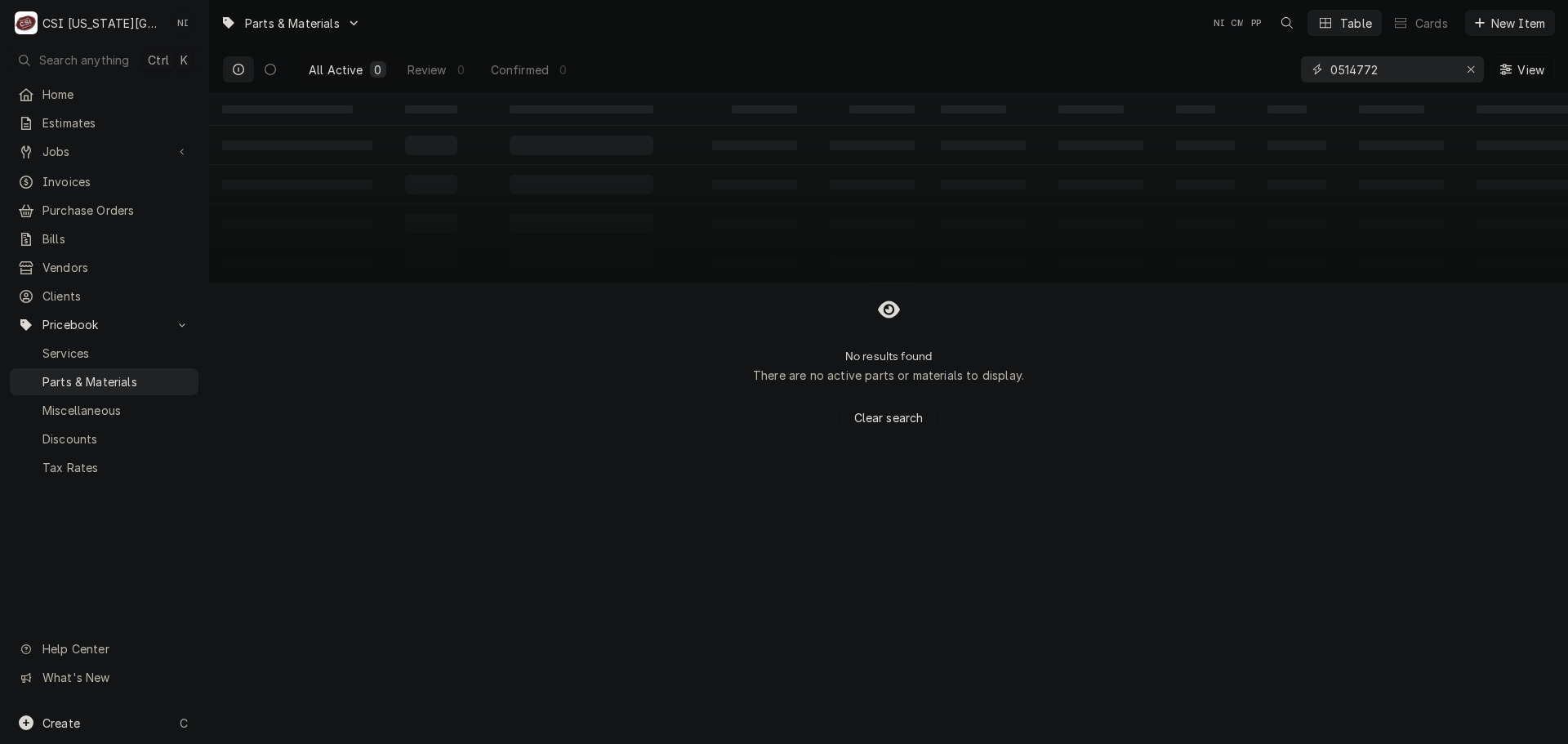
type input "0514772"
click at [96, 717] on div "Create C" at bounding box center [104, 722] width 208 height 42
click at [316, 716] on div "Pricebook Item" at bounding box center [298, 725] width 95 height 17
click at [392, 633] on div "Part or Material" at bounding box center [432, 630] width 112 height 21
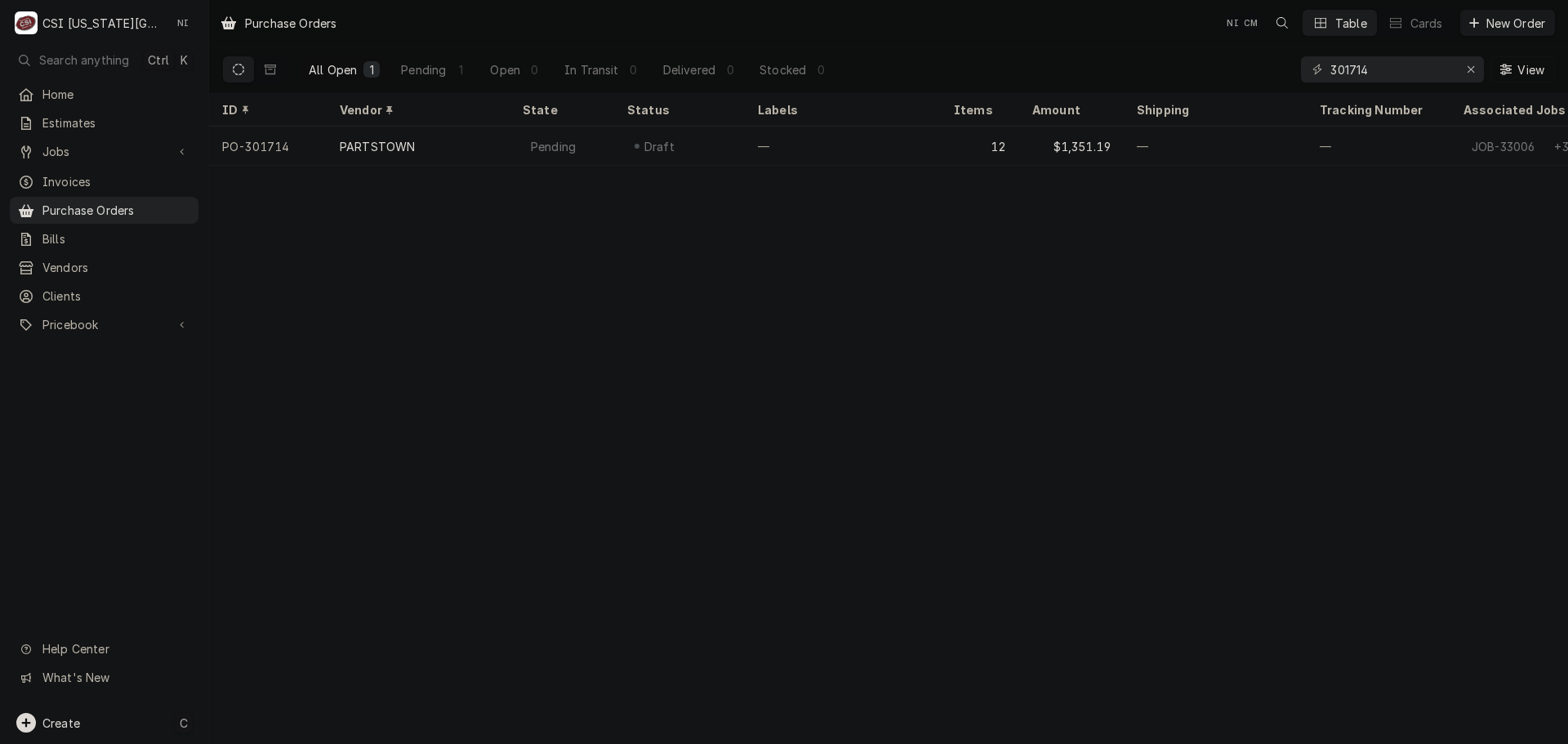
click at [115, 718] on div "Create C" at bounding box center [104, 722] width 208 height 42
click at [331, 604] on div "Purchase Order" at bounding box center [305, 611] width 110 height 17
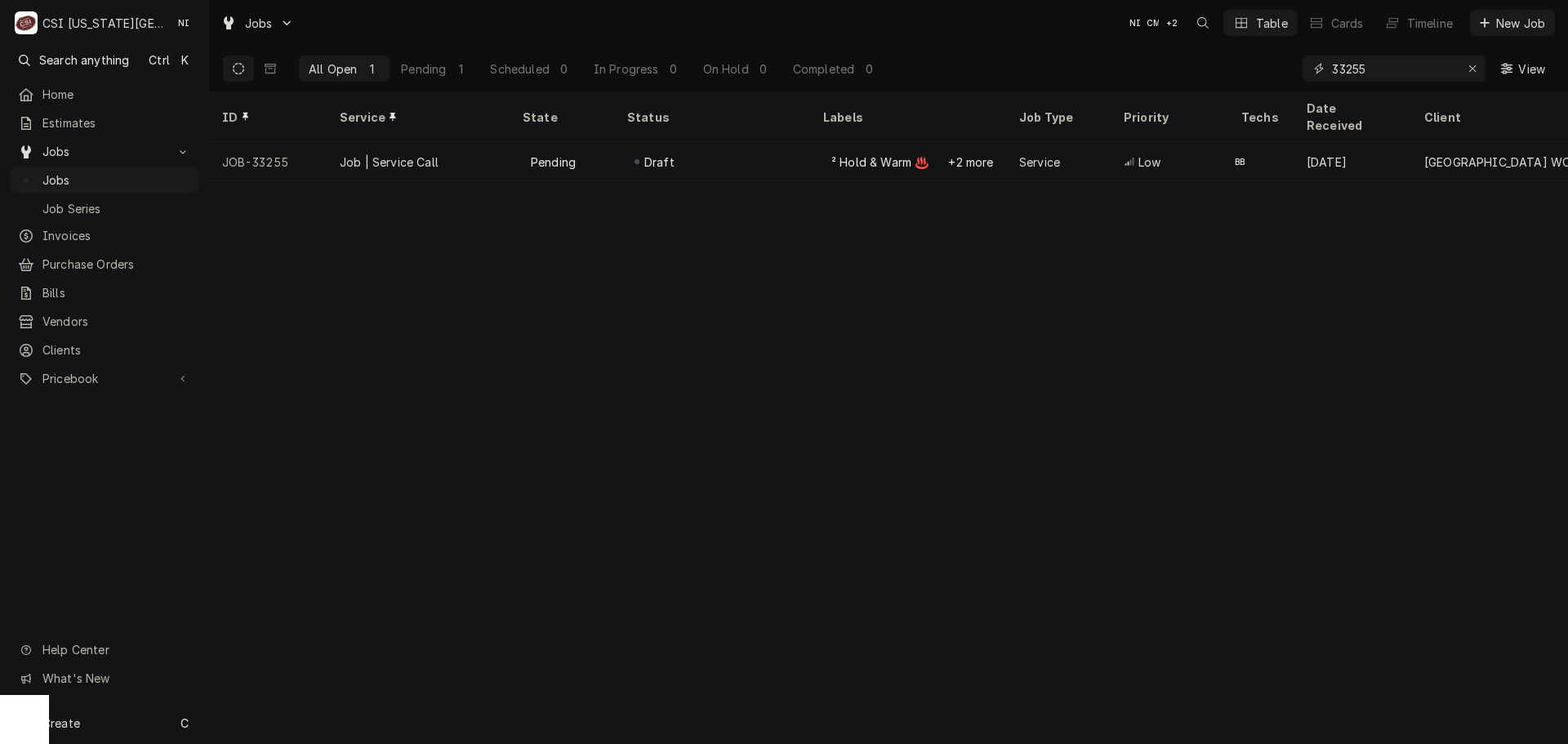
drag, startPoint x: 1283, startPoint y: 73, endPoint x: 1165, endPoint y: 73, distance: 118.0
click at [1176, 73] on div "All Open 1 Pending 1 Scheduled 0 In Progress 0 On Hold 0 Completed 0 33255 View" at bounding box center [888, 68] width 1333 height 46
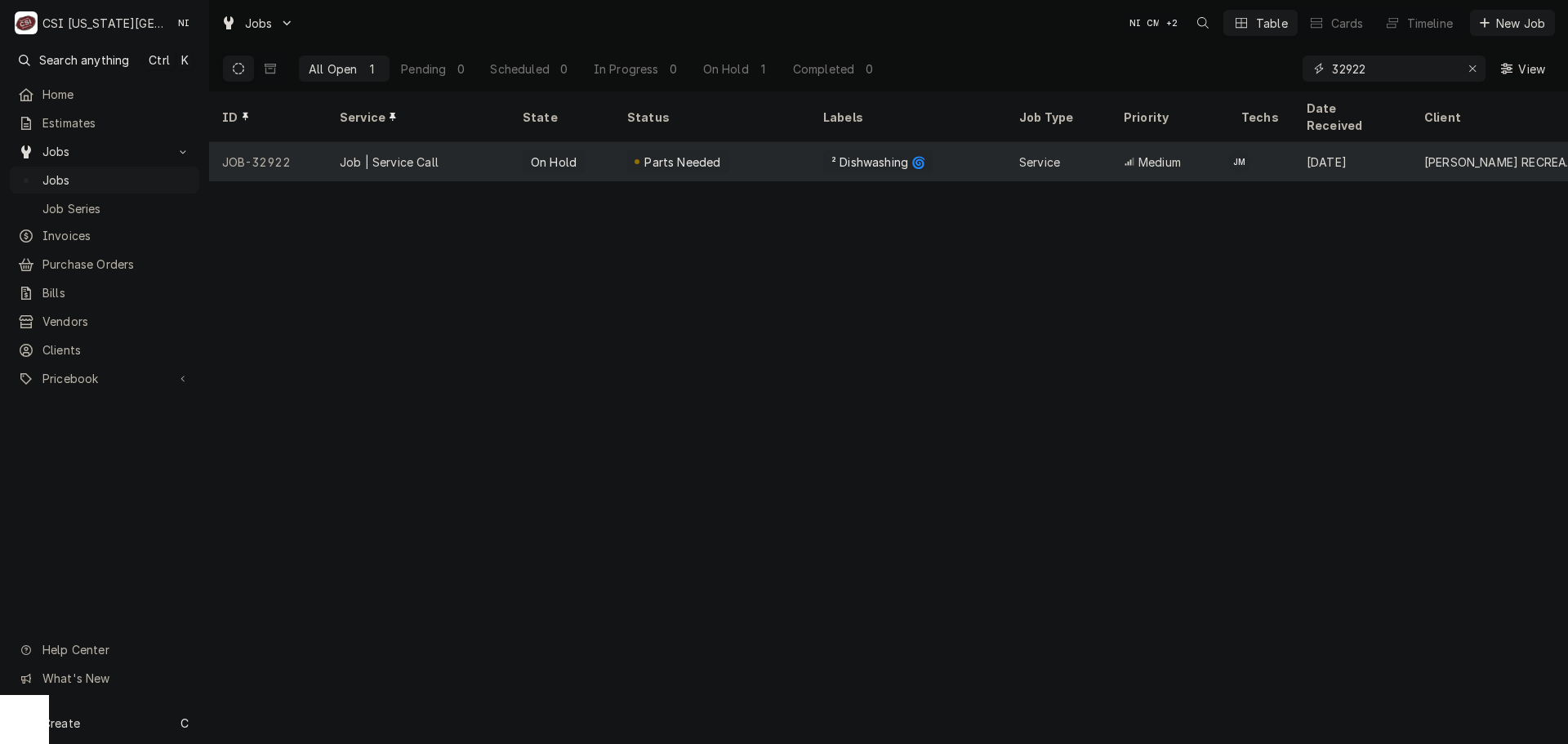
type input "32922"
click at [746, 142] on div "Parts Needed" at bounding box center [712, 161] width 196 height 39
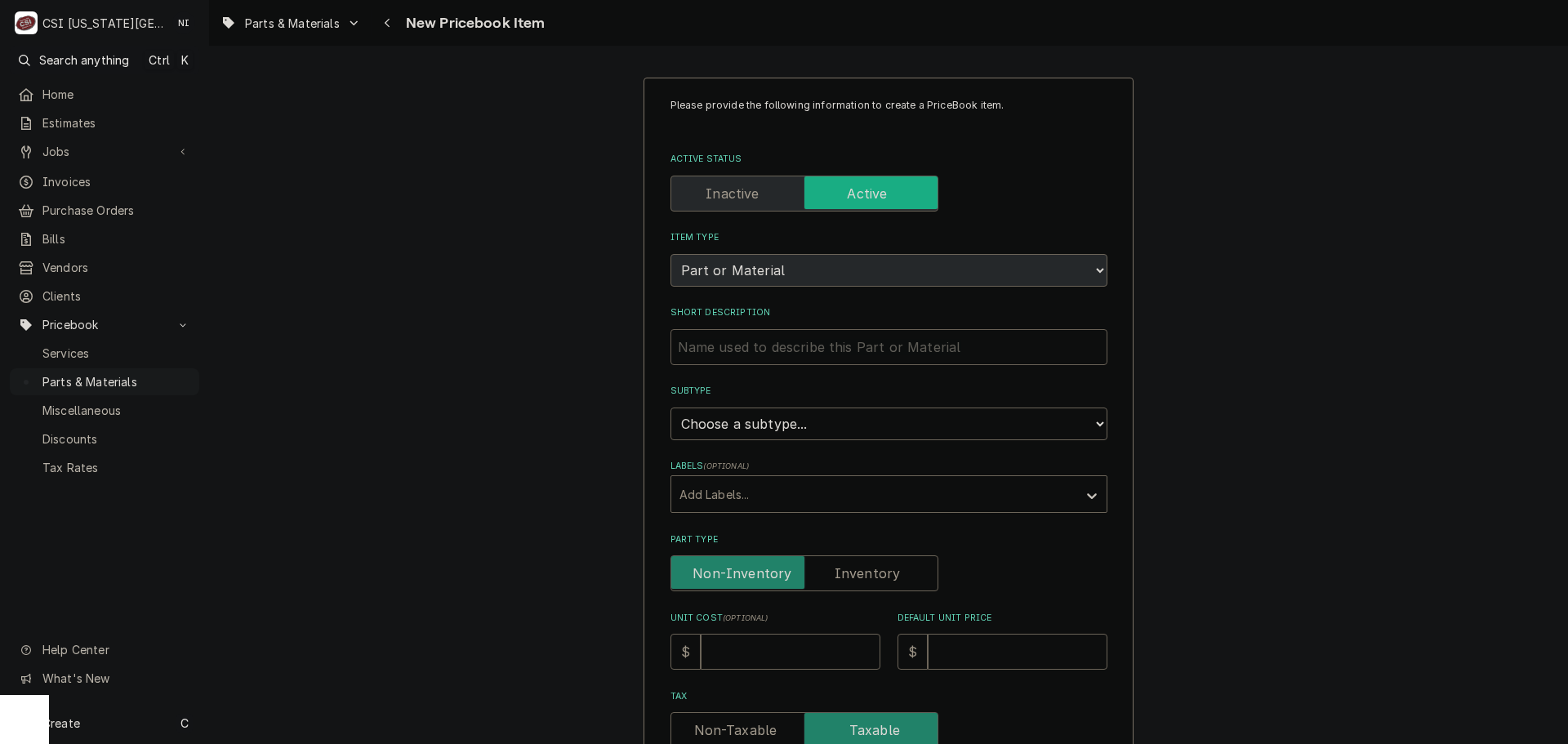
click at [892, 343] on input "Short Description" at bounding box center [889, 347] width 437 height 36
paste input "VALVE,FILL 5.0 GPM-500/501"
type textarea "x"
type input "VALVE,FILL 5.0 GPM-500/501"
click at [775, 429] on select "Choose a subtype... [#2-DUAL] AFTERHRS-WH-CHG-2 [#2-DUAL] BEV-EQUIP [#2-DUAL] B…" at bounding box center [889, 424] width 437 height 33
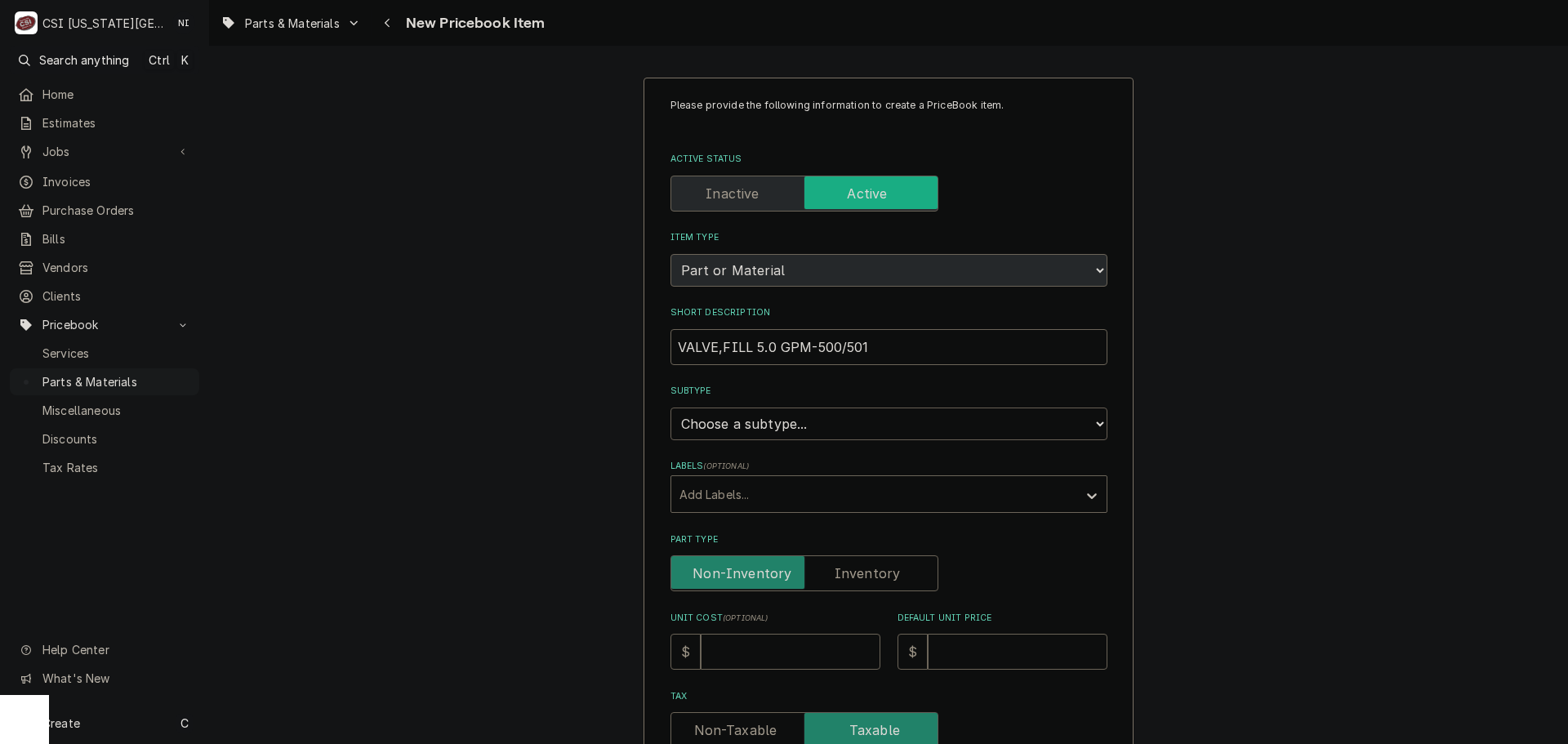
select select "45"
click at [670, 408] on select "Choose a subtype... [#2-DUAL] AFTERHRS-WH-CHG-2 [#2-DUAL] BEV-EQUIP [#2-DUAL] B…" at bounding box center [889, 424] width 437 height 33
type textarea "x"
click at [851, 557] on input "Part Type" at bounding box center [804, 574] width 253 height 36
checkbox input "true"
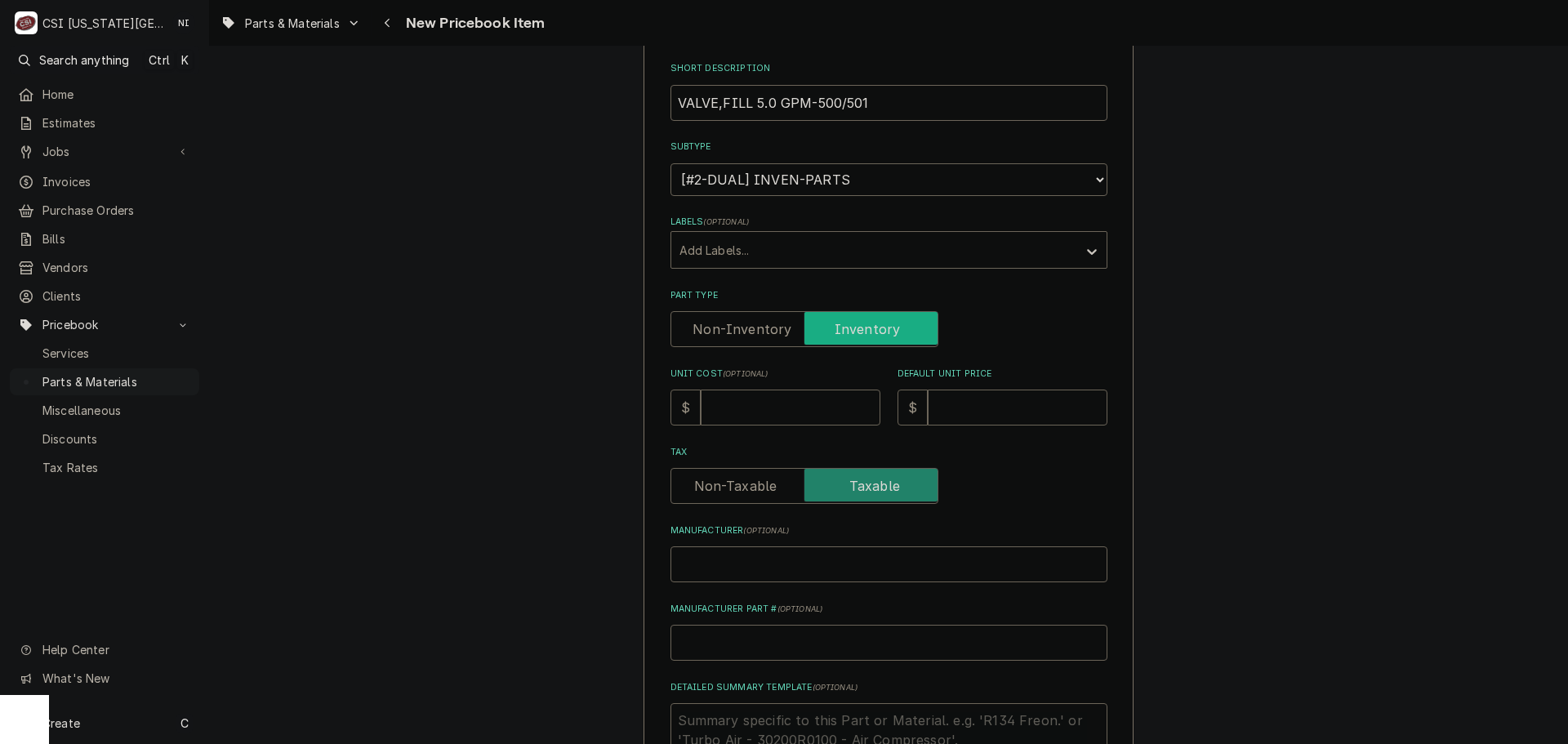
scroll to position [327, 0]
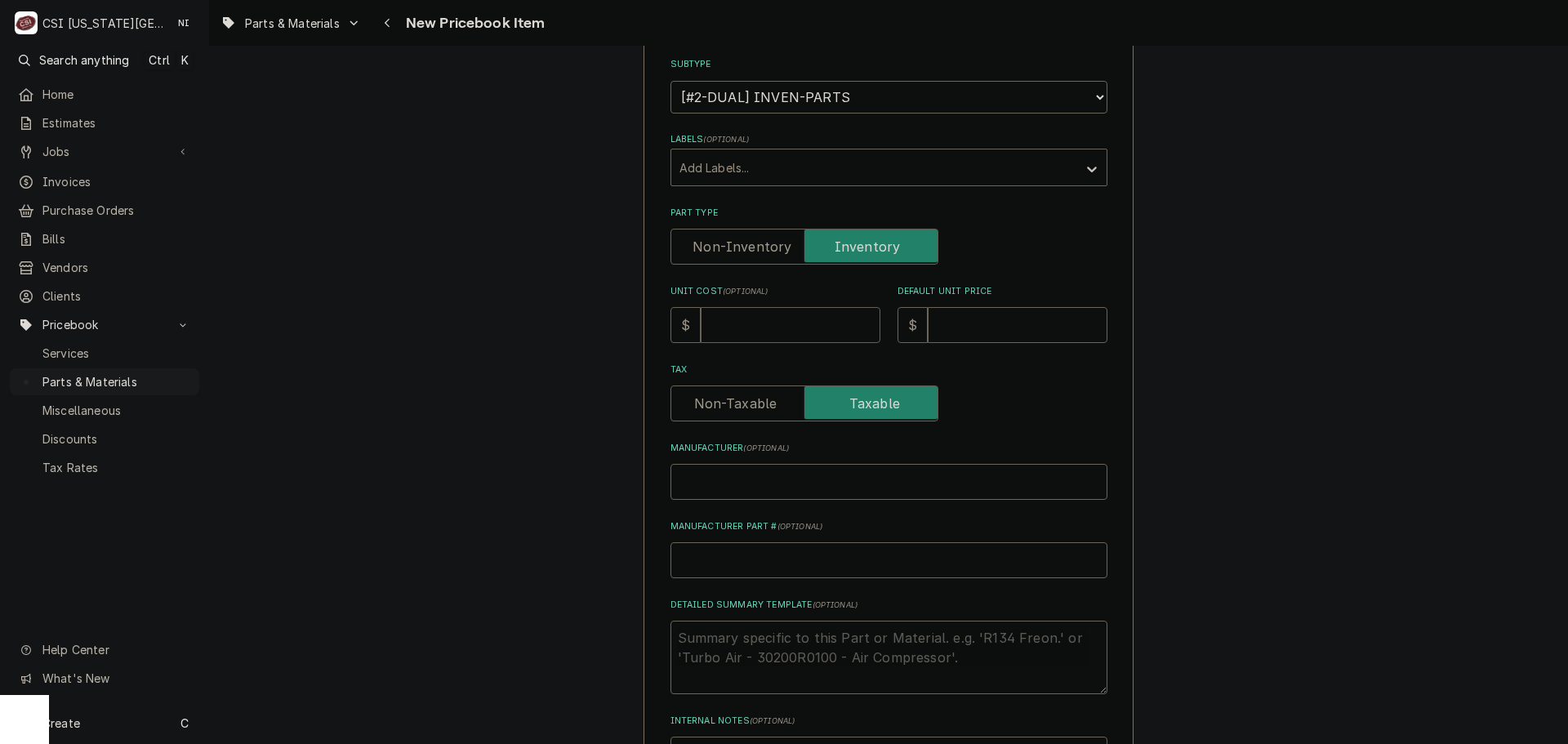
click at [806, 328] on input "Unit Cost ( optional )" at bounding box center [790, 325] width 180 height 36
type textarea "x"
type input "19"
type textarea "x"
type input "195.7"
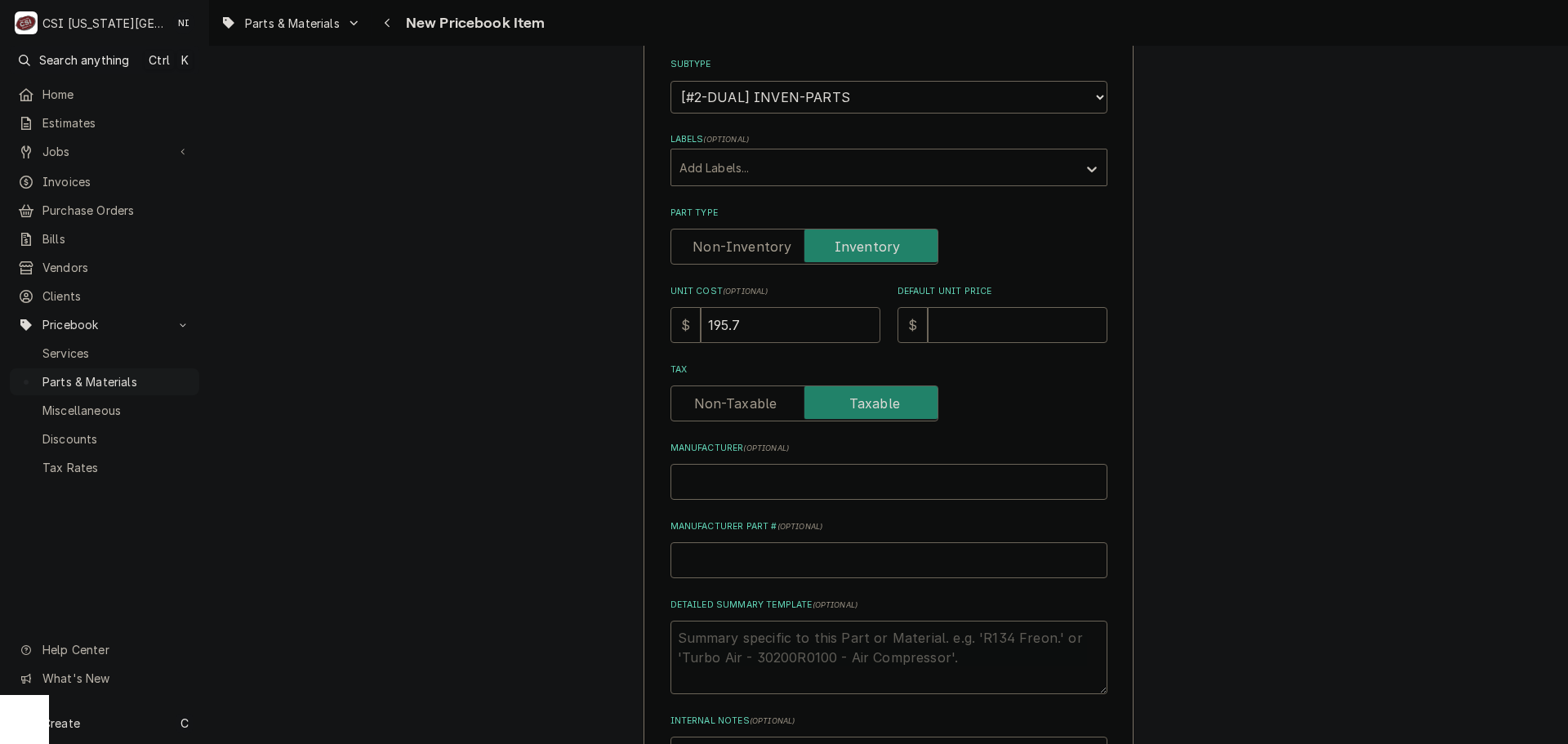
type textarea "x"
type input "195.74"
type textarea "x"
type input "195.748"
type textarea "x"
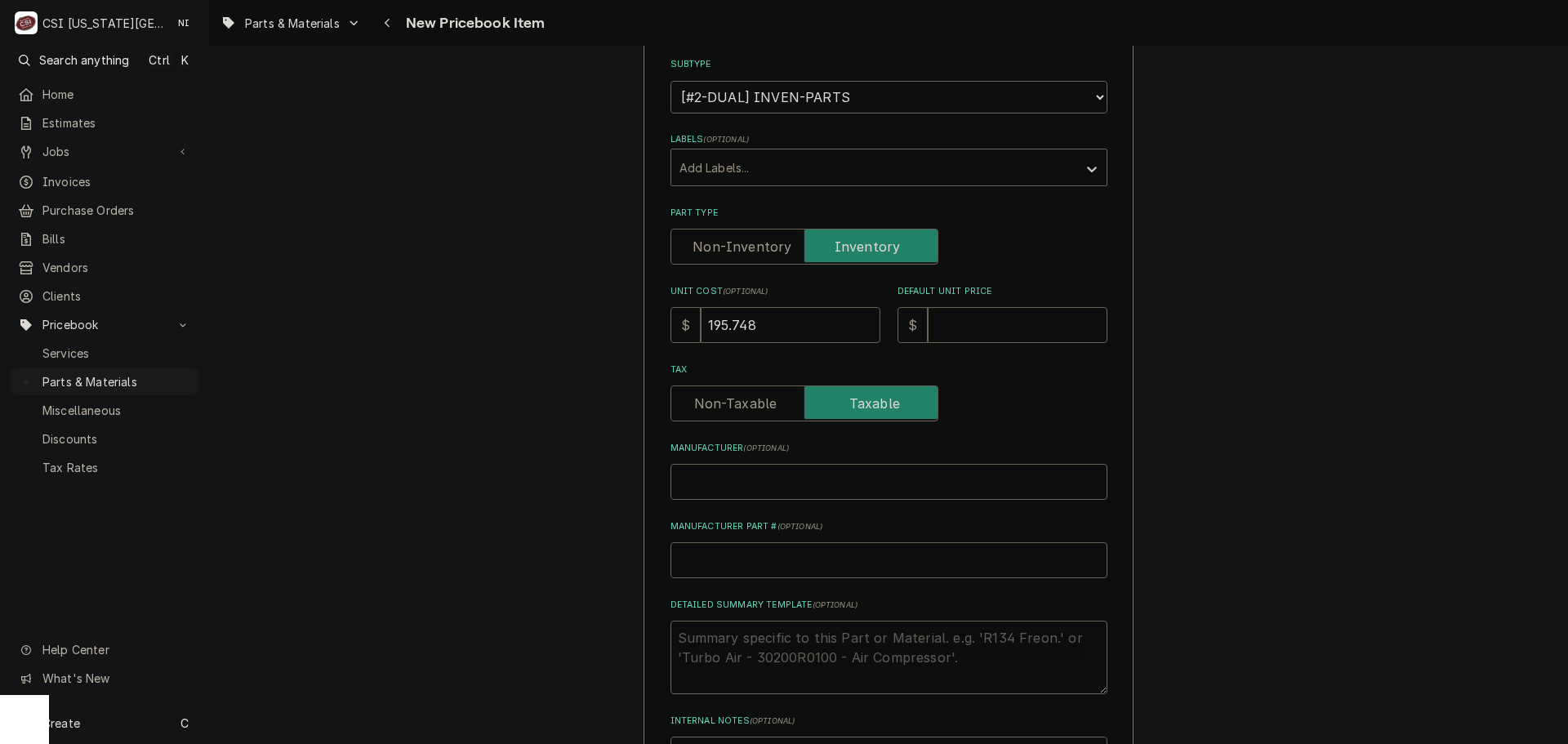
type input "195.74"
type textarea "x"
type input "195.7"
type textarea "x"
type input "195.78"
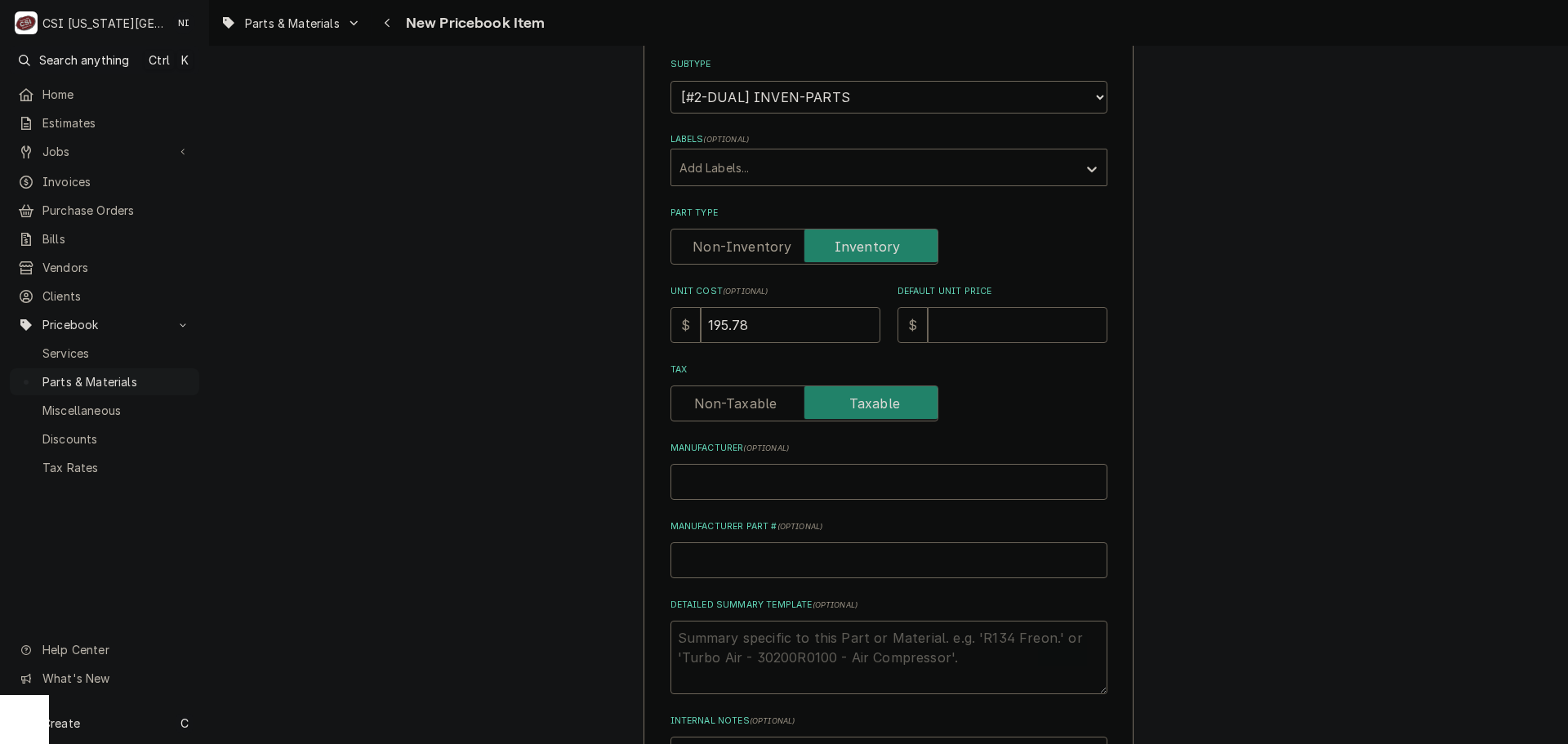
type textarea "x"
type input "2"
type textarea "x"
type input "26"
type textarea "x"
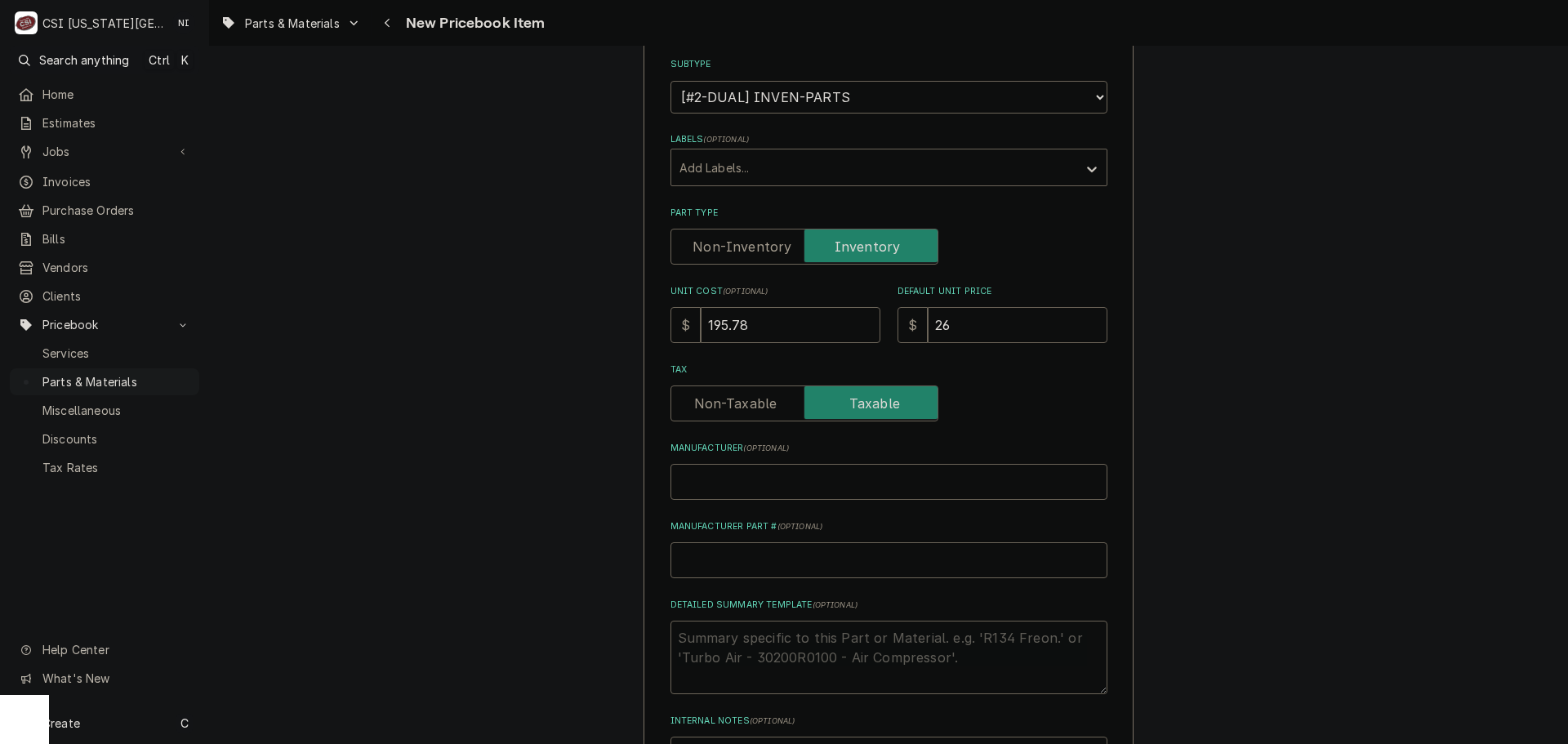
type input "261"
type textarea "x"
type input "261.0"
type textarea "x"
type input "261.03"
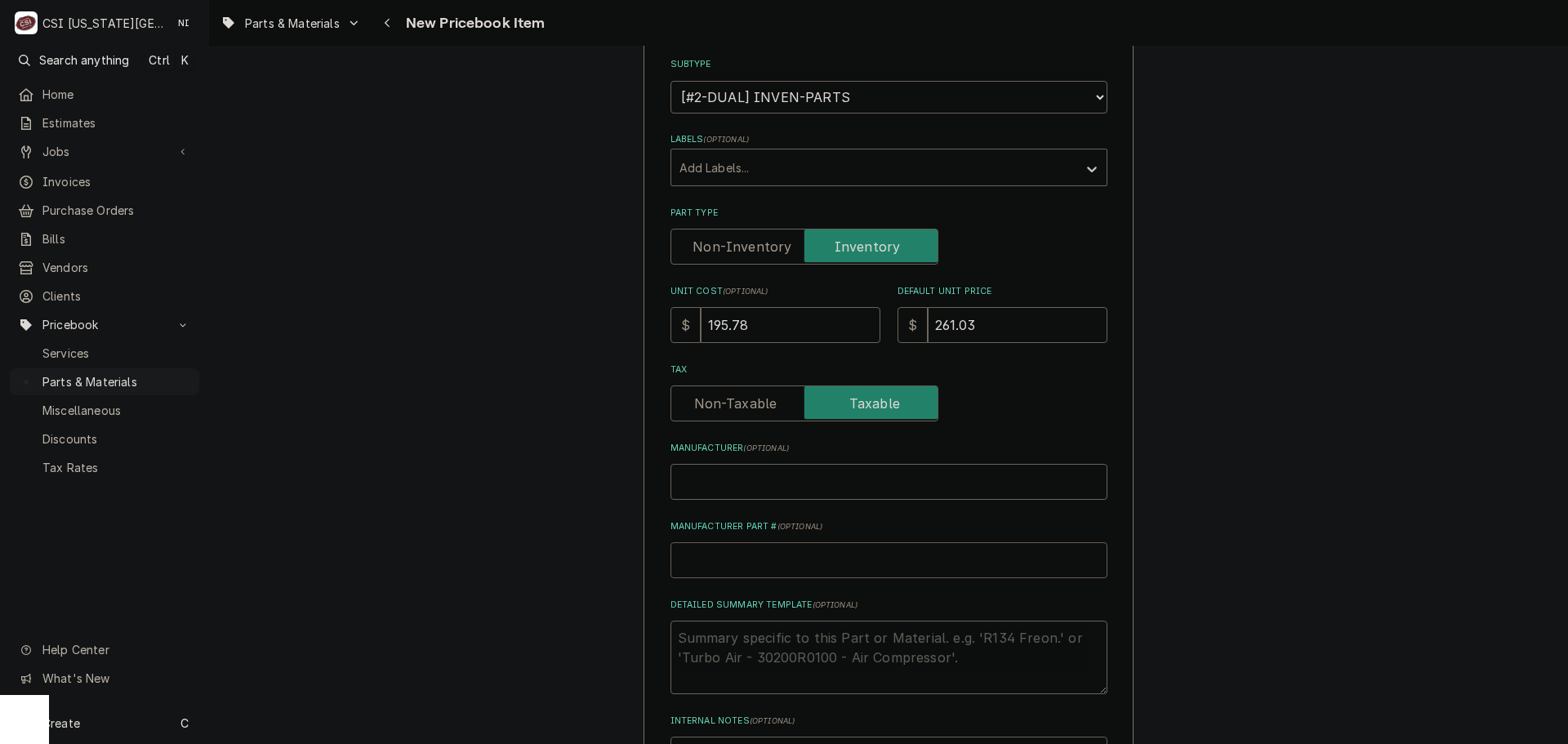
click at [755, 565] on input "Manufacturer Part # ( optional )" at bounding box center [889, 561] width 437 height 36
type textarea "x"
type input "C"
type textarea "x"
type input "CH"
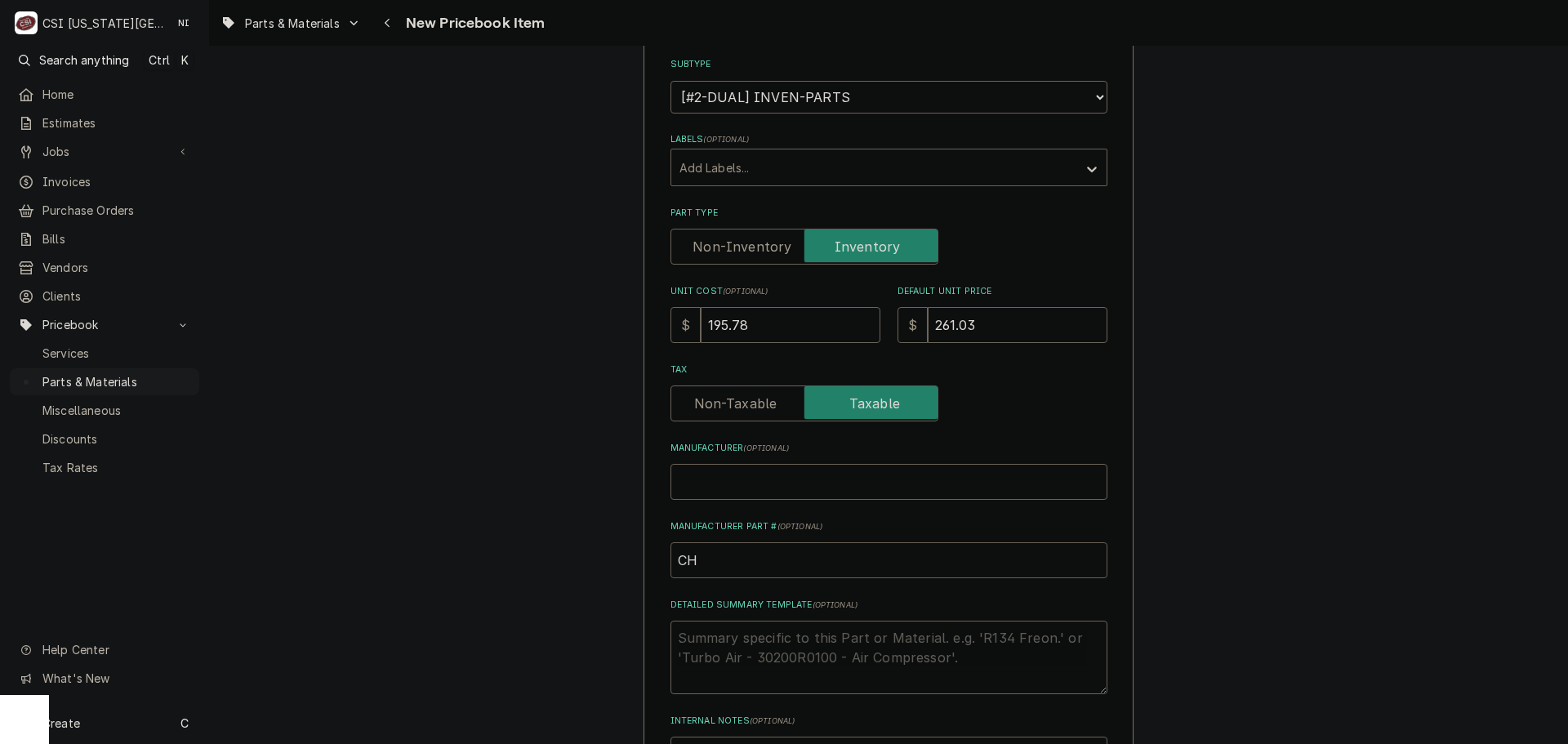
type textarea "x"
type input "CHA"
type textarea "x"
type input "CHA-"
click at [723, 560] on input "CHA-" at bounding box center [889, 561] width 437 height 36
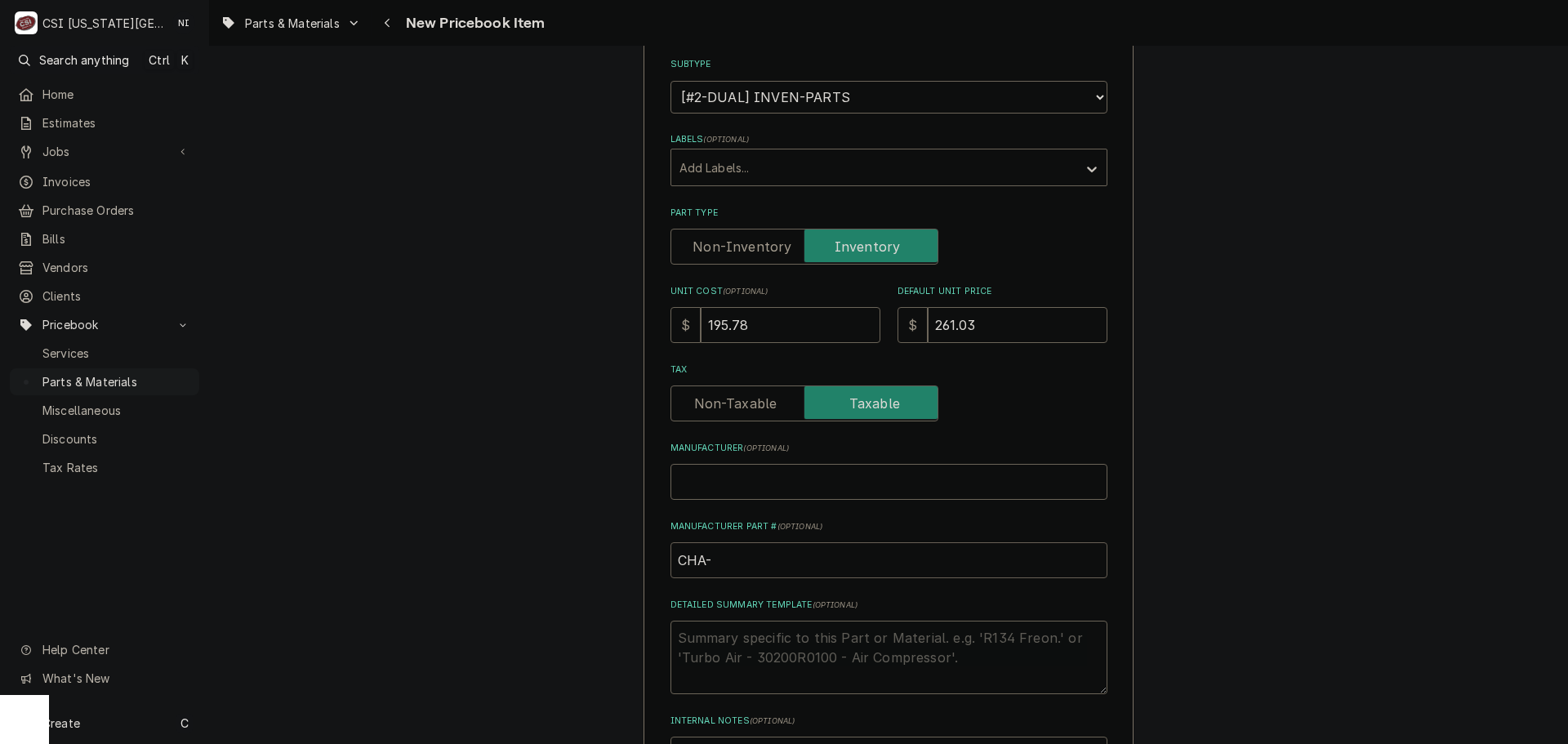
paste input "0514772"
type textarea "x"
click at [765, 557] on input "CHA-0514772" at bounding box center [889, 561] width 437 height 36
drag, startPoint x: 696, startPoint y: 560, endPoint x: 610, endPoint y: 561, distance: 86.0
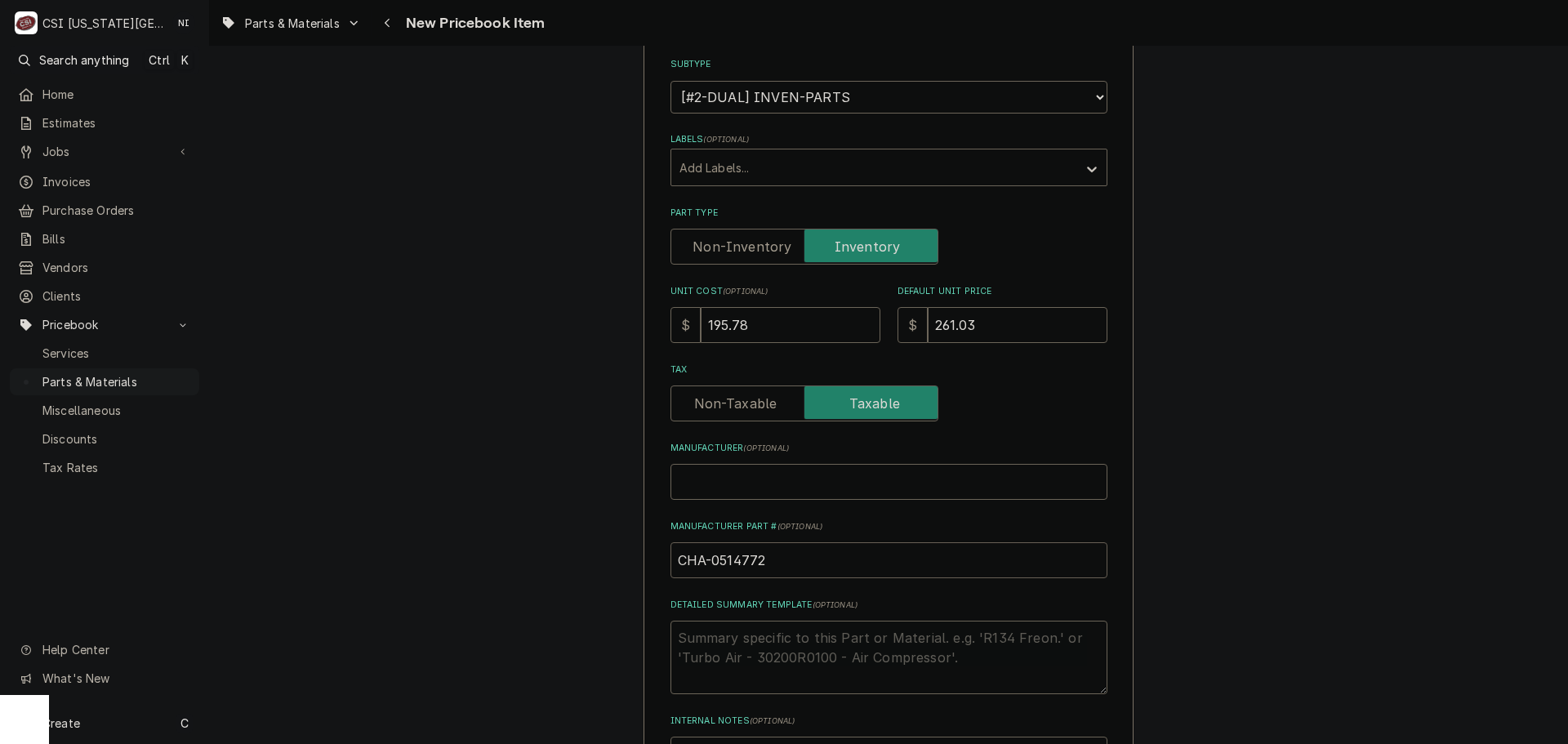
type input "CHA-0514772"
drag, startPoint x: 1520, startPoint y: 546, endPoint x: 1316, endPoint y: 516, distance: 206.2
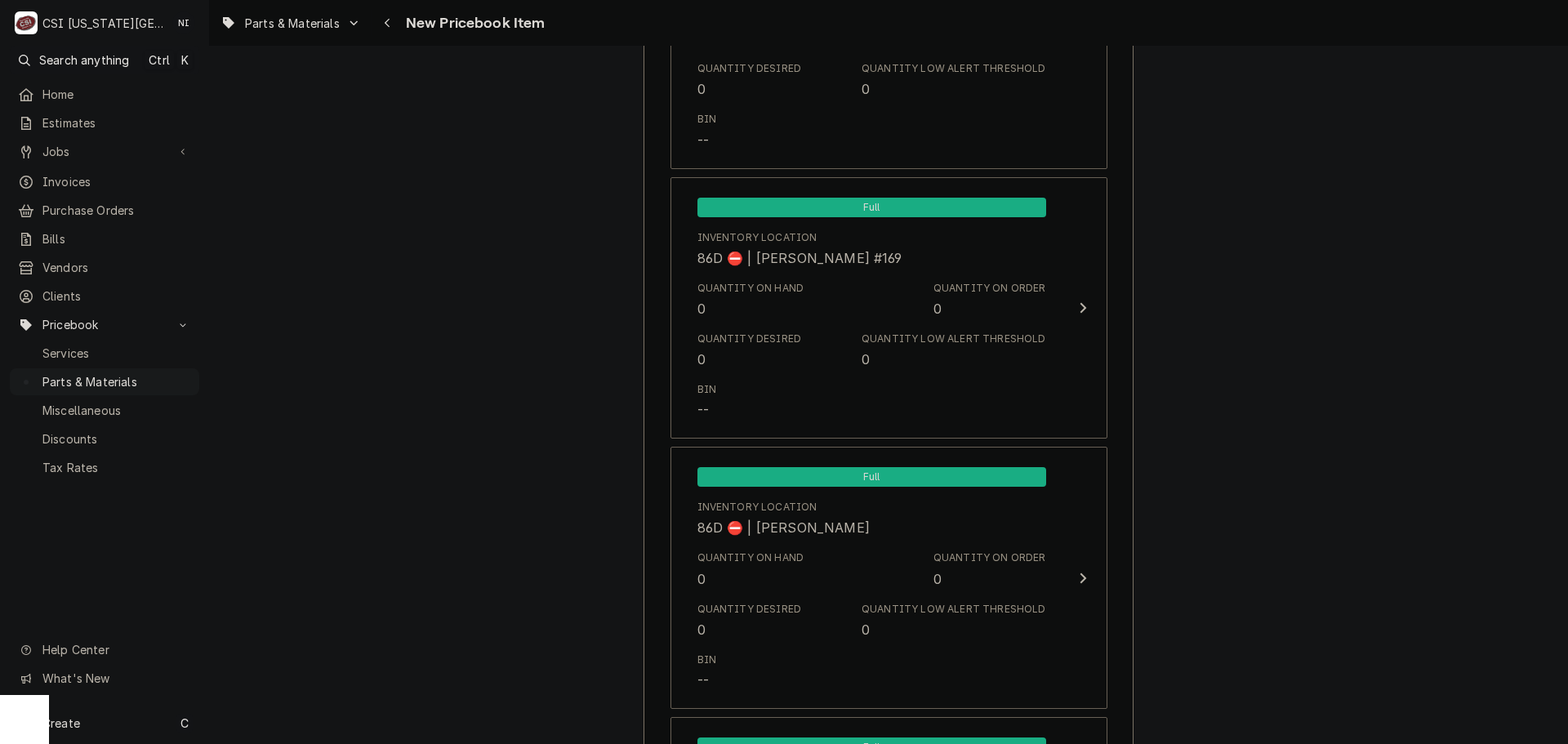
scroll to position [15739, 0]
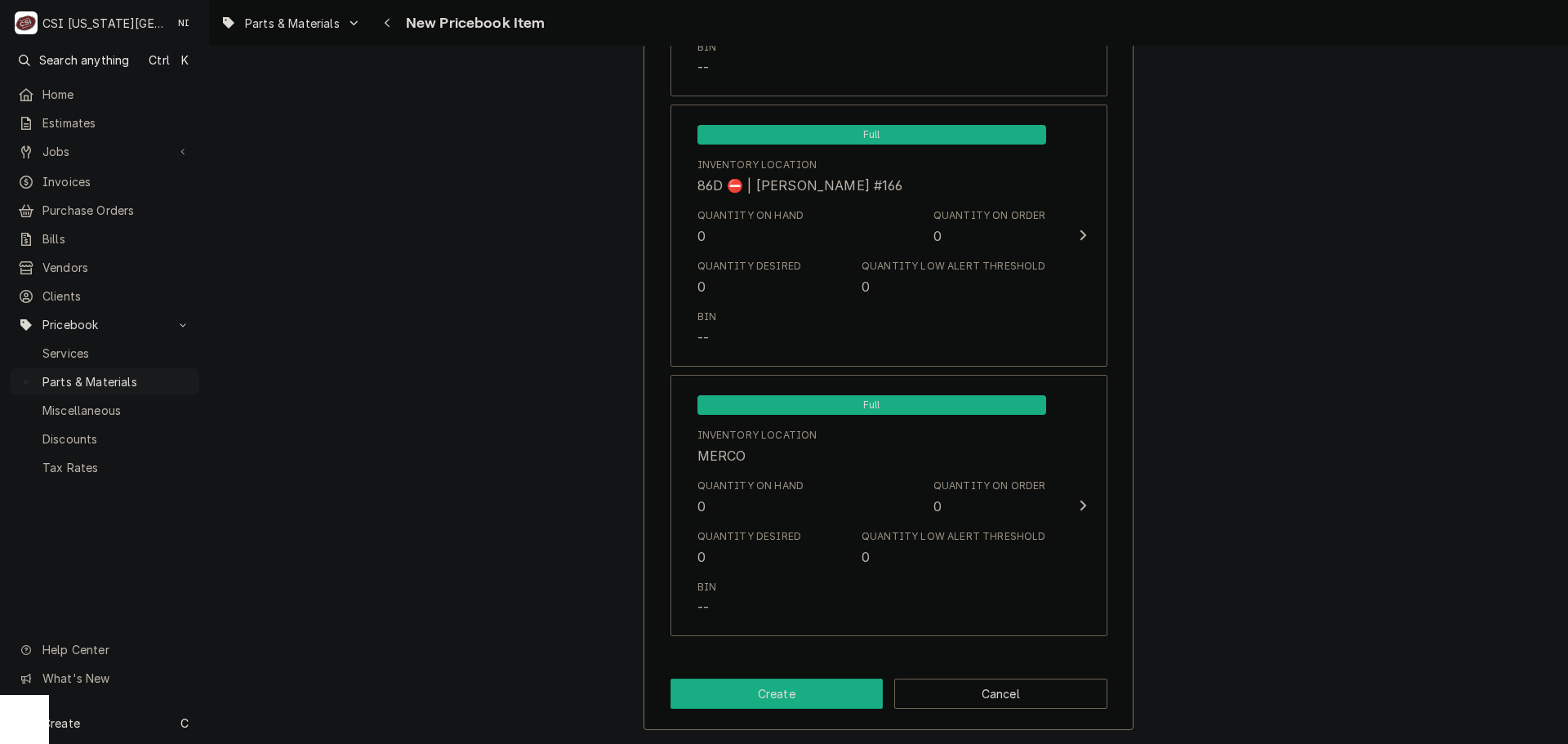
click at [798, 696] on button "Create" at bounding box center [777, 694] width 213 height 30
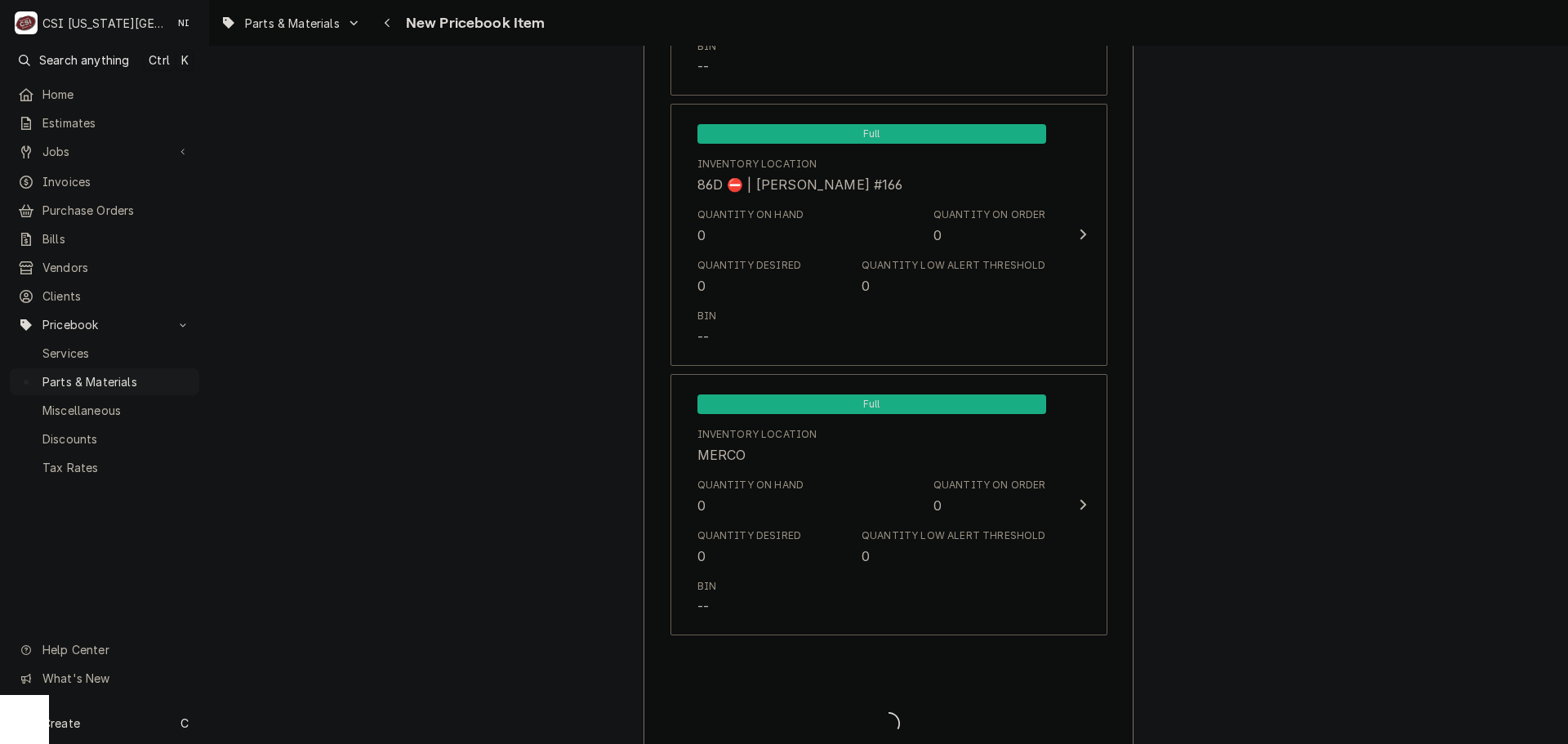
type textarea "x"
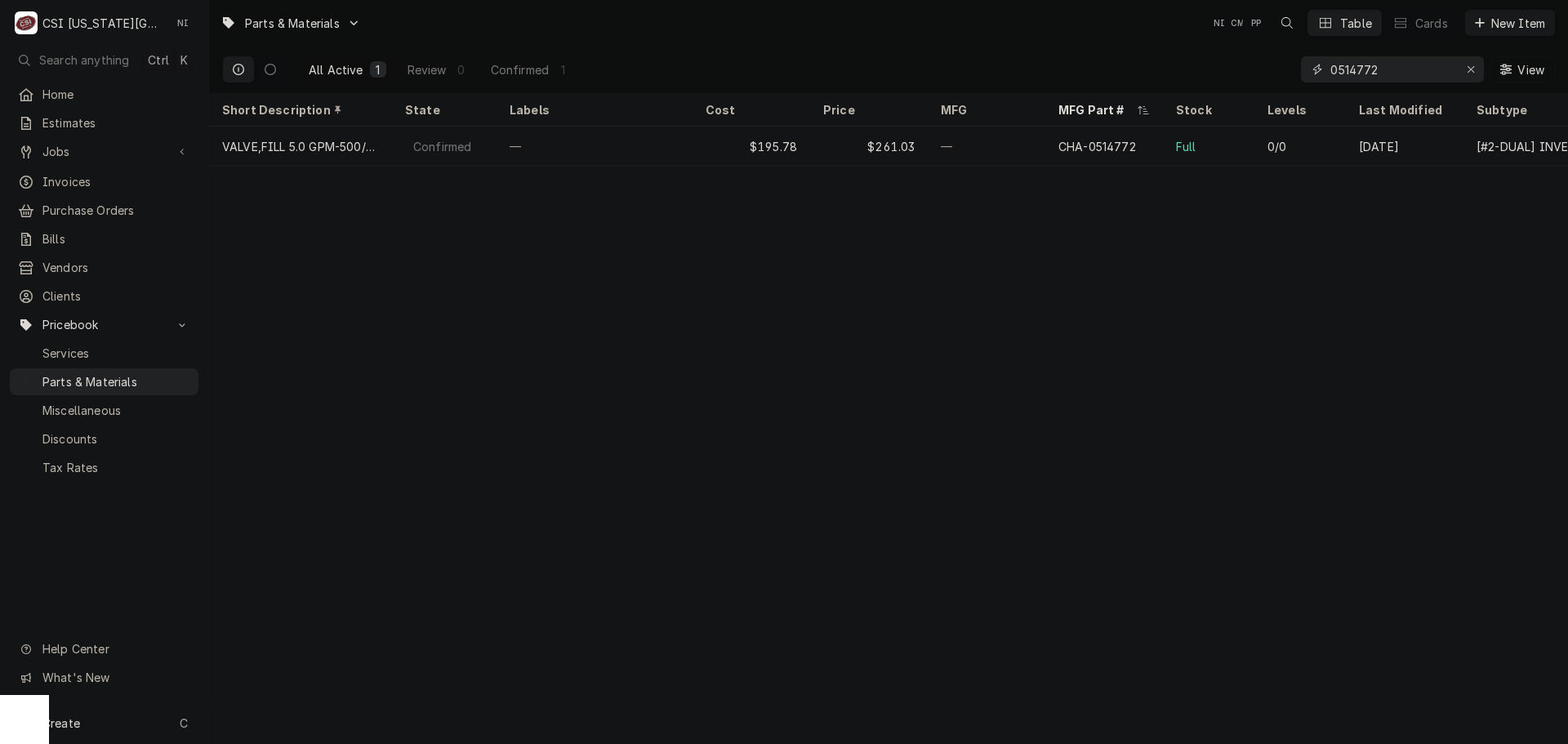
click at [1467, 67] on icon "Erase input" at bounding box center [1471, 69] width 9 height 11
paste input "0512169"
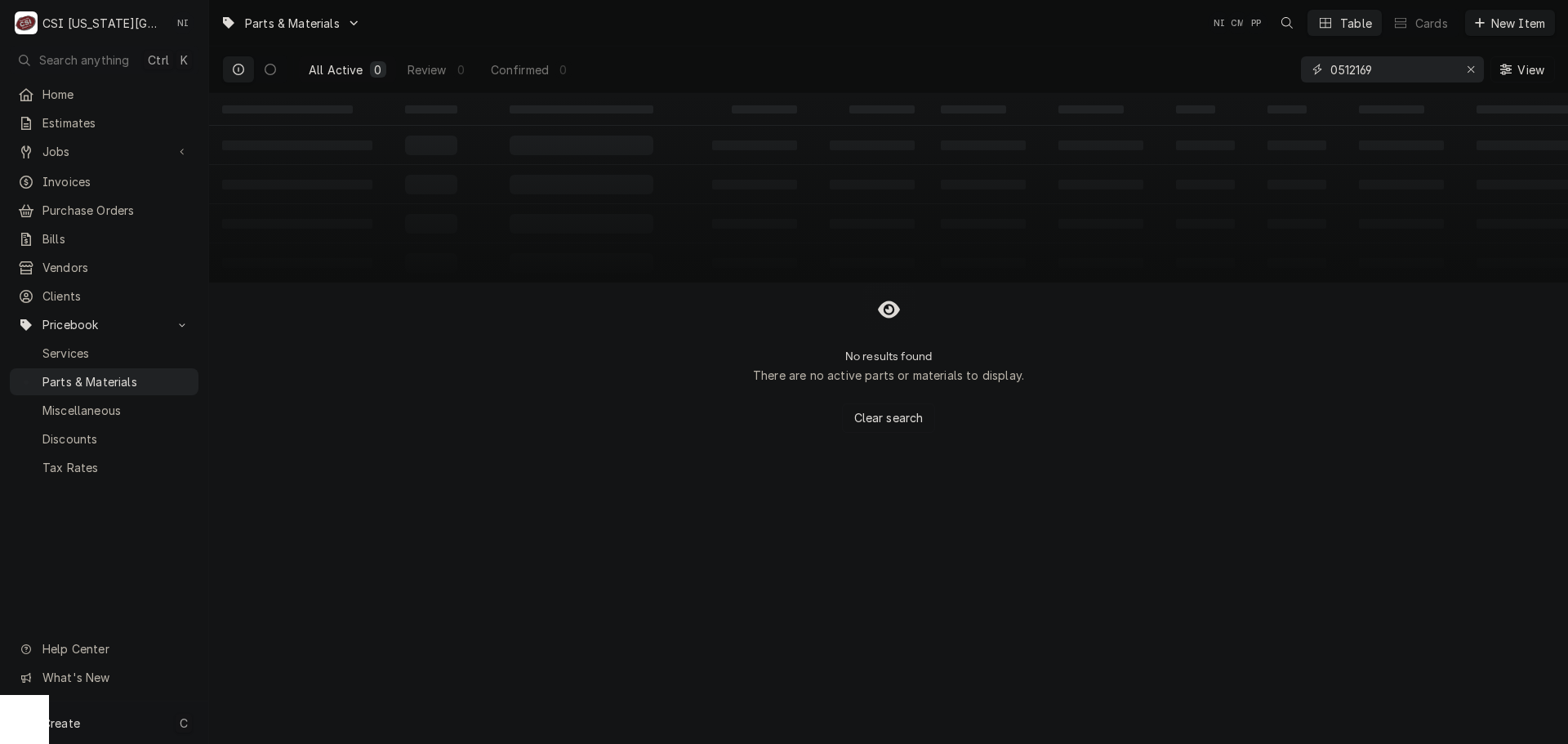
type input "0512169"
click at [143, 720] on div "Create C" at bounding box center [104, 722] width 208 height 42
click at [291, 724] on div "Pricebook Item" at bounding box center [298, 725] width 95 height 17
click at [445, 634] on div "Part or Material" at bounding box center [432, 630] width 112 height 21
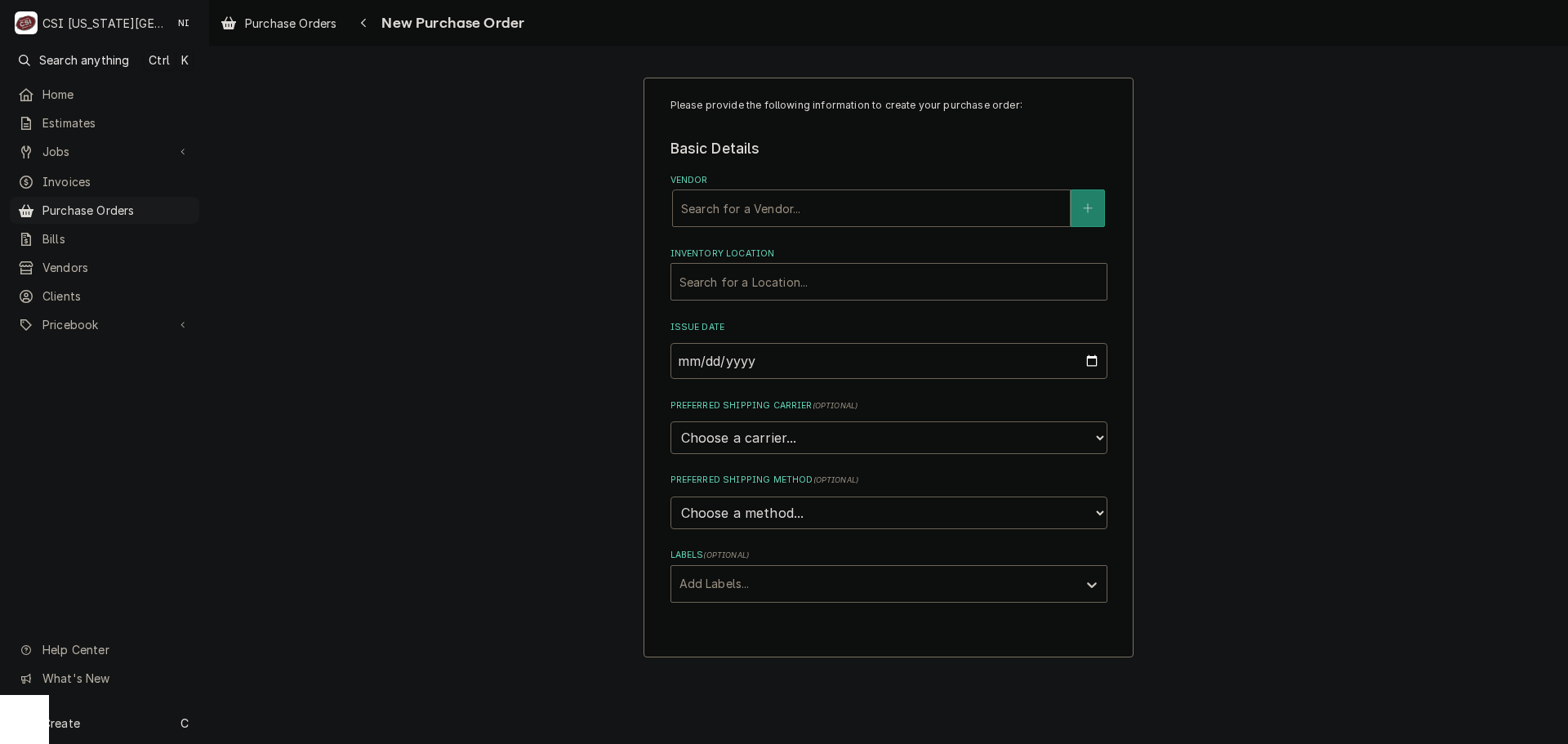
click at [800, 212] on div "Vendor" at bounding box center [871, 208] width 381 height 29
type input "CHAMPION"
click at [774, 244] on strong "CHAMPION INDUSTRIES" at bounding box center [758, 243] width 154 height 14
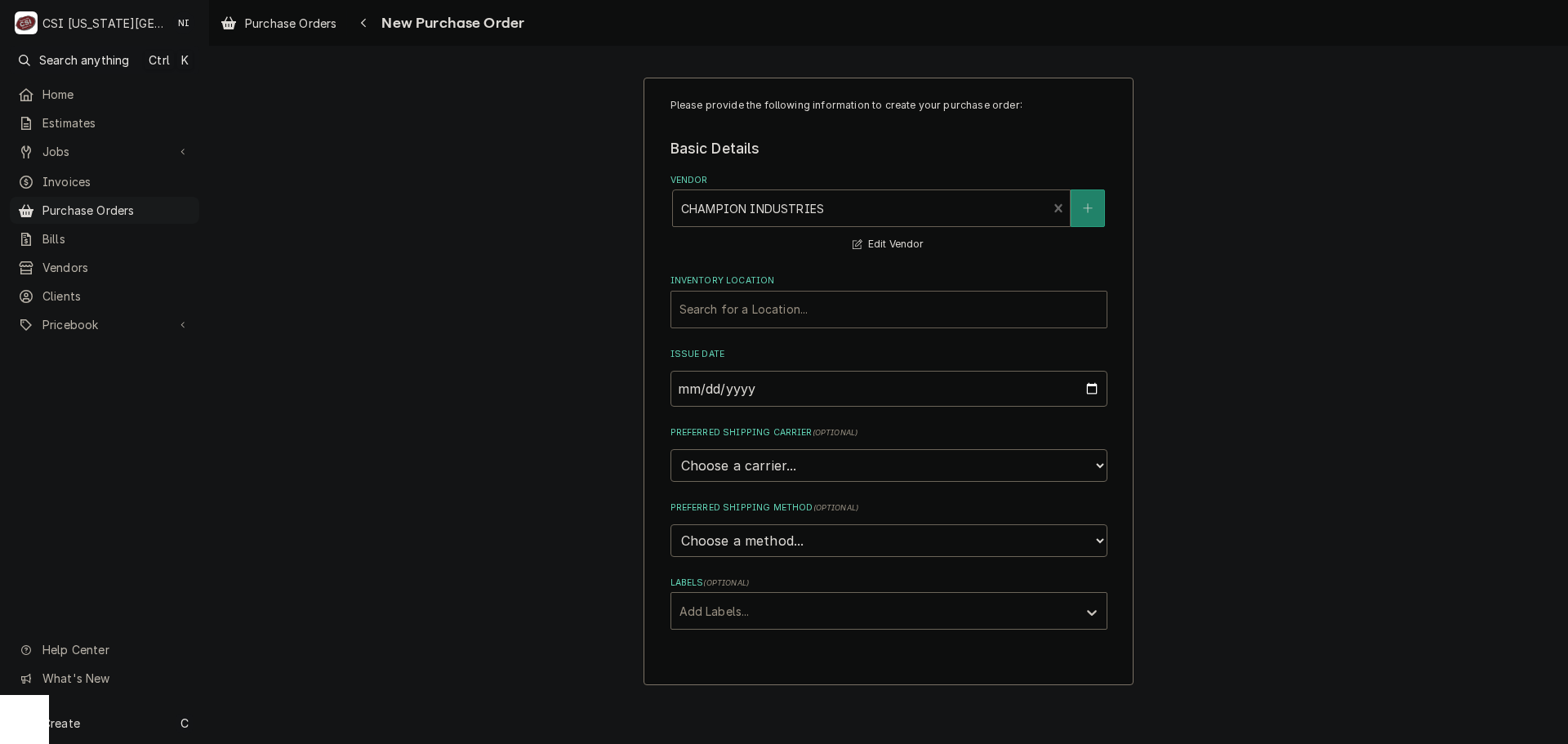
click at [763, 313] on div "Inventory Location" at bounding box center [888, 309] width 419 height 29
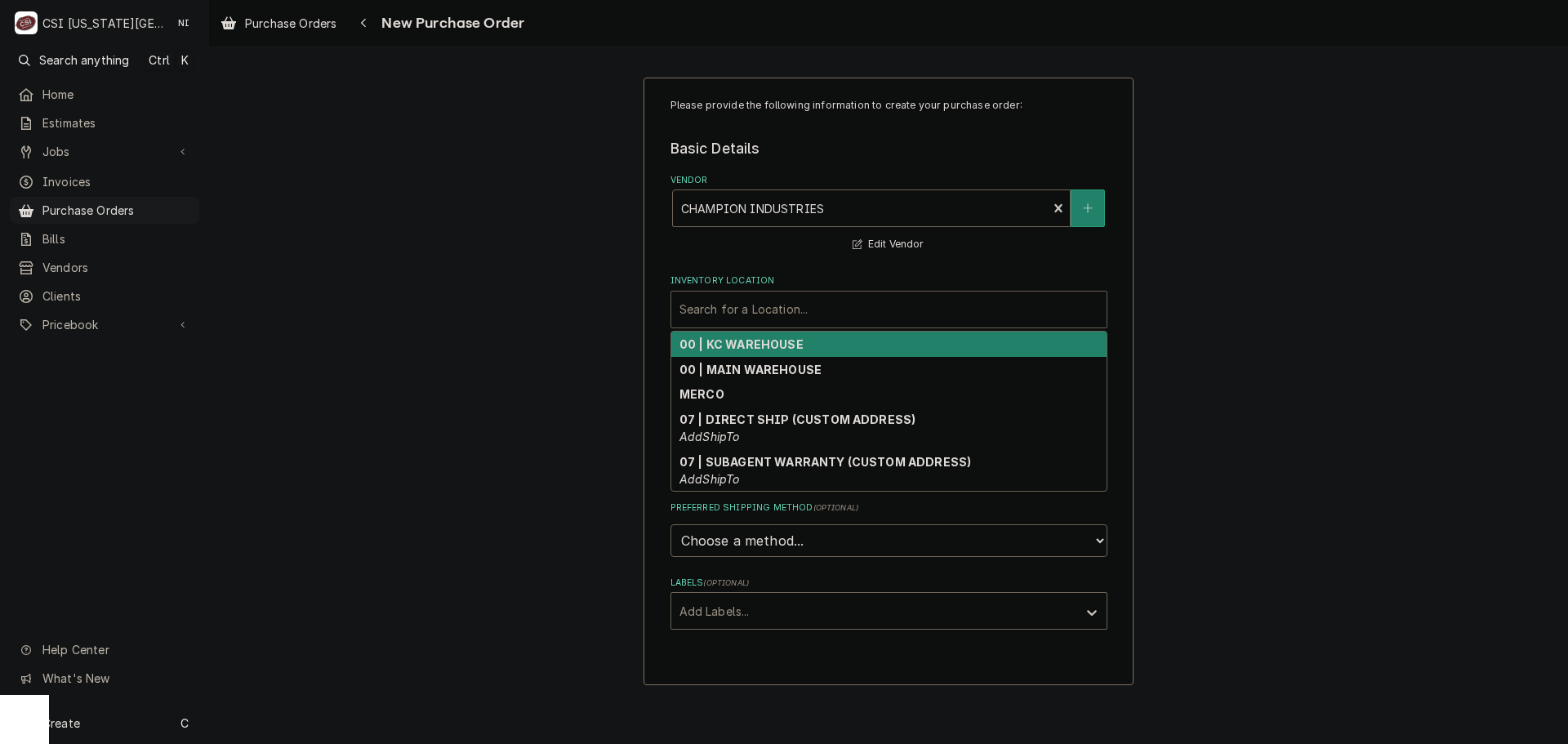
click at [743, 340] on strong "00 | KC WAREHOUSE" at bounding box center [741, 344] width 124 height 14
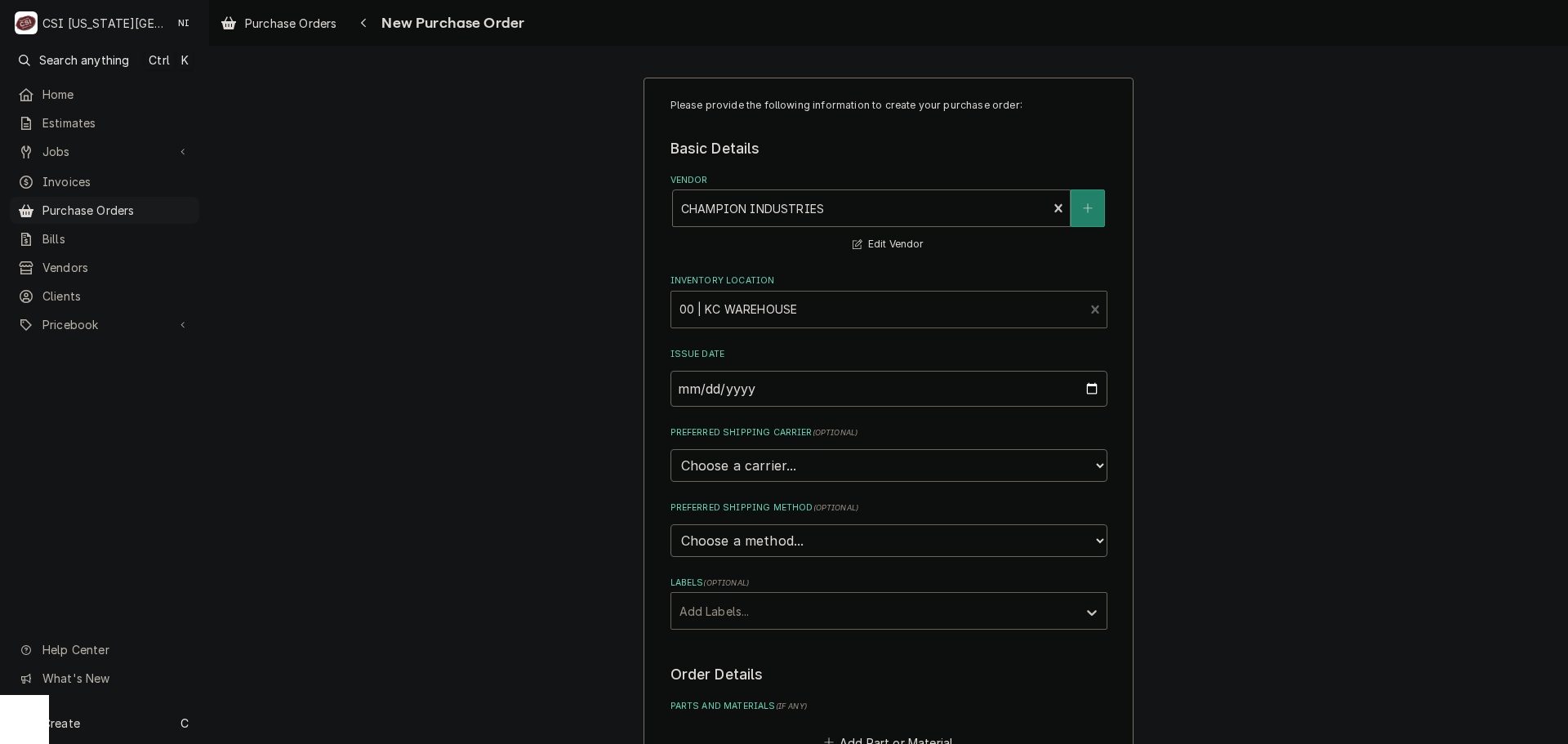
click at [751, 604] on div "Labels" at bounding box center [873, 611] width 390 height 29
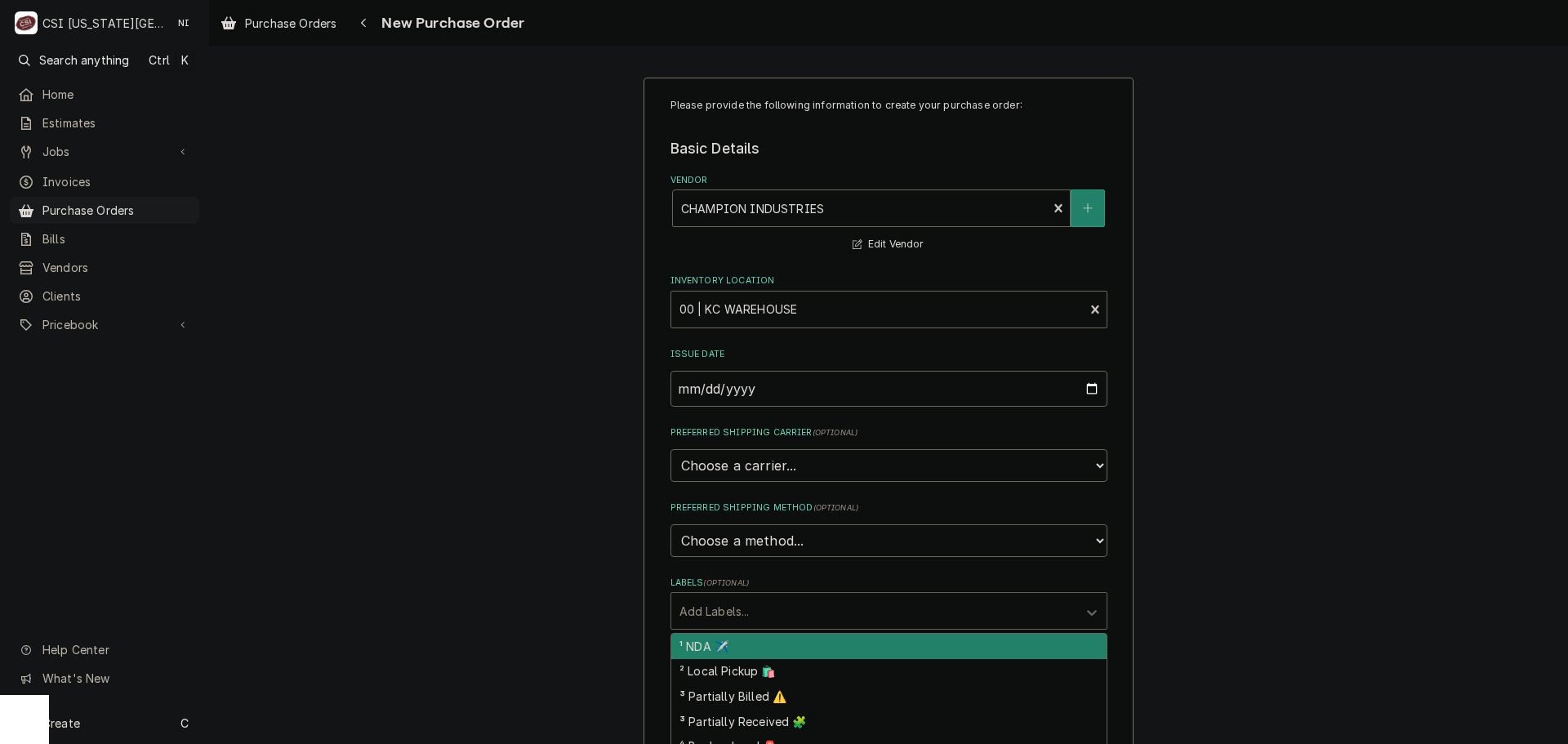
click at [1173, 495] on div "Please provide the following information to create your purchase order: Basic D…" at bounding box center [888, 618] width 1359 height 1110
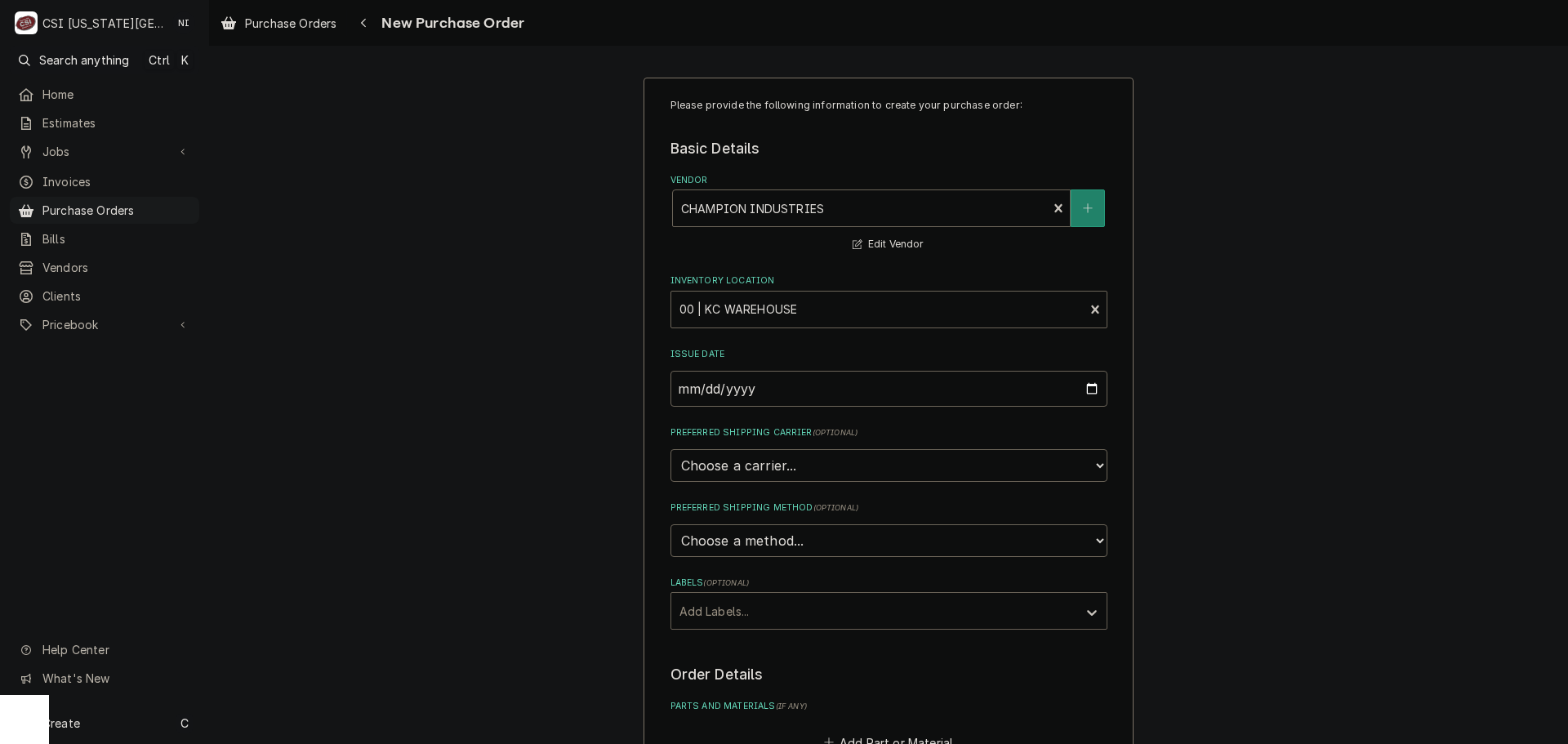
click at [920, 623] on div "Labels" at bounding box center [873, 611] width 390 height 29
click at [1349, 486] on div "Please provide the following information to create your purchase order: Basic D…" at bounding box center [888, 618] width 1359 height 1110
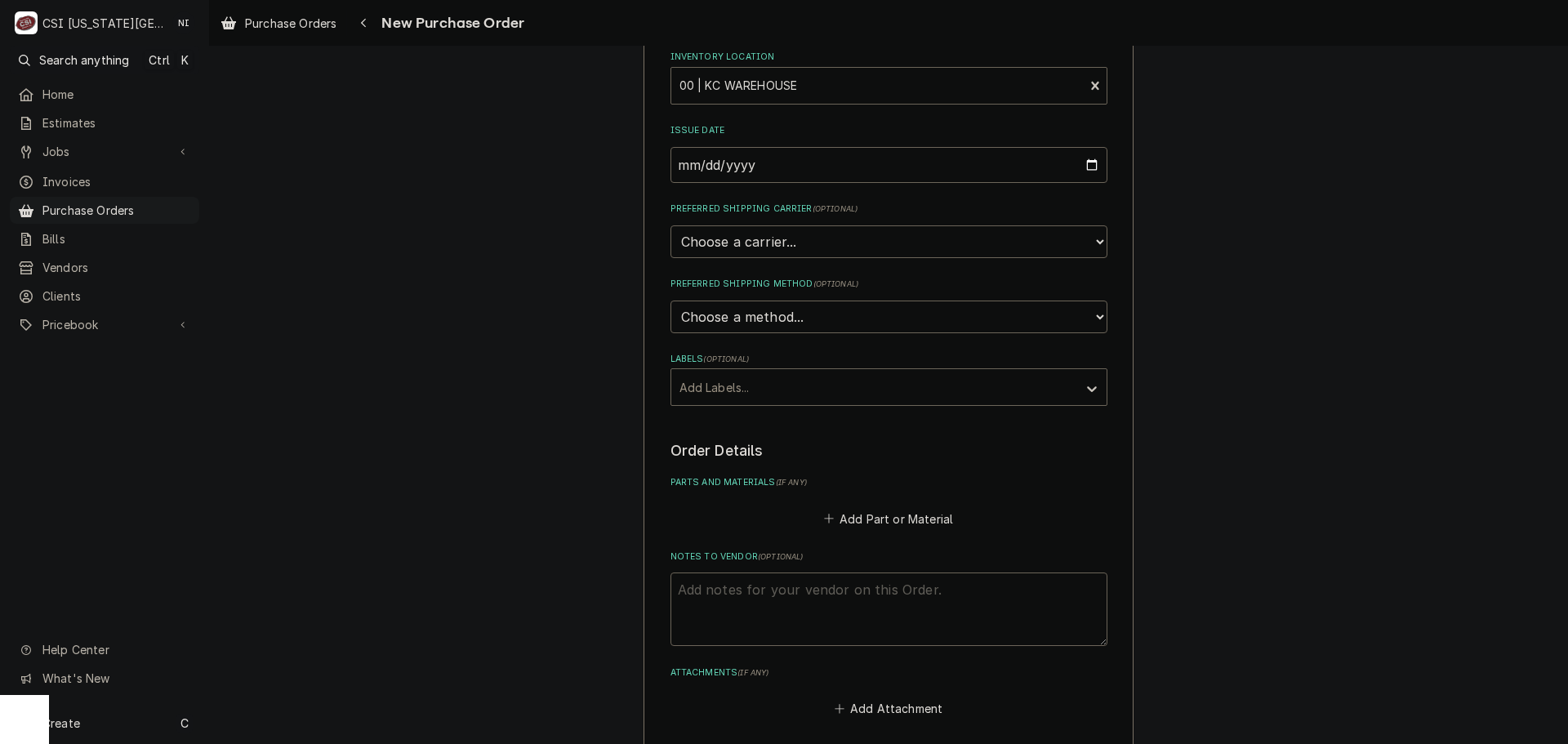
scroll to position [429, 0]
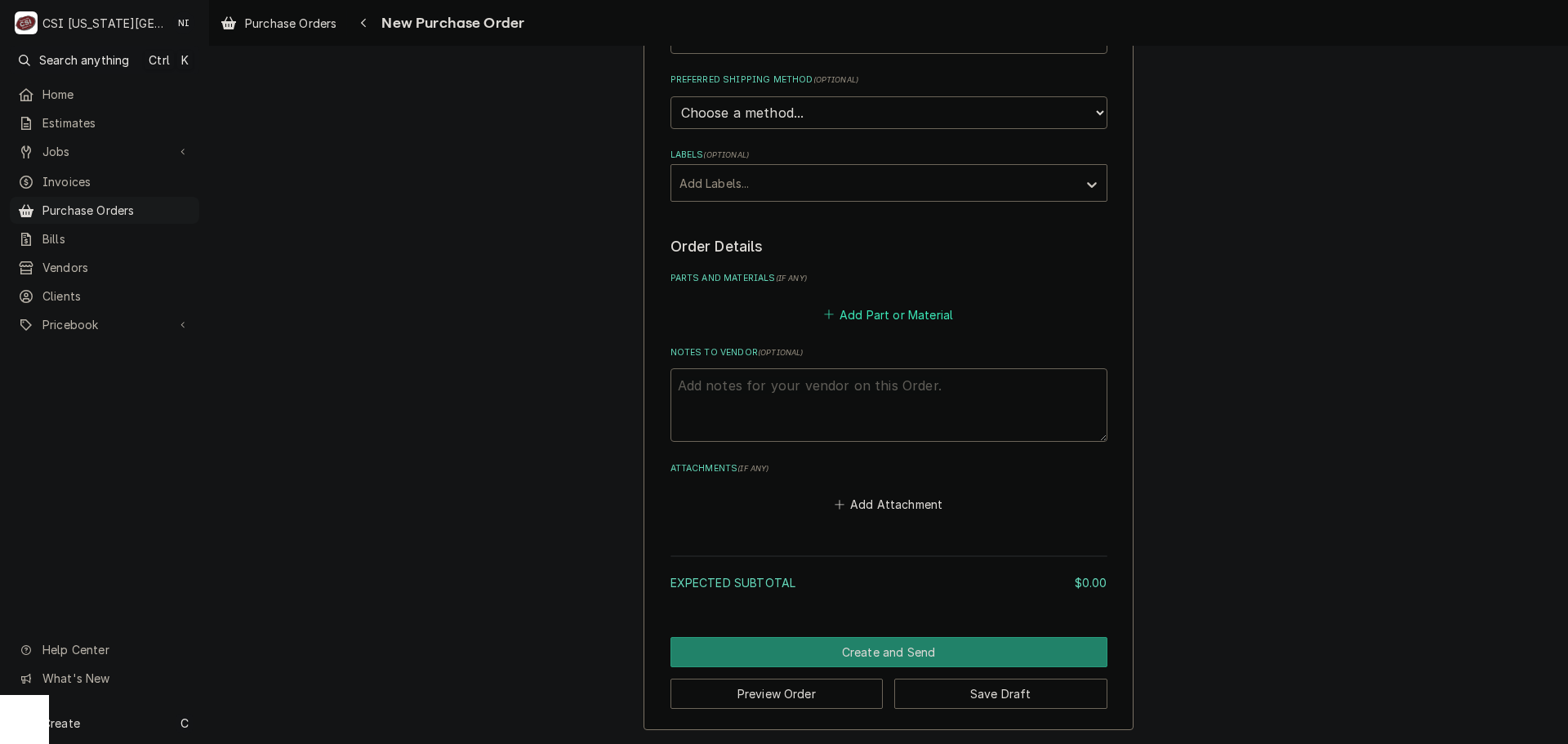
click at [904, 316] on button "Add Part or Material" at bounding box center [888, 315] width 135 height 22
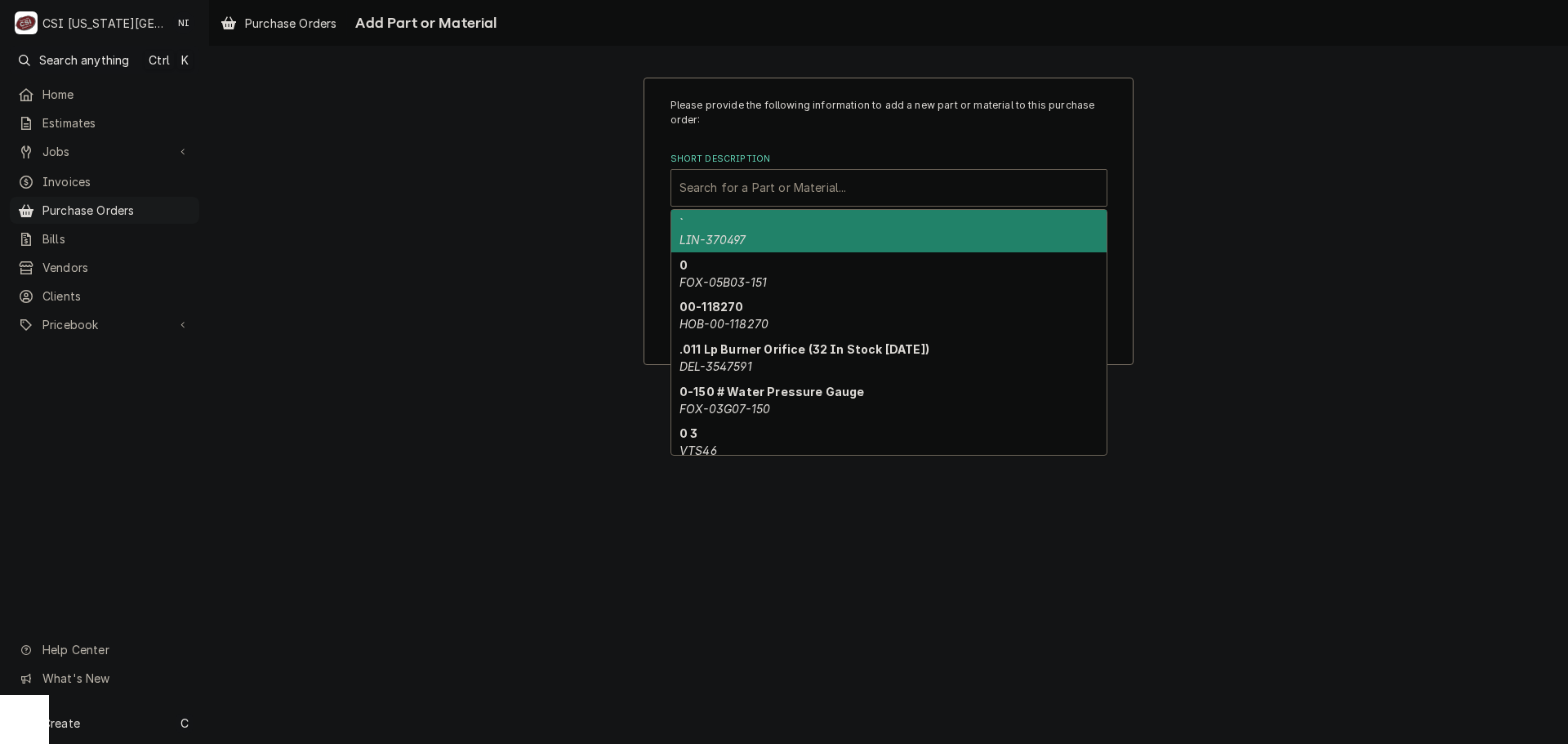
click at [841, 192] on div "Short Description" at bounding box center [888, 188] width 419 height 29
paste input "CHA-0514772"
type input "CHA-0514772"
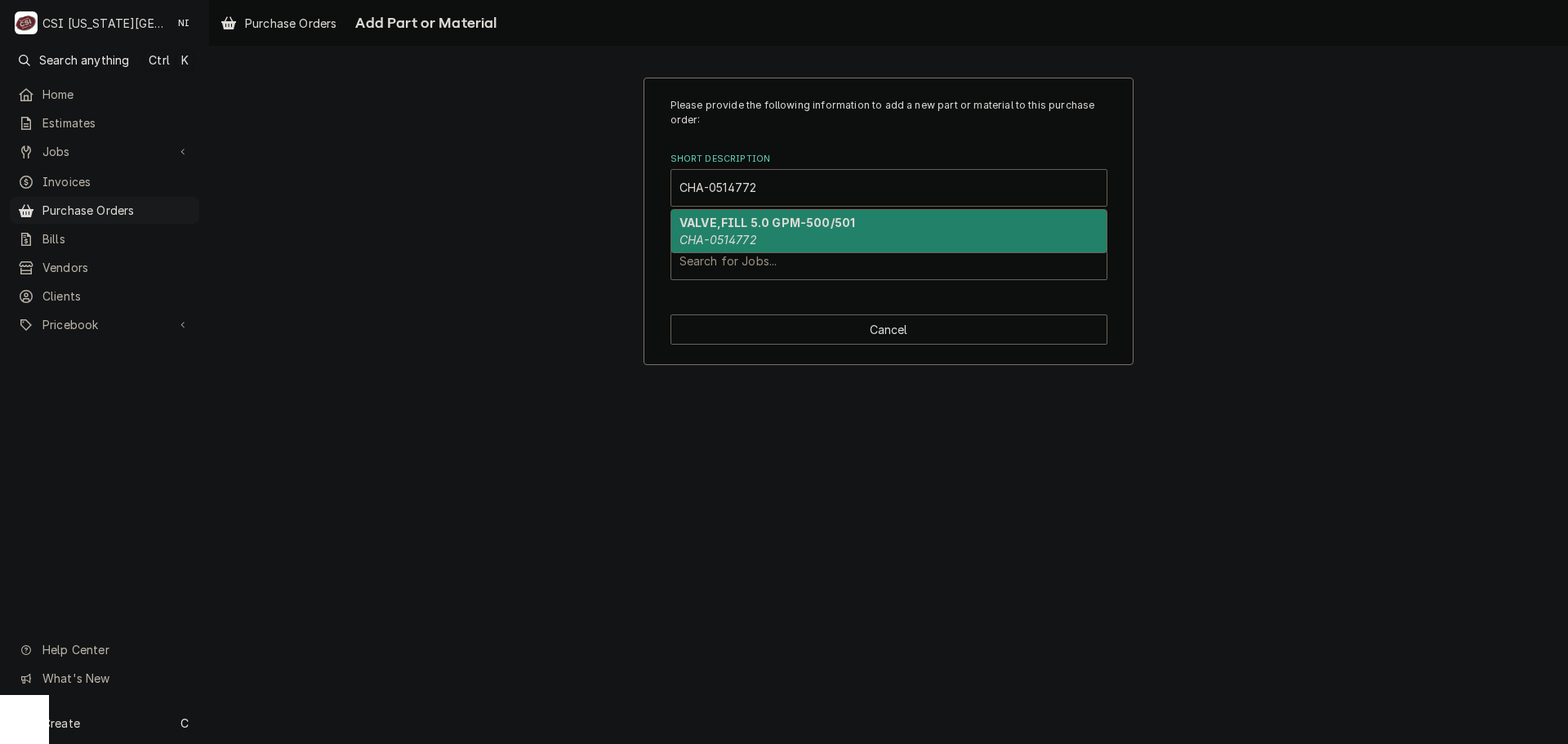
drag, startPoint x: 797, startPoint y: 223, endPoint x: 798, endPoint y: 232, distance: 9.1
click at [797, 224] on strong "VALVE,FILL 5.0 GPM-500/501" at bounding box center [766, 223] width 175 height 14
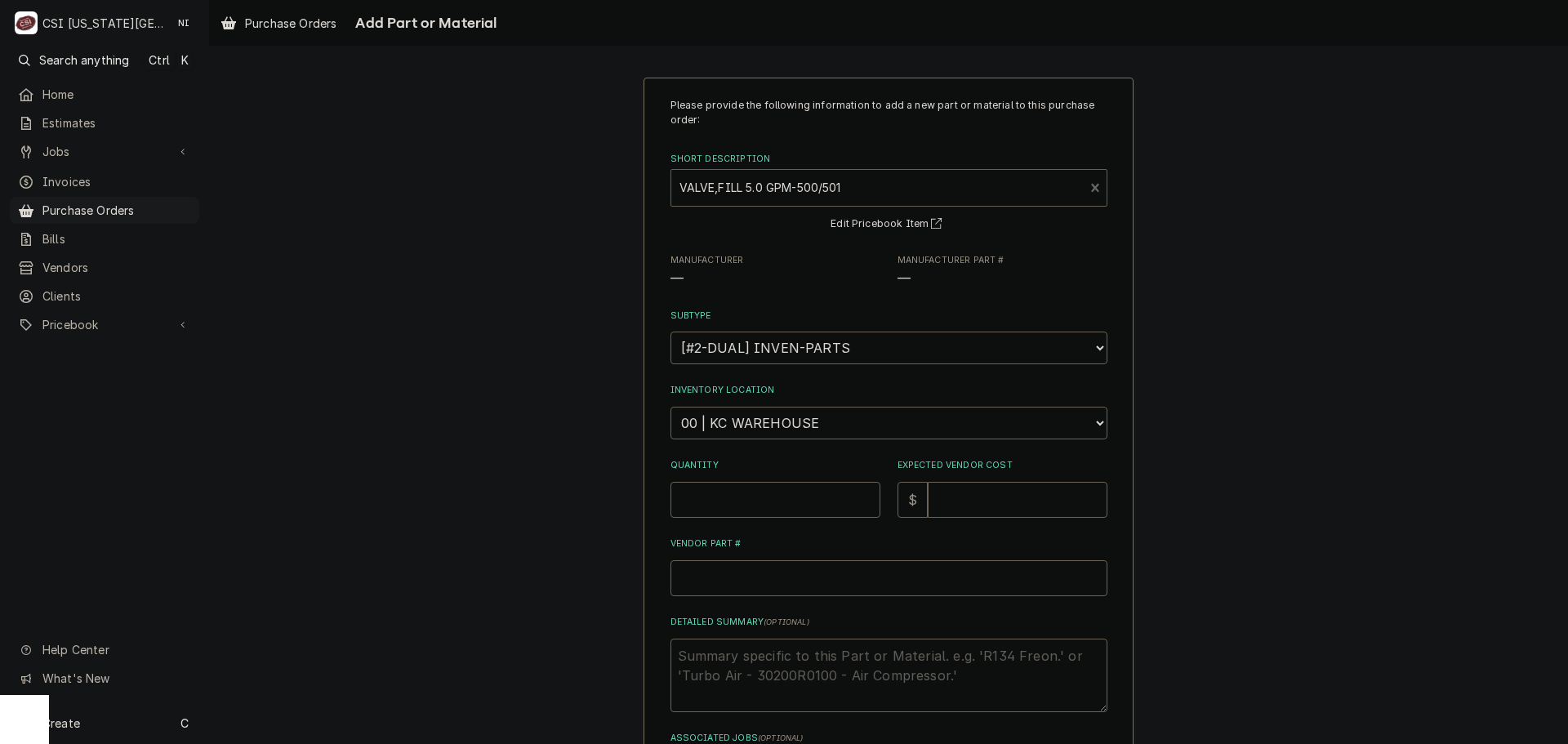
type textarea "x"
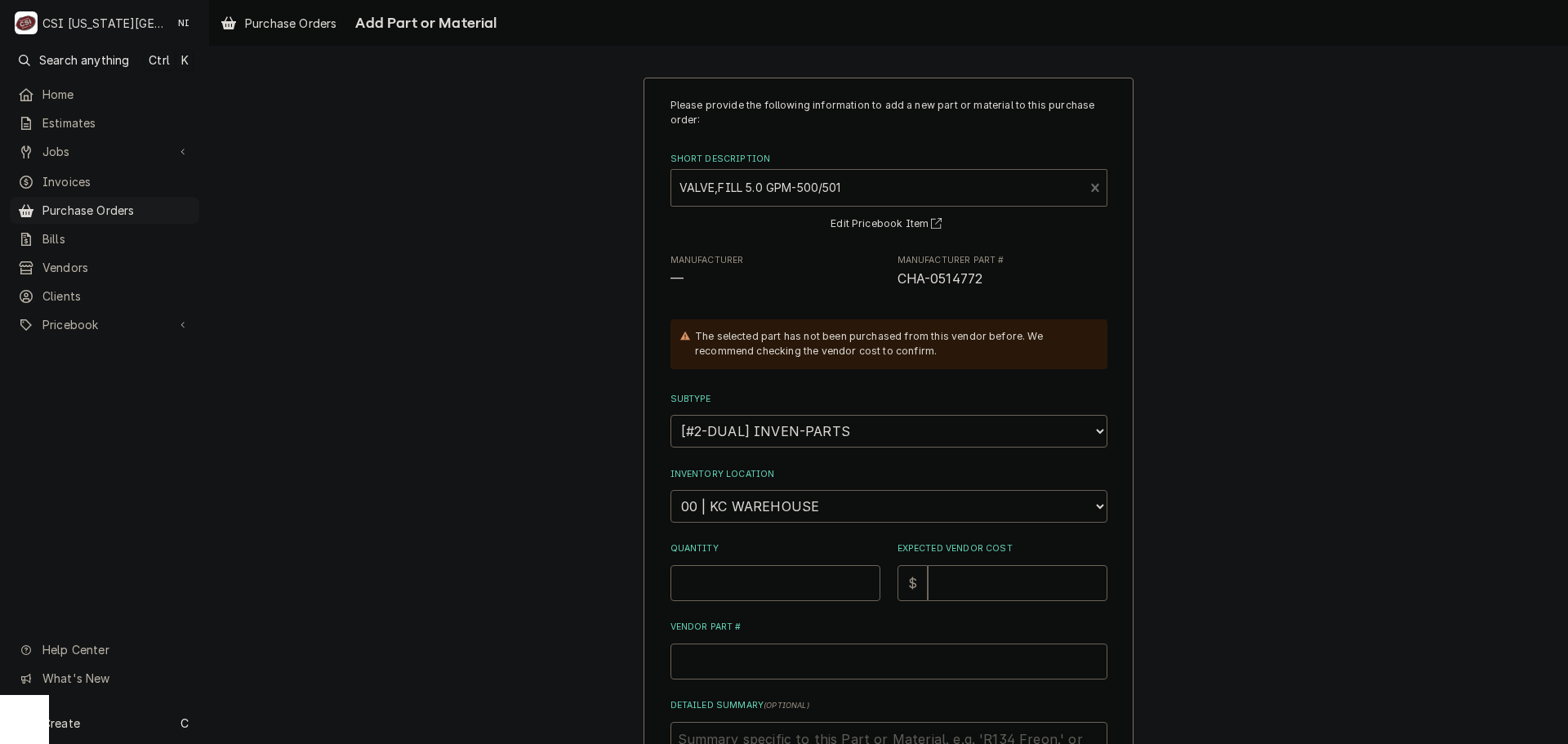
click at [740, 511] on select "Choose a location... 00 | KC WAREHOUSE 00 | MAIN WAREHOUSE 01 | BRIAN BREAZIER …" at bounding box center [889, 506] width 437 height 33
select select "2772"
click at [670, 490] on select "Choose a location... 00 | KC WAREHOUSE 00 | MAIN WAREHOUSE 01 | BRIAN BREAZIER …" at bounding box center [889, 506] width 437 height 33
click at [756, 578] on input "Quantity" at bounding box center [775, 583] width 210 height 36
type textarea "x"
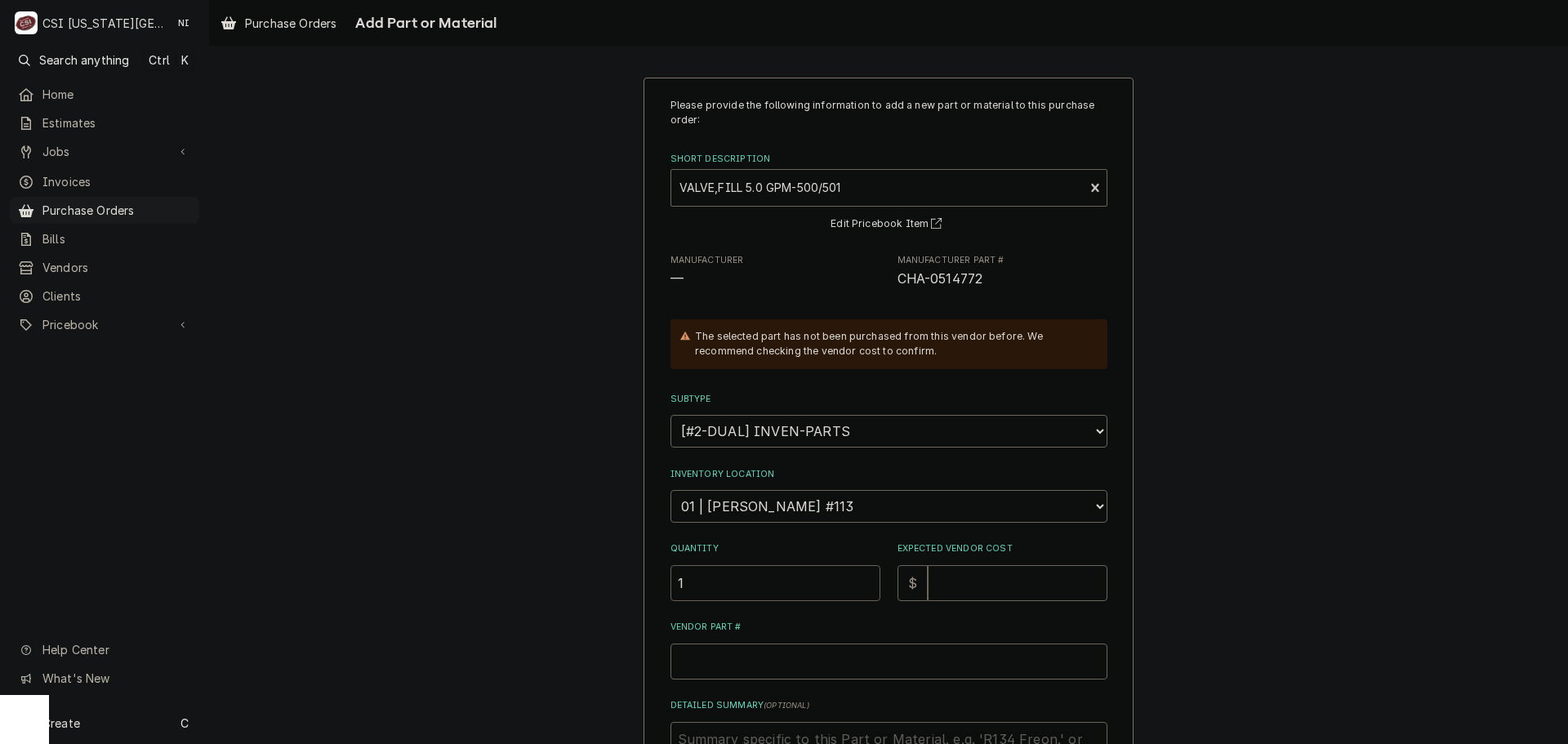
type input "1"
type textarea "x"
type input "1"
type textarea "x"
type input "19"
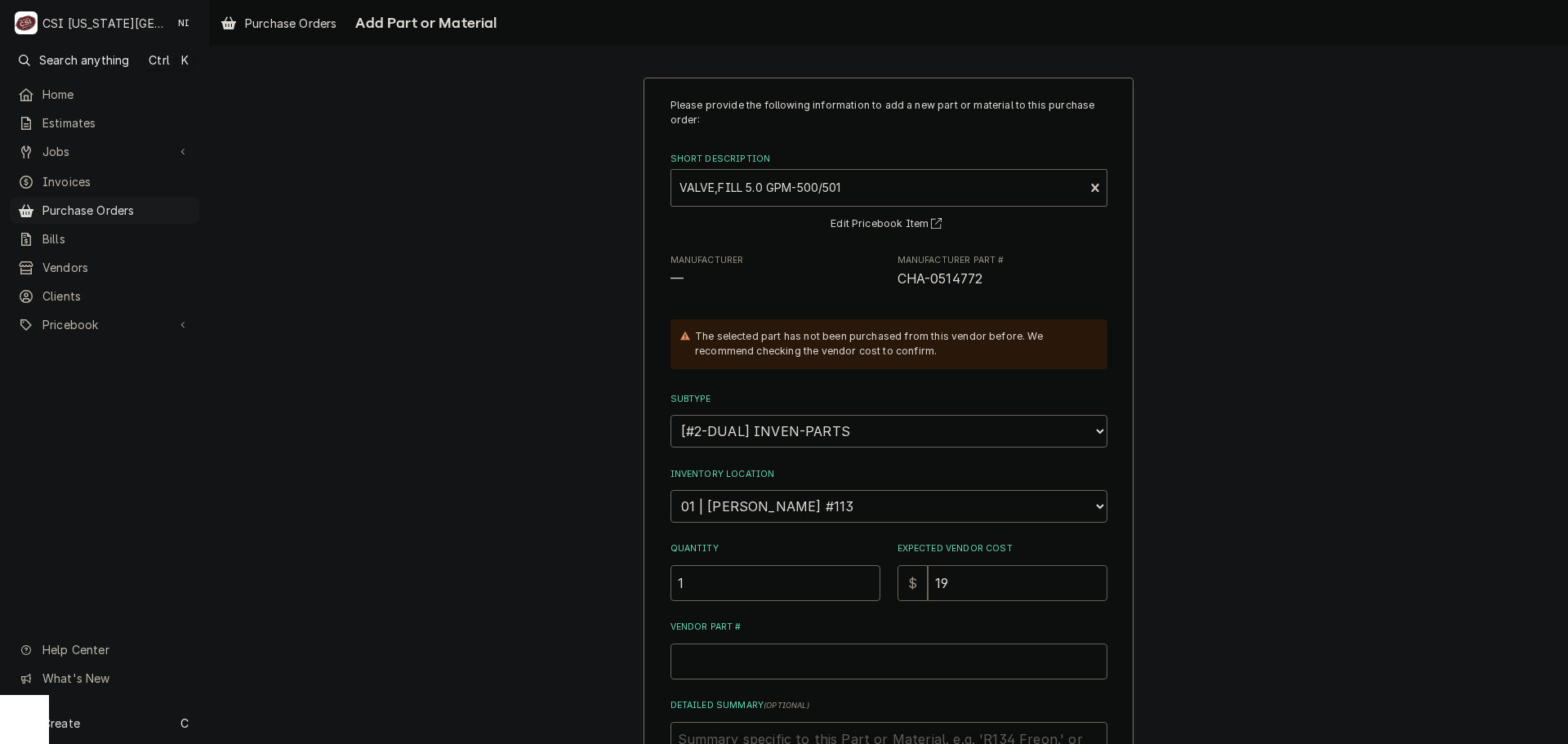
type textarea "x"
type input "195"
type textarea "x"
type input "195.7"
type textarea "x"
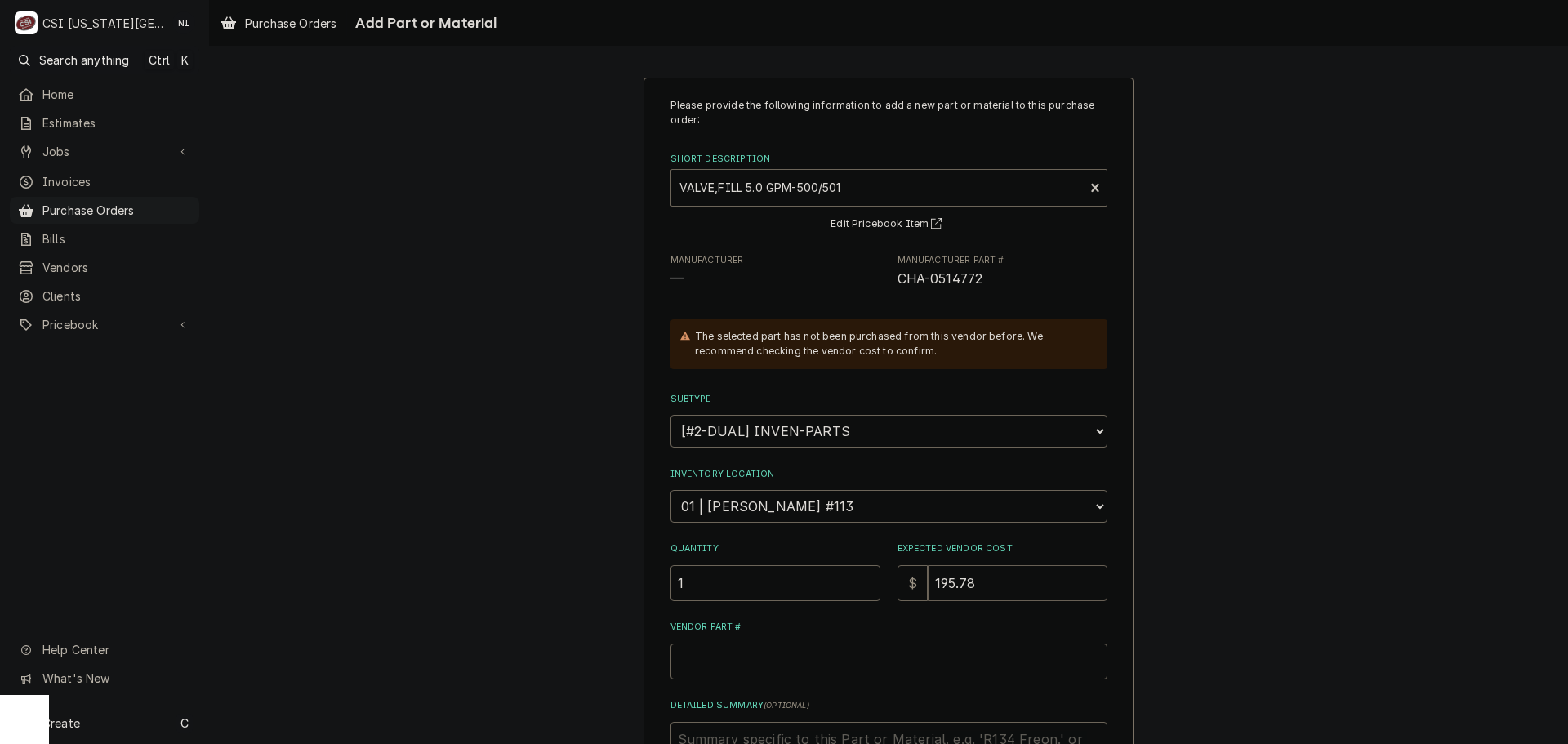
type input "195.78"
click at [747, 655] on input "Vendor Part #" at bounding box center [889, 662] width 437 height 36
paste input "CHA-0514772"
type textarea "x"
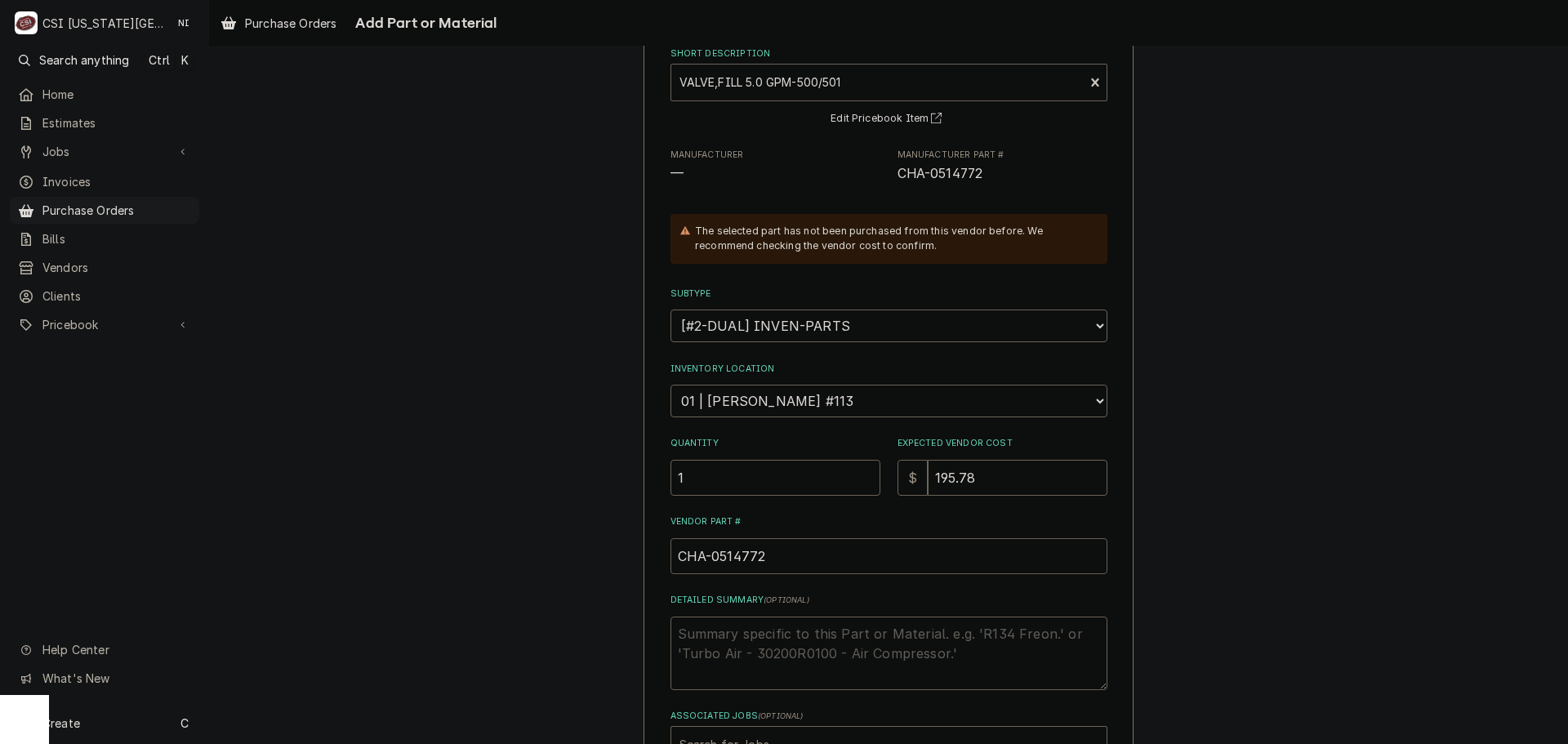
scroll to position [226, 0]
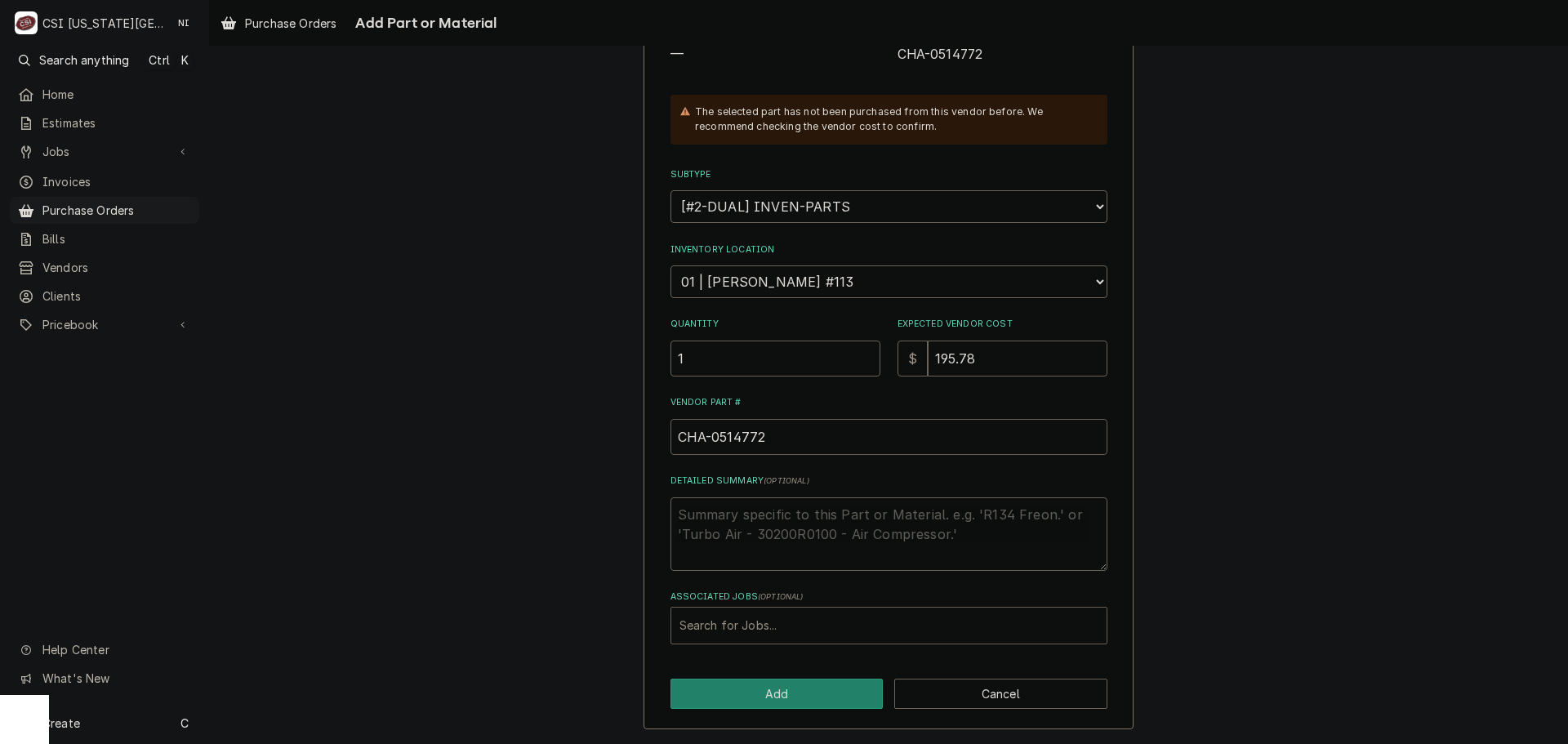
type input "CHA-0514772"
click at [894, 622] on div "Associated Jobs" at bounding box center [888, 626] width 419 height 29
click at [698, 620] on div "Associated Jobs" at bounding box center [888, 626] width 419 height 29
type input "32922"
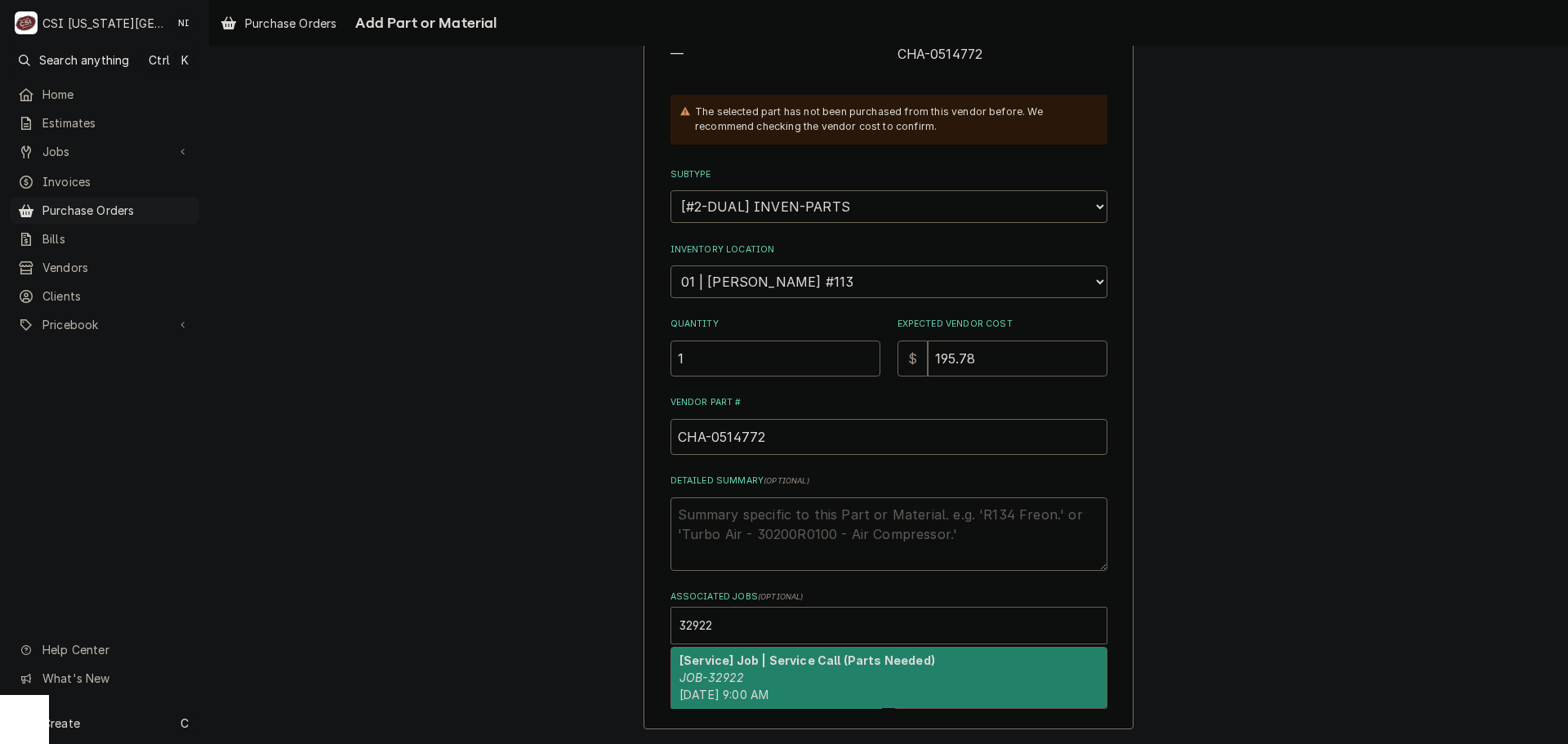
click at [777, 671] on div "[Service] Job | Service Call (Parts Needed) JOB-32922 Mon, Sep 22nd, 2025 - 9:0…" at bounding box center [889, 677] width 435 height 60
type textarea "x"
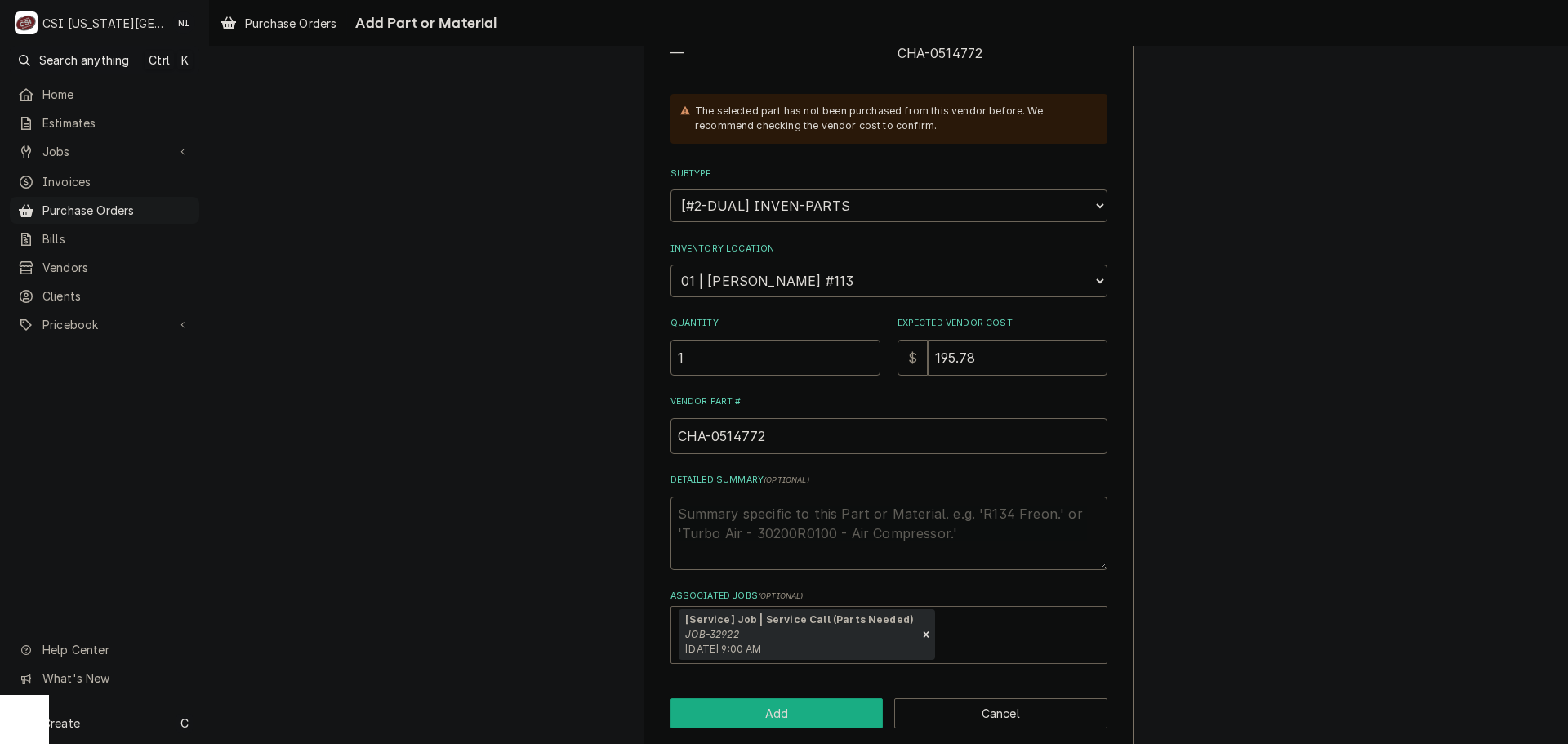
click at [797, 723] on button "Add" at bounding box center [777, 713] width 213 height 30
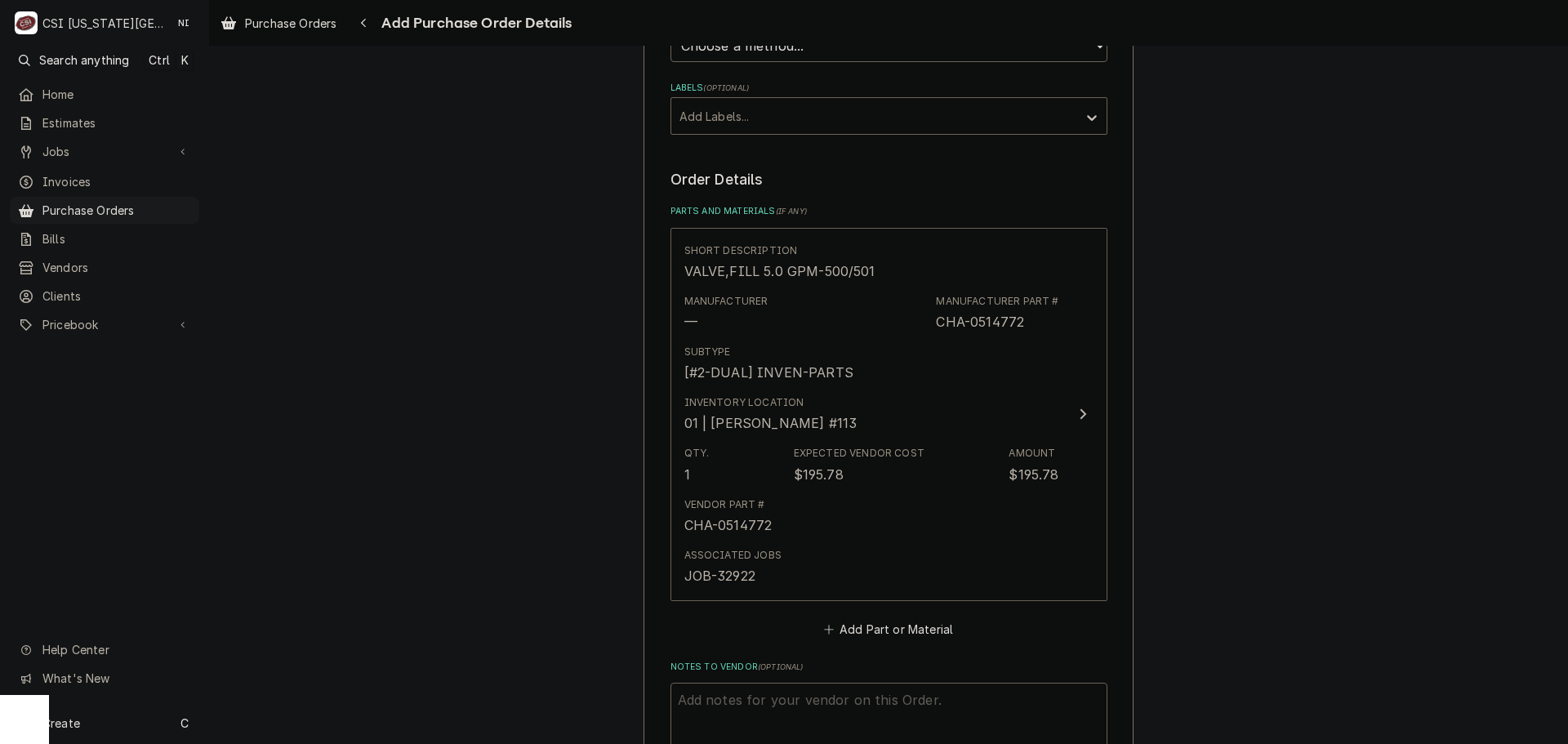
scroll to position [674, 0]
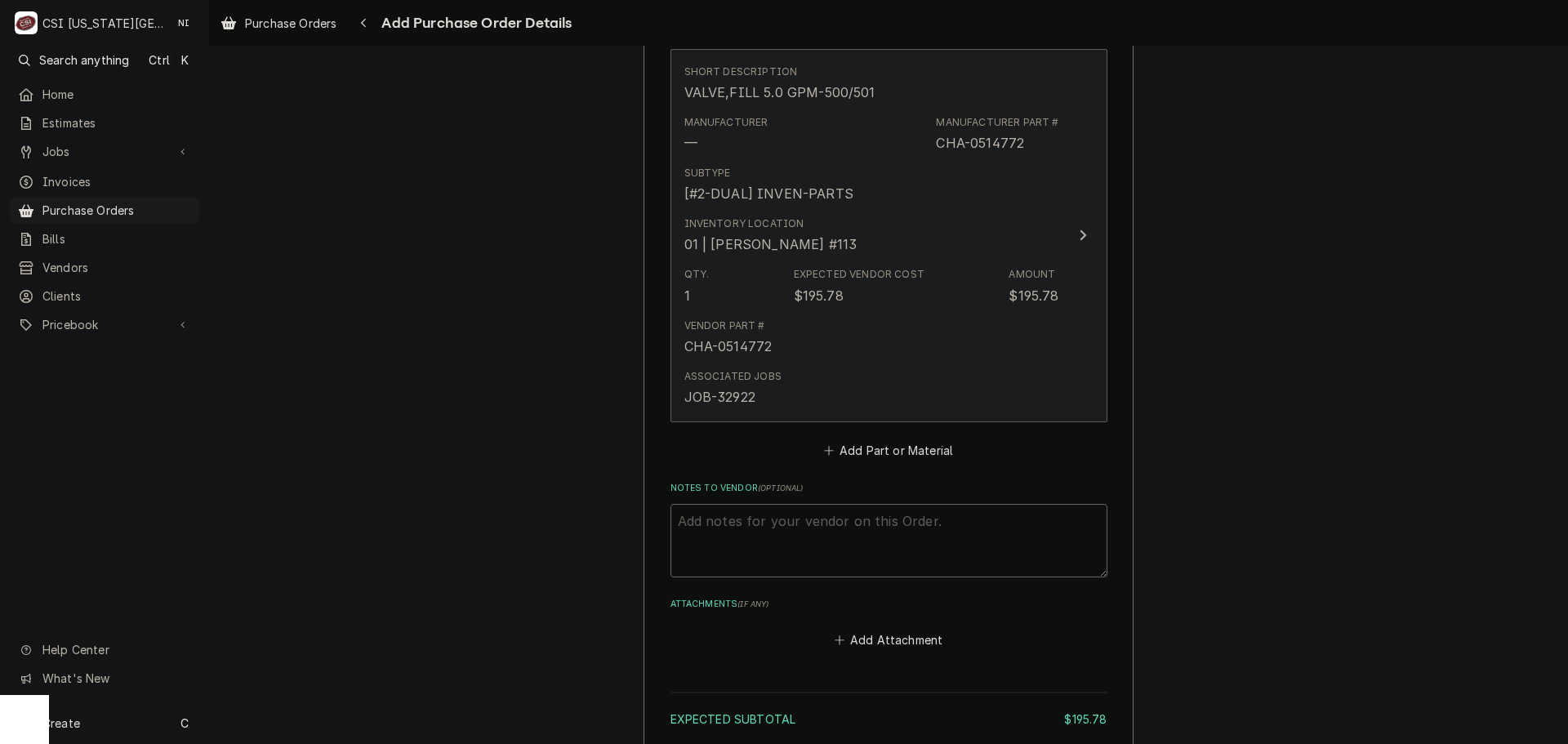
type textarea "x"
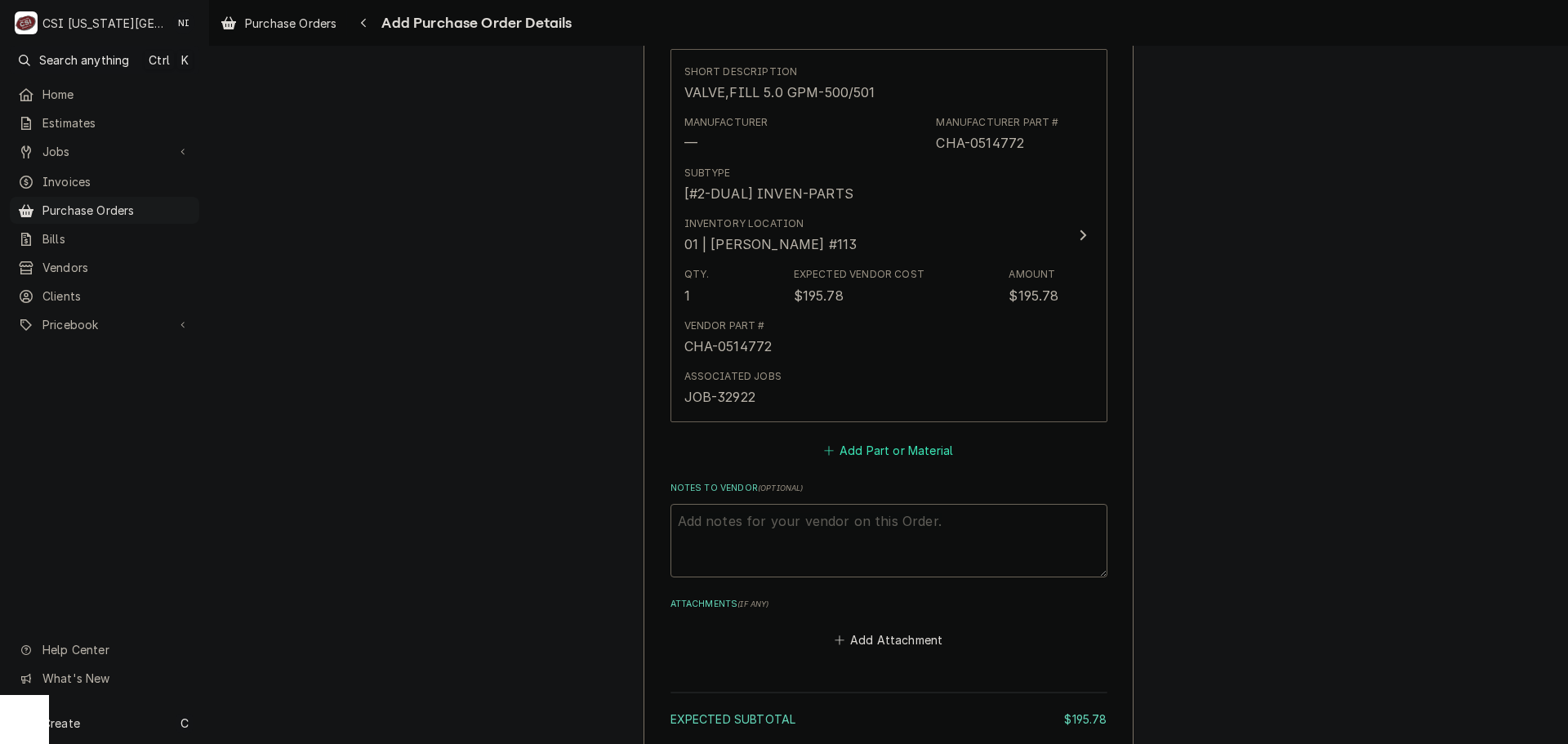
click at [876, 448] on button "Add Part or Material" at bounding box center [888, 450] width 135 height 22
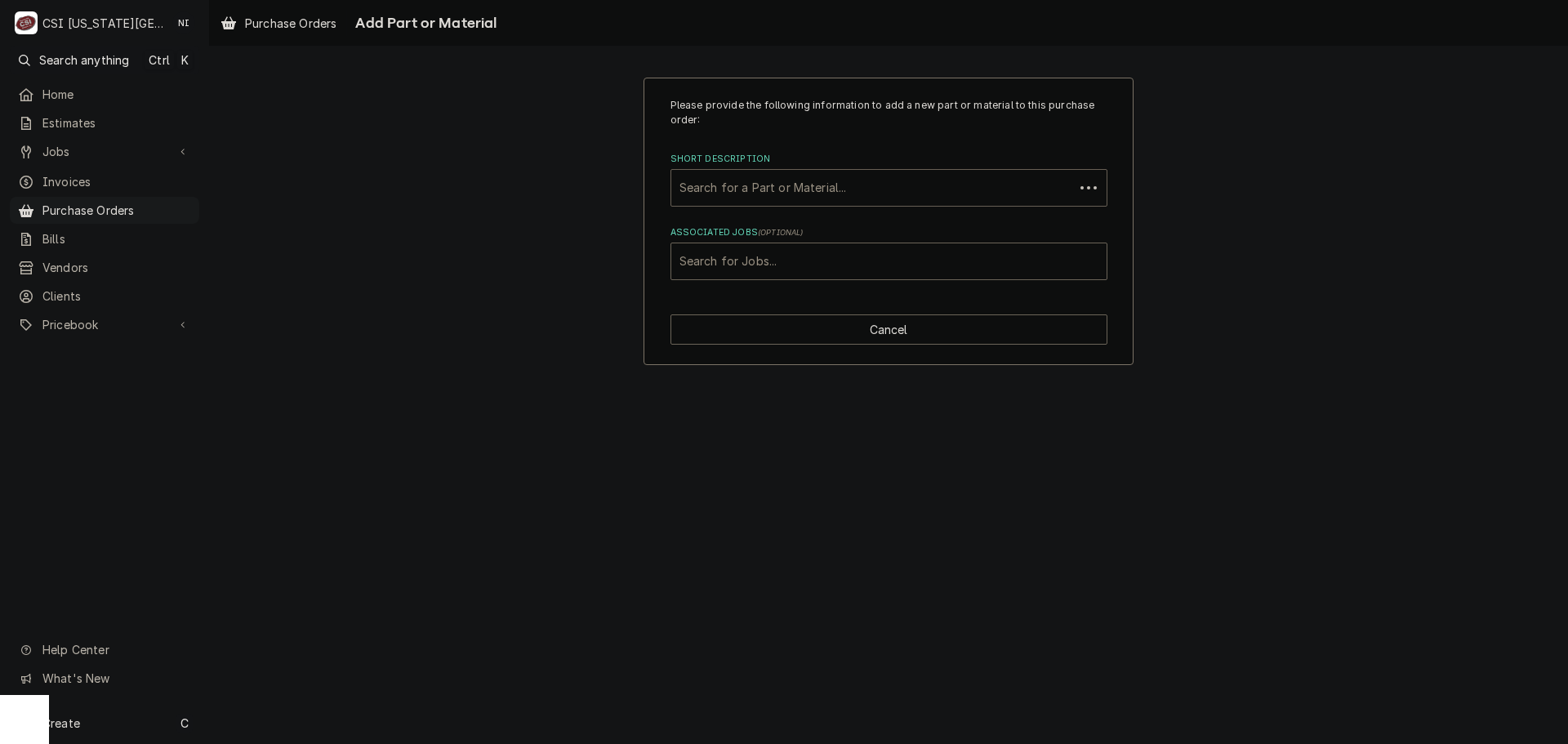
click at [809, 194] on div "Short Description" at bounding box center [872, 188] width 386 height 29
paste input "CHA-0512169"
type input "CHA-0512169"
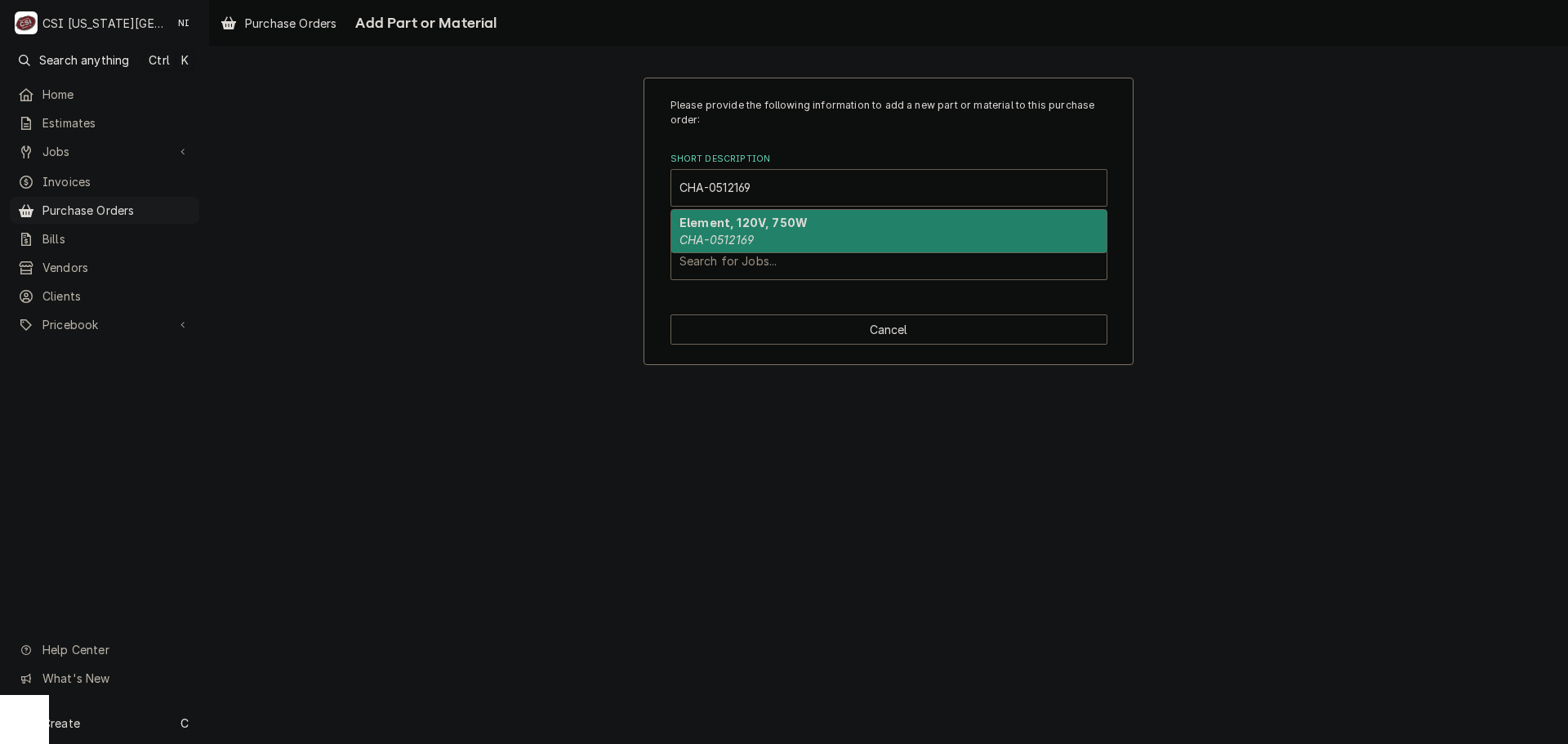
click at [720, 234] on em "CHA-0512169" at bounding box center [716, 239] width 74 height 14
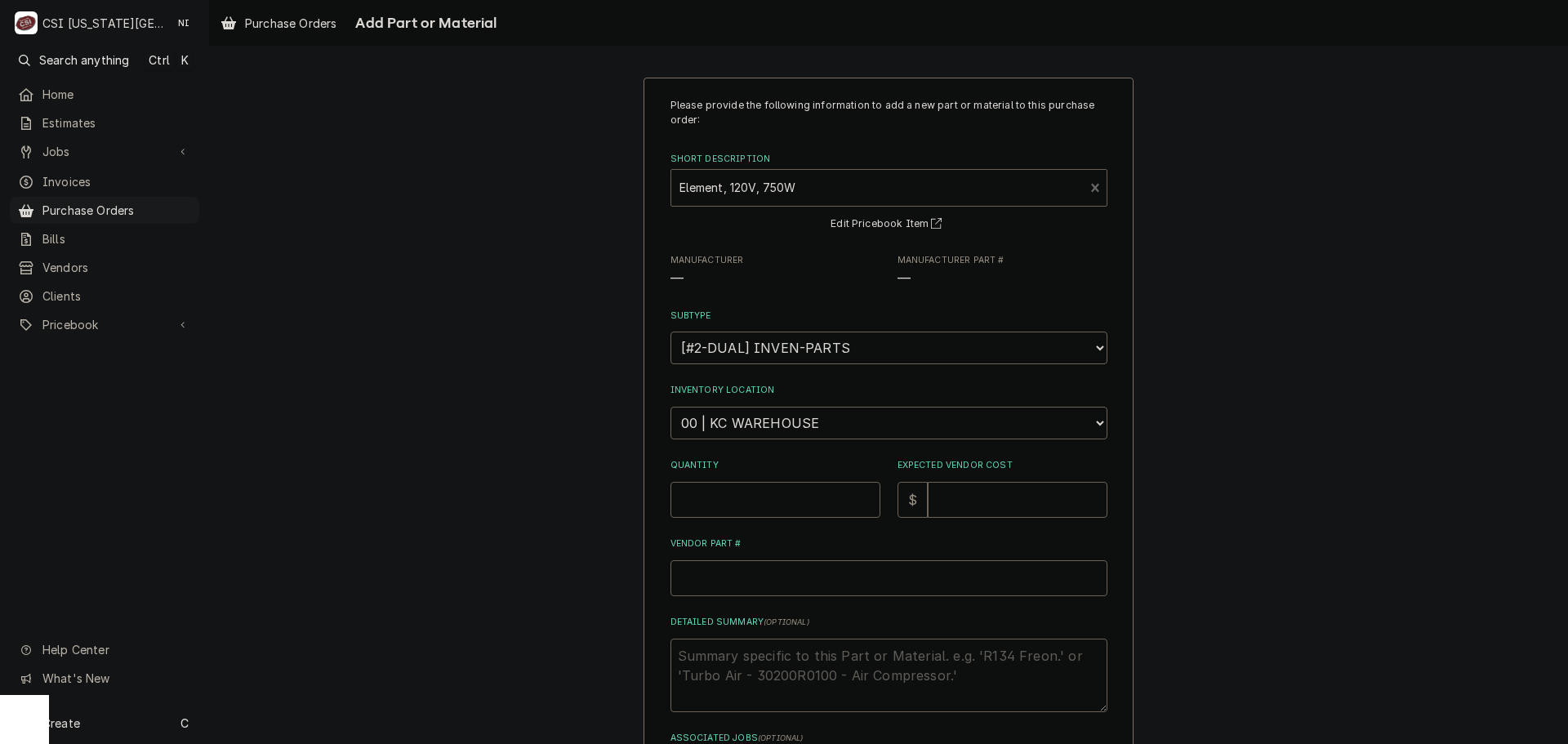
type textarea "x"
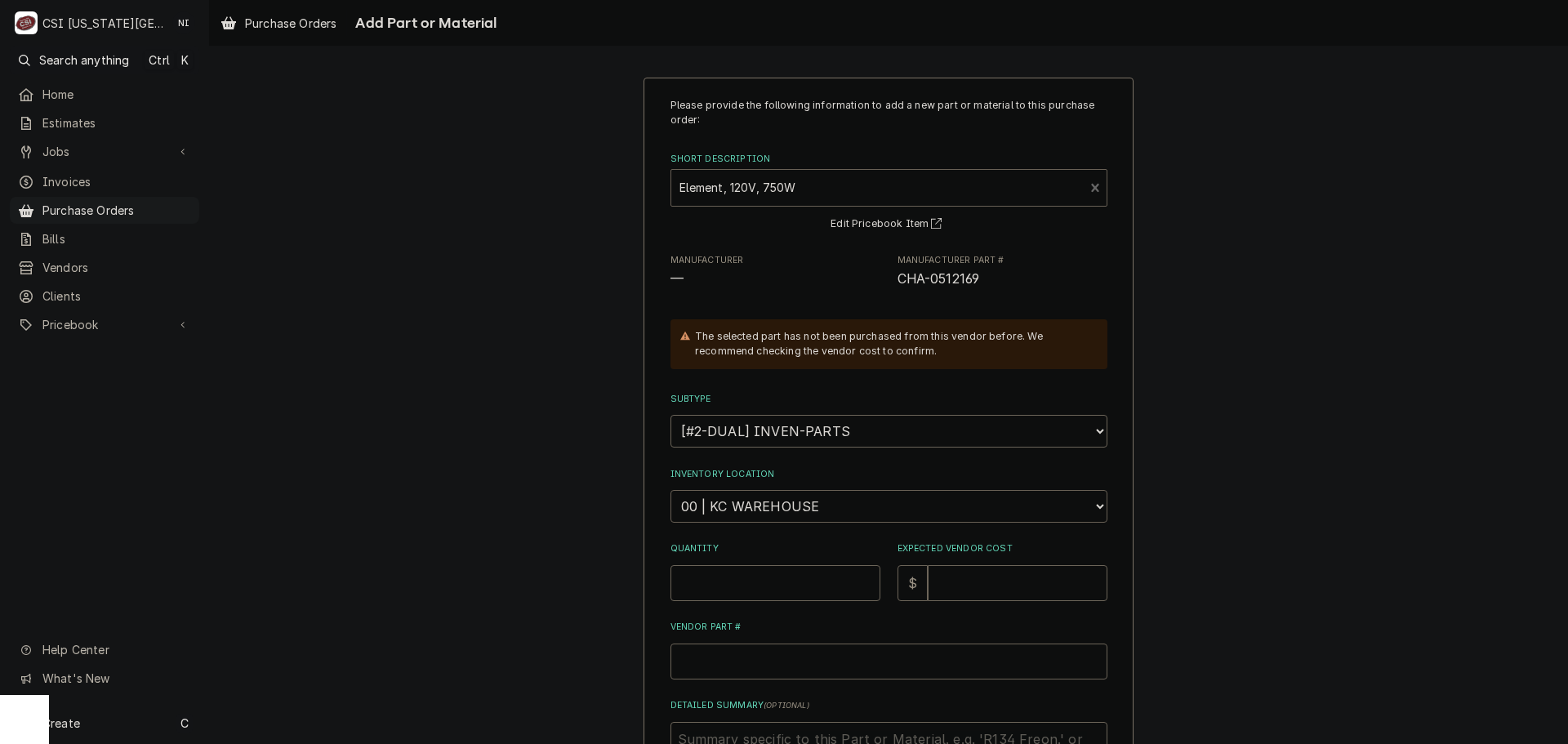
click at [755, 500] on select "Choose a location... 00 | KC WAREHOUSE 00 | MAIN WAREHOUSE 01 | BRIAN BREAZIER …" at bounding box center [889, 506] width 437 height 33
select select "2781"
click at [670, 490] on select "Choose a location... 00 | KC WAREHOUSE 00 | MAIN WAREHOUSE 01 | BRIAN BREAZIER …" at bounding box center [889, 506] width 437 height 33
type textarea "x"
click at [822, 512] on select "Choose a location... 00 | KC WAREHOUSE 00 | MAIN WAREHOUSE 01 | BRIAN BREAZIER …" at bounding box center [889, 506] width 437 height 33
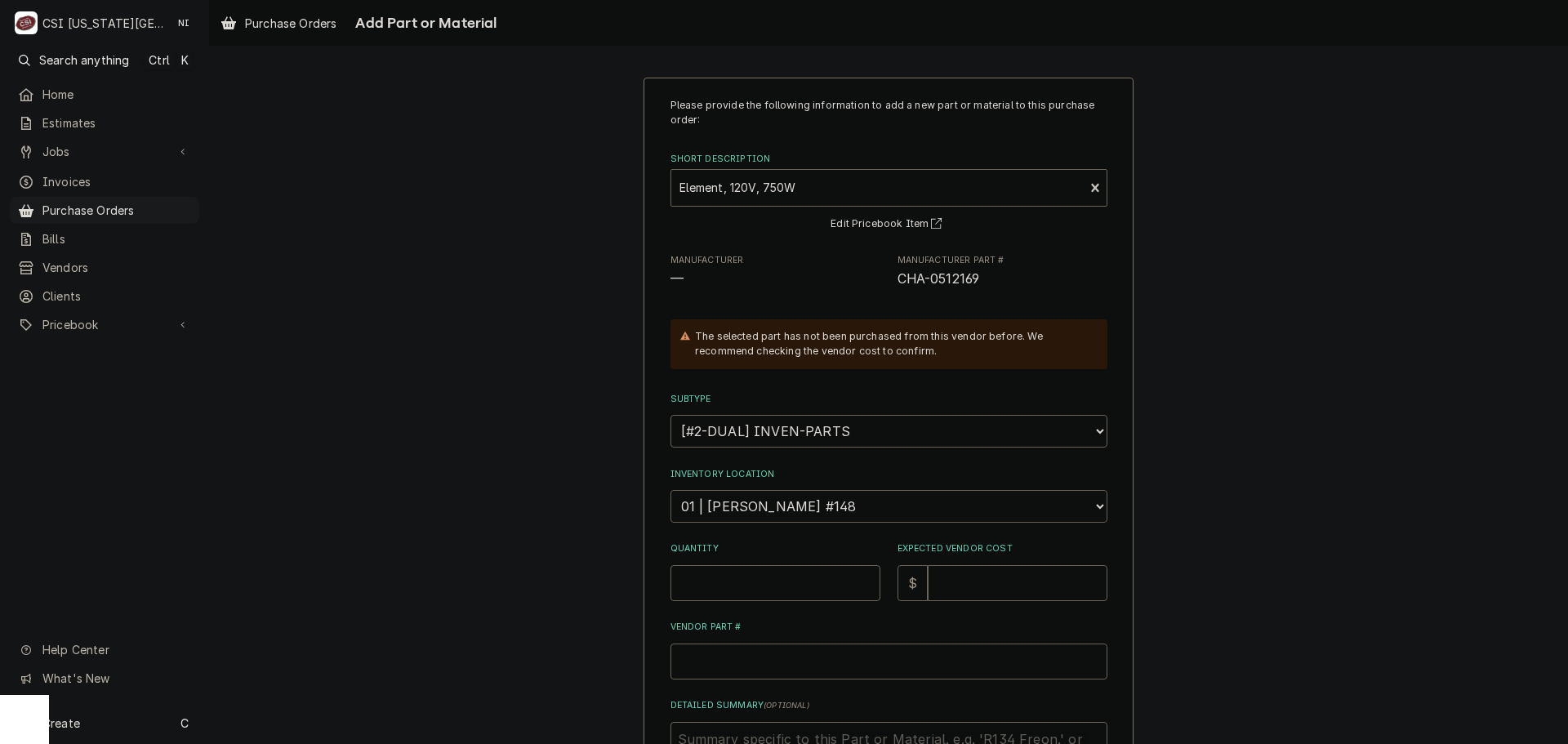
select select "2772"
click at [670, 490] on select "Choose a location... 00 | KC WAREHOUSE 00 | MAIN WAREHOUSE 01 | BRIAN BREAZIER …" at bounding box center [889, 506] width 437 height 33
click at [789, 584] on input "Quantity" at bounding box center [775, 583] width 210 height 36
type textarea "x"
type input "1"
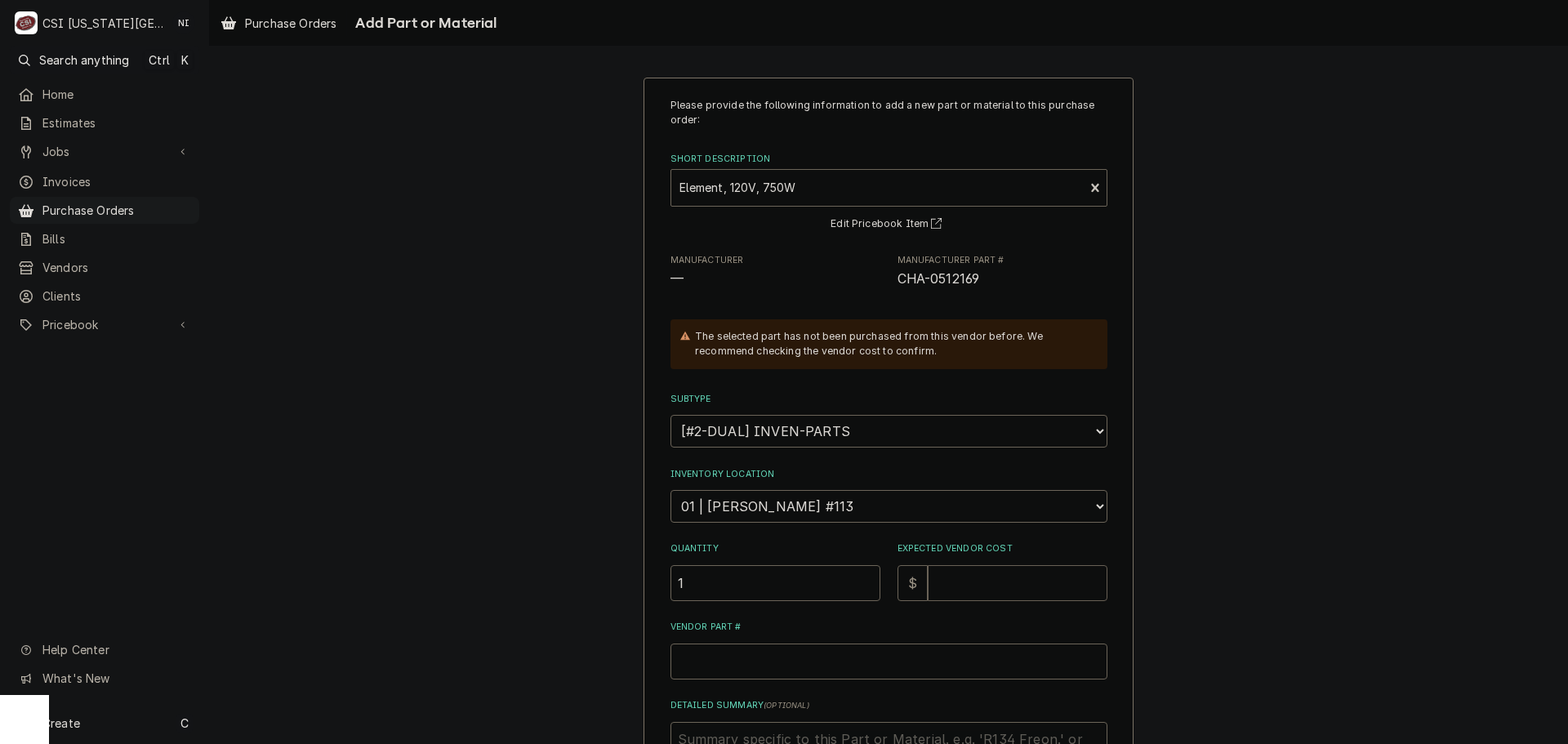
type textarea "x"
type input "2"
type textarea "x"
type input "27"
type textarea "x"
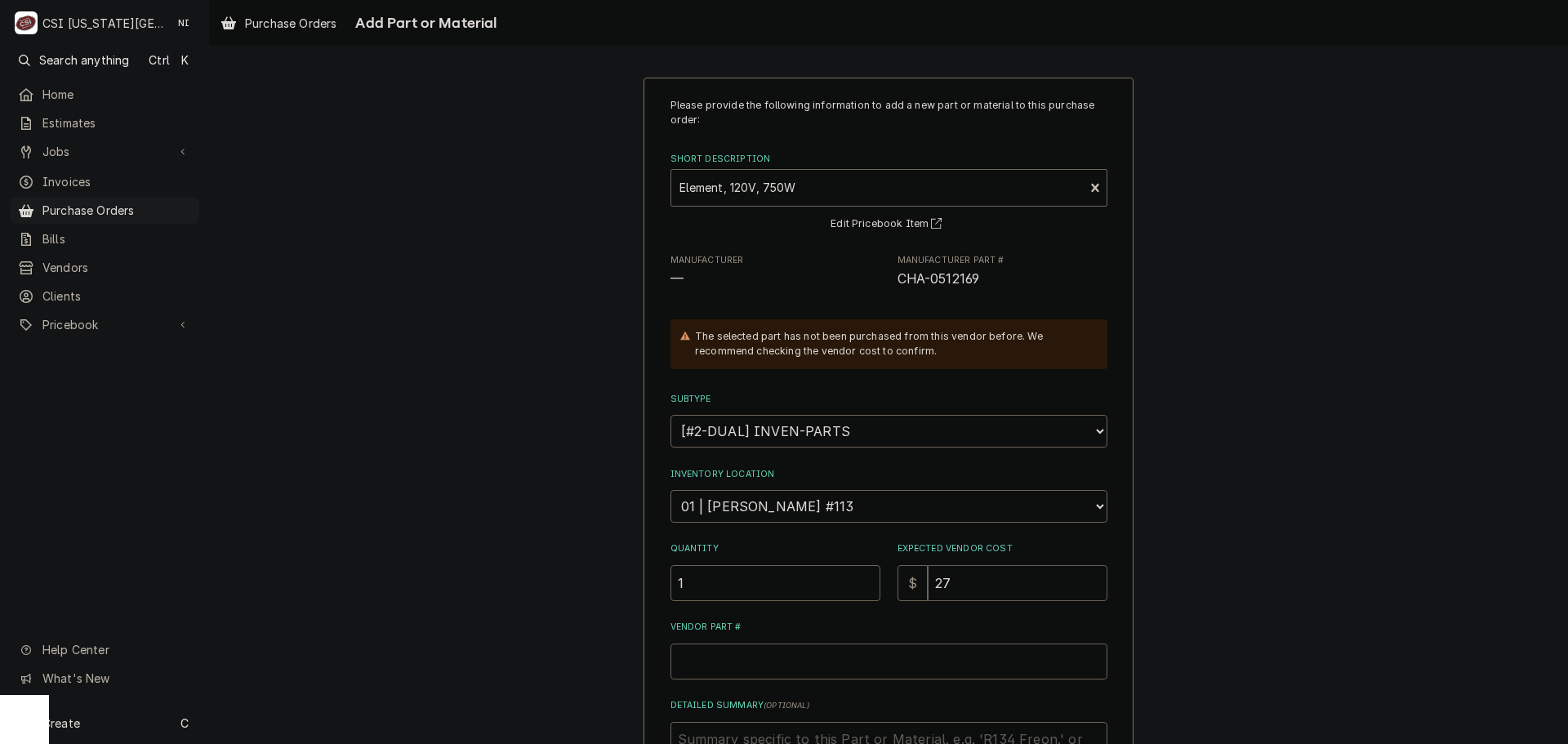
type input "274"
type textarea "x"
type input "274.6"
type textarea "x"
type input "274.64"
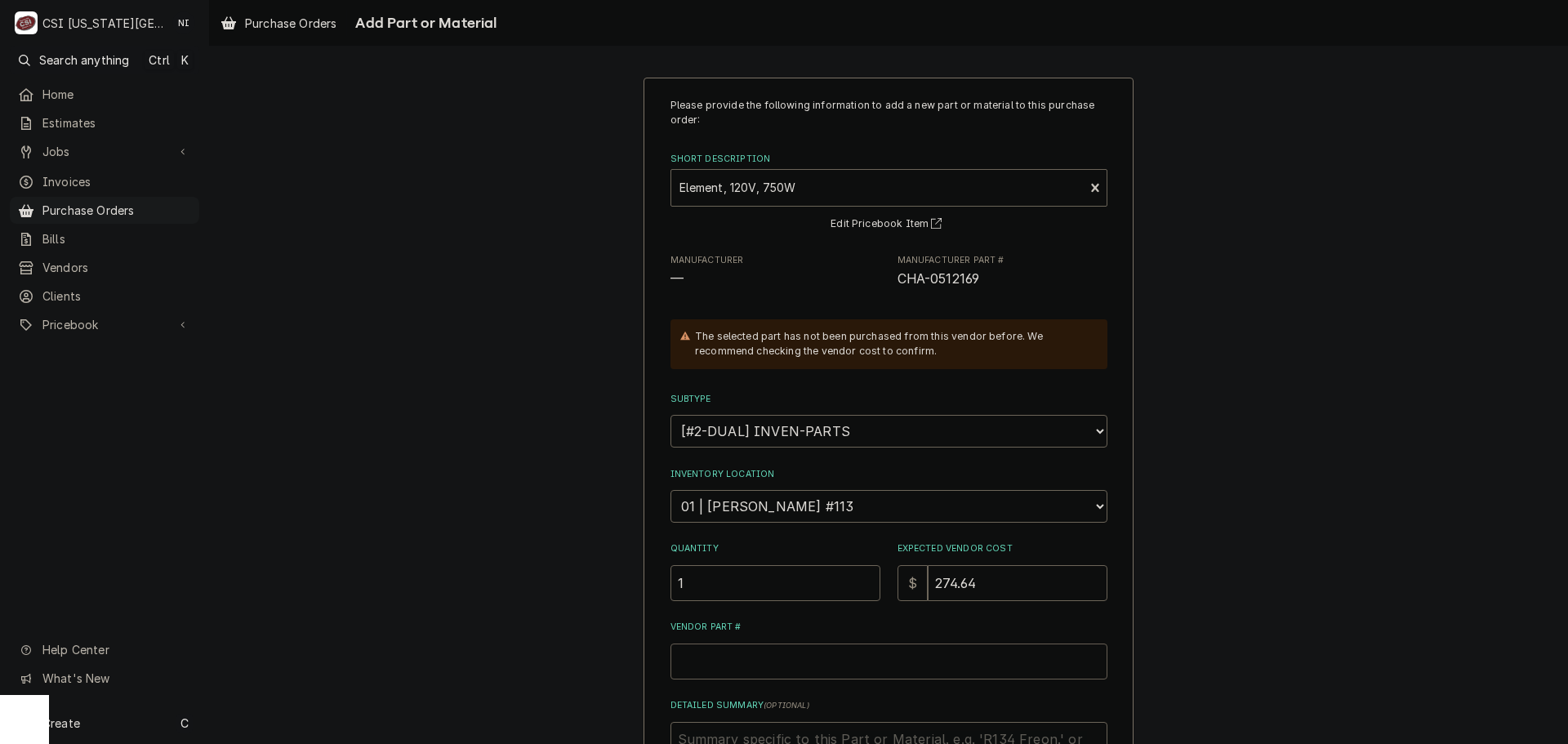
click at [723, 658] on input "Vendor Part #" at bounding box center [889, 662] width 437 height 36
paste input "CHA-0512169"
type textarea "x"
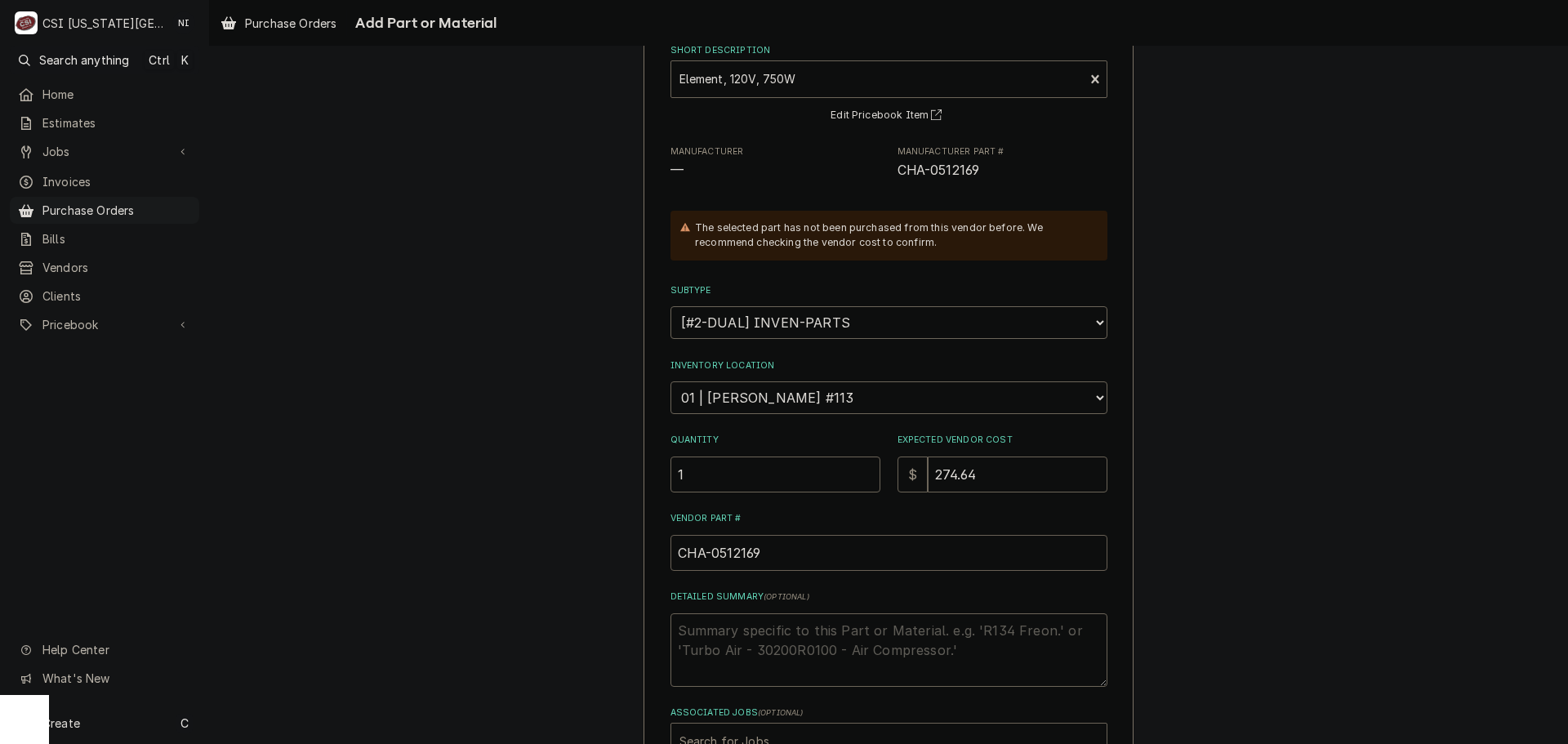
scroll to position [226, 0]
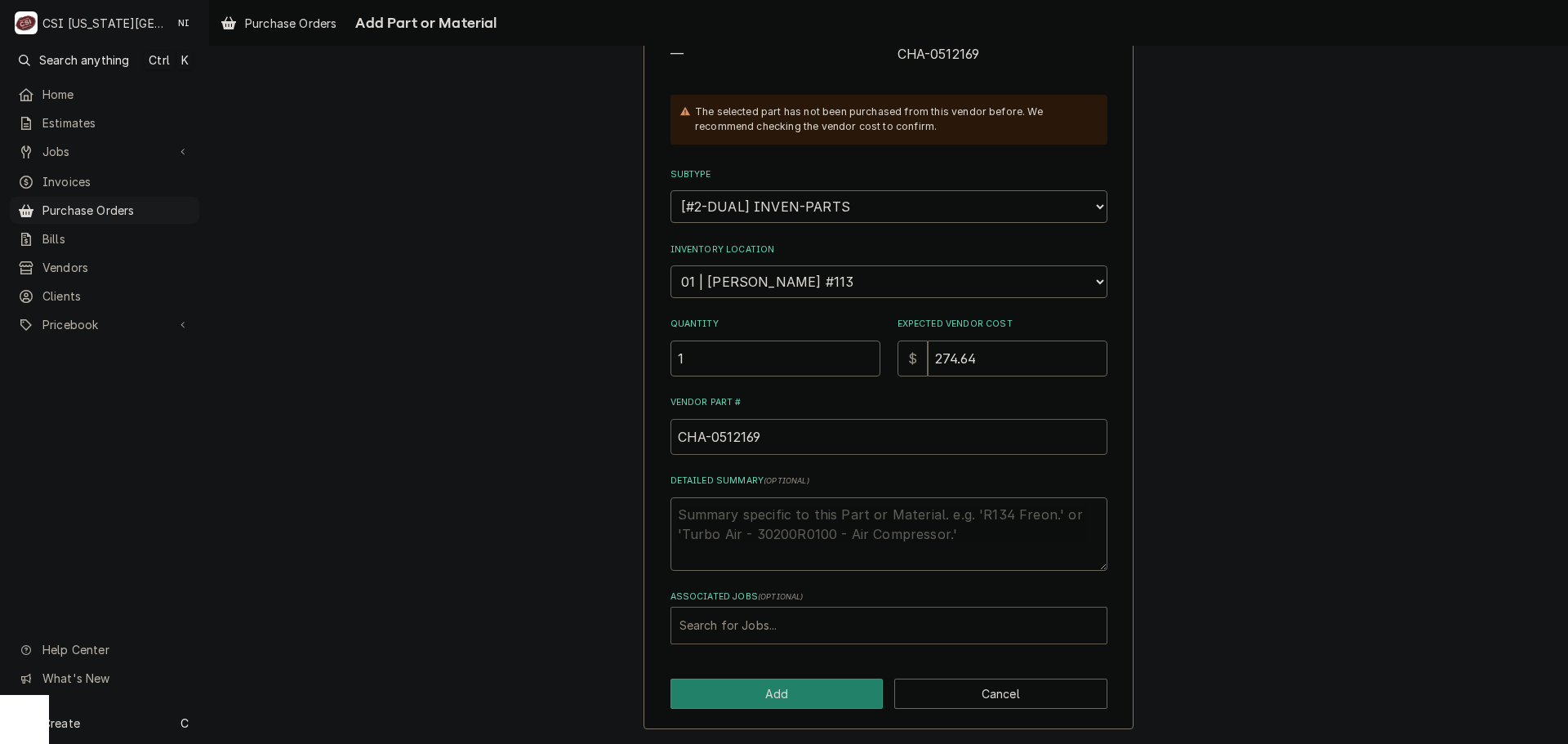
type input "CHA-0512169"
click at [819, 626] on div "Associated Jobs" at bounding box center [888, 626] width 419 height 29
type input "32922"
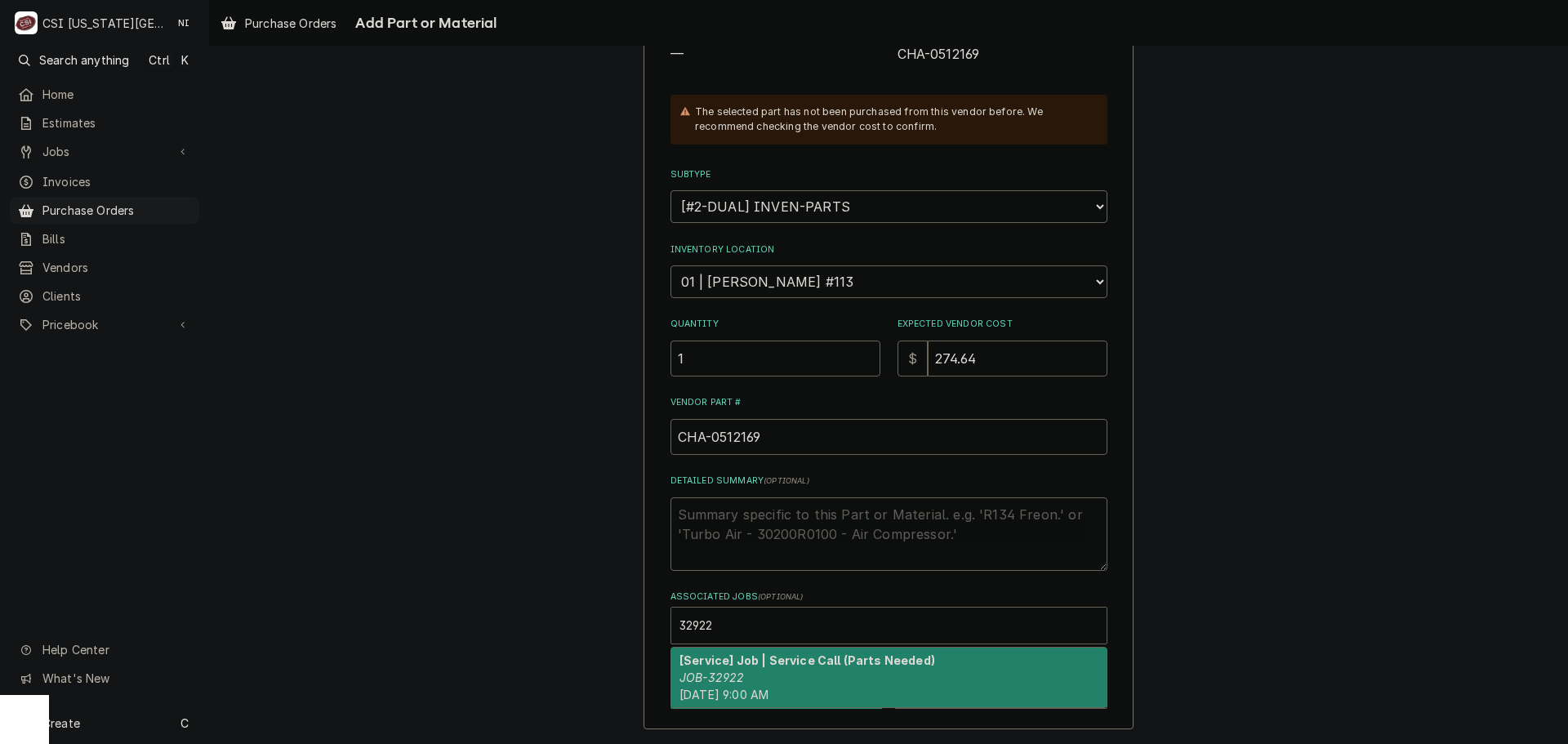
click at [736, 684] on em "JOB-32922" at bounding box center [711, 677] width 65 height 14
type textarea "x"
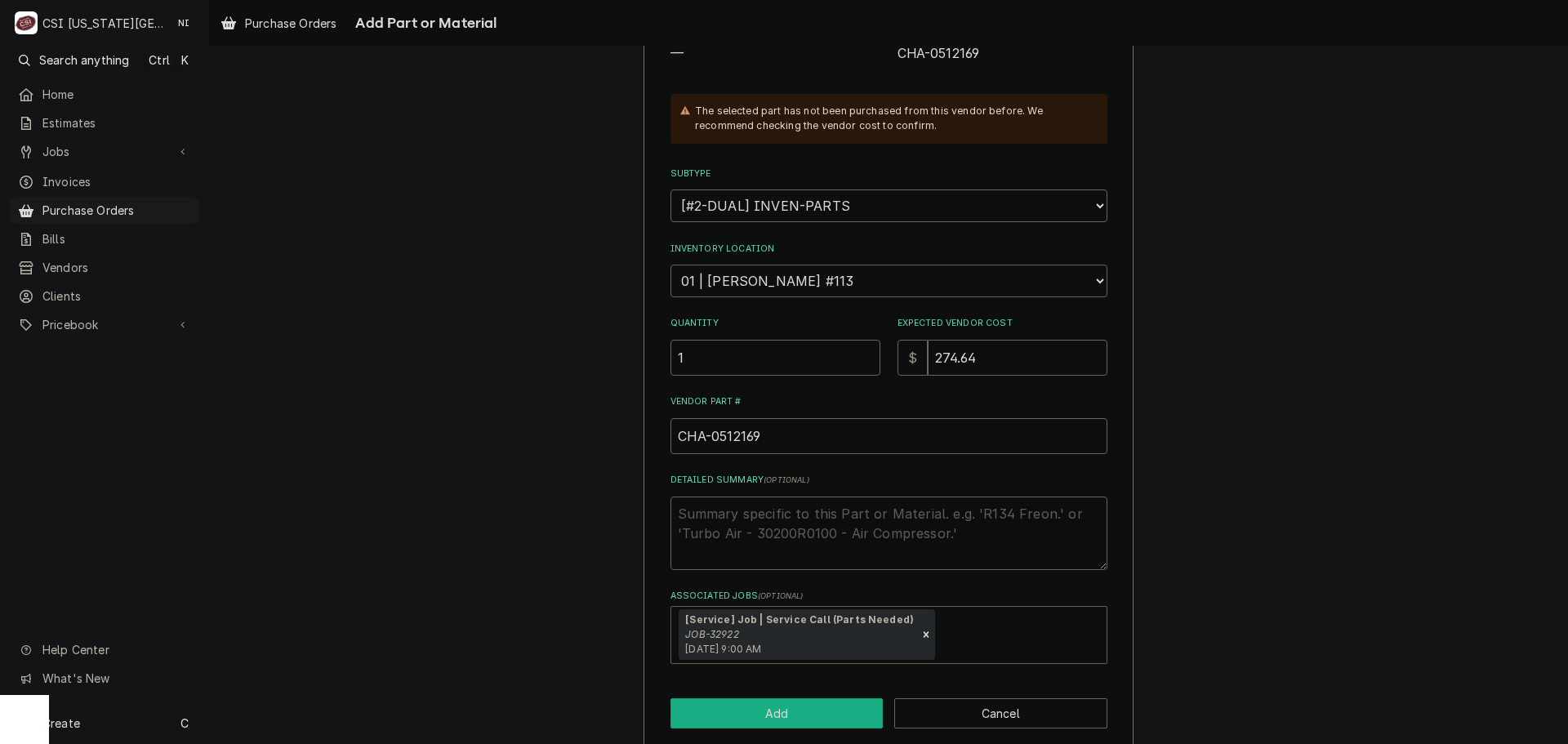
click at [756, 702] on button "Add" at bounding box center [777, 713] width 213 height 30
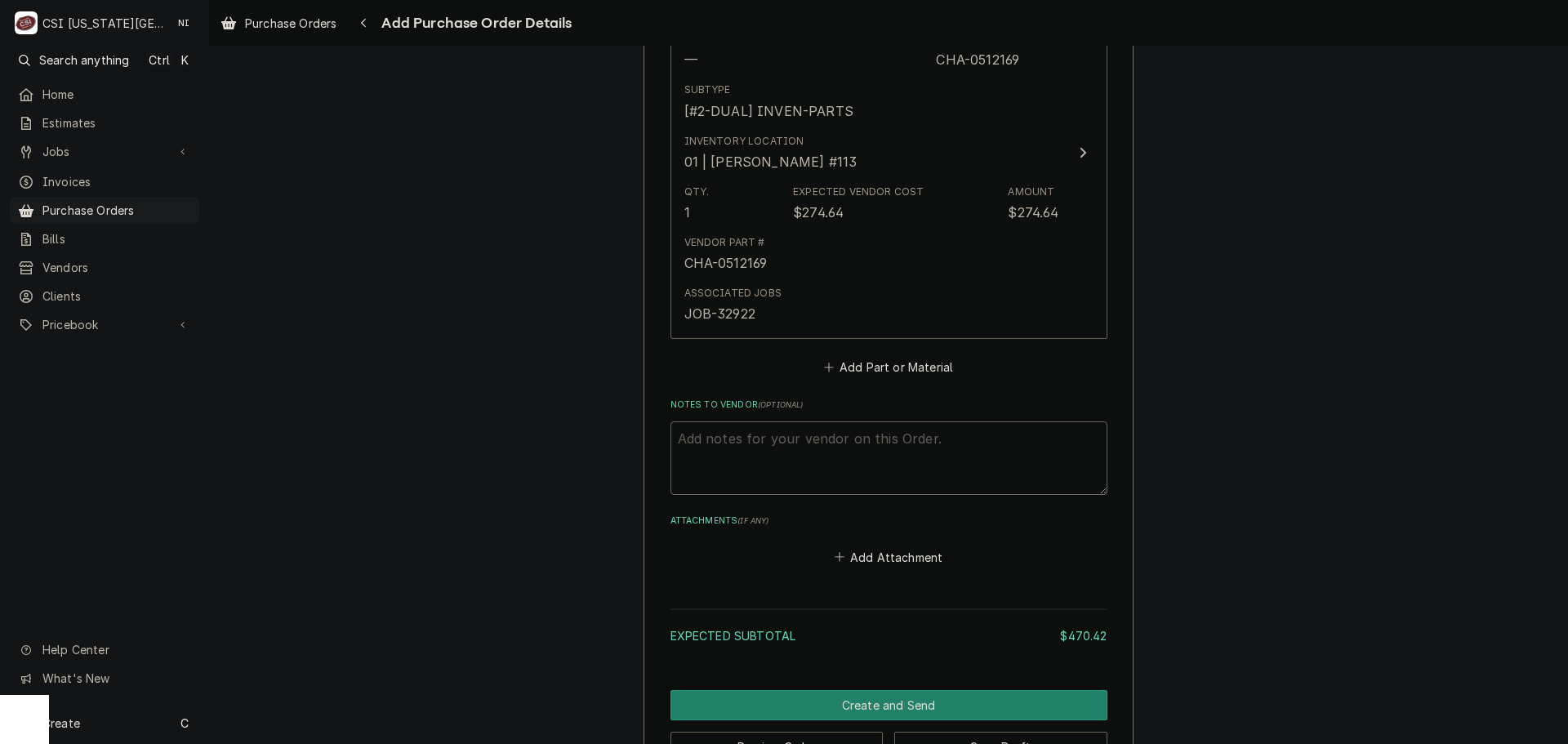
scroll to position [1192, 0]
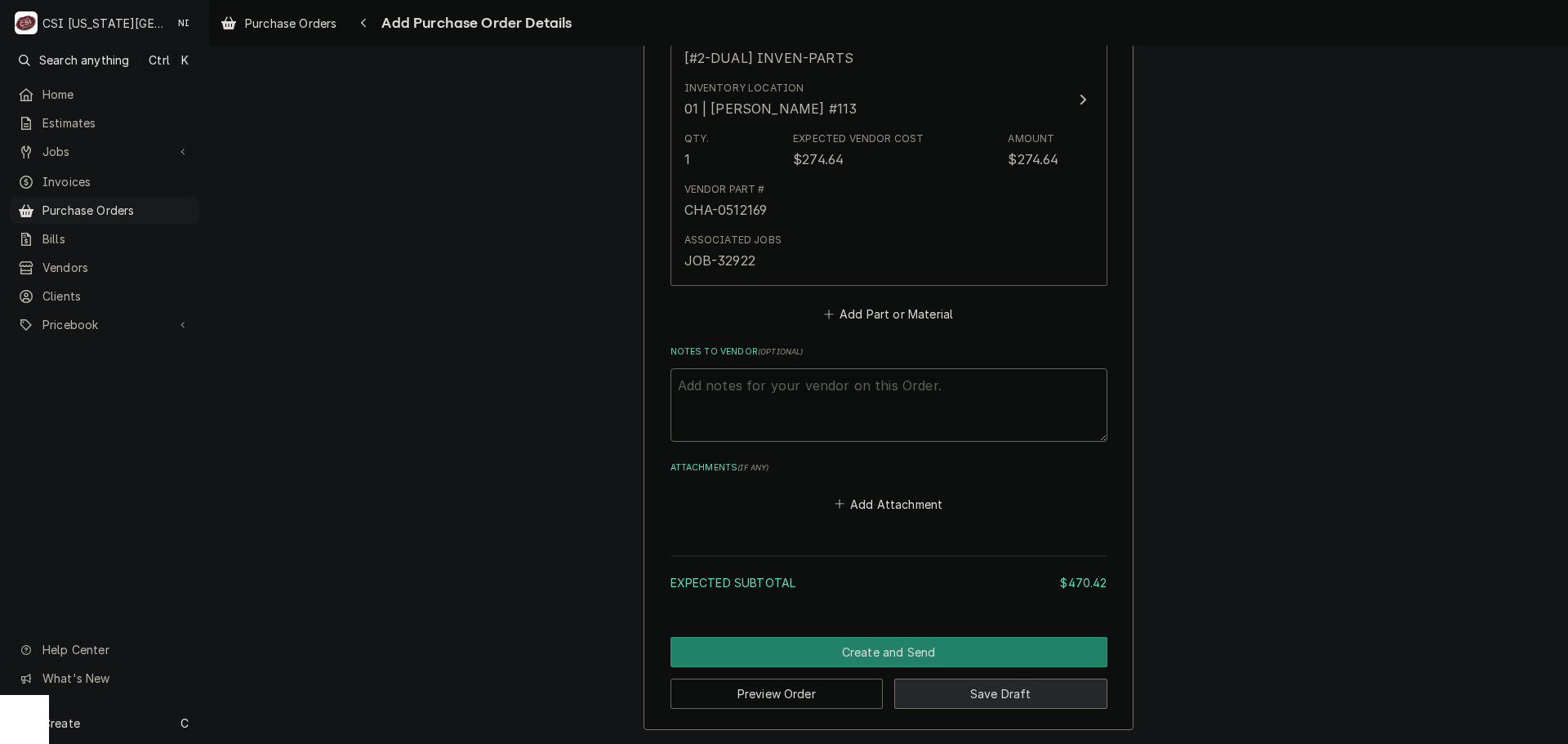
click at [988, 704] on button "Save Draft" at bounding box center [1000, 694] width 213 height 30
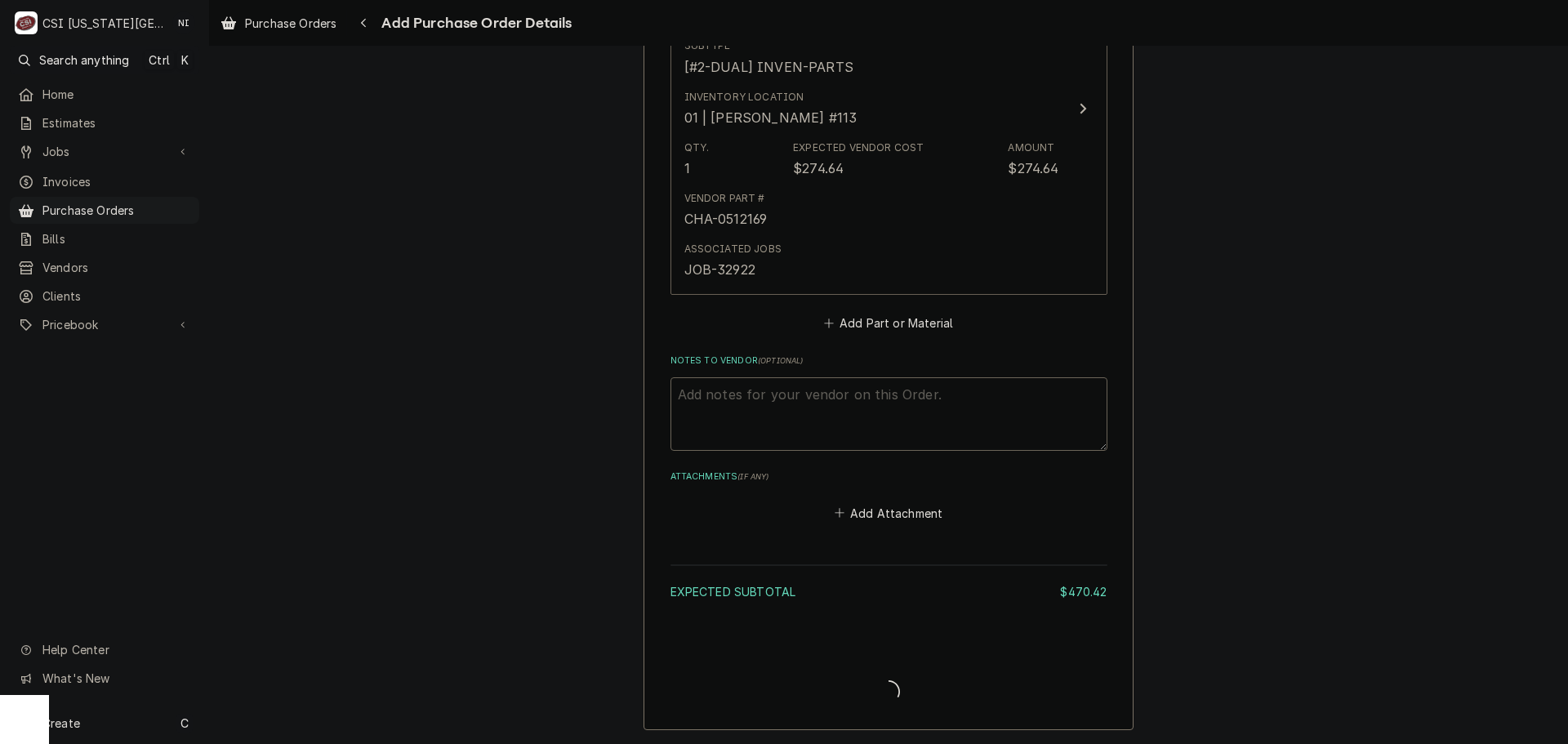
type textarea "x"
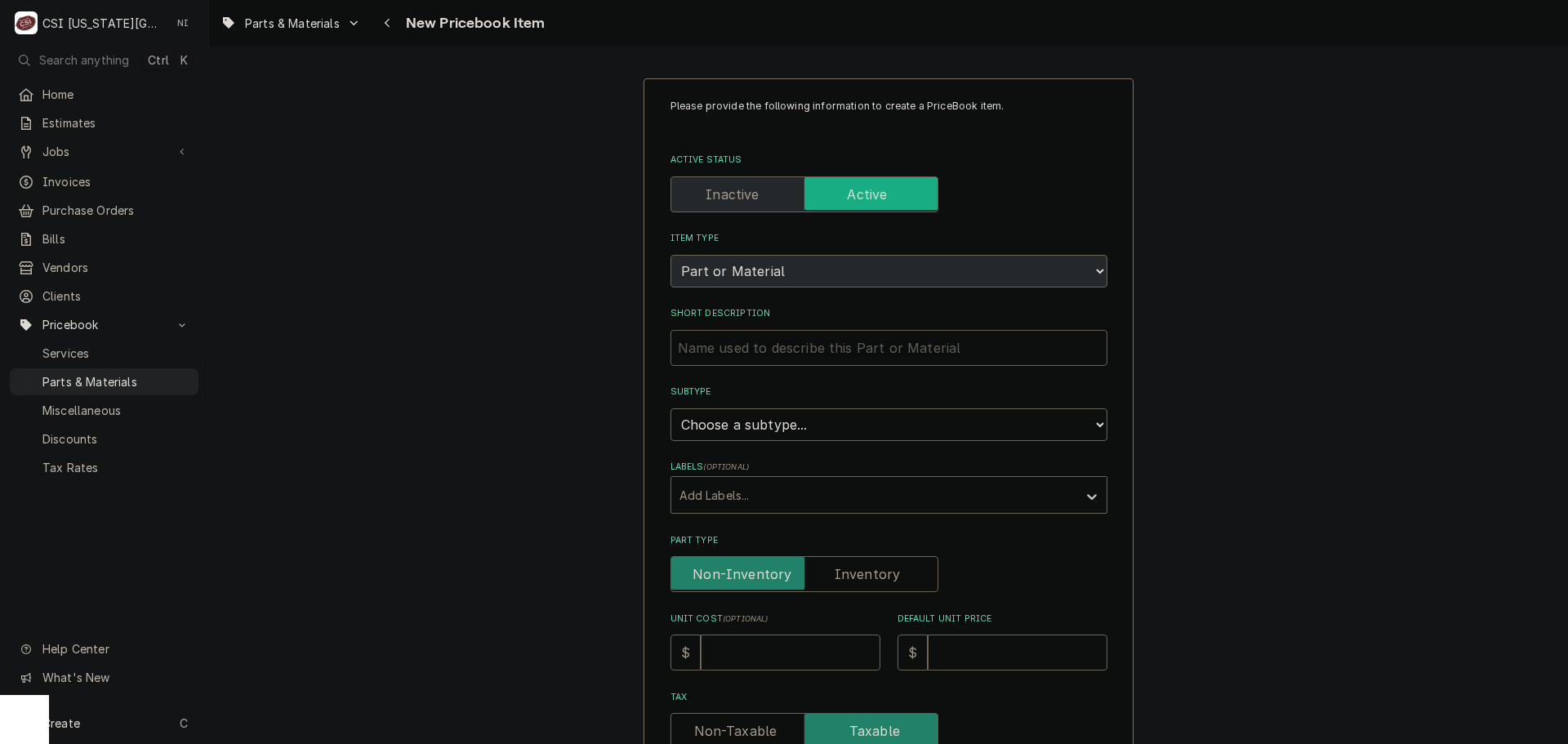
click at [829, 356] on input "Short Description" at bounding box center [889, 348] width 437 height 36
paste input "Element, 120V, 750W"
type textarea "x"
type input "Element, 120V, 750W"
click at [791, 425] on select "Choose a subtype... [#2-DUAL] AFTERHRS-WH-CHG-2 [#2-DUAL] [PERSON_NAME]-EQUIP […" at bounding box center [889, 425] width 437 height 33
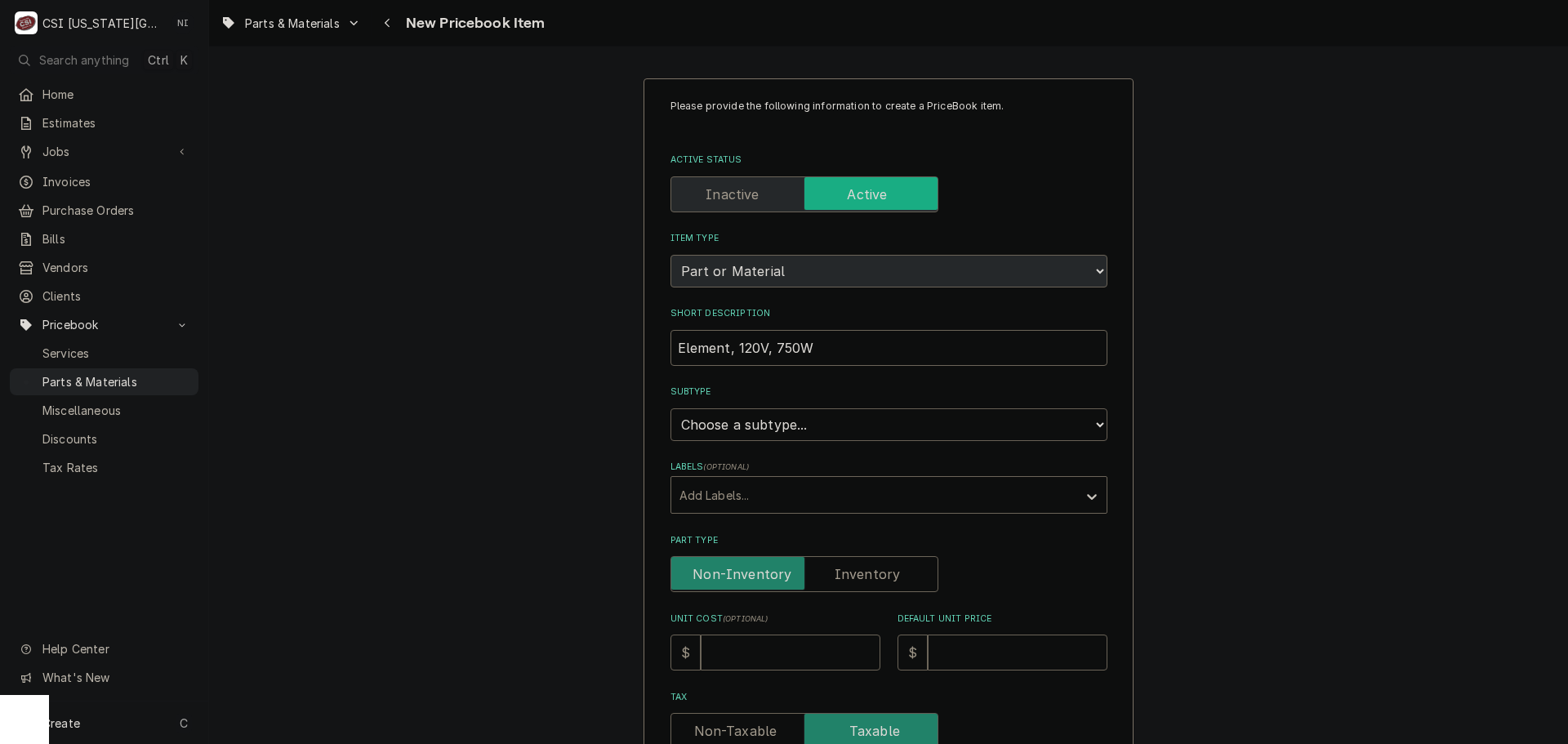
select select "45"
click at [670, 409] on select "Choose a subtype... [#2-DUAL] AFTERHRS-WH-CHG-2 [#2-DUAL] [PERSON_NAME]-EQUIP […" at bounding box center [889, 425] width 437 height 33
type textarea "x"
click at [850, 565] on label "Part Type" at bounding box center [804, 575] width 268 height 36
click at [850, 565] on input "Part Type" at bounding box center [804, 575] width 253 height 36
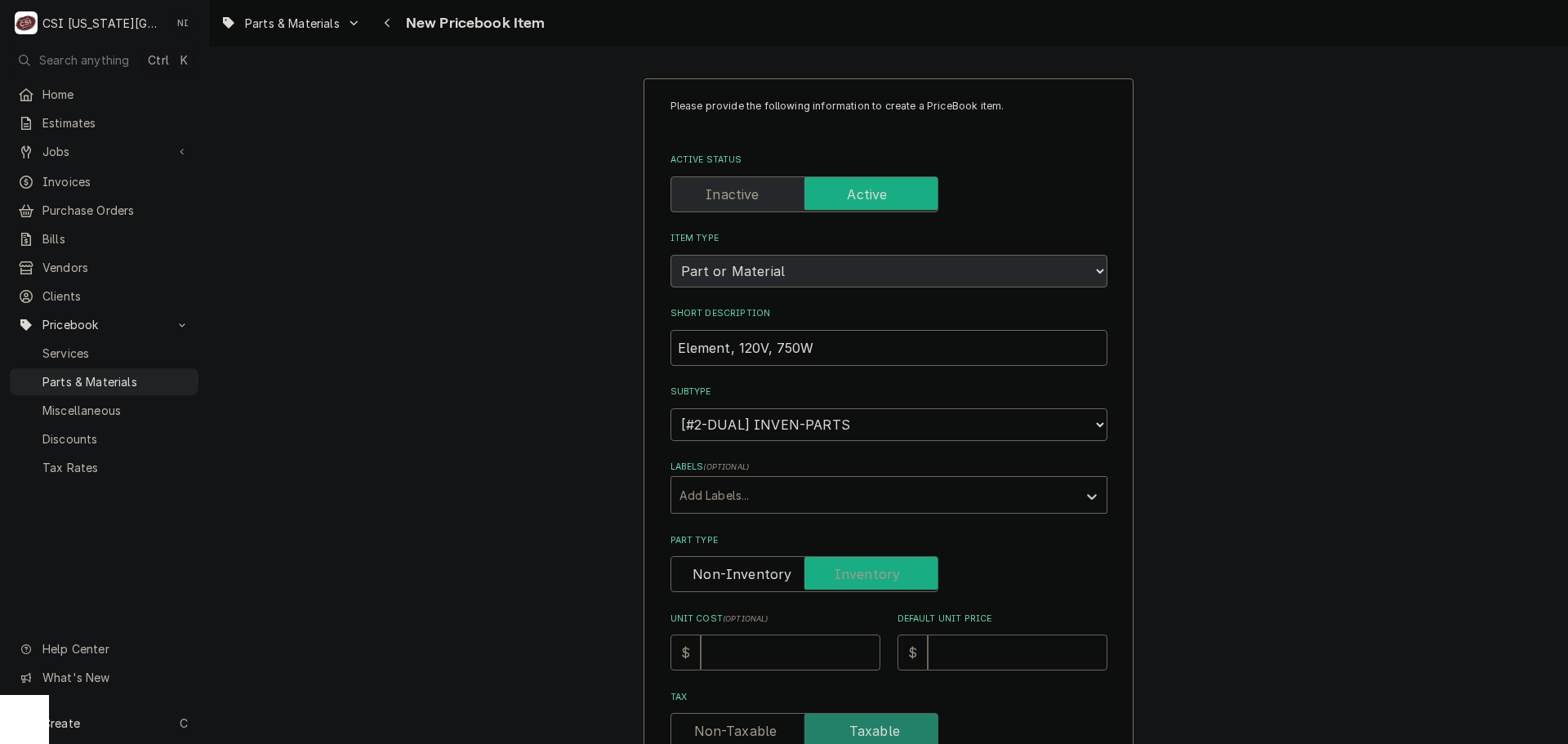
checkbox input "true"
click at [792, 655] on input "Unit Cost ( optional )" at bounding box center [790, 652] width 180 height 36
type textarea "x"
type input "2"
type textarea "x"
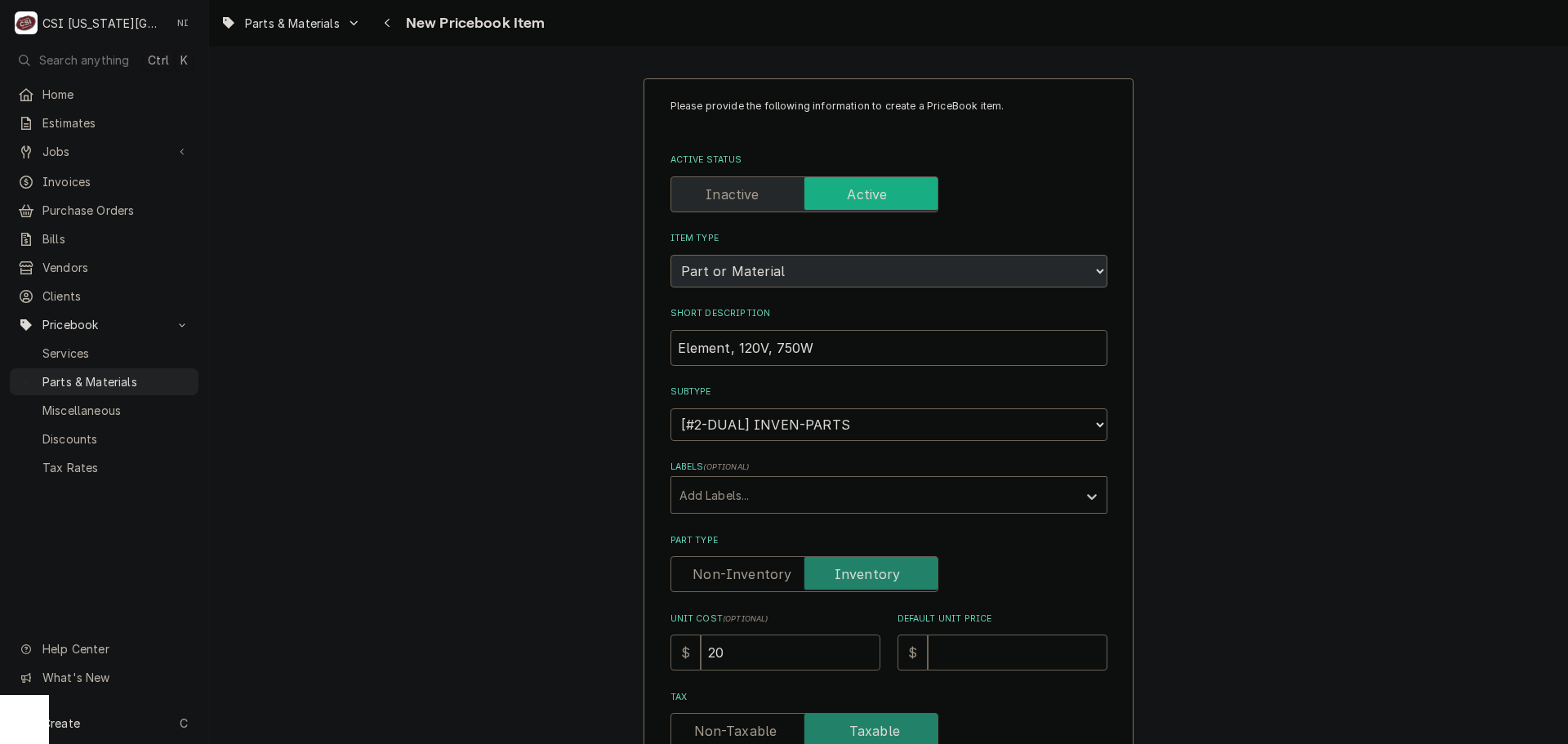
type input "205"
type textarea "x"
type input "205.9"
type textarea "x"
type input "205.98"
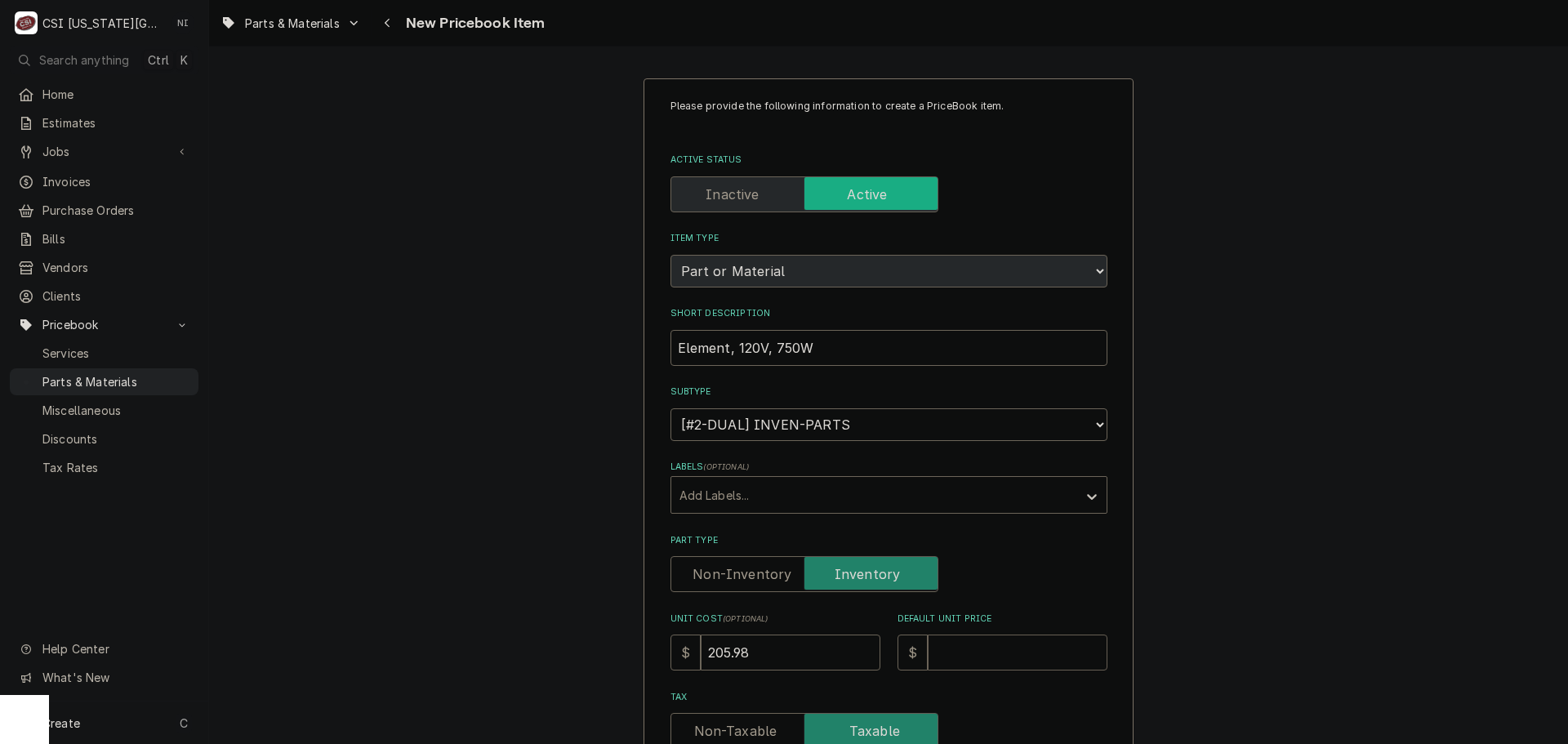
type textarea "x"
type input "2"
type textarea "x"
type input "27"
type textarea "x"
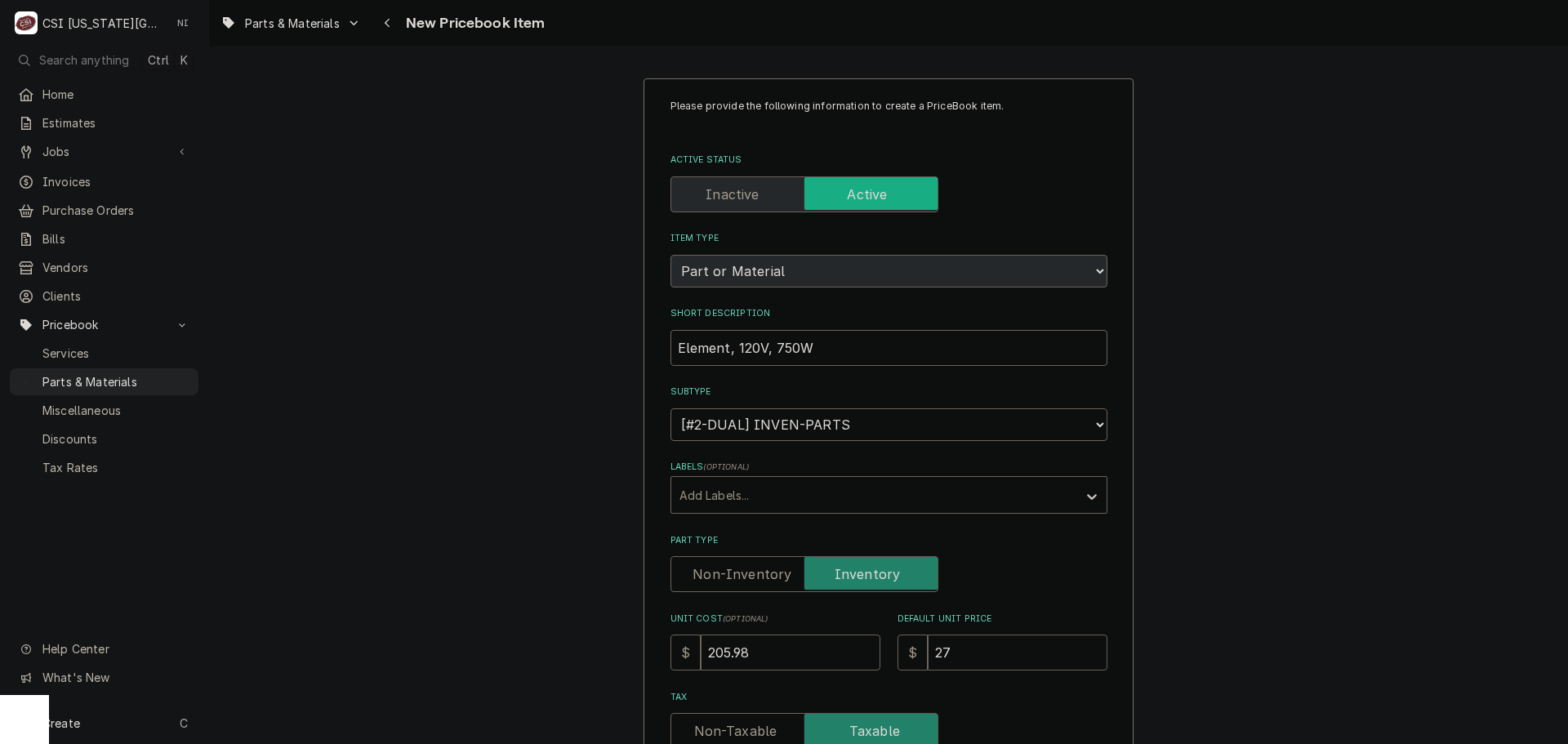
type input "274"
type textarea "x"
type input "274.6"
type textarea "x"
type input "274.64"
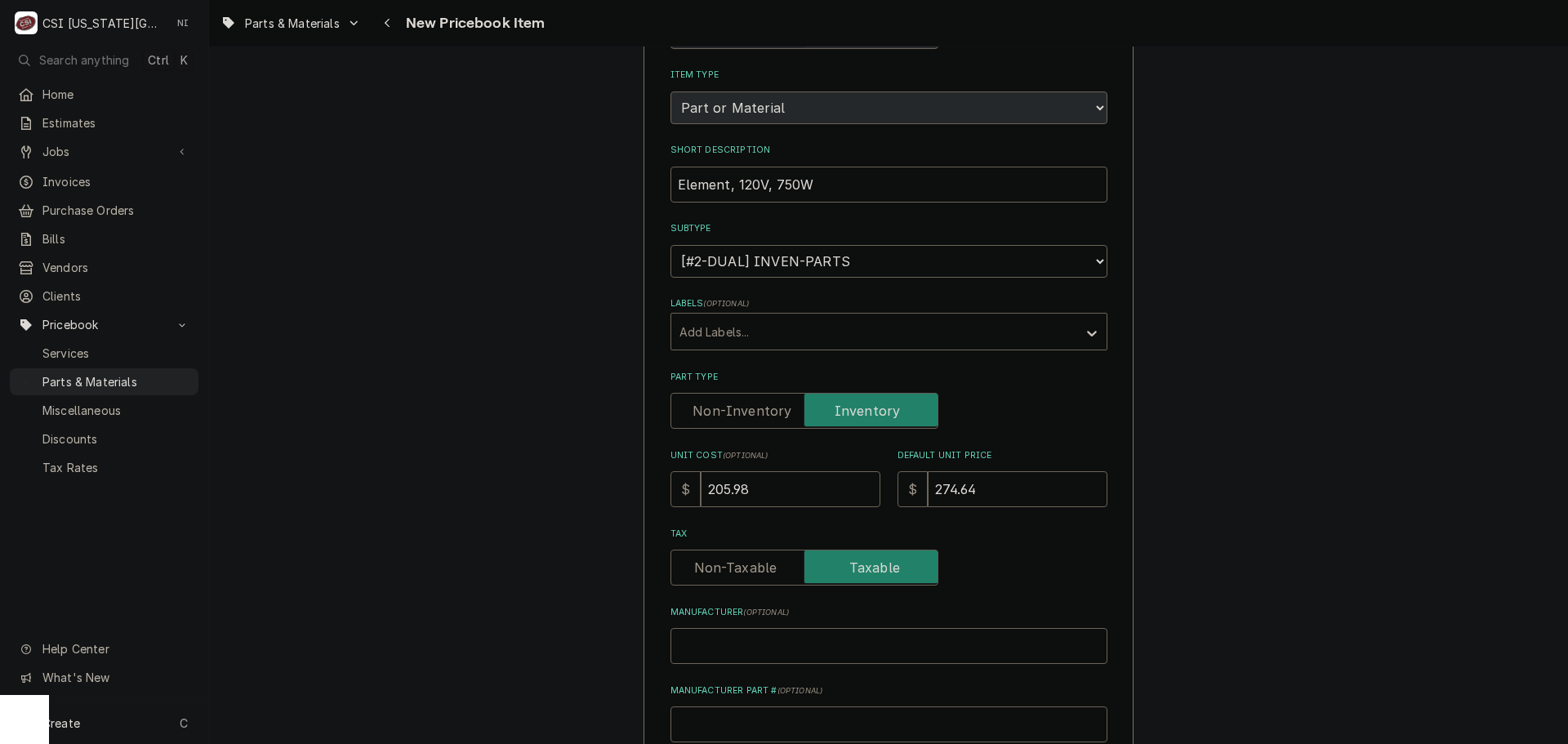
scroll to position [327, 0]
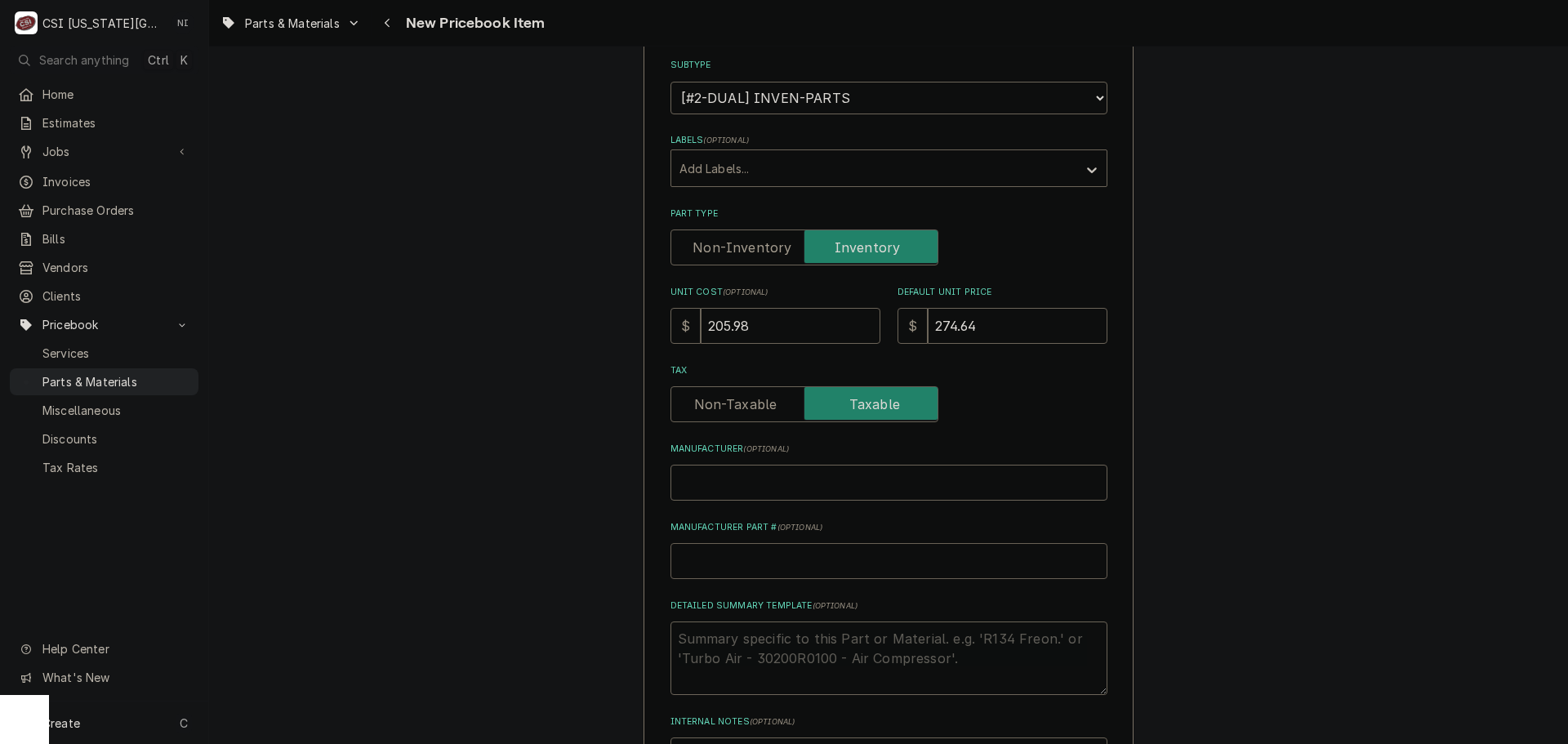
click at [752, 563] on input "Manufacturer Part # ( optional )" at bounding box center [889, 562] width 437 height 36
type textarea "x"
type input "C"
type textarea "x"
type input "CH"
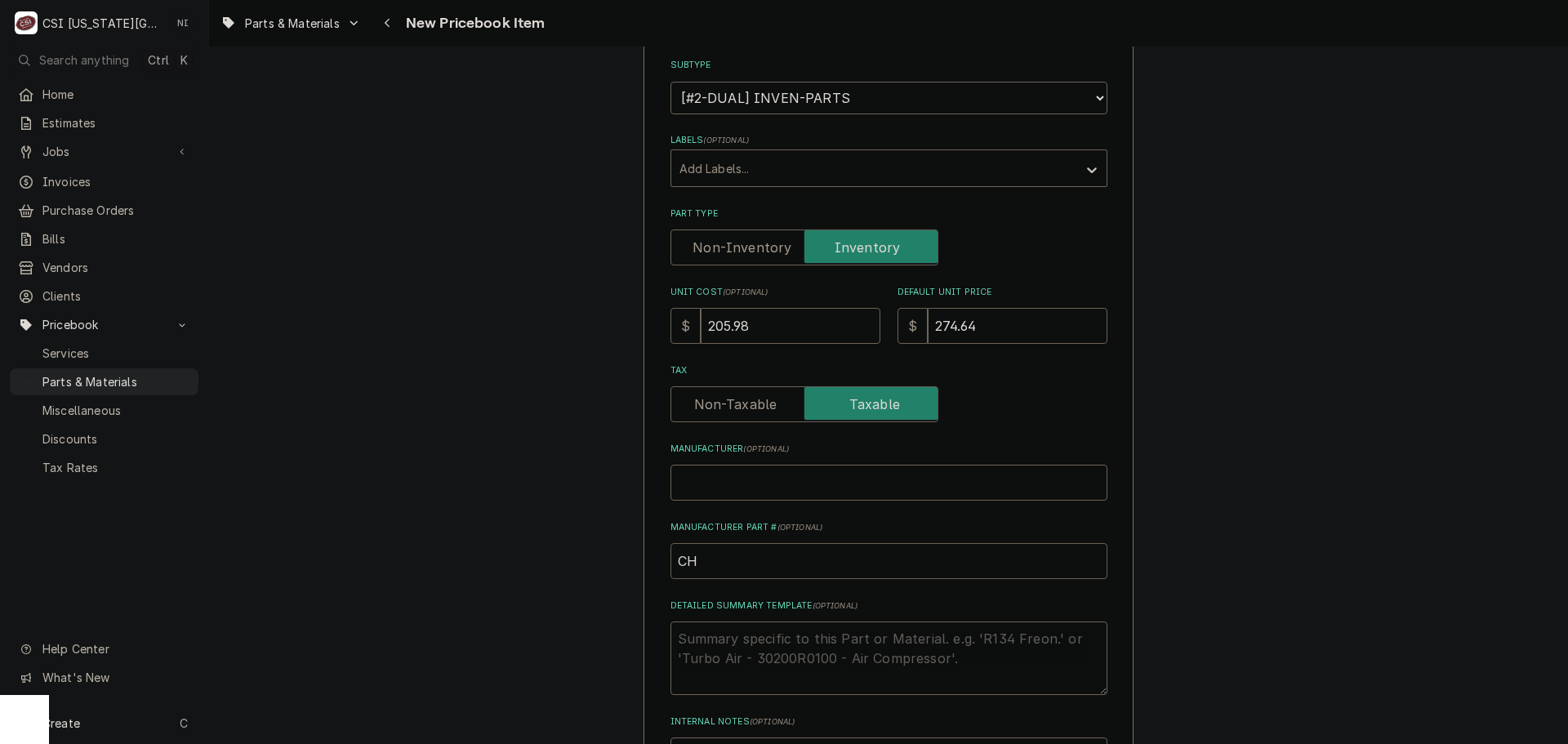
type textarea "x"
type input "CHA"
type textarea "x"
type input "CHA-"
click at [740, 560] on input "CHA-" at bounding box center [889, 562] width 437 height 36
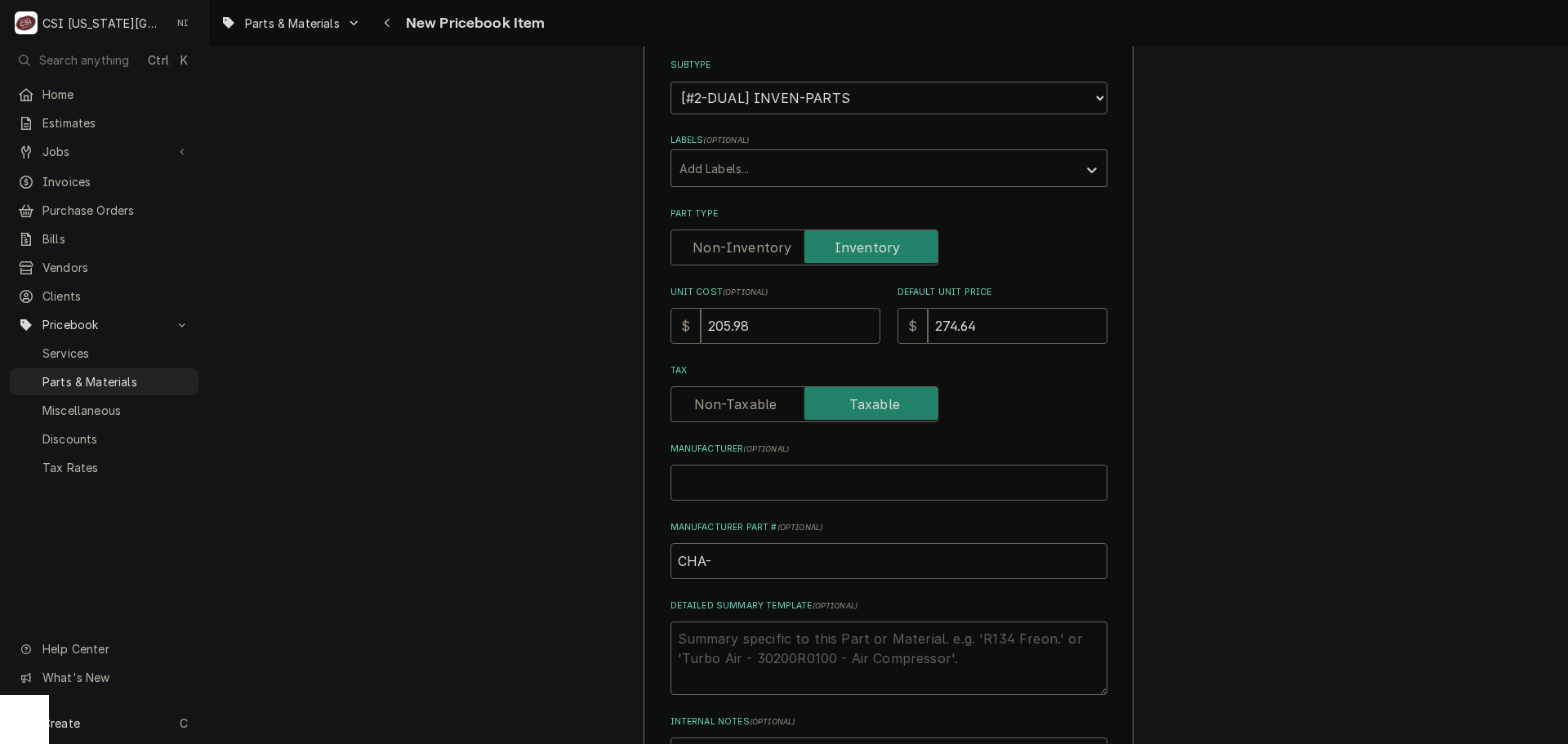
paste input "0512169"
type textarea "x"
drag, startPoint x: 740, startPoint y: 559, endPoint x: 566, endPoint y: 556, distance: 174.0
type input "CHA-0512169"
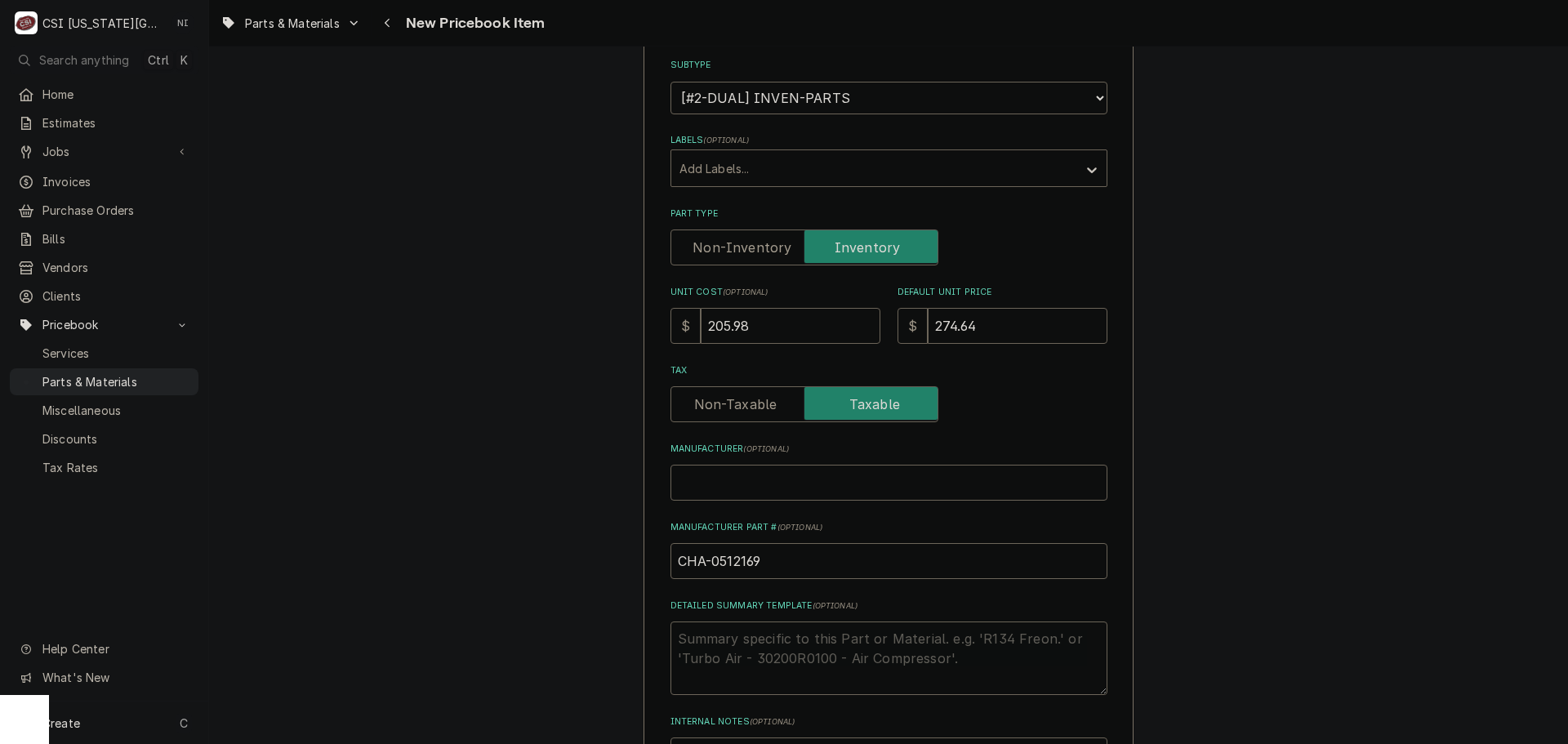
drag, startPoint x: 1289, startPoint y: 477, endPoint x: 1292, endPoint y: 455, distance: 22.2
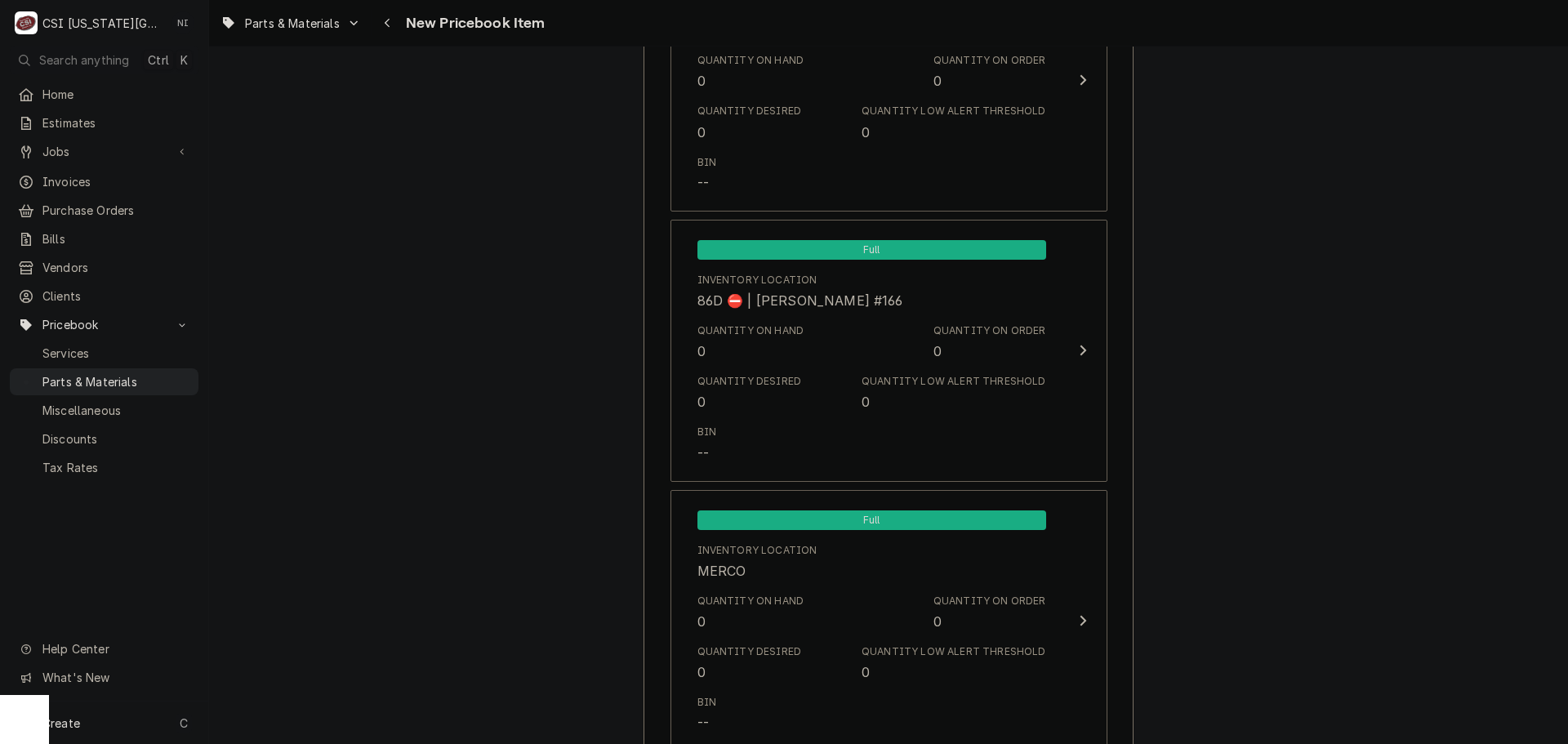
scroll to position [15739, 0]
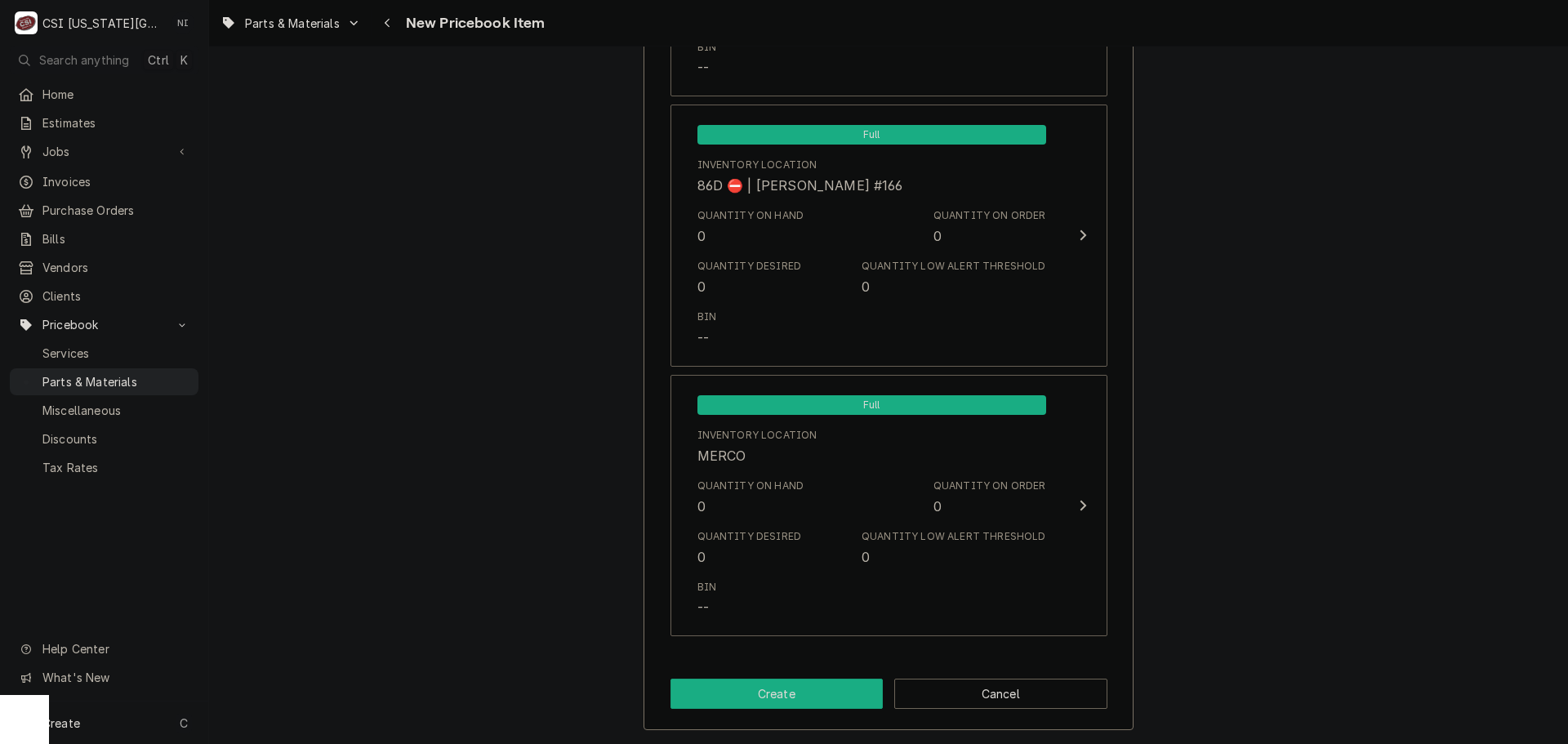
click at [798, 683] on button "Create" at bounding box center [777, 694] width 213 height 30
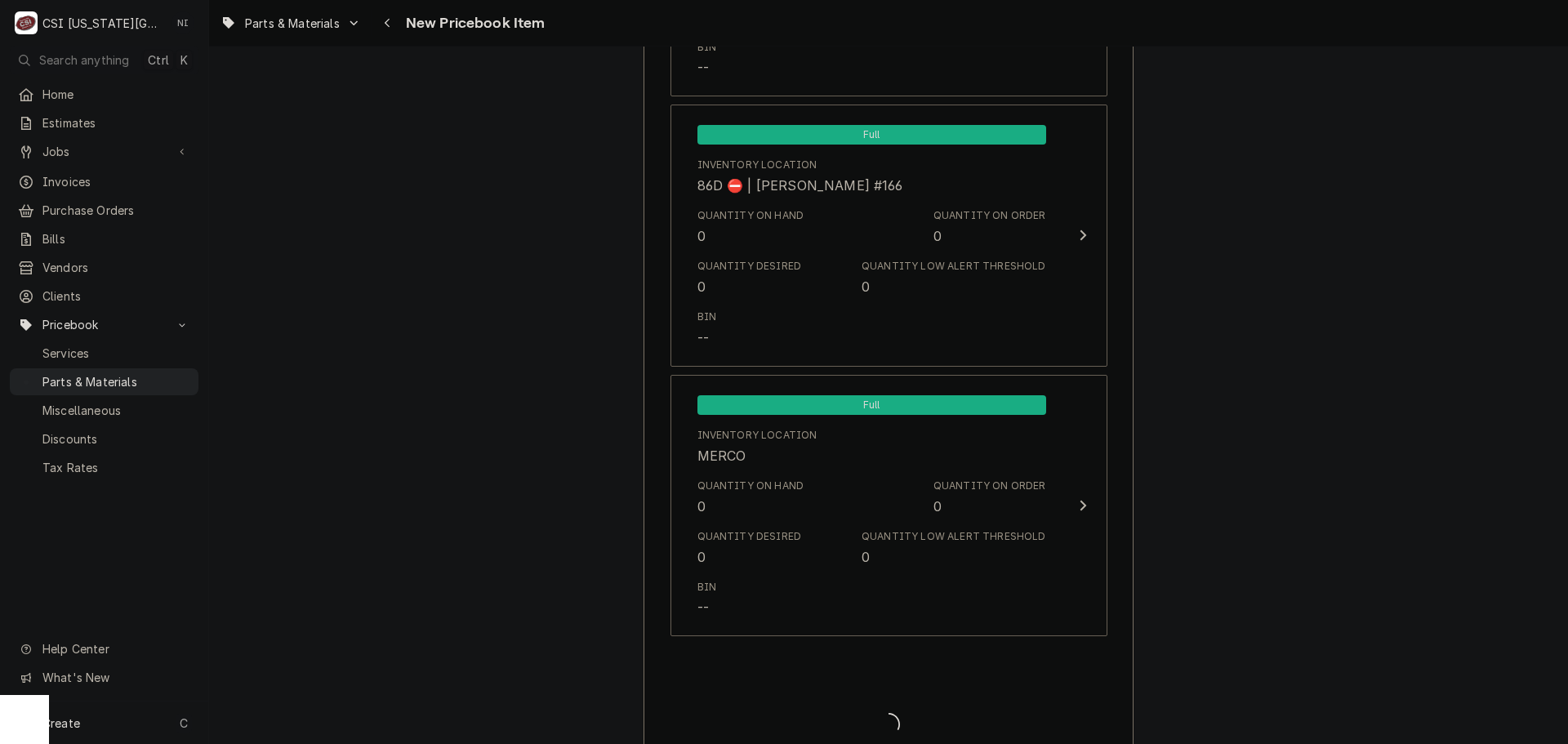
type textarea "x"
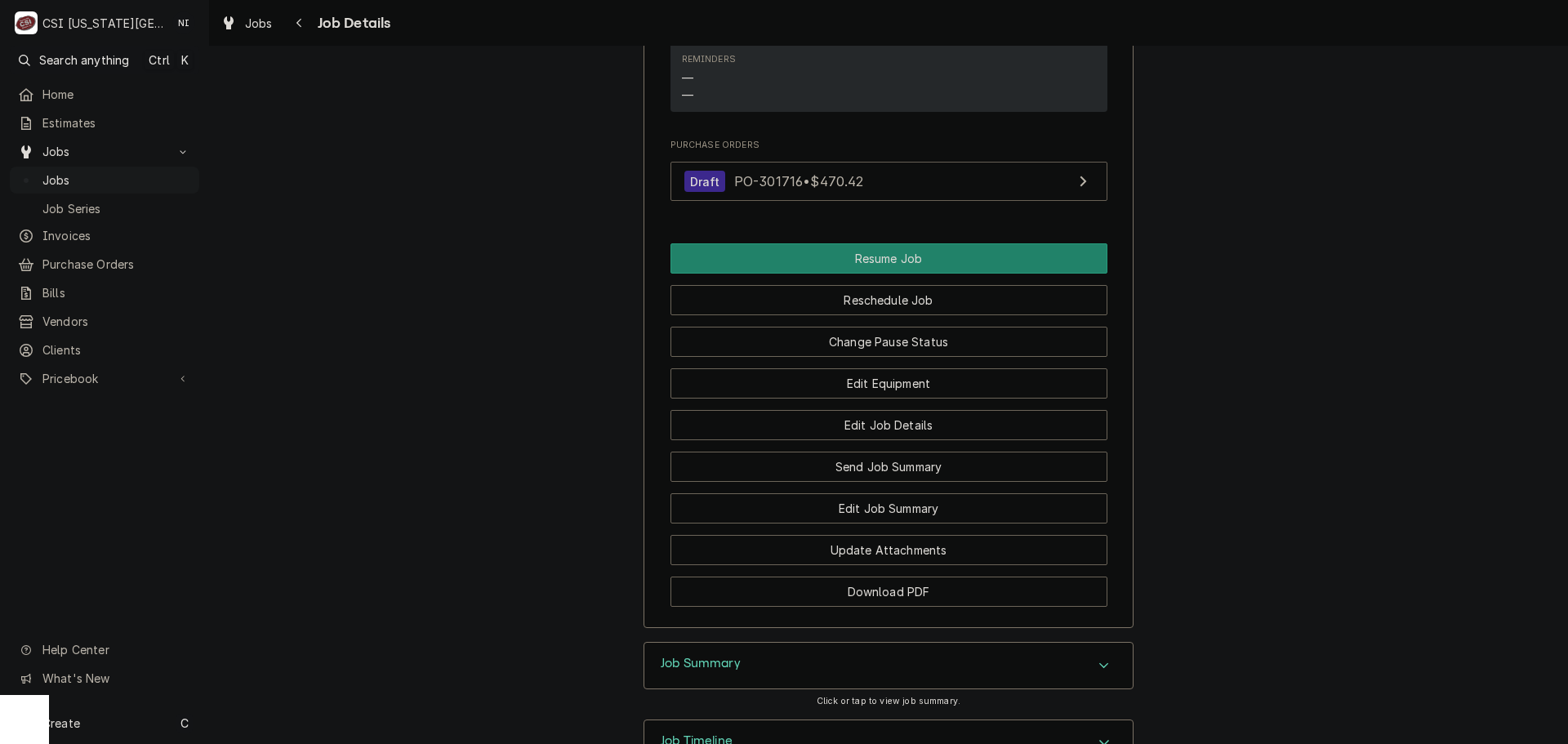
scroll to position [1695, 0]
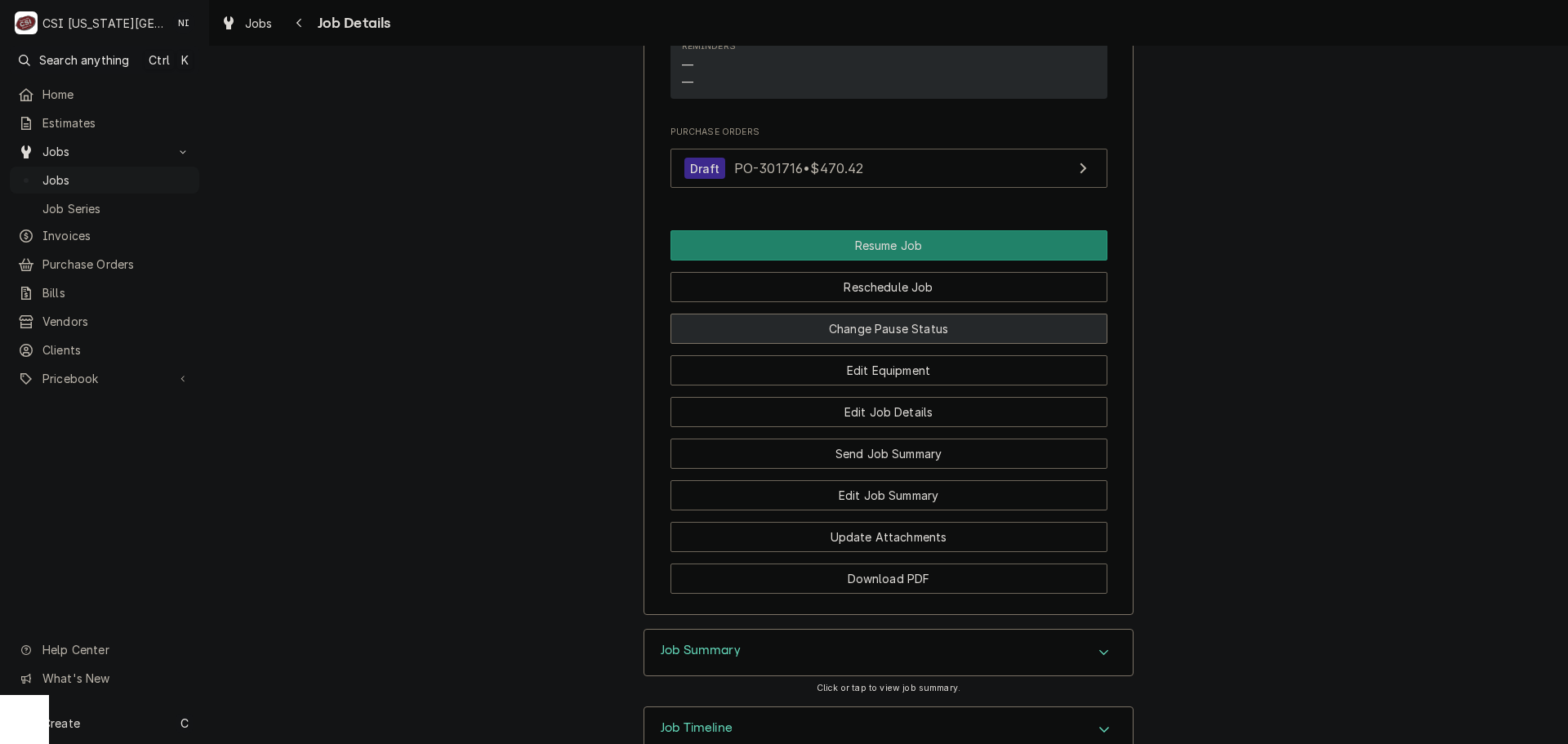
click at [899, 344] on button "Change Pause Status" at bounding box center [889, 328] width 437 height 30
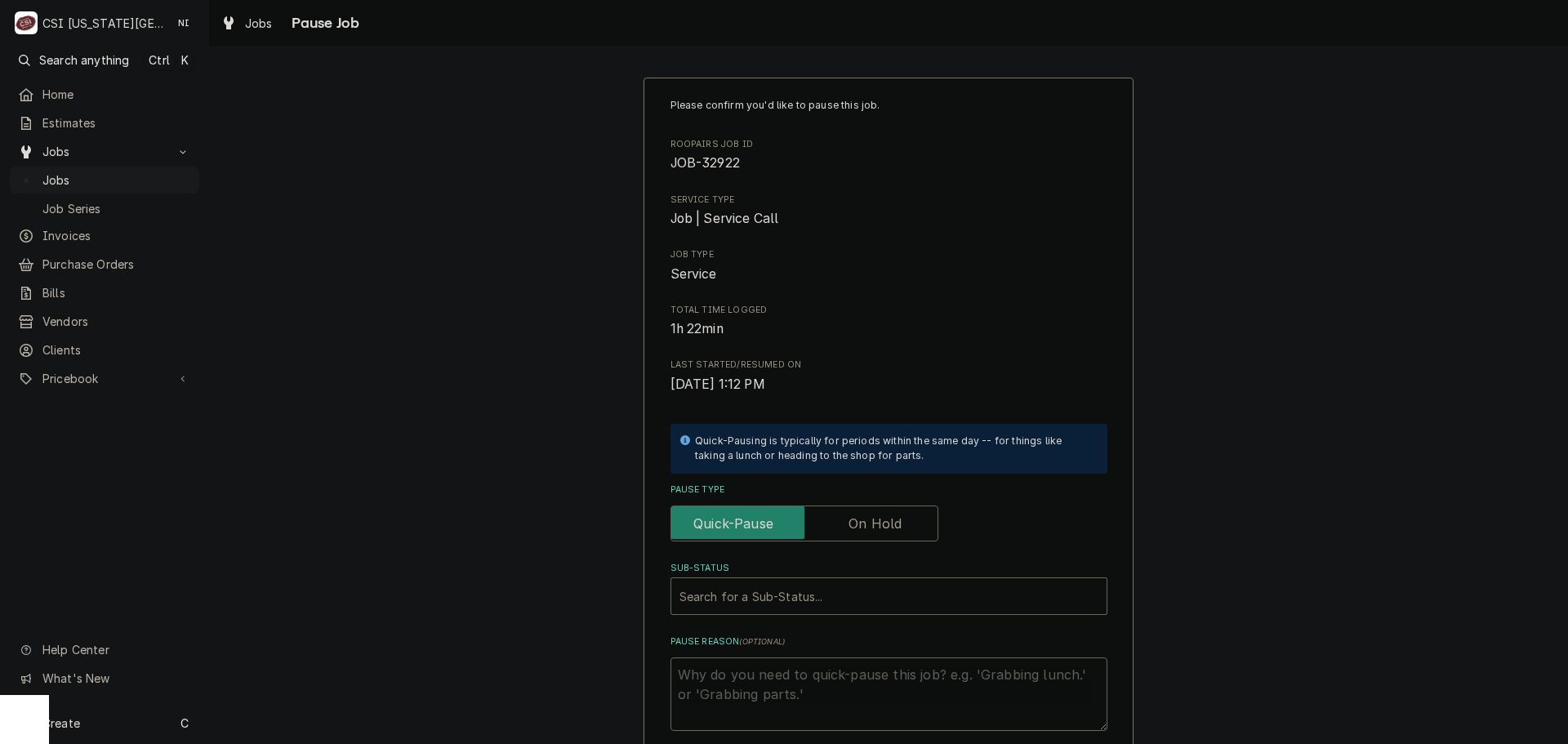
click at [860, 522] on label "Pause Type" at bounding box center [804, 524] width 268 height 36
click at [860, 522] on input "Pause Type" at bounding box center [804, 524] width 253 height 36
checkbox input "true"
click at [843, 599] on div "Sub-Status" at bounding box center [888, 596] width 419 height 29
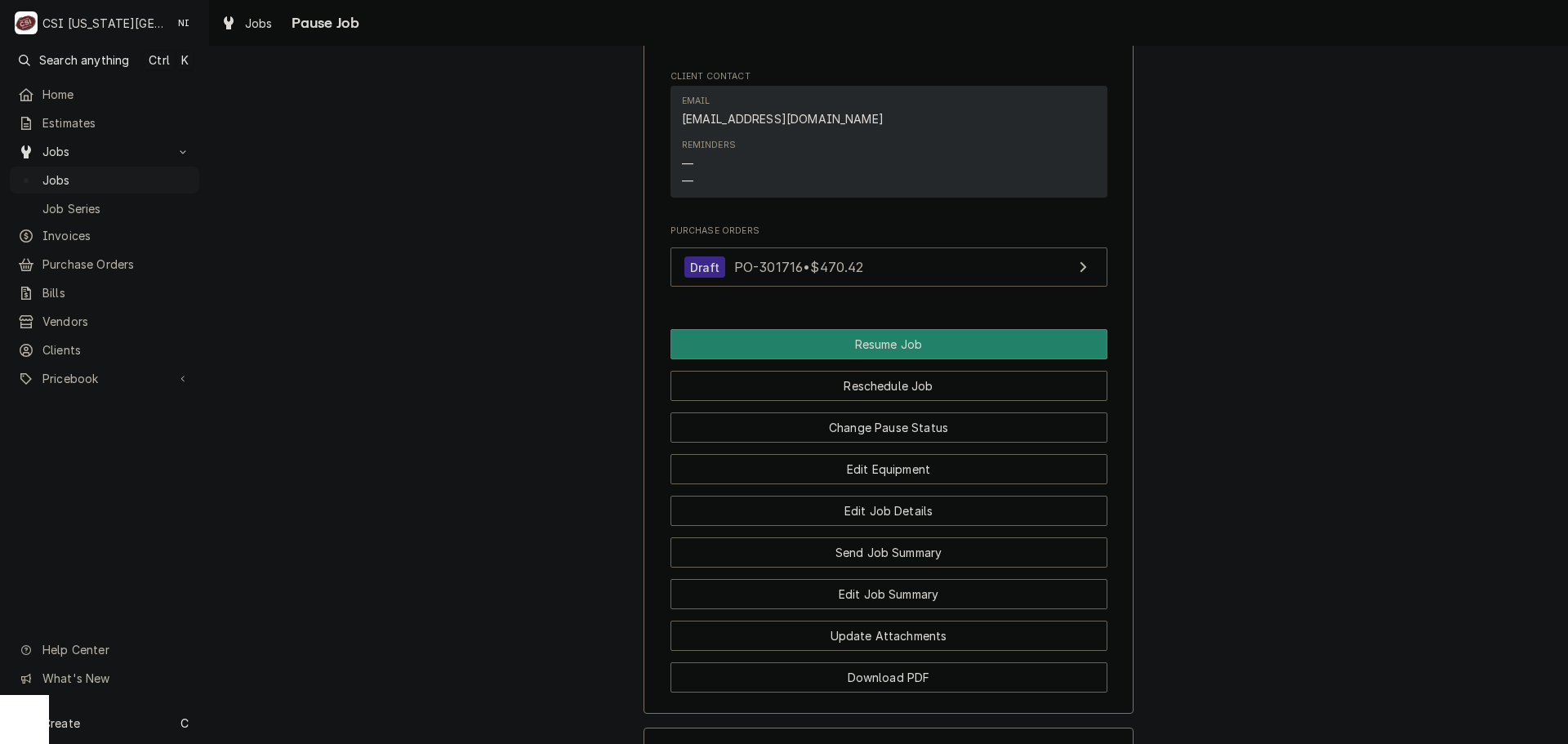
scroll to position [1602, 0]
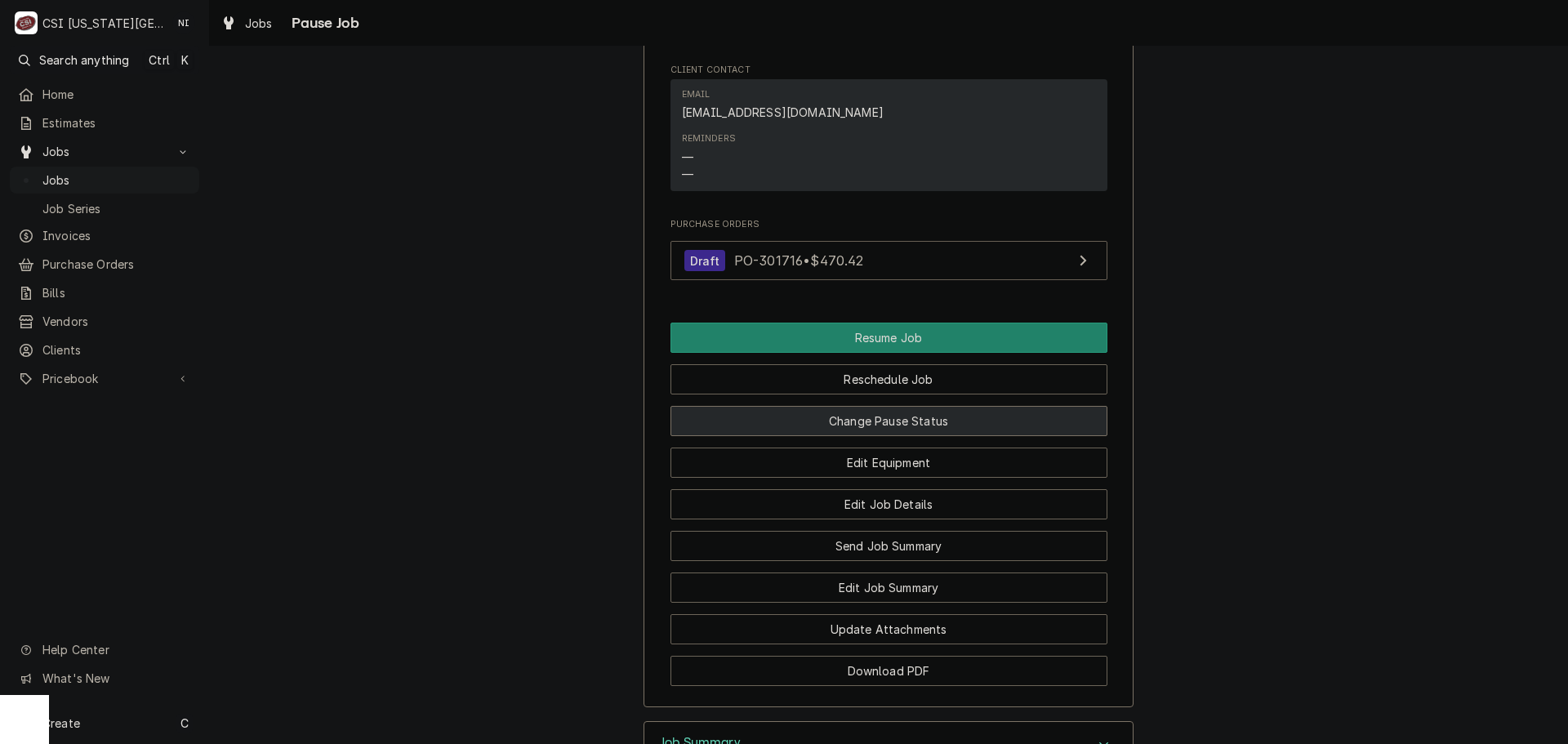
click at [941, 436] on button "Change Pause Status" at bounding box center [889, 421] width 437 height 30
type textarea "x"
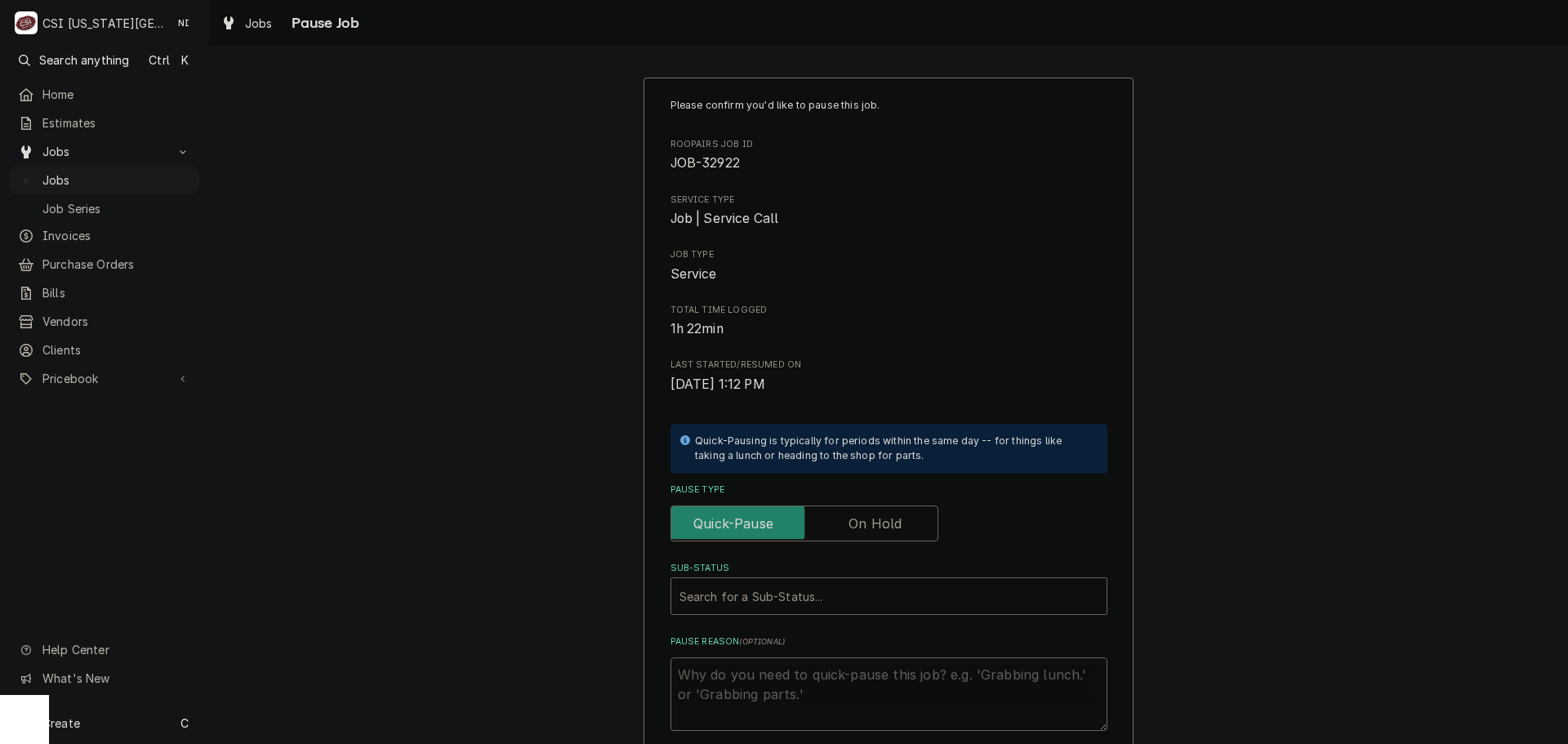
click at [859, 530] on label "Pause Type" at bounding box center [804, 524] width 268 height 36
click at [859, 530] on input "Pause Type" at bounding box center [804, 524] width 253 height 36
checkbox input "true"
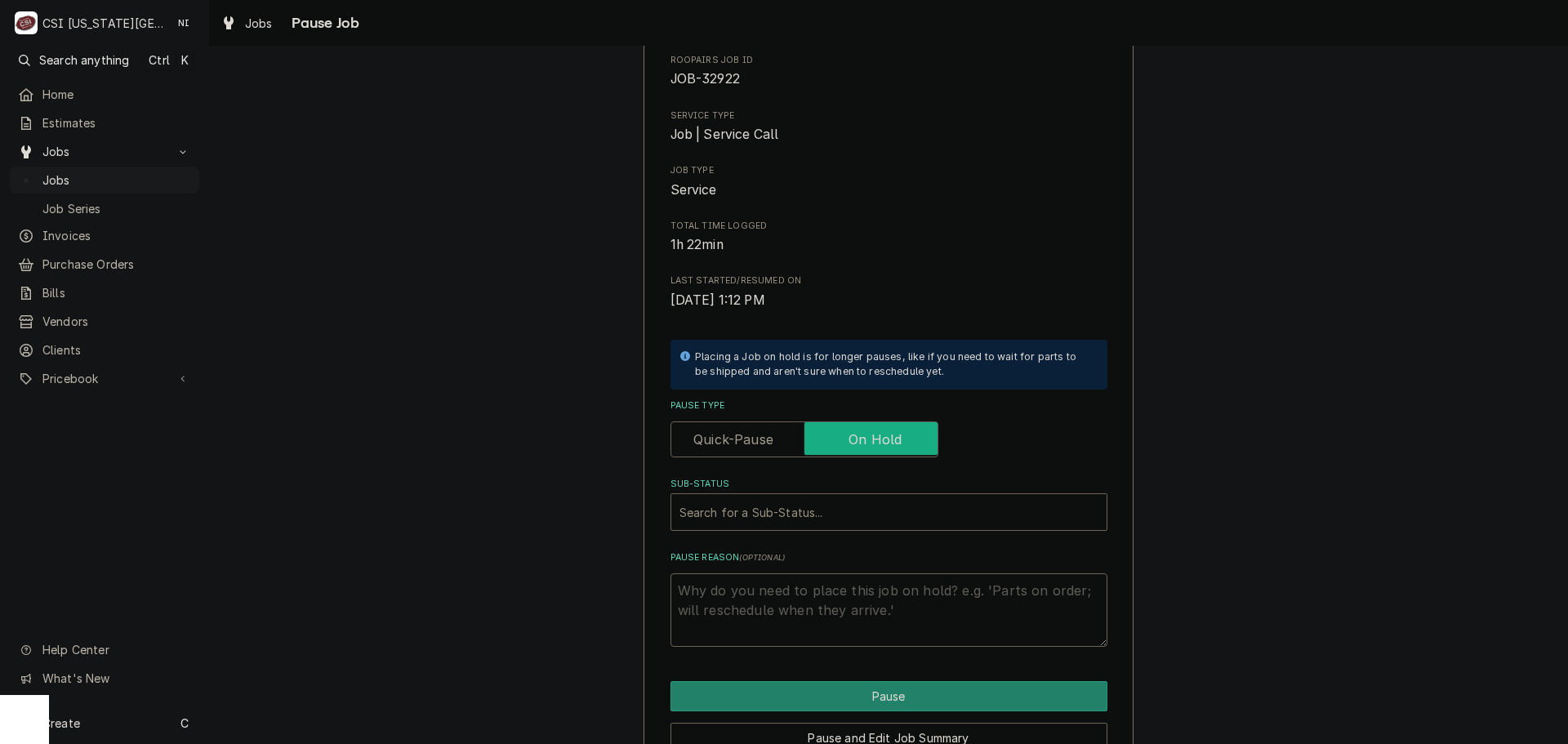
scroll to position [163, 0]
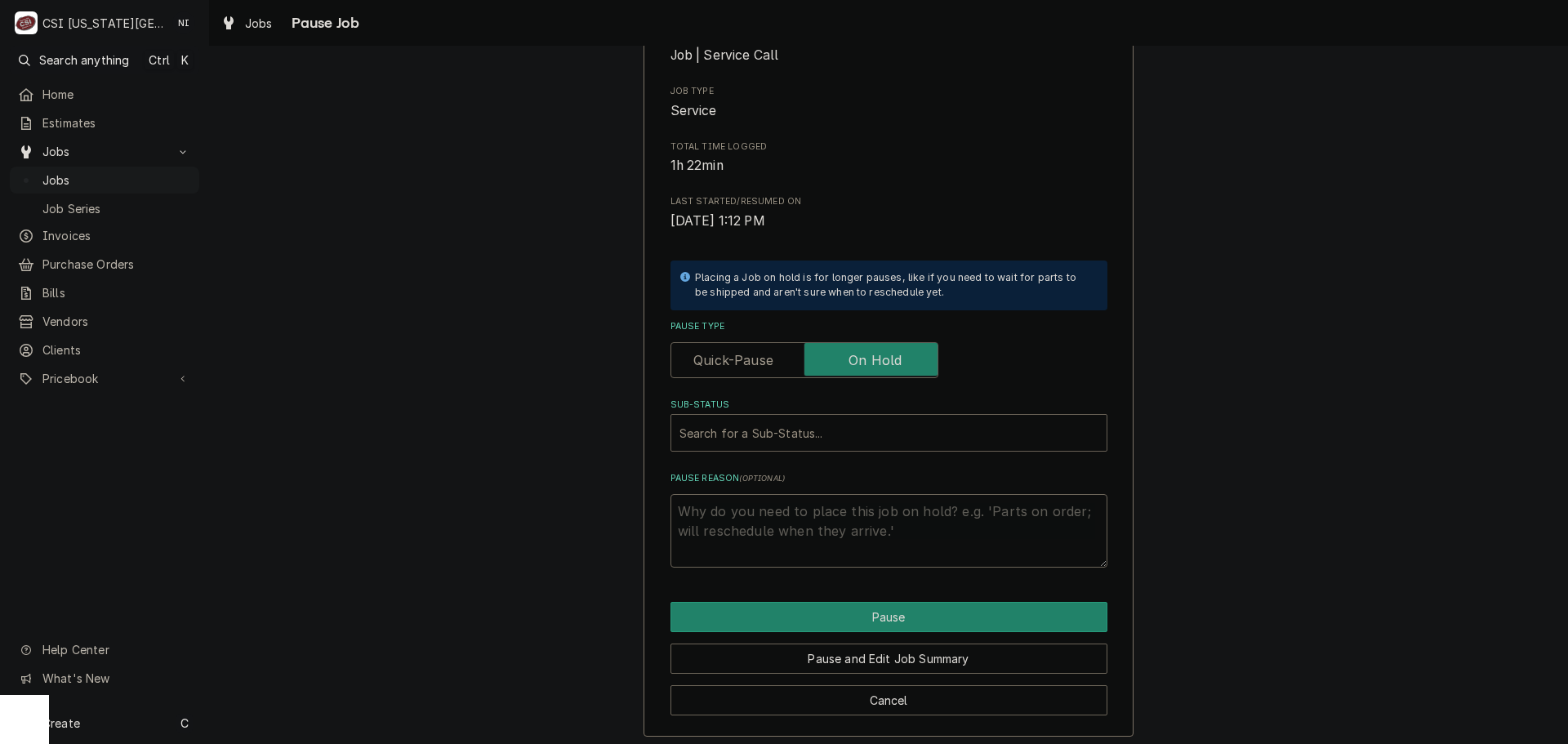
click at [742, 441] on div "Sub-Status" at bounding box center [888, 433] width 419 height 29
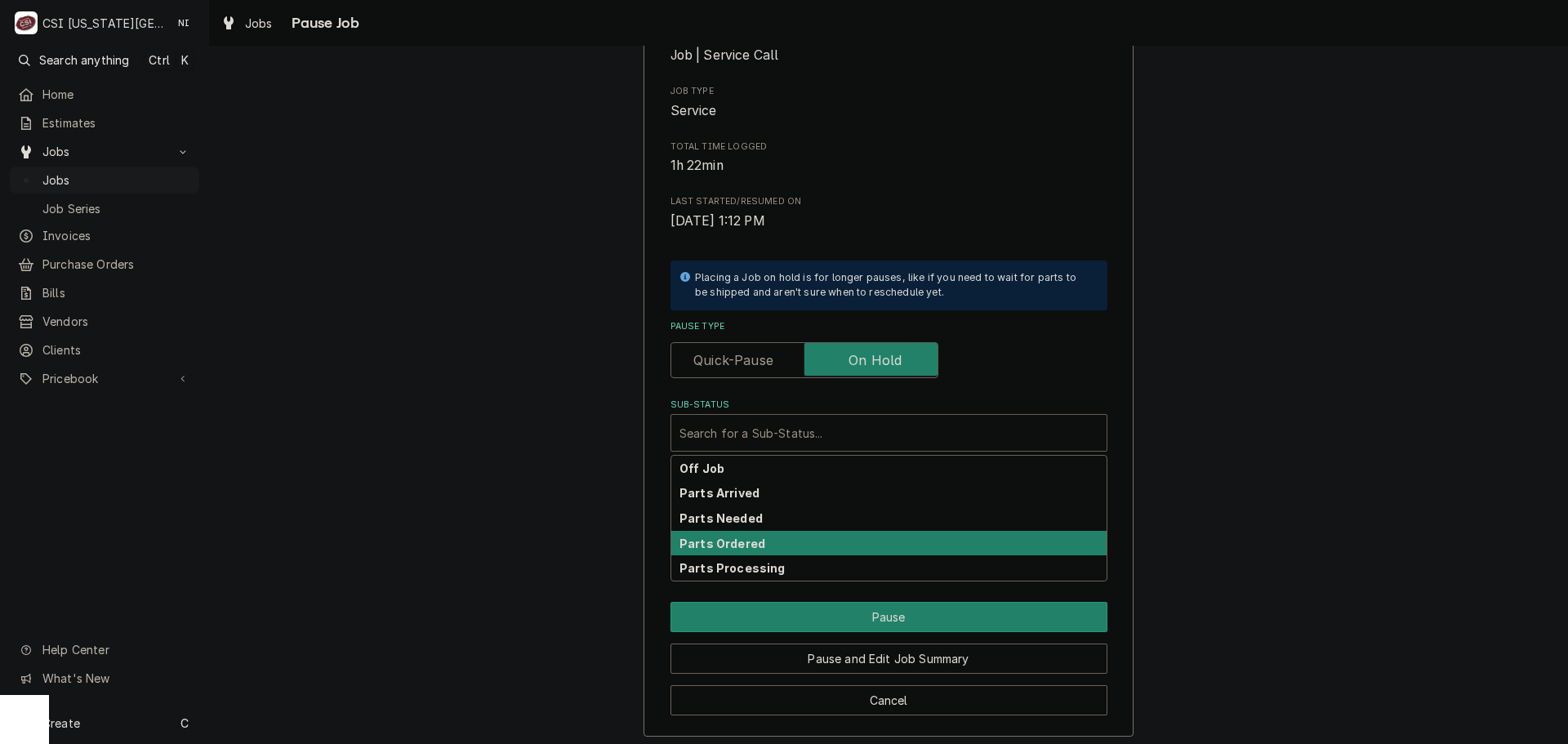
click at [740, 546] on strong "Parts Ordered" at bounding box center [721, 544] width 86 height 14
click at [735, 441] on div "Sub-Status" at bounding box center [877, 433] width 397 height 29
click at [727, 548] on strong "Parts Ordered" at bounding box center [721, 544] width 86 height 14
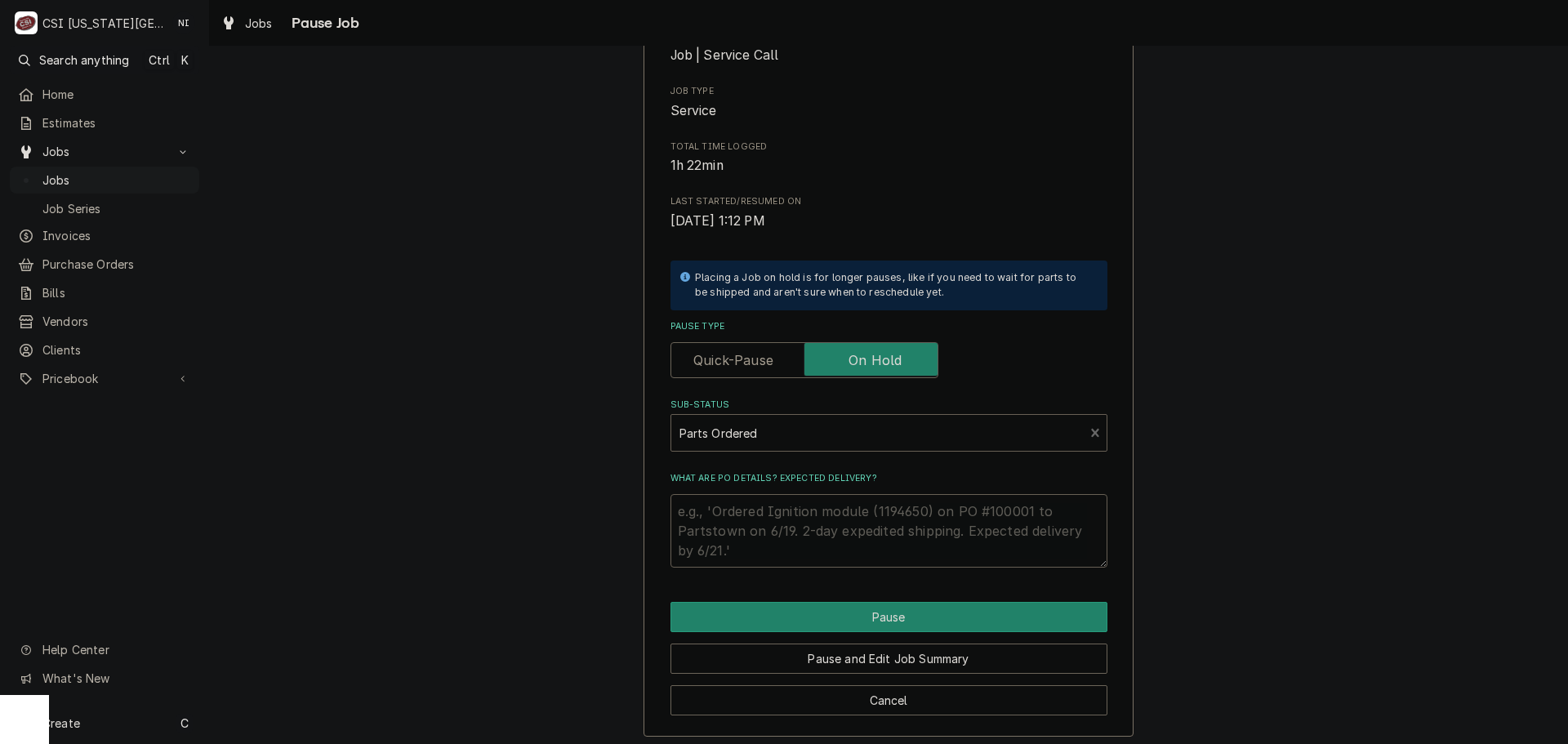
click at [758, 512] on textarea "What are PO details? Expected delivery?" at bounding box center [889, 531] width 437 height 73
type textarea "x"
type textarea "p"
type textarea "x"
type textarea "pa"
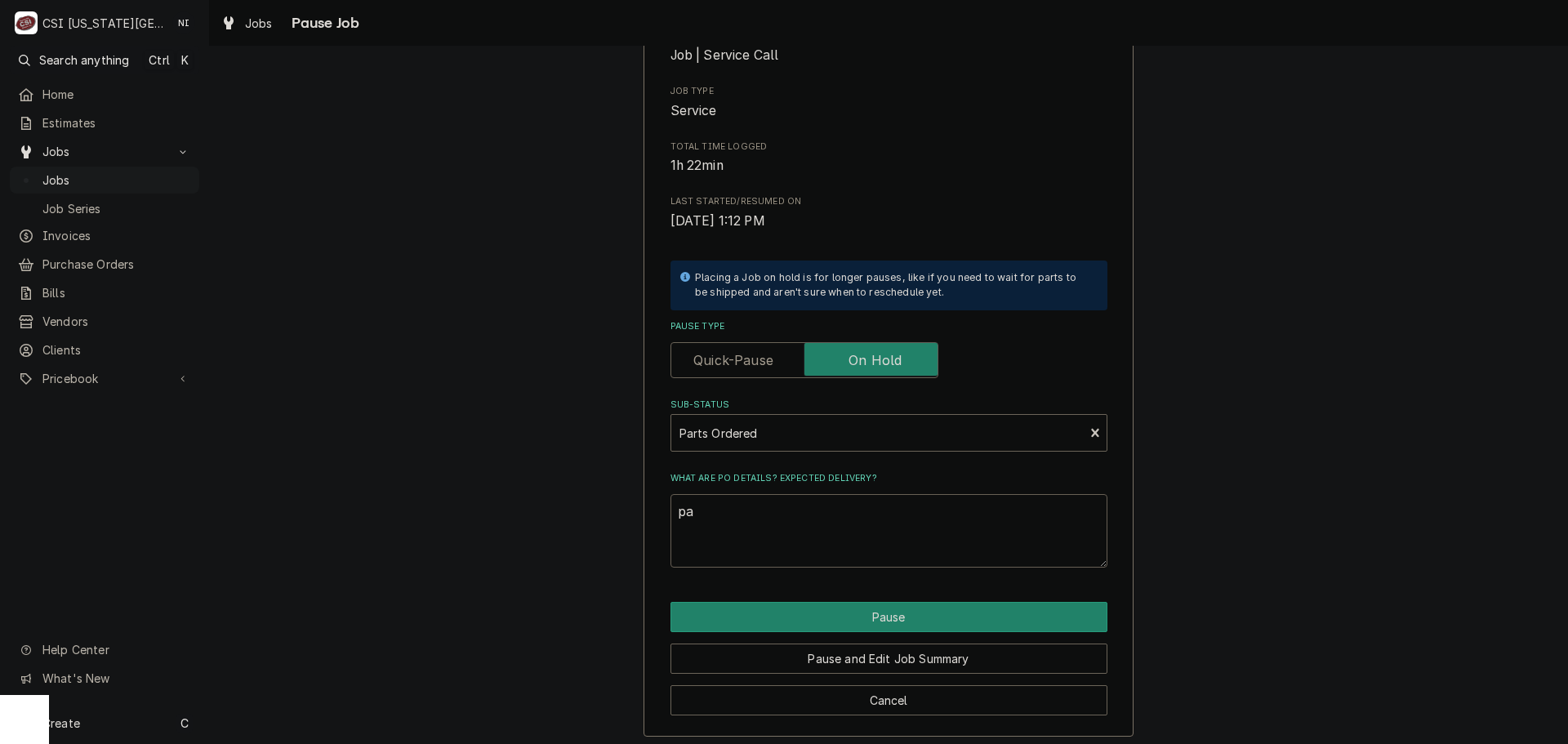
type textarea "x"
type textarea "par"
type textarea "x"
type textarea "part"
type textarea "x"
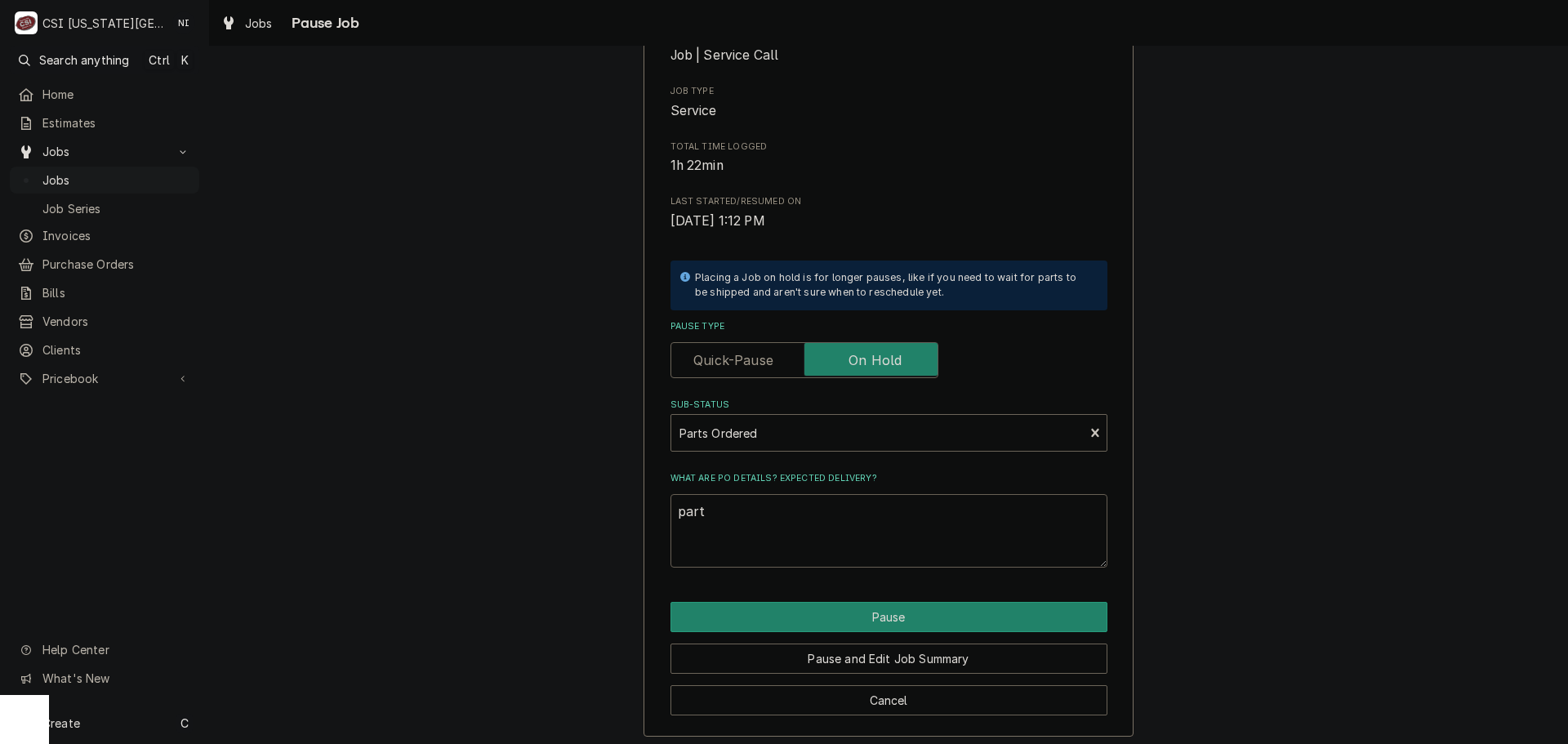
type textarea "parts"
type textarea "x"
type textarea "parts"
type textarea "x"
type textarea "parts o"
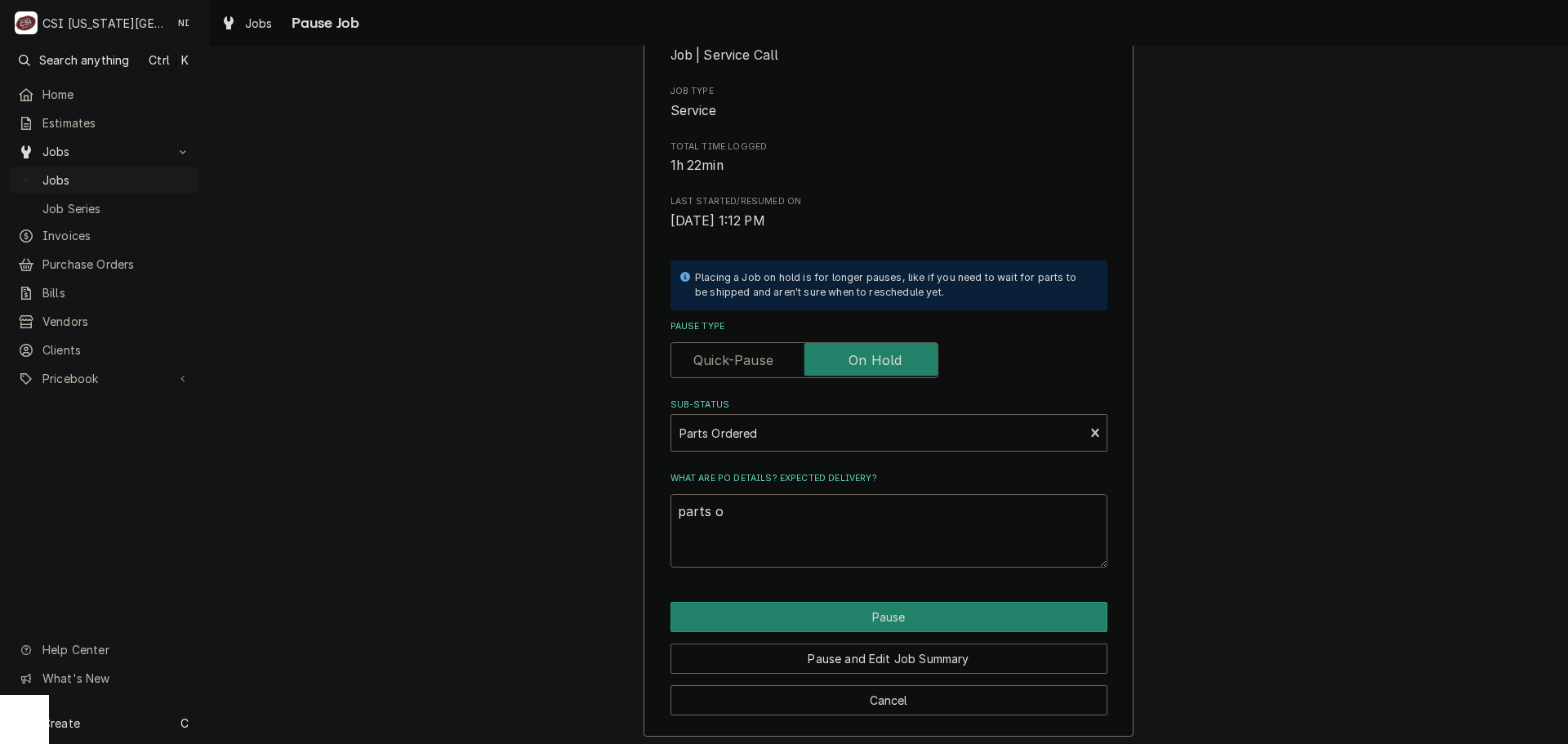
type textarea "x"
type textarea "parts or"
type textarea "x"
type textarea "parts ord"
type textarea "x"
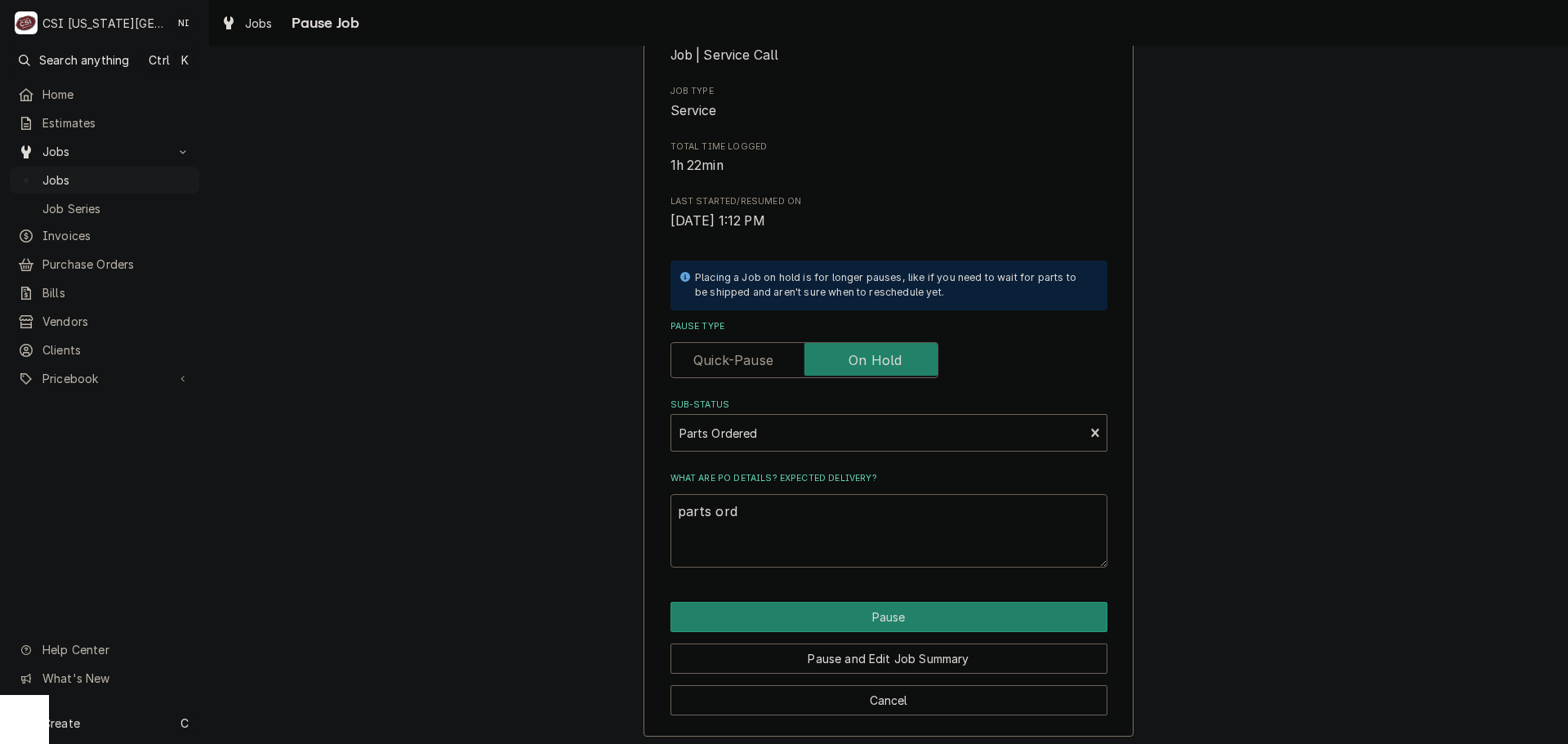
type textarea "parts orde"
type textarea "x"
type textarea "parts order"
type textarea "x"
type textarea "parts ordere"
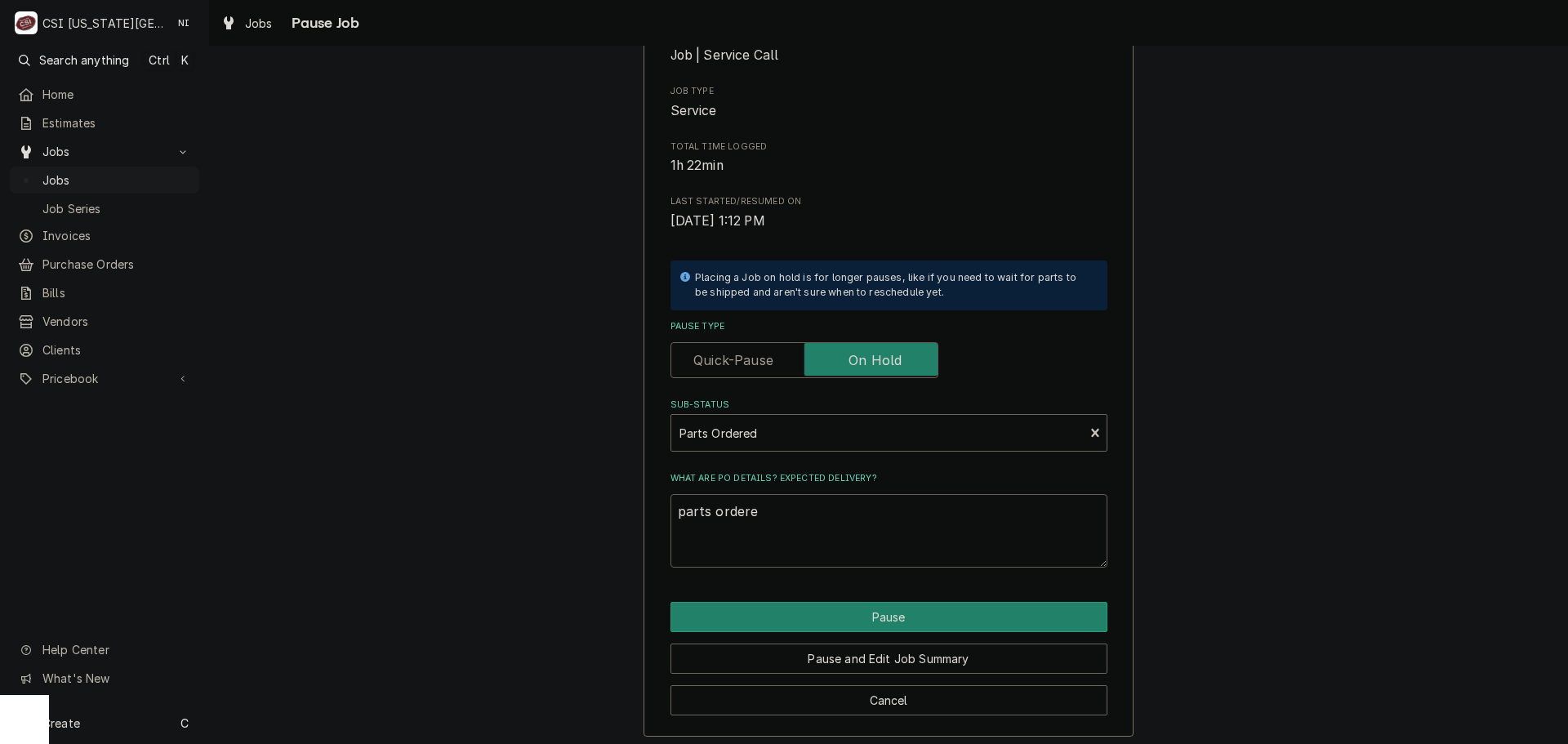
type textarea "x"
type textarea "parts ordered"
type textarea "x"
type textarea "parts ordered"
type textarea "x"
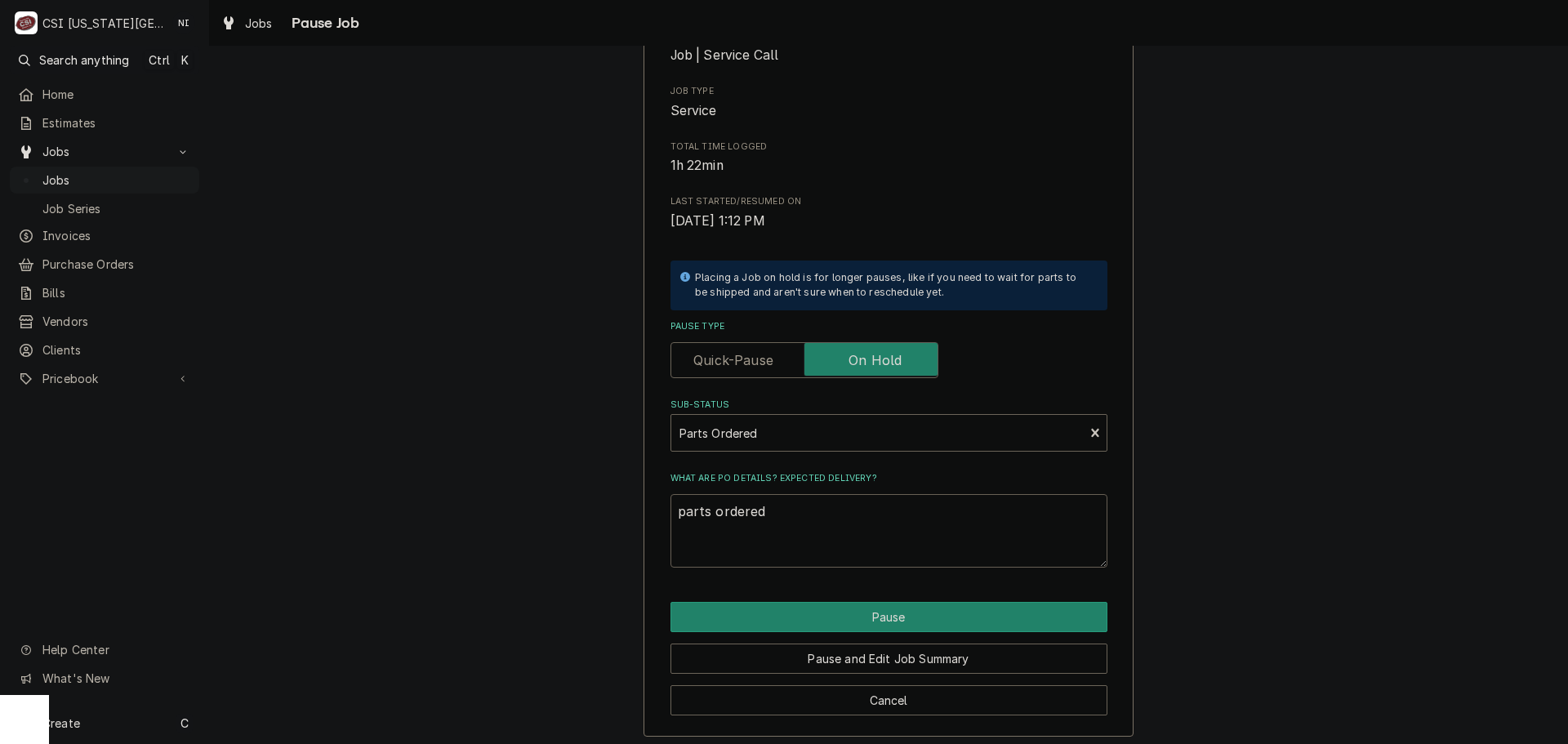
type textarea "parts ordered o"
type textarea "x"
type textarea "parts ordered on"
type textarea "x"
type textarea "parts ordered on"
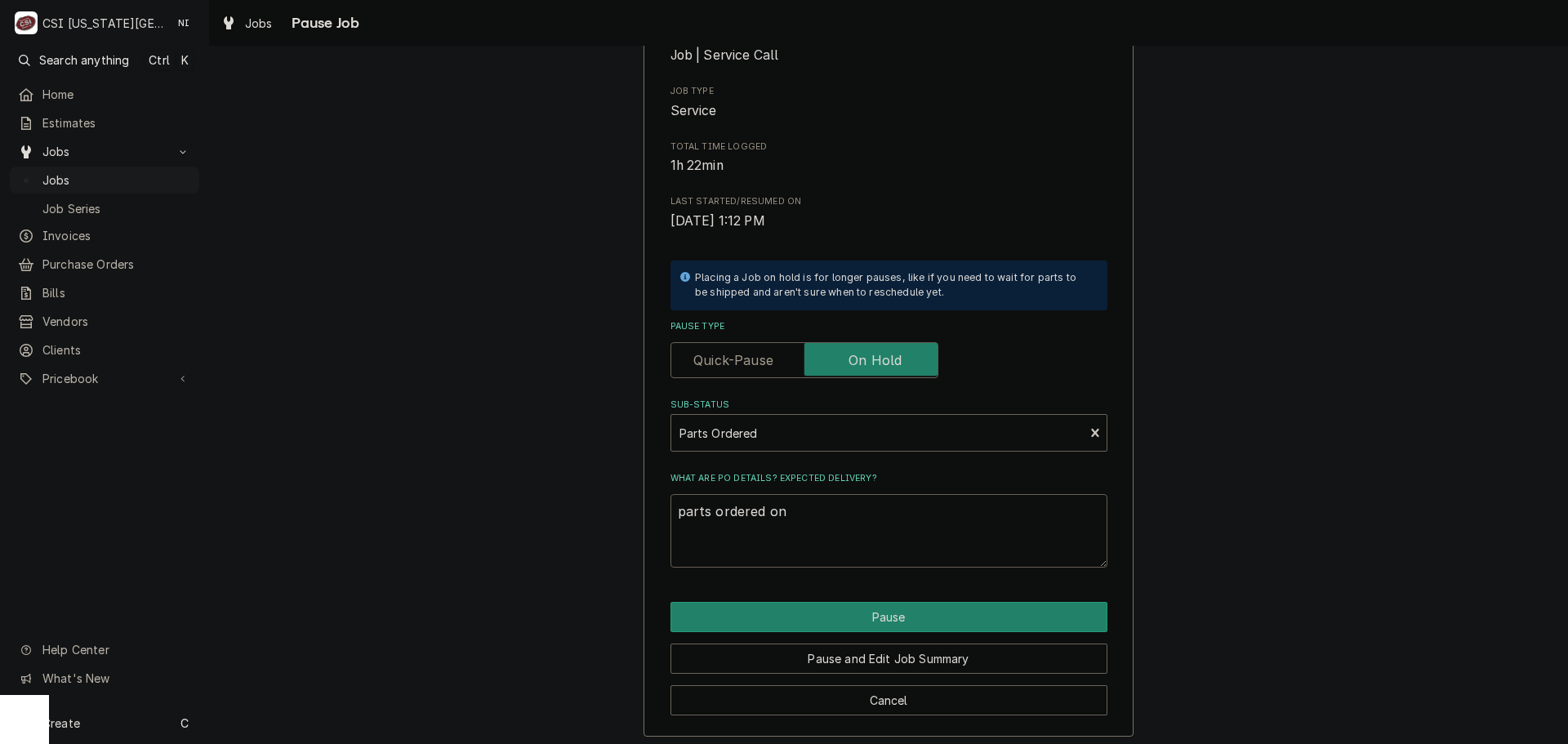
type textarea "x"
type textarea "parts ordered on P"
type textarea "x"
type textarea "parts ordered on PO"
type textarea "x"
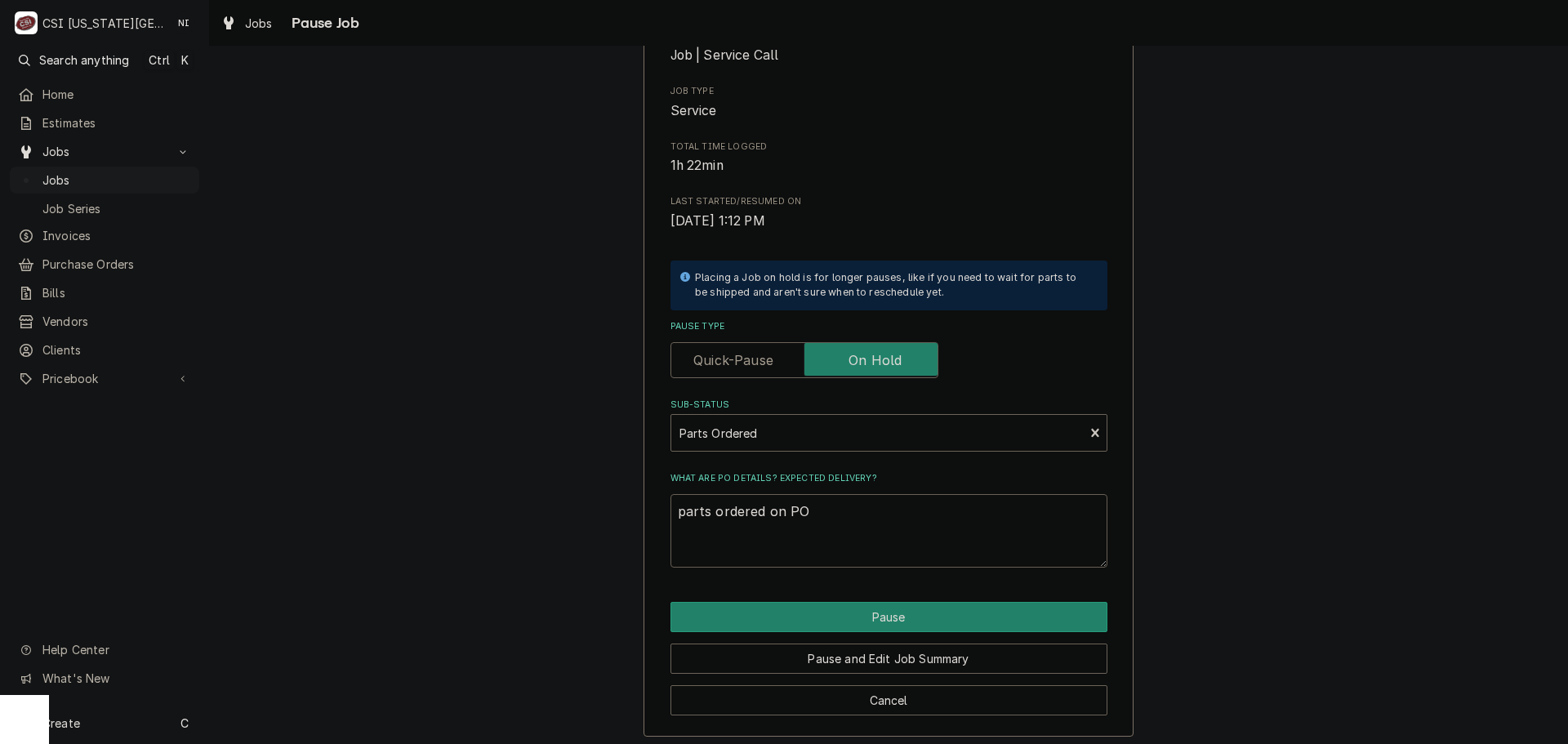
type textarea "parts ordered on PO"
type textarea "x"
type textarea "parts ordered on PO 3"
type textarea "x"
type textarea "parts ordered on PO 30"
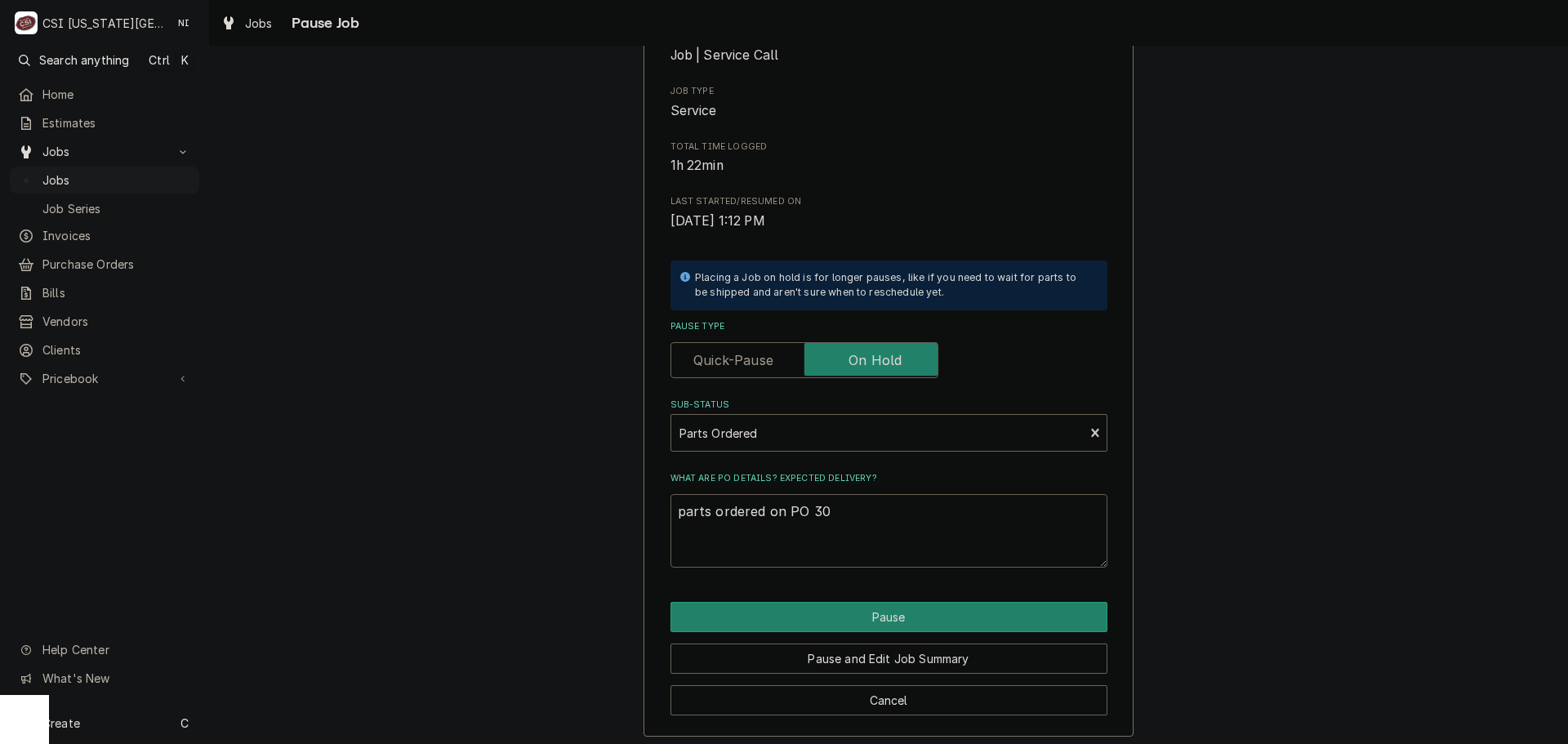
type textarea "x"
type textarea "parts ordered on PO 301"
type textarea "x"
type textarea "parts ordered on PO 3017"
type textarea "x"
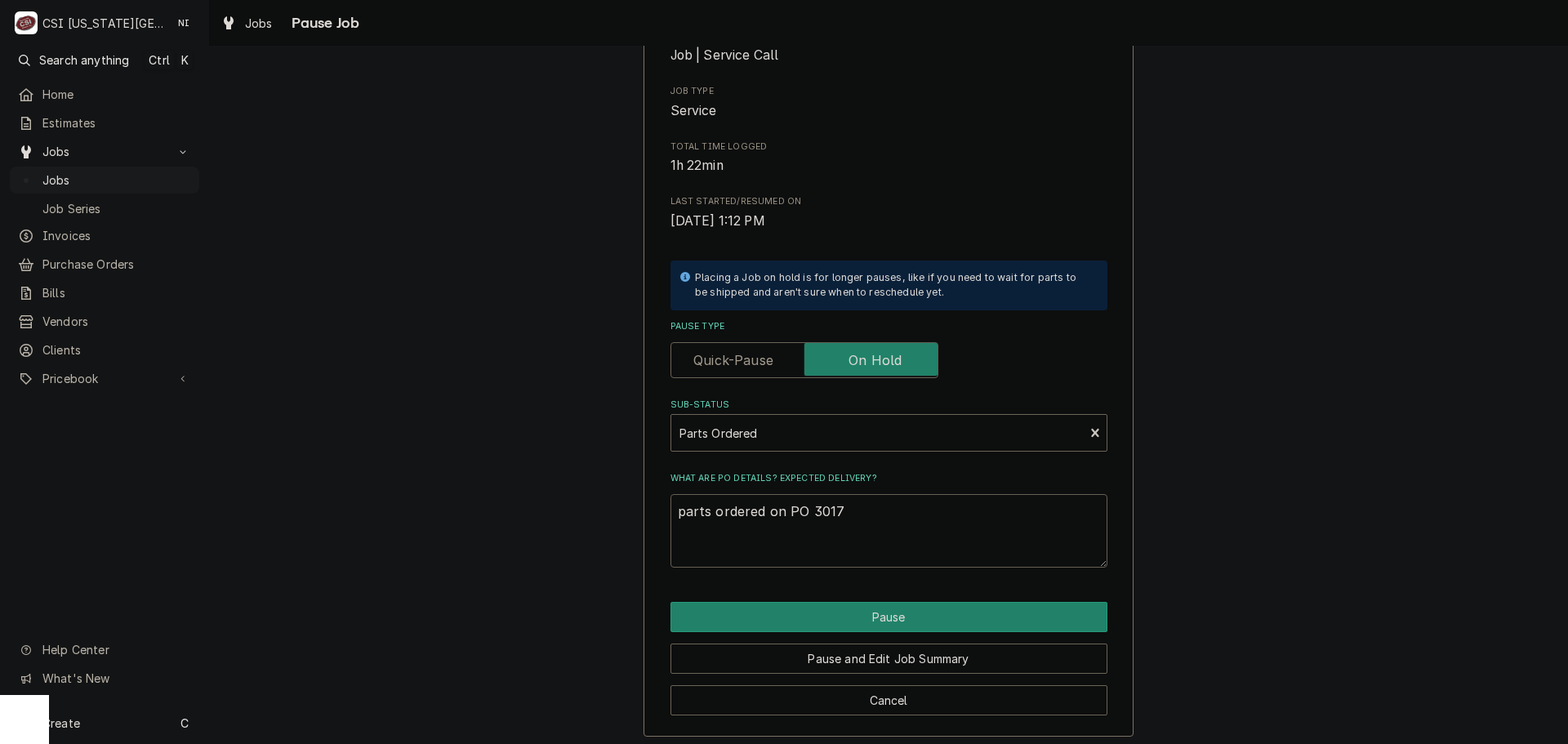
type textarea "parts ordered on PO 30171"
type textarea "x"
type textarea "parts ordered on PO 301716"
click at [859, 614] on button "Pause" at bounding box center [889, 617] width 437 height 30
type textarea "x"
